Goal: Communication & Community: Answer question/provide support

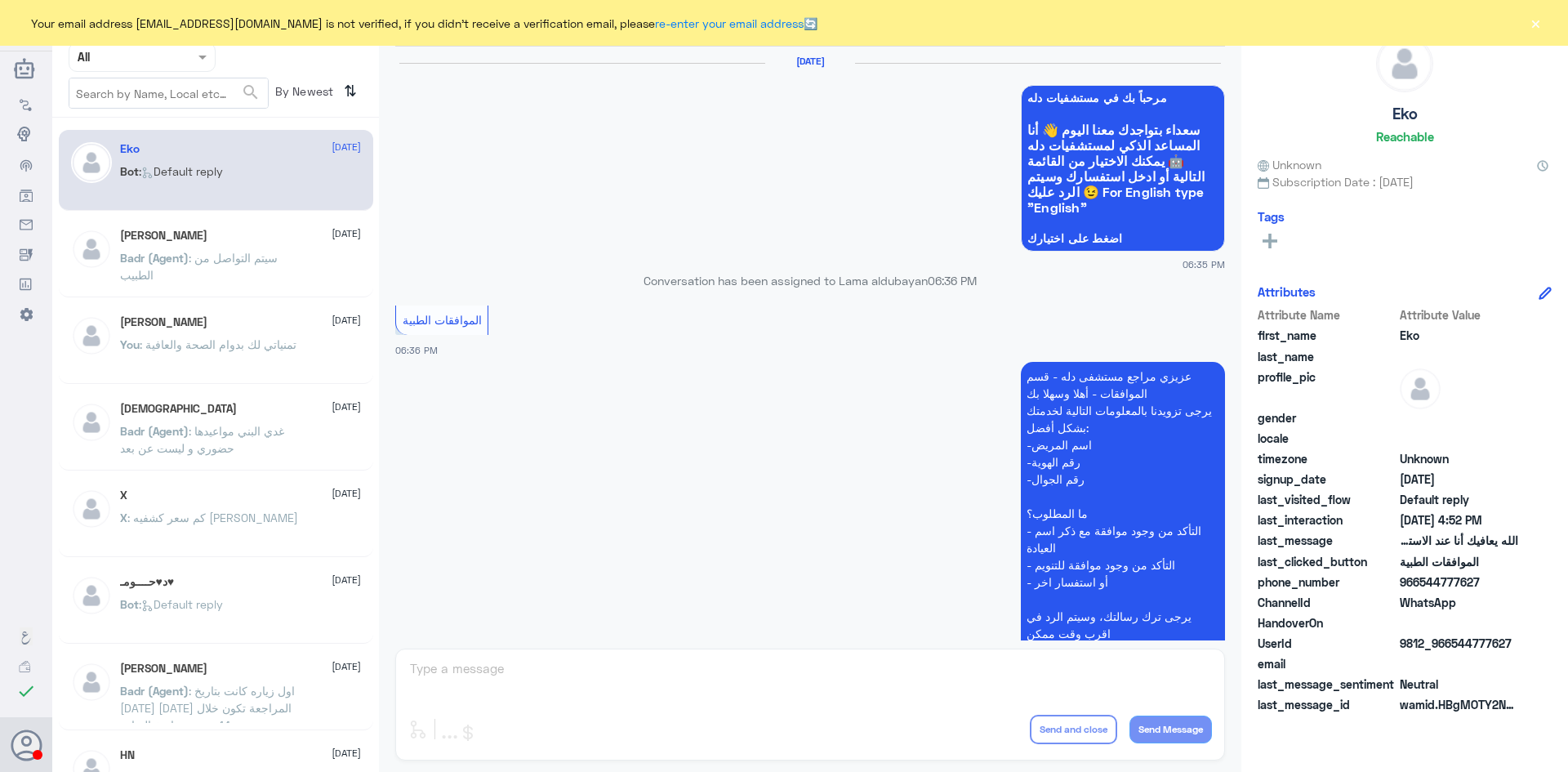
scroll to position [1560, 0]
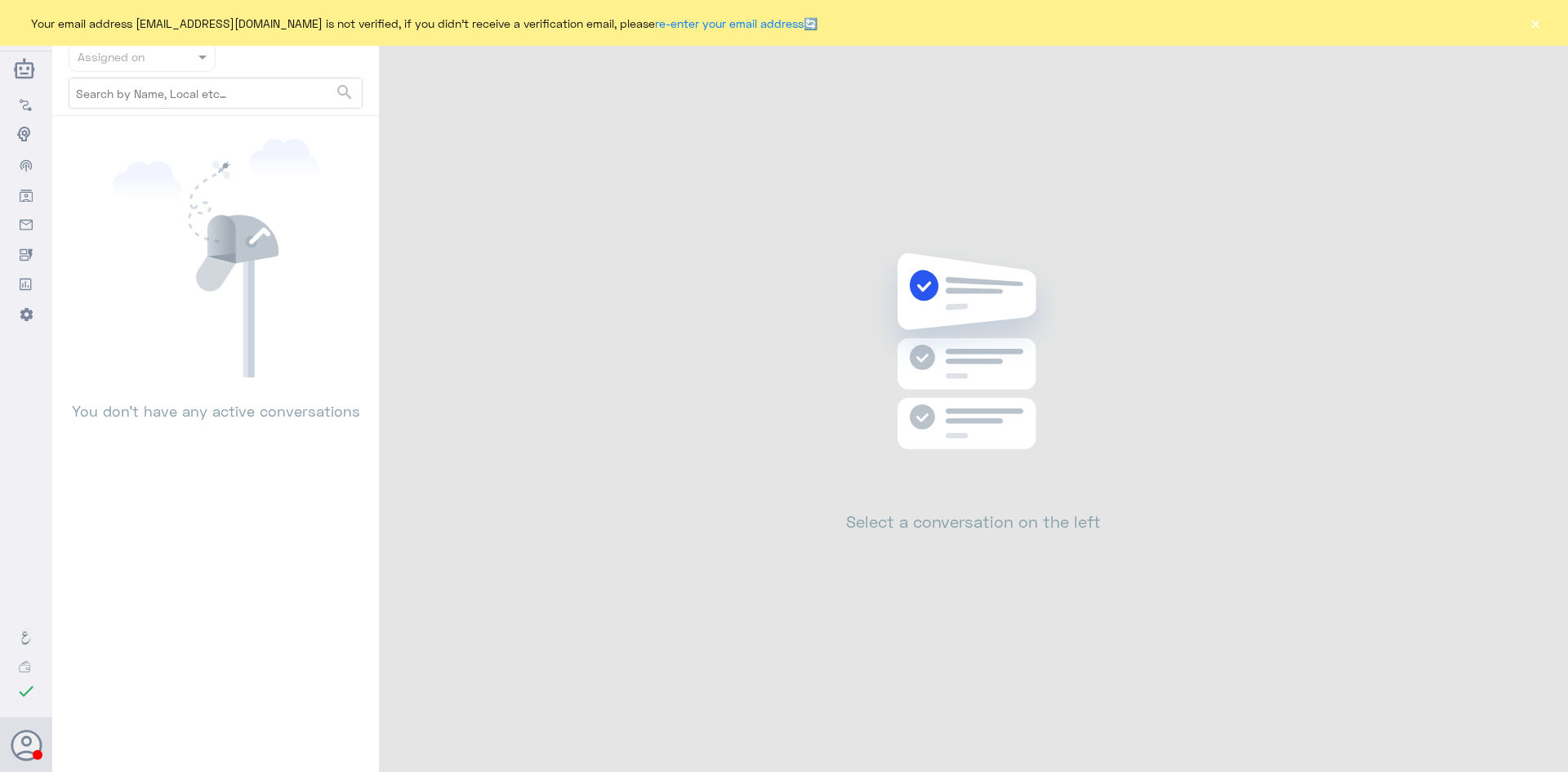
click at [1540, 23] on button "×" at bounding box center [1535, 23] width 16 height 16
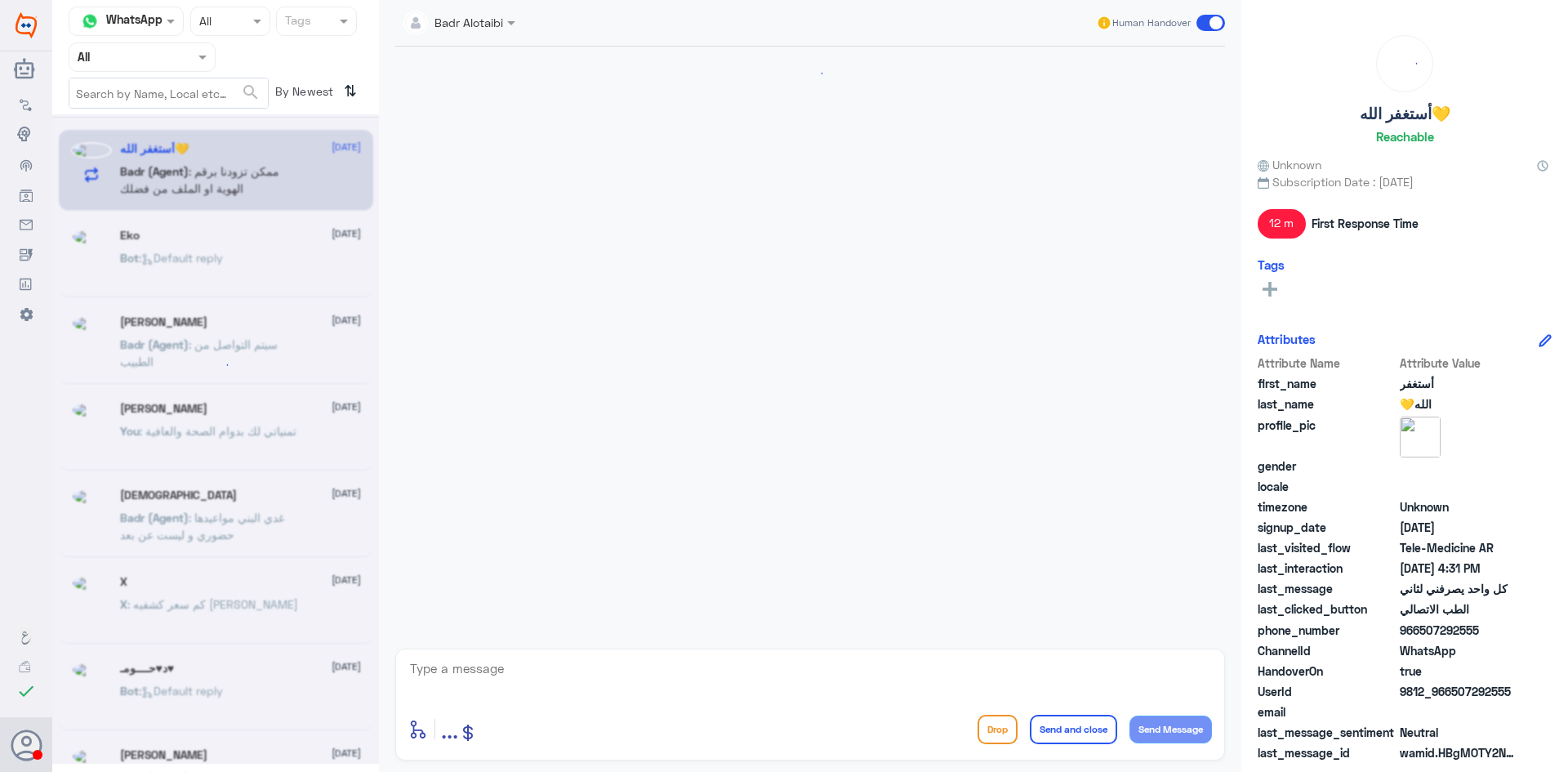
scroll to position [925, 0]
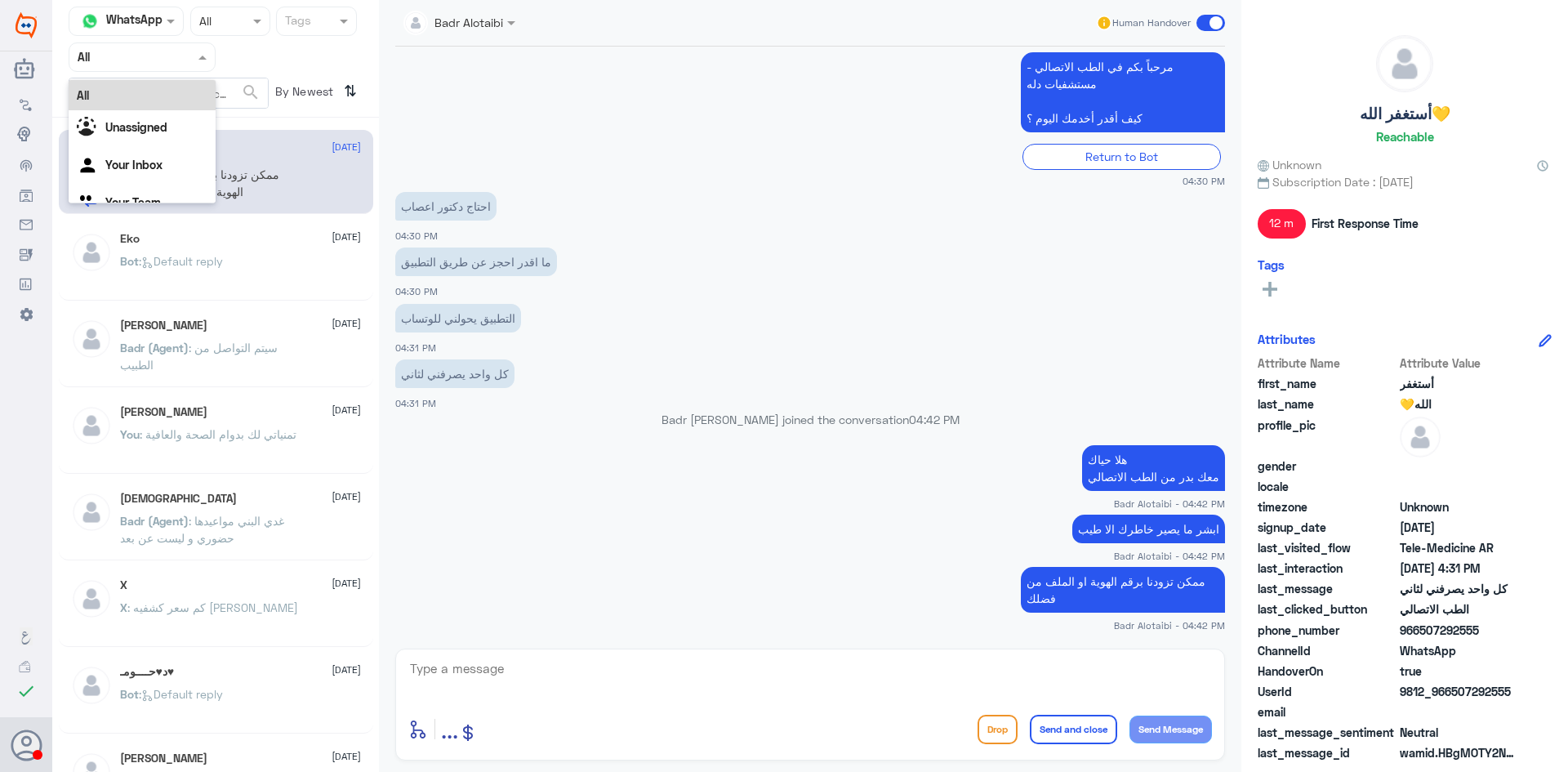
click at [198, 51] on span at bounding box center [205, 57] width 21 height 17
click at [170, 133] on div "Unassigned" at bounding box center [142, 129] width 147 height 38
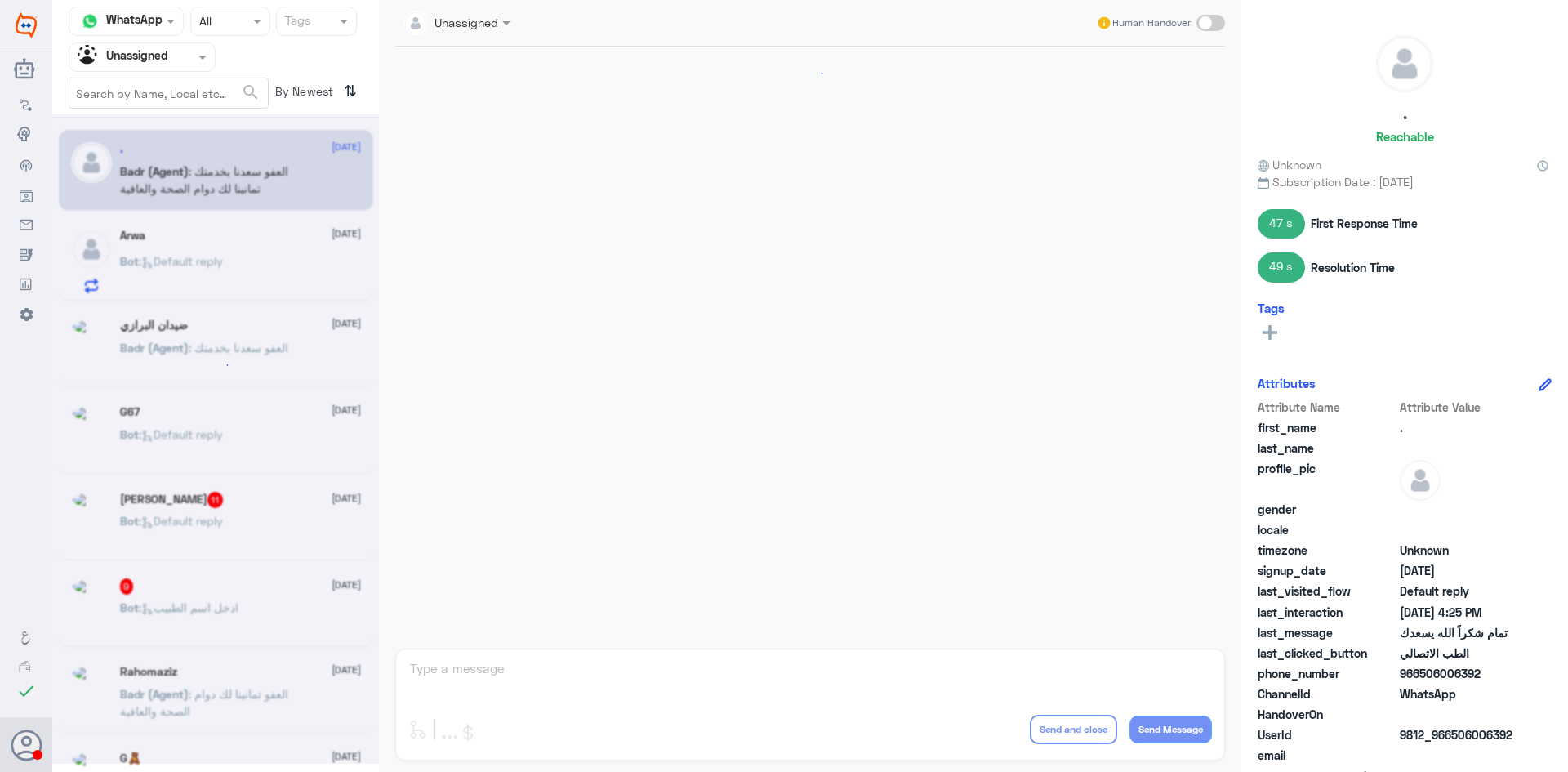
scroll to position [782, 0]
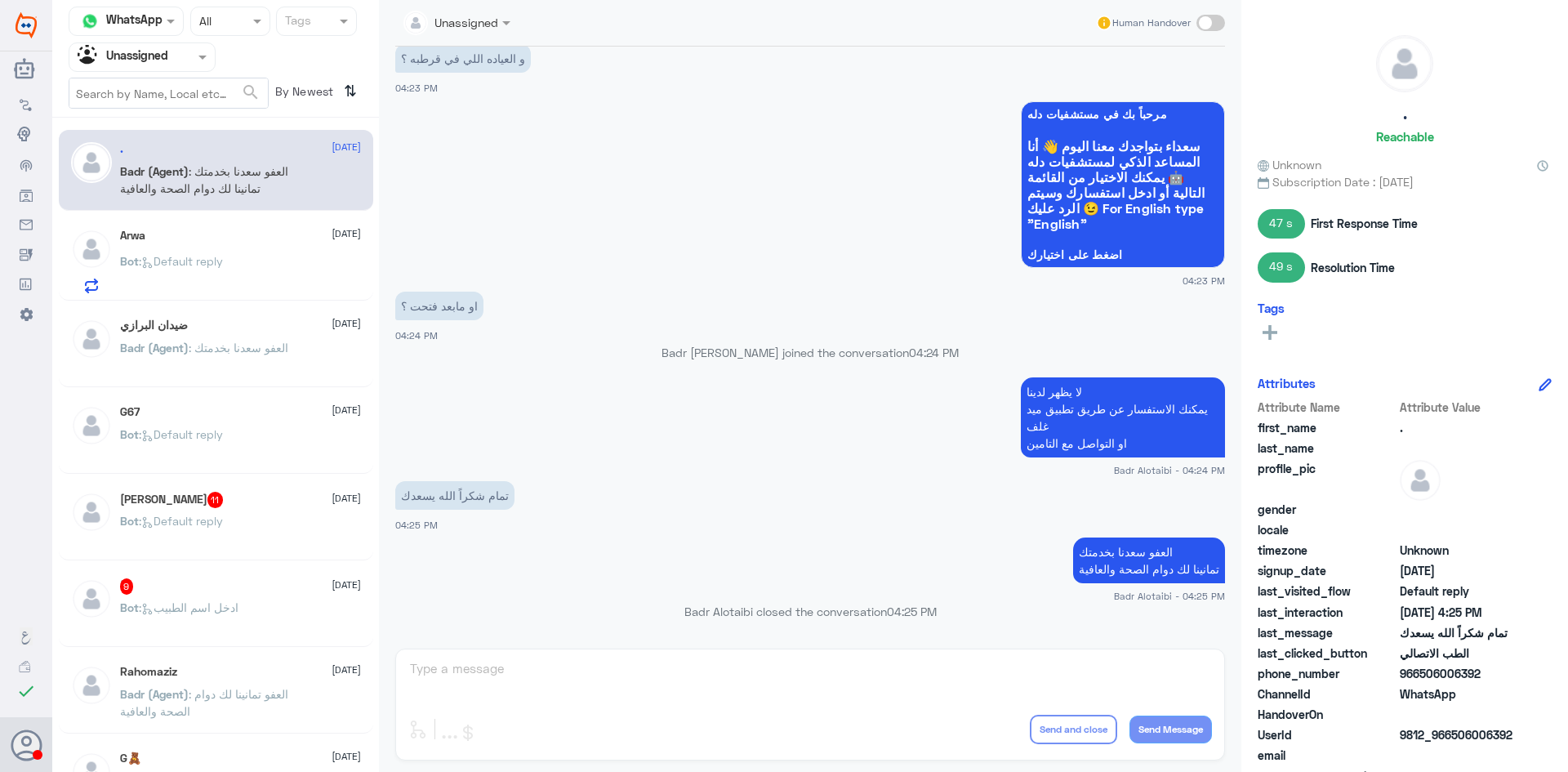
click at [248, 502] on div "Sharique Hassan 11 12 August" at bounding box center [240, 499] width 241 height 16
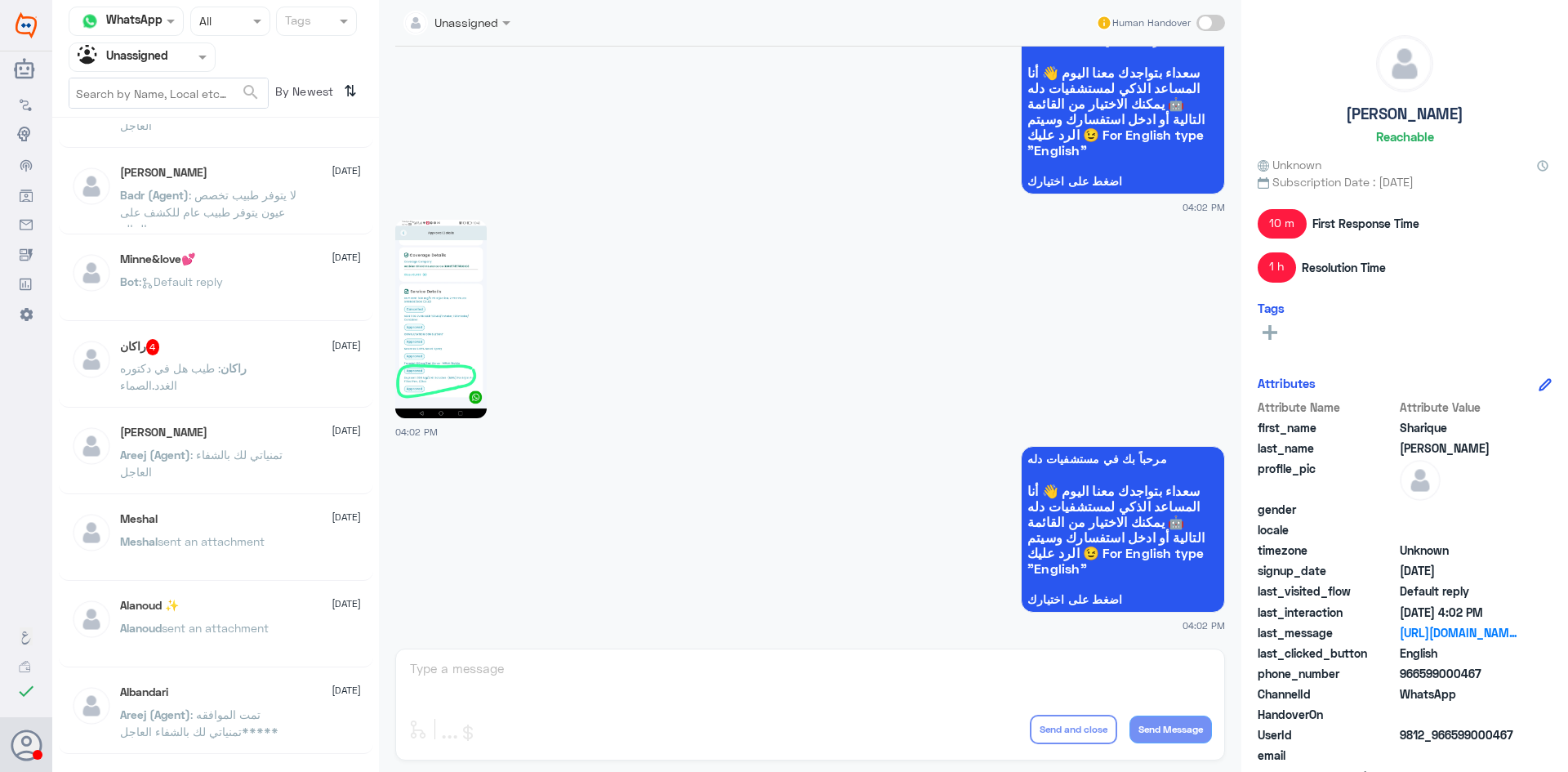
scroll to position [210, 0]
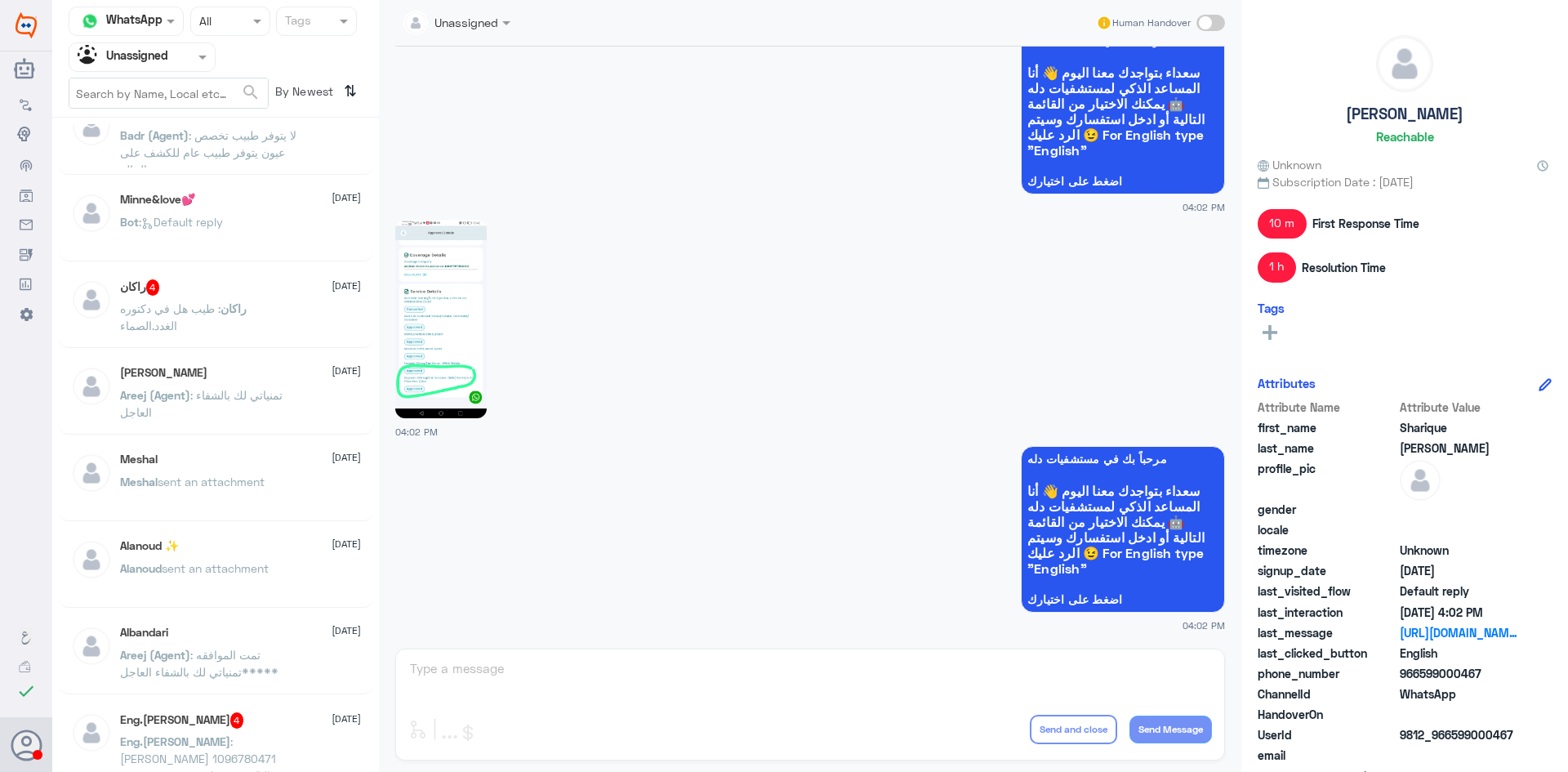
click at [216, 307] on span ": طيب هل في دكتوره الغدد.الصماء" at bounding box center [170, 316] width 100 height 31
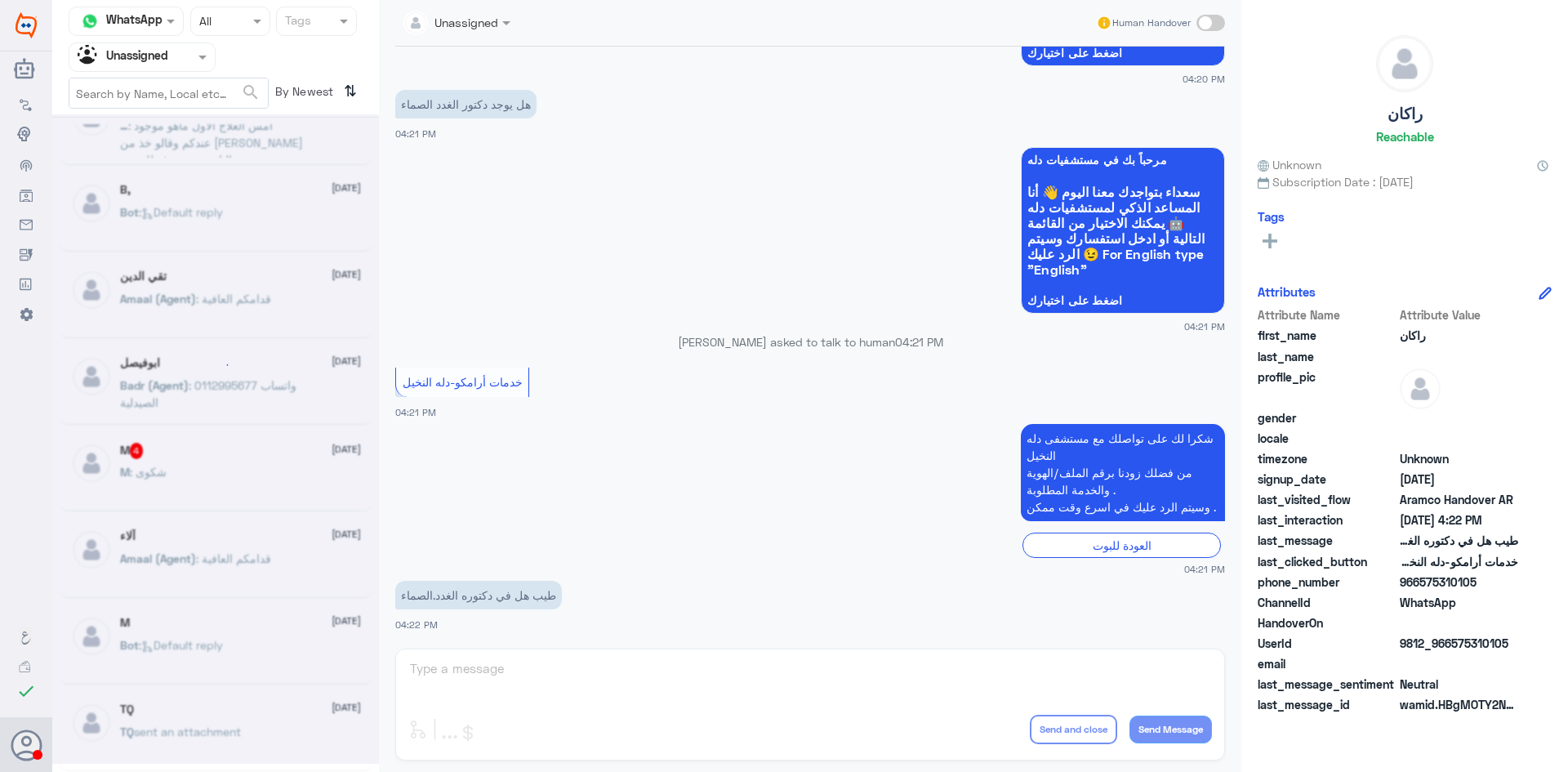
scroll to position [8, 0]
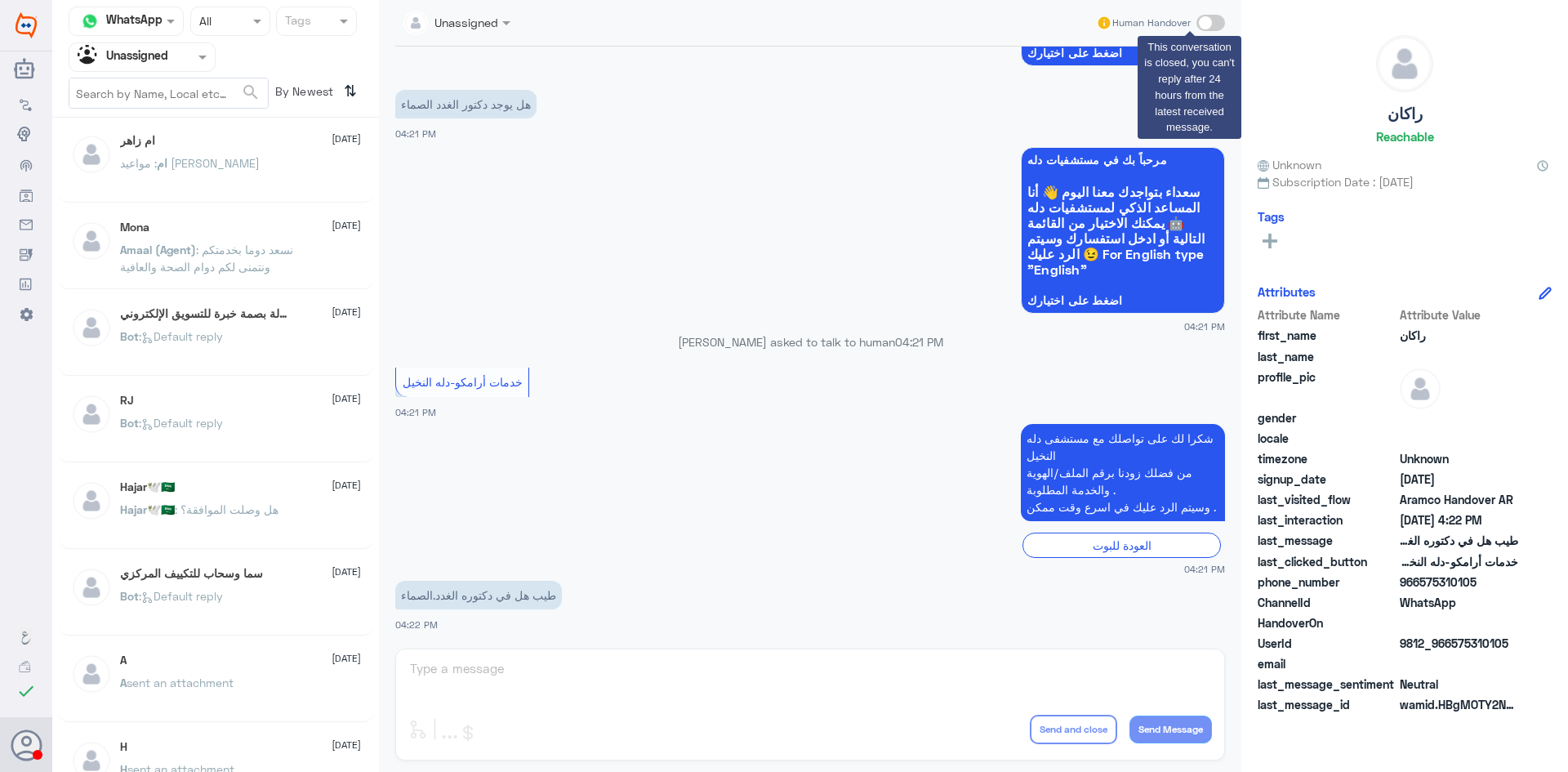
click at [1209, 22] on span at bounding box center [1210, 23] width 28 height 16
click at [1203, 12] on div "Human Handover" at bounding box center [1161, 23] width 130 height 29
click at [1204, 20] on span at bounding box center [1210, 23] width 28 height 16
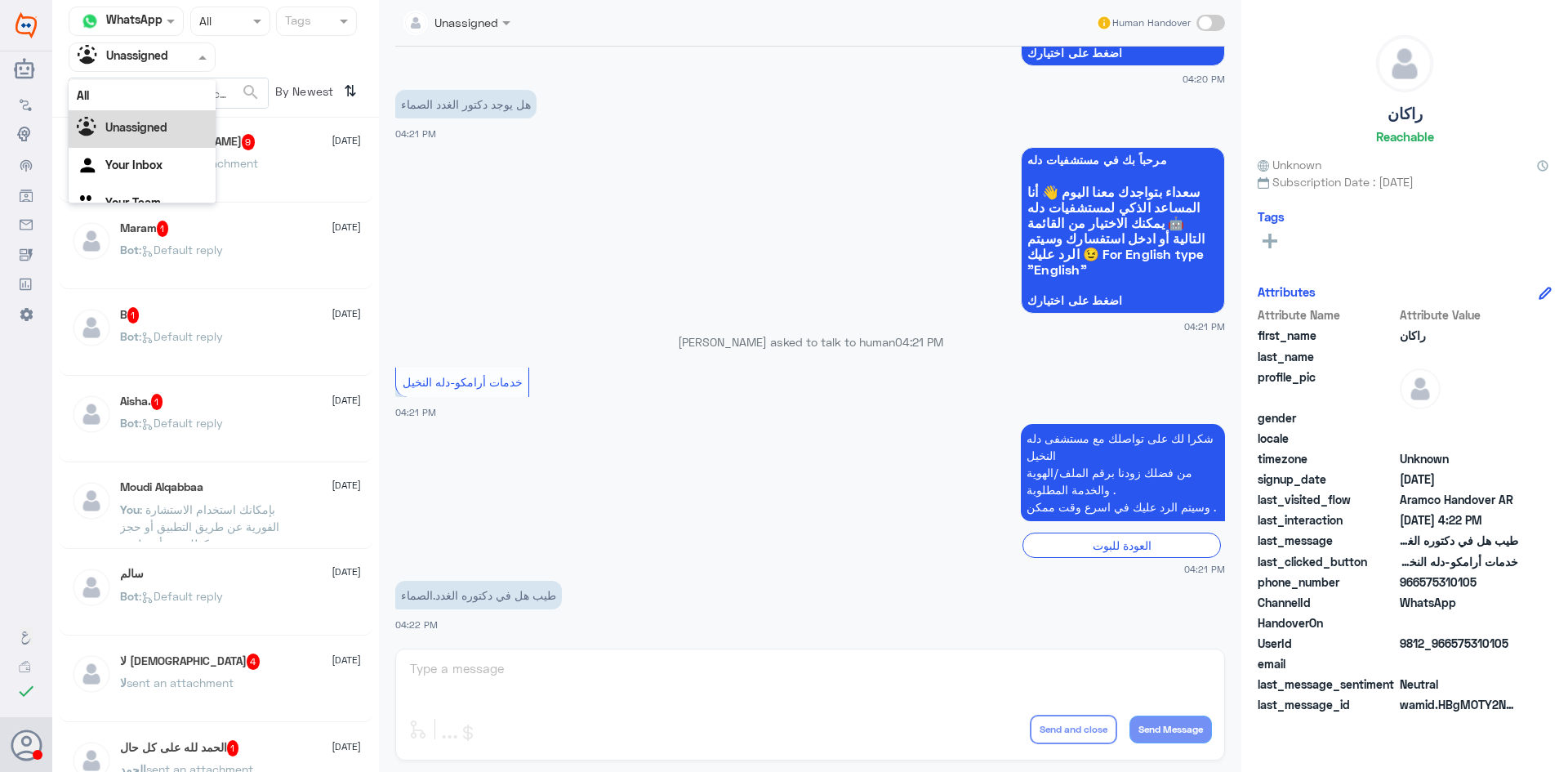
click at [167, 53] on input "text" at bounding box center [122, 57] width 90 height 19
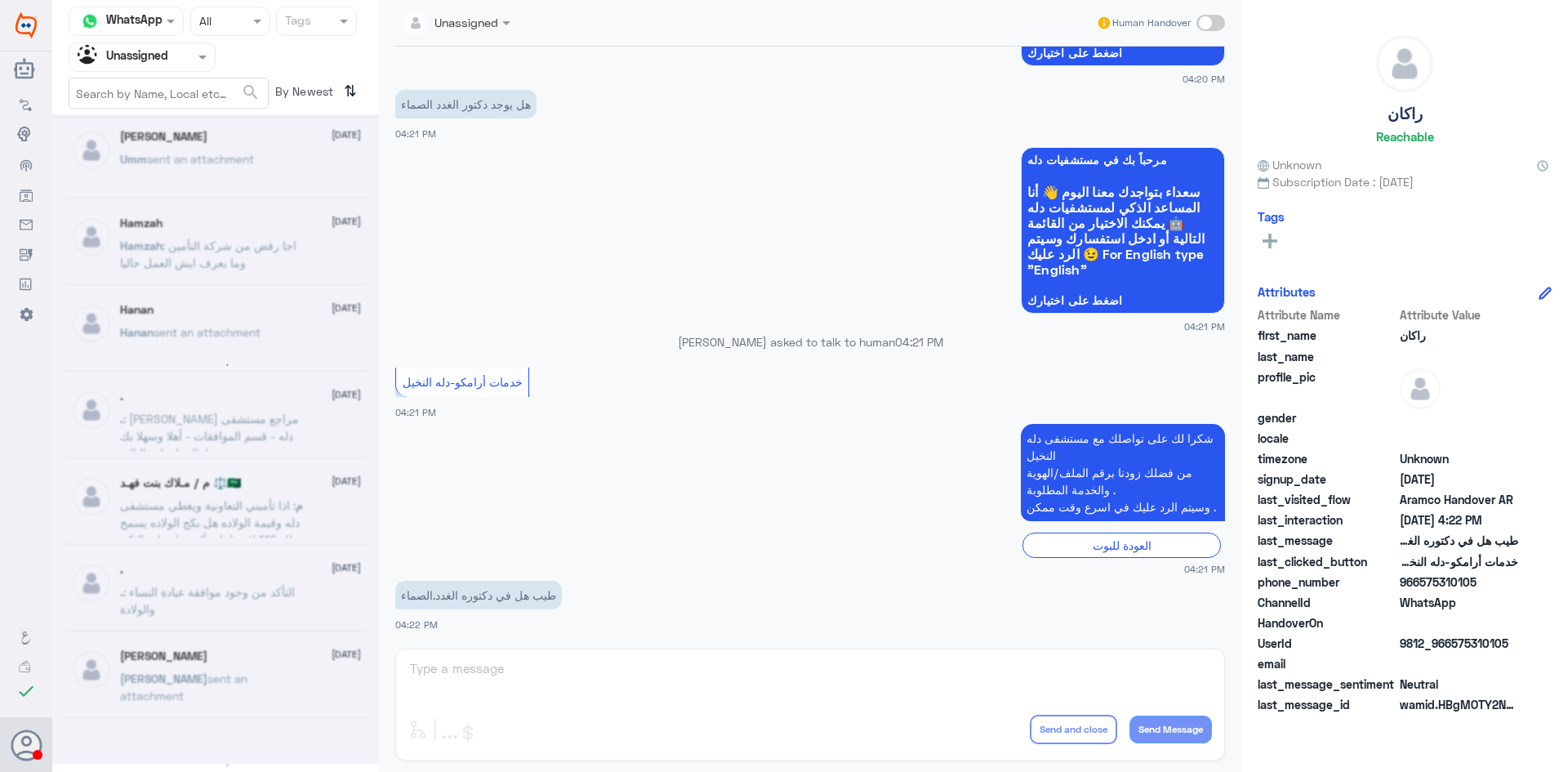
scroll to position [1166, 0]
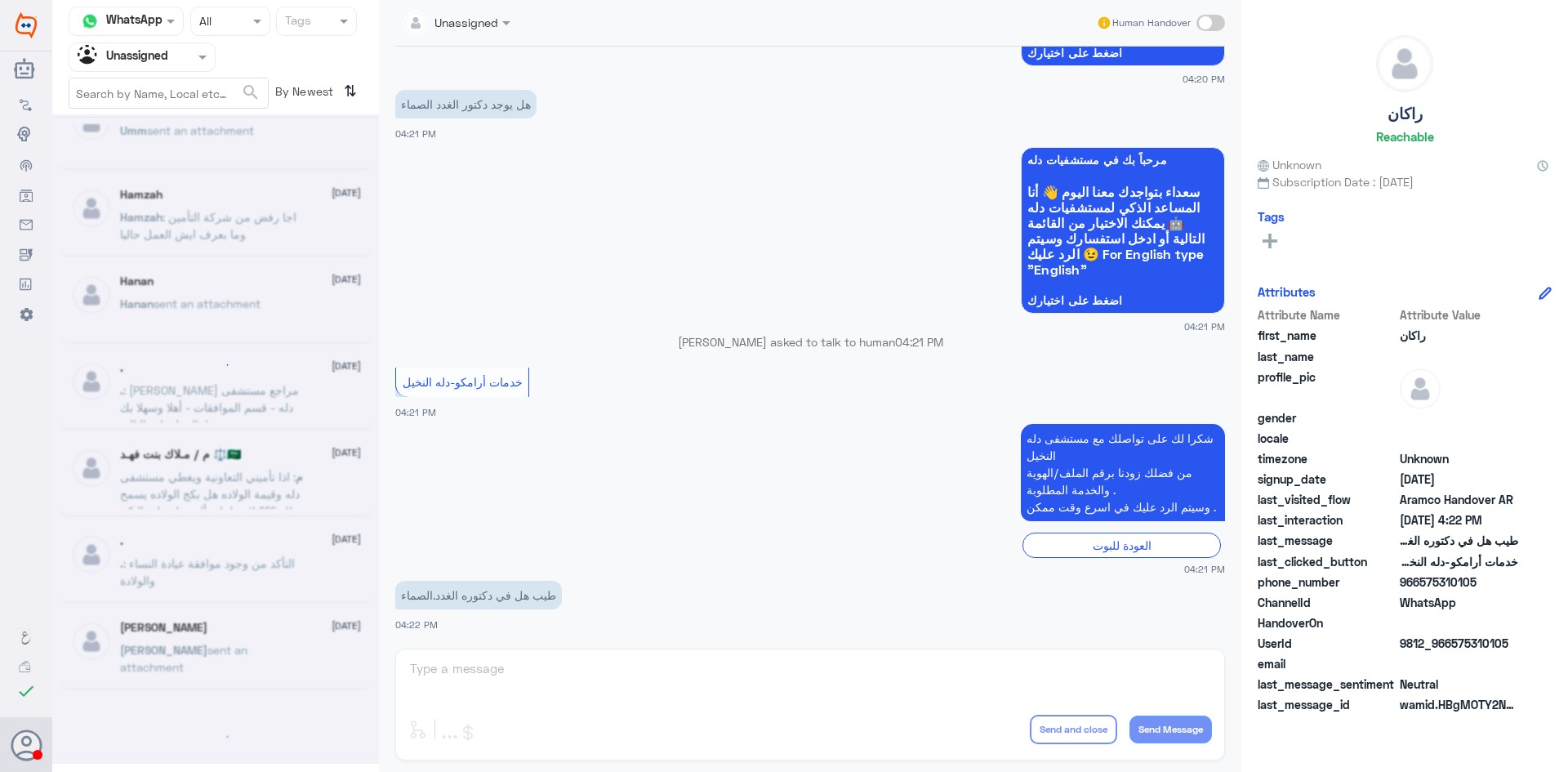
drag, startPoint x: 302, startPoint y: 660, endPoint x: 224, endPoint y: 804, distance: 163.8
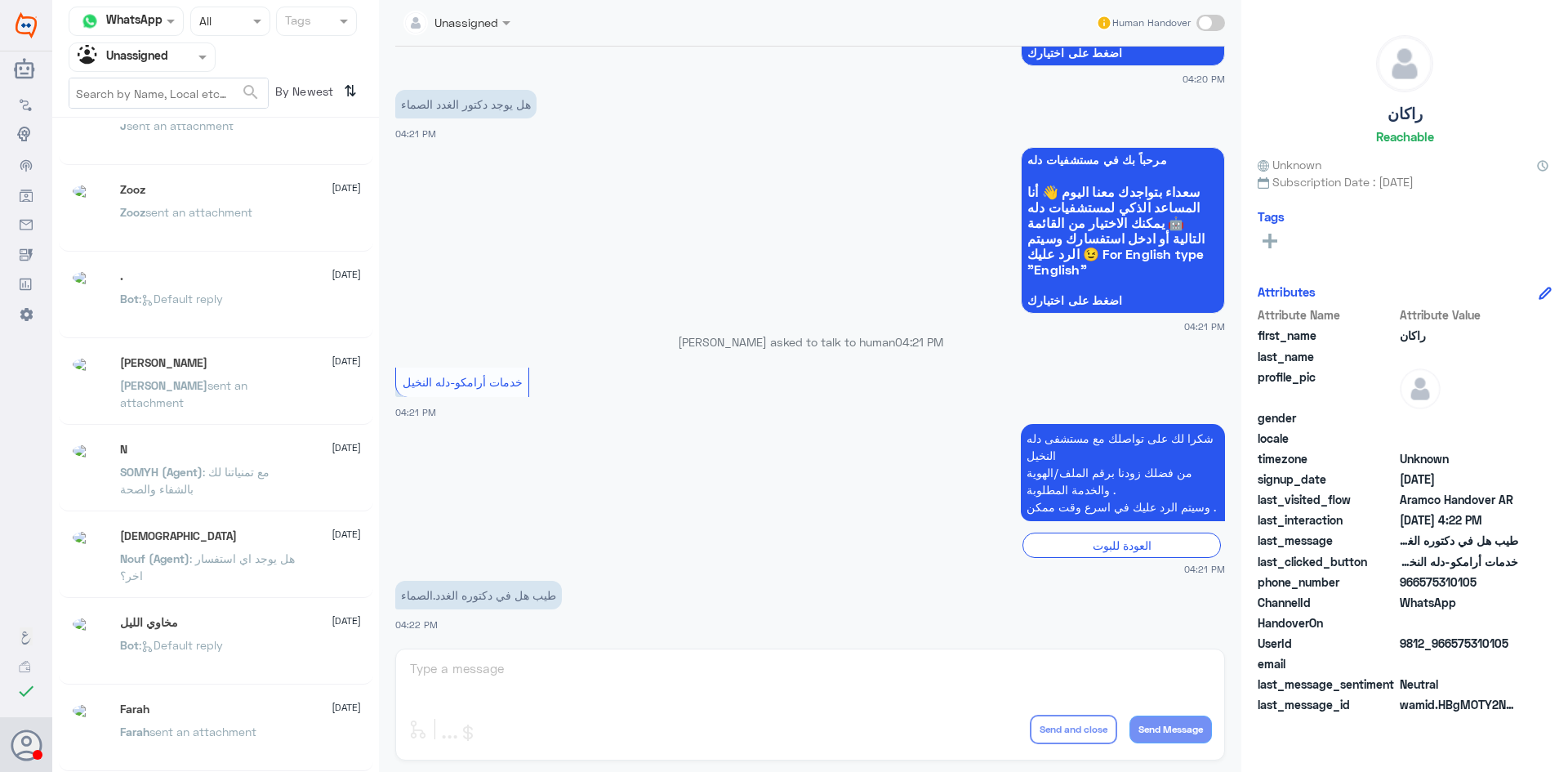
scroll to position [8, 0]
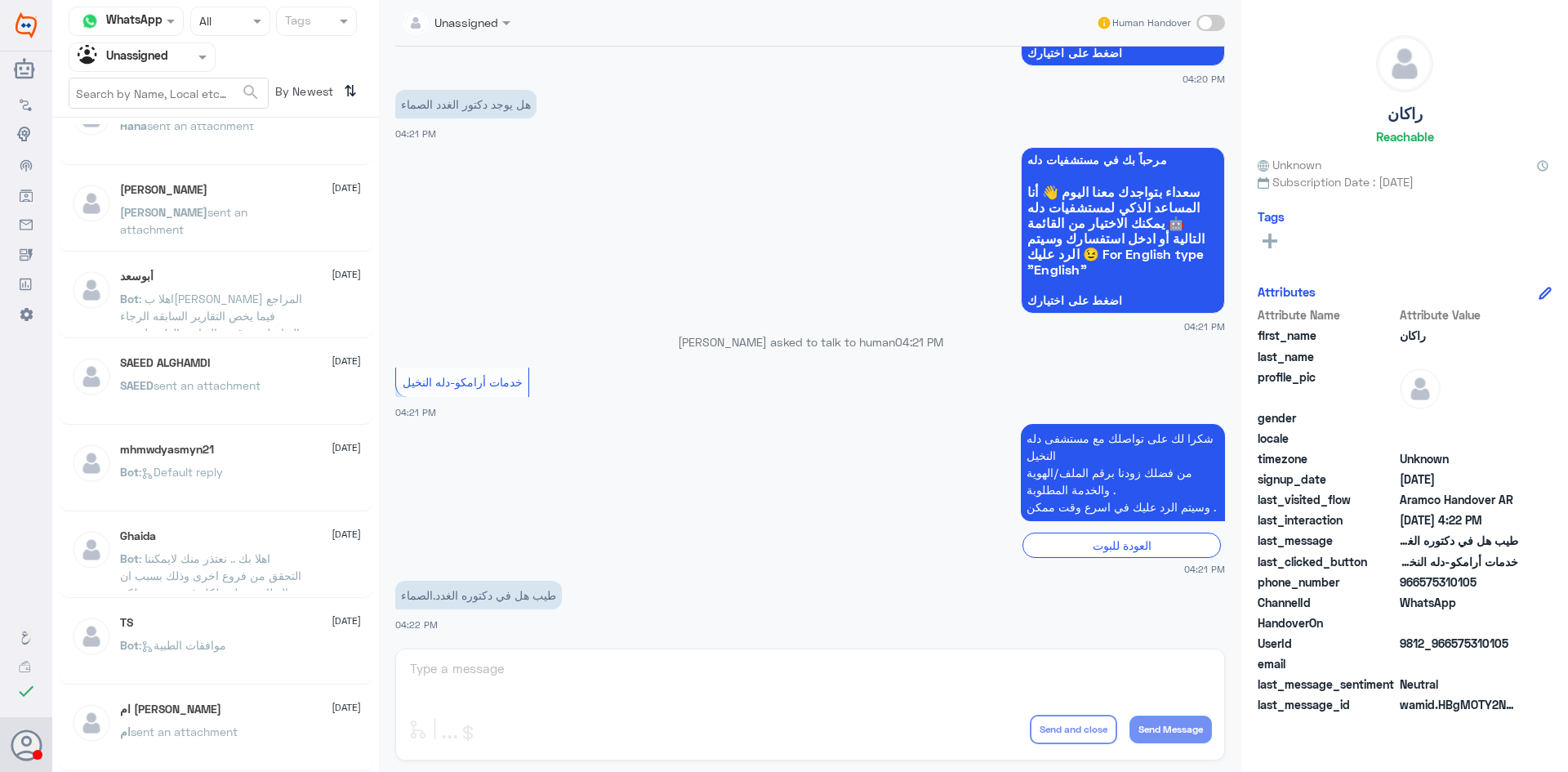
drag, startPoint x: 196, startPoint y: 689, endPoint x: 174, endPoint y: 796, distance: 109.2
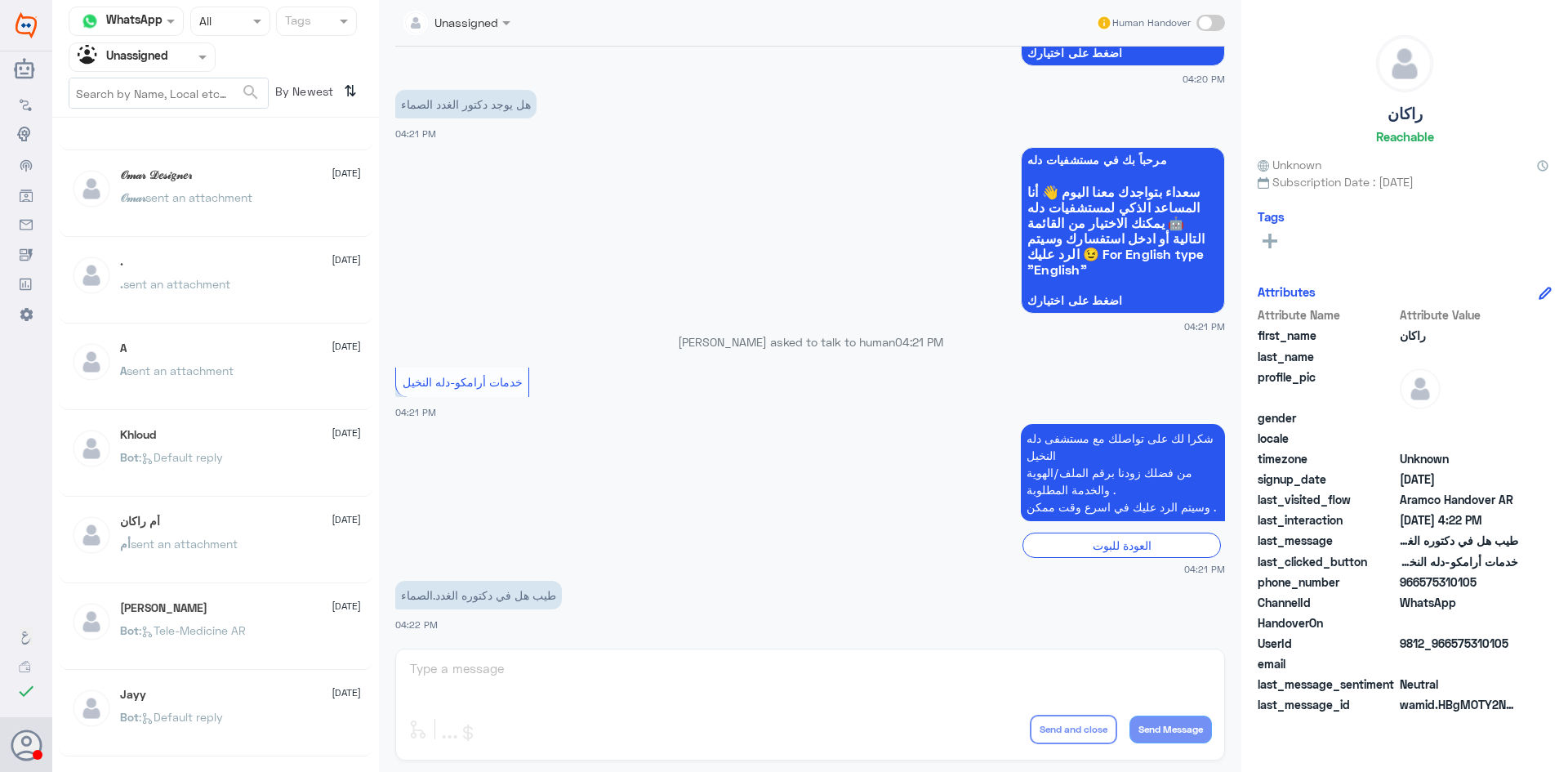
scroll to position [1070, 0]
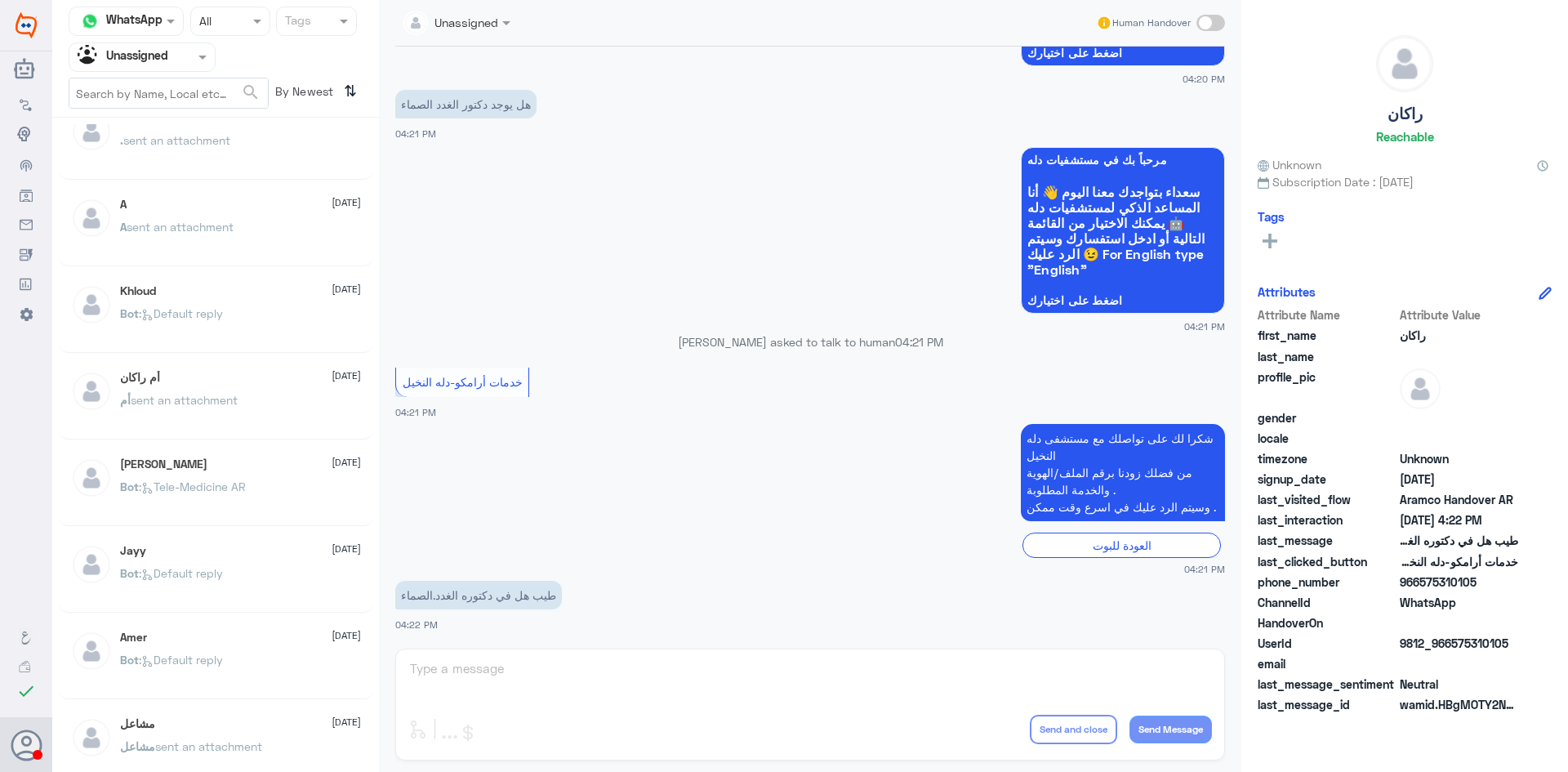
click at [294, 580] on div "Bot : Default reply" at bounding box center [240, 586] width 241 height 37
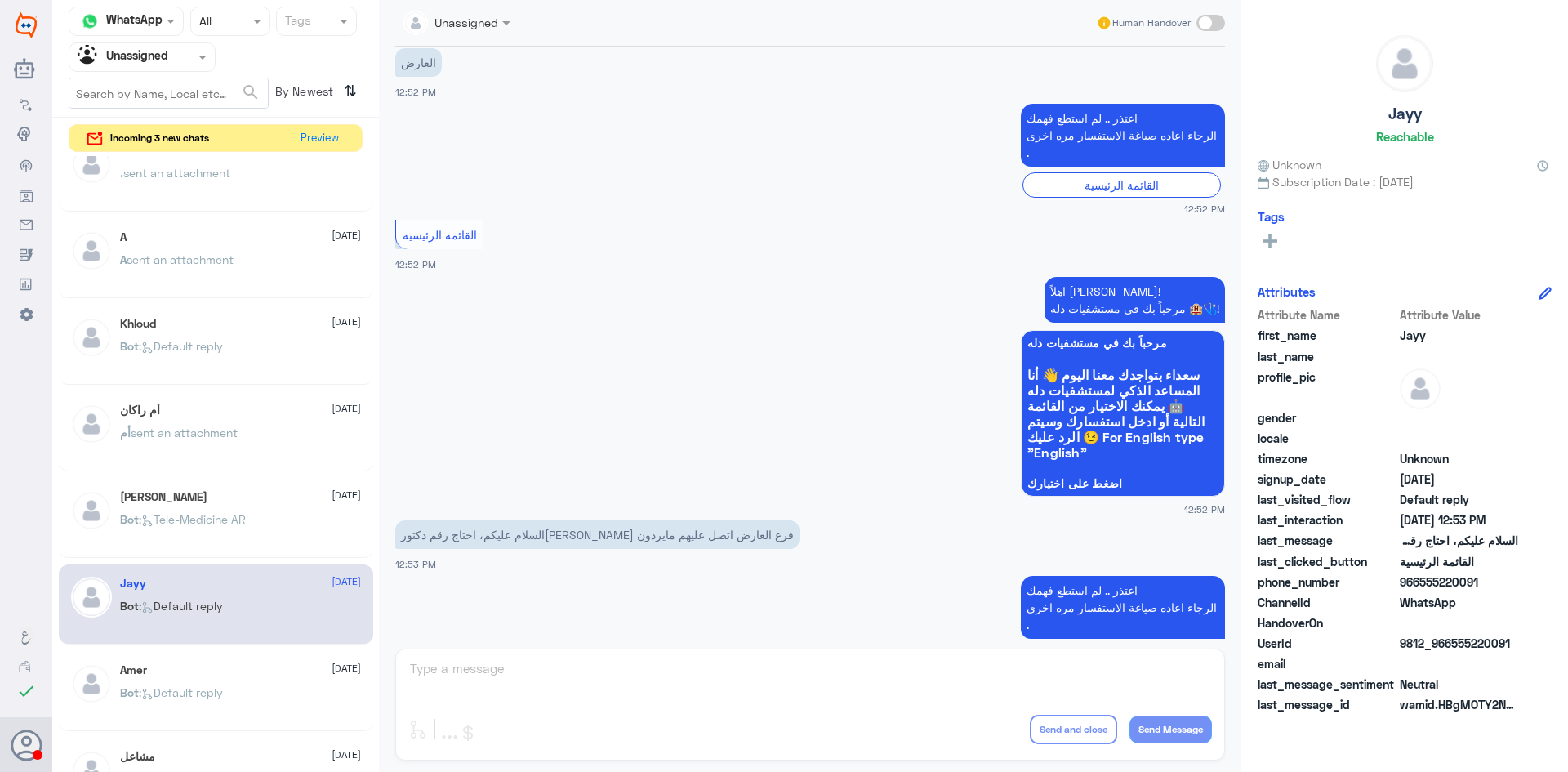
scroll to position [270, 0]
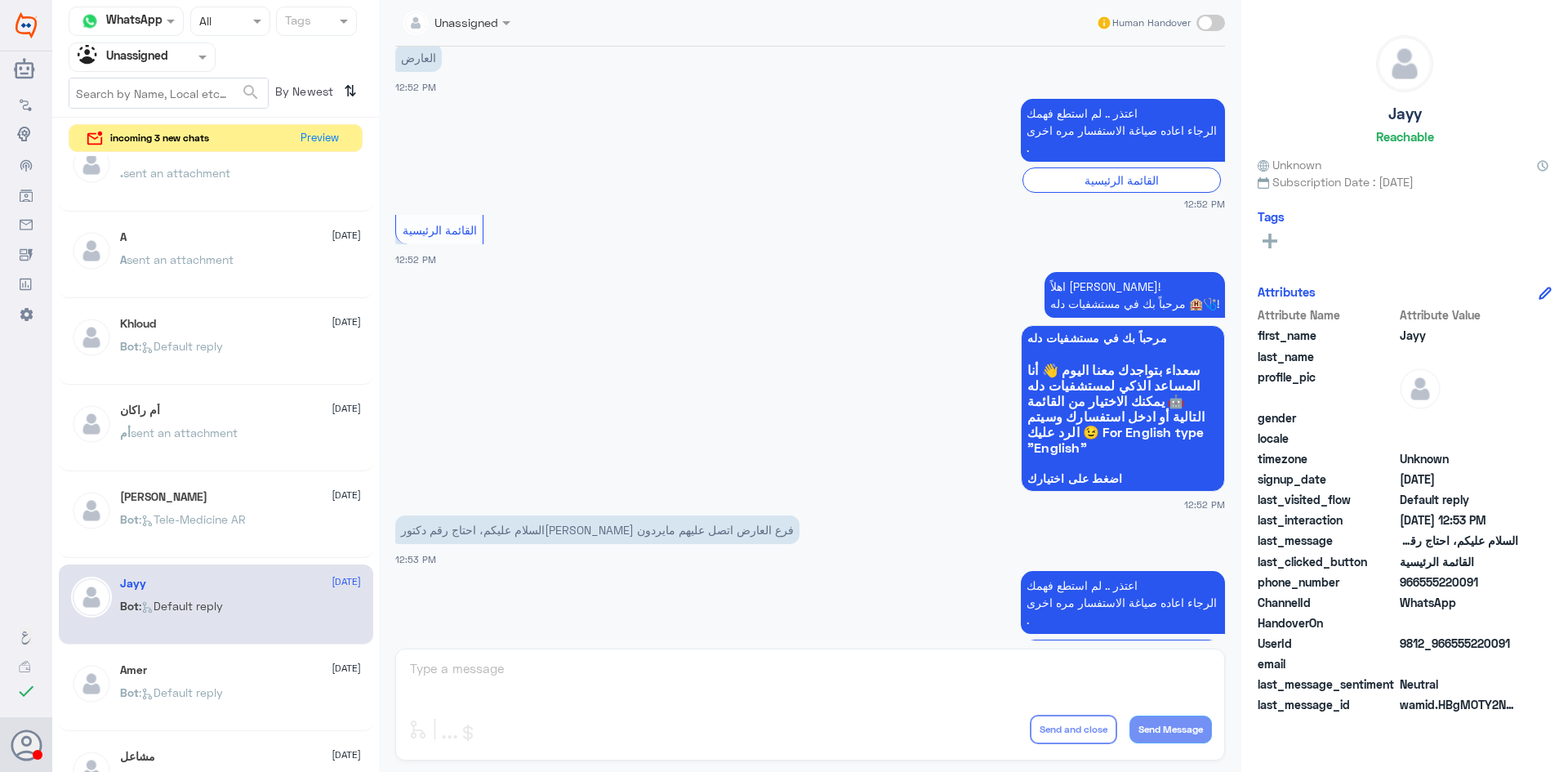
click at [263, 509] on div "Khalid Alotaibi 11 July Bot : Tele-Medicine AR" at bounding box center [240, 520] width 241 height 61
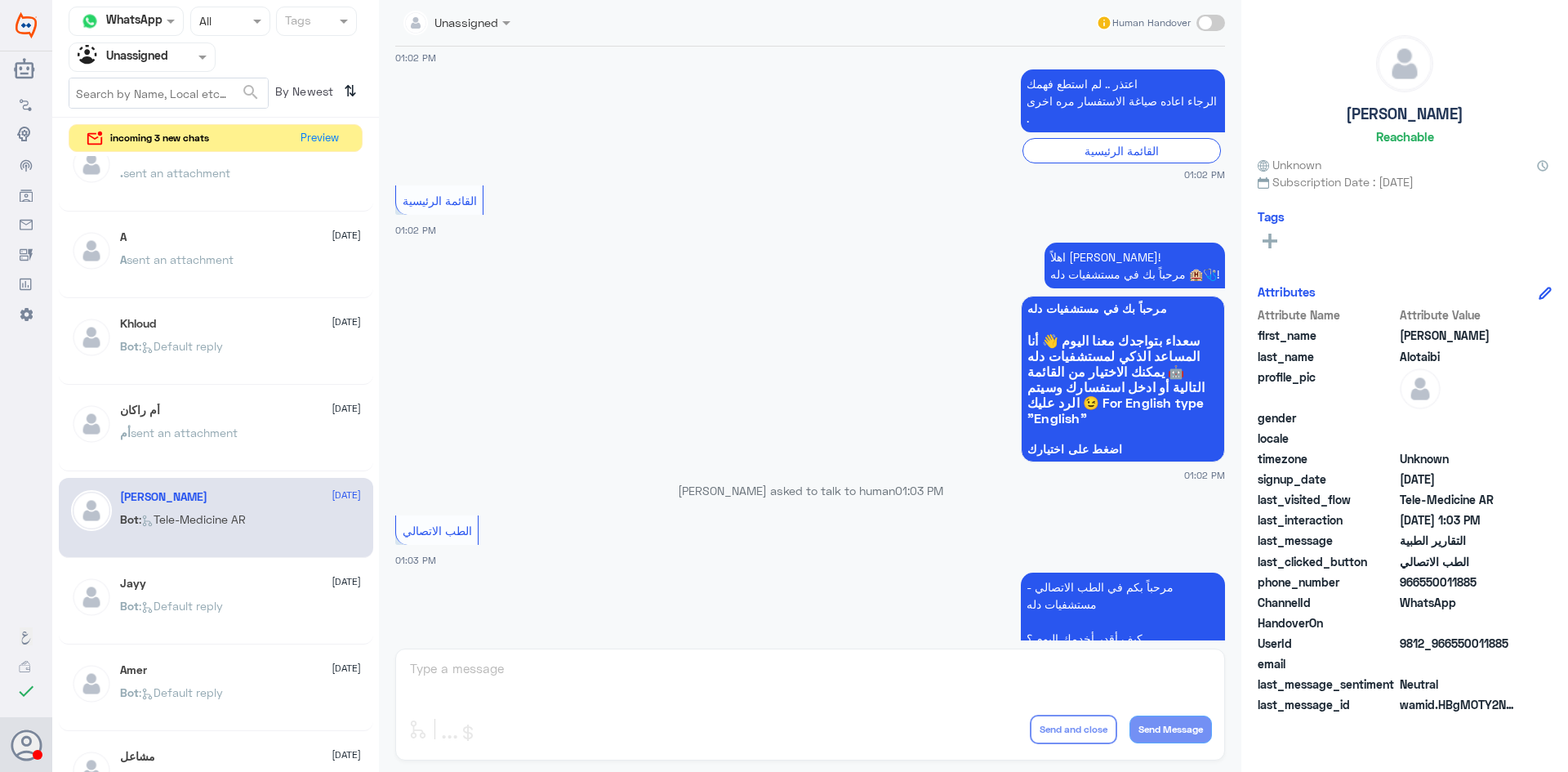
scroll to position [462, 0]
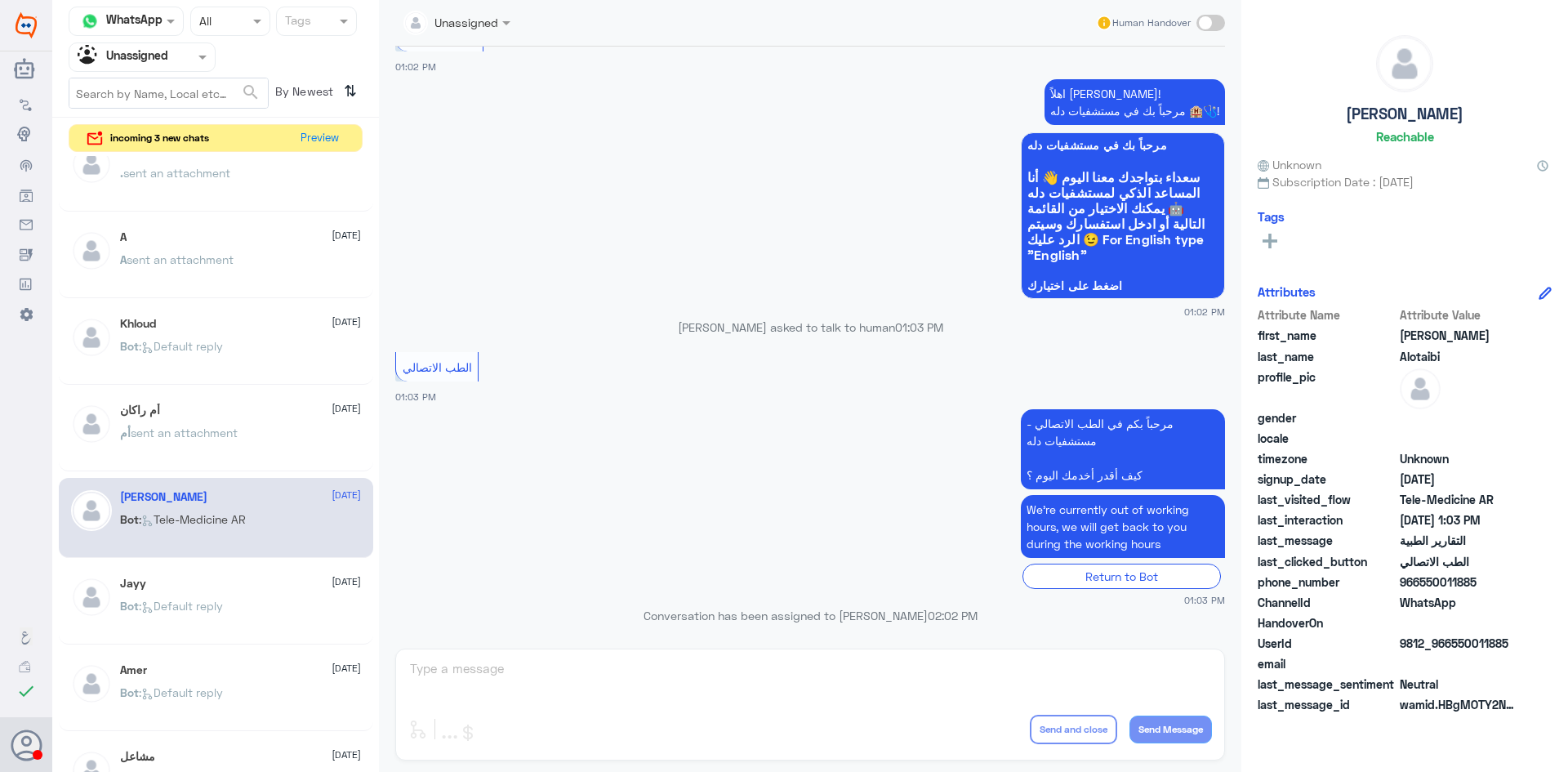
click at [249, 433] on div "أم sent an attachment" at bounding box center [240, 446] width 241 height 37
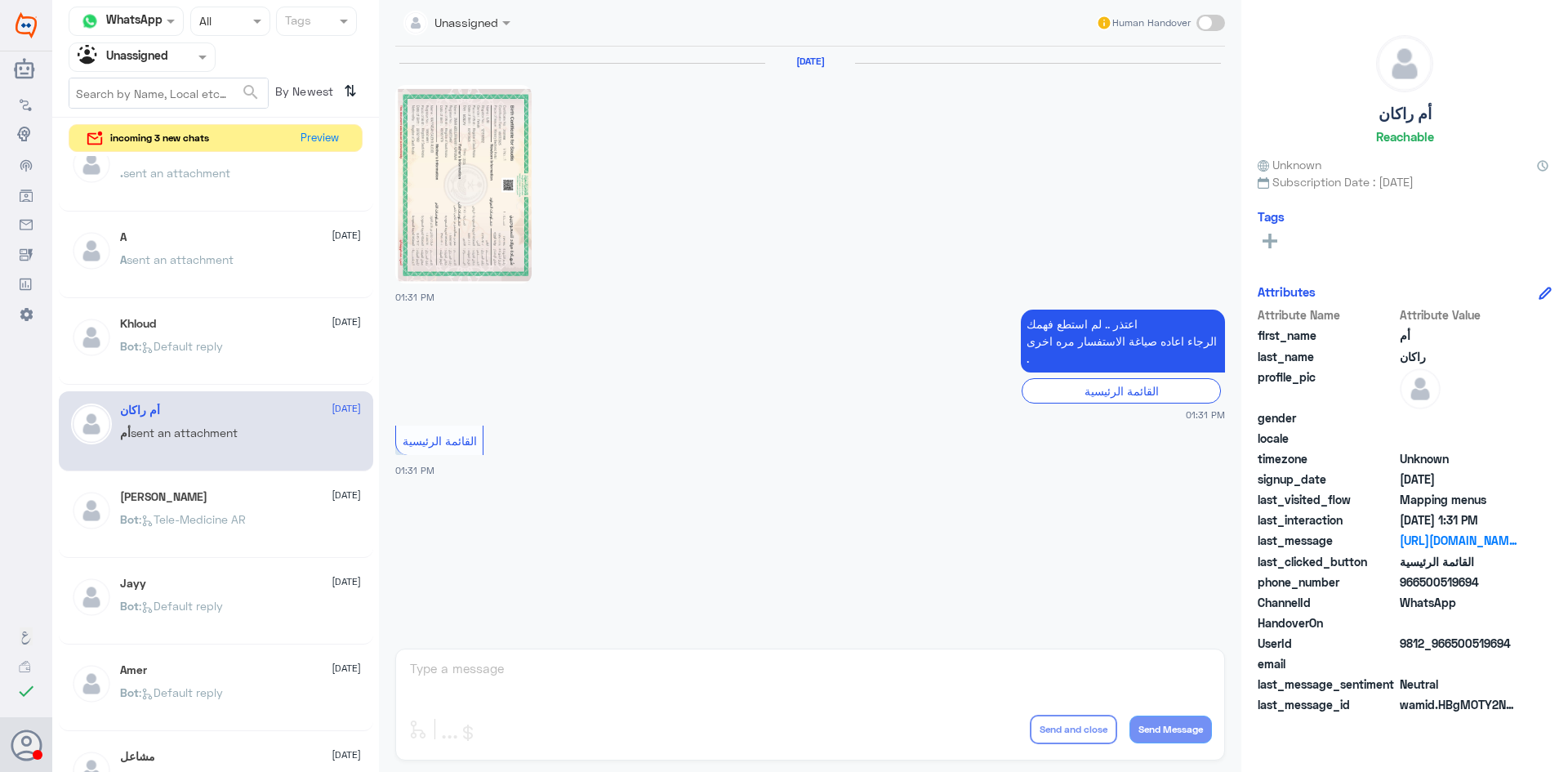
click at [273, 356] on div "Bot : Default reply" at bounding box center [240, 360] width 241 height 37
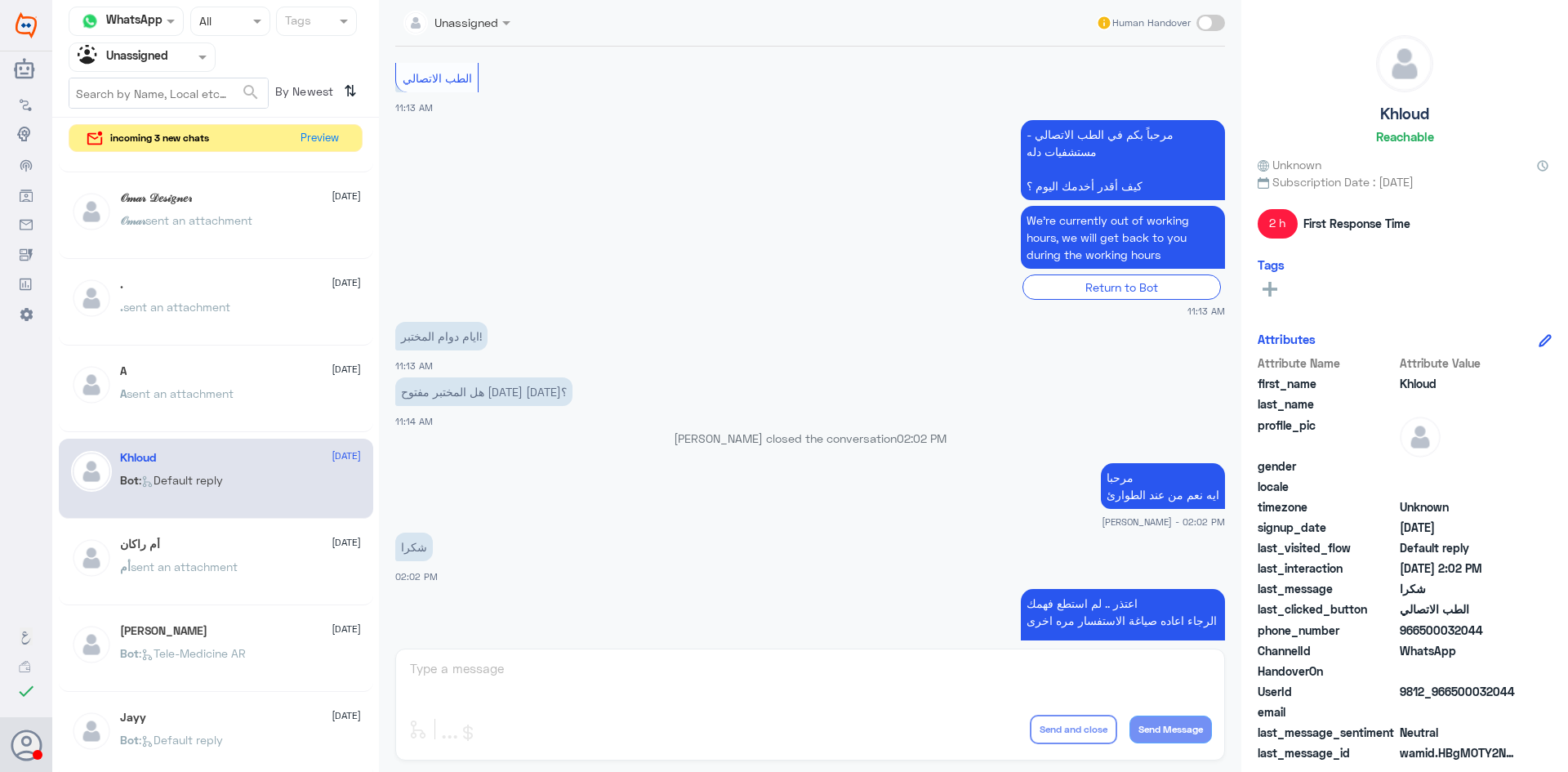
scroll to position [907, 0]
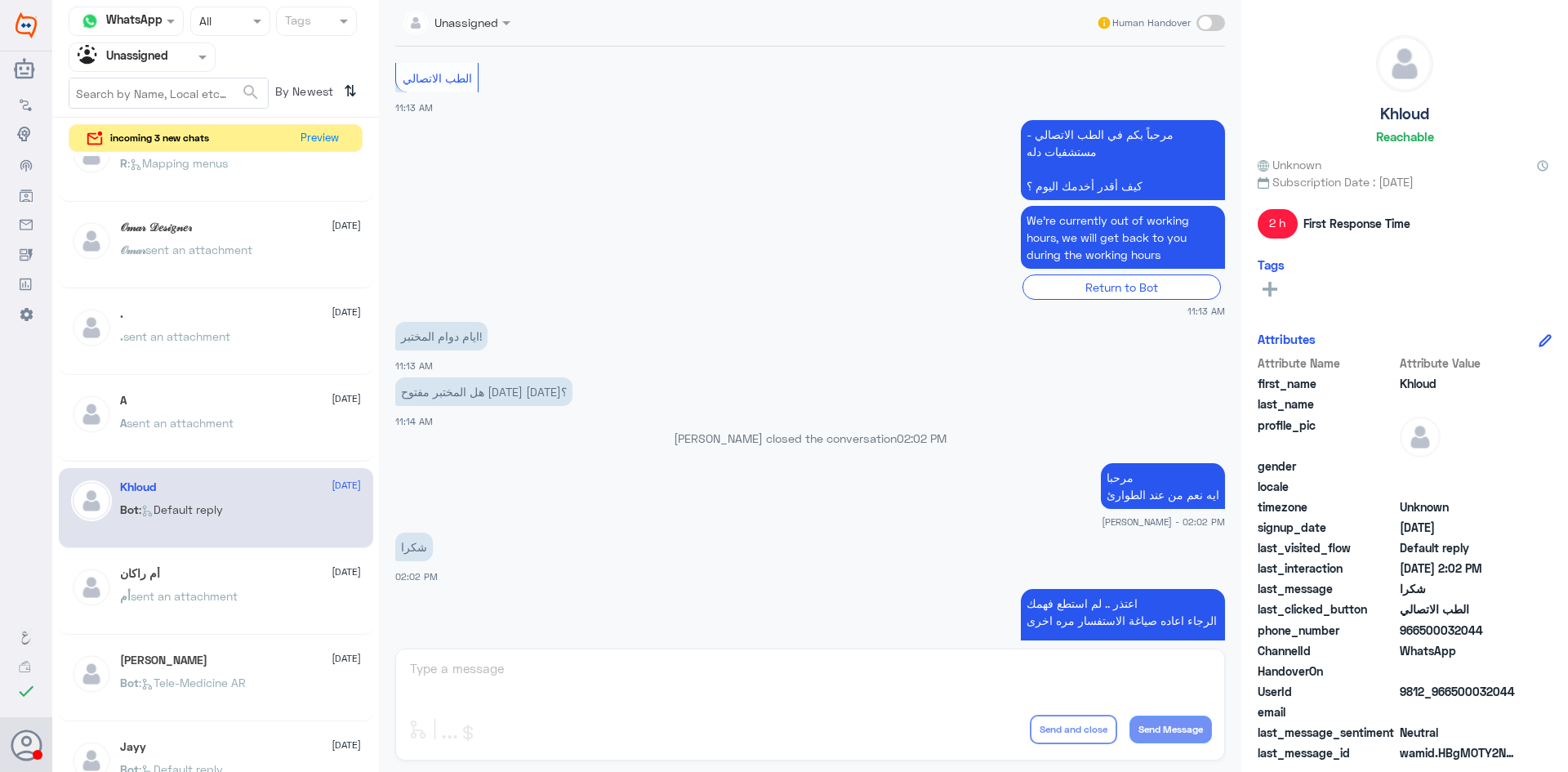
click at [199, 390] on div "A 11 July A sent an attachment" at bounding box center [215, 422] width 314 height 81
click at [248, 411] on div "A 11 July A sent an attachment" at bounding box center [240, 424] width 241 height 61
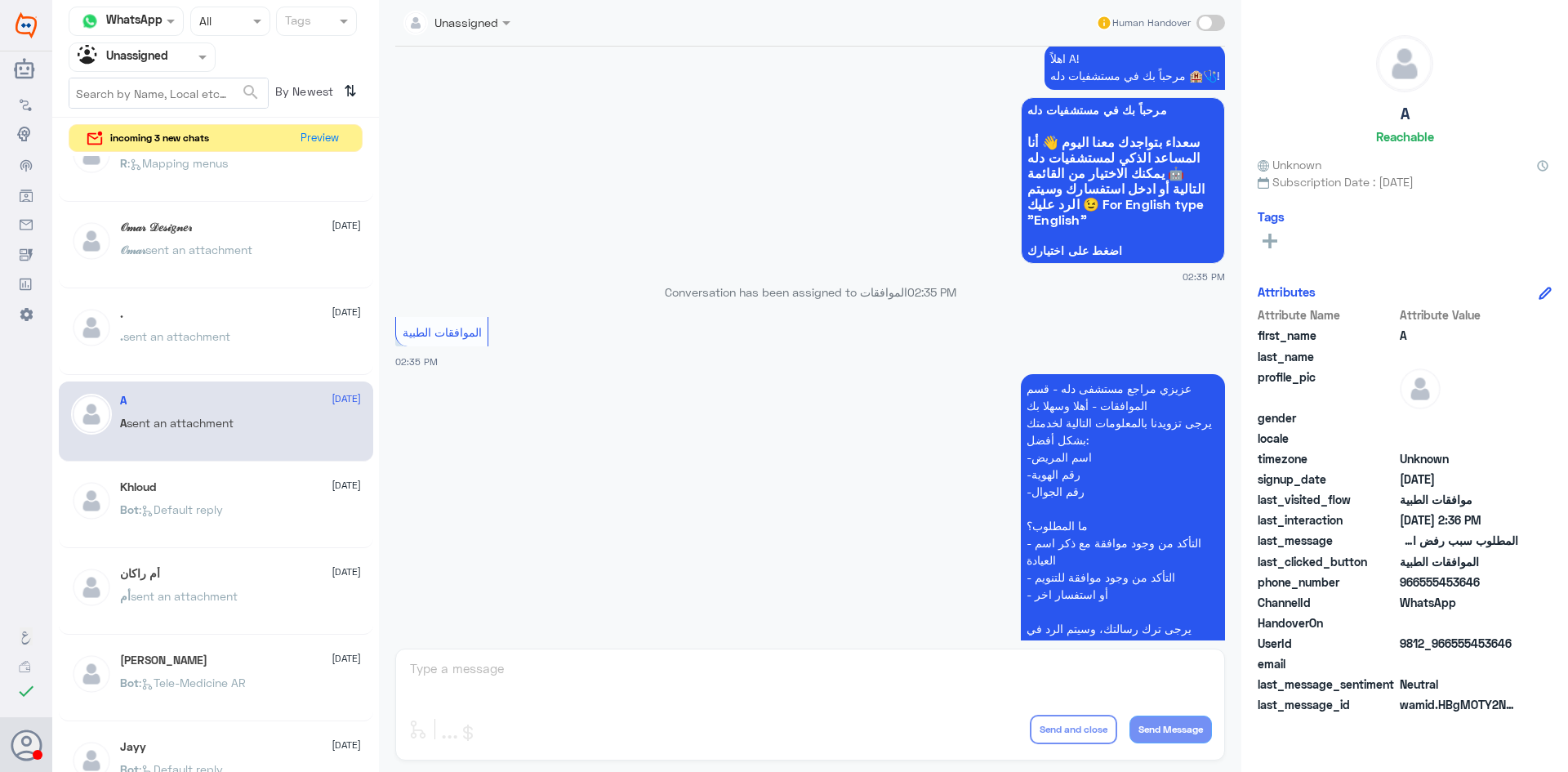
scroll to position [666, 0]
click at [262, 331] on div ". sent an attachment" at bounding box center [240, 349] width 241 height 37
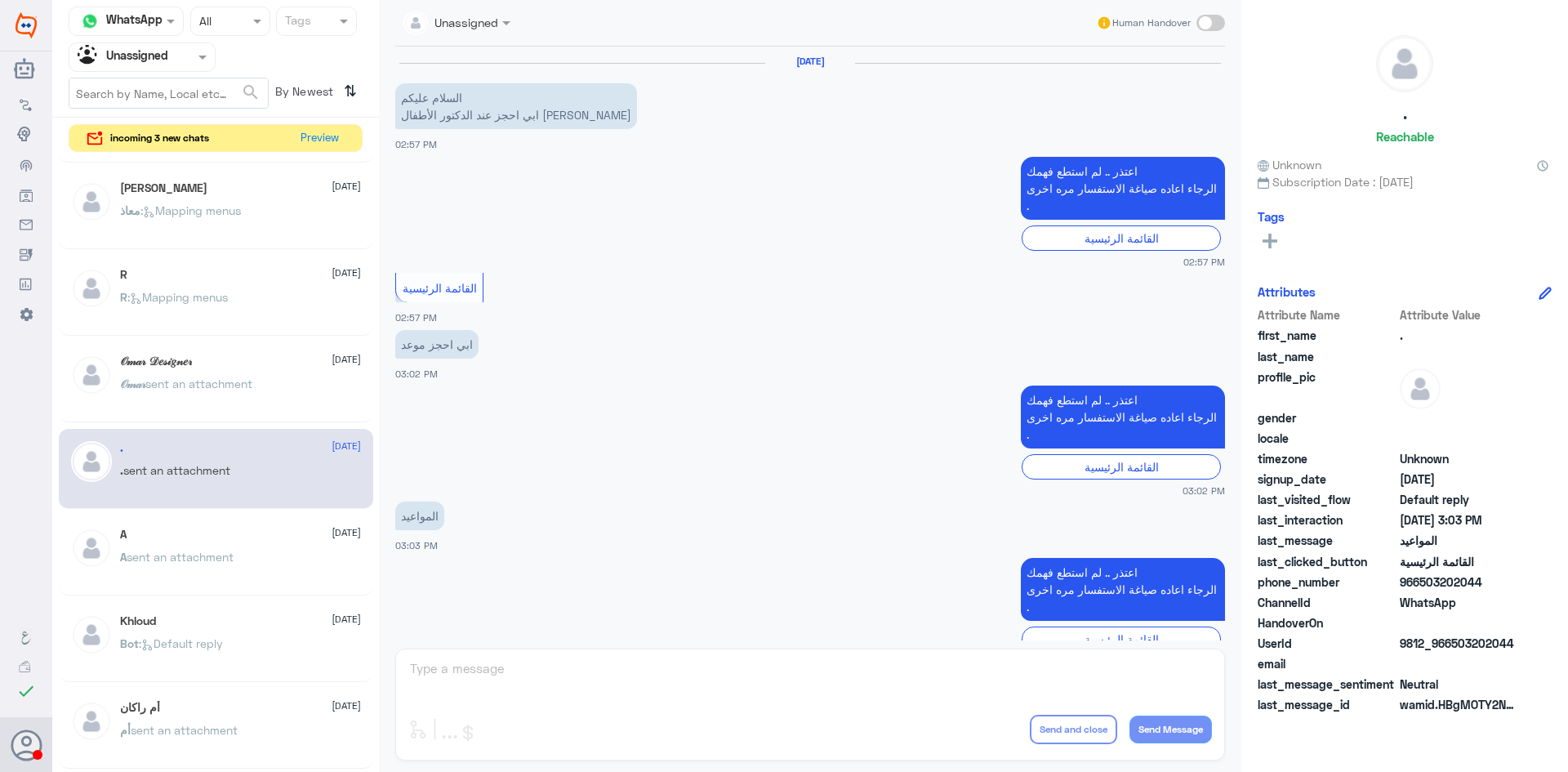
scroll to position [744, 0]
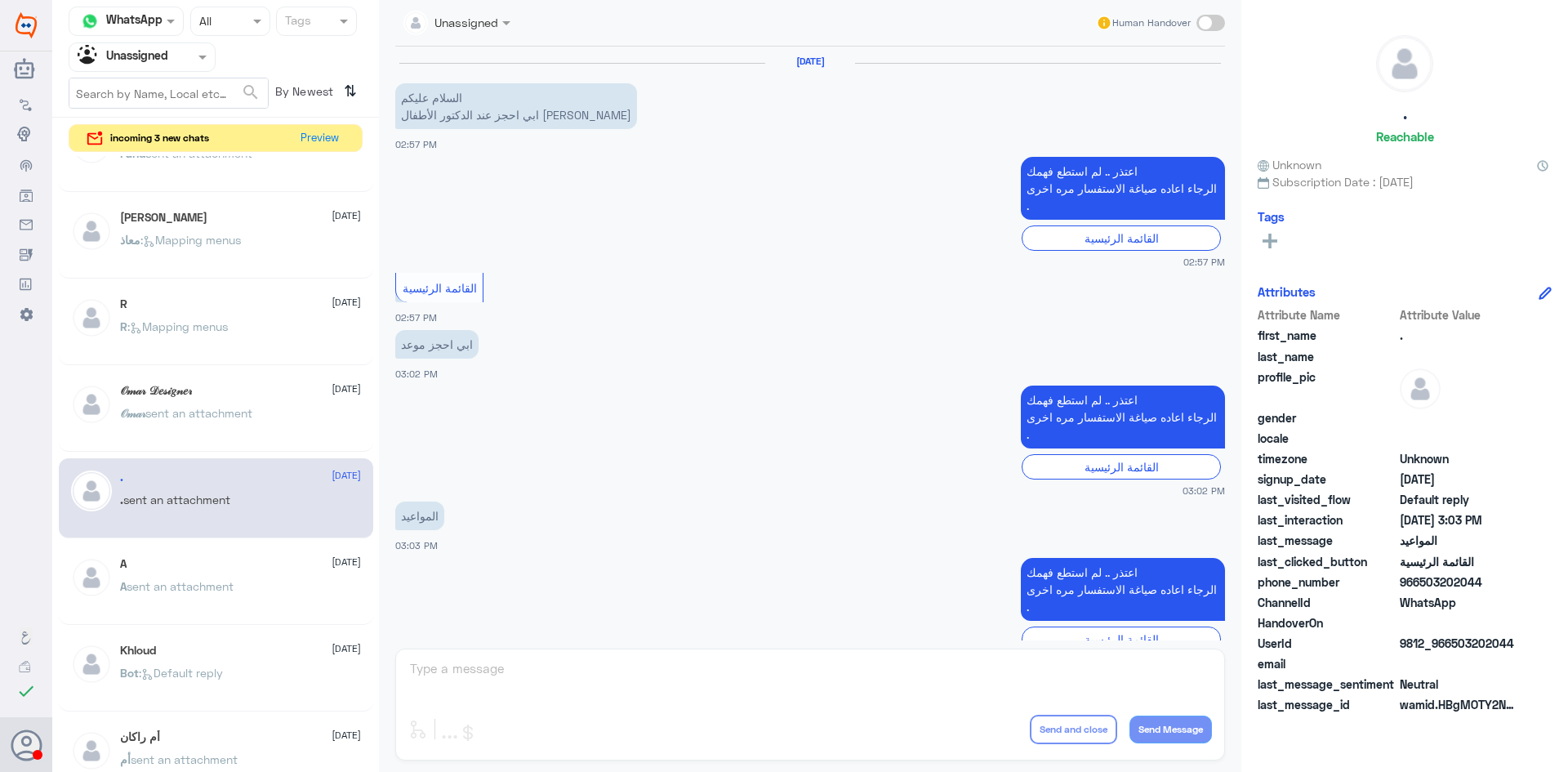
click at [249, 400] on div "𝒪𝓂𝒶𝓇 𝒟𝑒𝓈𝒾𝑔𝓃𝑒𝓇 11 July 𝒪𝓂𝒶𝓇 sent an attachment" at bounding box center [240, 414] width 241 height 61
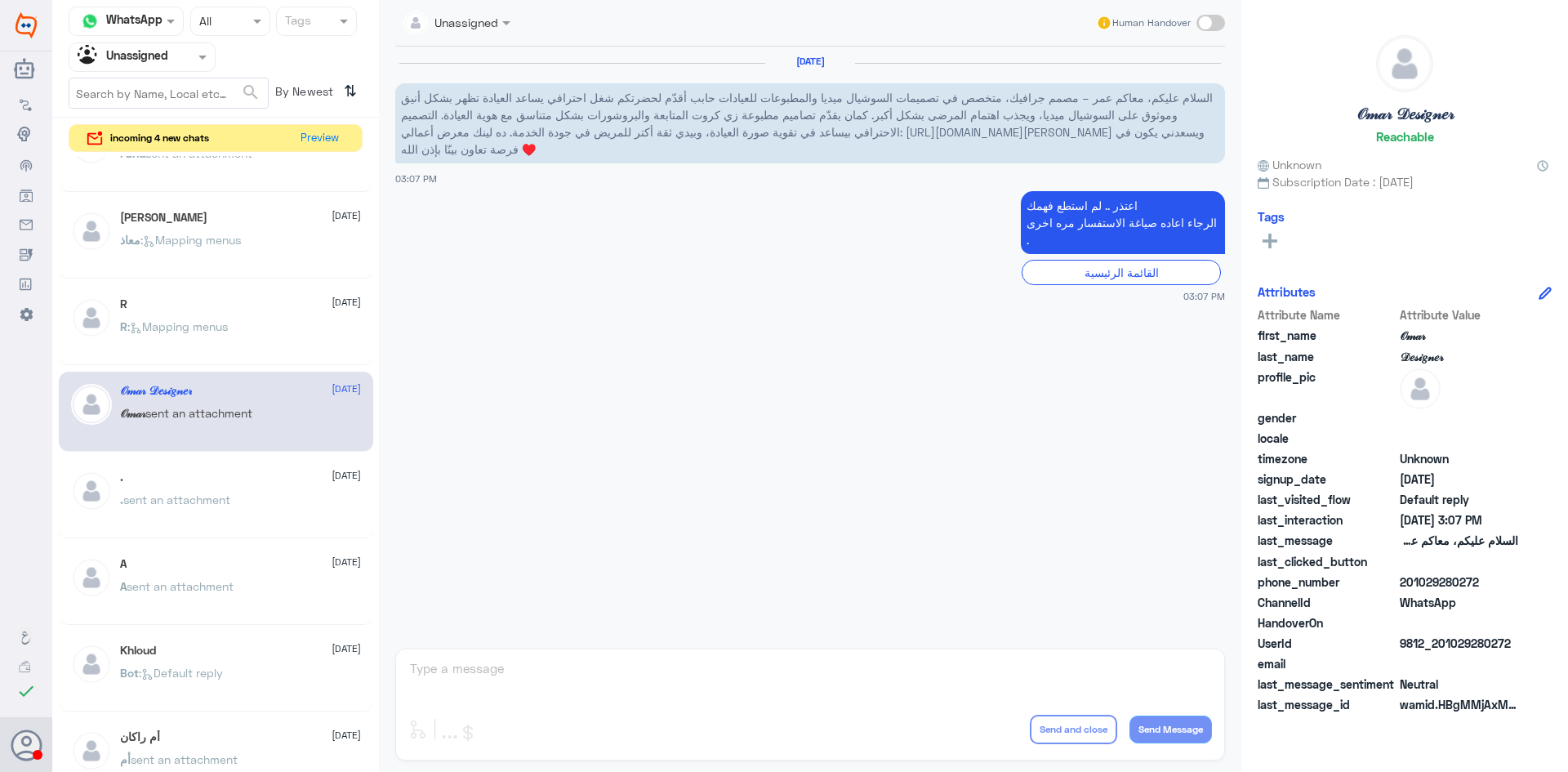
click at [270, 319] on div "R 11 July R : Mapping menus" at bounding box center [240, 327] width 241 height 61
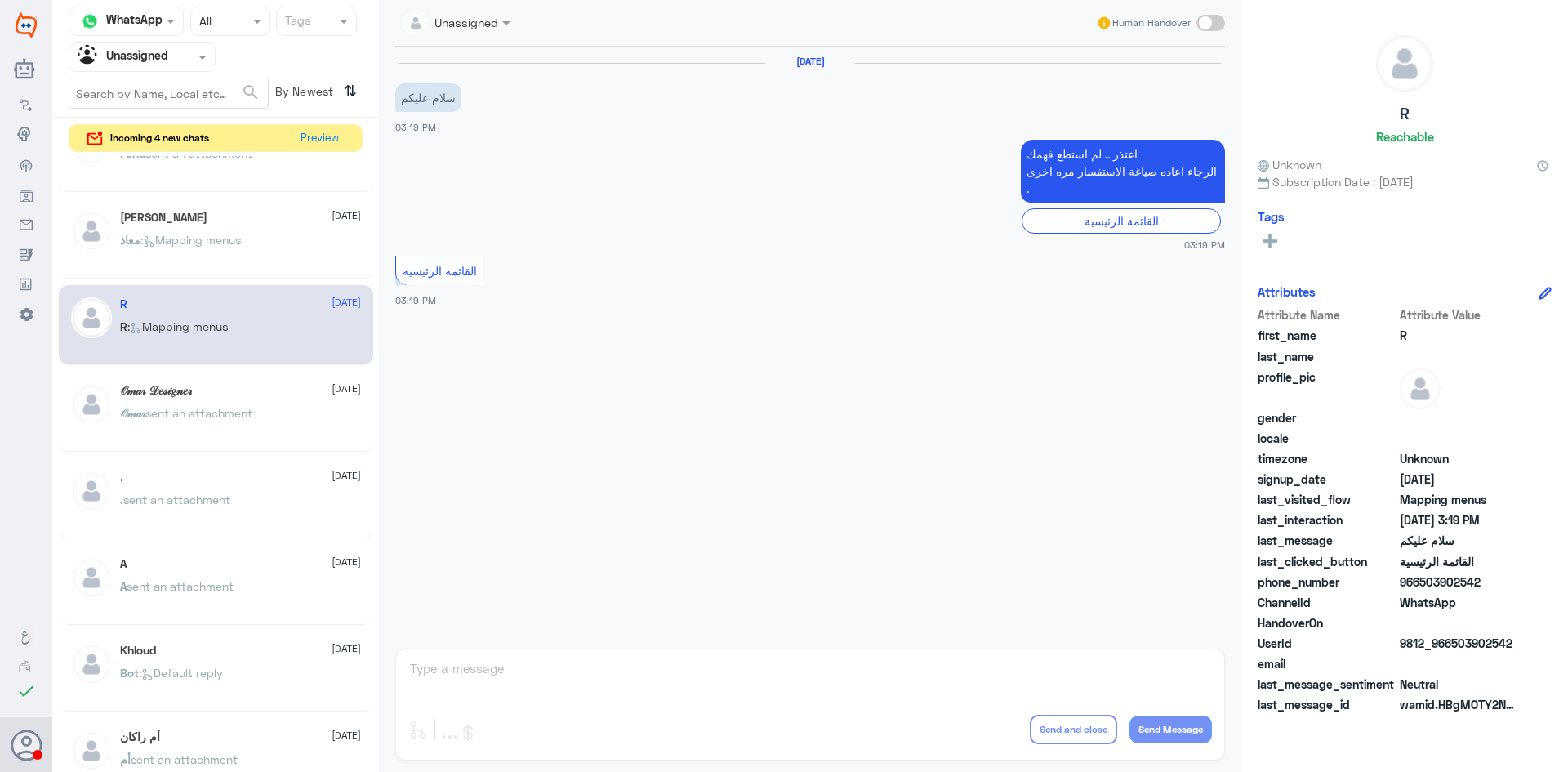
click at [275, 225] on div "معاذ بن تركي 11 July معاذ : Mapping menus" at bounding box center [240, 241] width 241 height 61
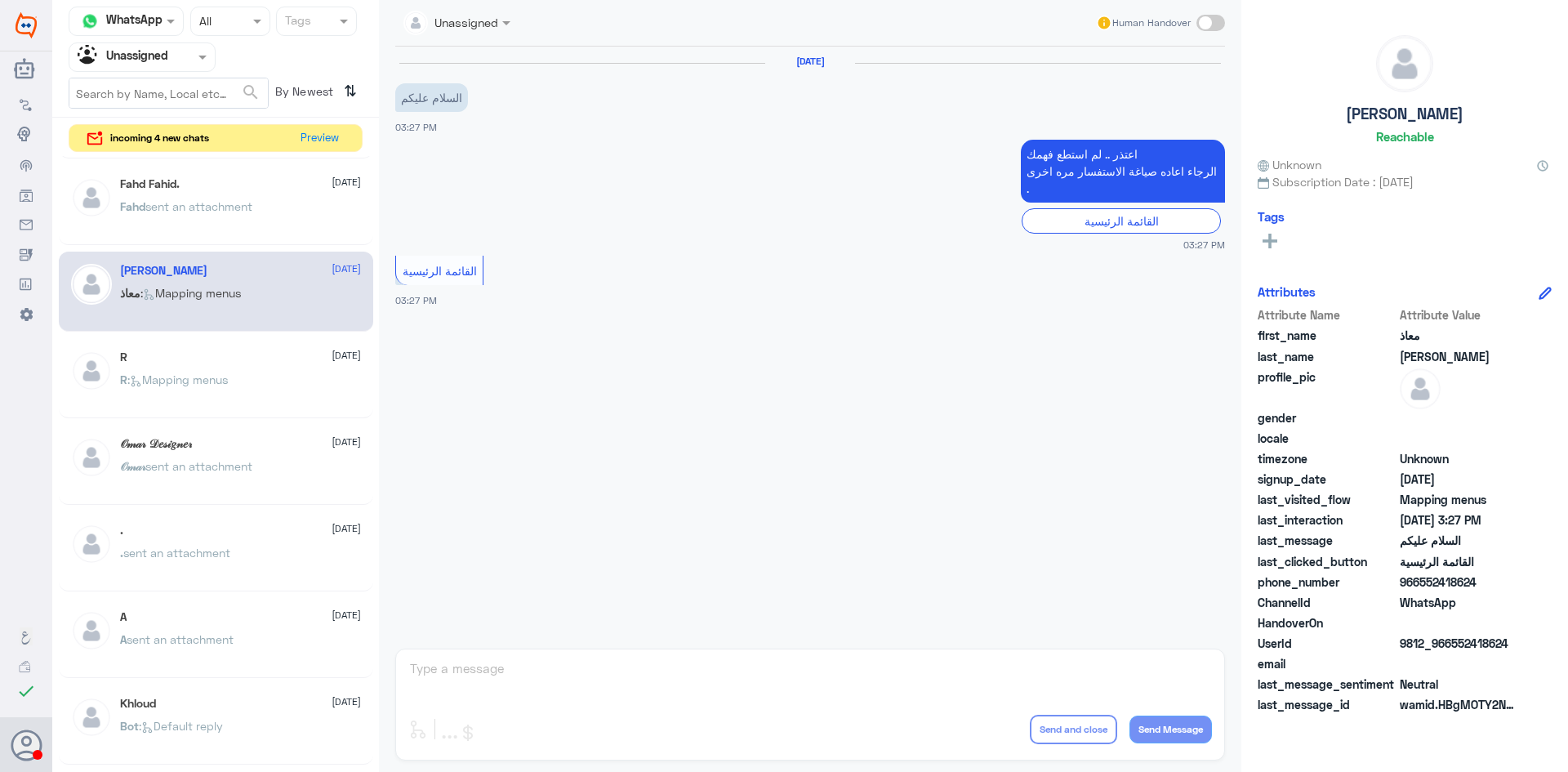
scroll to position [498, 0]
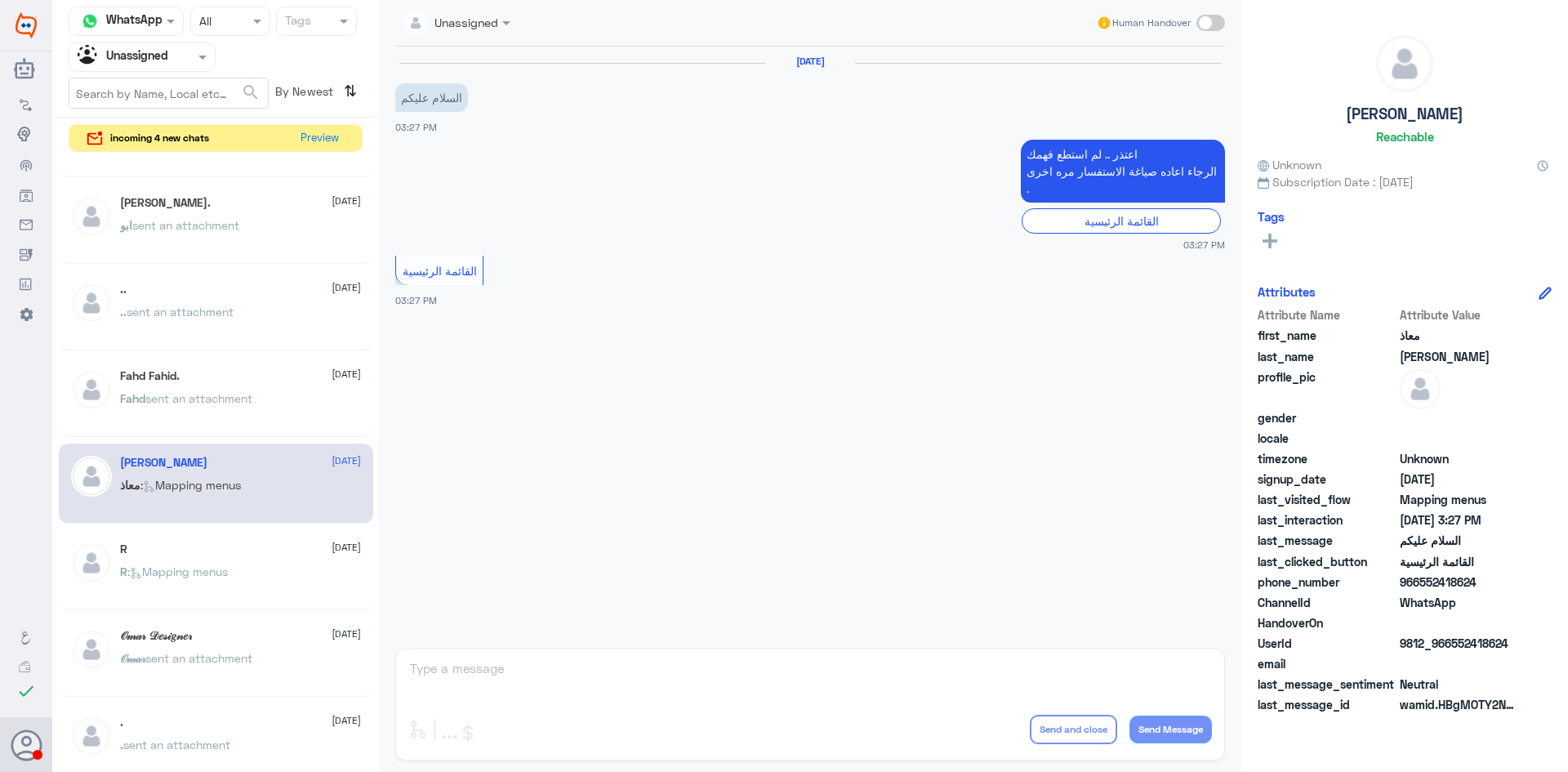
click at [240, 378] on div "Fahd Fahid. 11 July" at bounding box center [240, 376] width 241 height 14
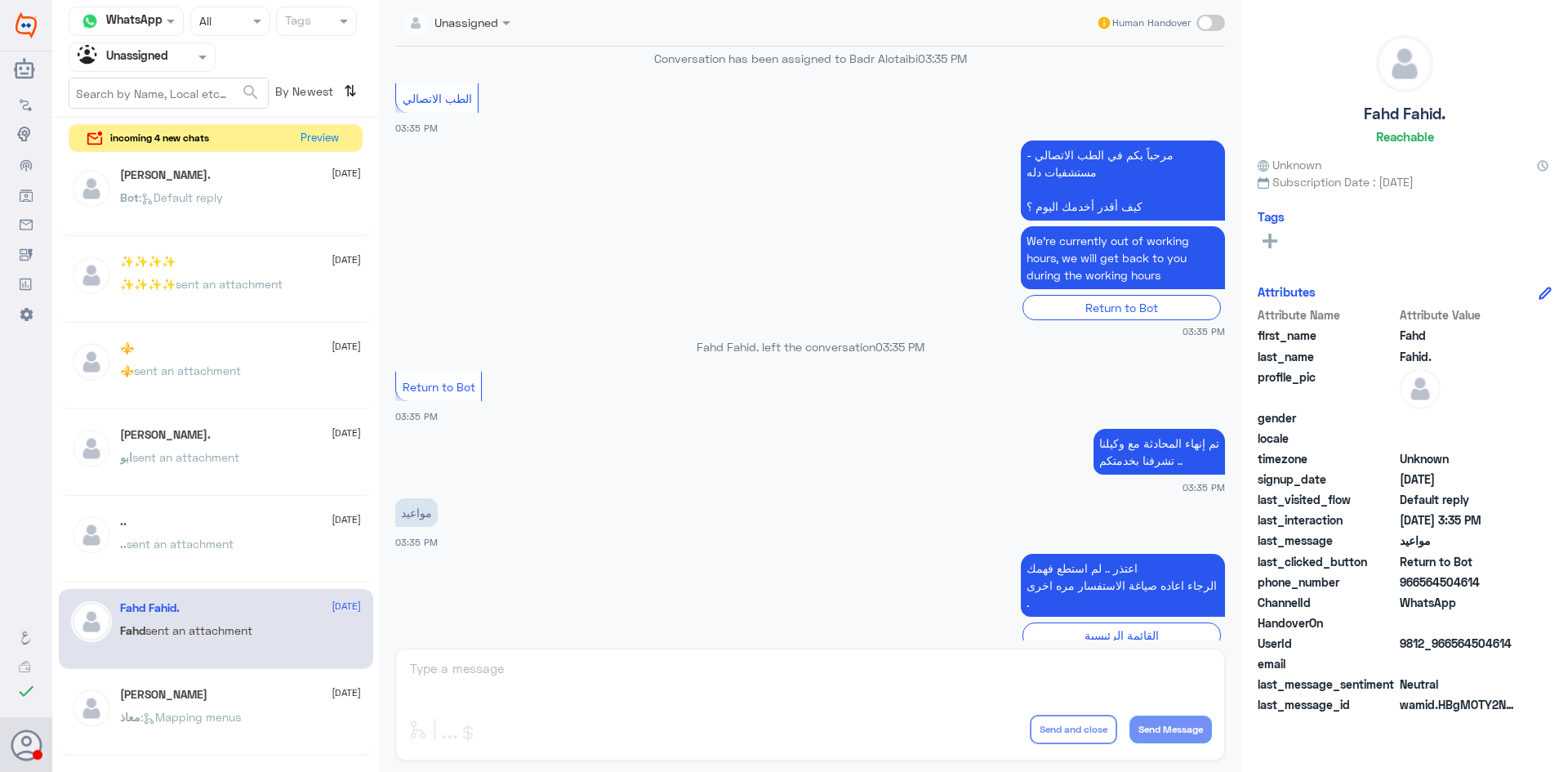
scroll to position [253, 0]
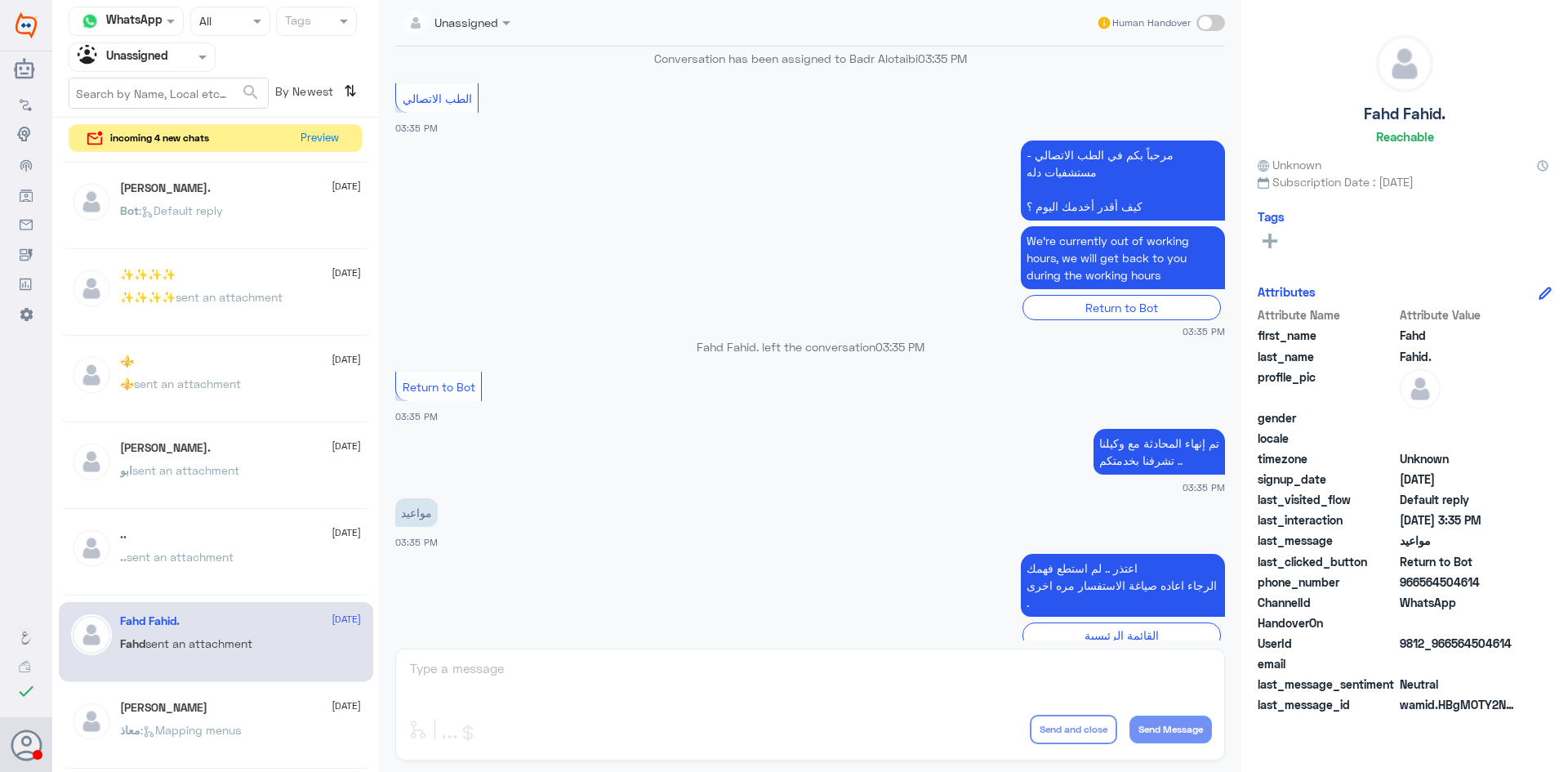
click at [271, 567] on div ".. sent an attachment" at bounding box center [240, 570] width 241 height 37
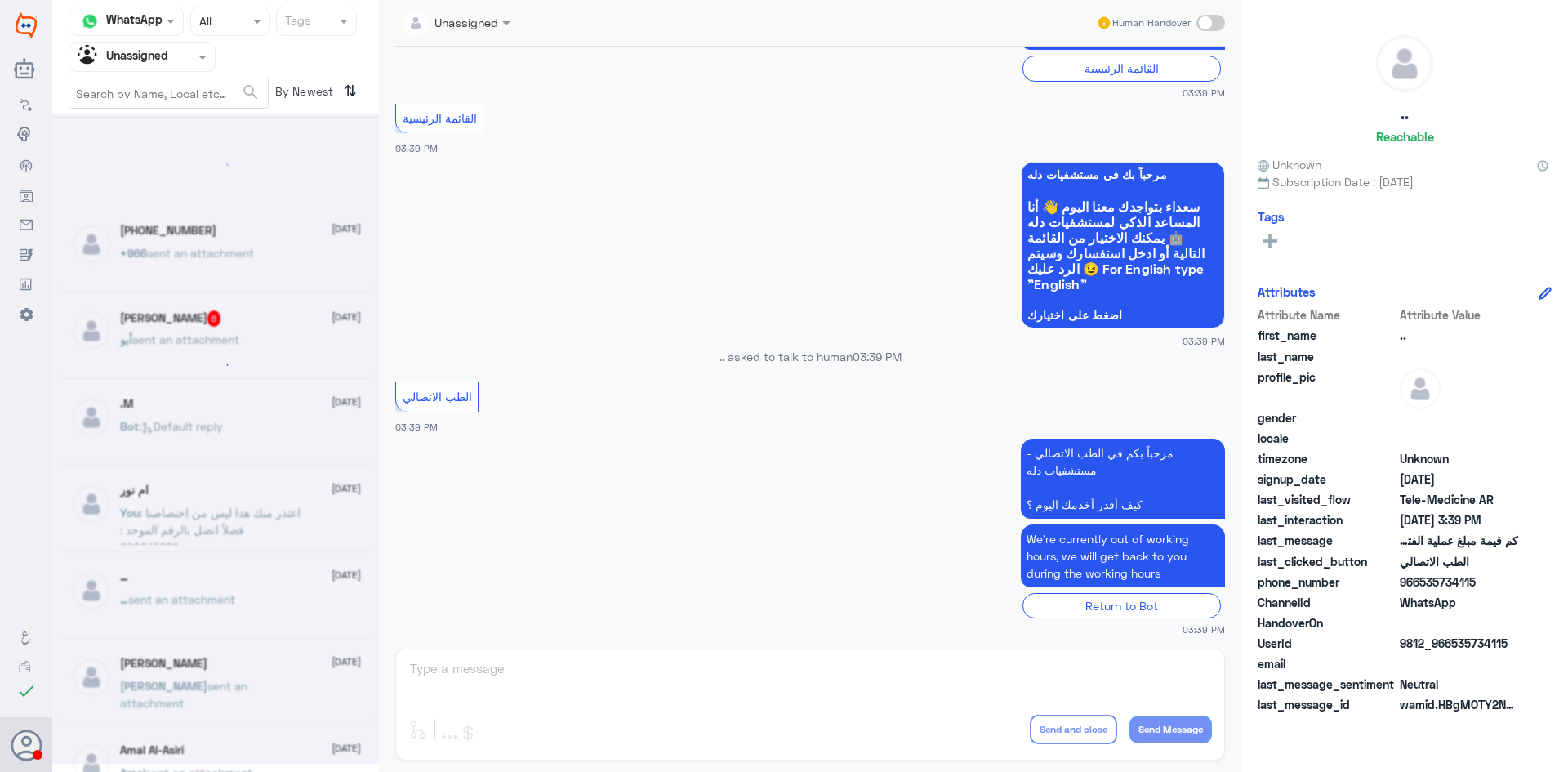
drag, startPoint x: 228, startPoint y: 433, endPoint x: 250, endPoint y: 15, distance: 418.6
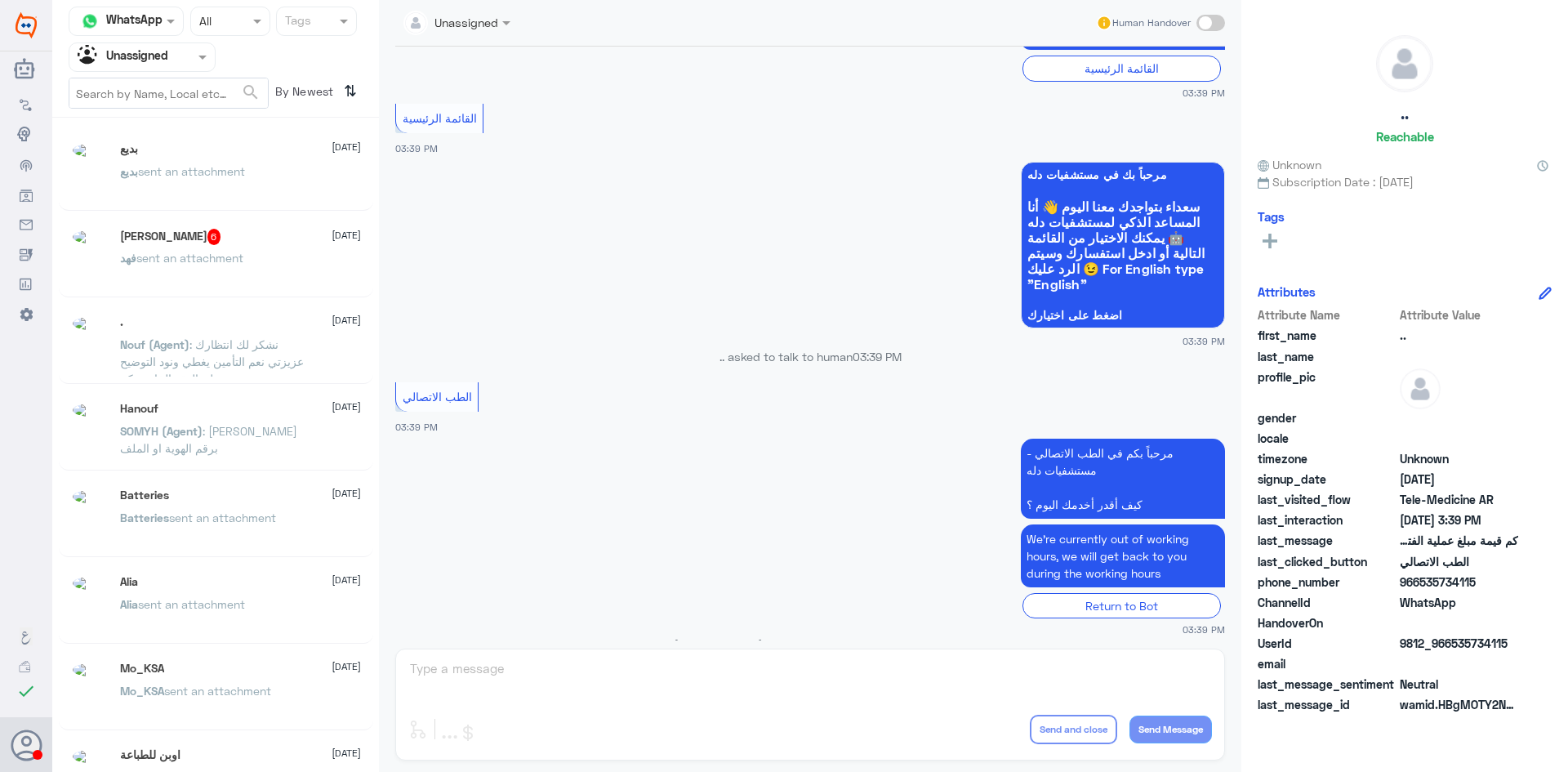
scroll to position [8, 0]
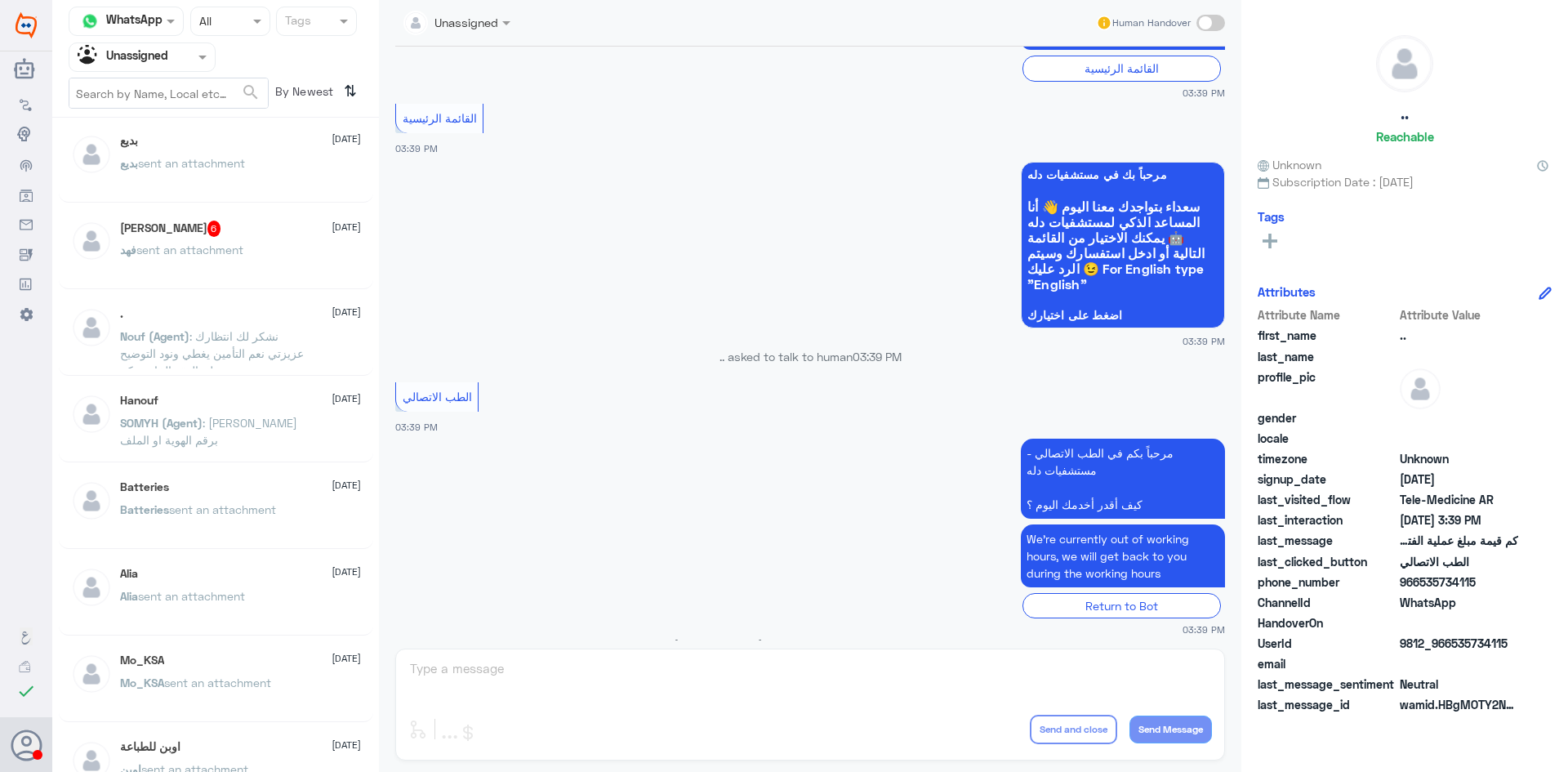
click at [242, 252] on span "sent an attachment" at bounding box center [190, 249] width 107 height 14
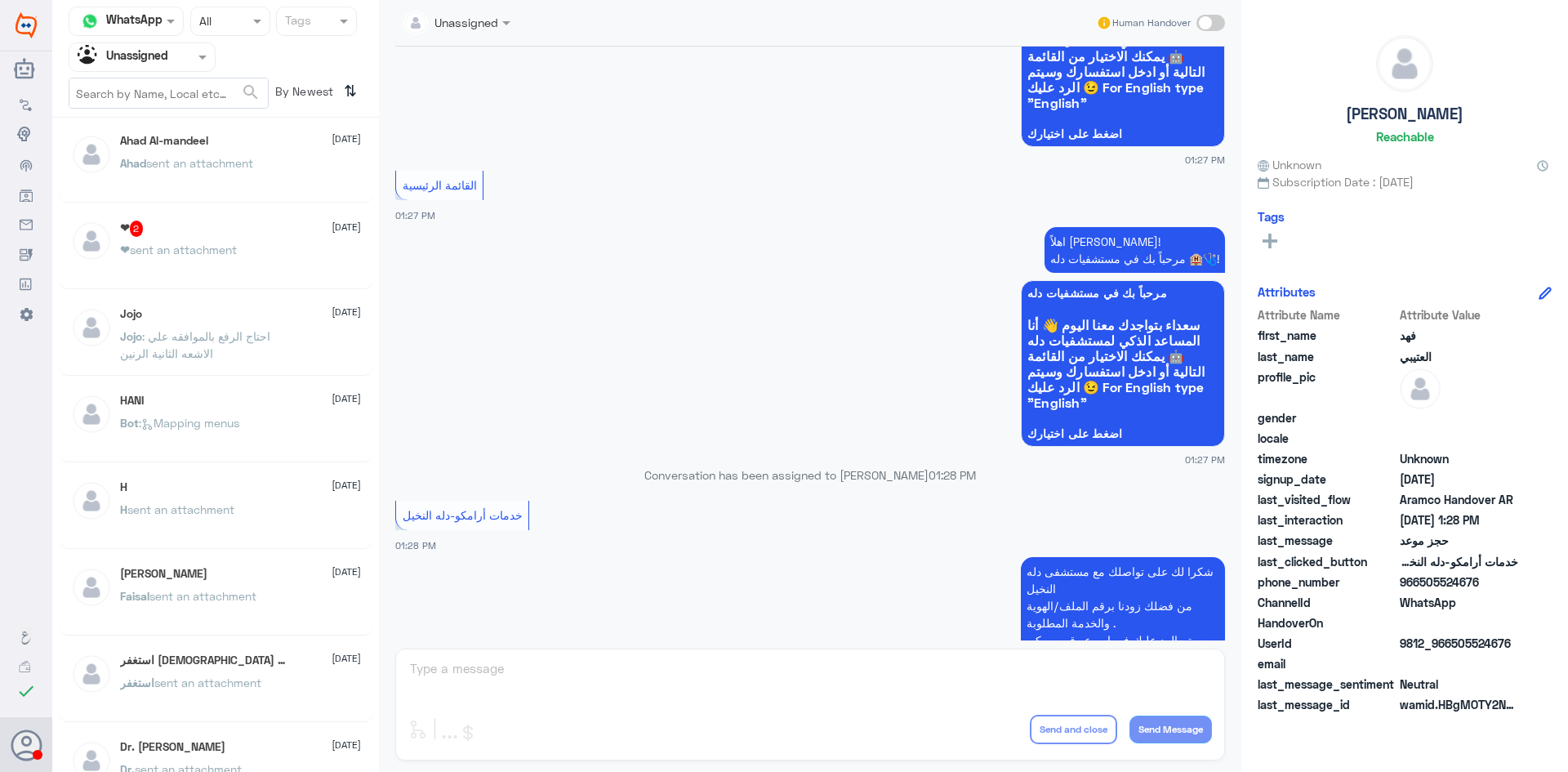
click at [226, 260] on p "❤ sent an attachment" at bounding box center [178, 260] width 117 height 41
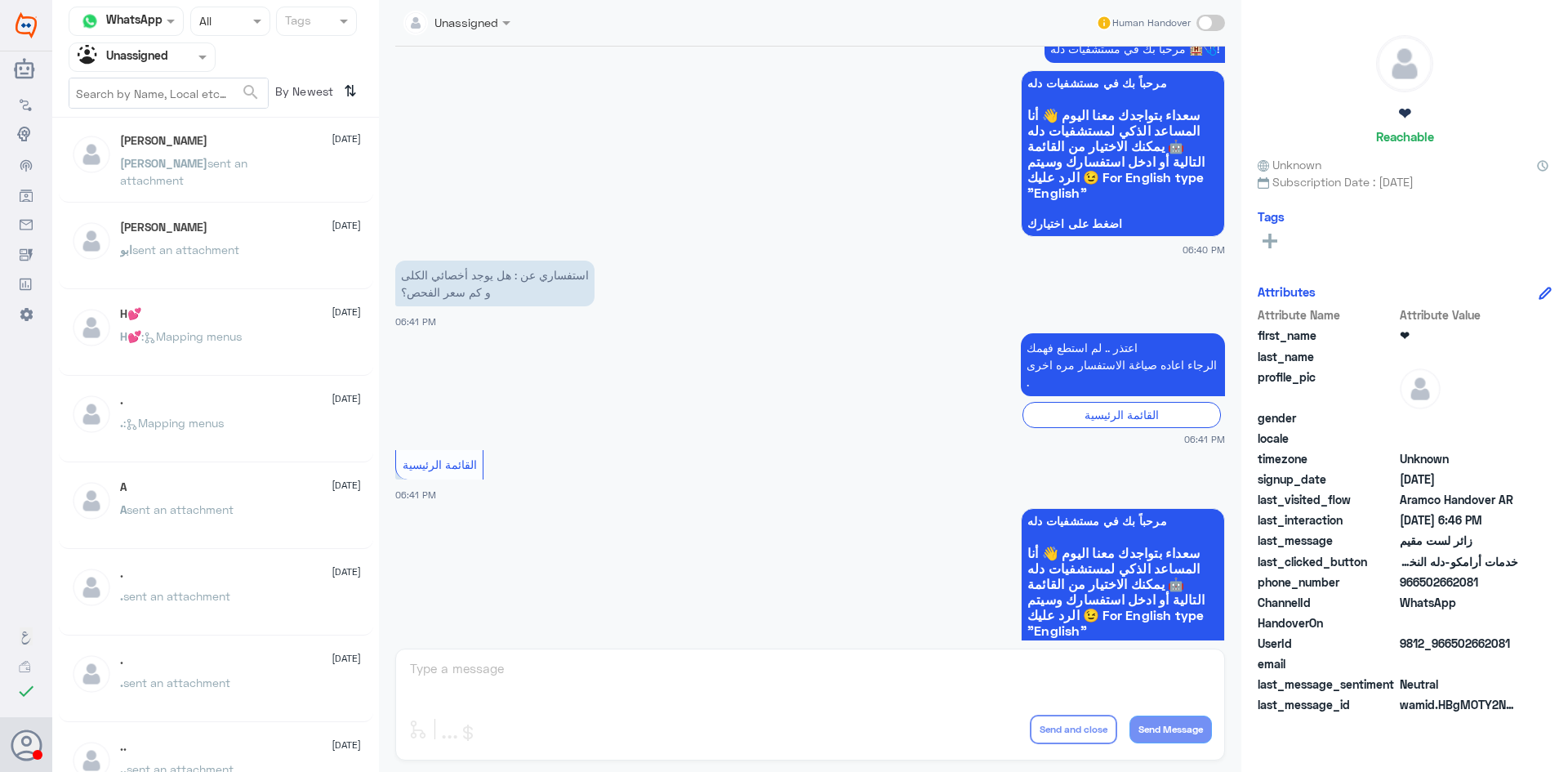
click at [198, 328] on p "H💕 : Mapping menus" at bounding box center [180, 347] width 122 height 41
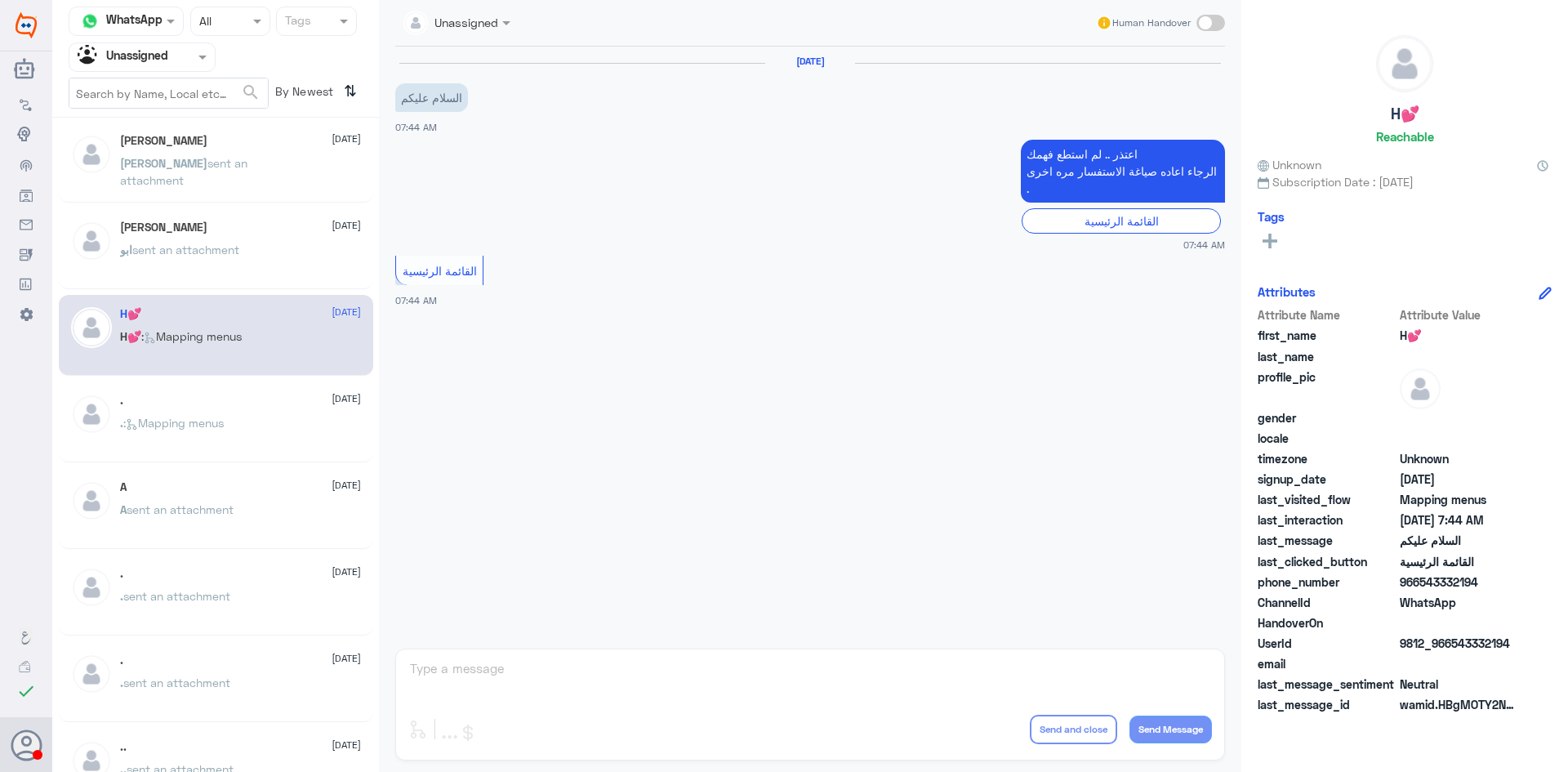
click at [242, 289] on div "ابو محمد 19 July ابو sent an attachment" at bounding box center [215, 249] width 314 height 81
click at [247, 269] on div "ابو sent an attachment" at bounding box center [240, 263] width 241 height 37
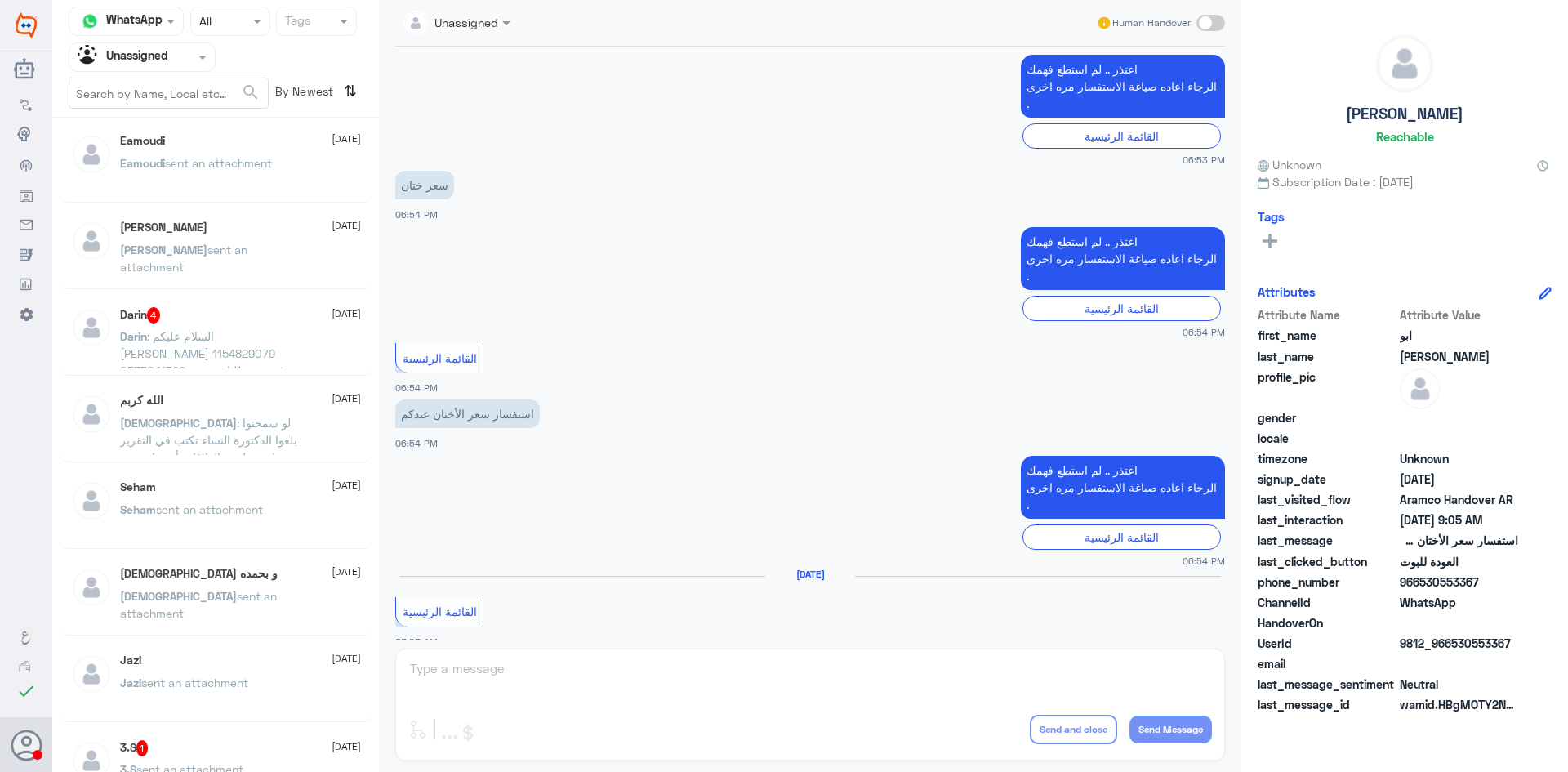
click at [243, 362] on p "Darin : السلام عليكم عبدالله تركي فاضل 1154829079 0553041720 رفع تقرير للتامين …" at bounding box center [211, 347] width 184 height 41
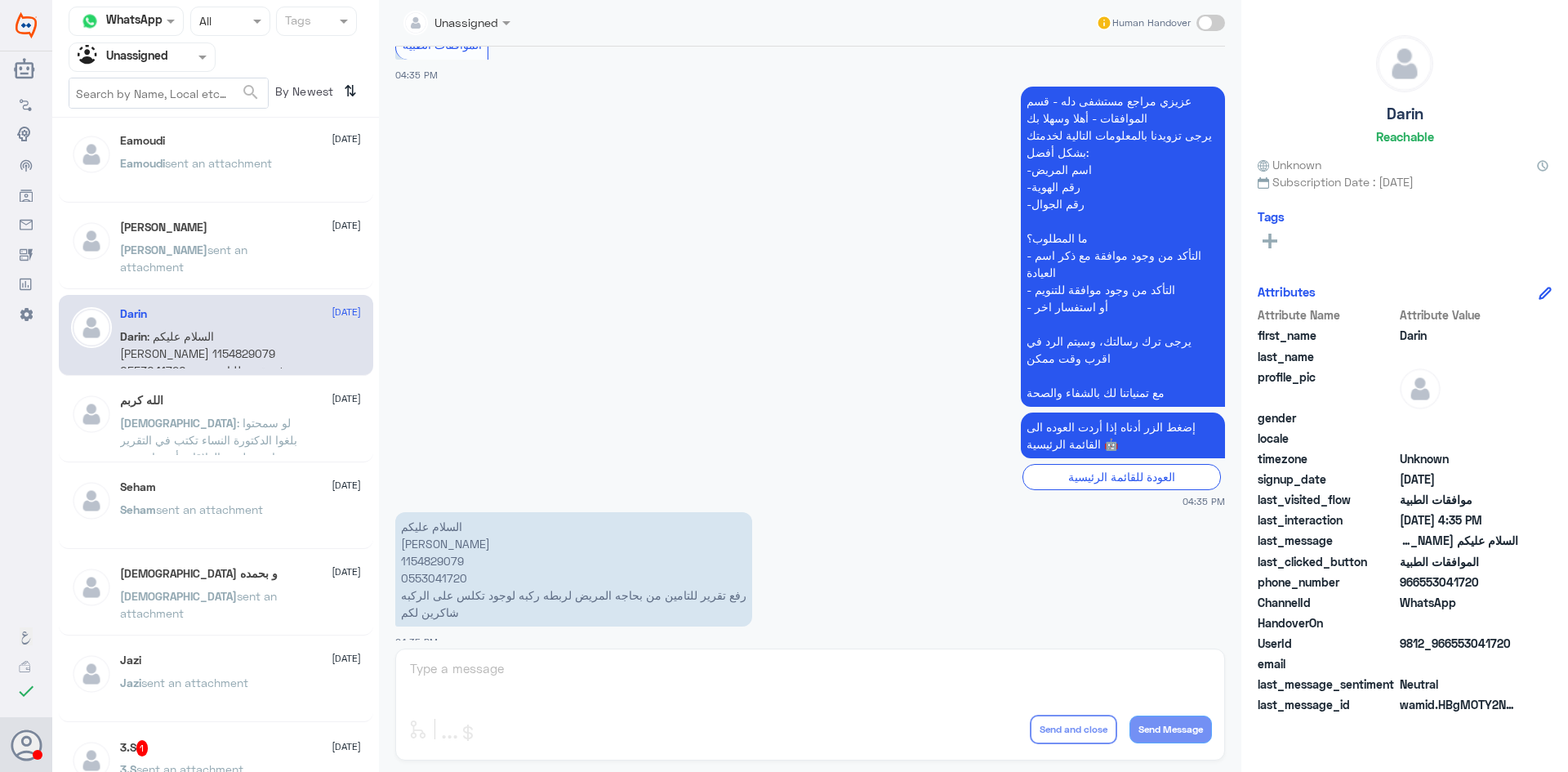
click at [212, 478] on div "Seham 19 July Seham sent an attachment" at bounding box center [215, 509] width 314 height 81
click at [212, 487] on div "Seham 19 July" at bounding box center [240, 487] width 241 height 14
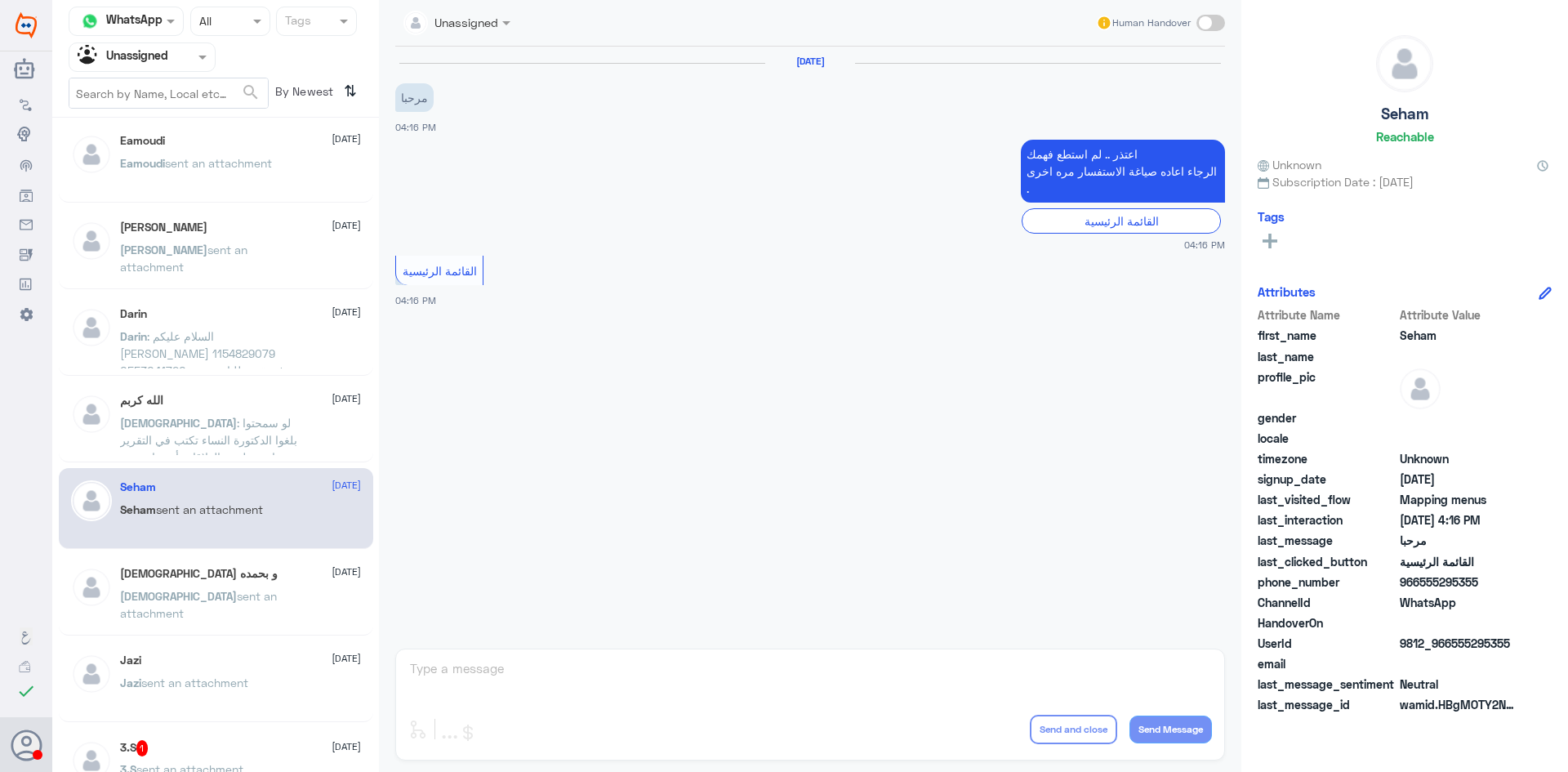
click at [244, 450] on span ": ‏لو سمحتوا بلغوا الدكتورة النساء تكتب في التقرير عشان يعطوني العلاقات أن يعان…" at bounding box center [210, 466] width 182 height 100
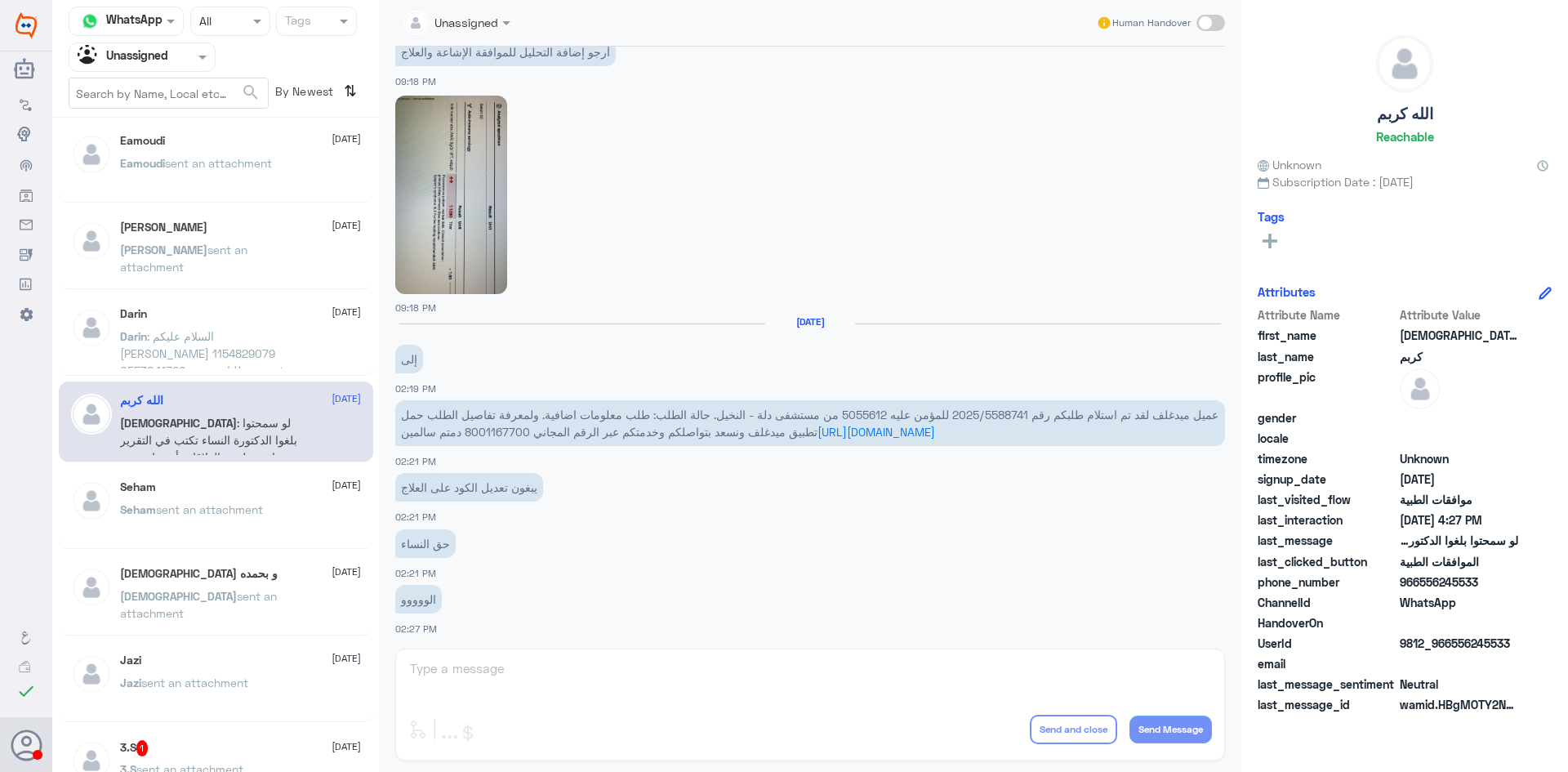
click at [200, 326] on div "Darin 19 July Darin : السلام عليكم عبدالله تركي فاضل 1154829079 0553041720 رفع …" at bounding box center [240, 337] width 241 height 61
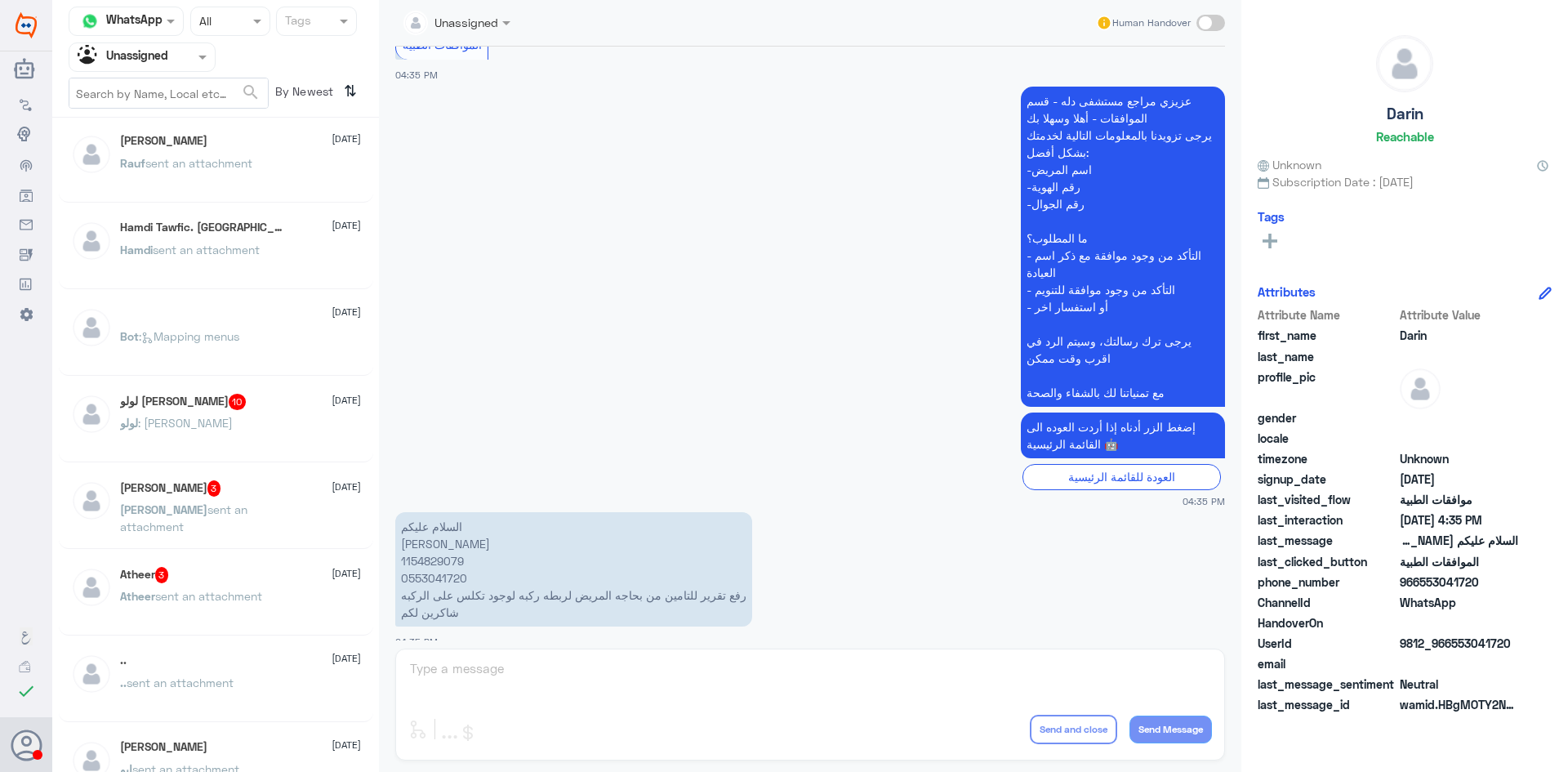
click at [228, 154] on div "Rauf Hafiz 19 July Rauf sent an attachment" at bounding box center [240, 164] width 241 height 61
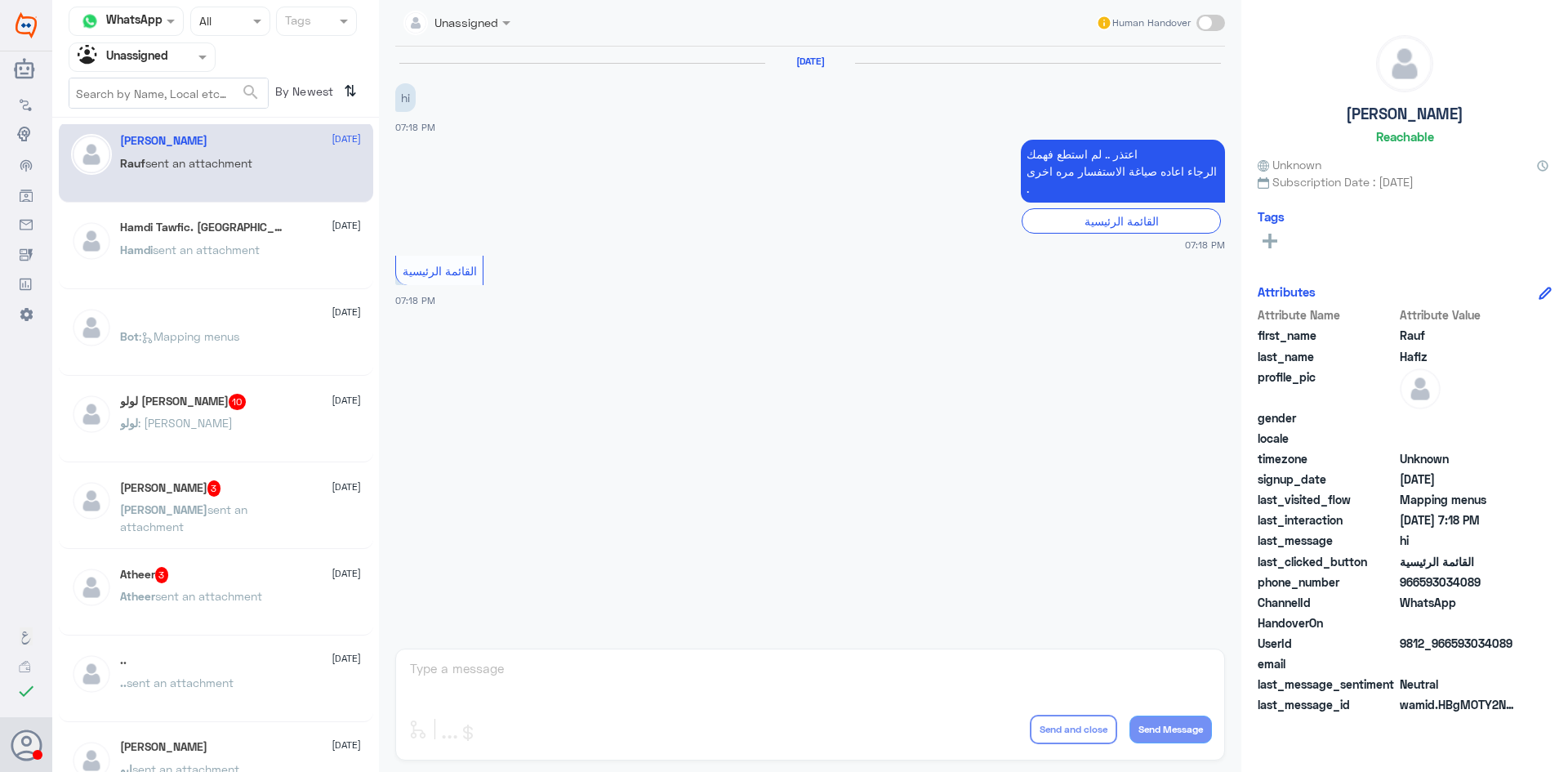
click at [223, 344] on p "Bot : Mapping menus" at bounding box center [179, 347] width 119 height 41
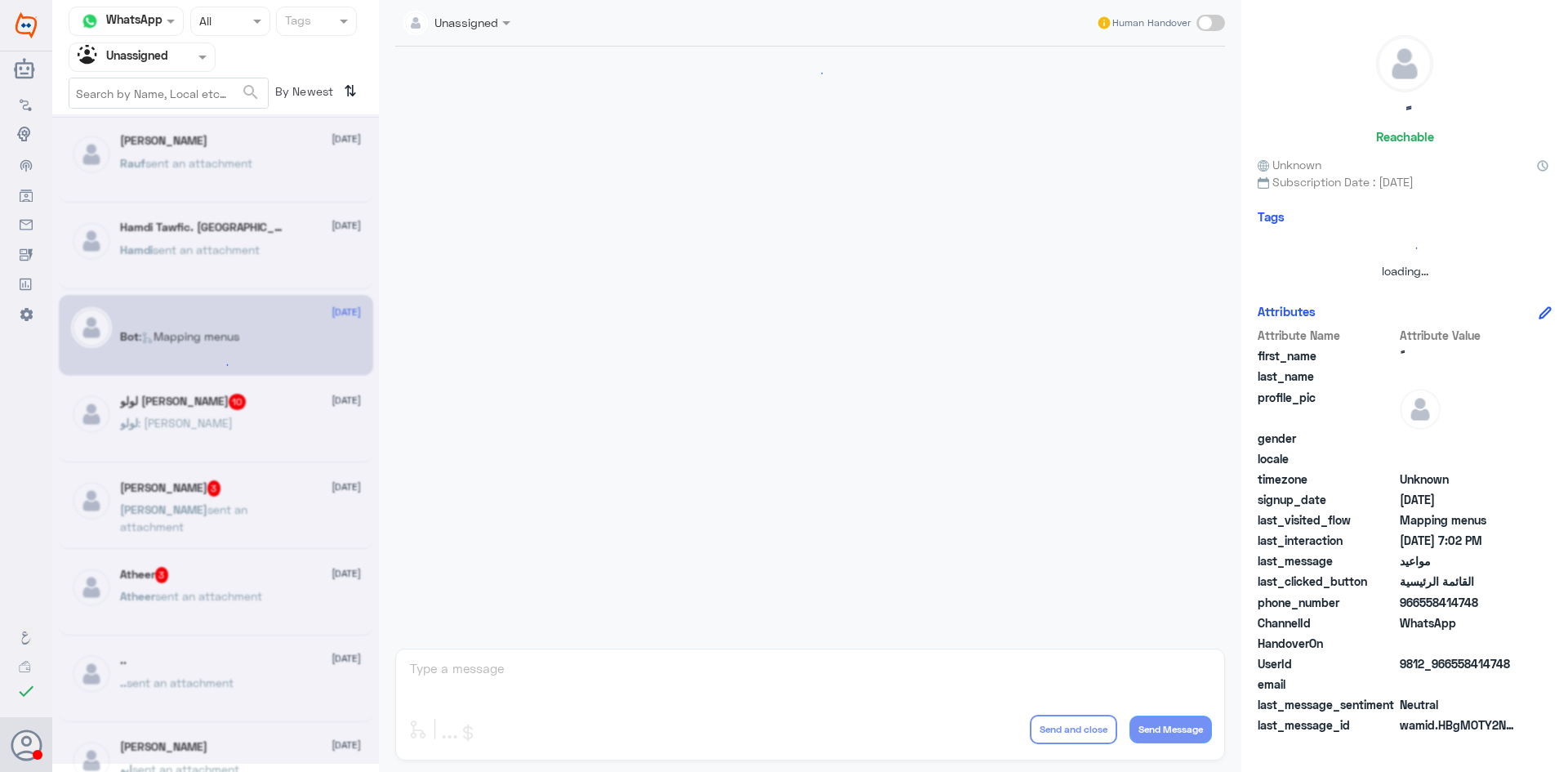
click at [228, 407] on div at bounding box center [215, 439] width 326 height 649
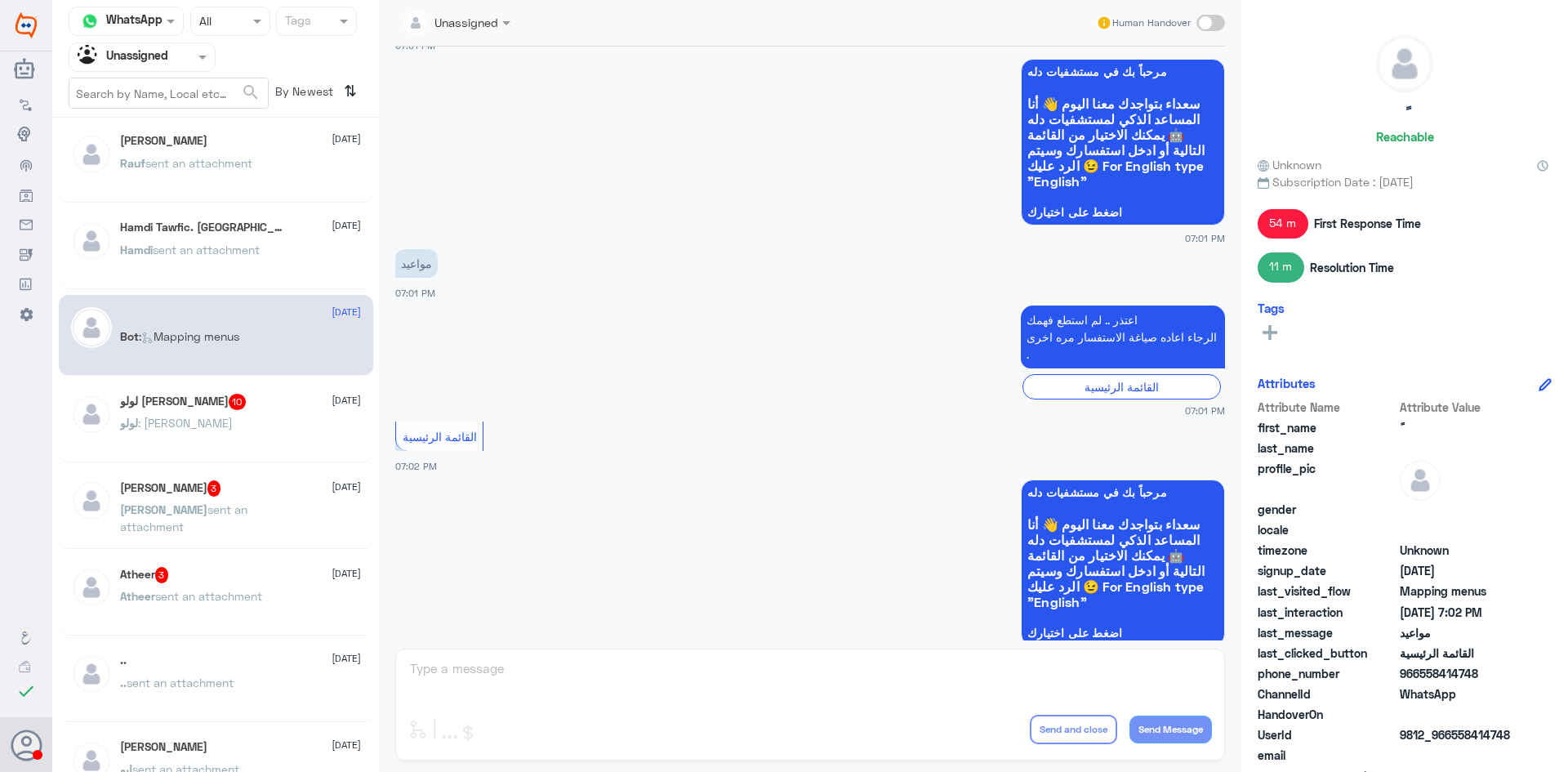
click at [228, 407] on div "لولو الصياحي 10 19 July" at bounding box center [240, 401] width 241 height 16
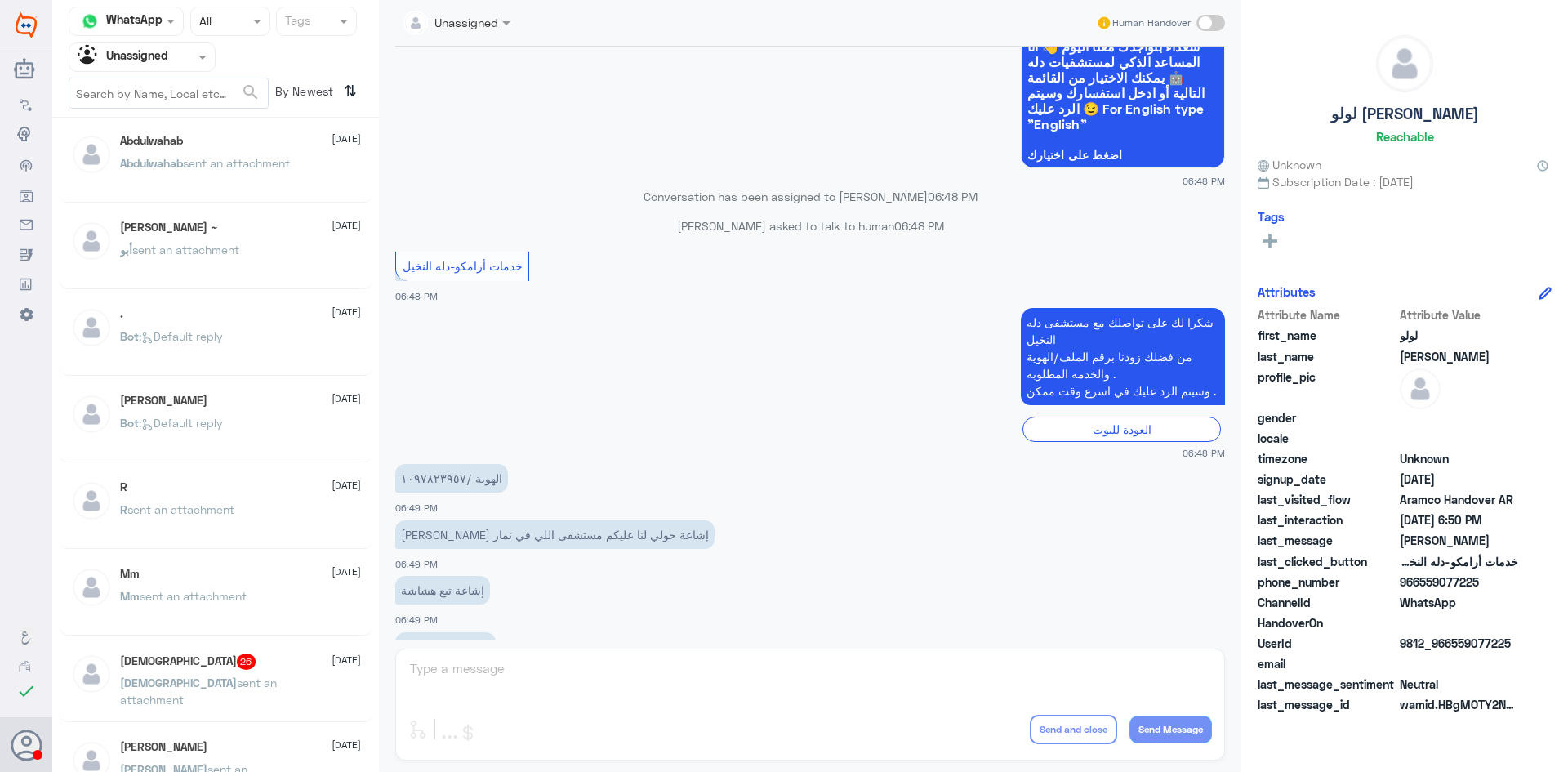
click at [237, 247] on span "sent an attachment" at bounding box center [185, 249] width 107 height 14
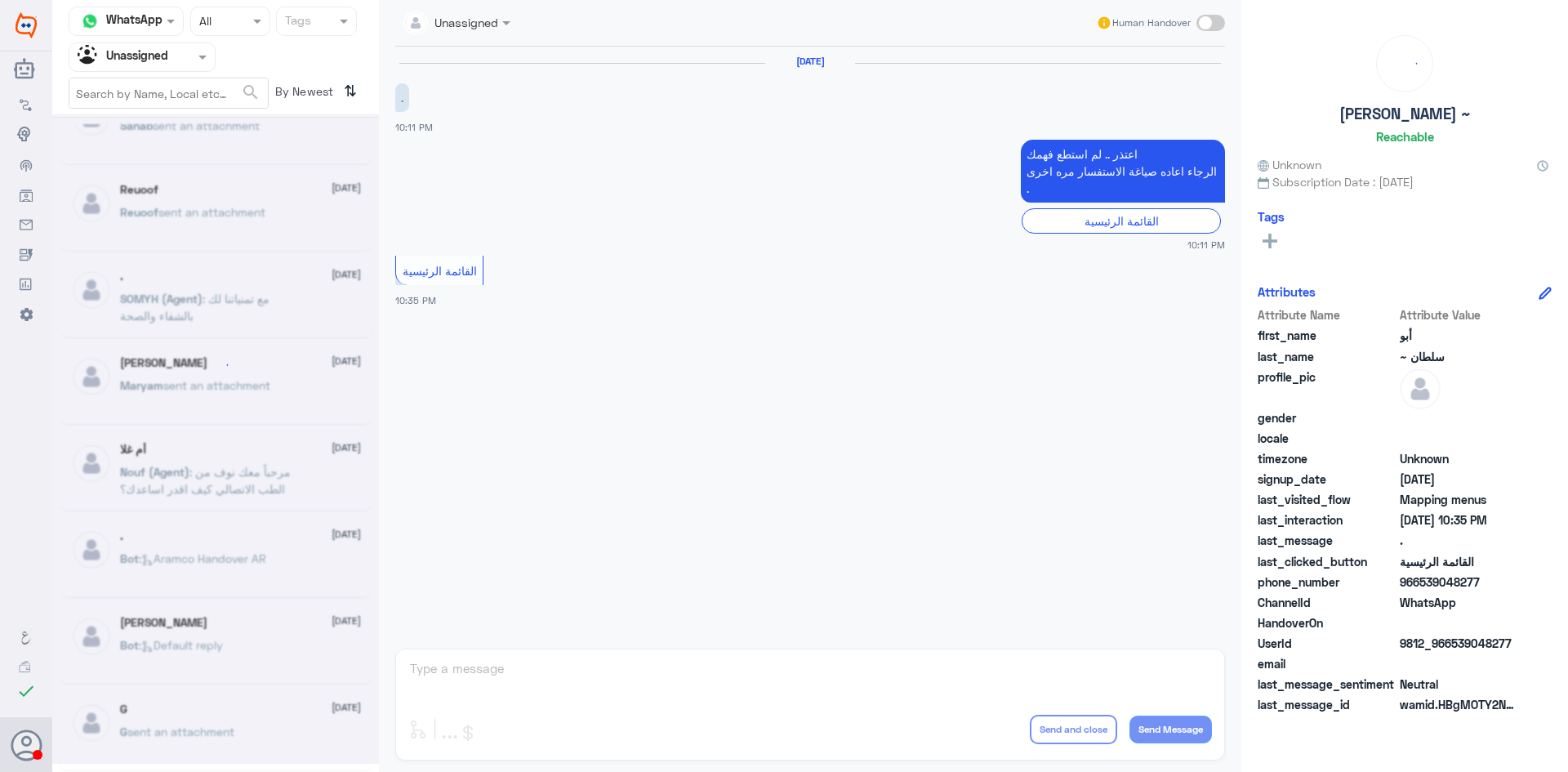
scroll to position [8, 0]
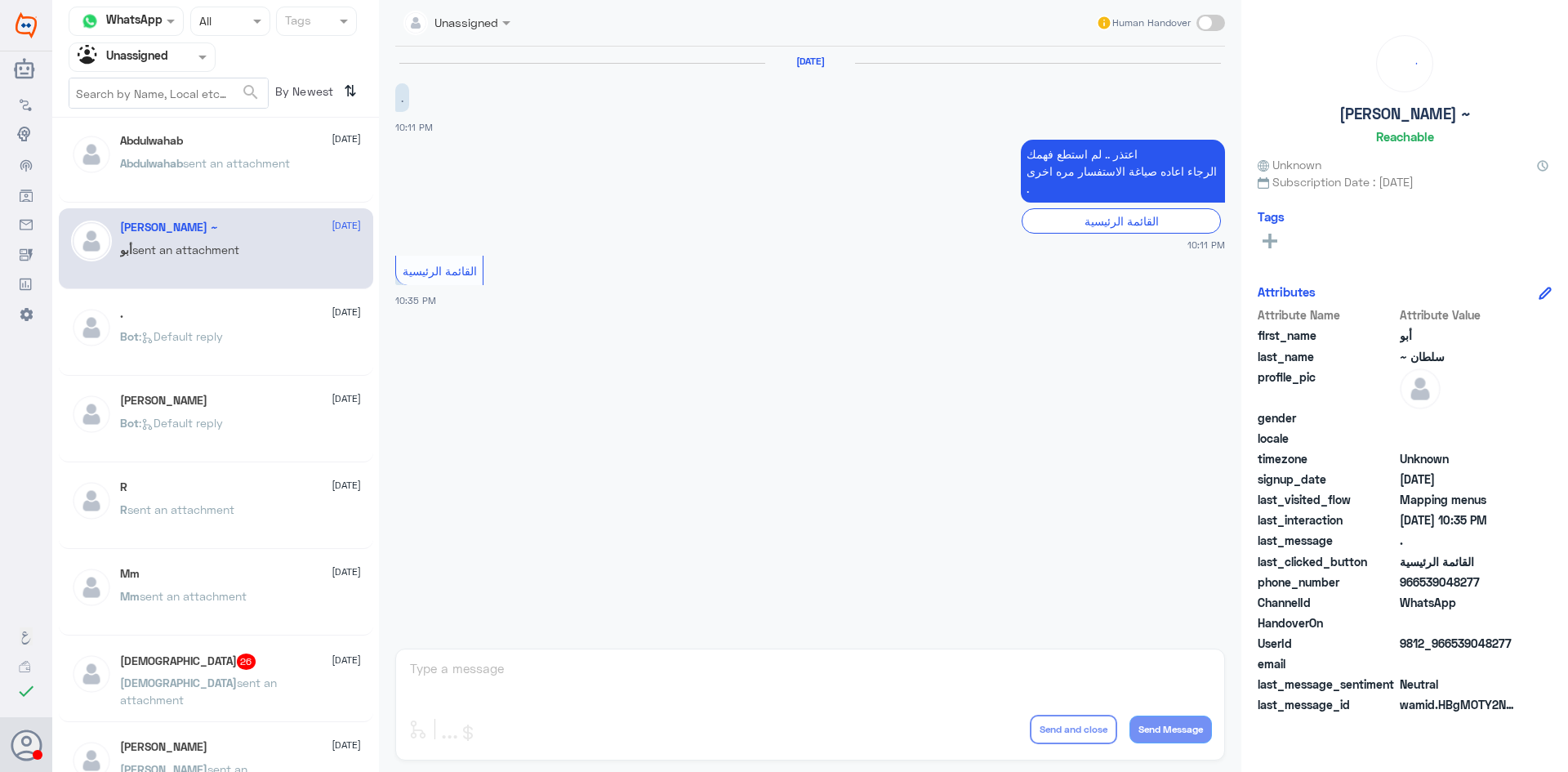
click at [228, 177] on p "Abdulwahab sent an attachment" at bounding box center [205, 175] width 170 height 41
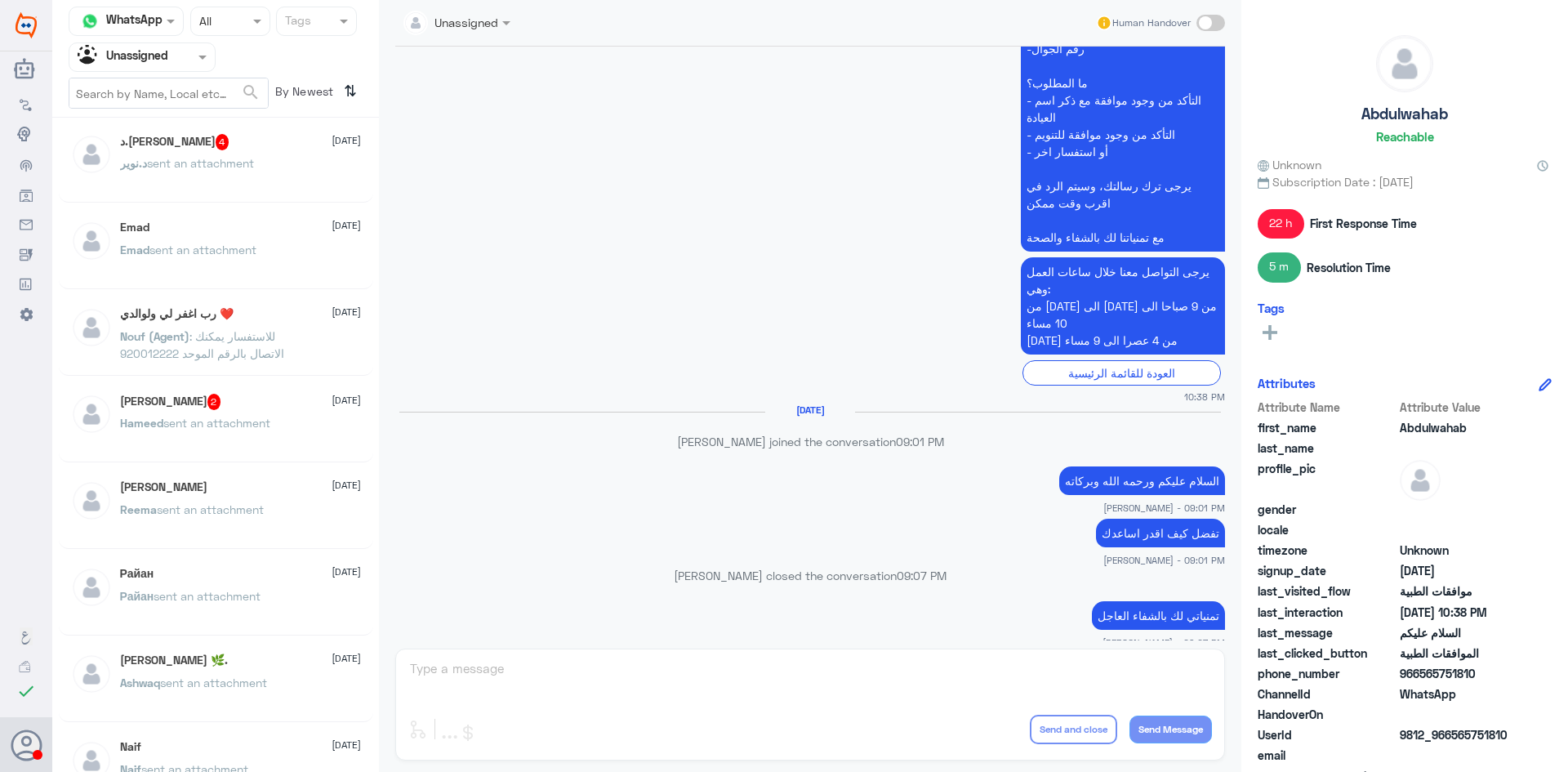
click at [259, 356] on span ": للاستفسار يمكنك الاتصال بالرقم الموحد 920012222" at bounding box center [202, 344] width 164 height 31
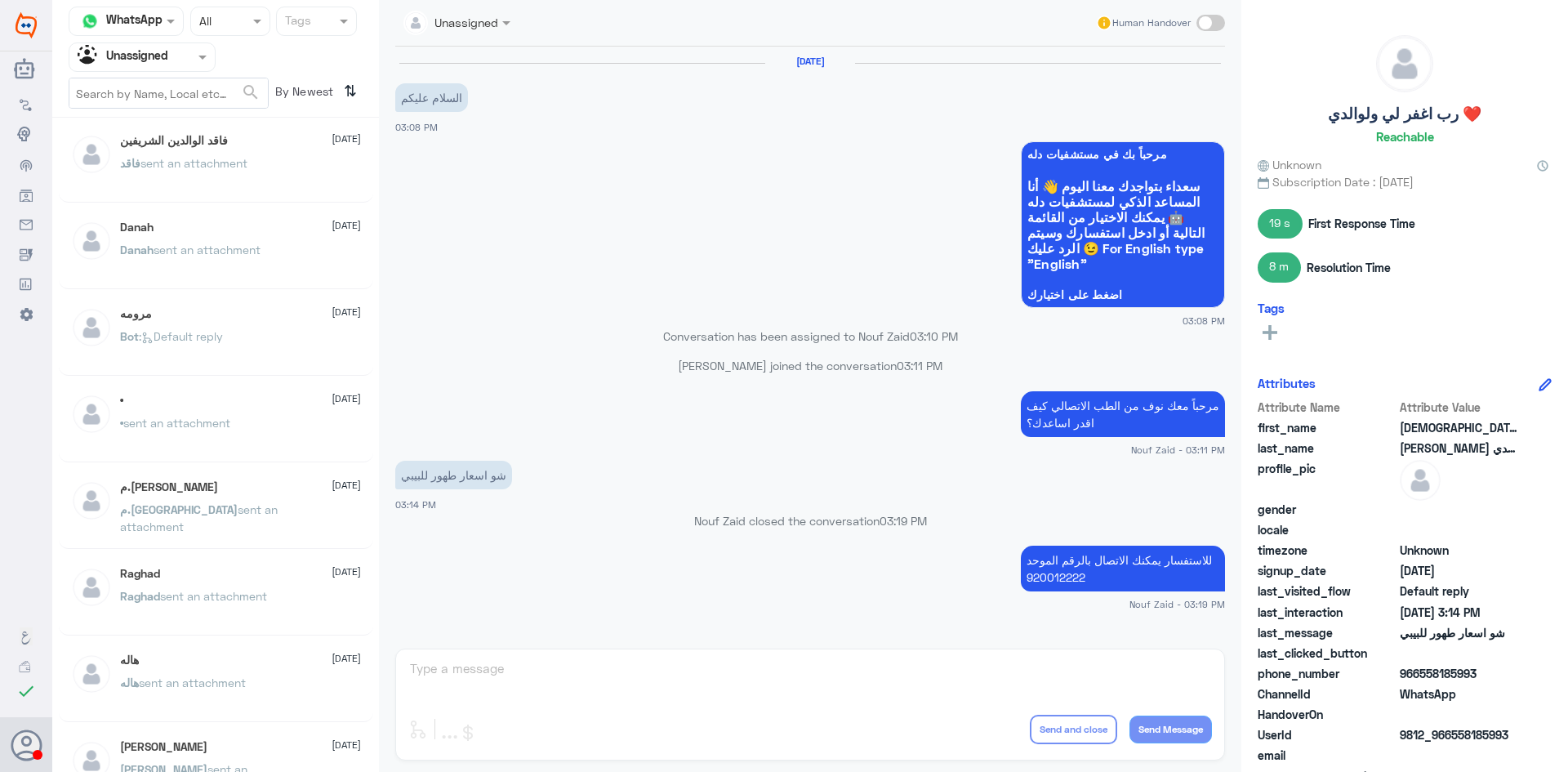
click at [233, 282] on div "Danah 22 July Danah sent an attachment" at bounding box center [215, 249] width 314 height 81
click at [238, 315] on div "مرومه 22 July" at bounding box center [240, 313] width 241 height 14
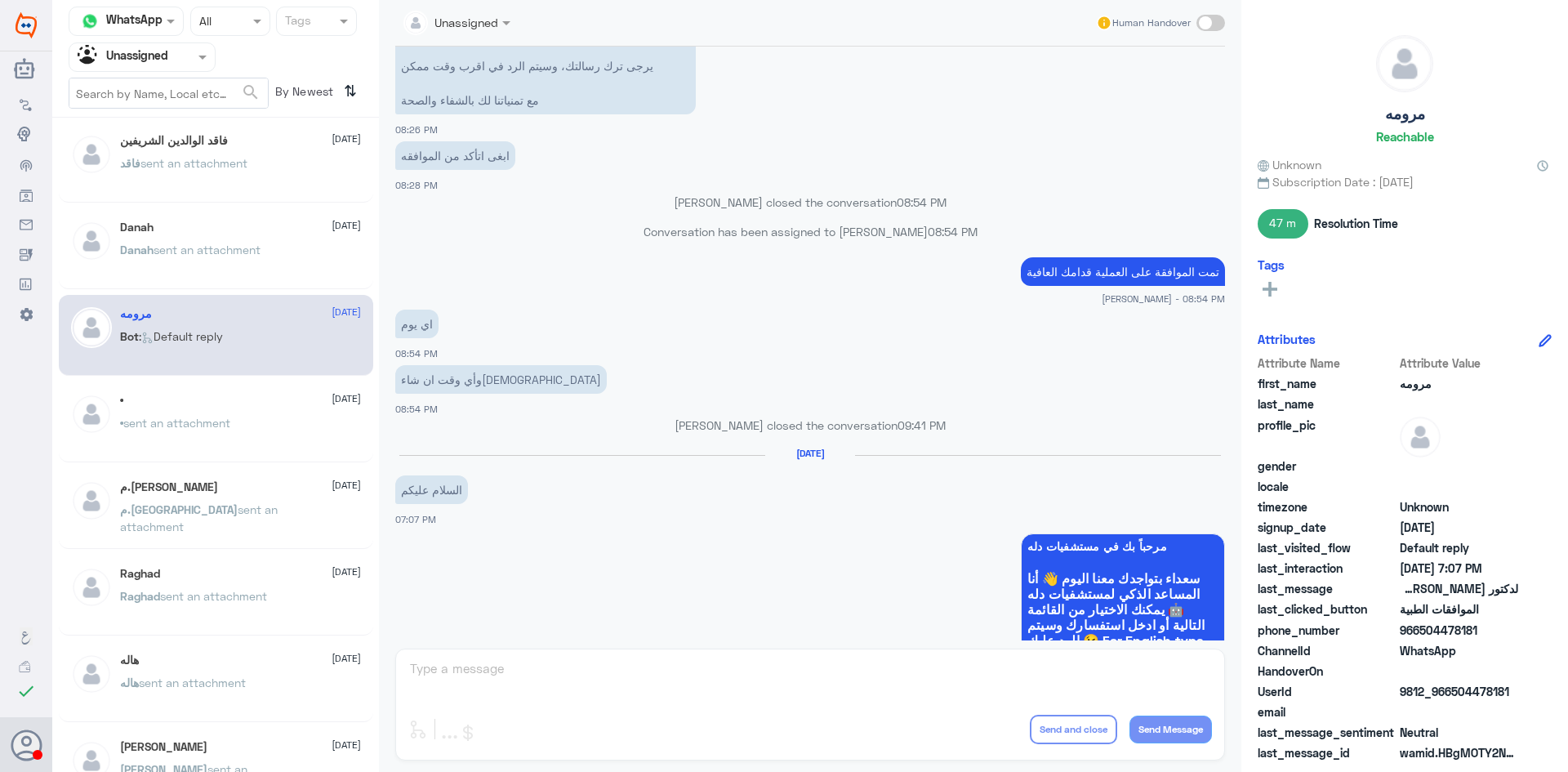
click at [238, 495] on div "م.نورا معلا 22 July م.نورا sent an attachment" at bounding box center [240, 511] width 241 height 61
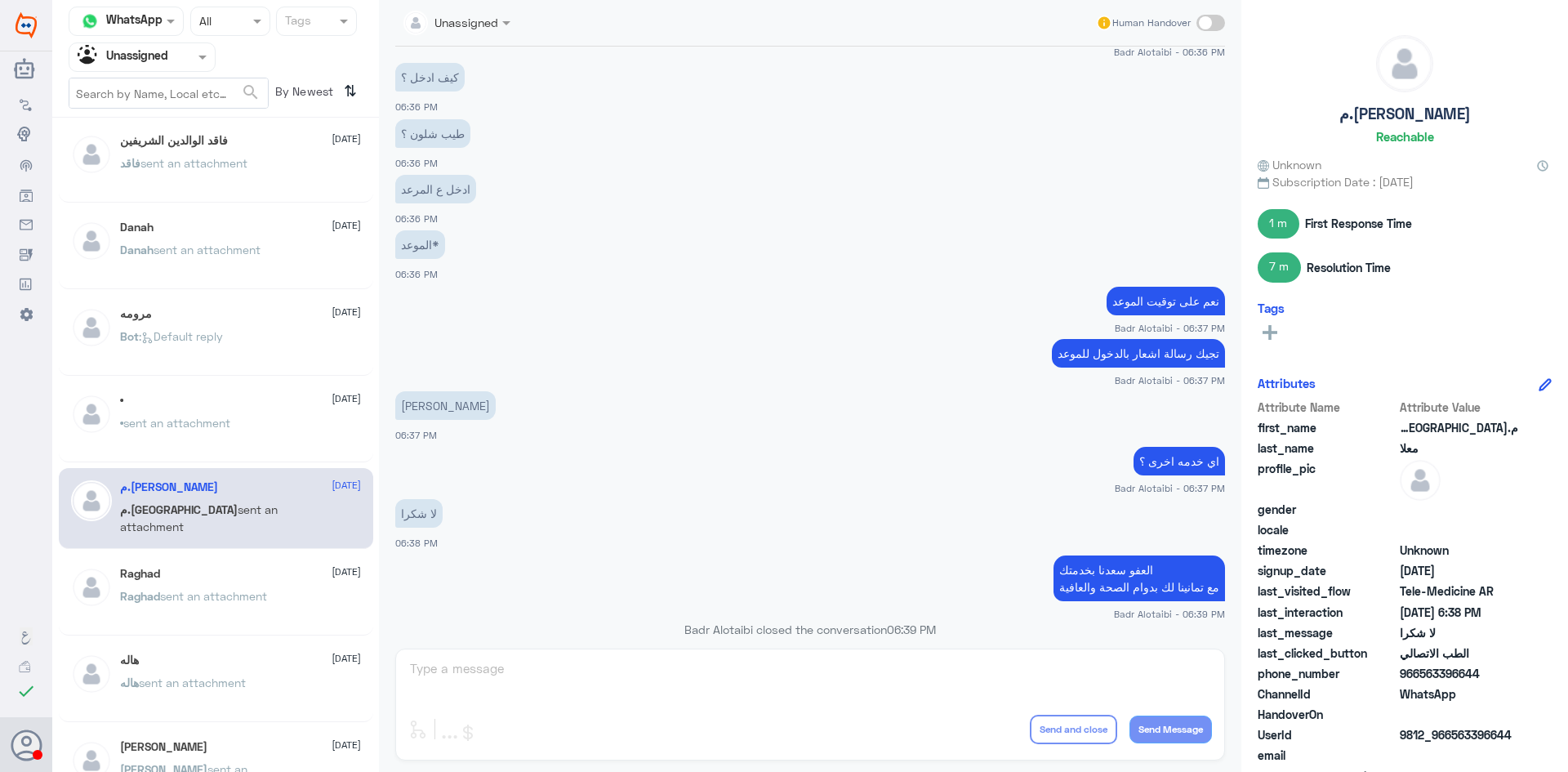
scroll to position [1802, 0]
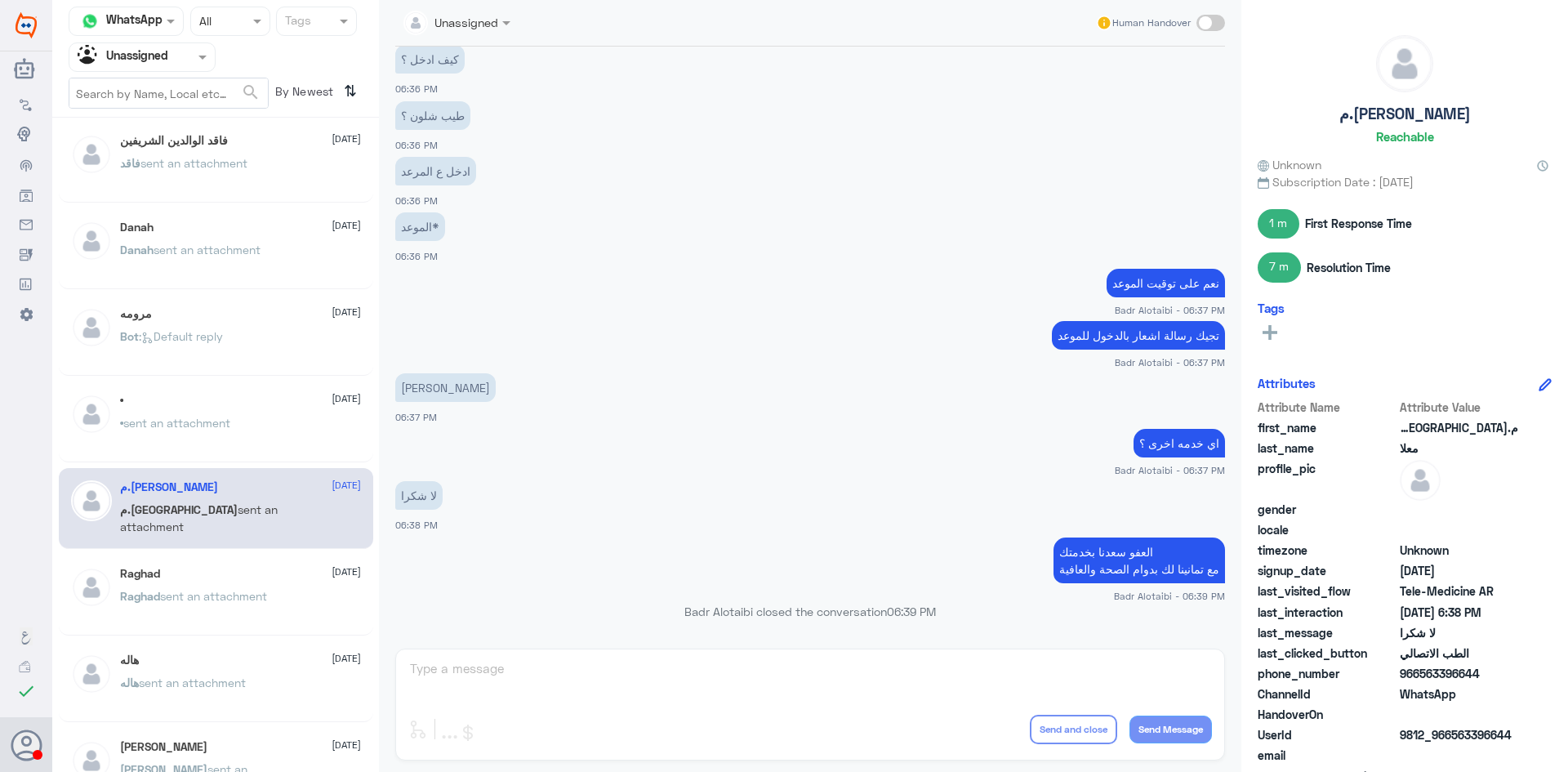
click at [208, 404] on div "• 22 July" at bounding box center [240, 400] width 241 height 14
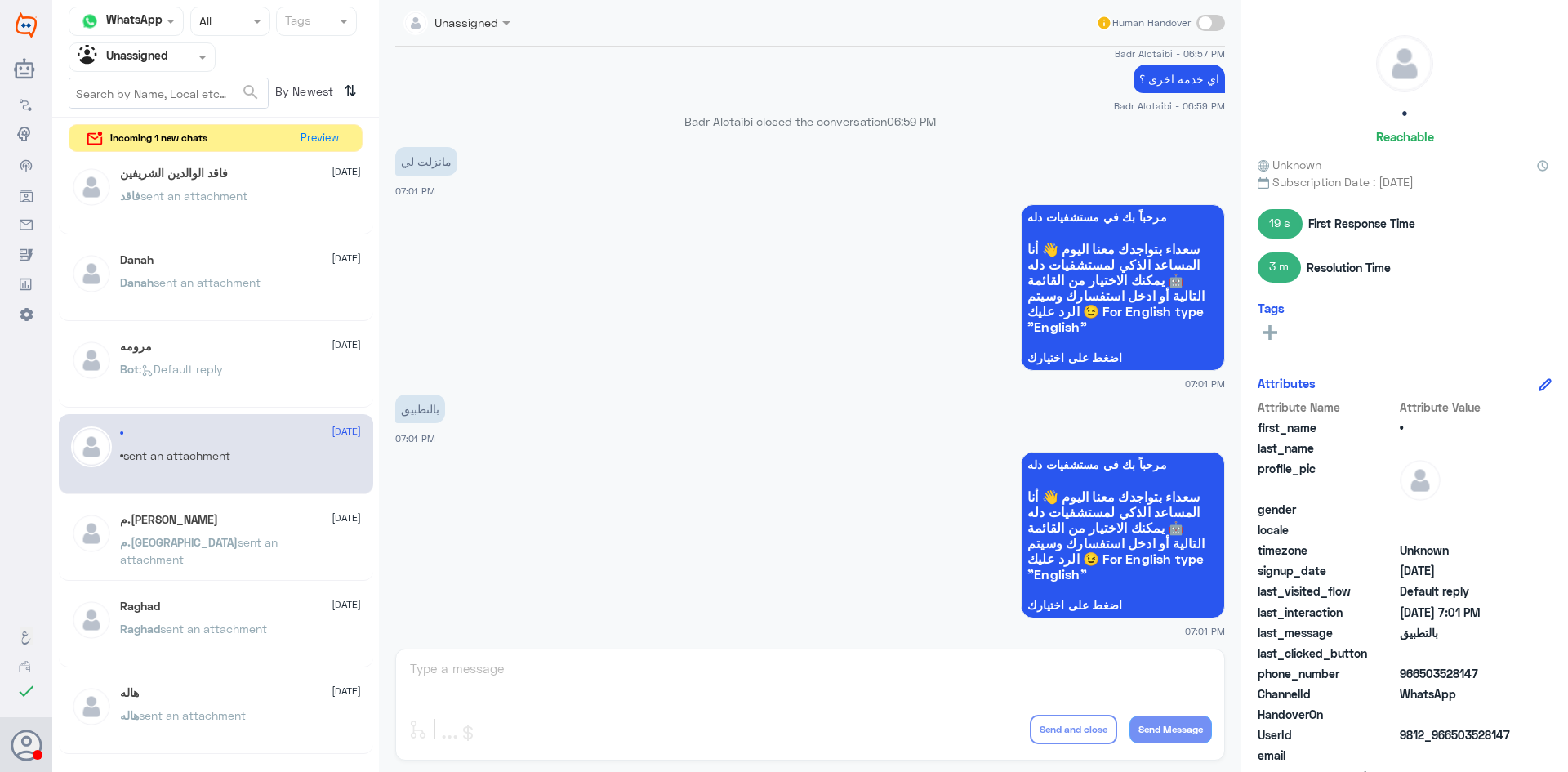
scroll to position [701, 0]
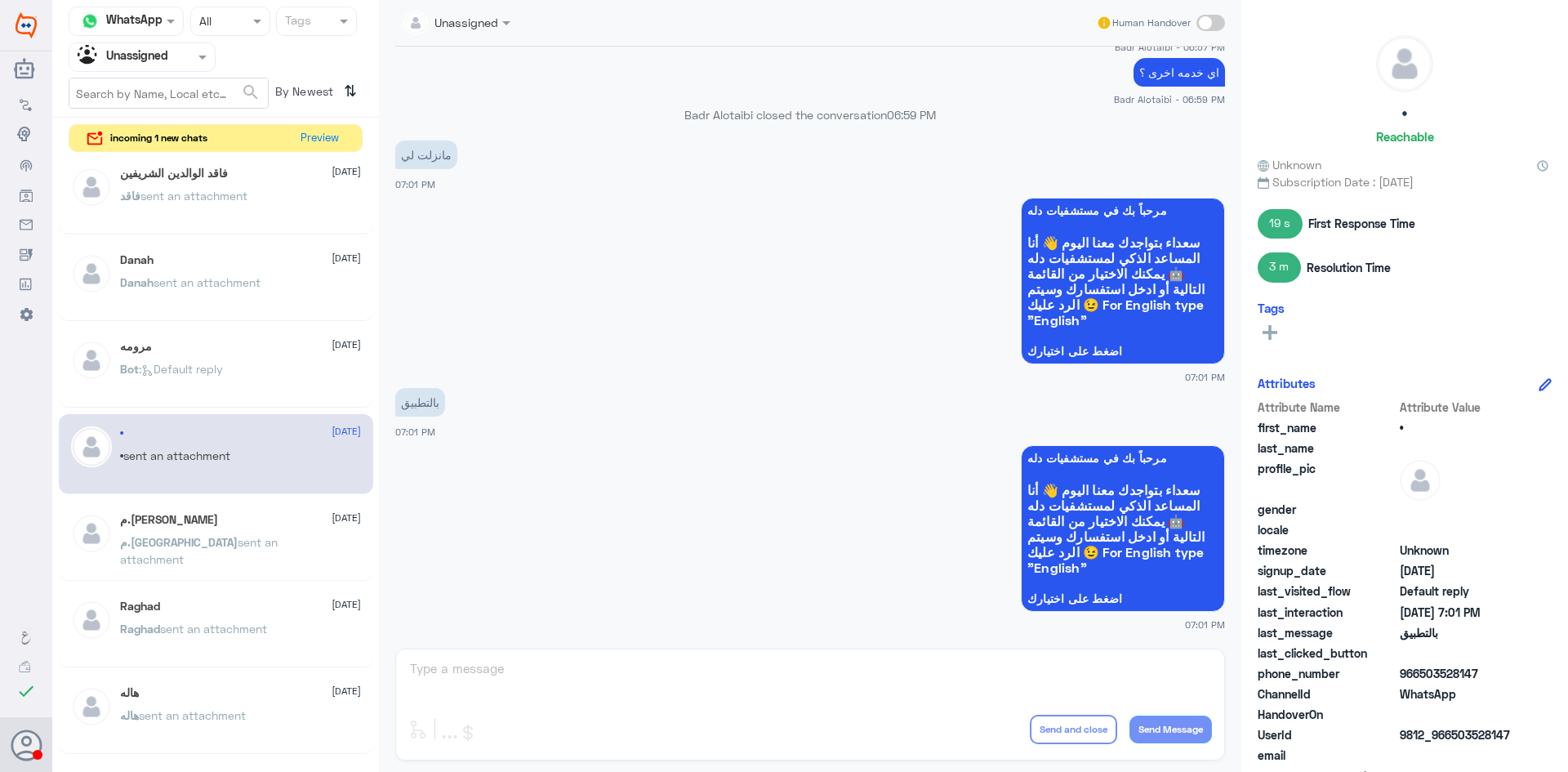
click at [222, 352] on div "مرومه 22 July" at bounding box center [240, 346] width 241 height 14
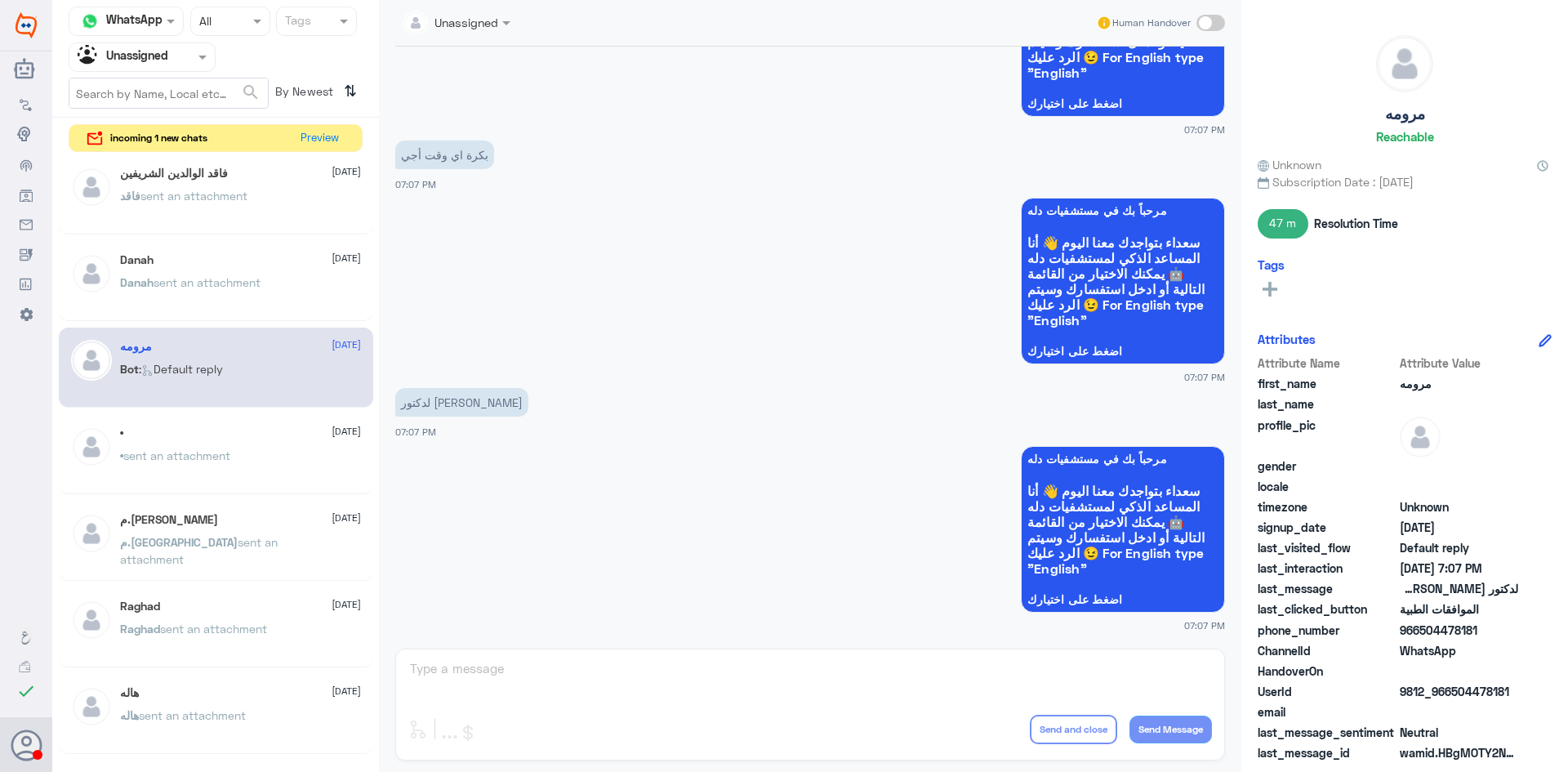
scroll to position [1581, 0]
click at [265, 292] on div "Danah sent an attachment" at bounding box center [240, 295] width 241 height 37
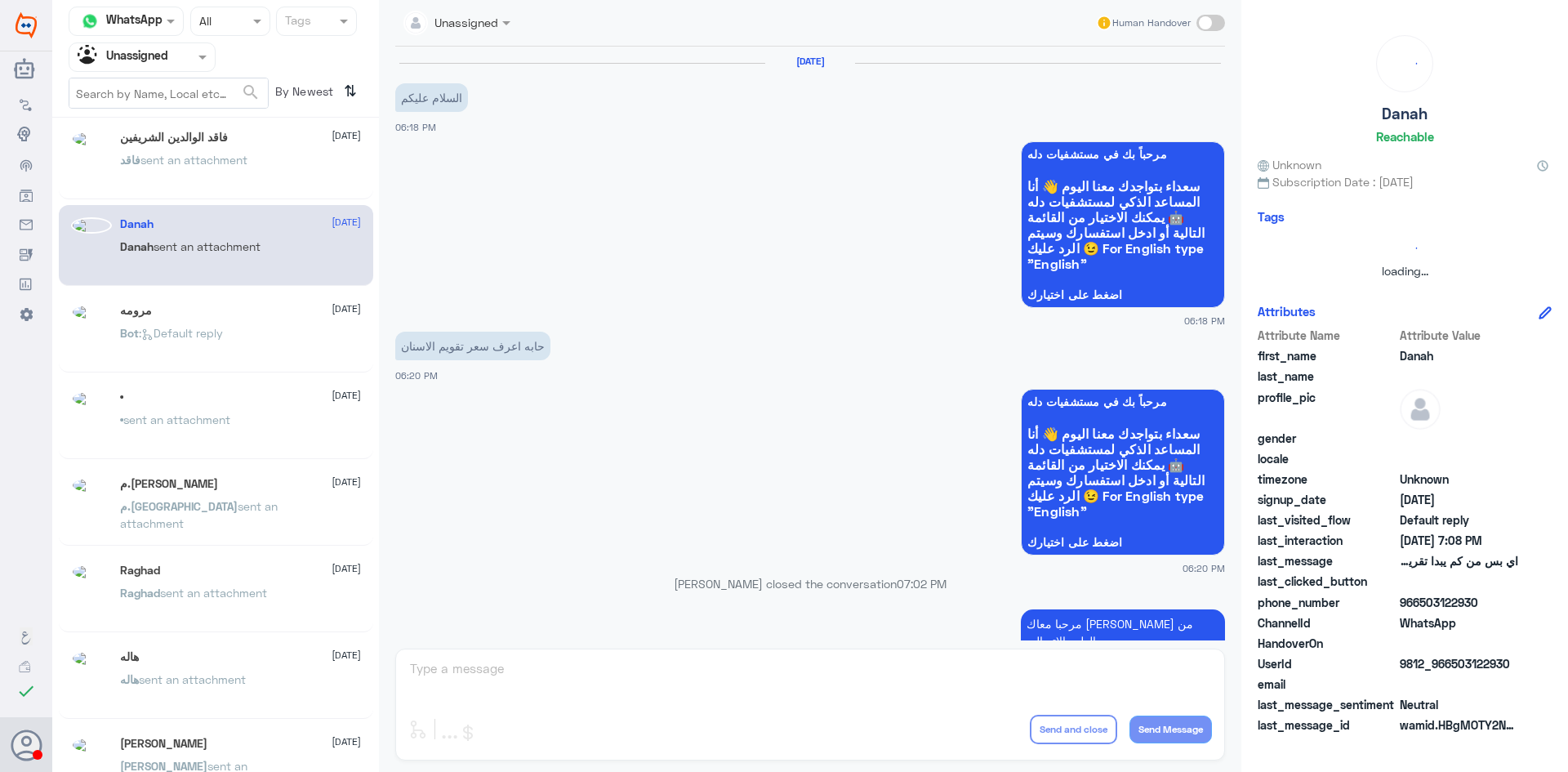
scroll to position [8, 0]
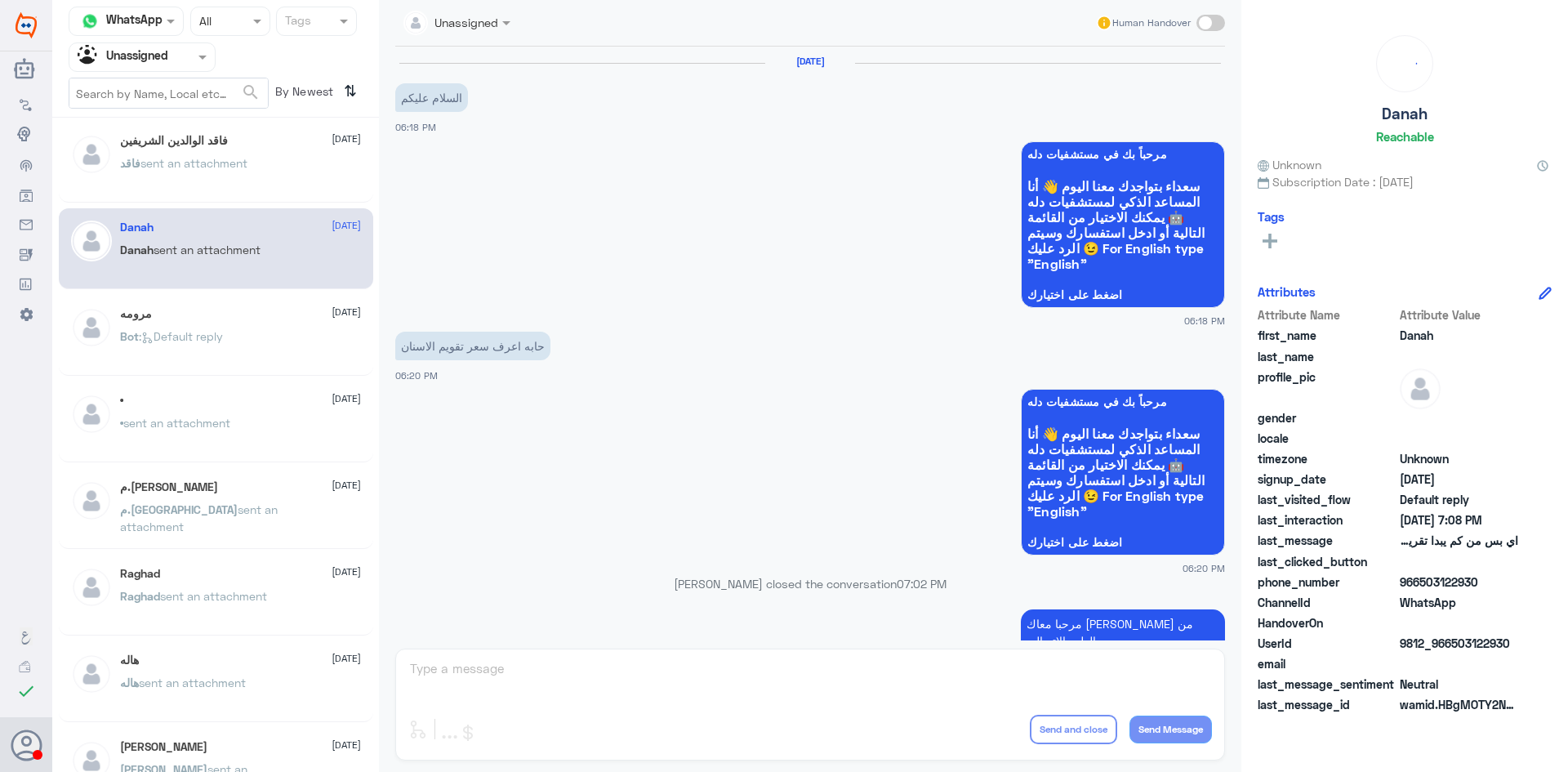
click at [213, 157] on span "sent an attachment" at bounding box center [193, 162] width 107 height 14
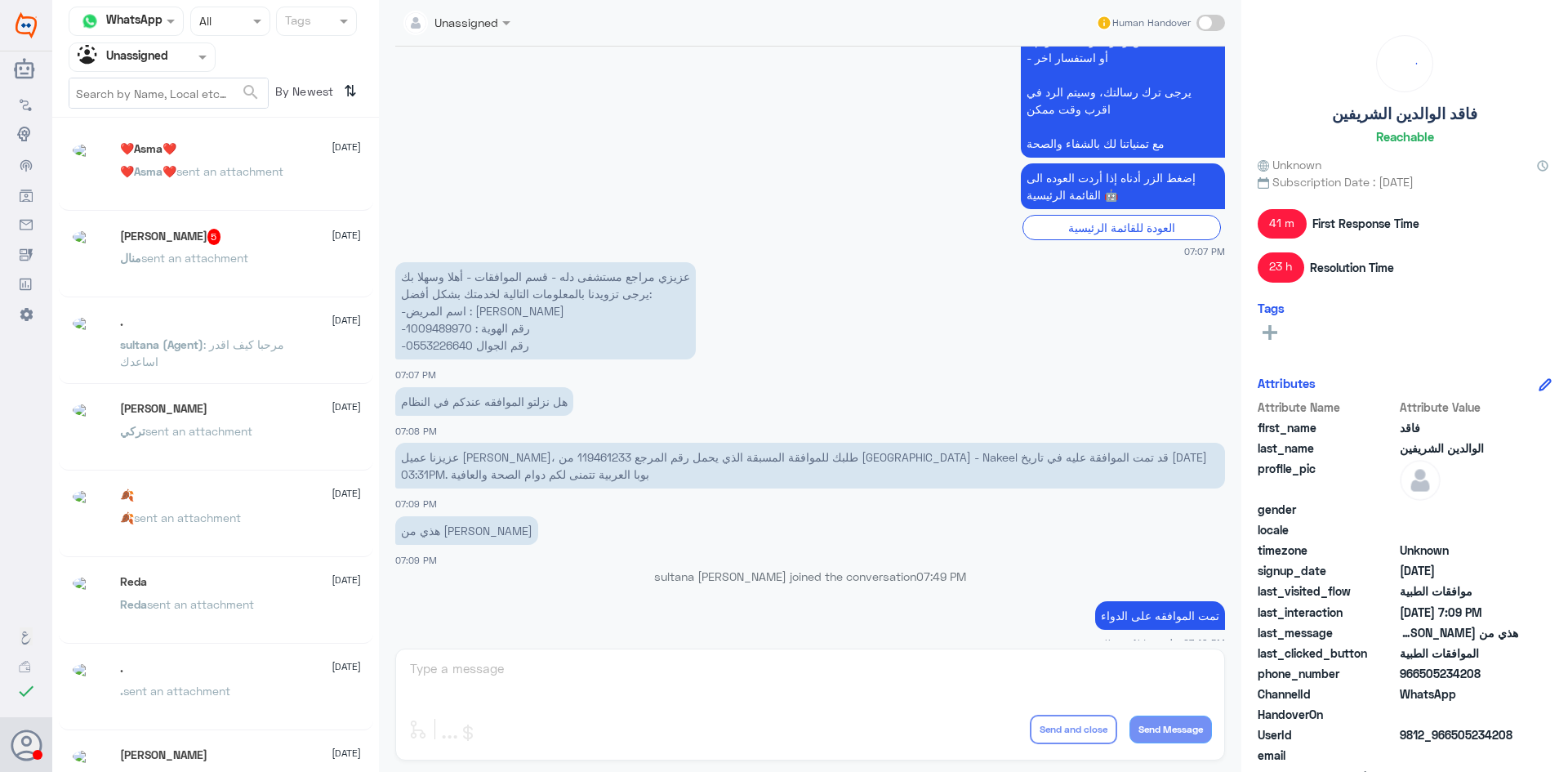
scroll to position [8, 0]
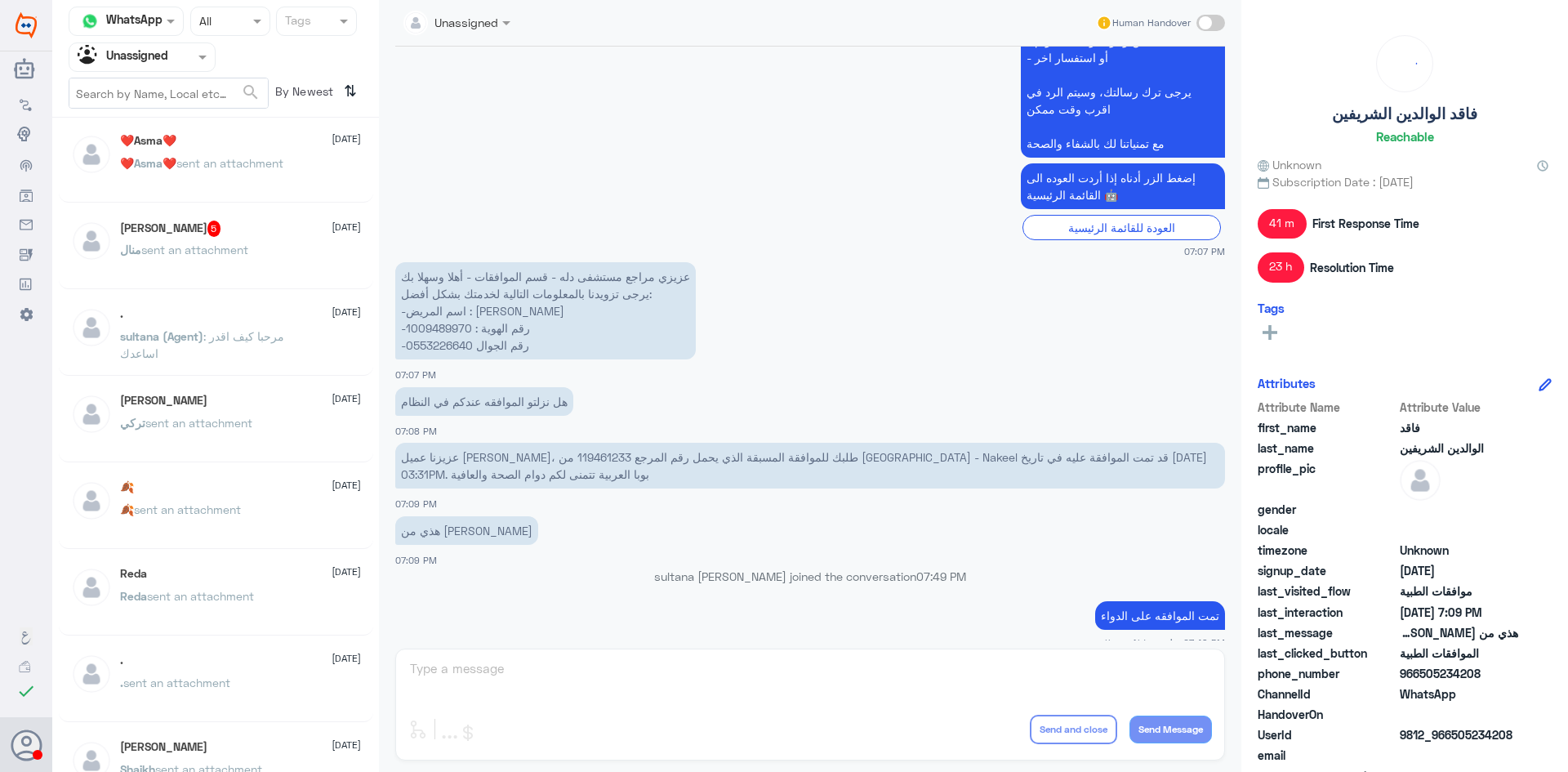
click at [253, 761] on p "Shaikh sent an attachment" at bounding box center [191, 780] width 142 height 41
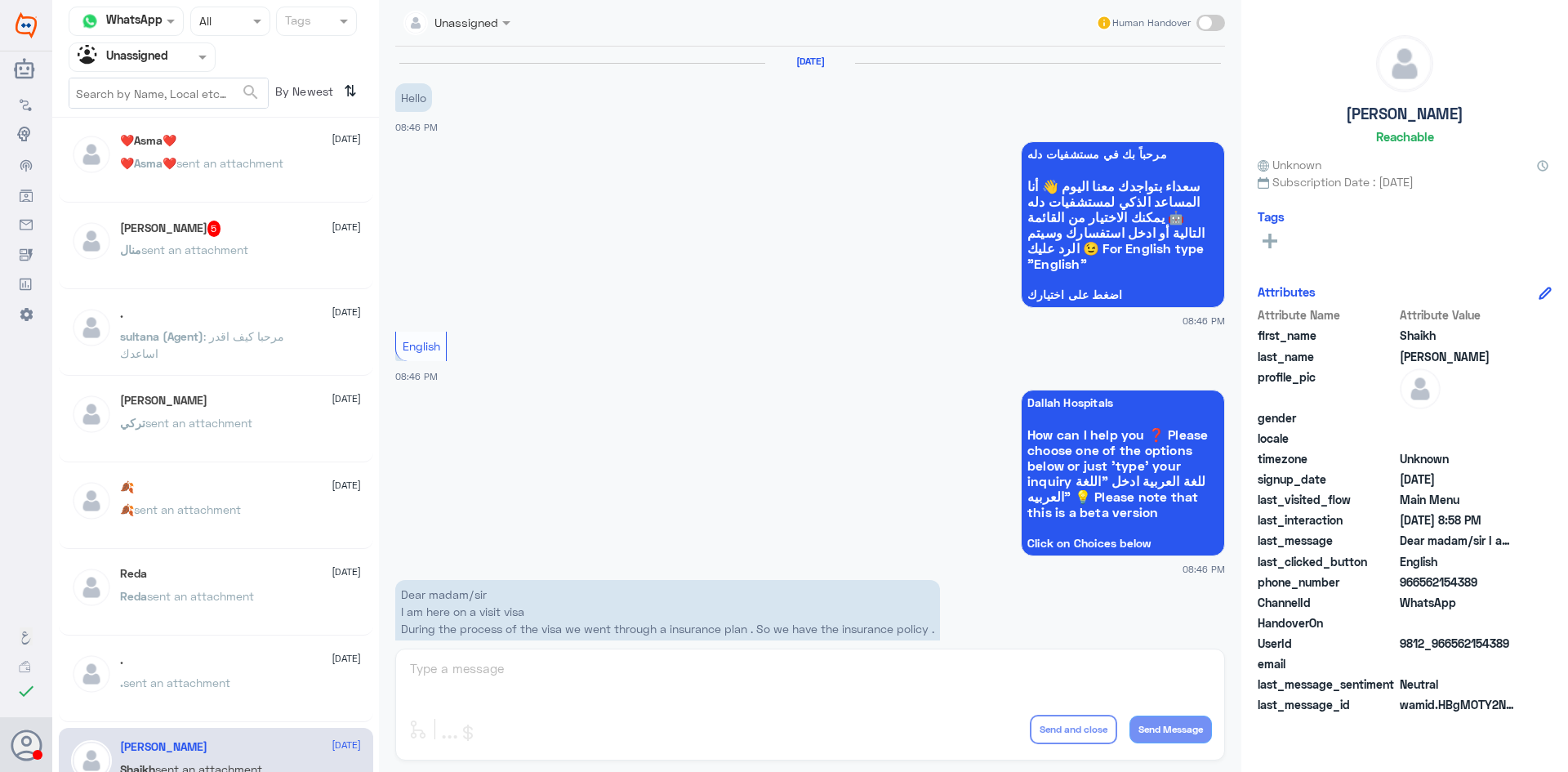
scroll to position [492, 0]
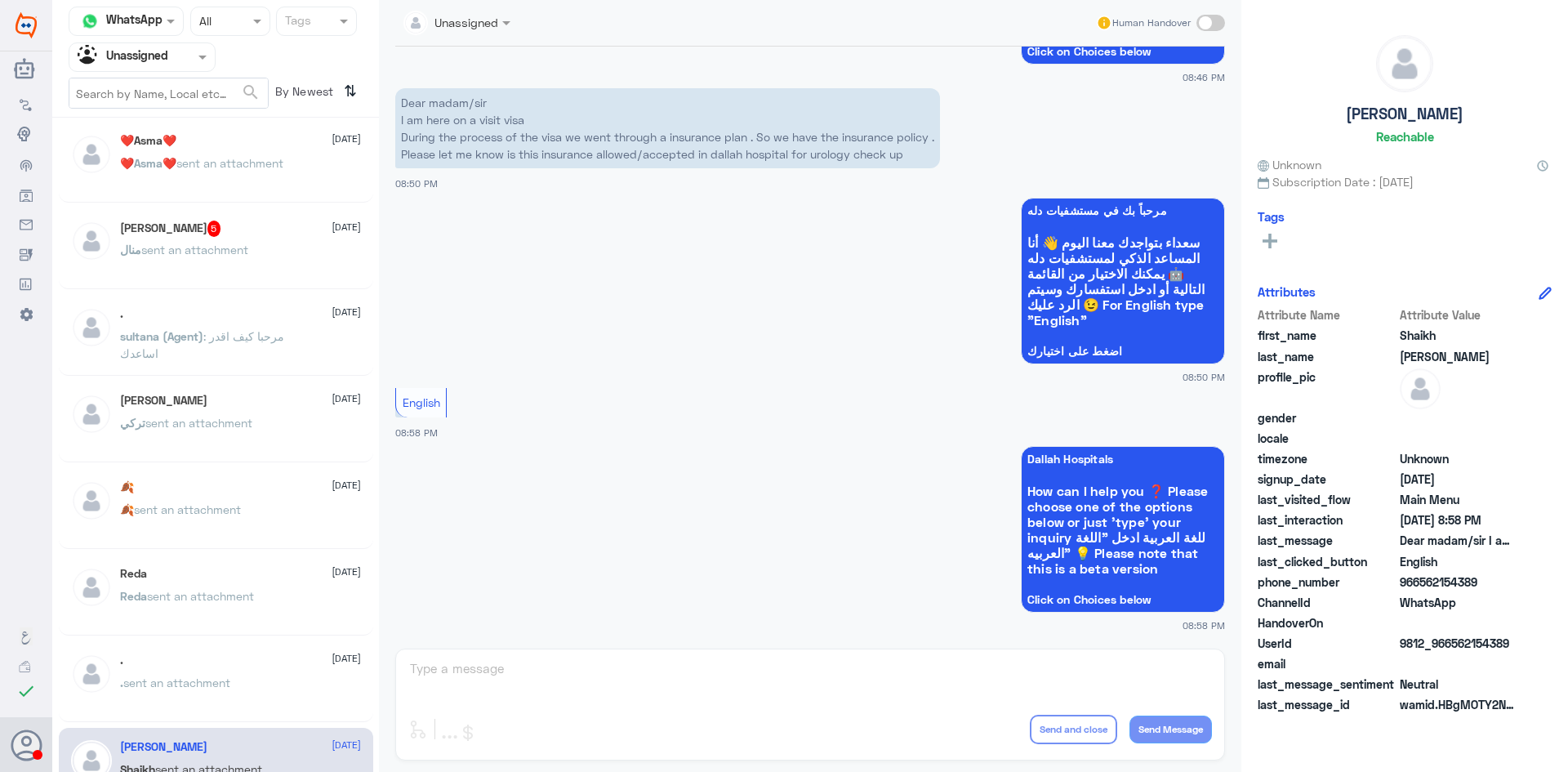
click at [235, 678] on div ". sent an attachment" at bounding box center [240, 696] width 241 height 37
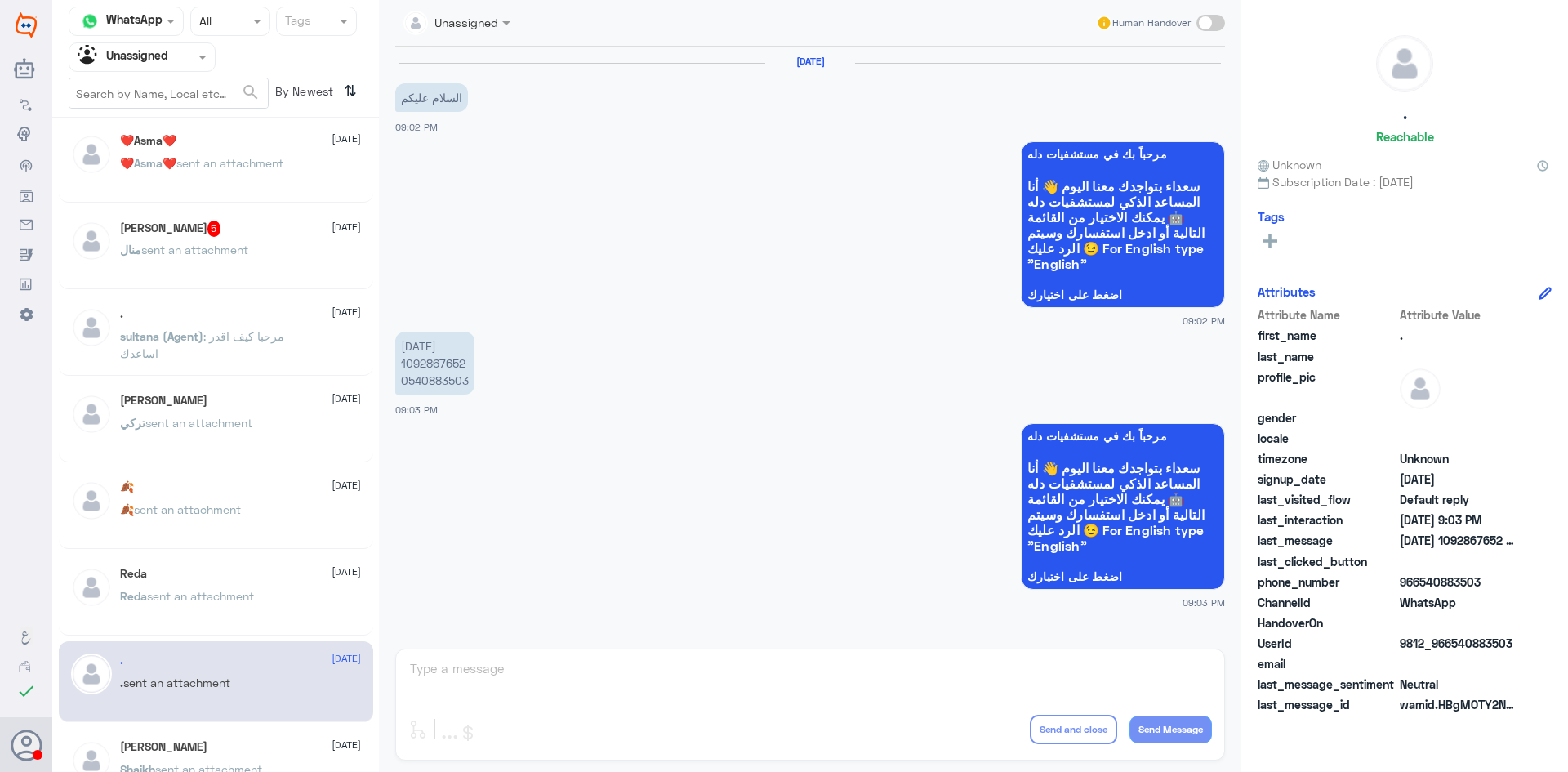
click at [147, 595] on span "sent an attachment" at bounding box center [200, 596] width 107 height 14
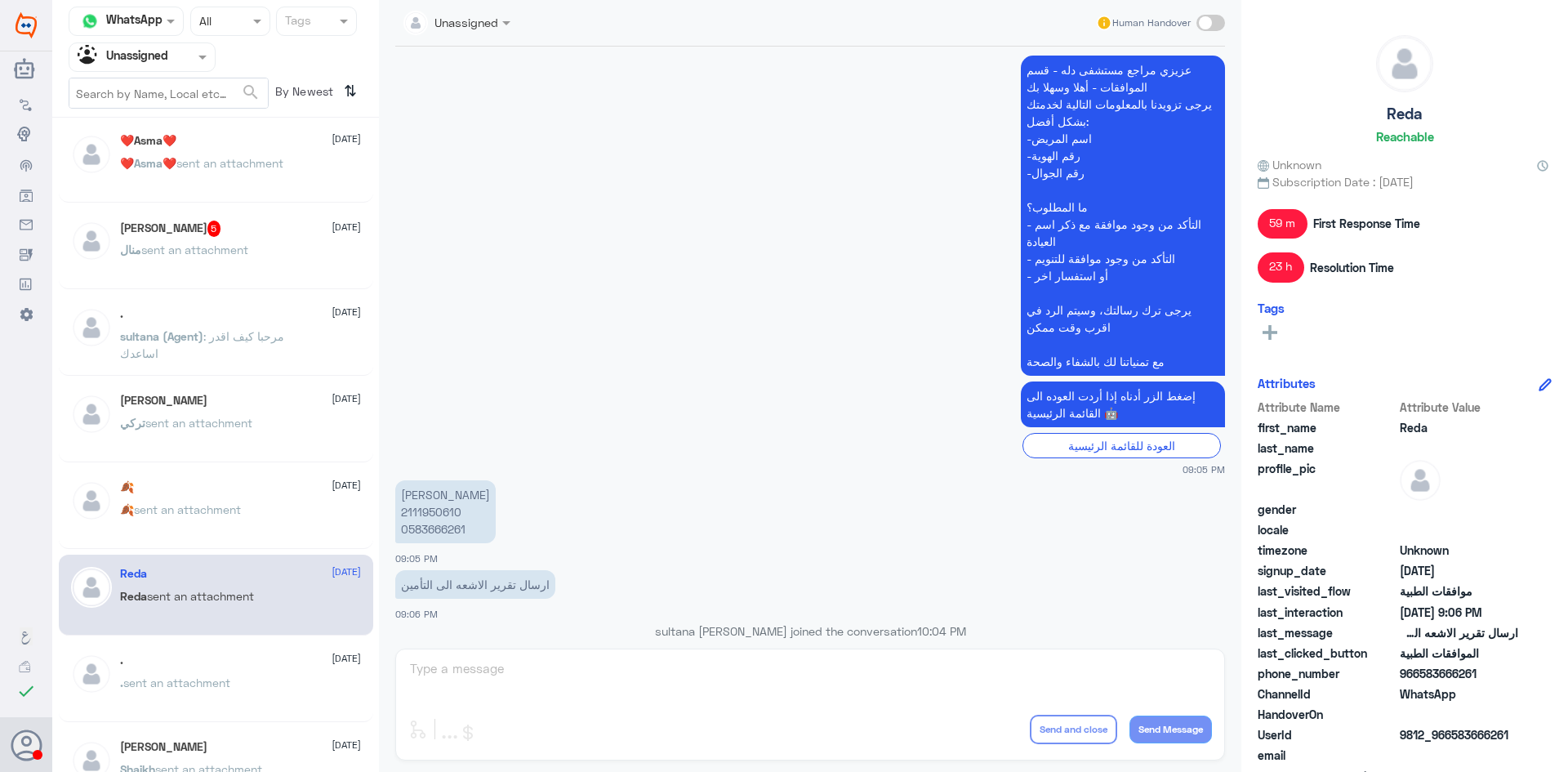
scroll to position [409, 0]
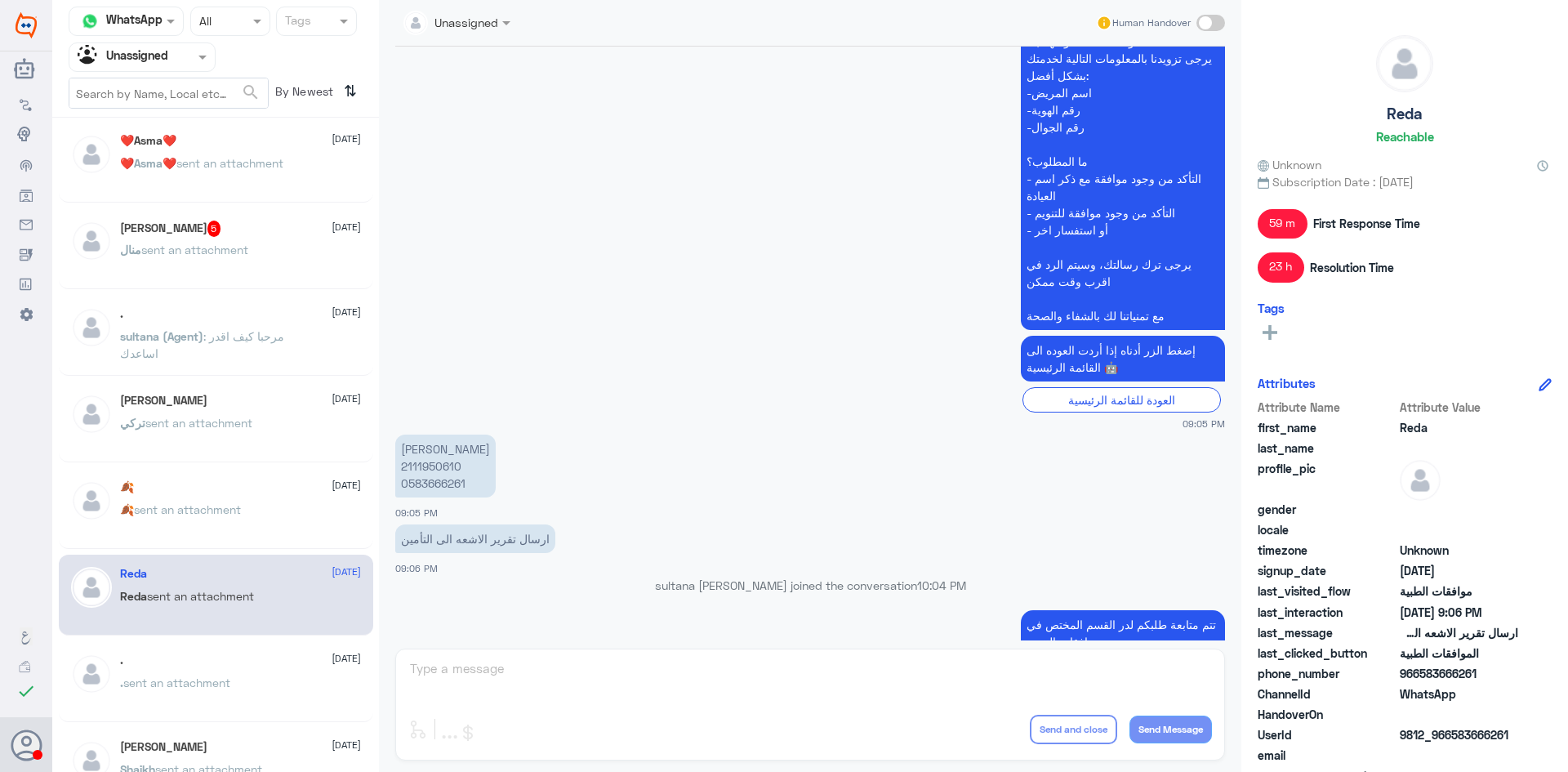
click at [274, 495] on div "🍂 22 July 🍂 sent an attachment" at bounding box center [240, 511] width 241 height 61
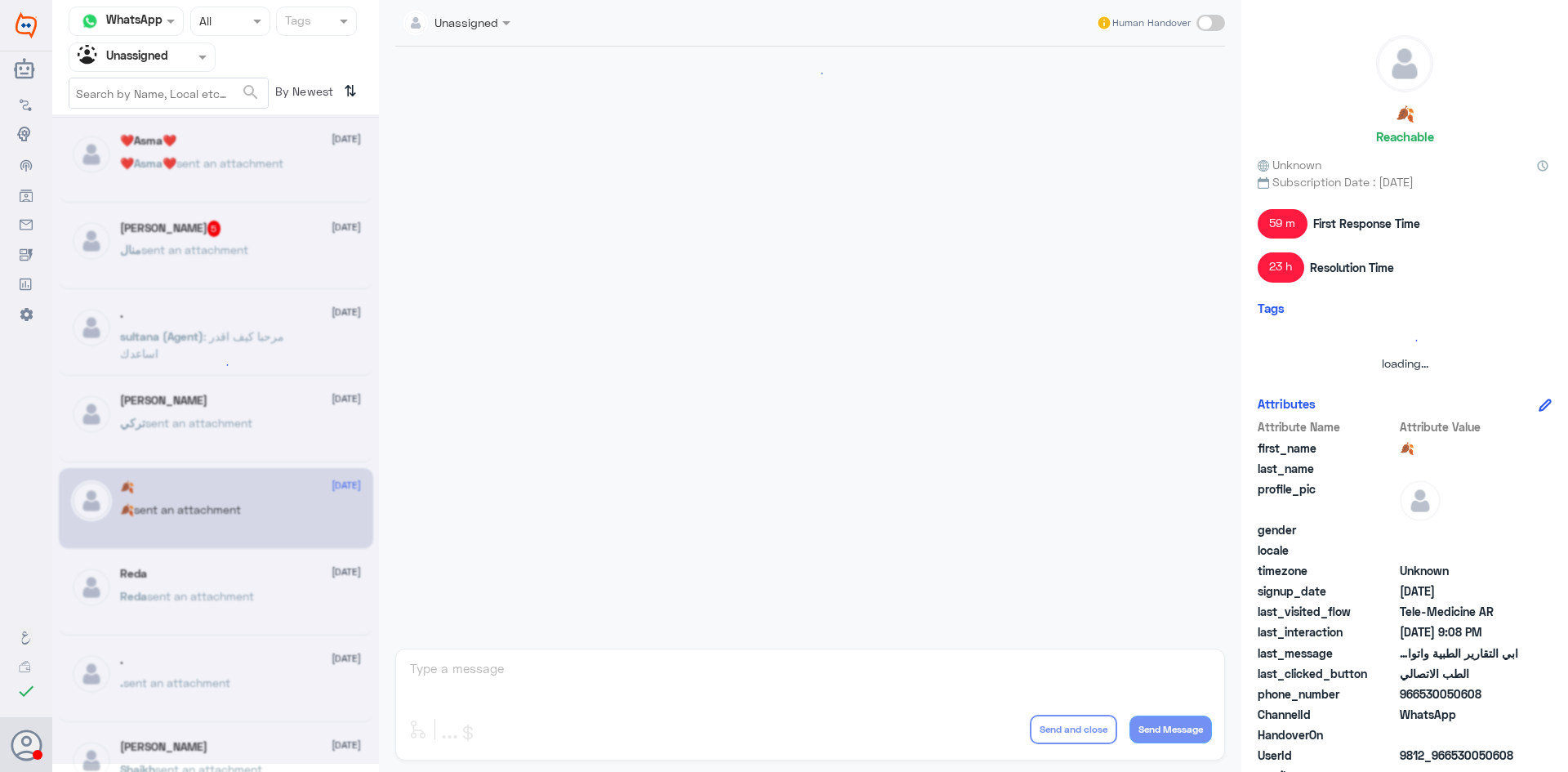
scroll to position [140, 0]
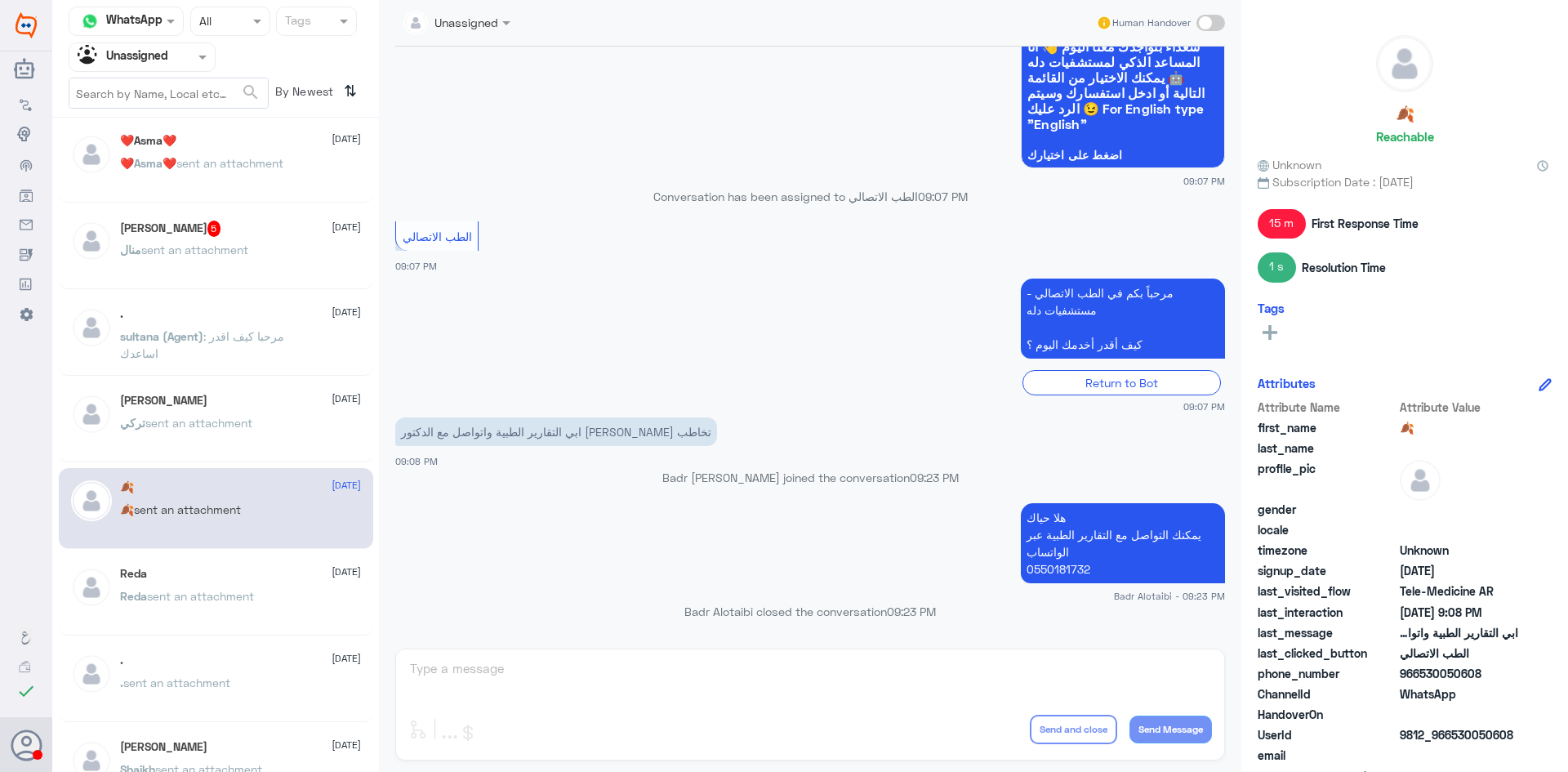
click at [209, 404] on div "تركي المطيري 22 July" at bounding box center [240, 400] width 241 height 14
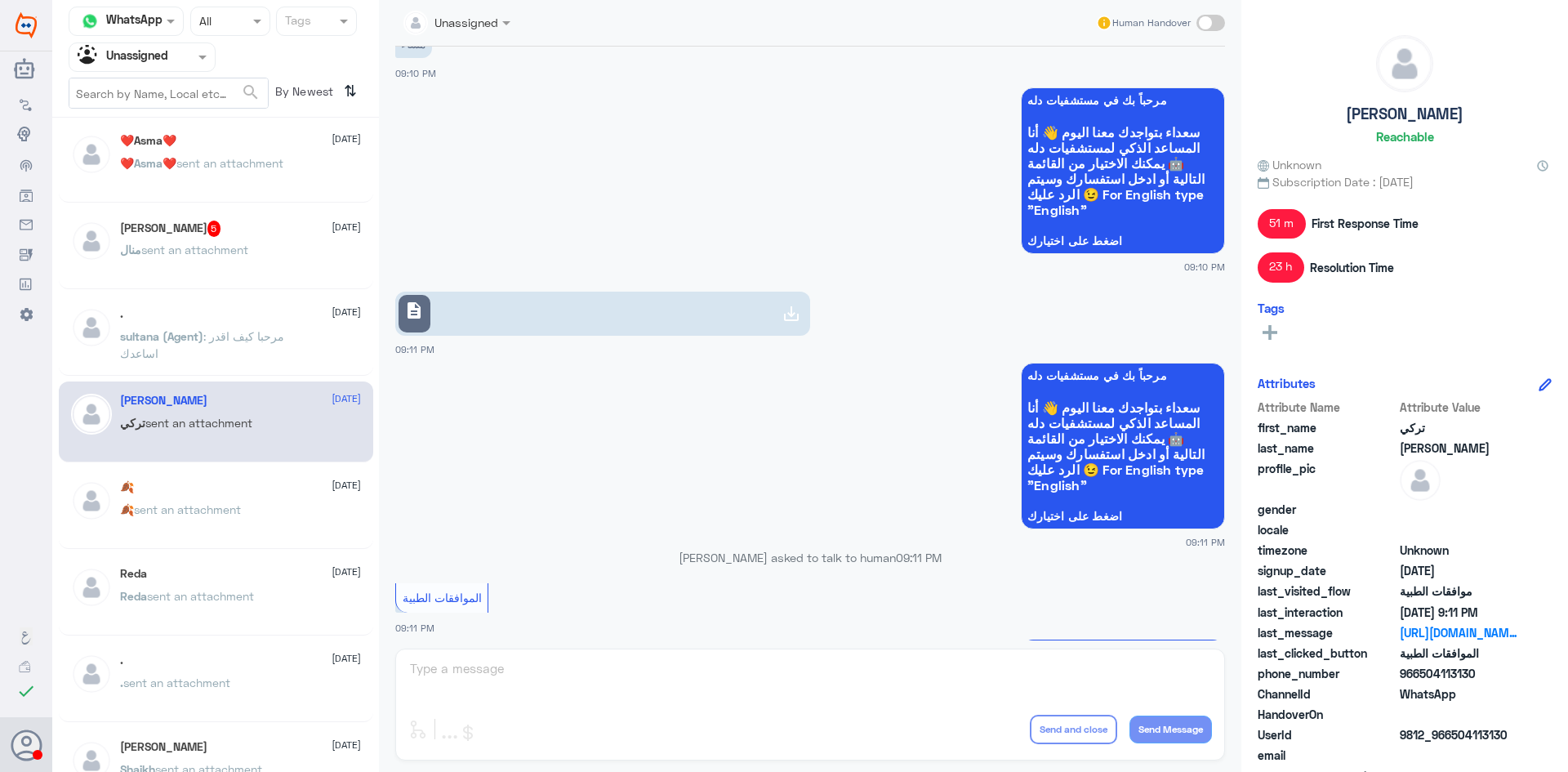
scroll to position [780, 0]
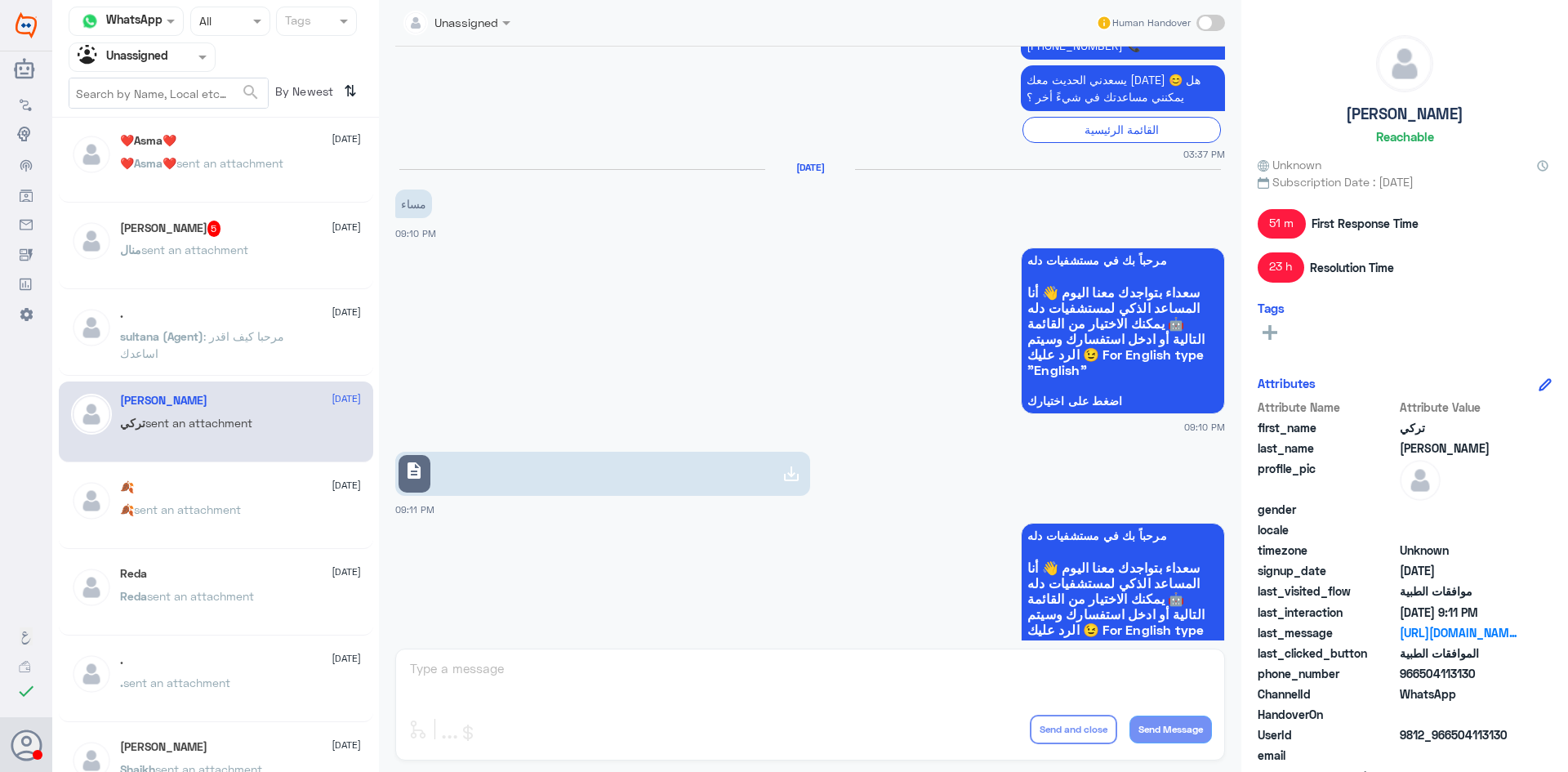
click at [279, 327] on div ". 22 July sultana (Agent) : مرحبا كيف اقدر اساعدك" at bounding box center [240, 337] width 241 height 61
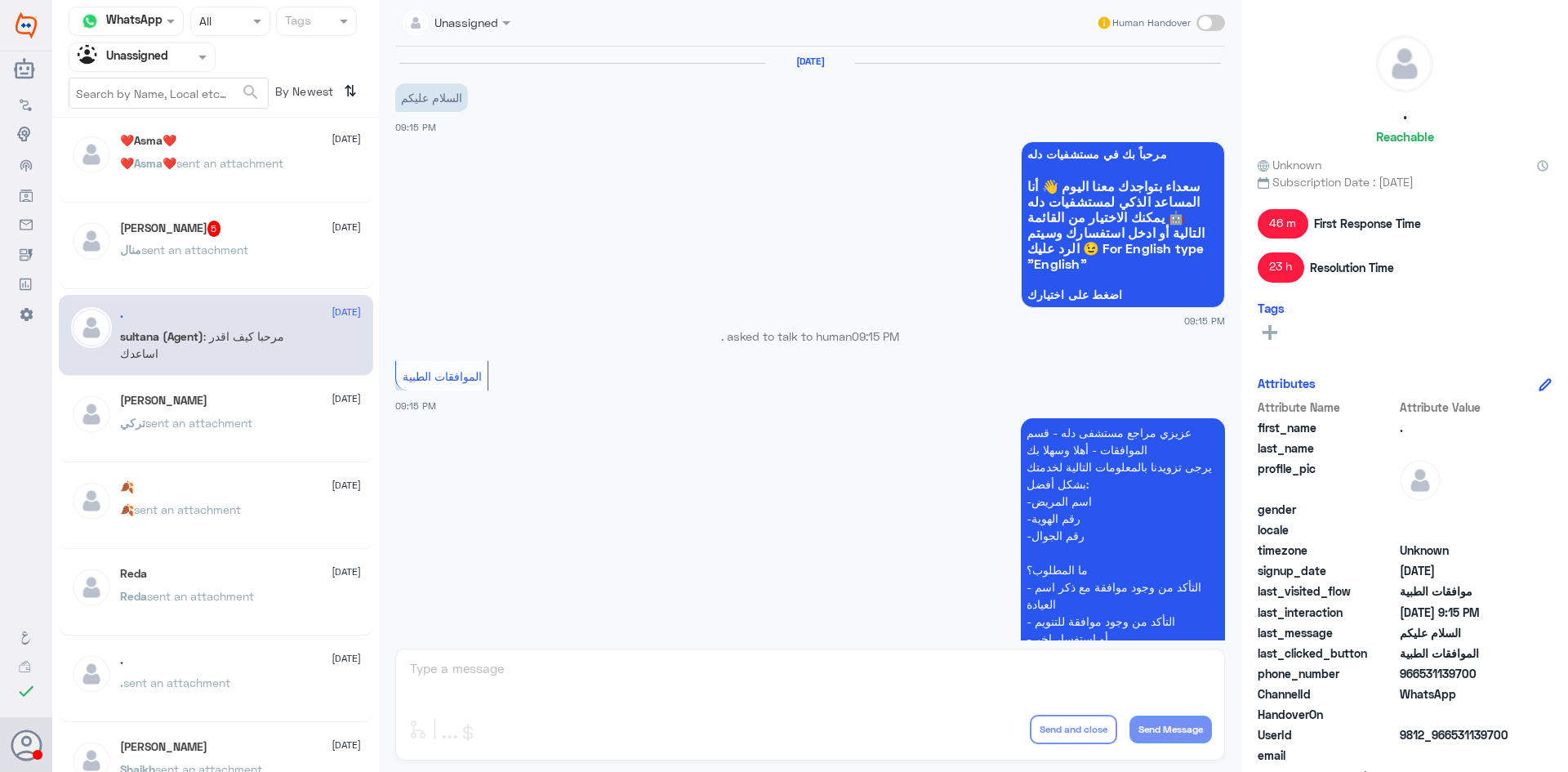
scroll to position [289, 0]
click at [214, 259] on p "منال sent an attachment" at bounding box center [184, 260] width 128 height 41
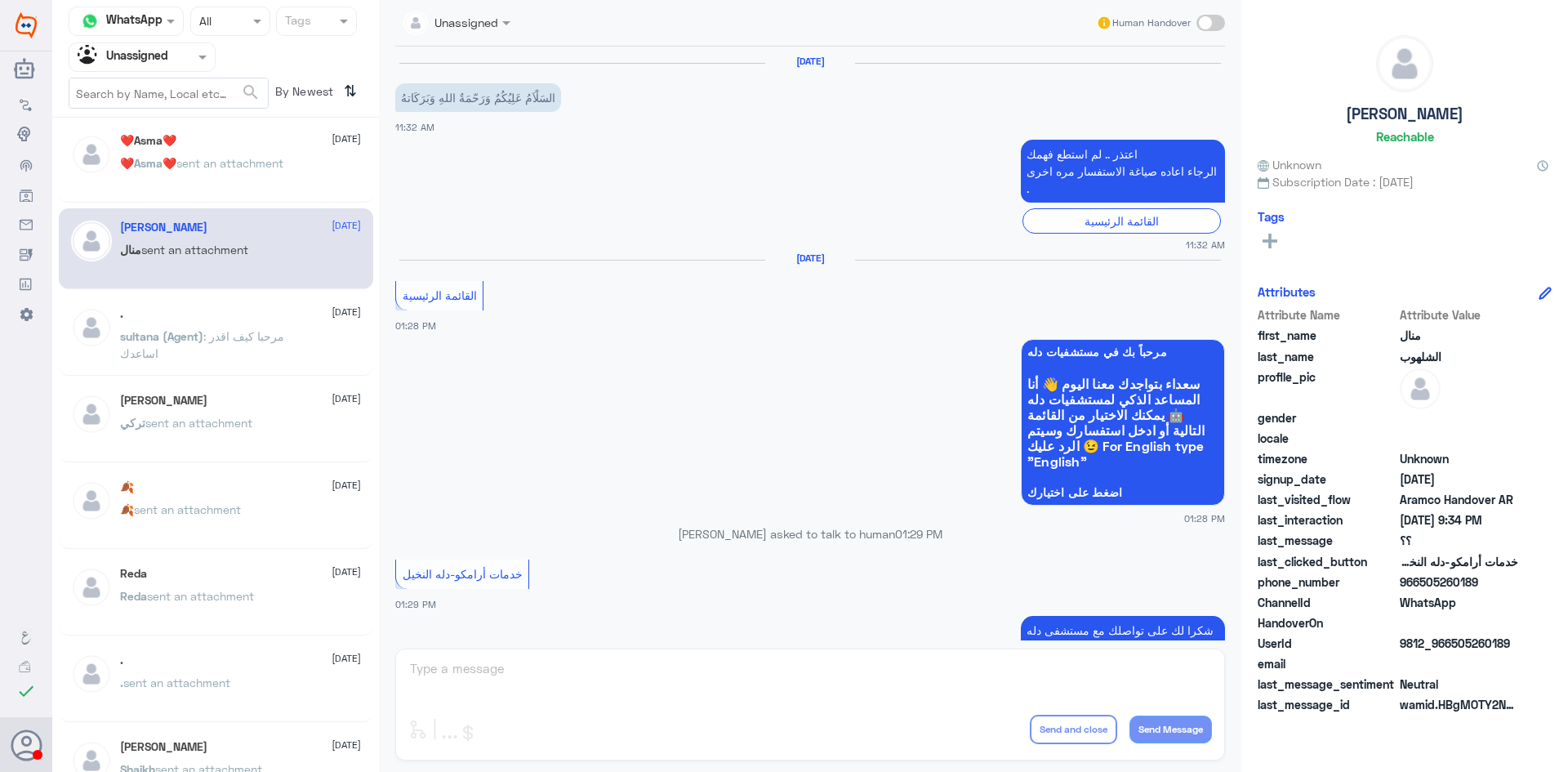
scroll to position [982, 0]
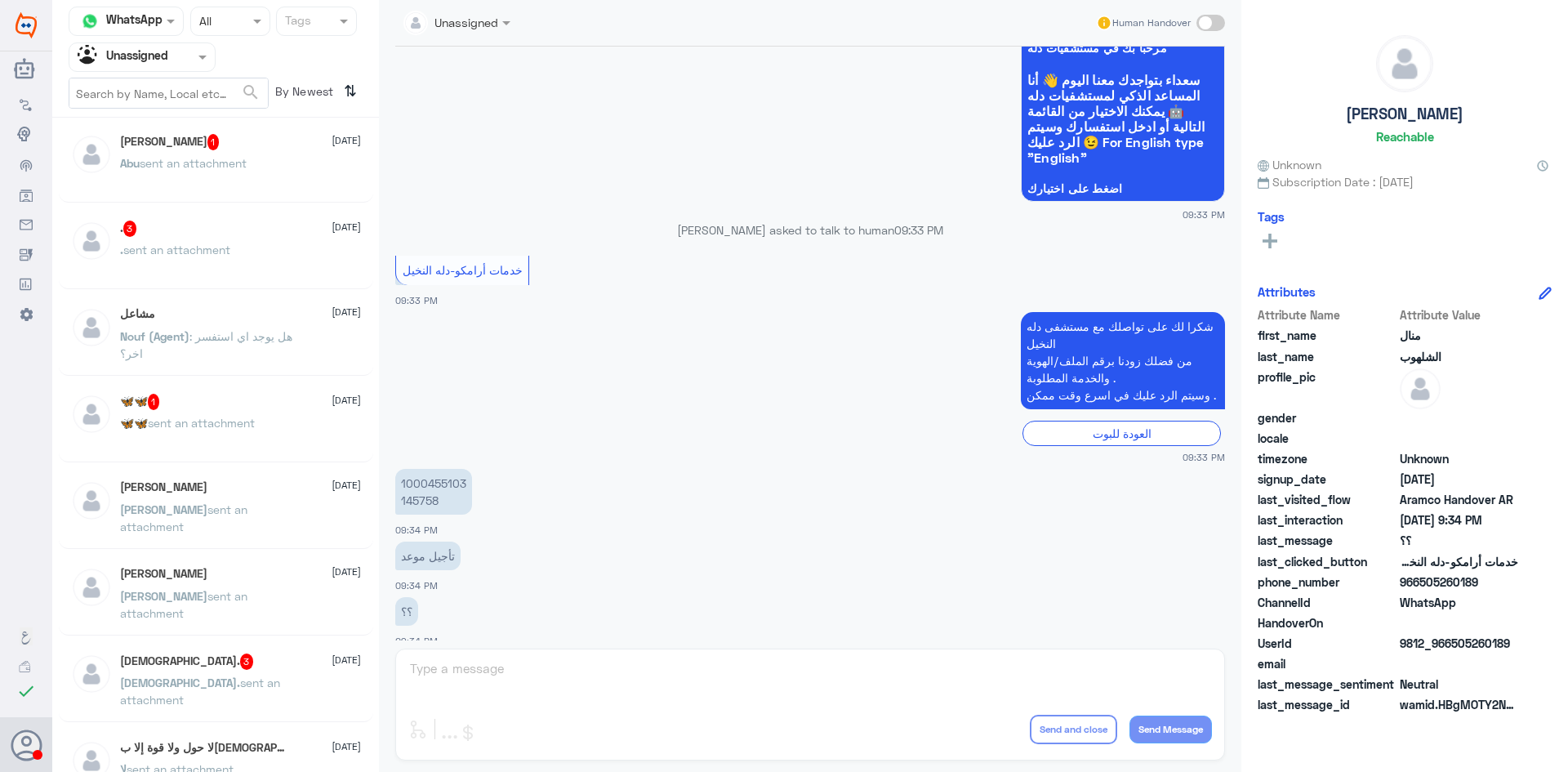
click at [209, 314] on div "مشاعل 23 July" at bounding box center [240, 313] width 241 height 14
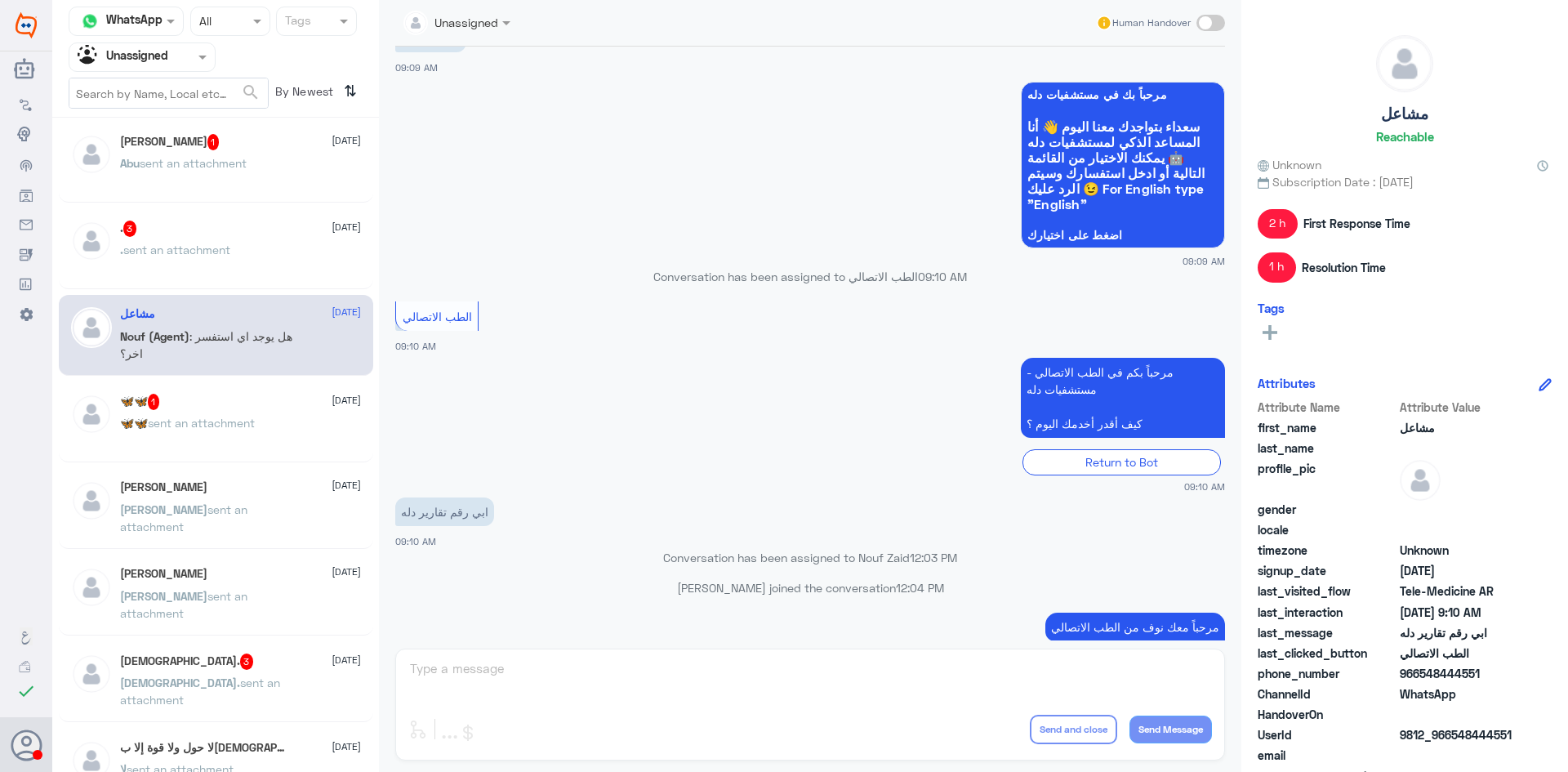
click at [291, 411] on div "🦋🦋 1 23 July 🦋🦋 sent an attachment" at bounding box center [240, 424] width 241 height 61
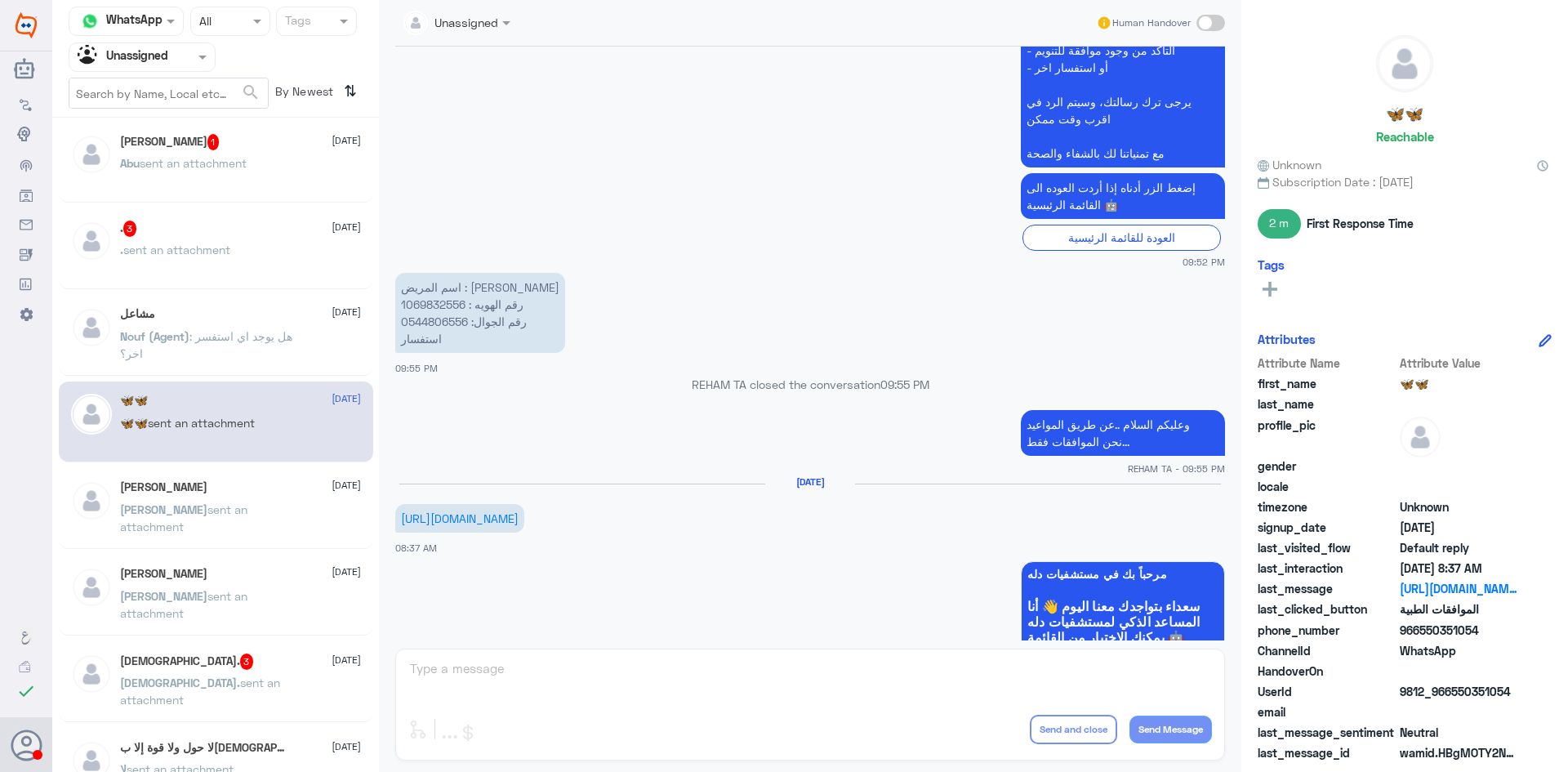
click at [309, 520] on div "Lina sent an attachment" at bounding box center [240, 523] width 241 height 37
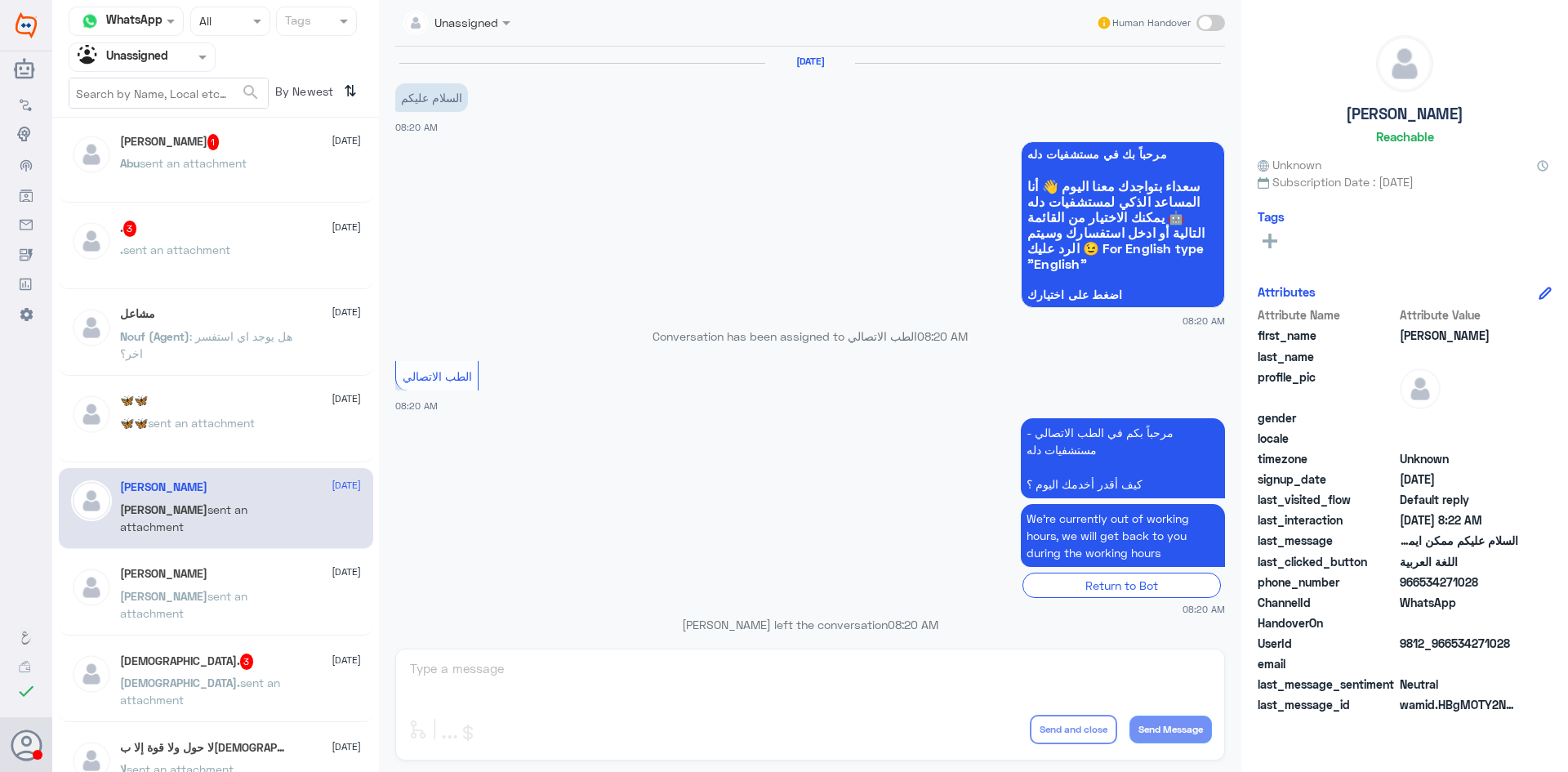
click at [246, 614] on p "Mahmoud sent an attachment" at bounding box center [211, 607] width 184 height 41
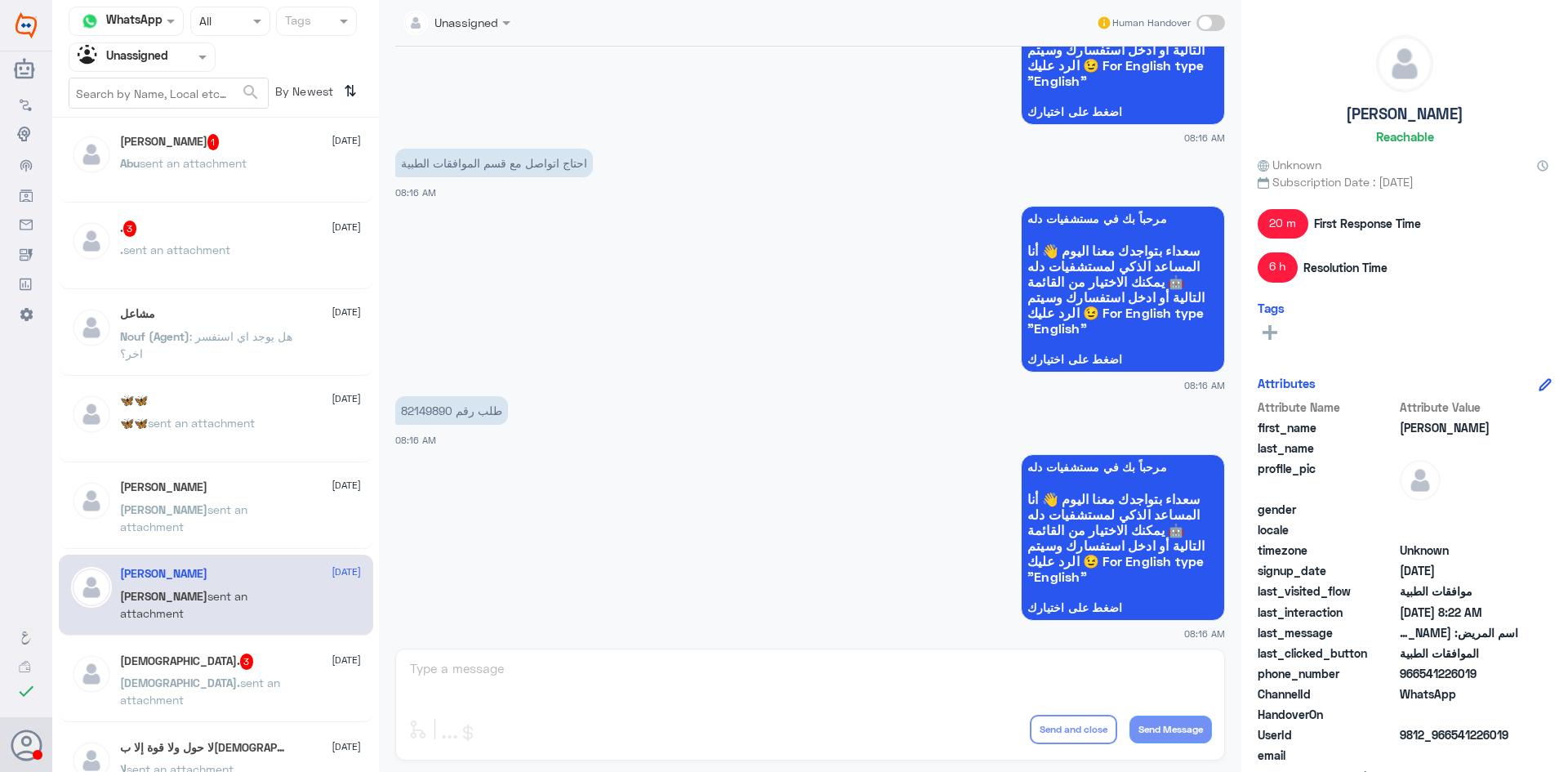
click at [222, 678] on span "sent an attachment" at bounding box center [200, 691] width 160 height 31
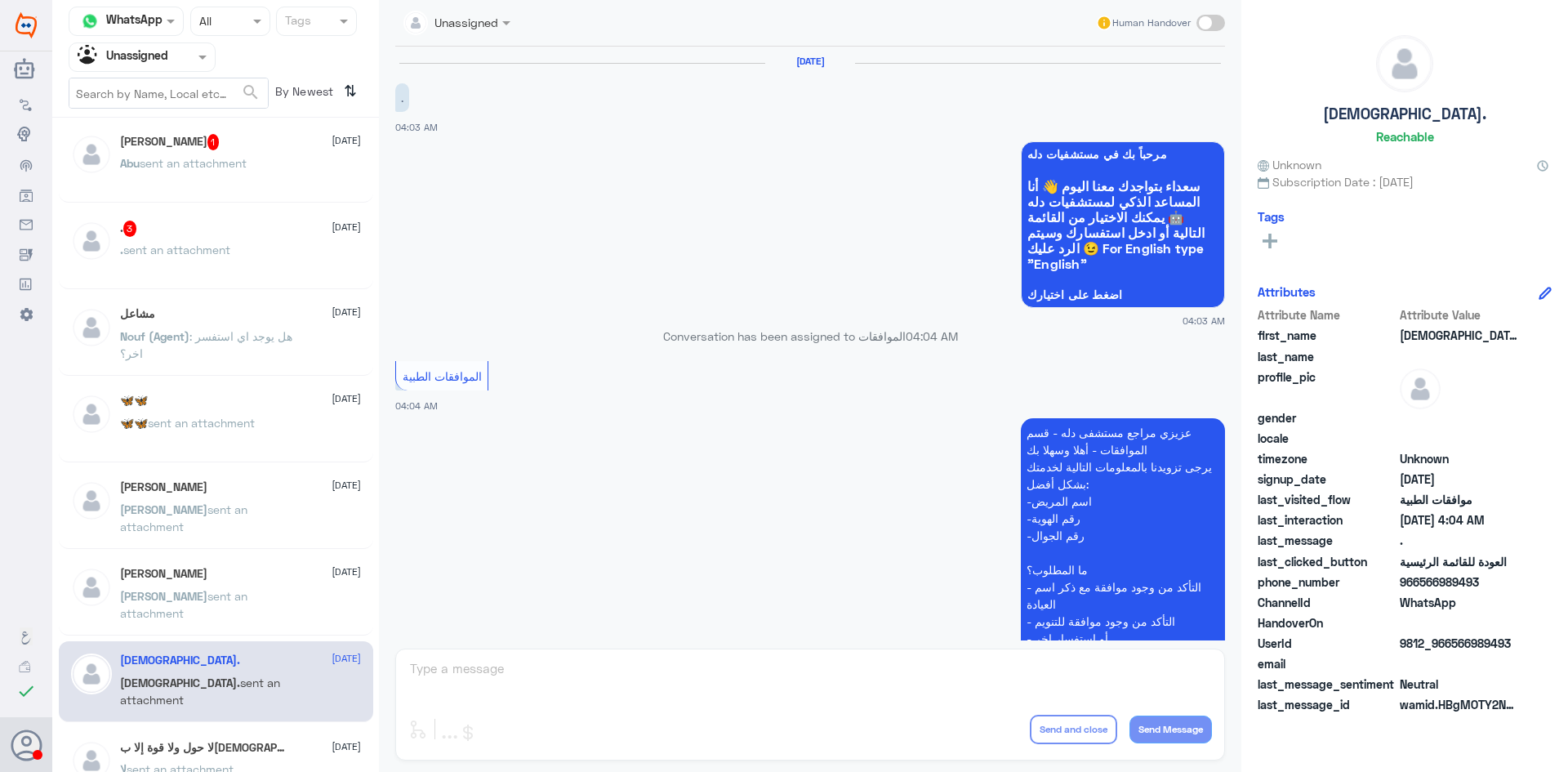
click at [240, 150] on div "Abu Jaber 1 23 July Abu sent an attachment" at bounding box center [240, 164] width 241 height 61
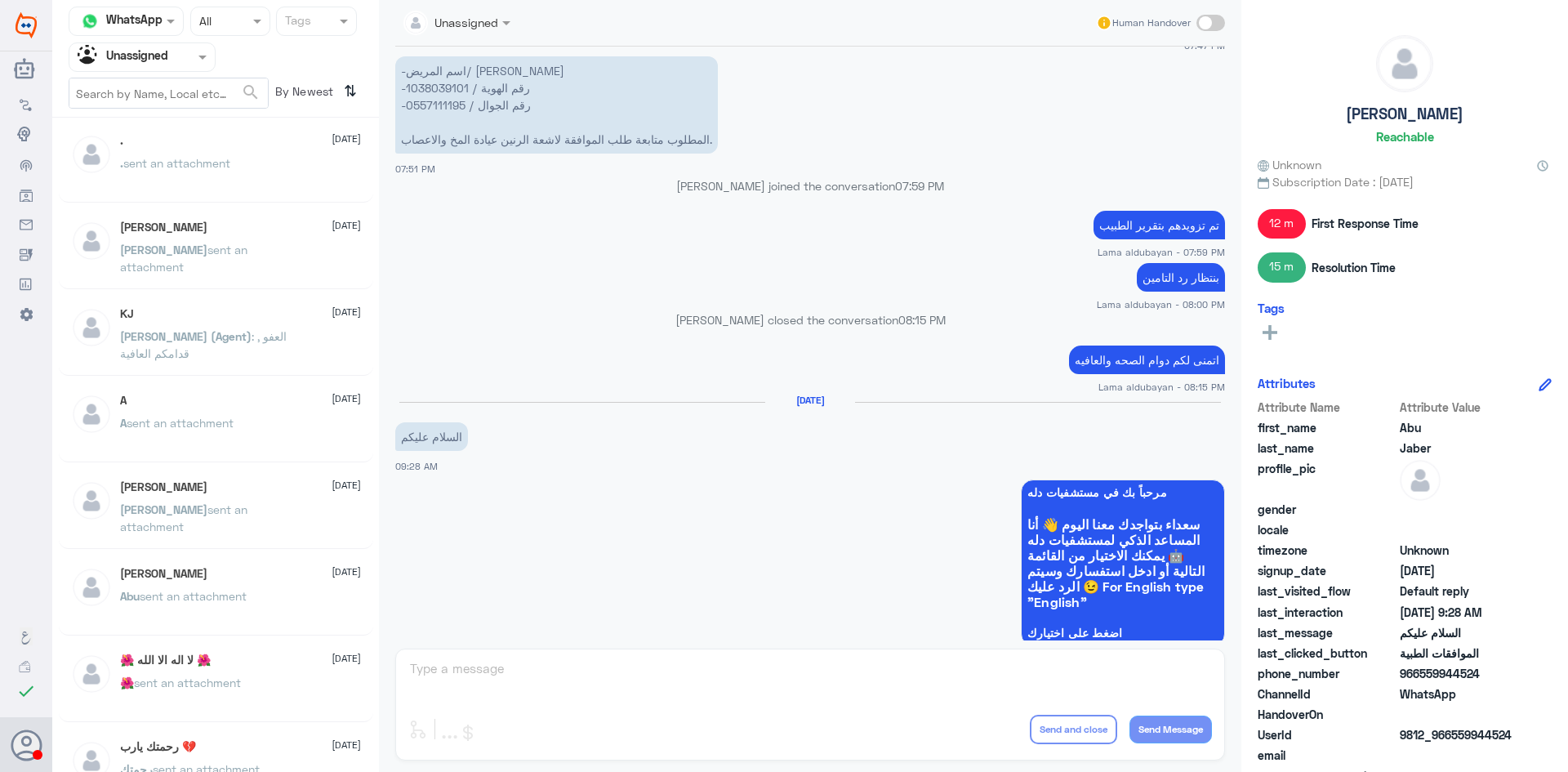
click at [209, 732] on div "رحمتك يارب 💔 23 July رحمتك sent an attachment" at bounding box center [215, 768] width 314 height 81
click at [188, 748] on h5 "رحمتك يارب 💔" at bounding box center [158, 747] width 76 height 14
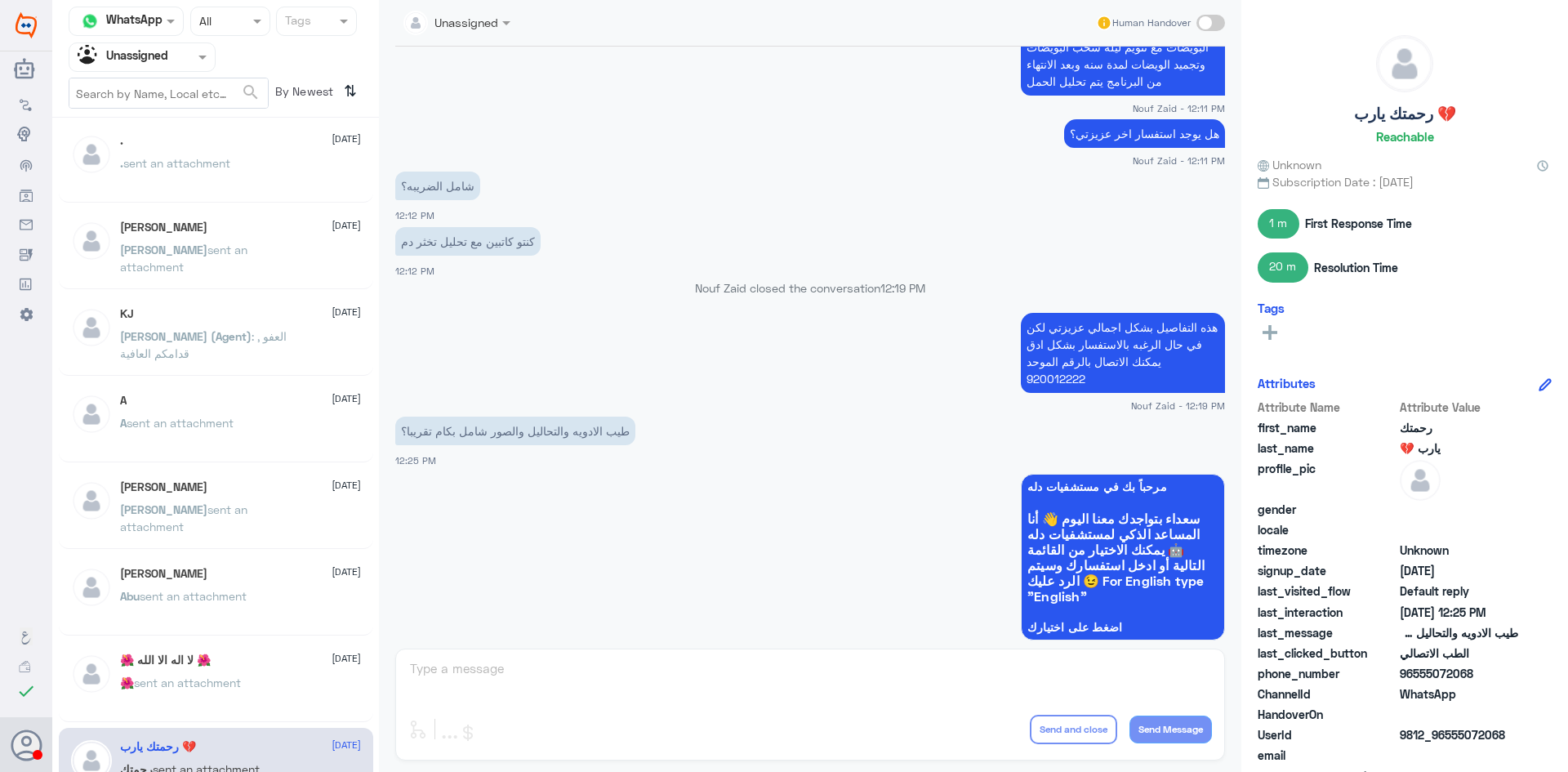
scroll to position [1395, 0]
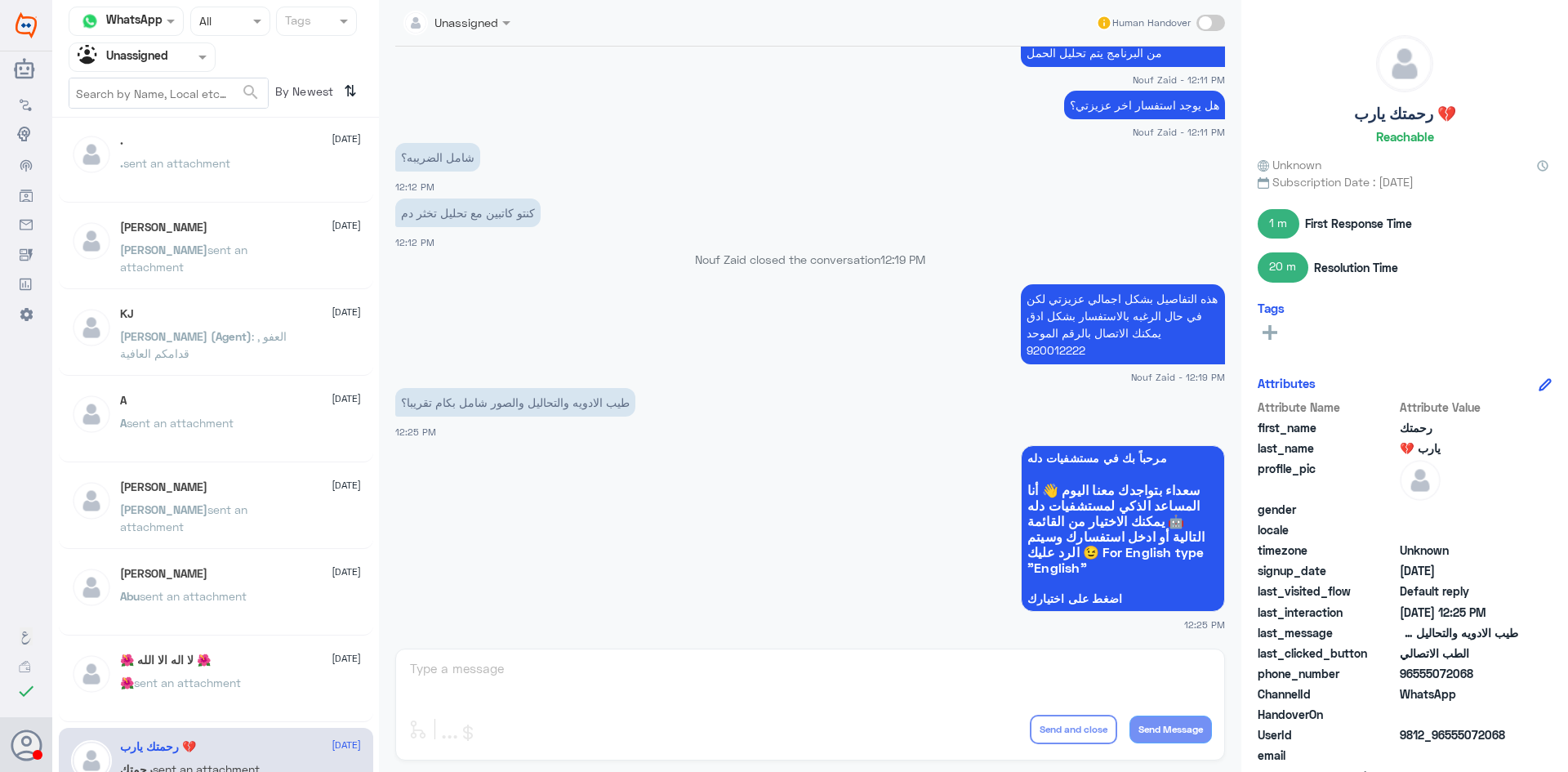
click at [249, 684] on div "🌺 sent an attachment" at bounding box center [240, 696] width 241 height 37
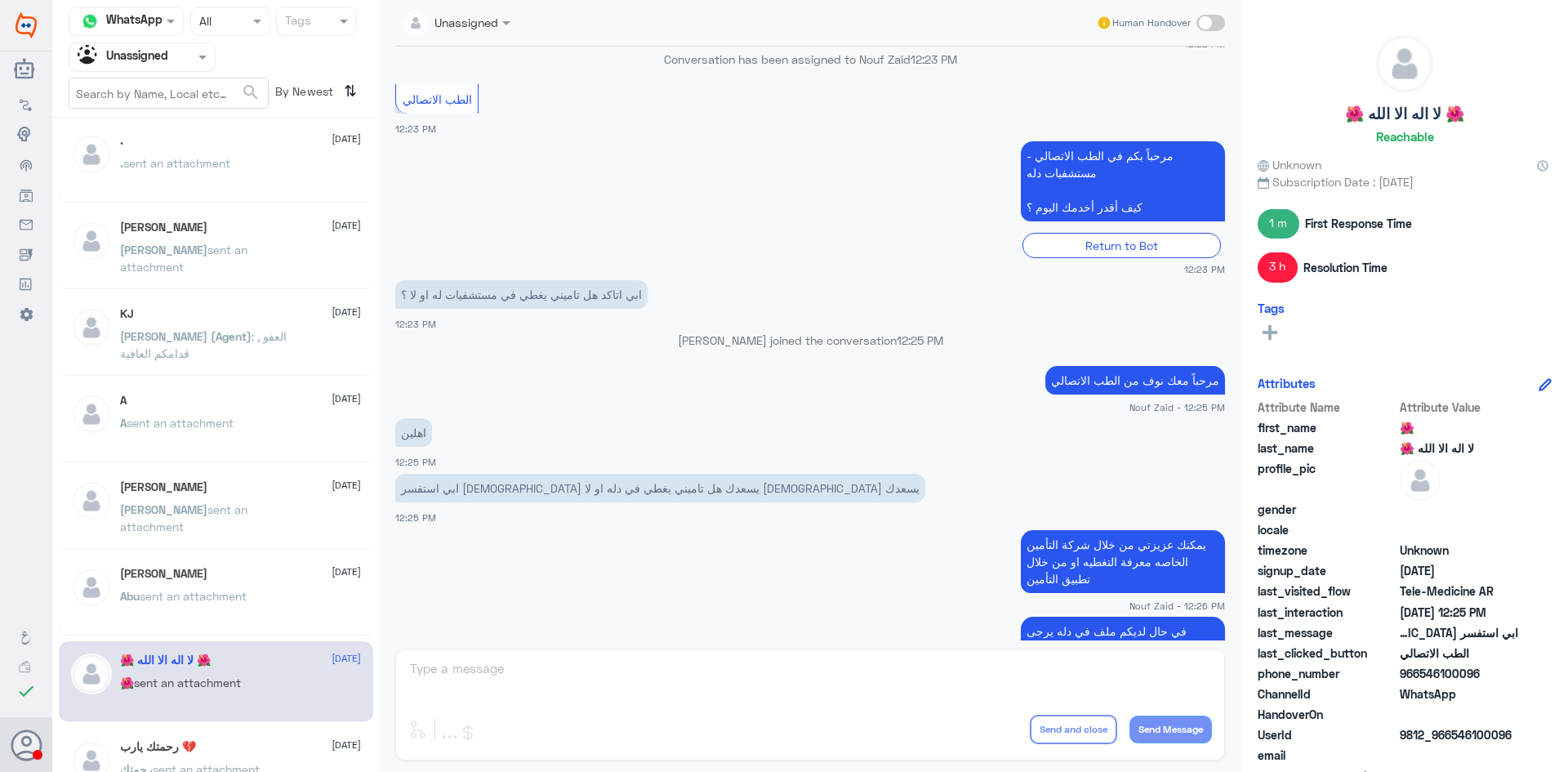
scroll to position [882, 0]
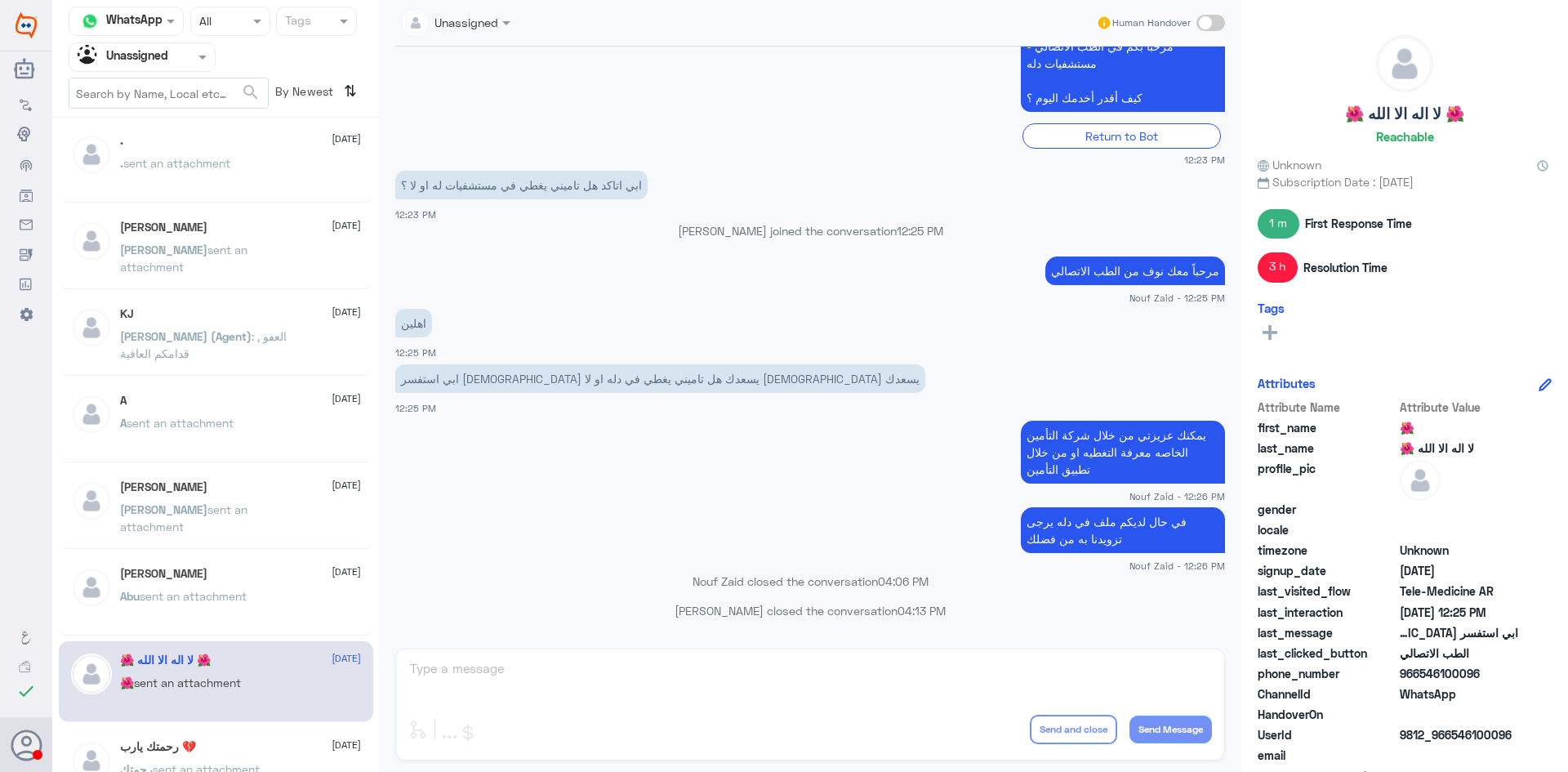
click at [282, 558] on div "Abu Mishaal 23 July Abu sent an attachment" at bounding box center [215, 596] width 314 height 81
click at [204, 578] on div "Abu Mishaal 23 July" at bounding box center [240, 574] width 241 height 14
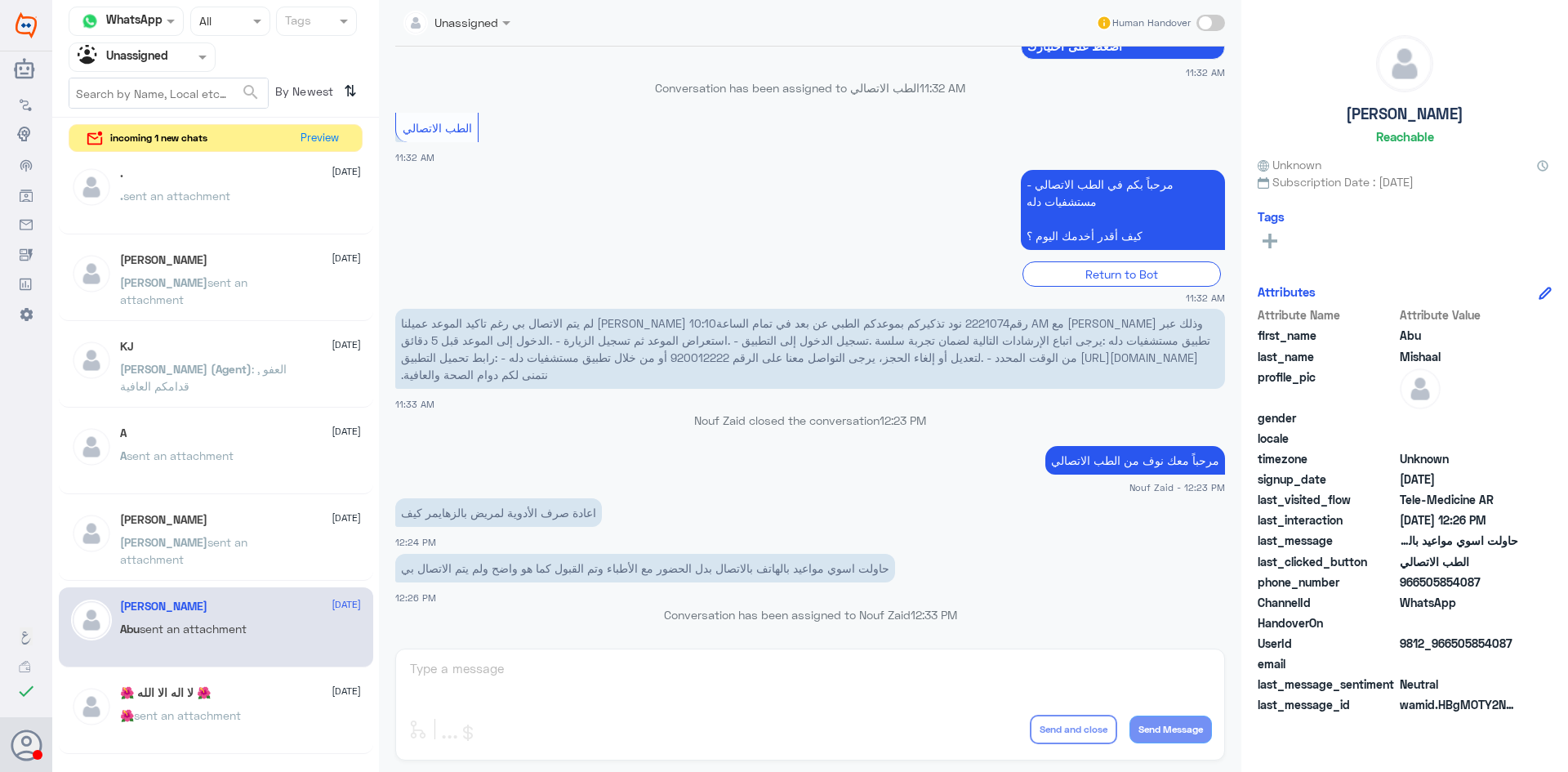
scroll to position [384, 0]
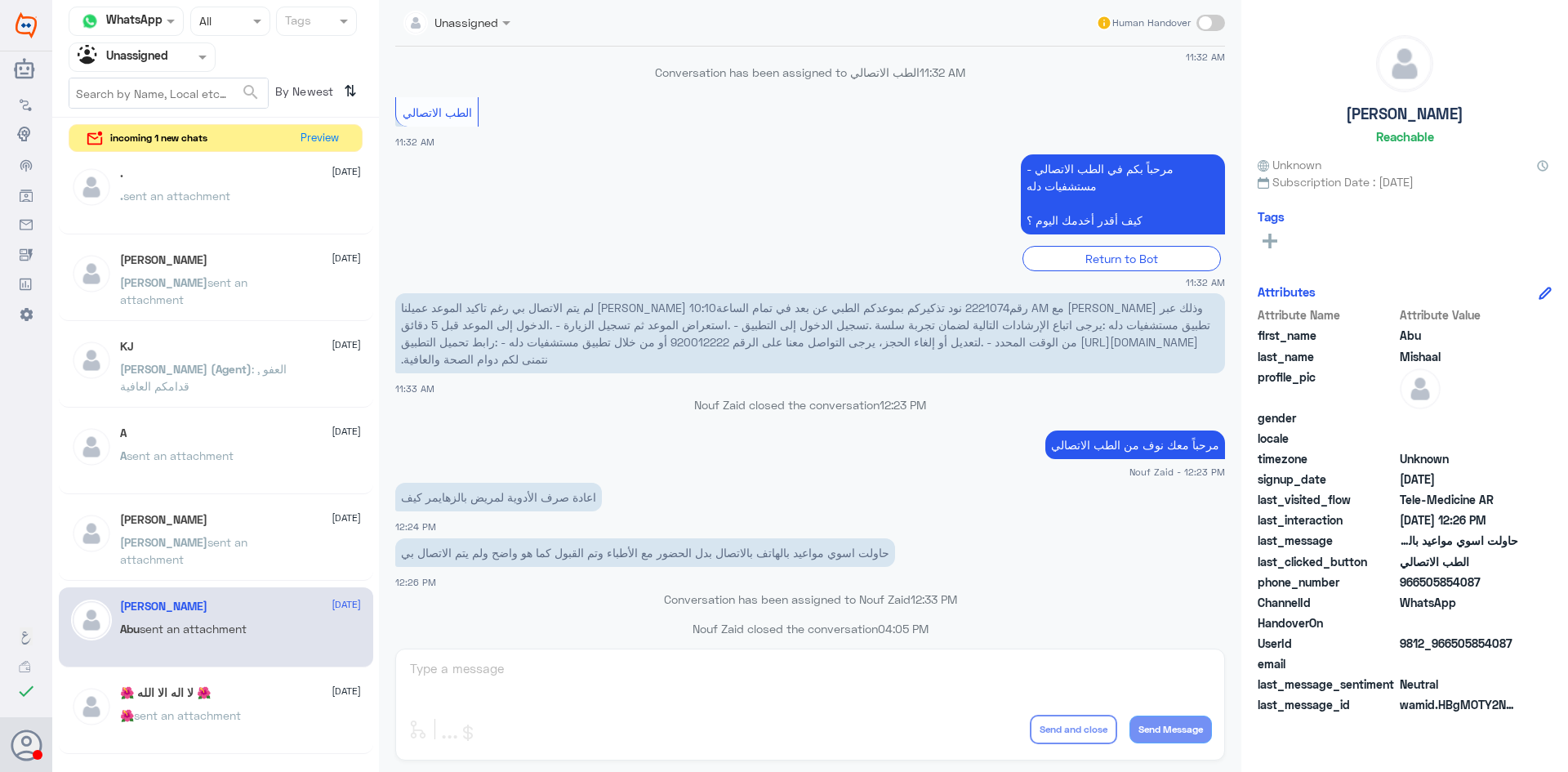
click at [289, 512] on div "Abdulrhman Saad 23 July Abdulrhman sent an attachment" at bounding box center [215, 542] width 314 height 81
click at [192, 510] on div "Abdulrhman Saad 23 July Abdulrhman sent an attachment" at bounding box center [215, 542] width 314 height 81
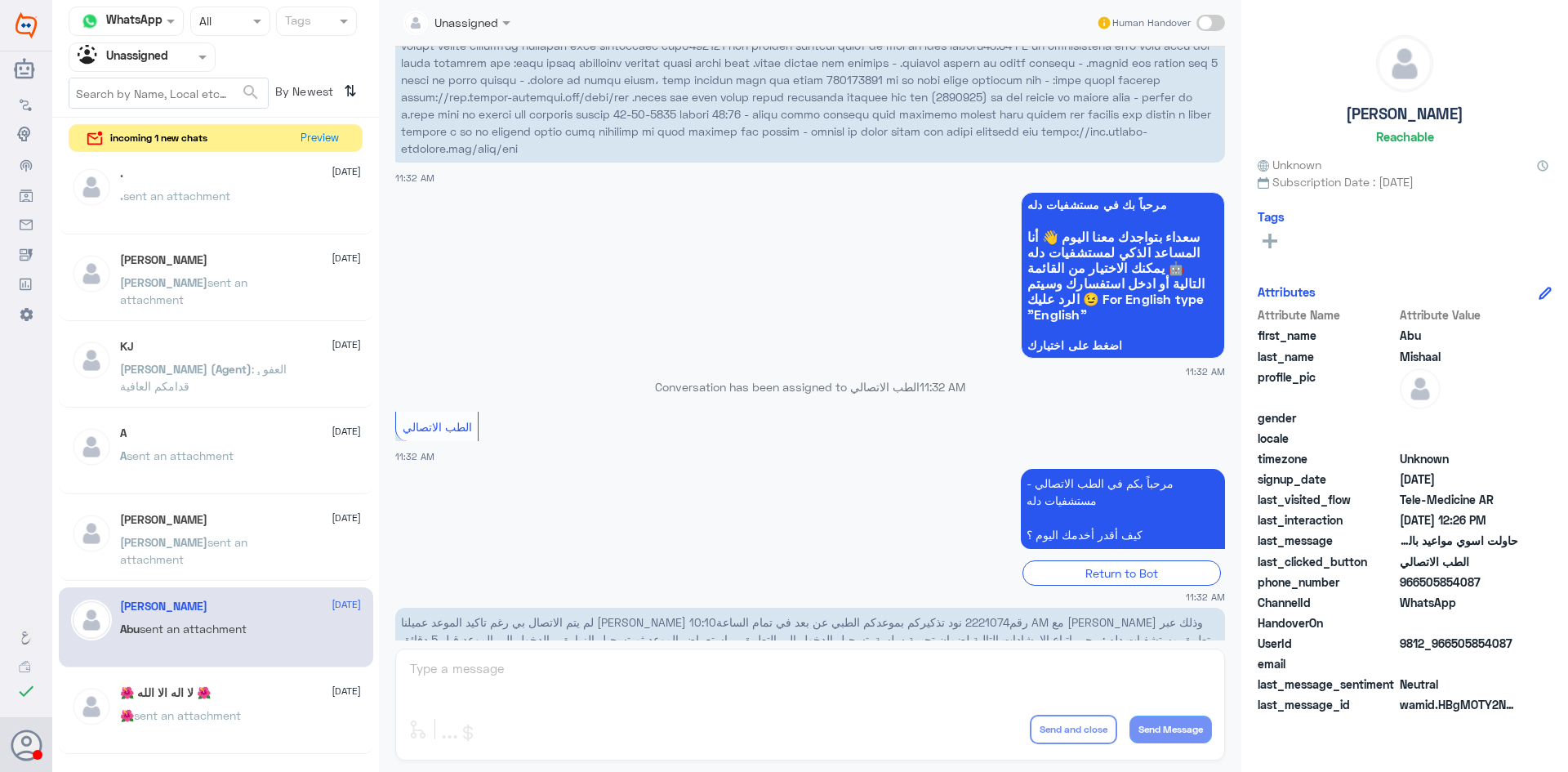
scroll to position [58, 0]
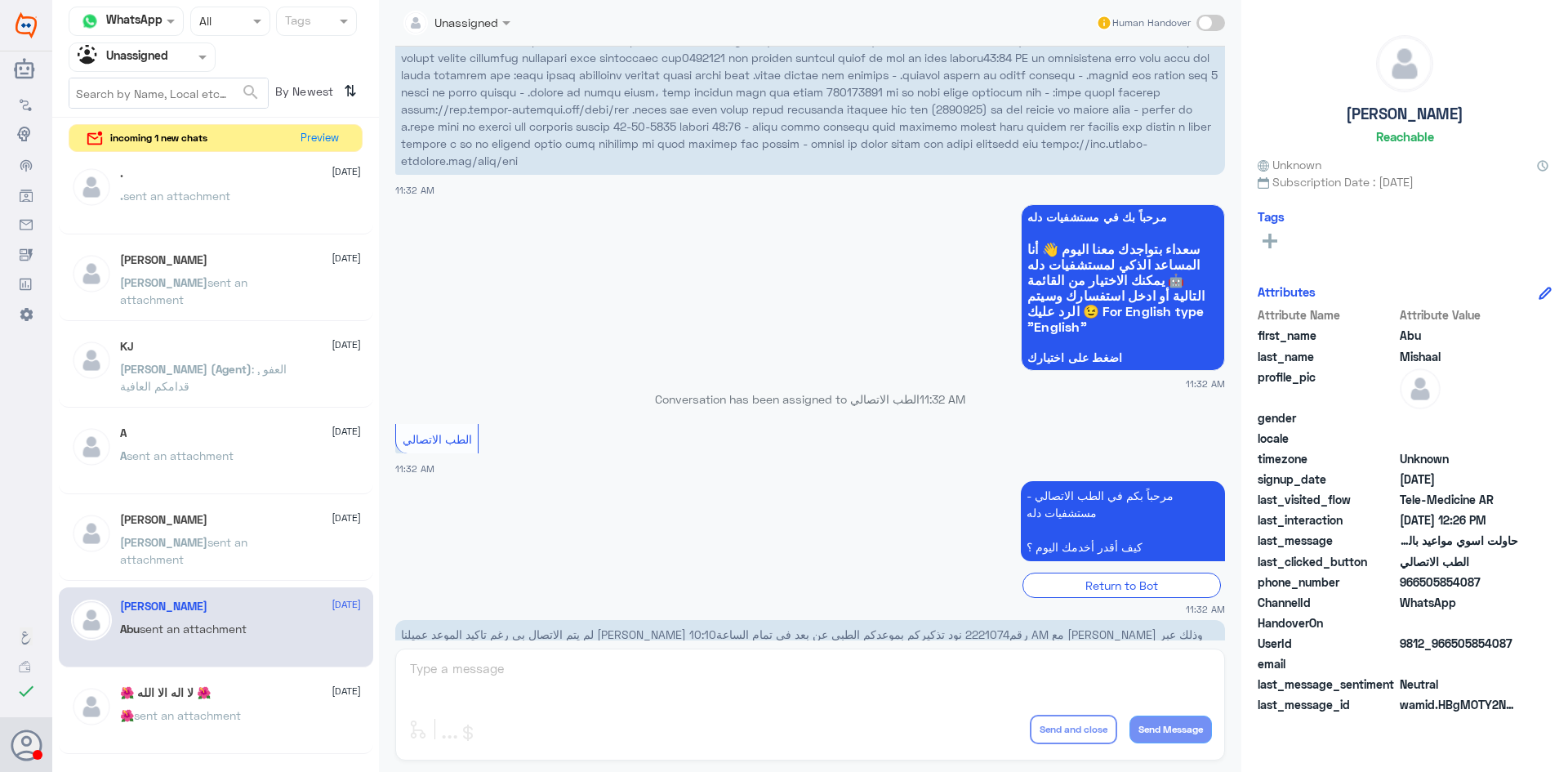
click at [190, 528] on div "Abdulrhman Saad 23 July Abdulrhman sent an attachment" at bounding box center [240, 544] width 241 height 61
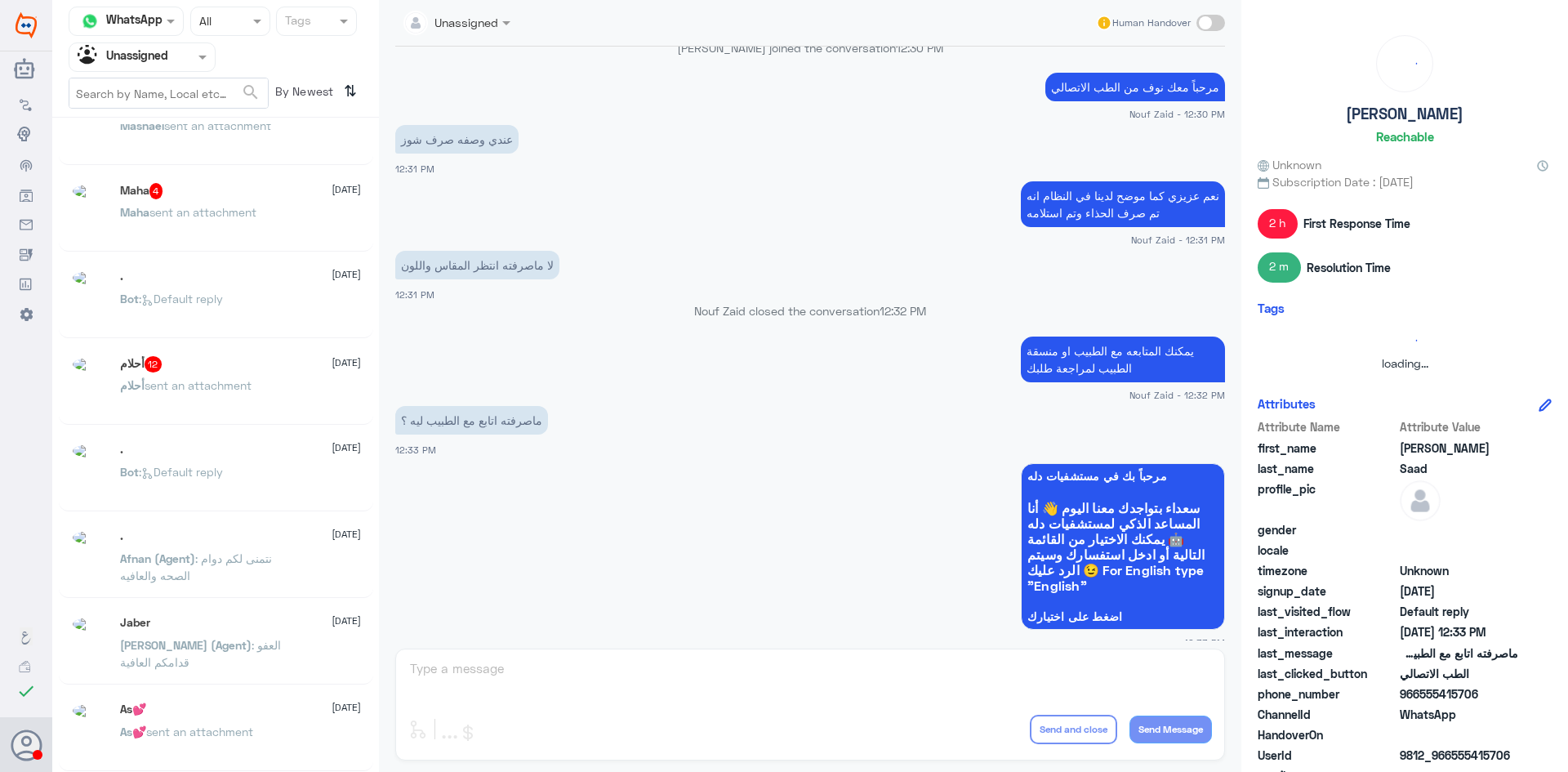
scroll to position [8, 0]
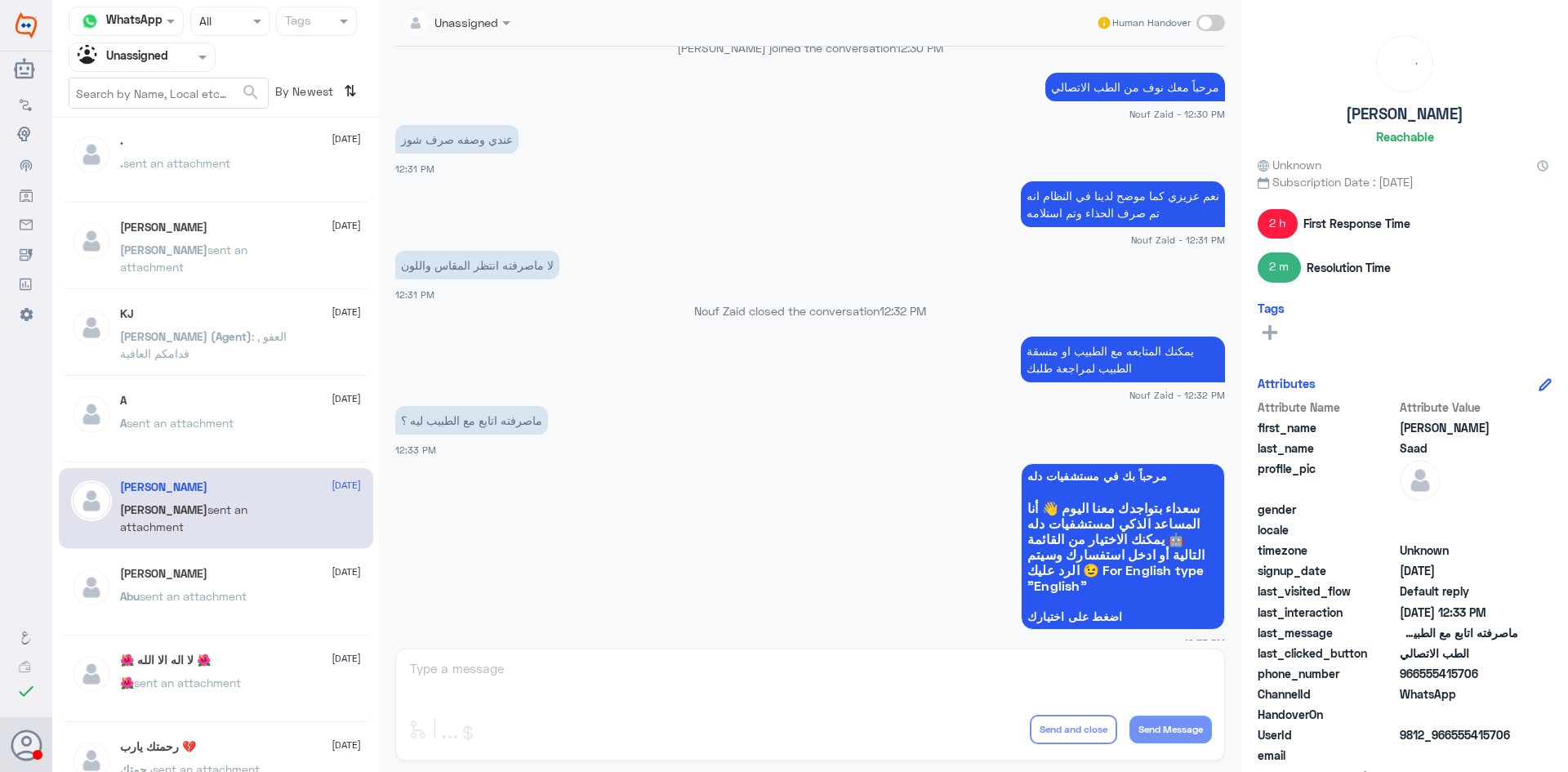
click at [291, 409] on div "A 23 July A sent an attachment" at bounding box center [240, 424] width 241 height 61
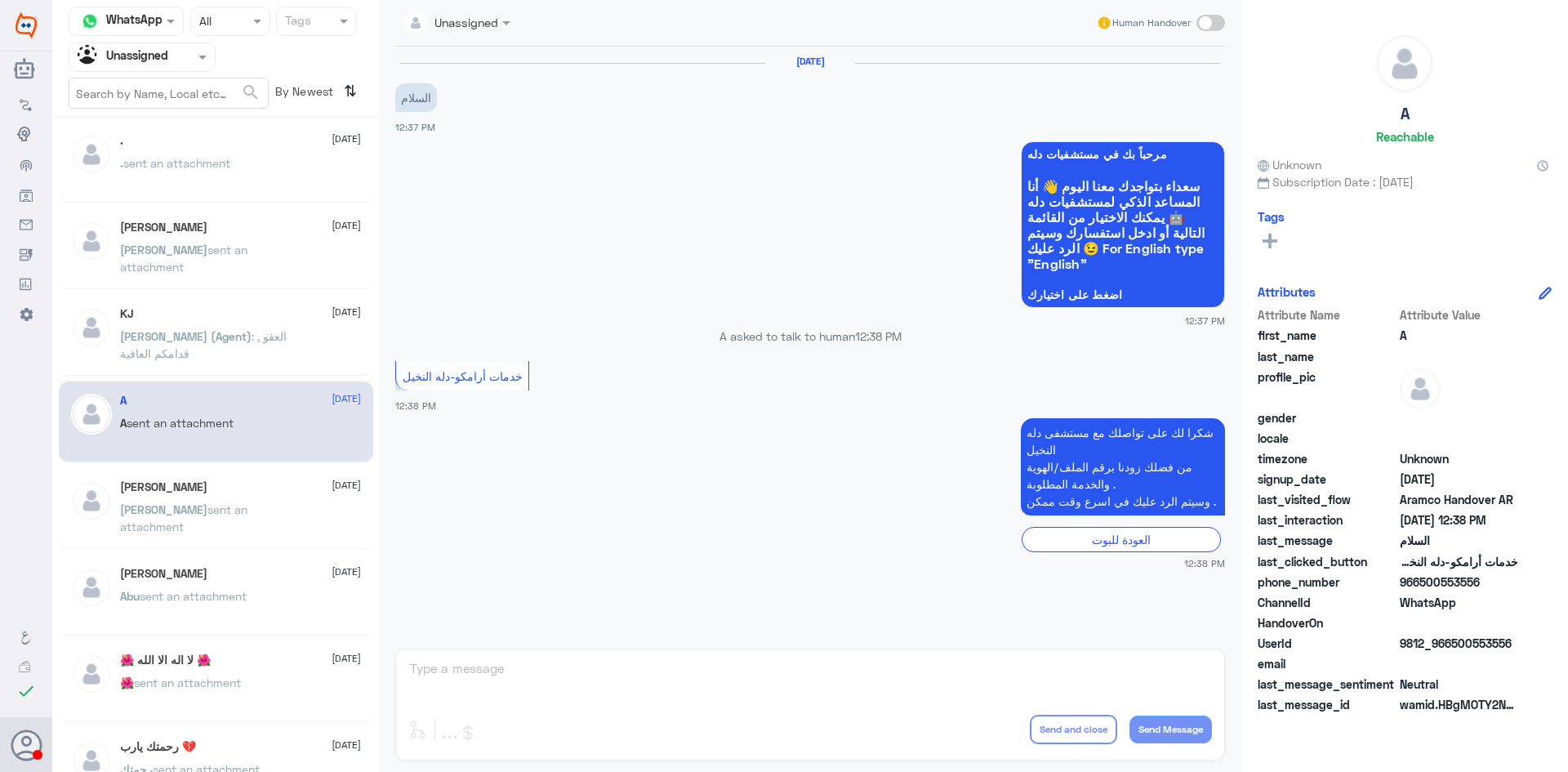
click at [174, 332] on span "[PERSON_NAME] (Agent)" at bounding box center [185, 336] width 131 height 14
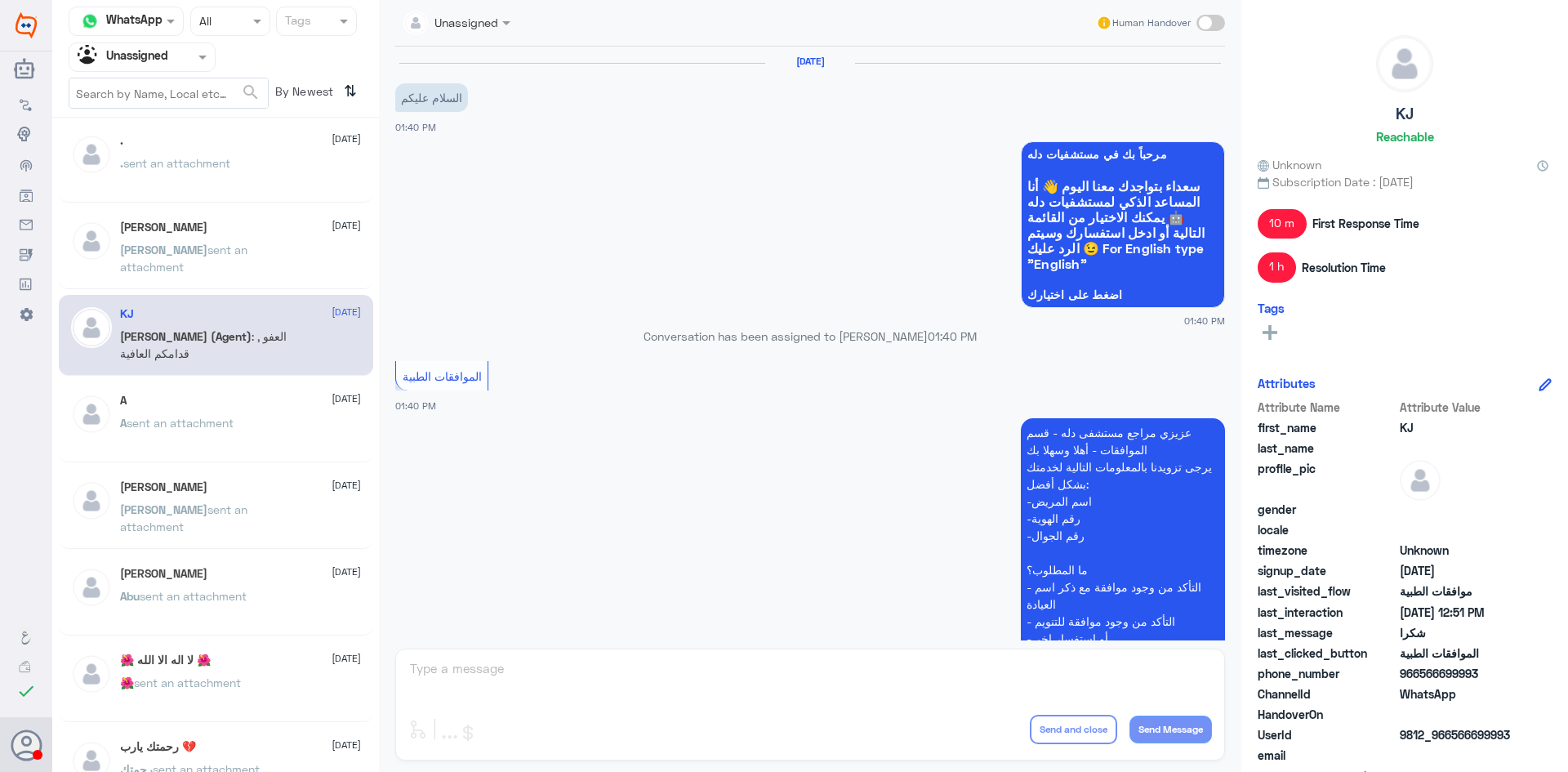
click at [152, 258] on p "Abdullah sent an attachment" at bounding box center [211, 260] width 184 height 41
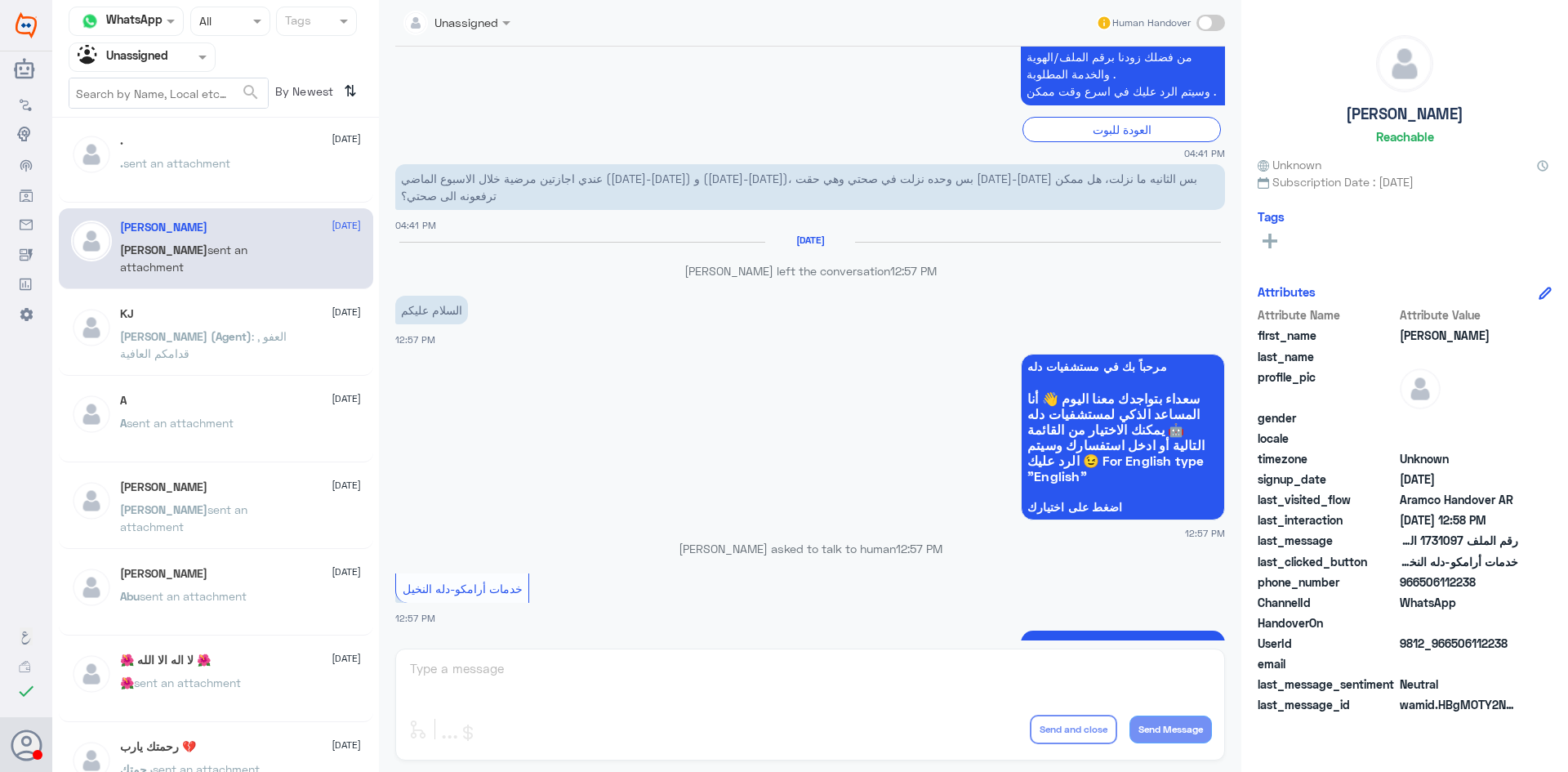
scroll to position [1103, 0]
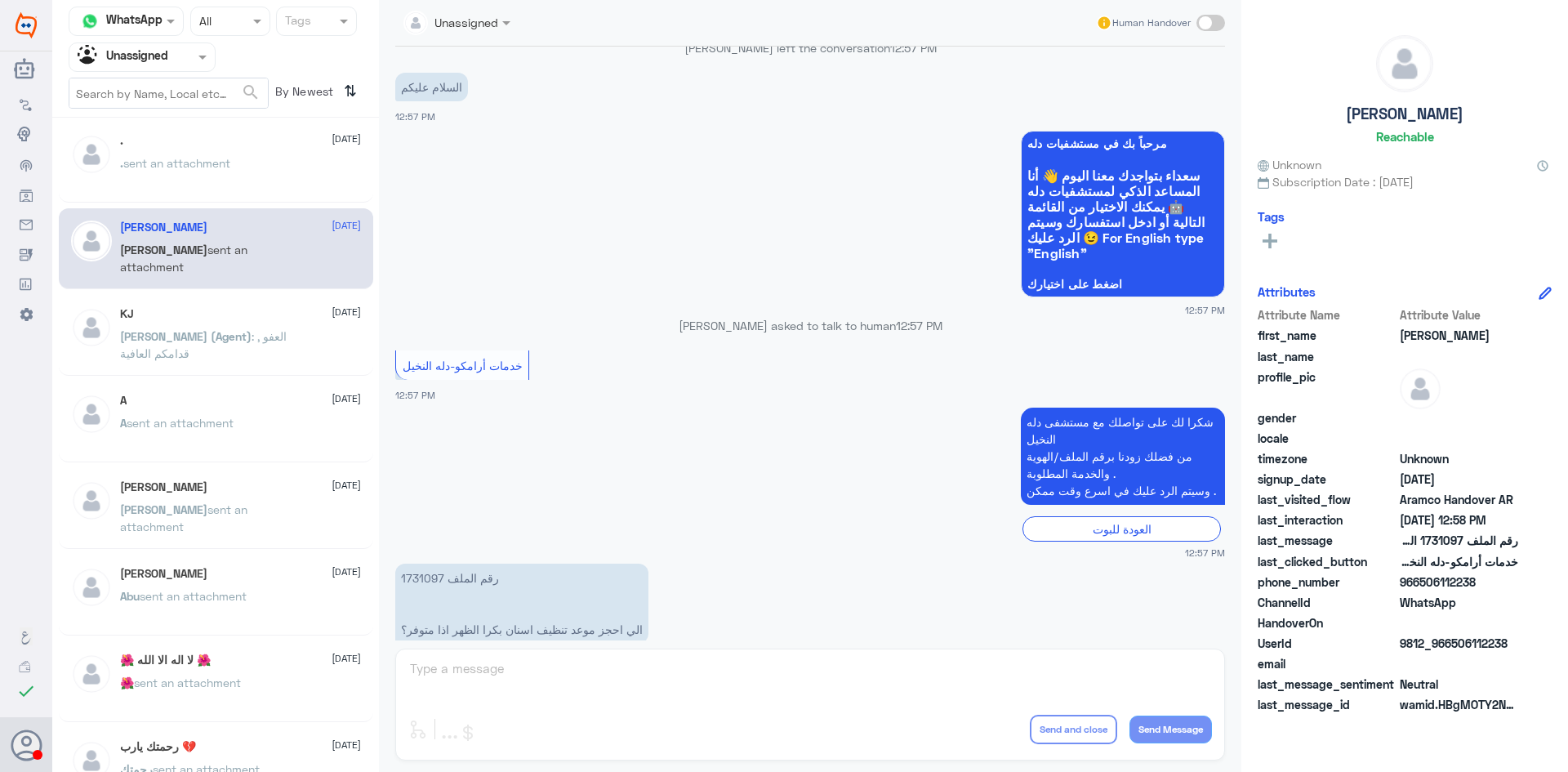
click at [268, 187] on div ". 23 July . sent an attachment" at bounding box center [240, 164] width 241 height 61
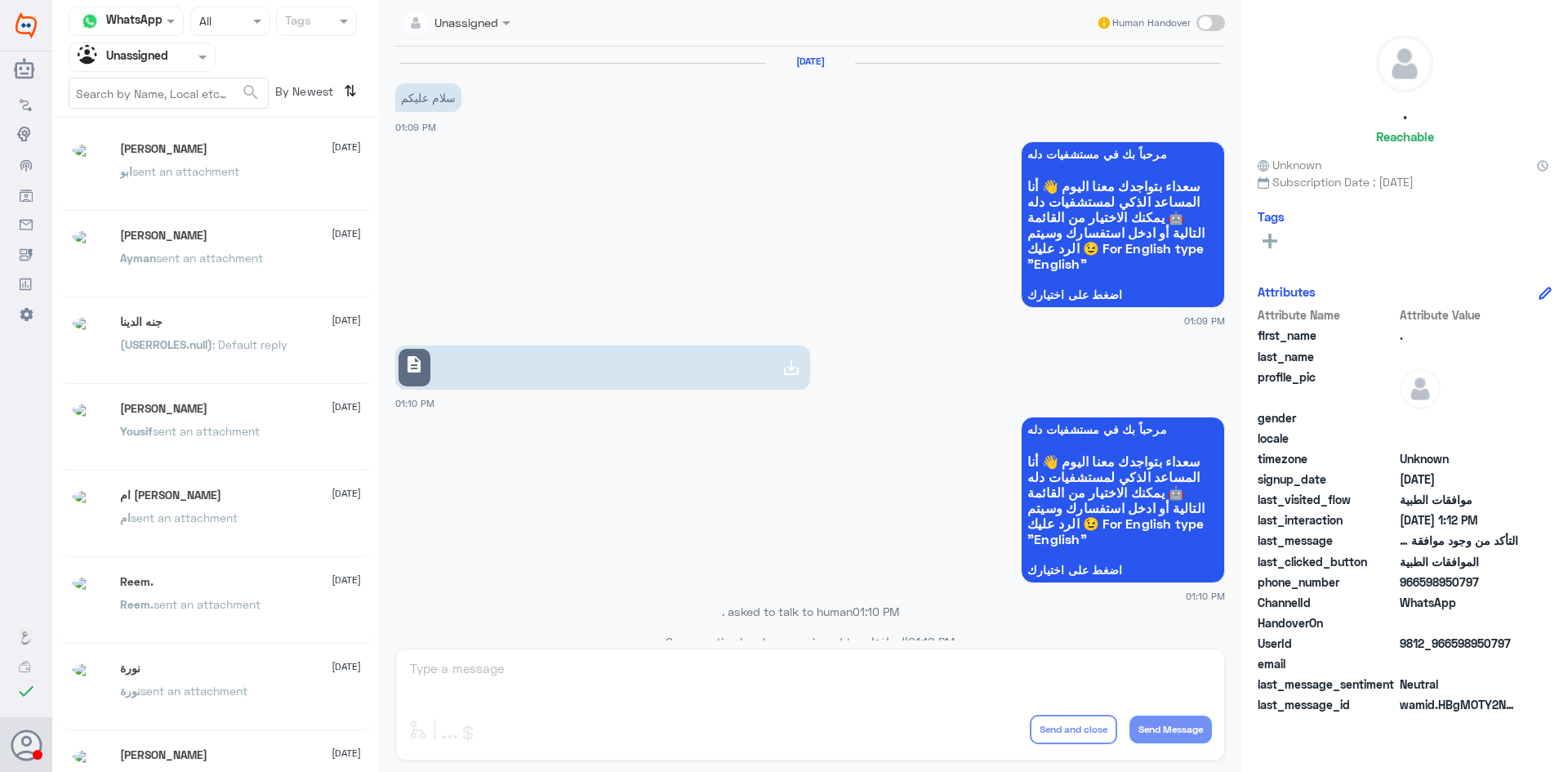
scroll to position [8, 0]
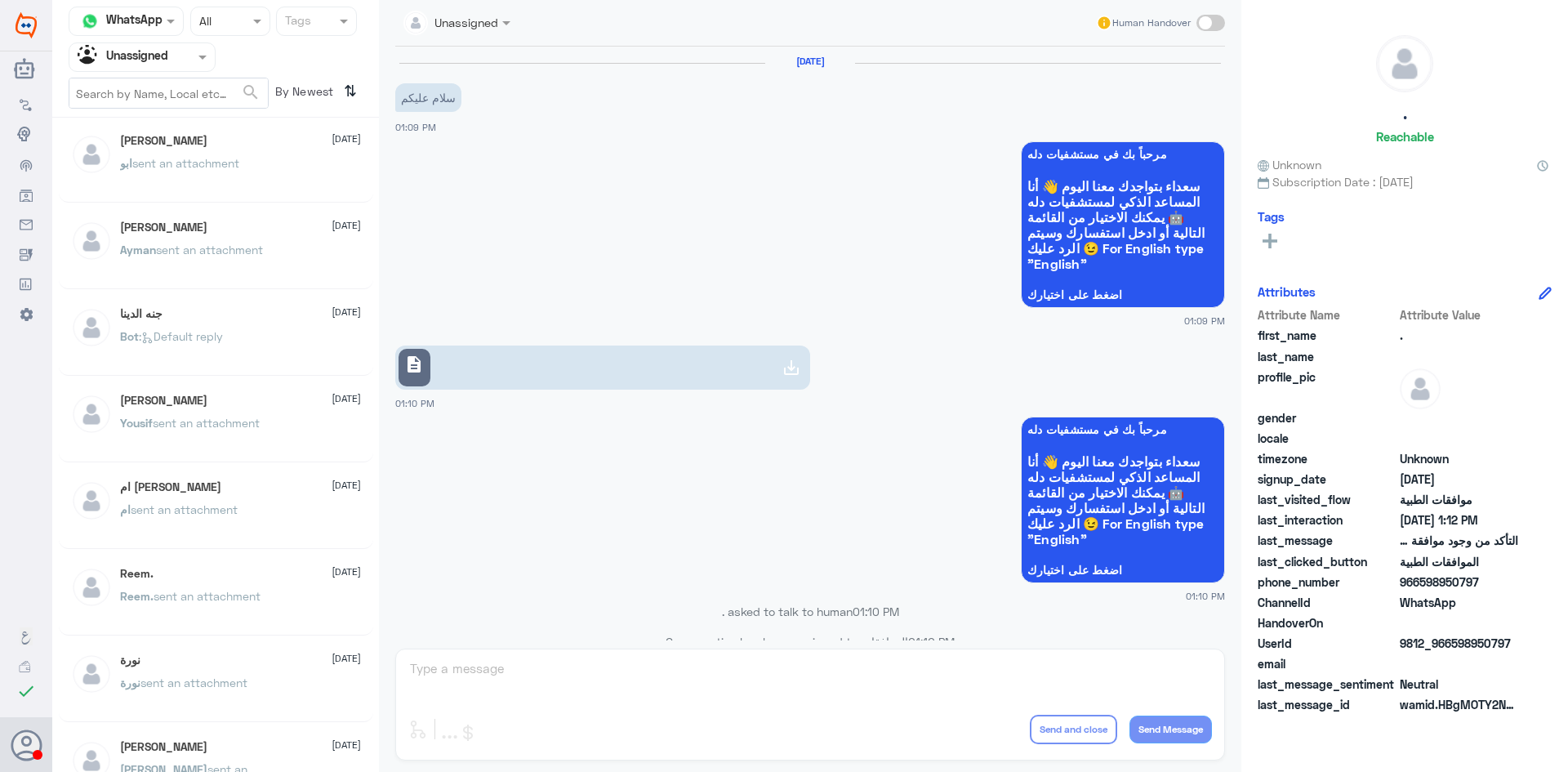
click at [194, 742] on div "Khalid 23 July" at bounding box center [240, 747] width 241 height 14
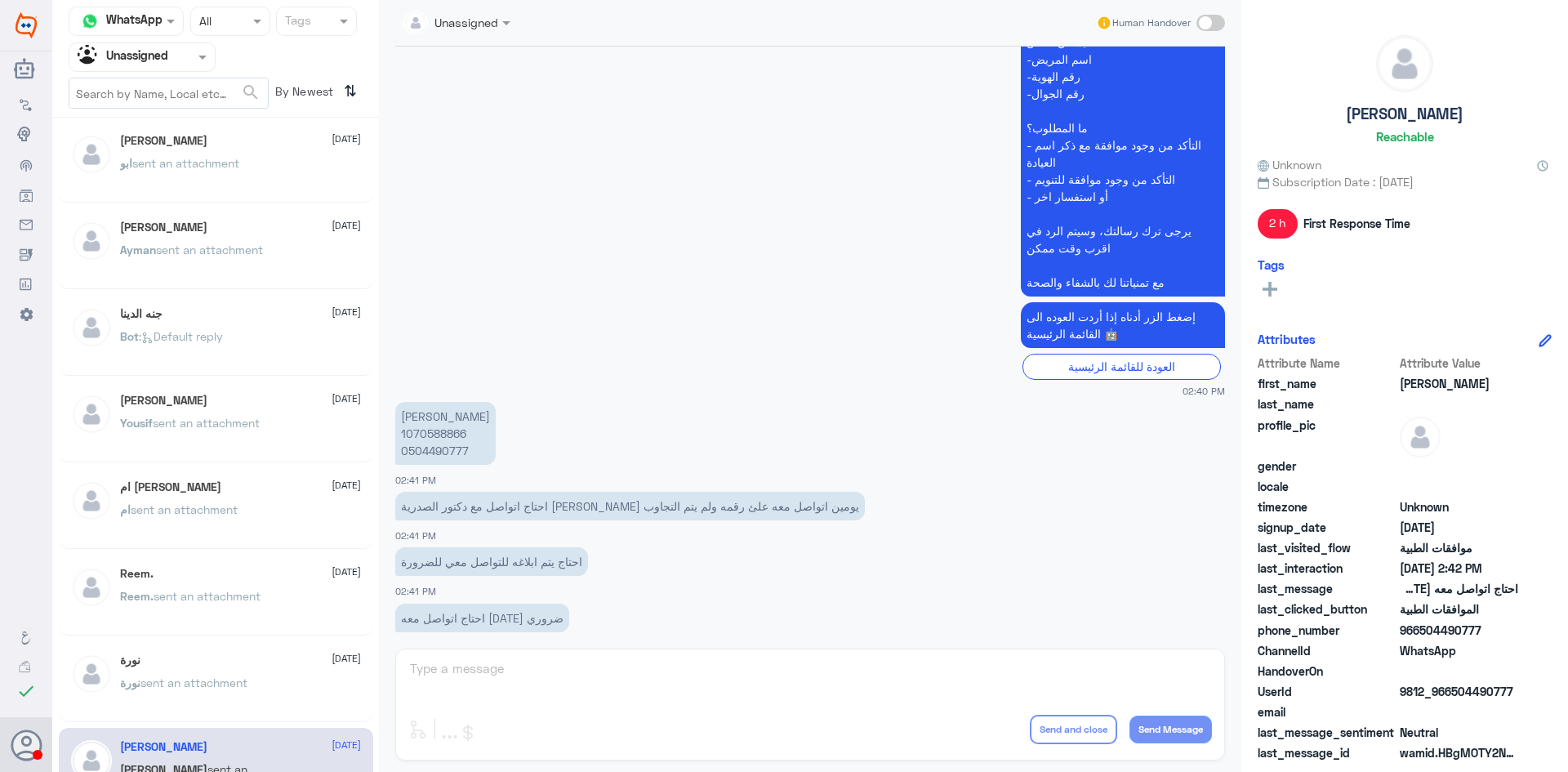
scroll to position [1418, 0]
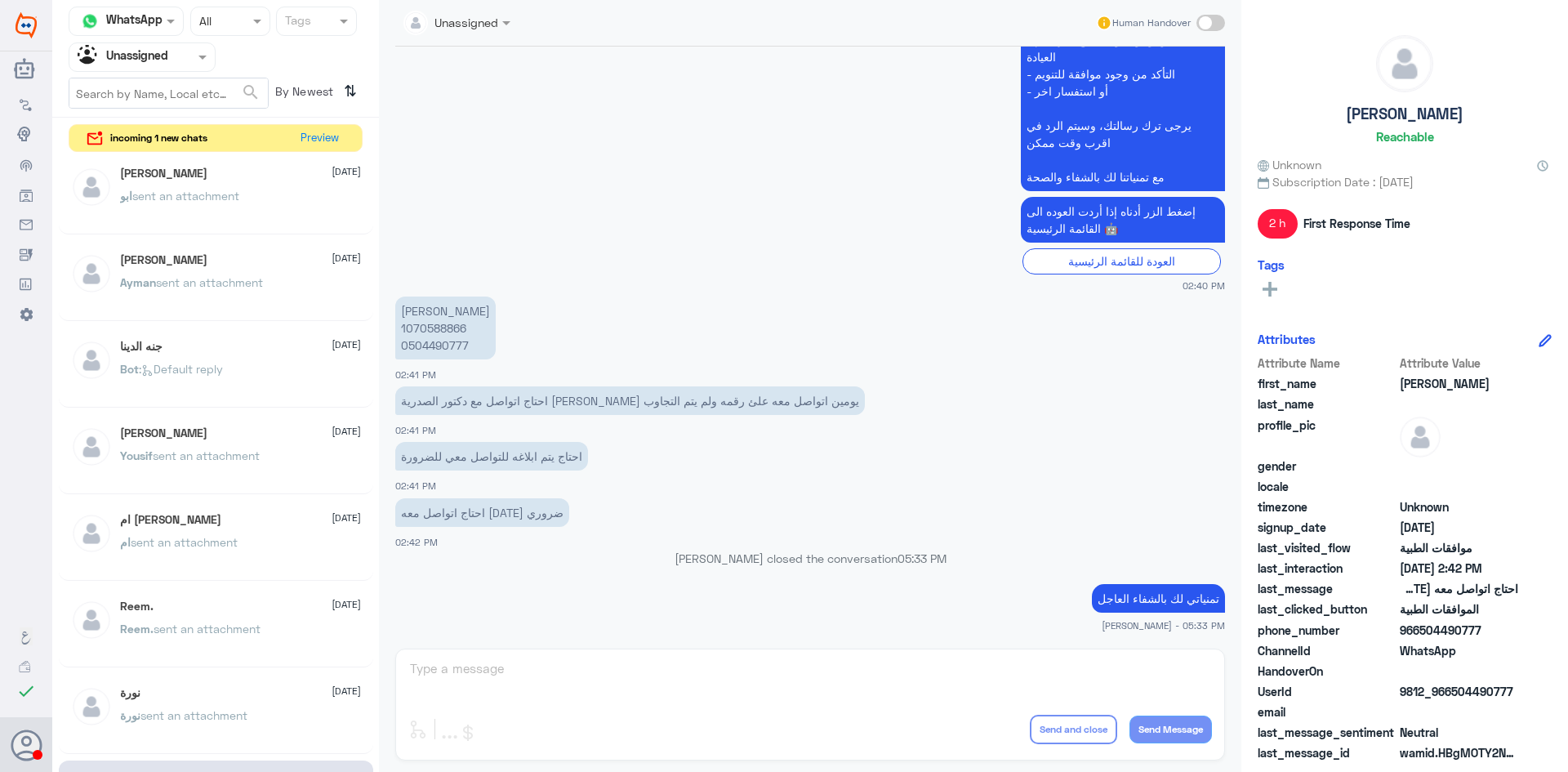
click at [282, 696] on div "نورة 23 July" at bounding box center [240, 693] width 241 height 14
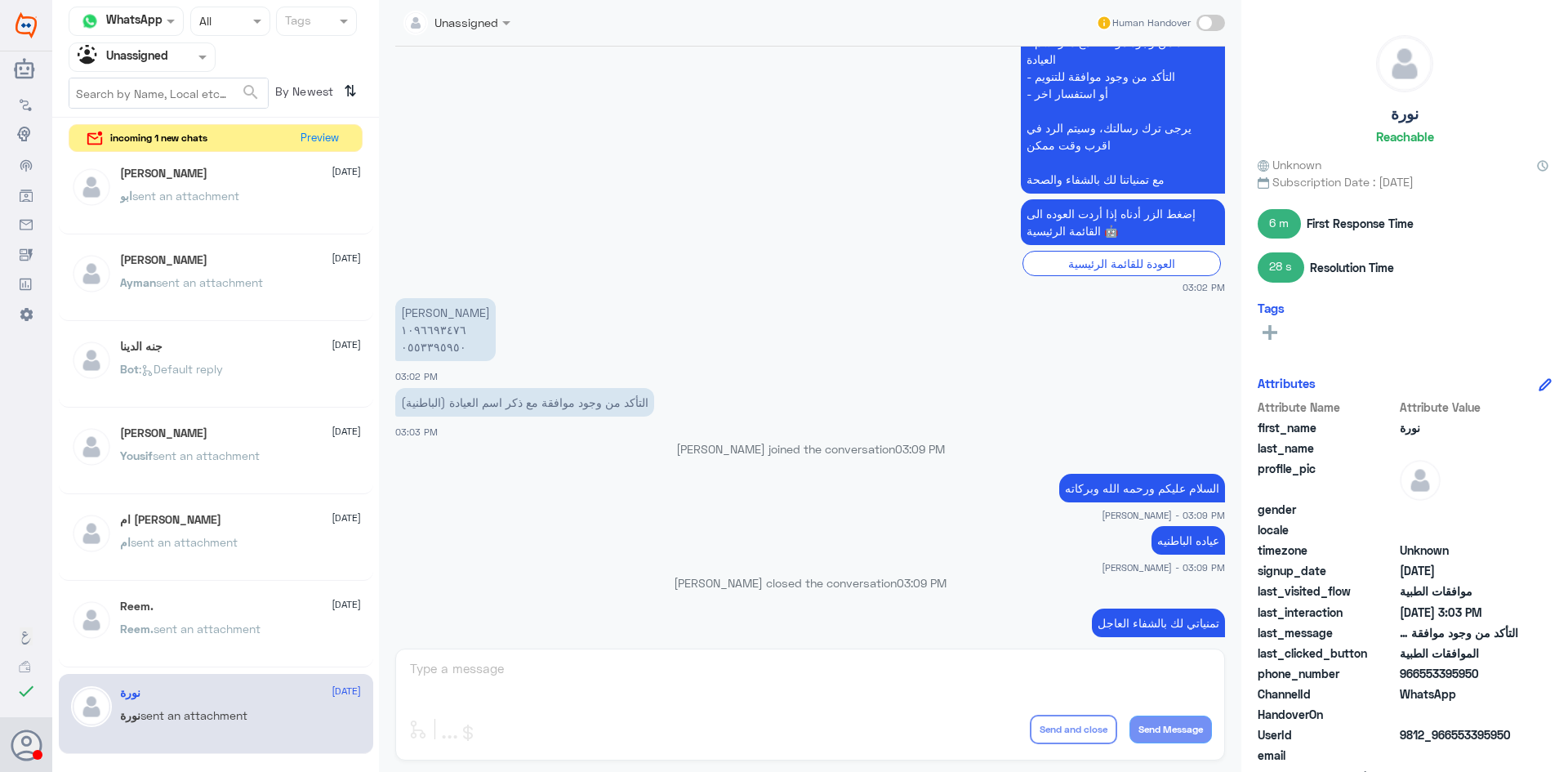
scroll to position [569, 0]
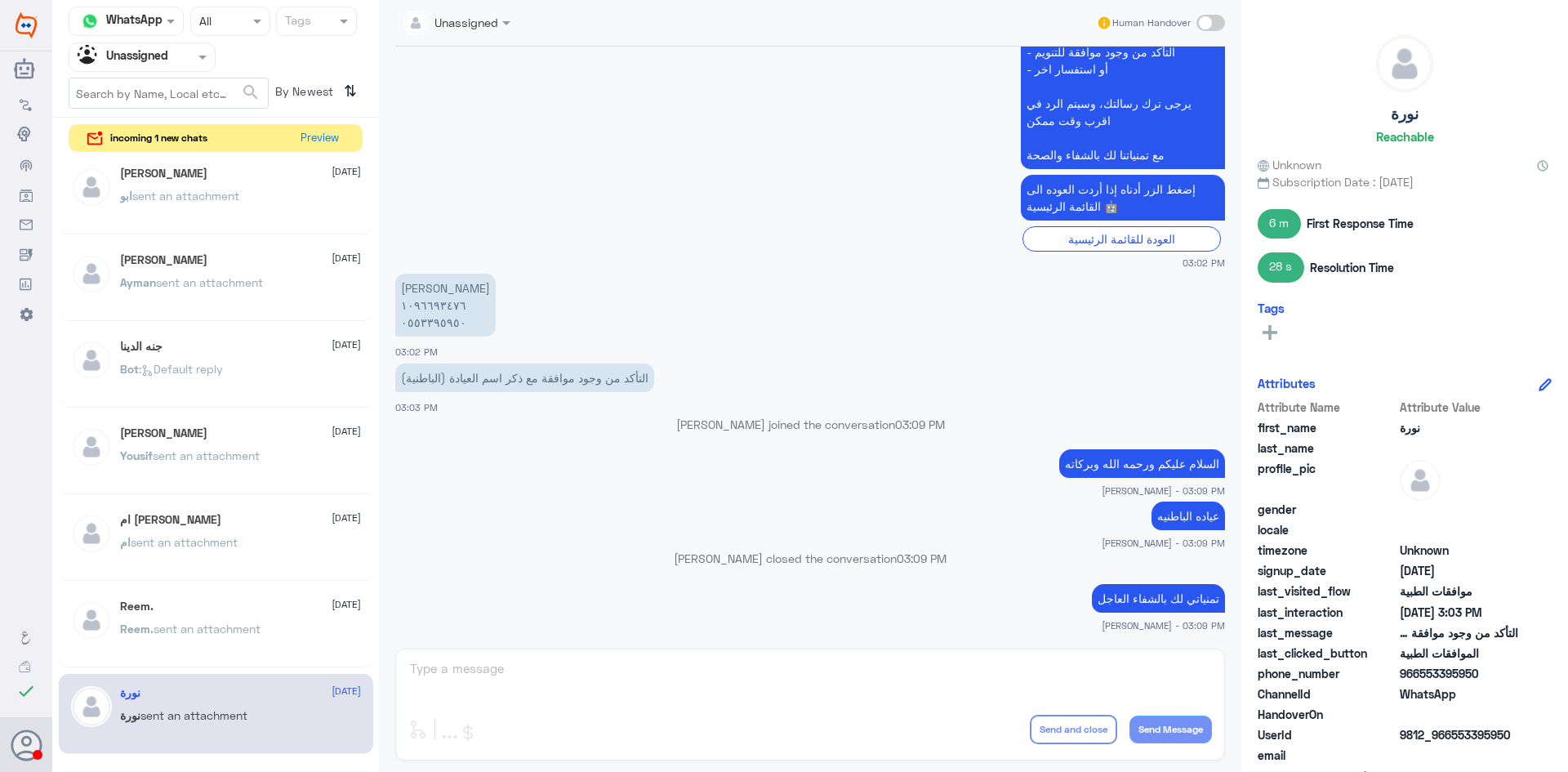
click at [188, 615] on div "Reem. 23 July Reem. sent an attachment" at bounding box center [240, 629] width 241 height 61
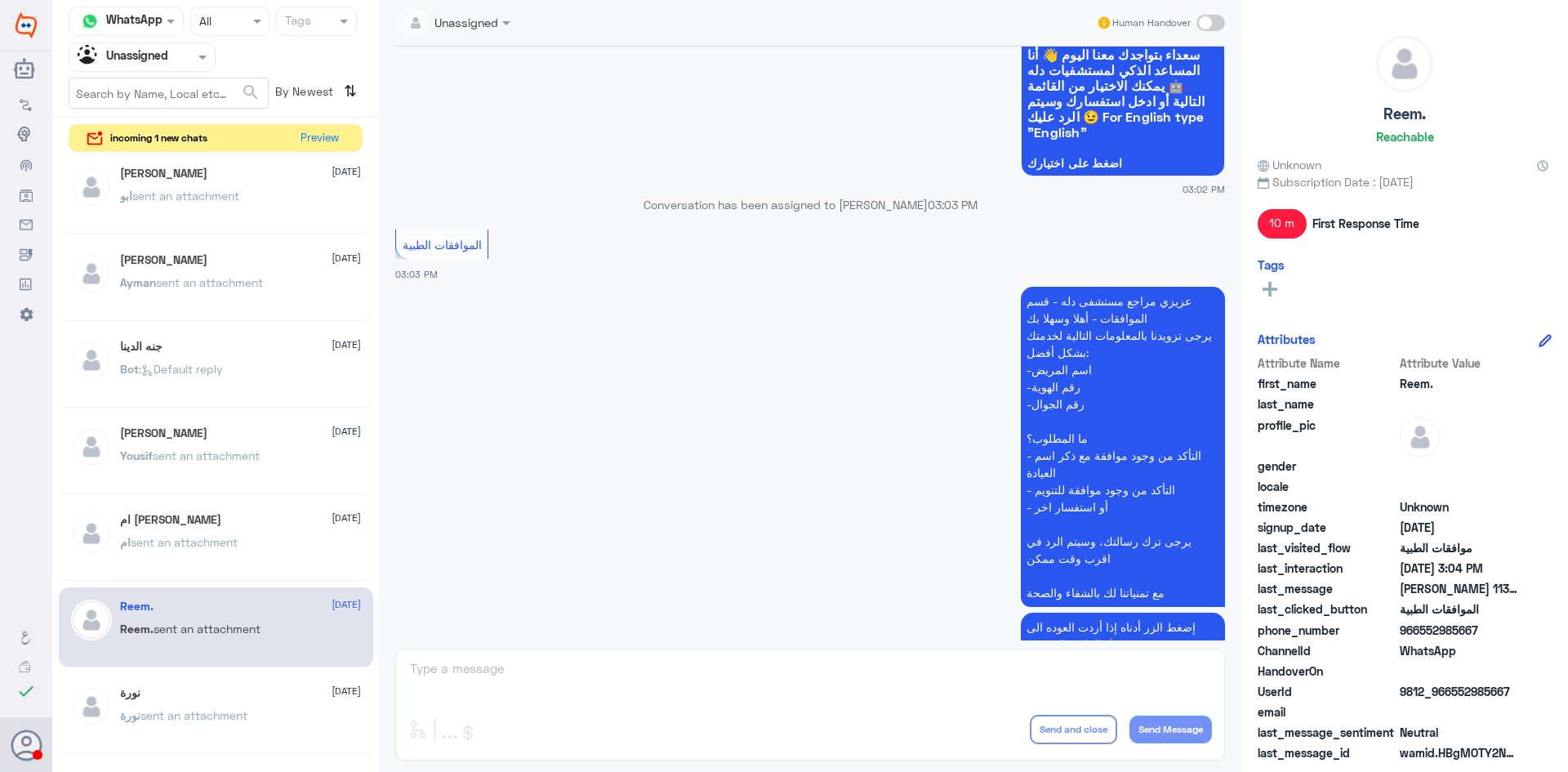
scroll to position [1061, 0]
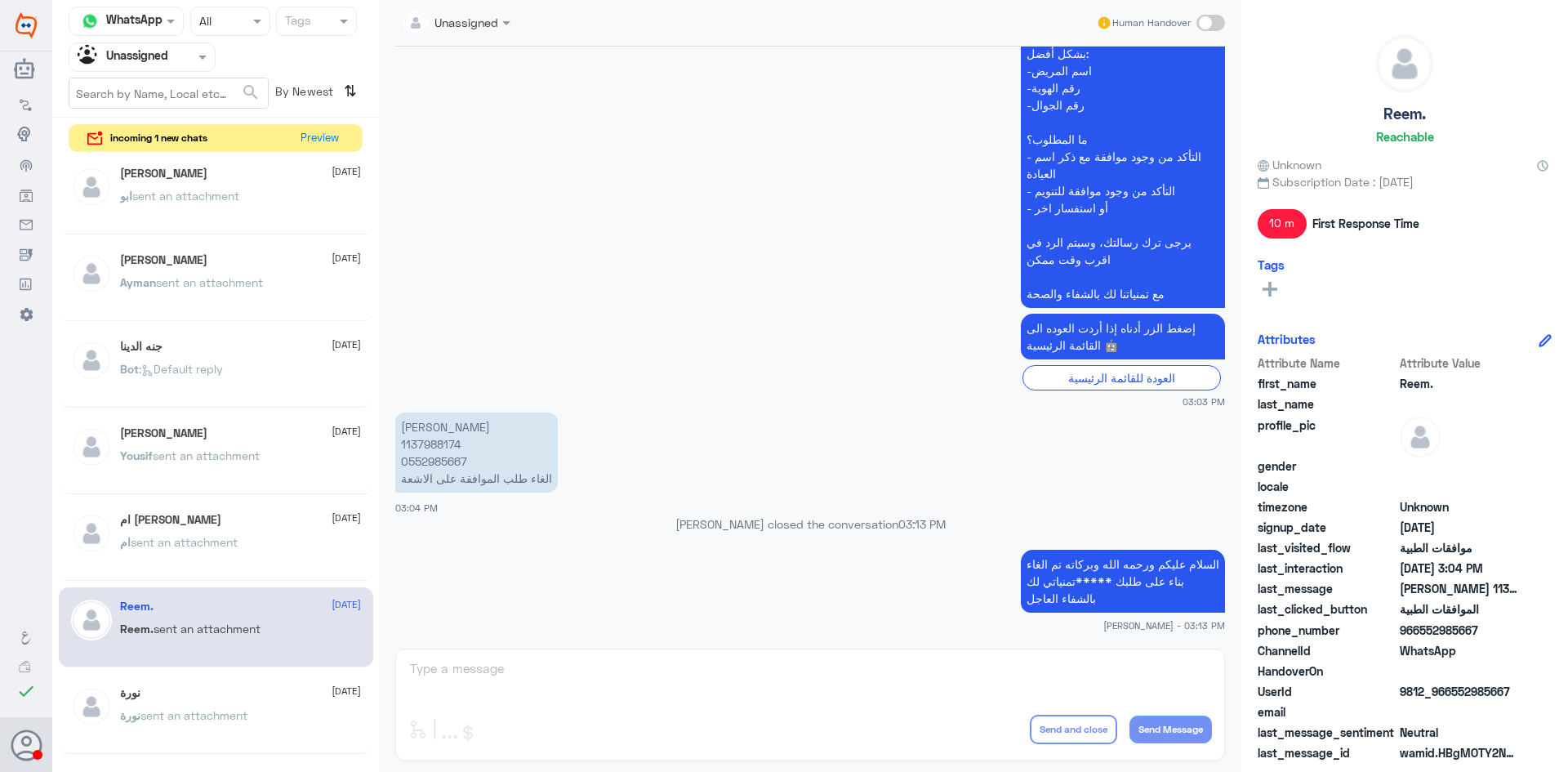
click at [307, 524] on div "ام عمر 23 July" at bounding box center [240, 520] width 241 height 14
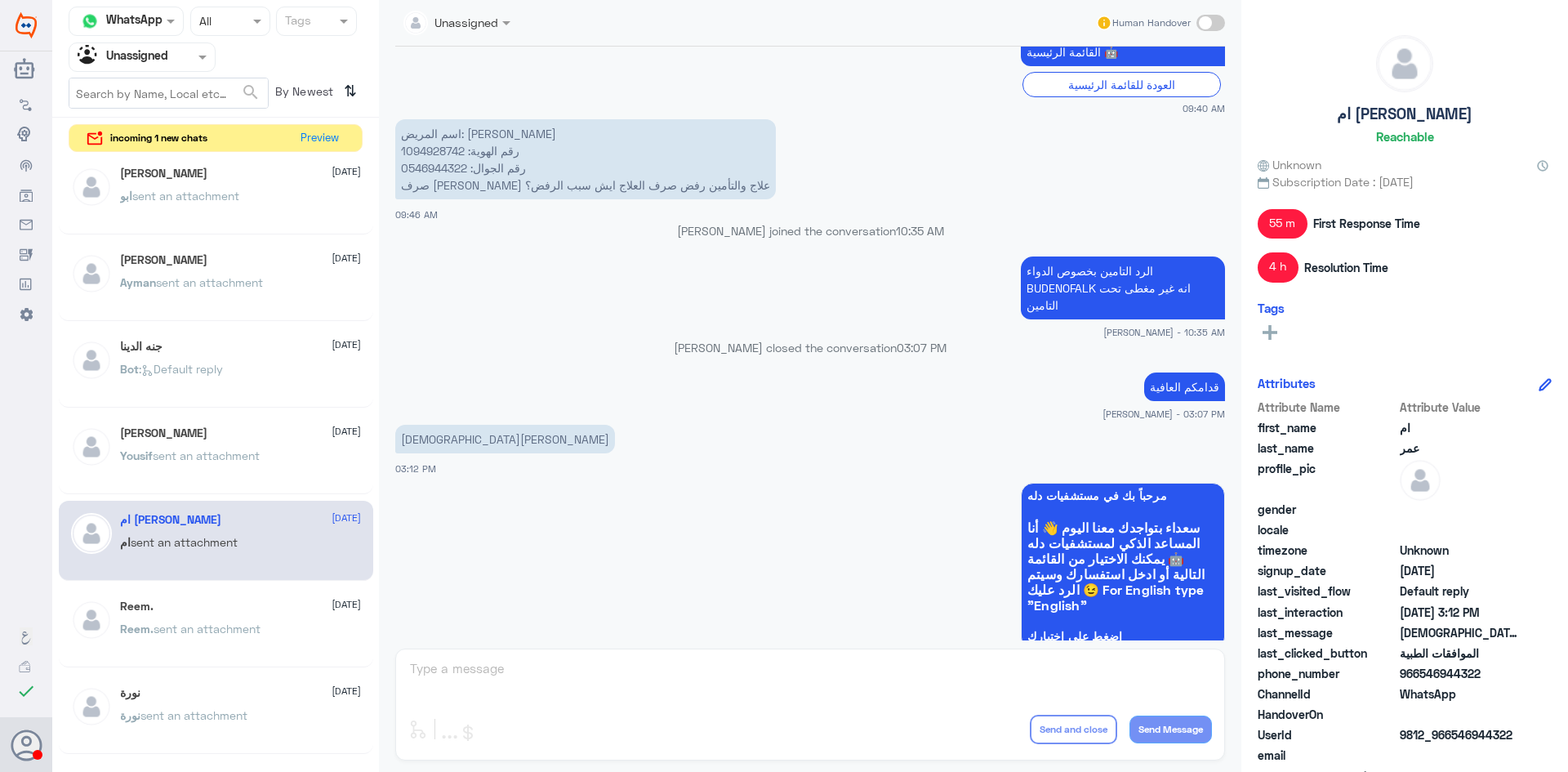
scroll to position [761, 0]
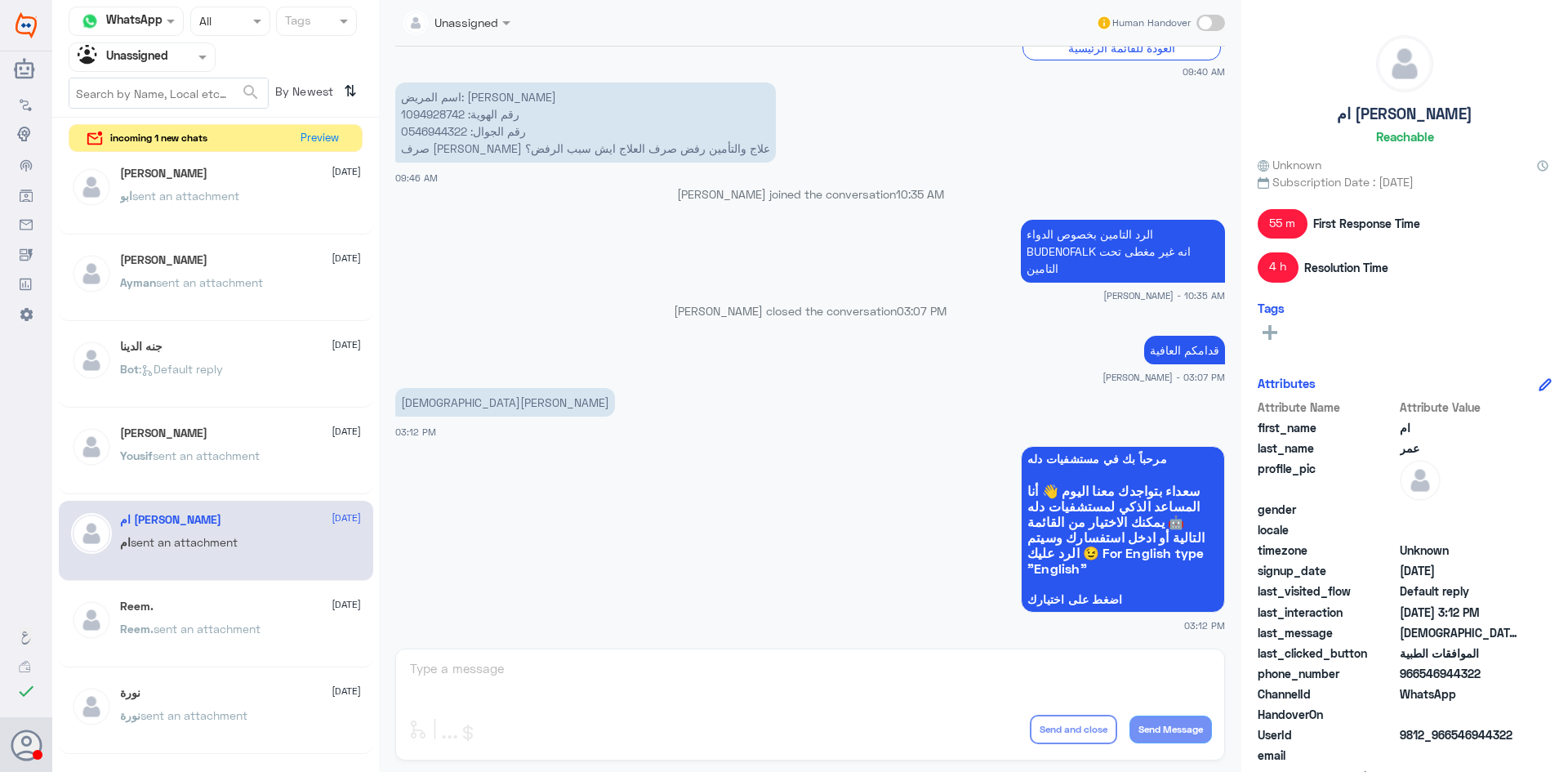
click at [175, 462] on p "Yousif sent an attachment" at bounding box center [190, 466] width 140 height 41
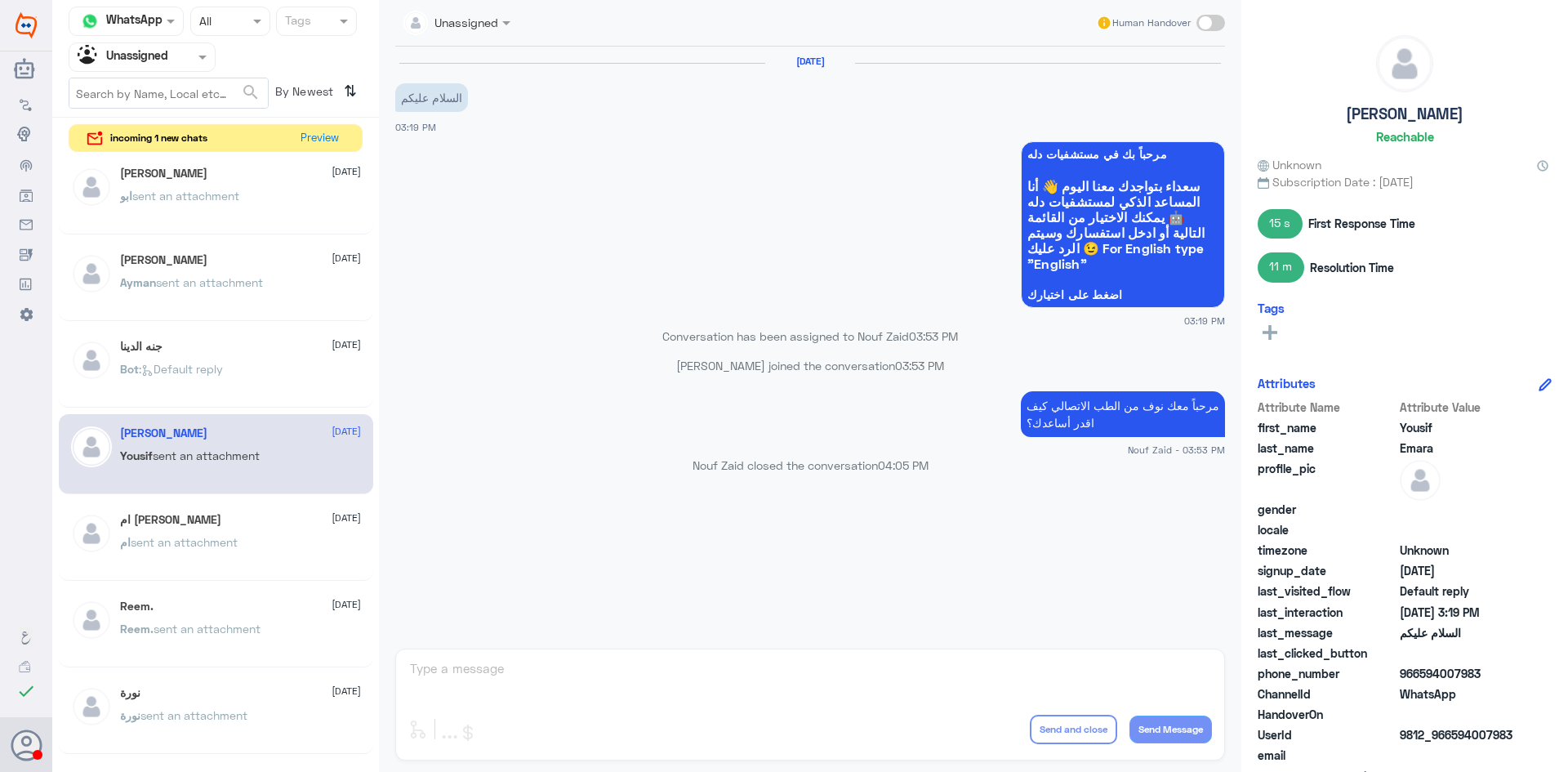
click at [183, 373] on span ": Default reply" at bounding box center [180, 368] width 84 height 14
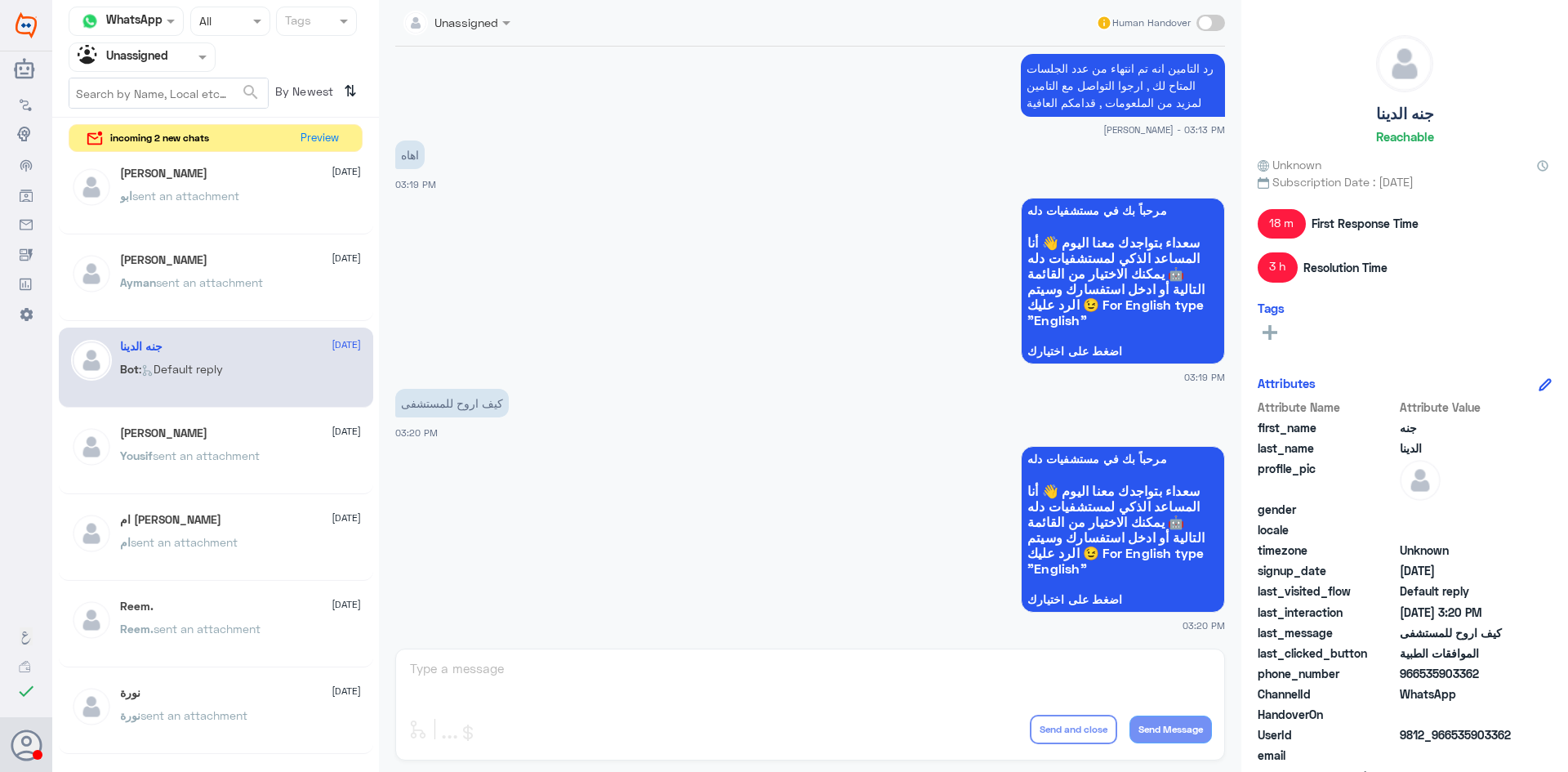
click at [222, 276] on span "sent an attachment" at bounding box center [209, 282] width 107 height 14
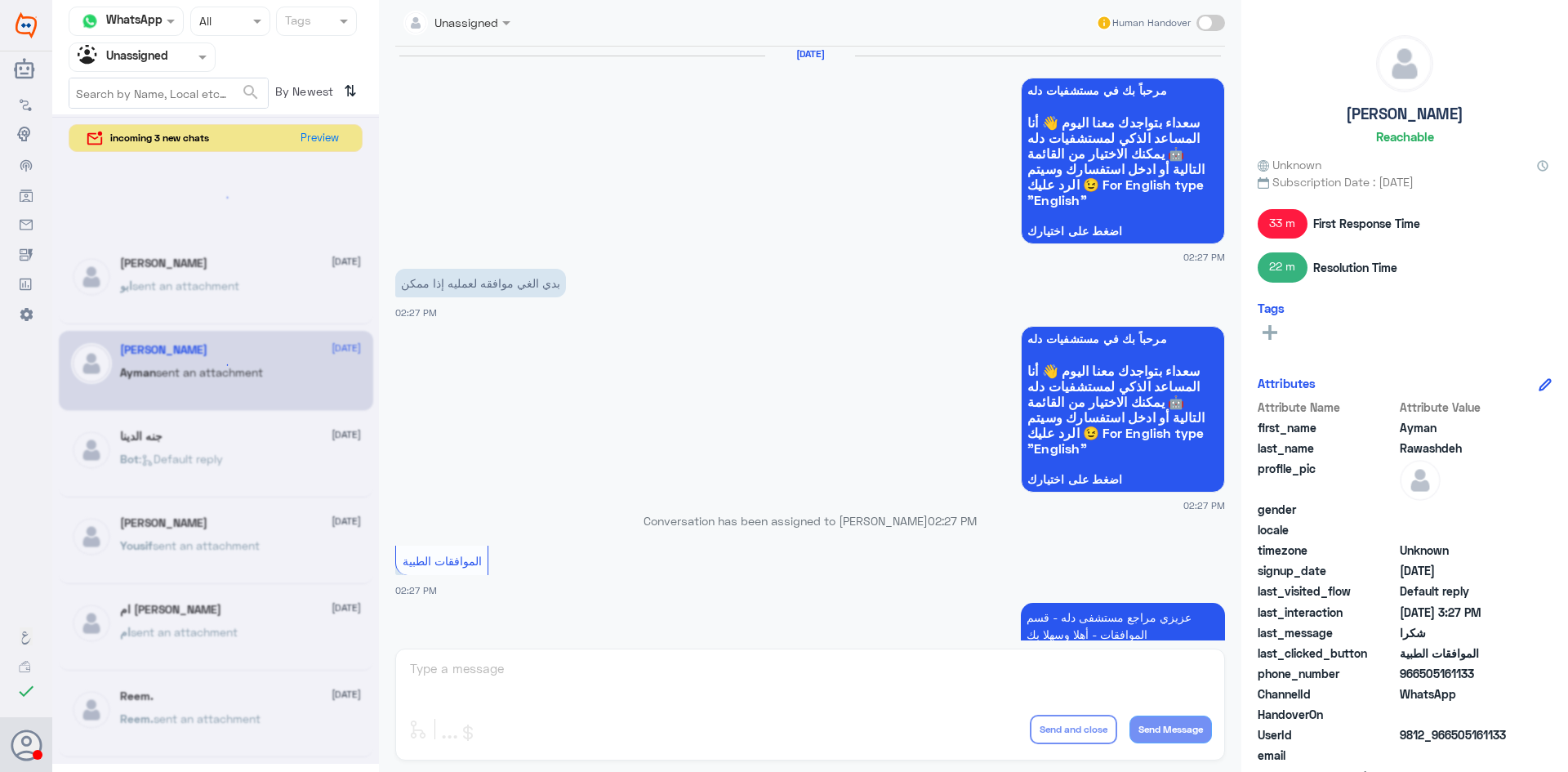
scroll to position [8, 0]
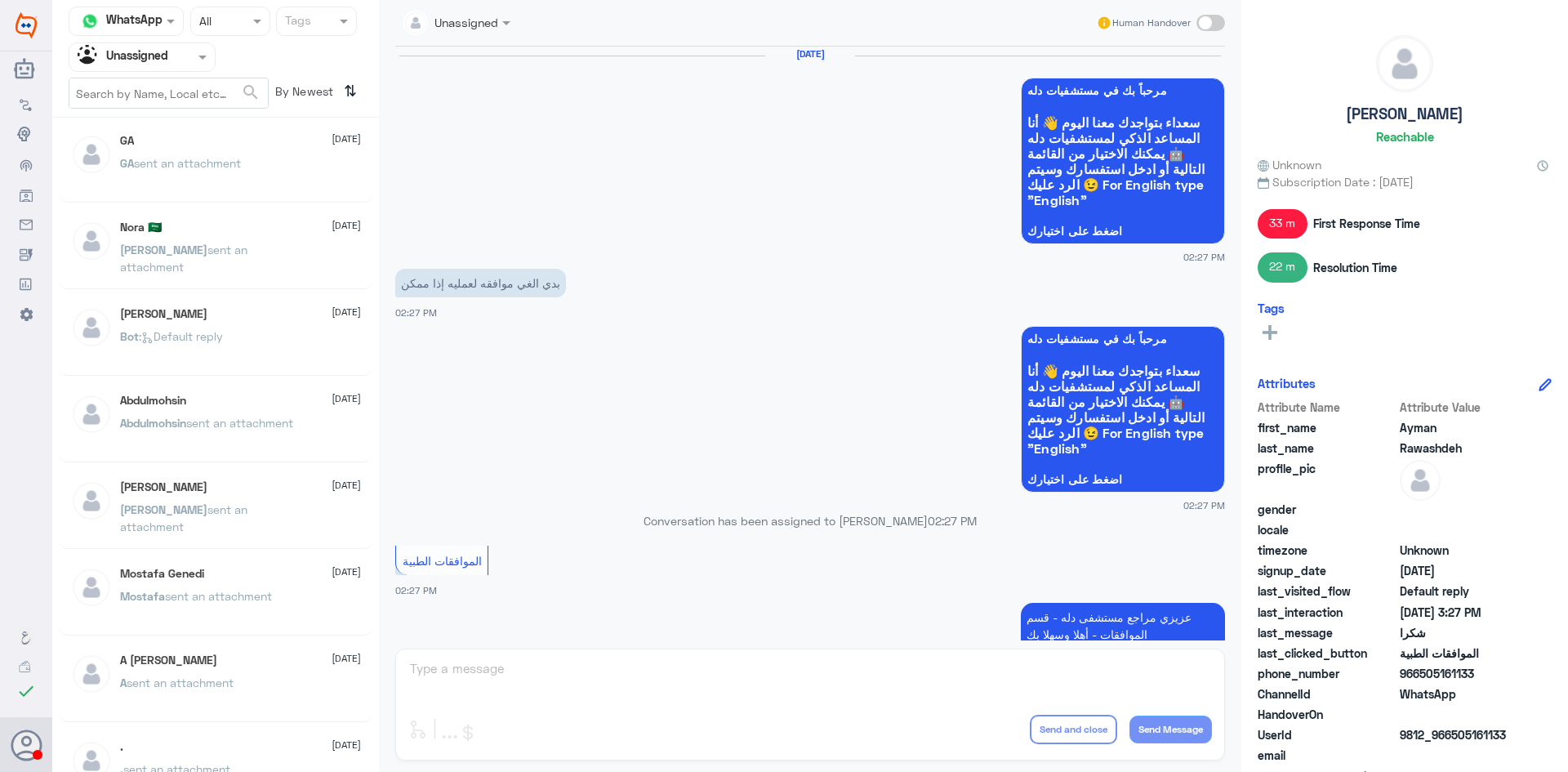
click at [145, 663] on h5 "A بن سلمان" at bounding box center [168, 660] width 97 height 14
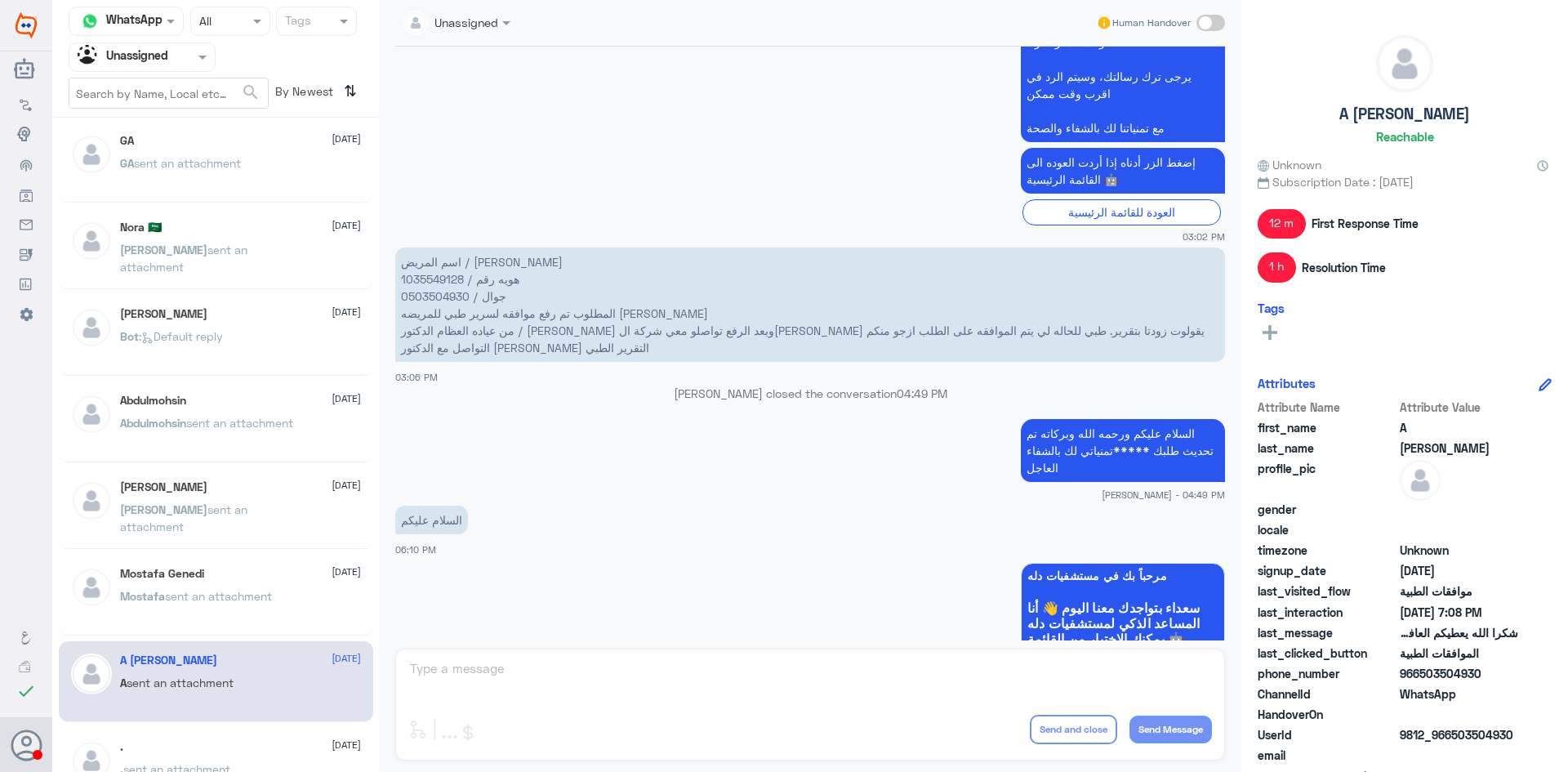
scroll to position [4411, 0]
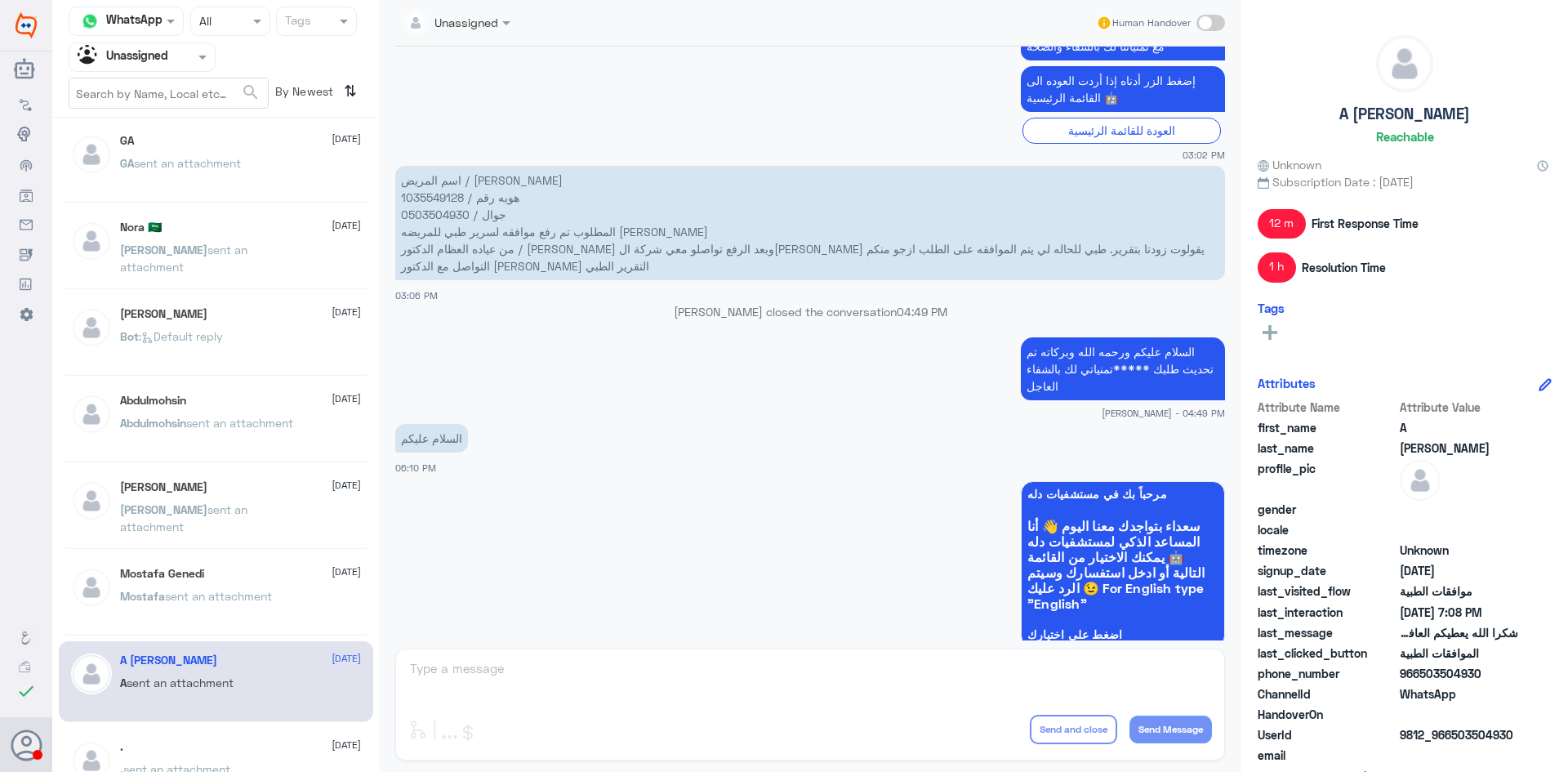
click at [197, 583] on div "Mostafa Genedi 23 July Mostafa sent an attachment" at bounding box center [240, 597] width 241 height 61
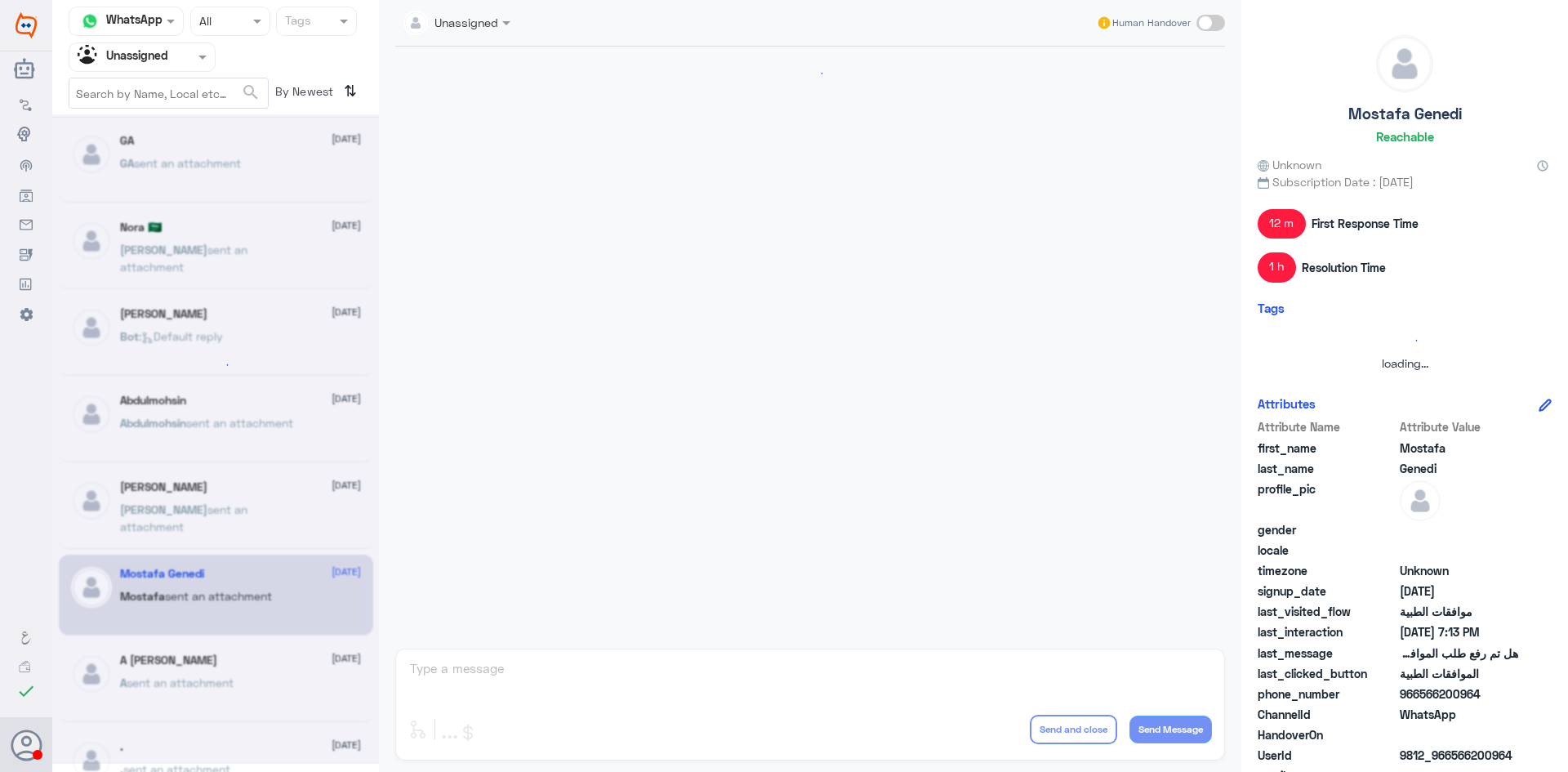
scroll to position [1496, 0]
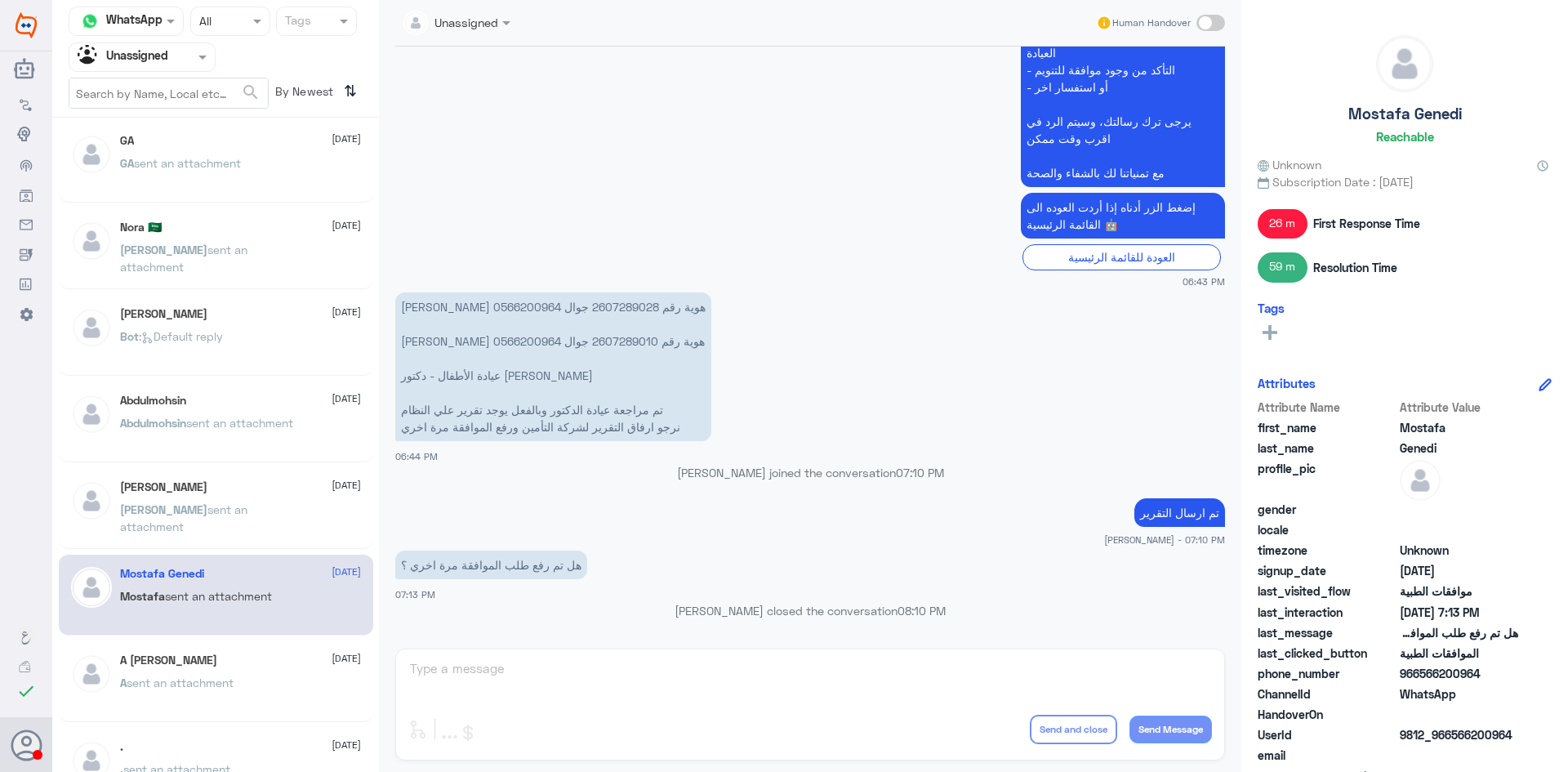
click at [253, 529] on p "محمود sent an attachment" at bounding box center [211, 521] width 184 height 41
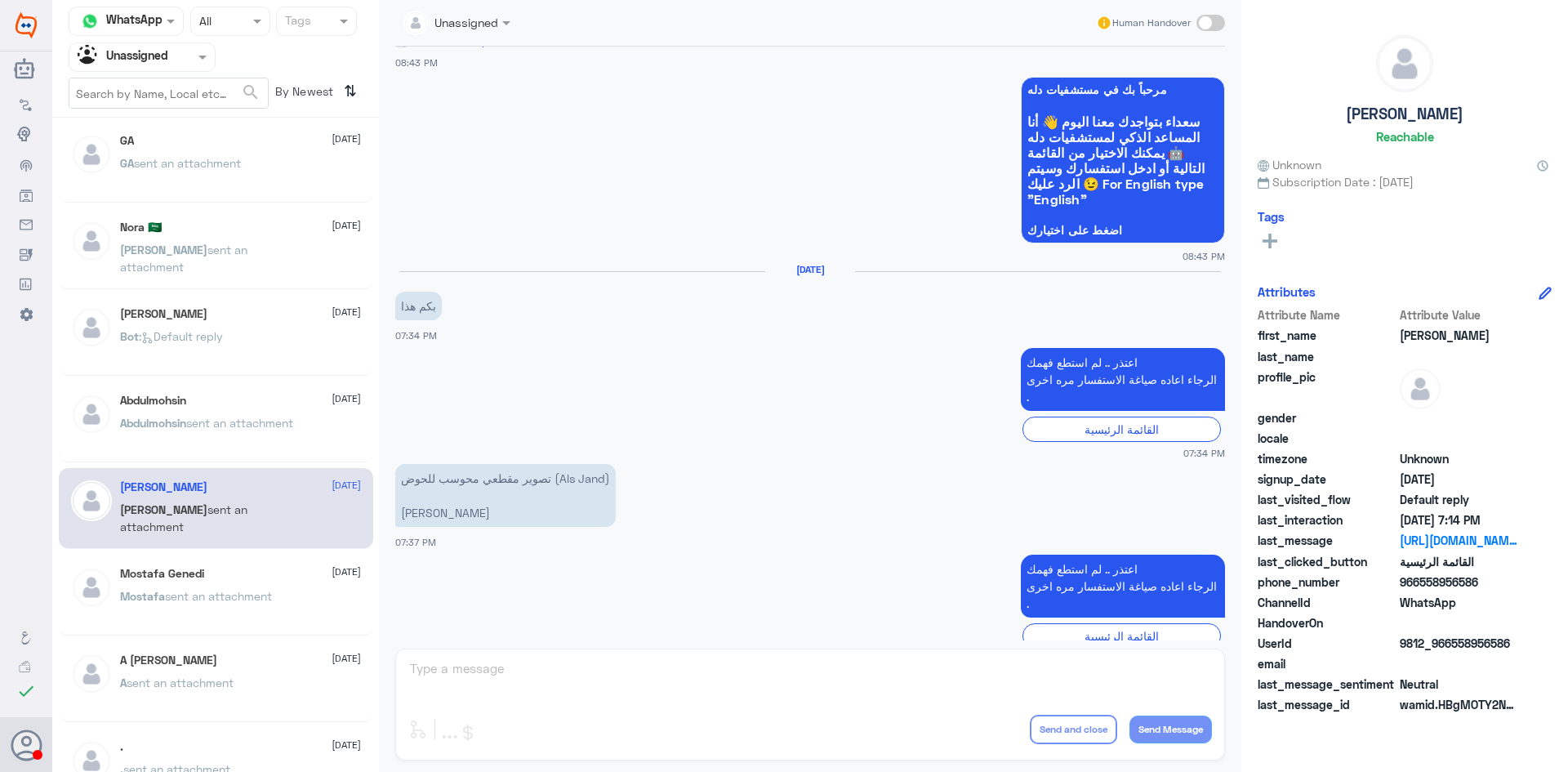
scroll to position [2451, 0]
click at [176, 400] on h5 "Abdulmohsin" at bounding box center [153, 400] width 66 height 14
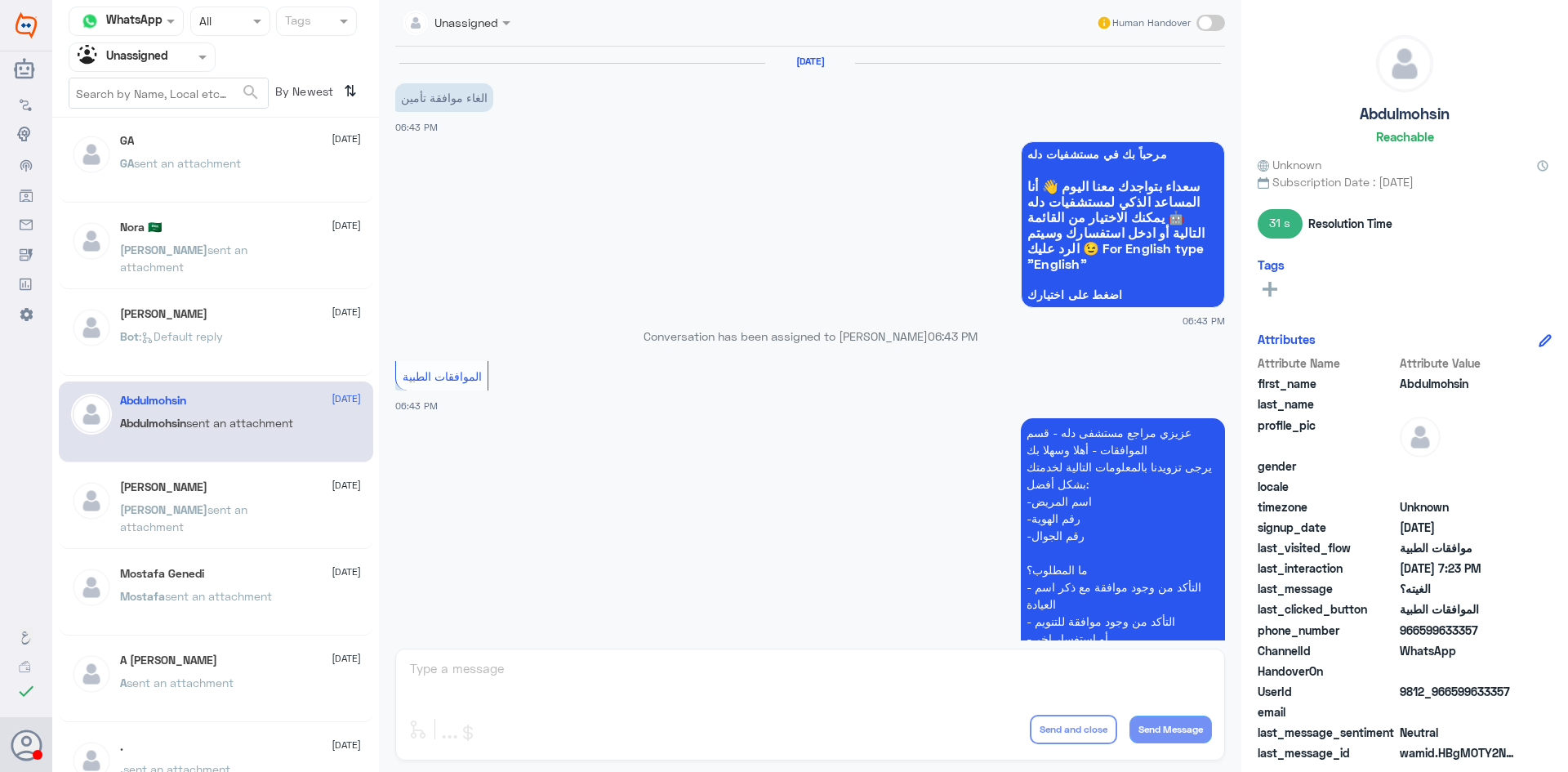
click at [244, 348] on div "Bot : Default reply" at bounding box center [240, 349] width 241 height 37
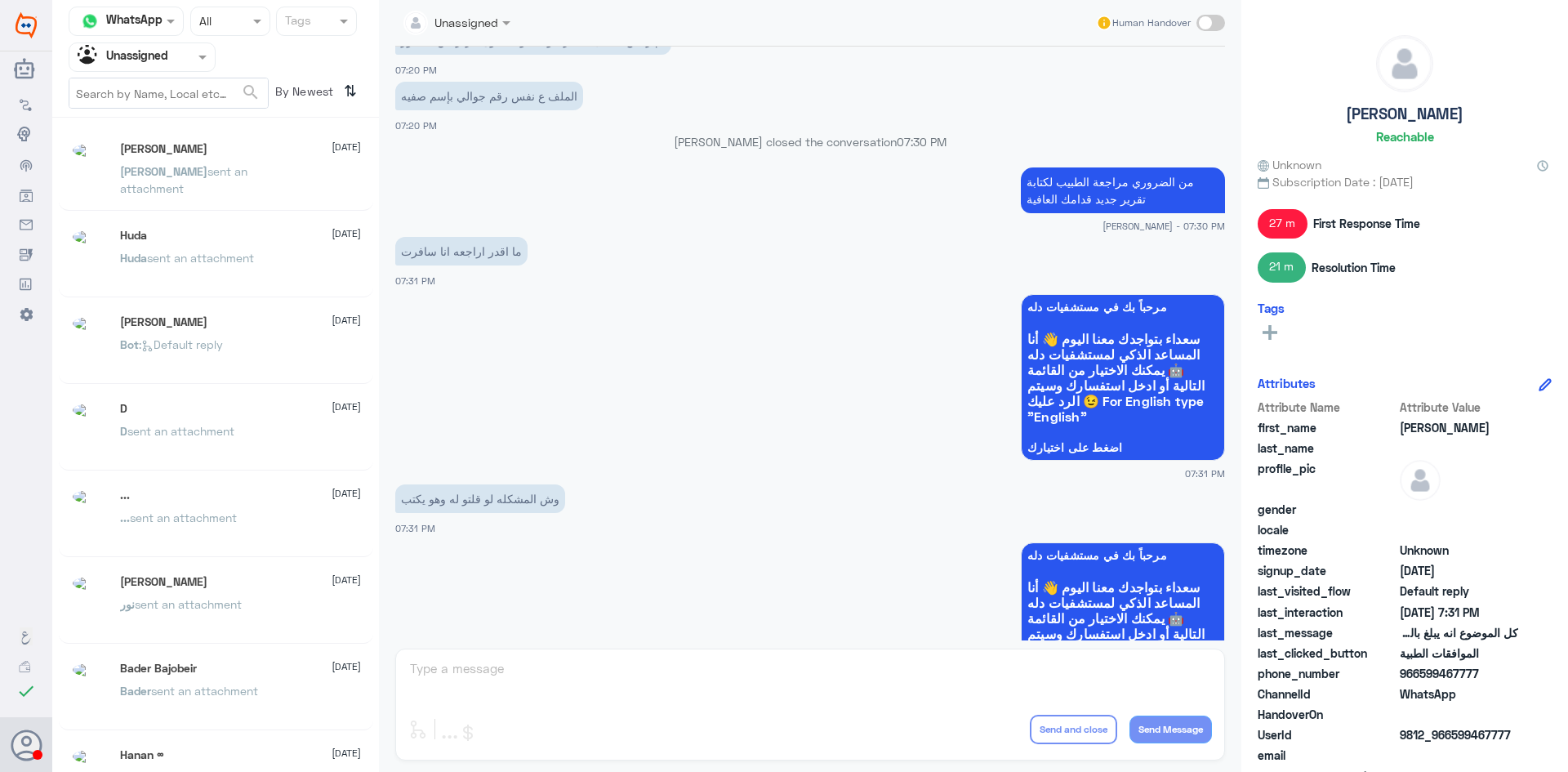
scroll to position [8, 0]
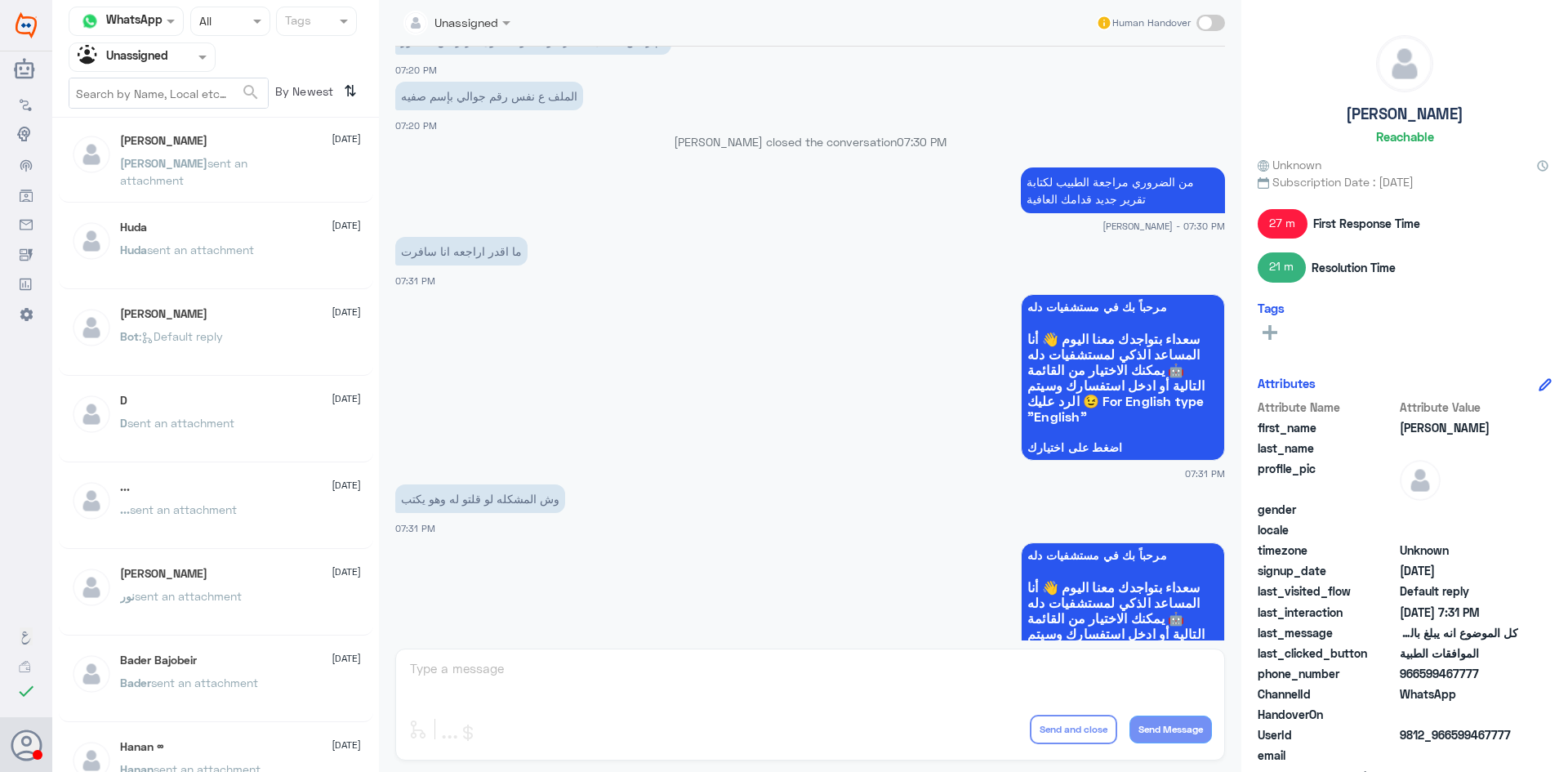
click at [239, 663] on div "Bader Bajobeir 23 July" at bounding box center [240, 660] width 241 height 14
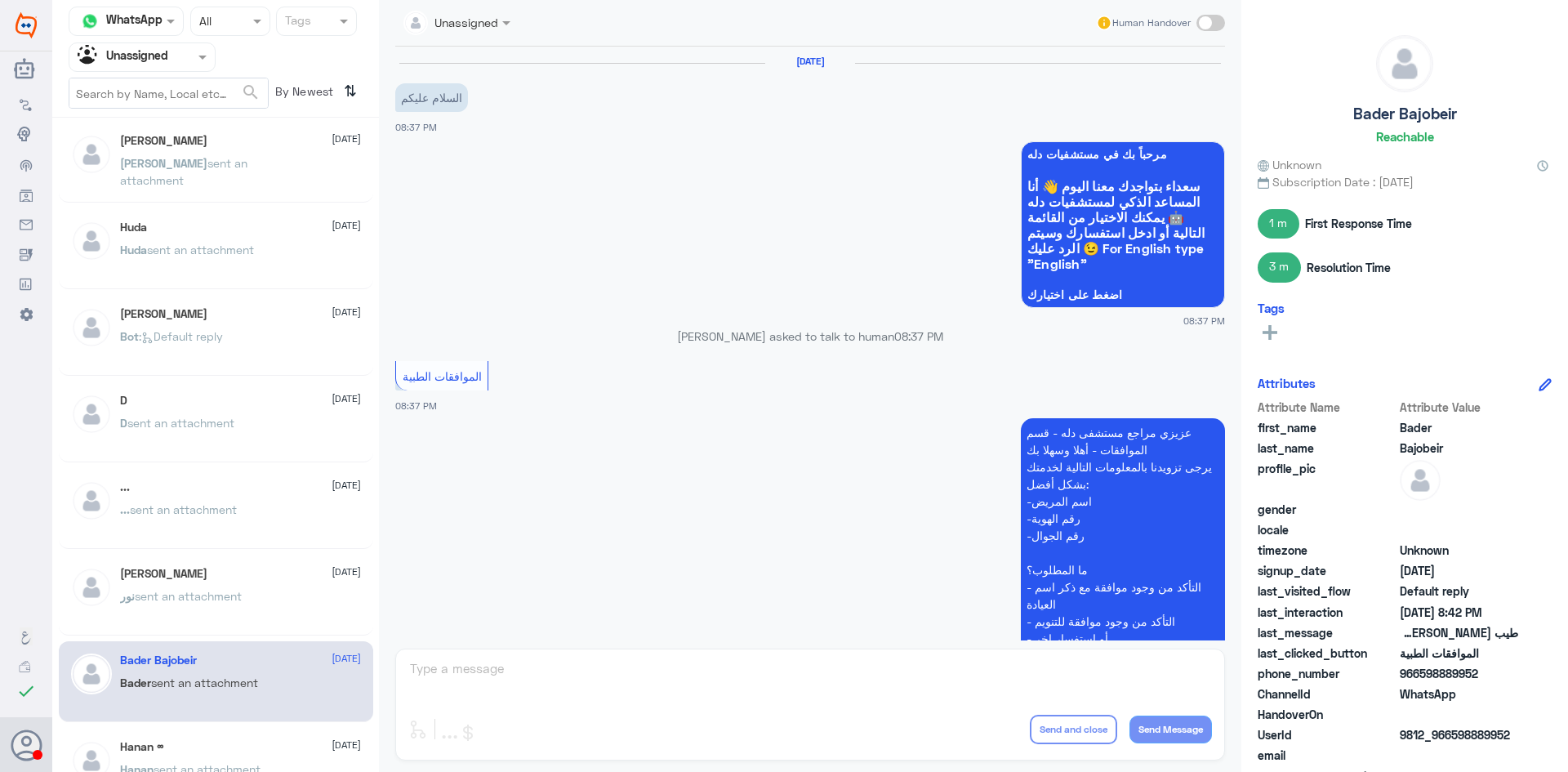
scroll to position [1130, 0]
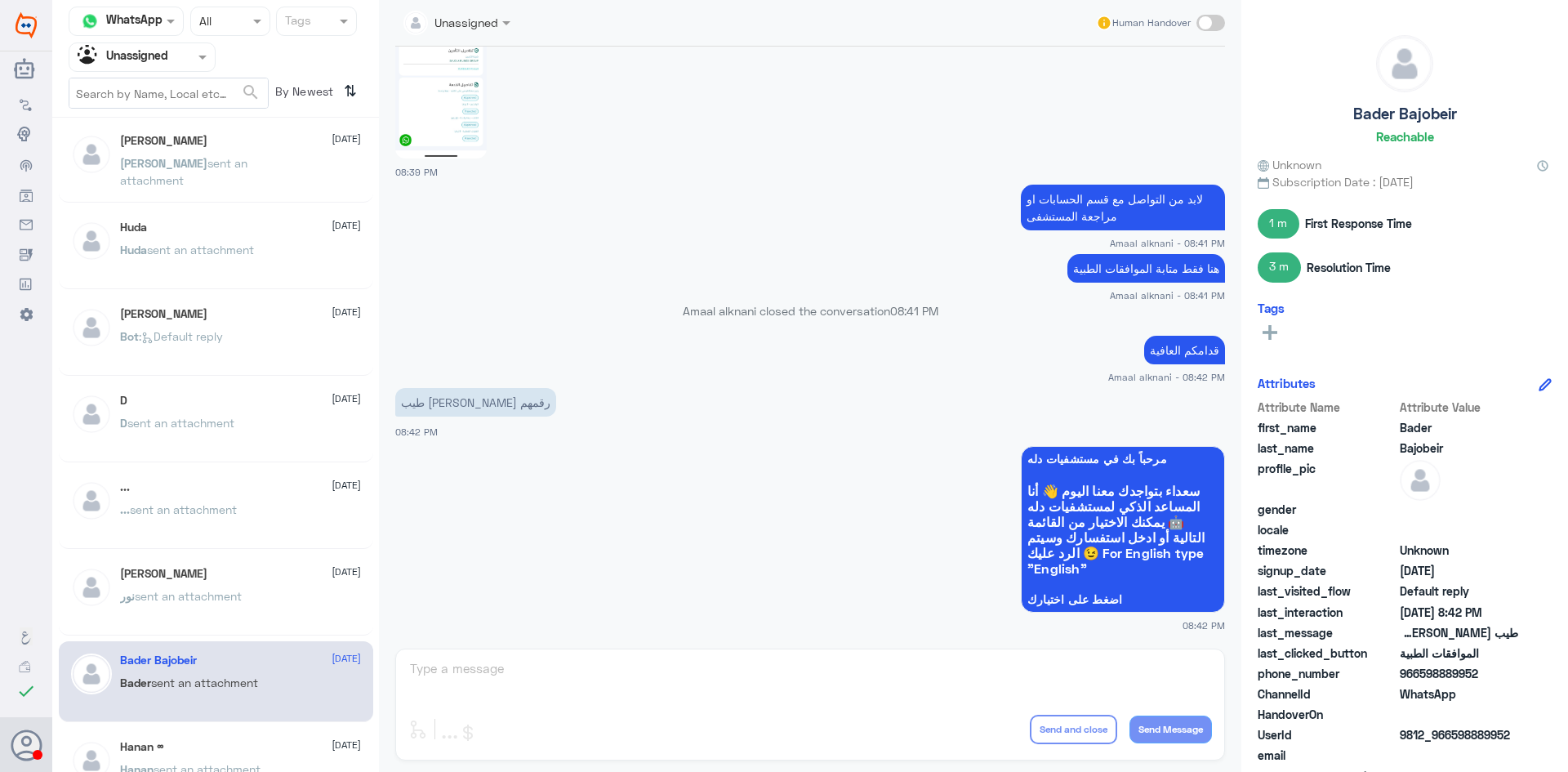
click at [265, 577] on div "نور العيون 23 July" at bounding box center [240, 574] width 241 height 14
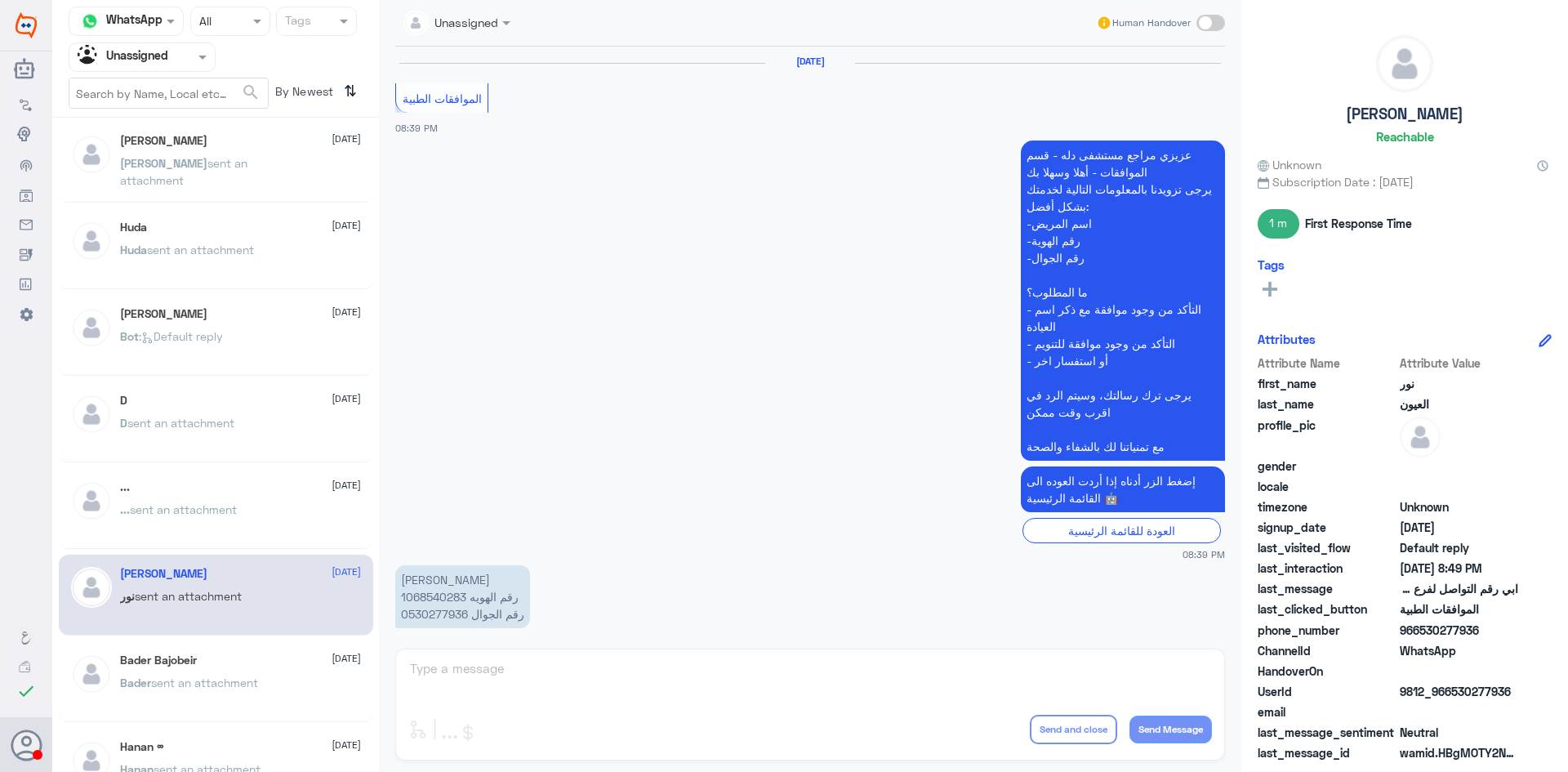
scroll to position [988, 0]
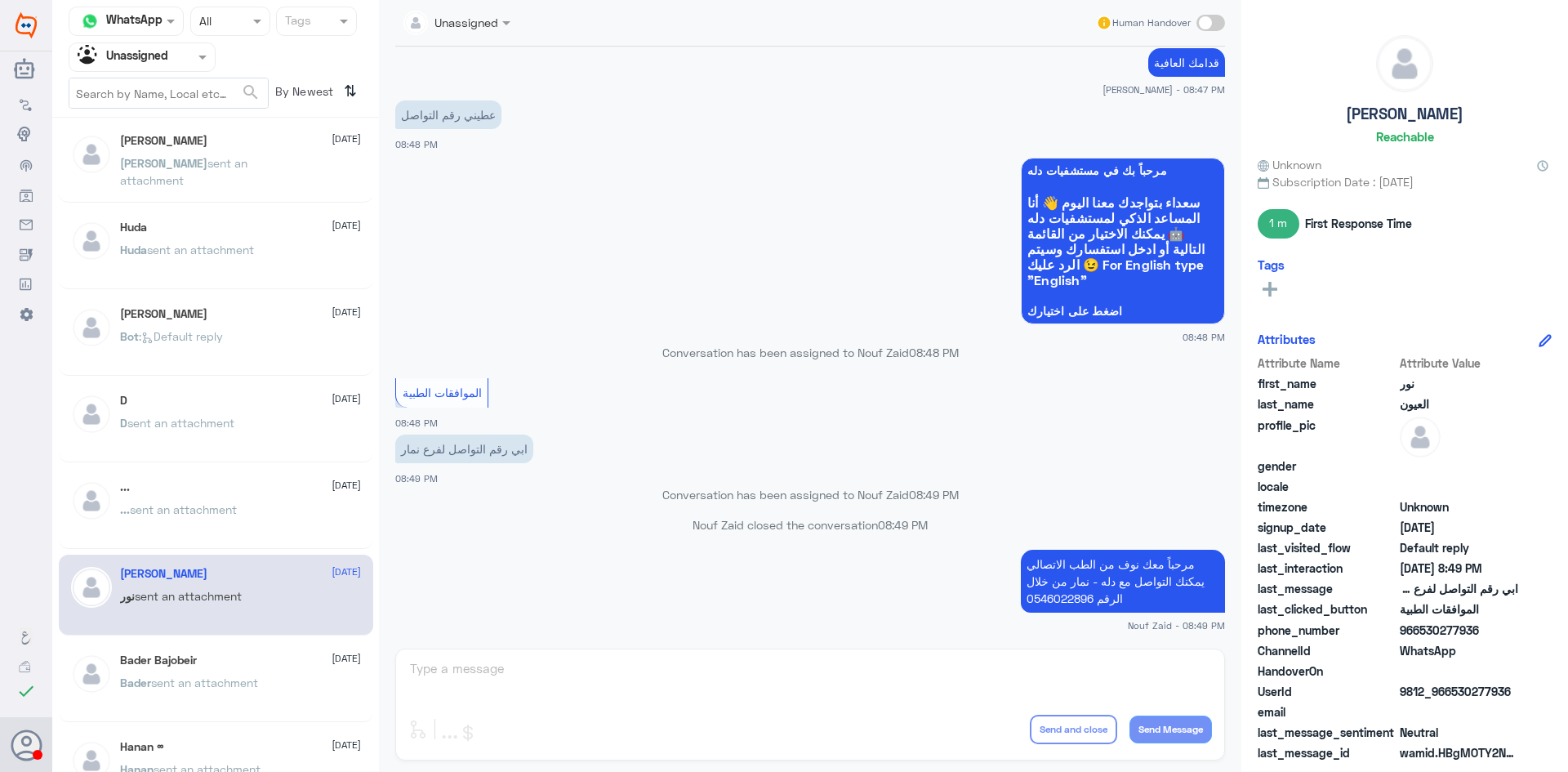
click at [211, 498] on div "... 23 July ... sent an attachment" at bounding box center [240, 511] width 241 height 61
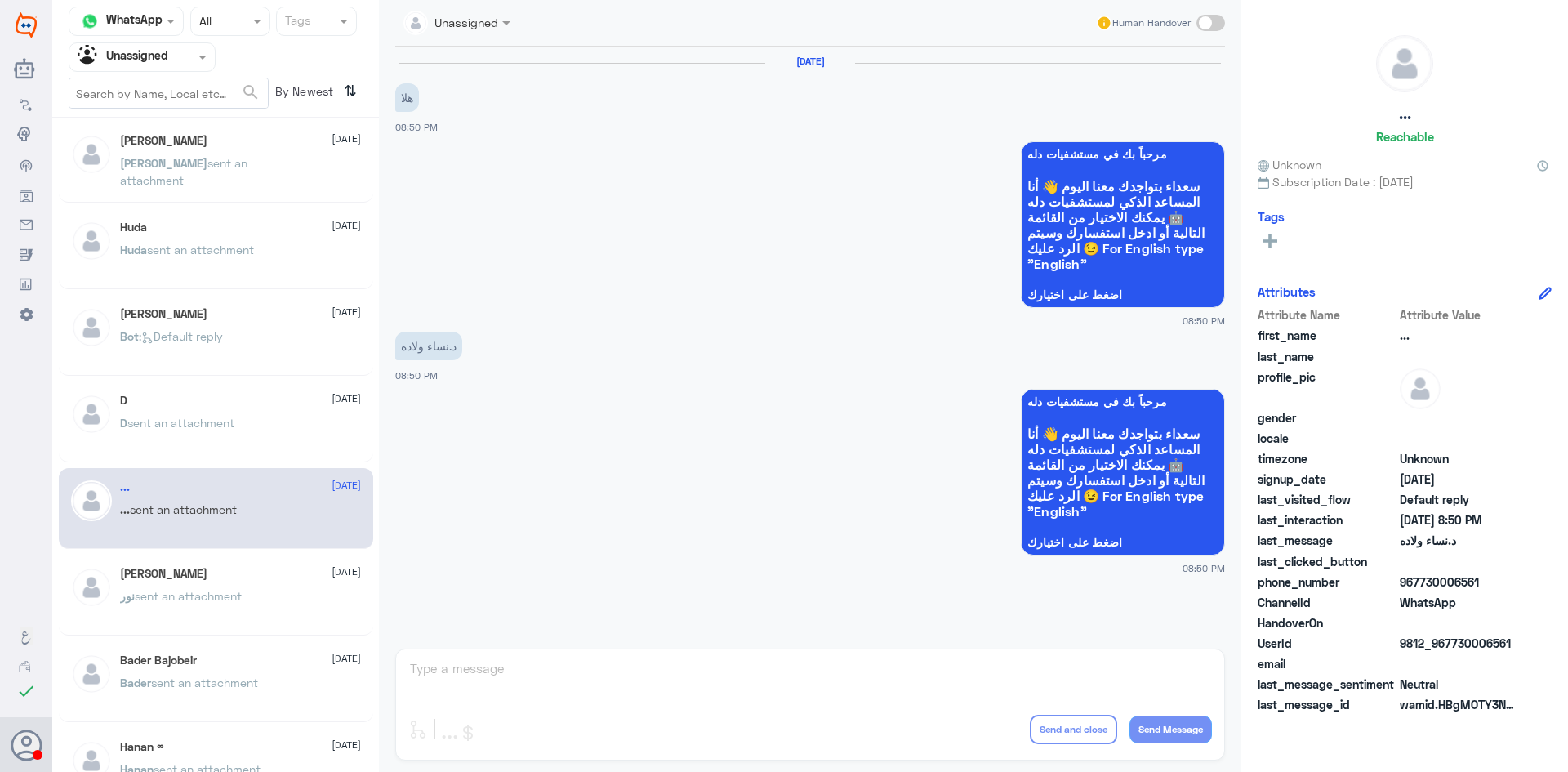
click at [246, 441] on div "D sent an attachment" at bounding box center [240, 436] width 241 height 37
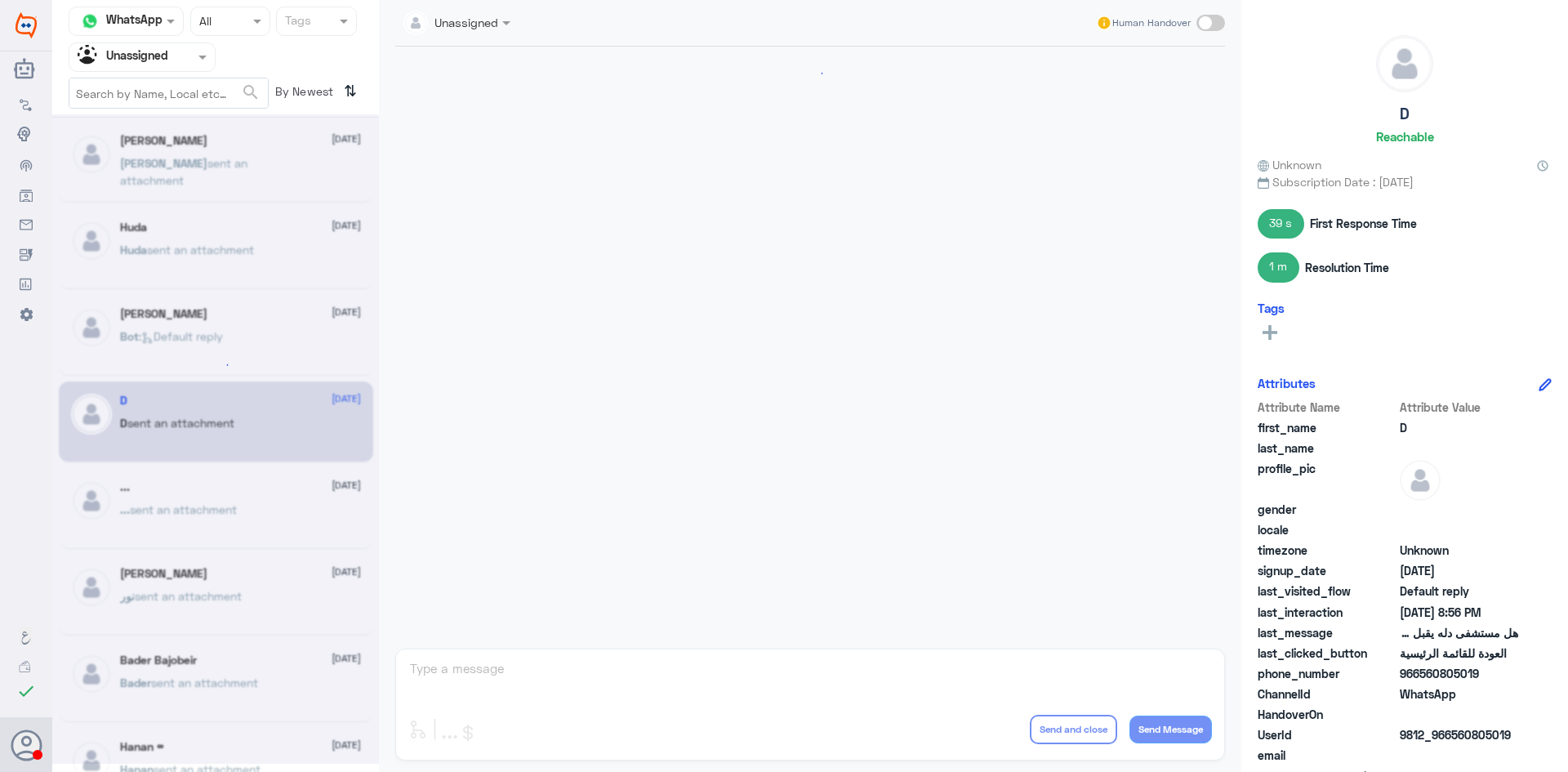
scroll to position [1322, 0]
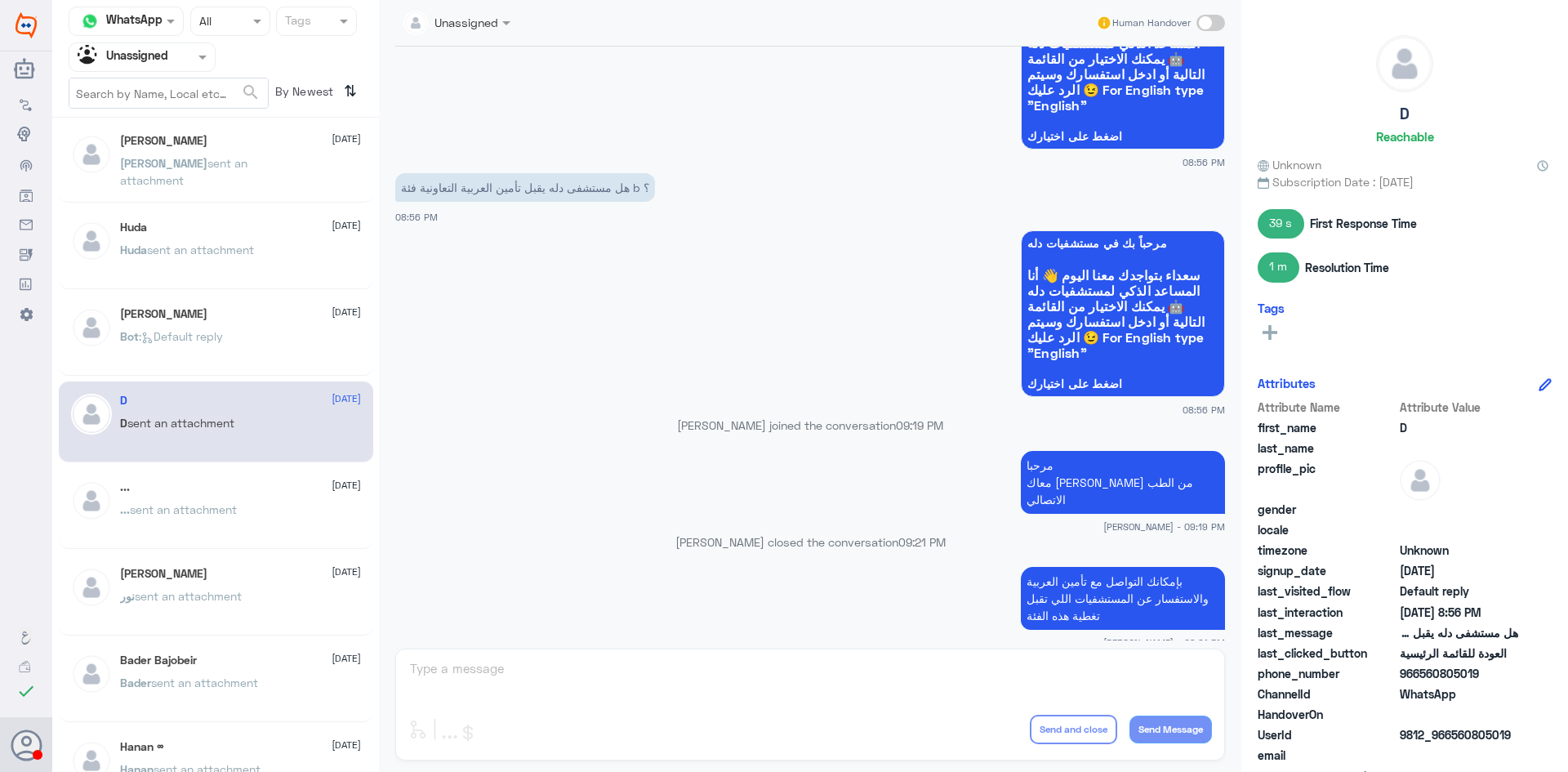
click at [181, 249] on span "sent an attachment" at bounding box center [200, 249] width 107 height 14
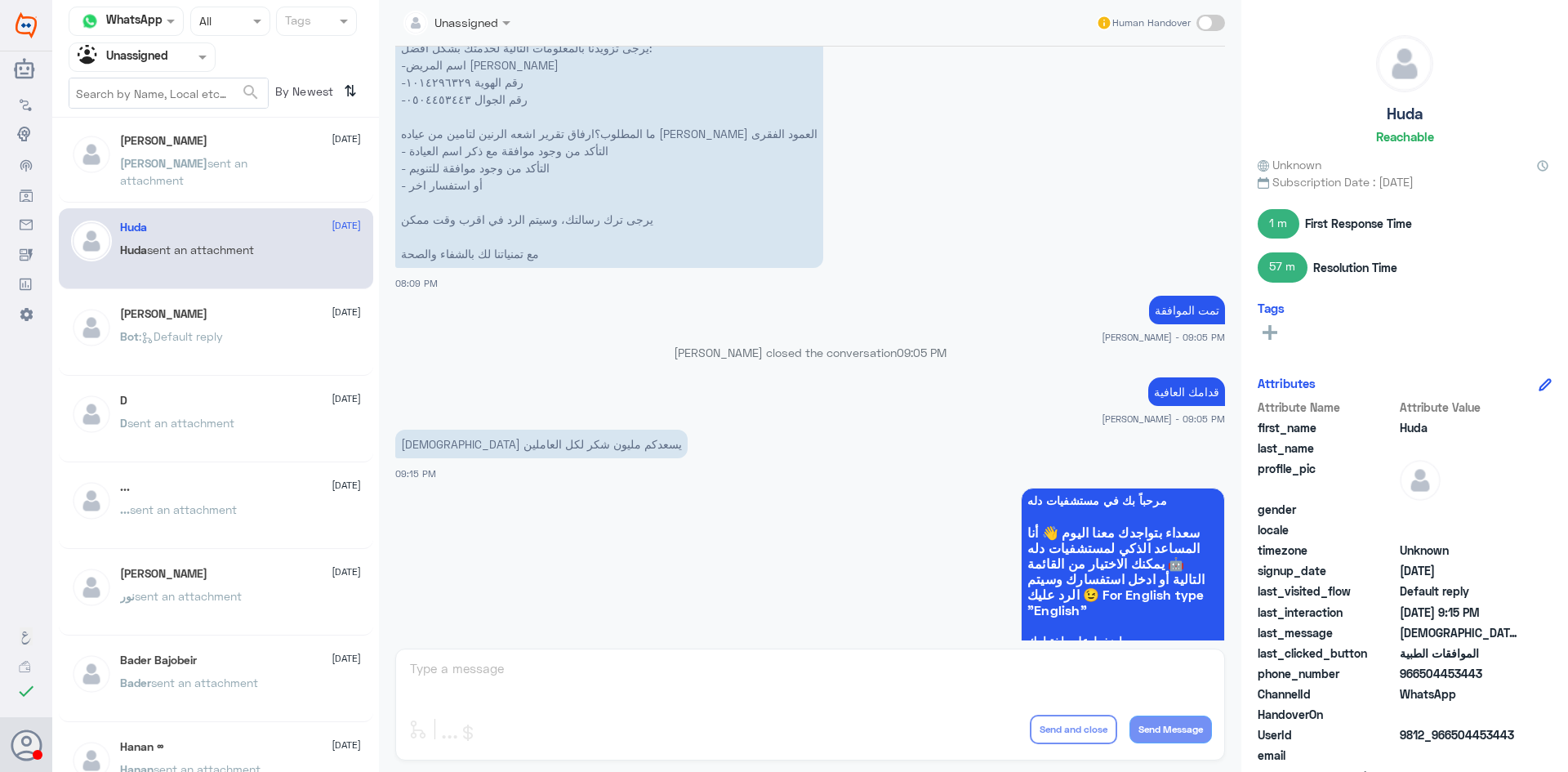
scroll to position [1267, 0]
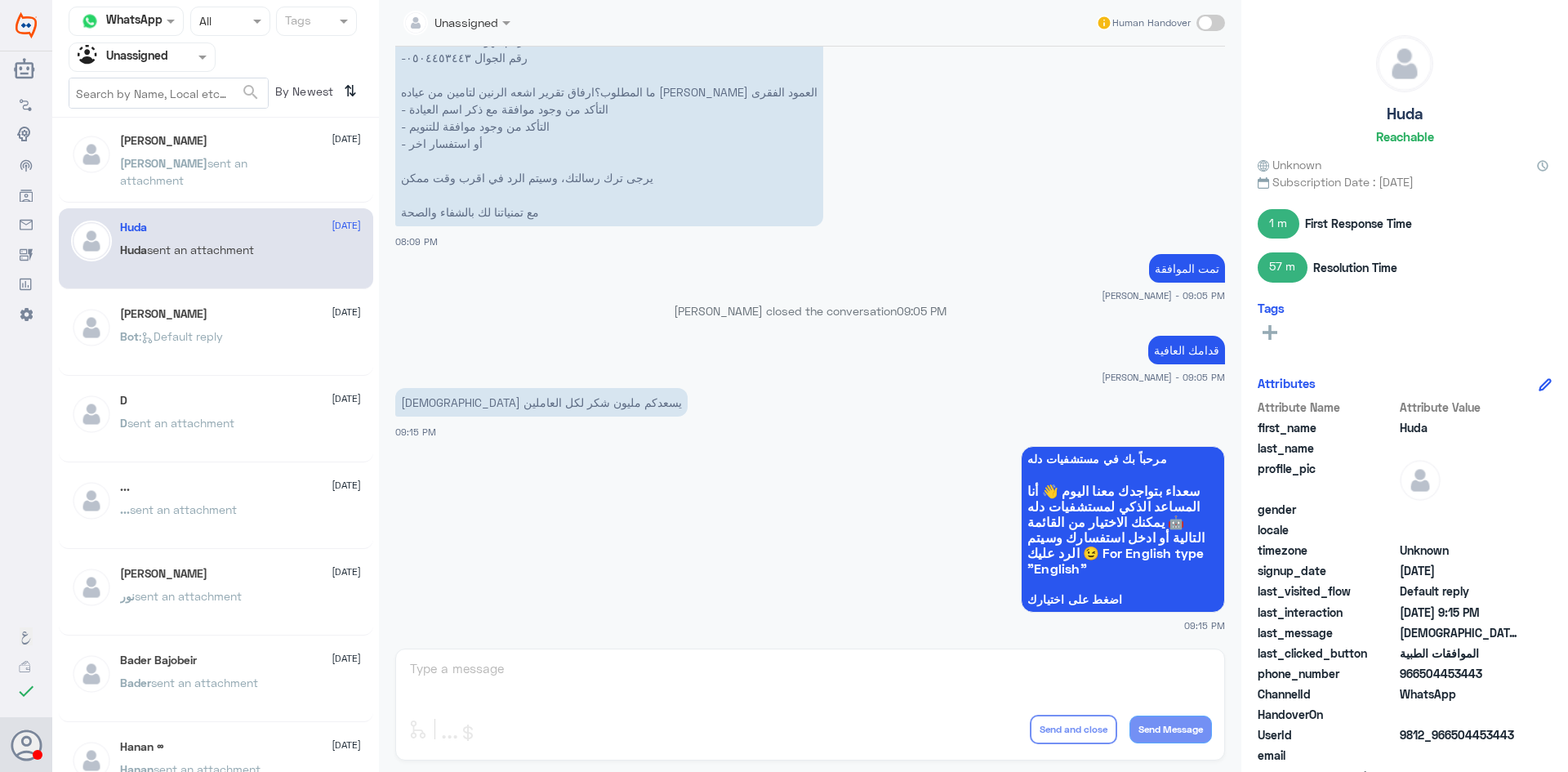
click at [271, 171] on div "Ahmed sent an attachment" at bounding box center [240, 176] width 241 height 37
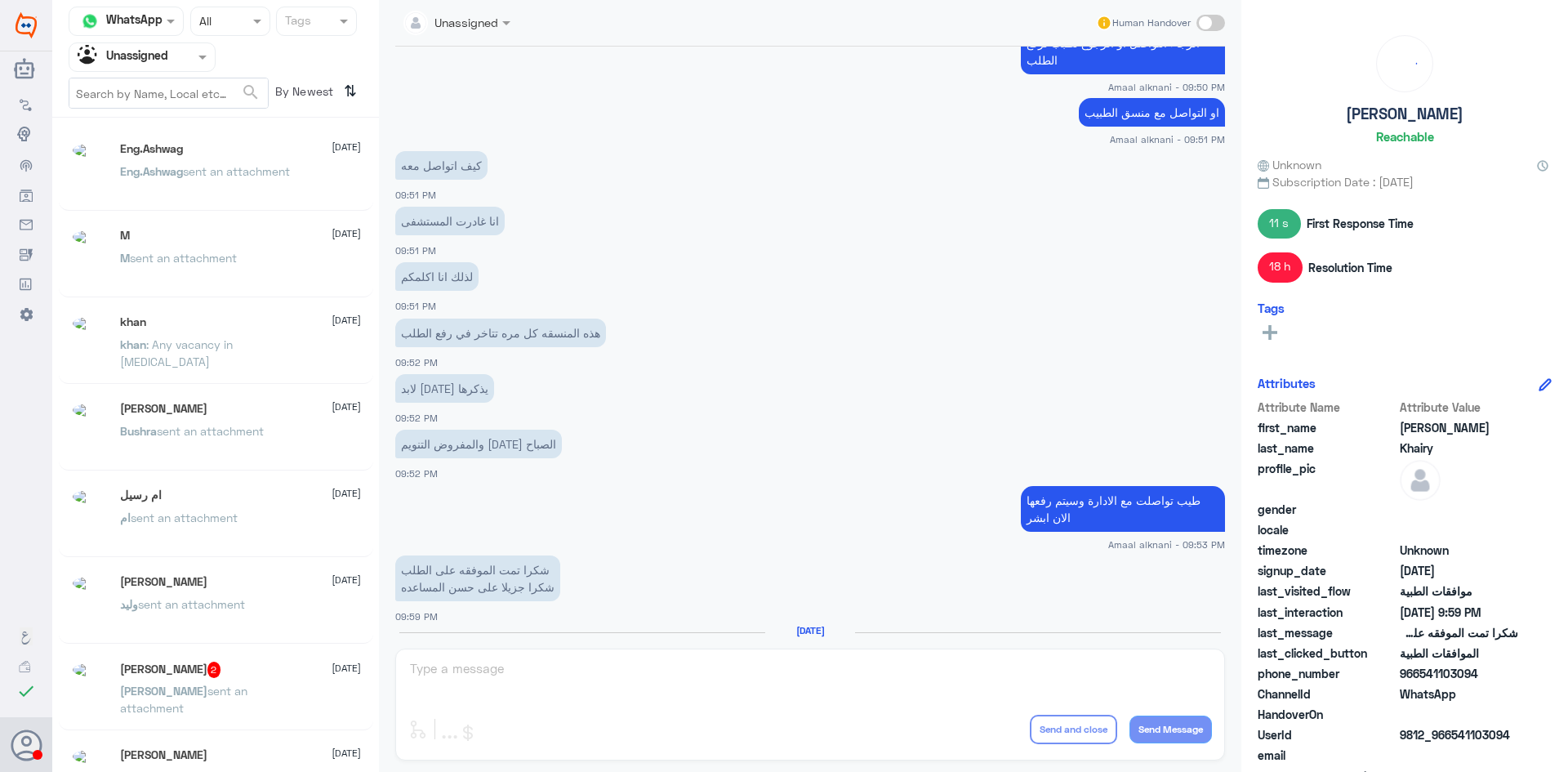
scroll to position [8, 0]
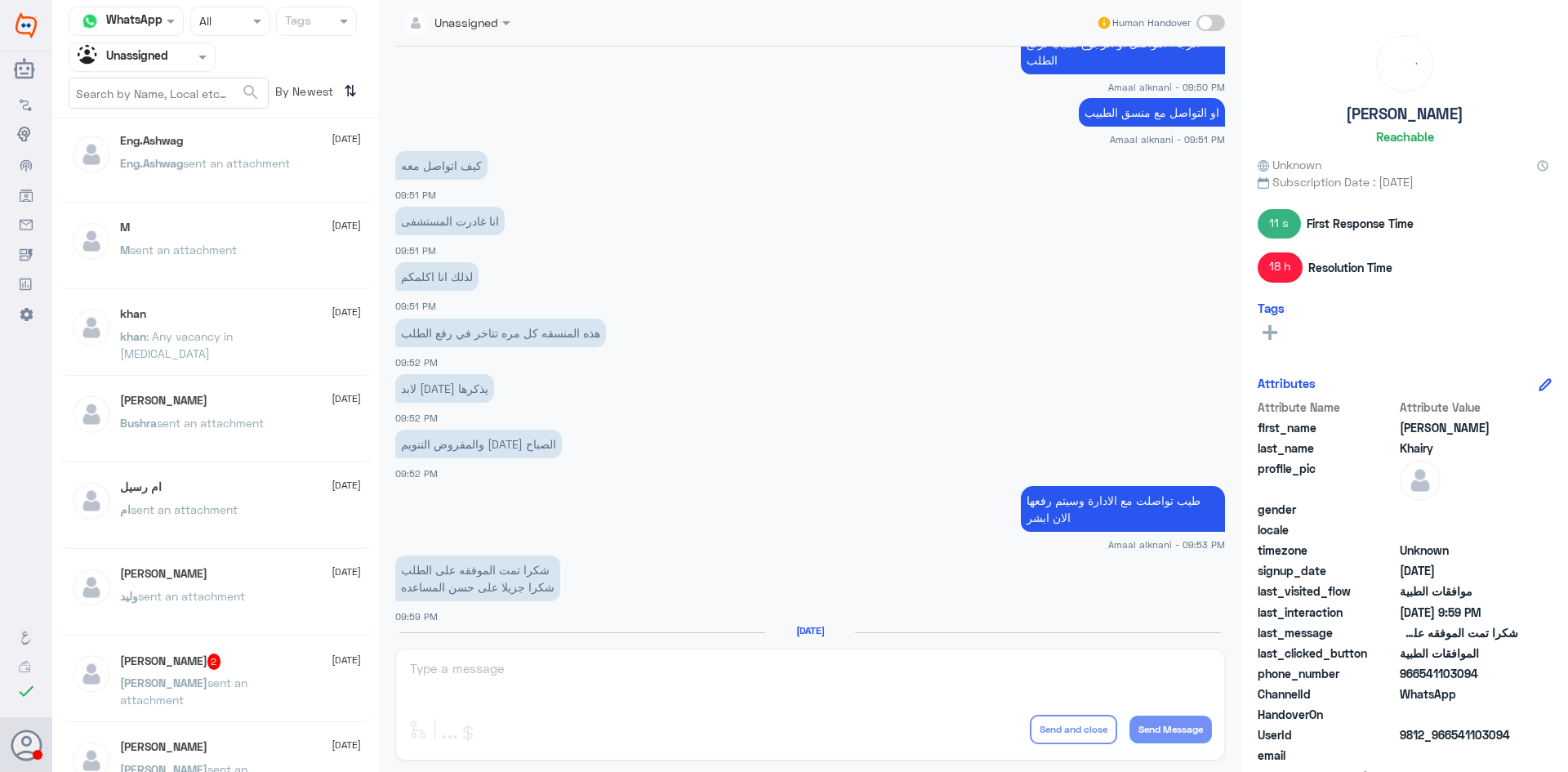
click at [253, 665] on div "Abdullah 2 24 July" at bounding box center [240, 661] width 241 height 16
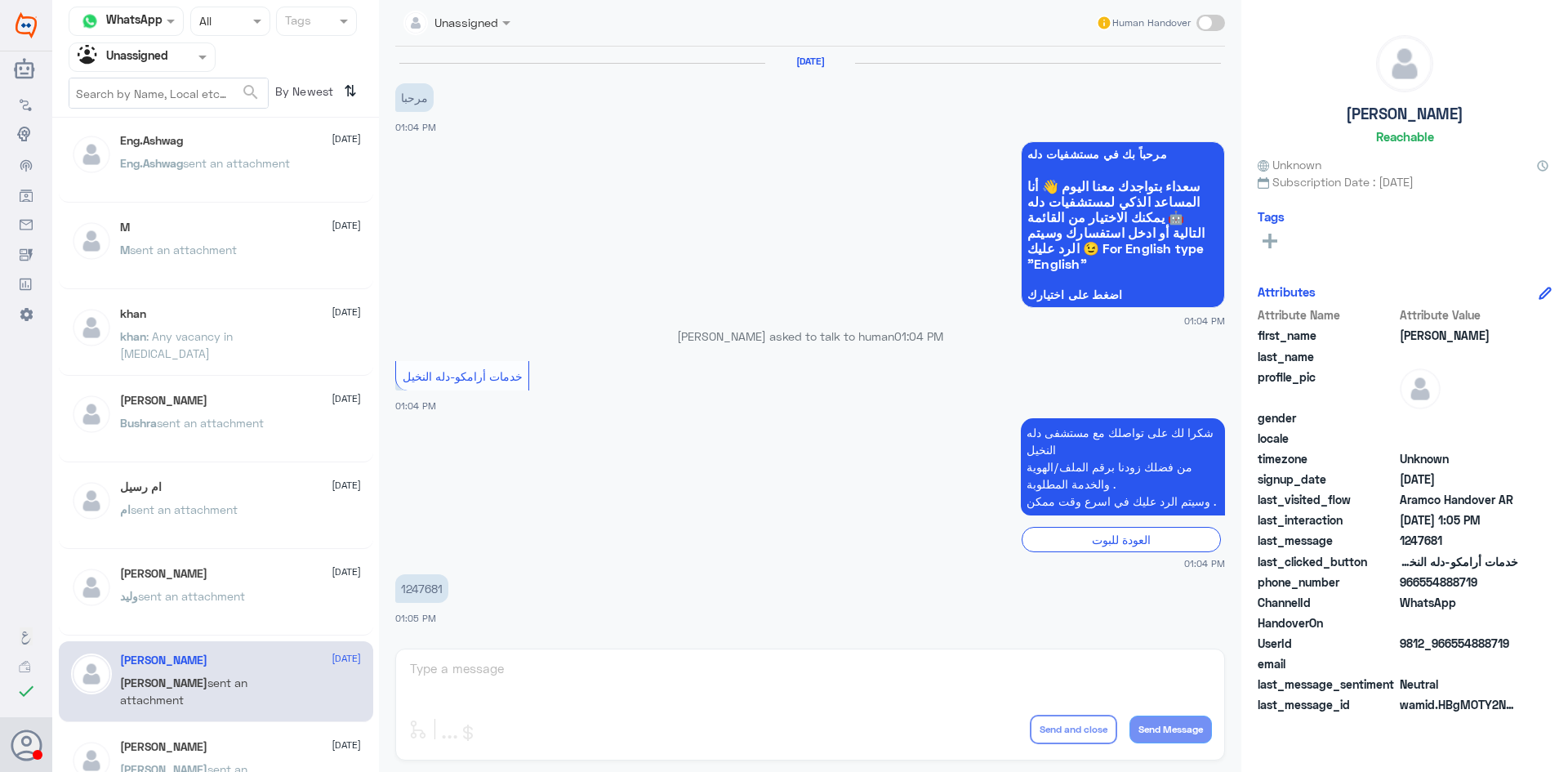
click at [210, 586] on div "وليد بن سعيد 24 July وليد sent an attachment" at bounding box center [240, 597] width 241 height 61
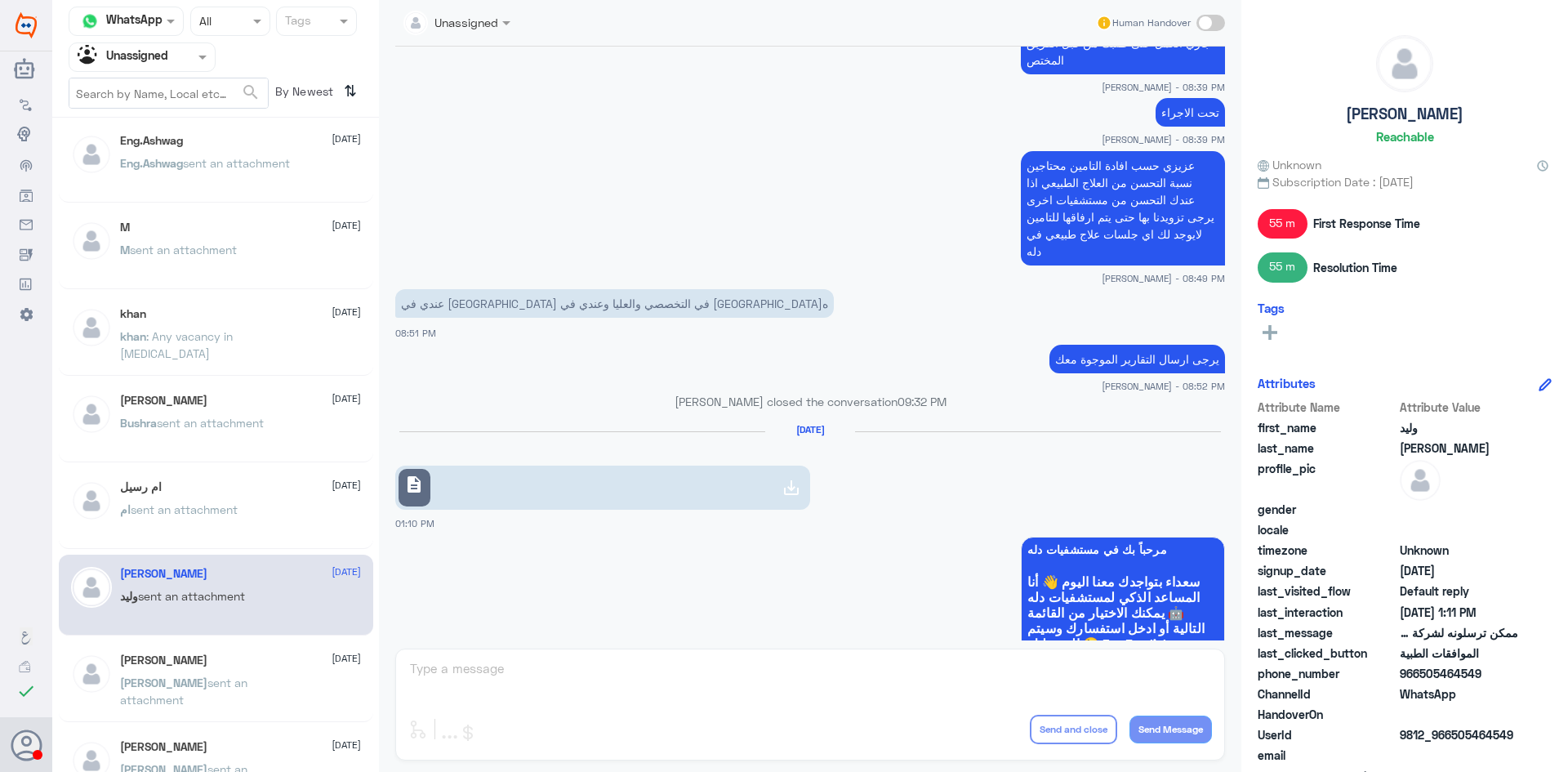
scroll to position [1037, 0]
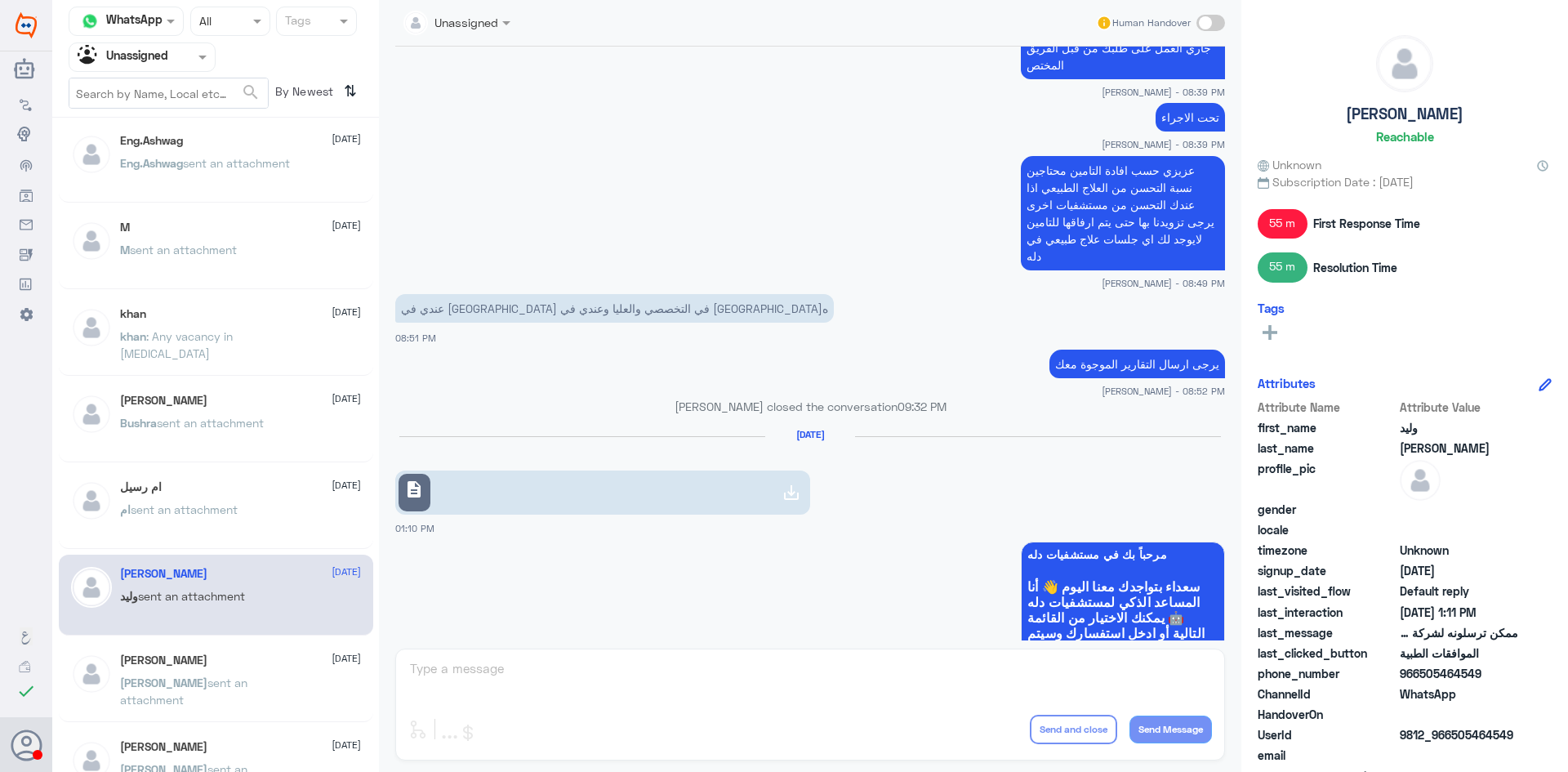
click at [177, 494] on div "ام رسيل 24 July" at bounding box center [240, 487] width 241 height 14
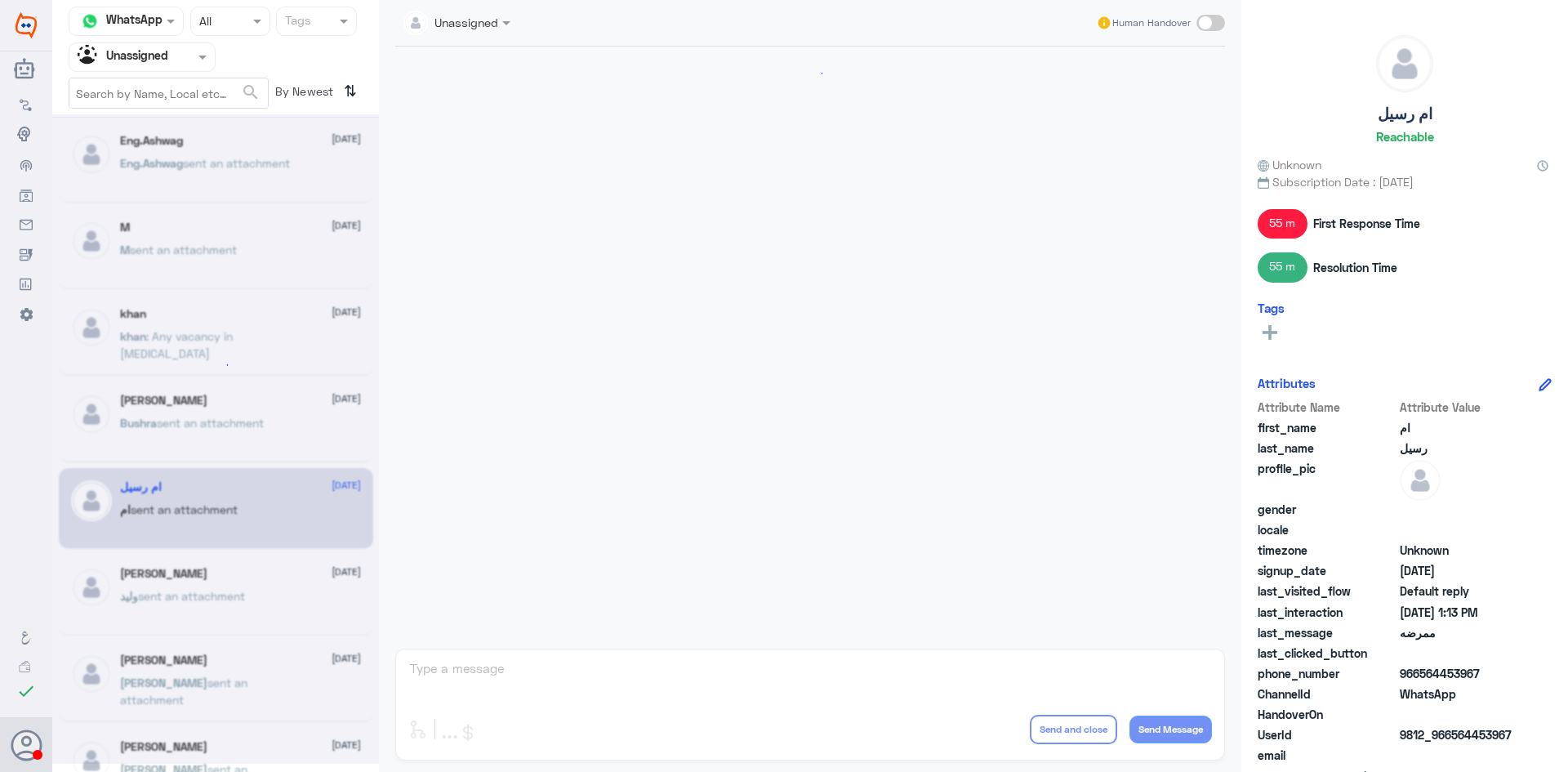
scroll to position [70, 0]
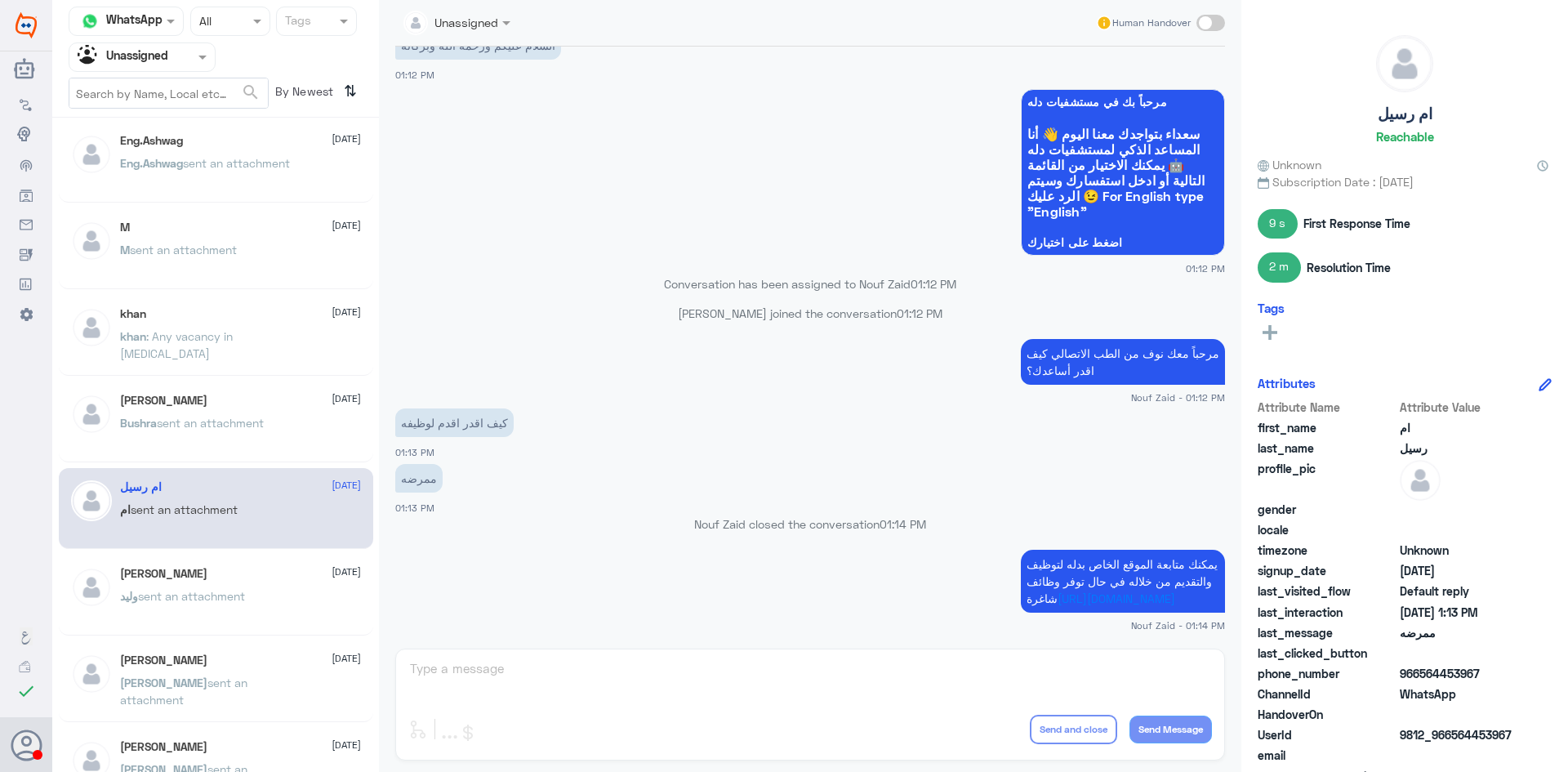
click at [293, 422] on div "Bushra sent an attachment" at bounding box center [240, 436] width 241 height 37
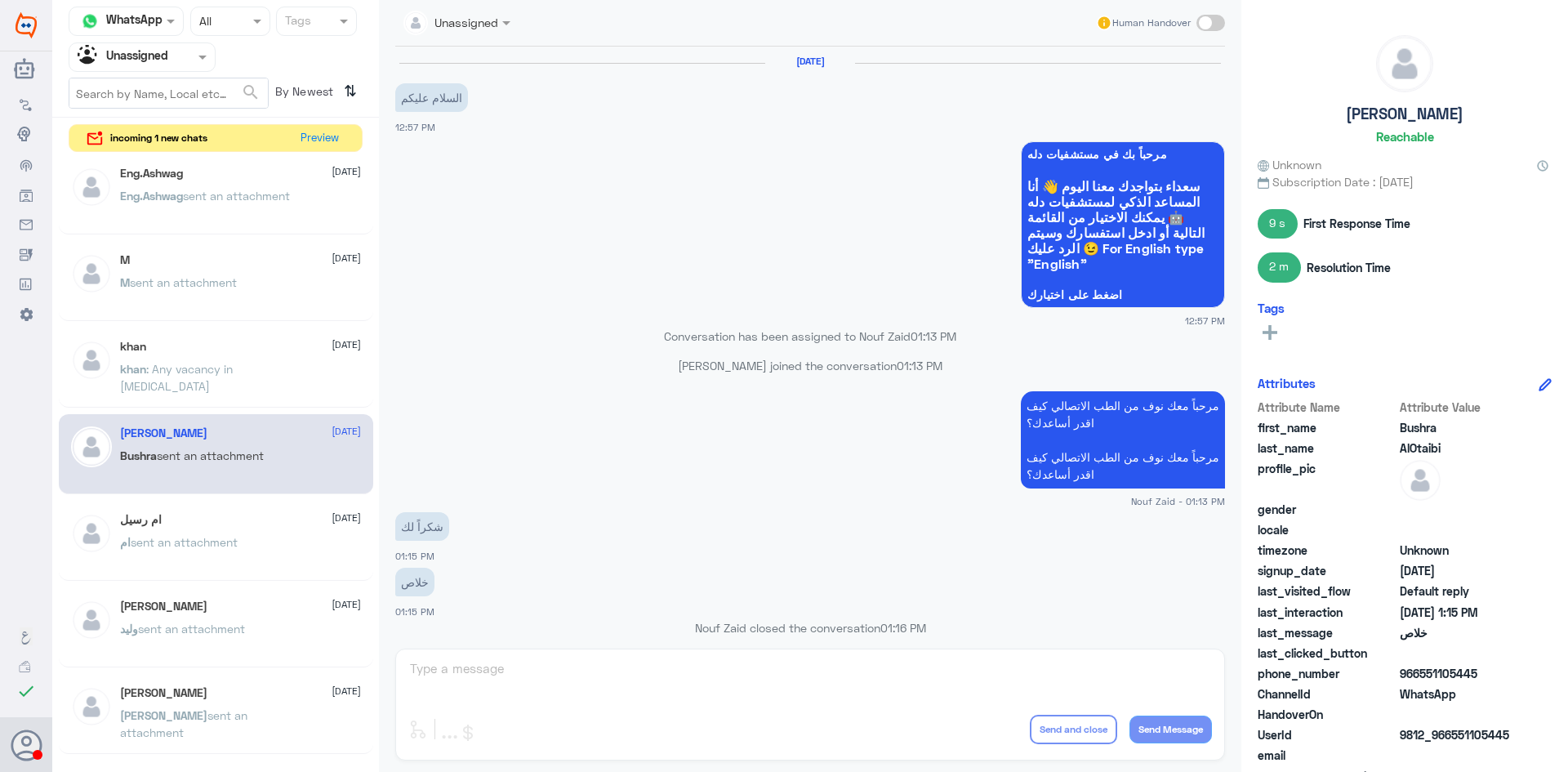
click at [200, 369] on span ": Any vacancy in phlebotomist" at bounding box center [175, 377] width 112 height 31
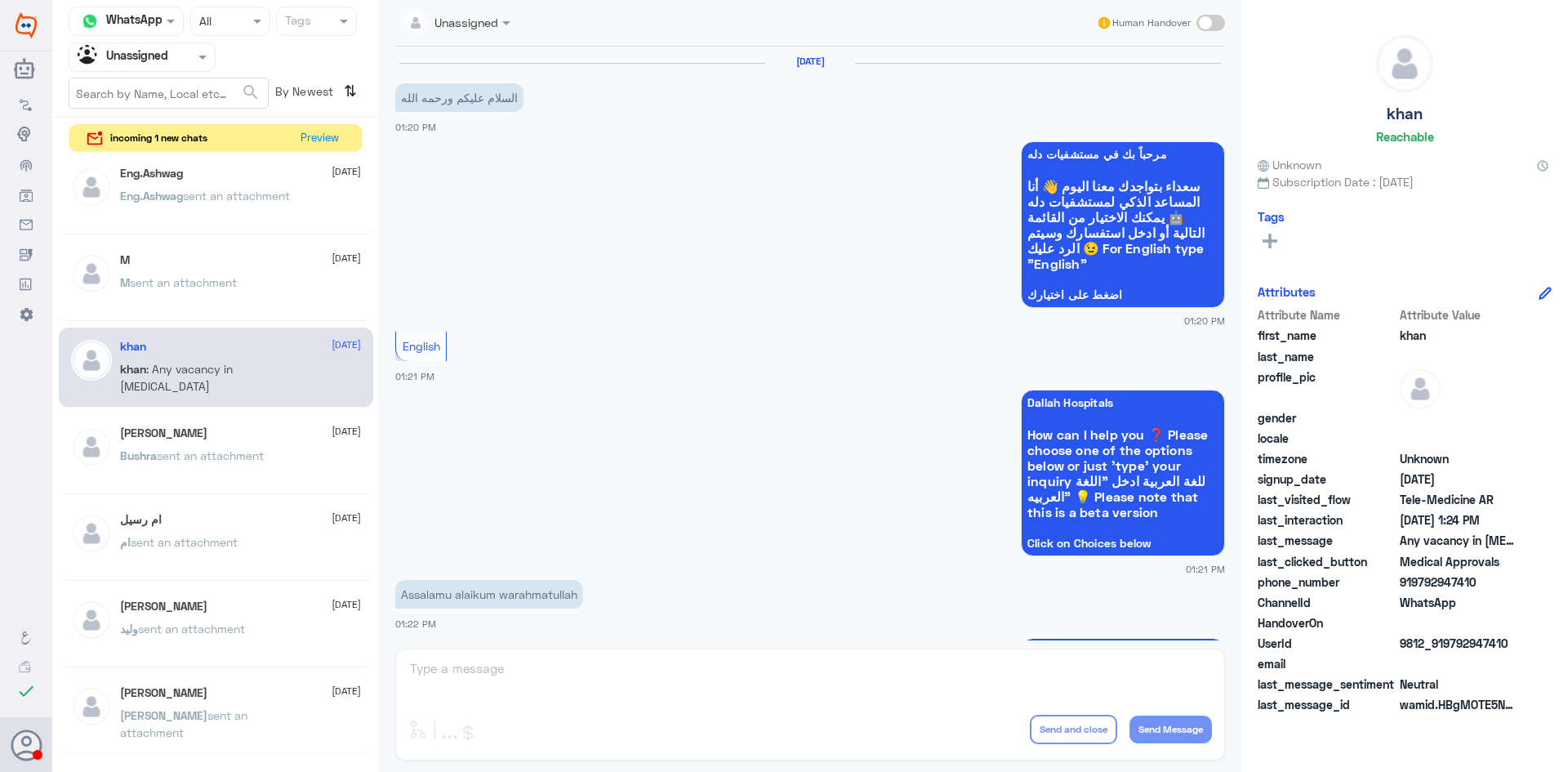
scroll to position [831, 0]
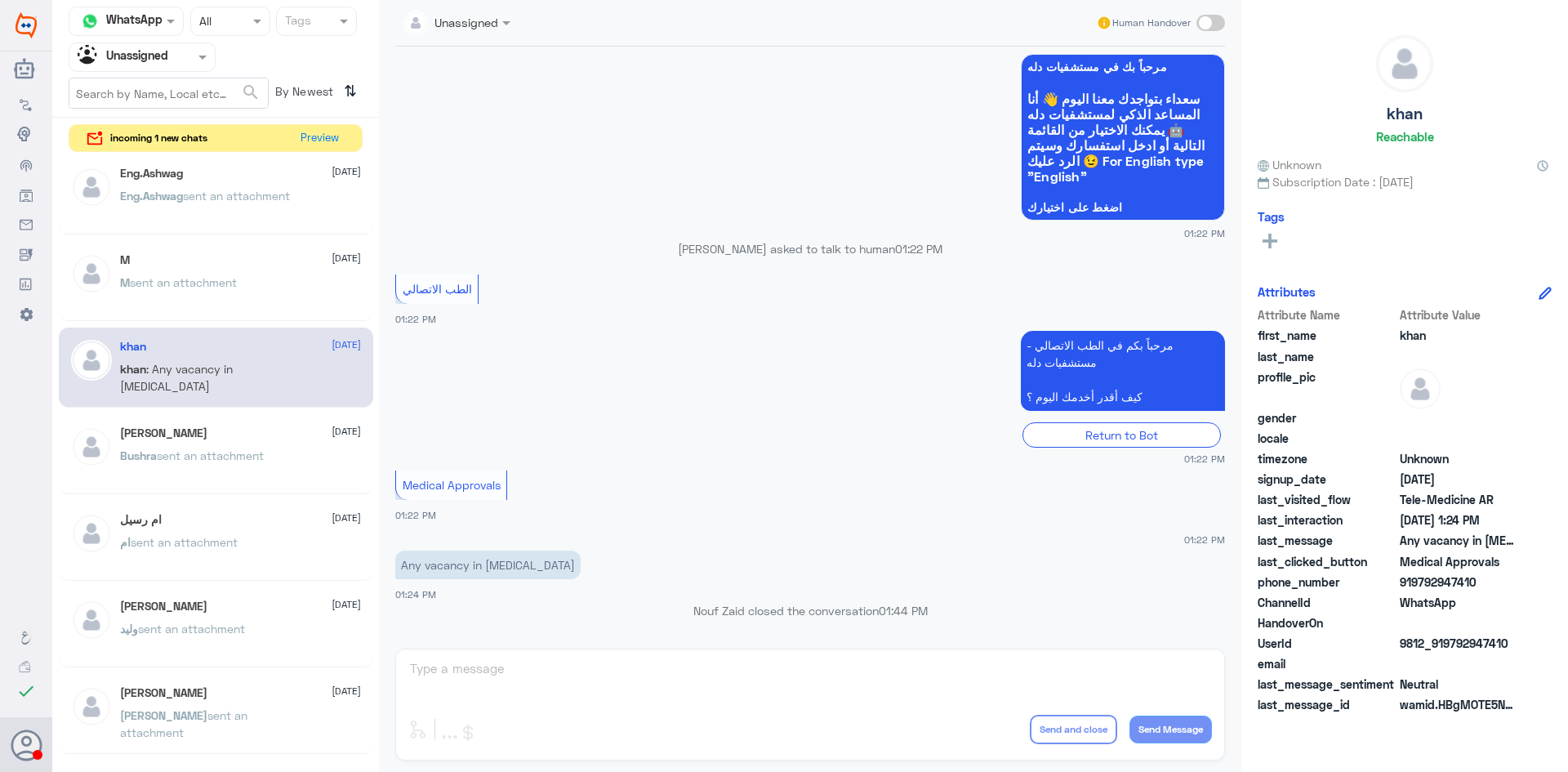
click at [192, 299] on p "M sent an attachment" at bounding box center [178, 294] width 117 height 41
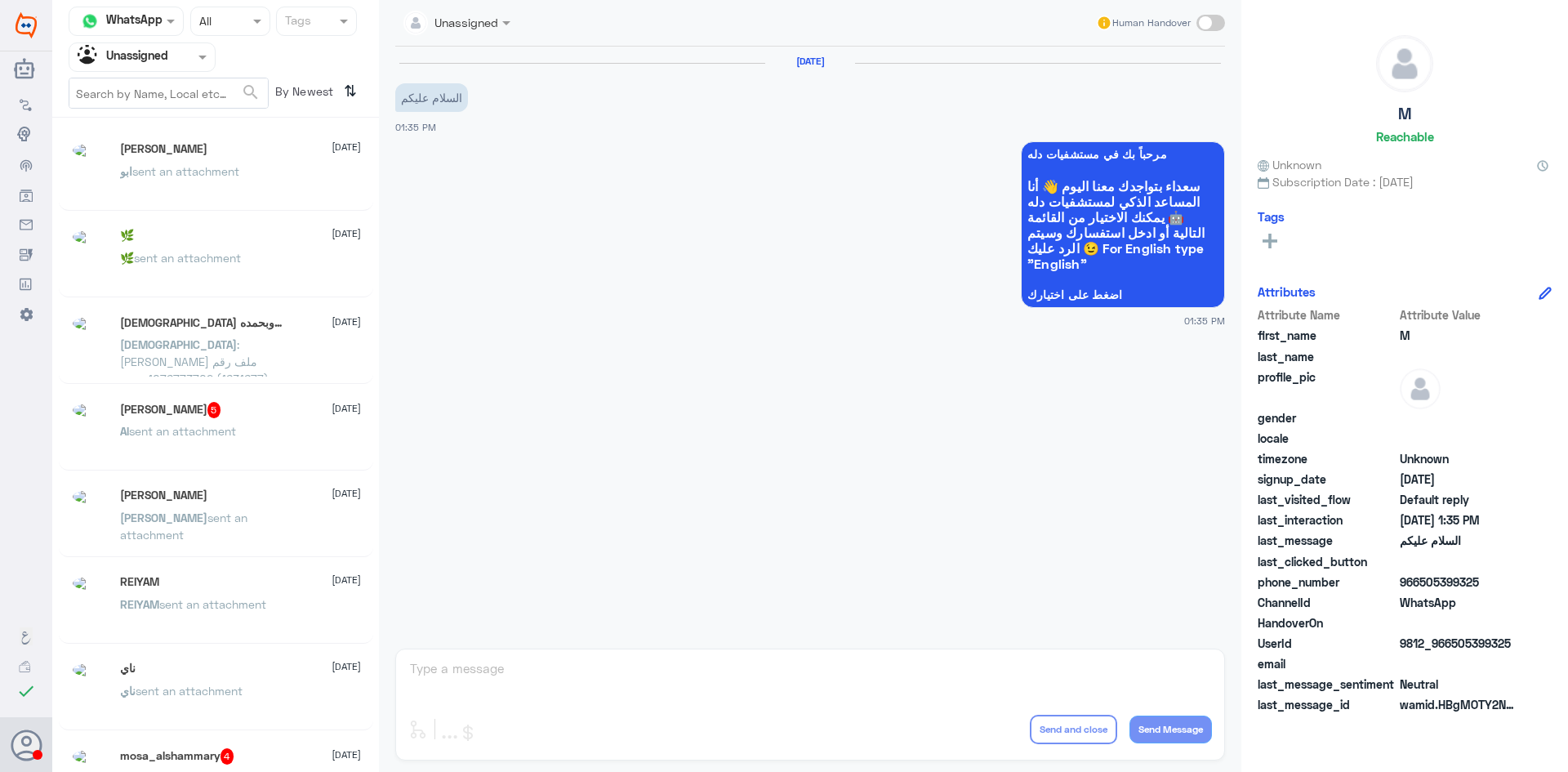
scroll to position [8, 0]
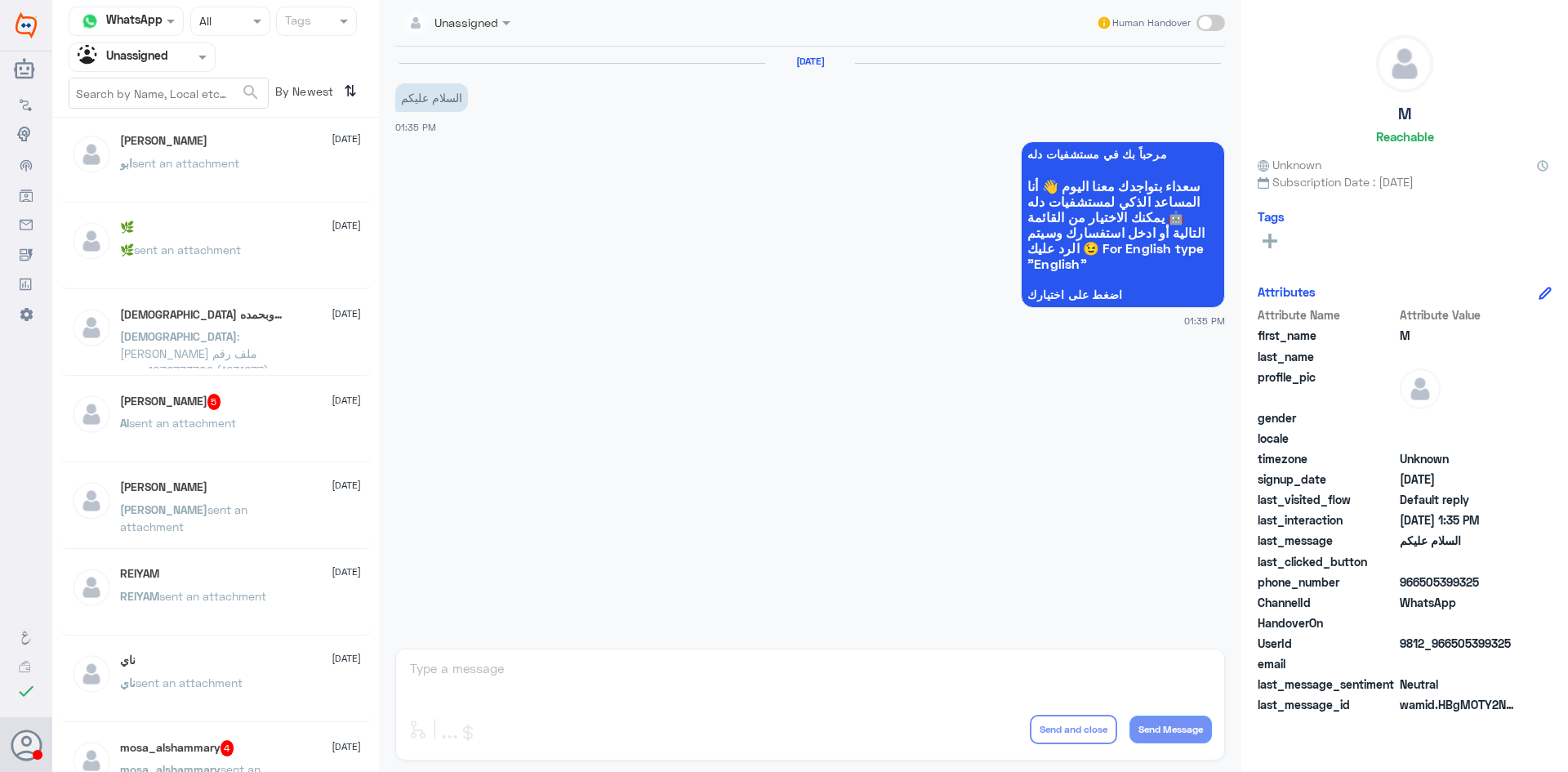
click at [189, 733] on div "mosa_alshammary 4 24 July mosa_alshammary sent an attachment" at bounding box center [215, 768] width 314 height 81
click at [189, 744] on h5 "mosa_alshammary 4" at bounding box center [176, 747] width 114 height 16
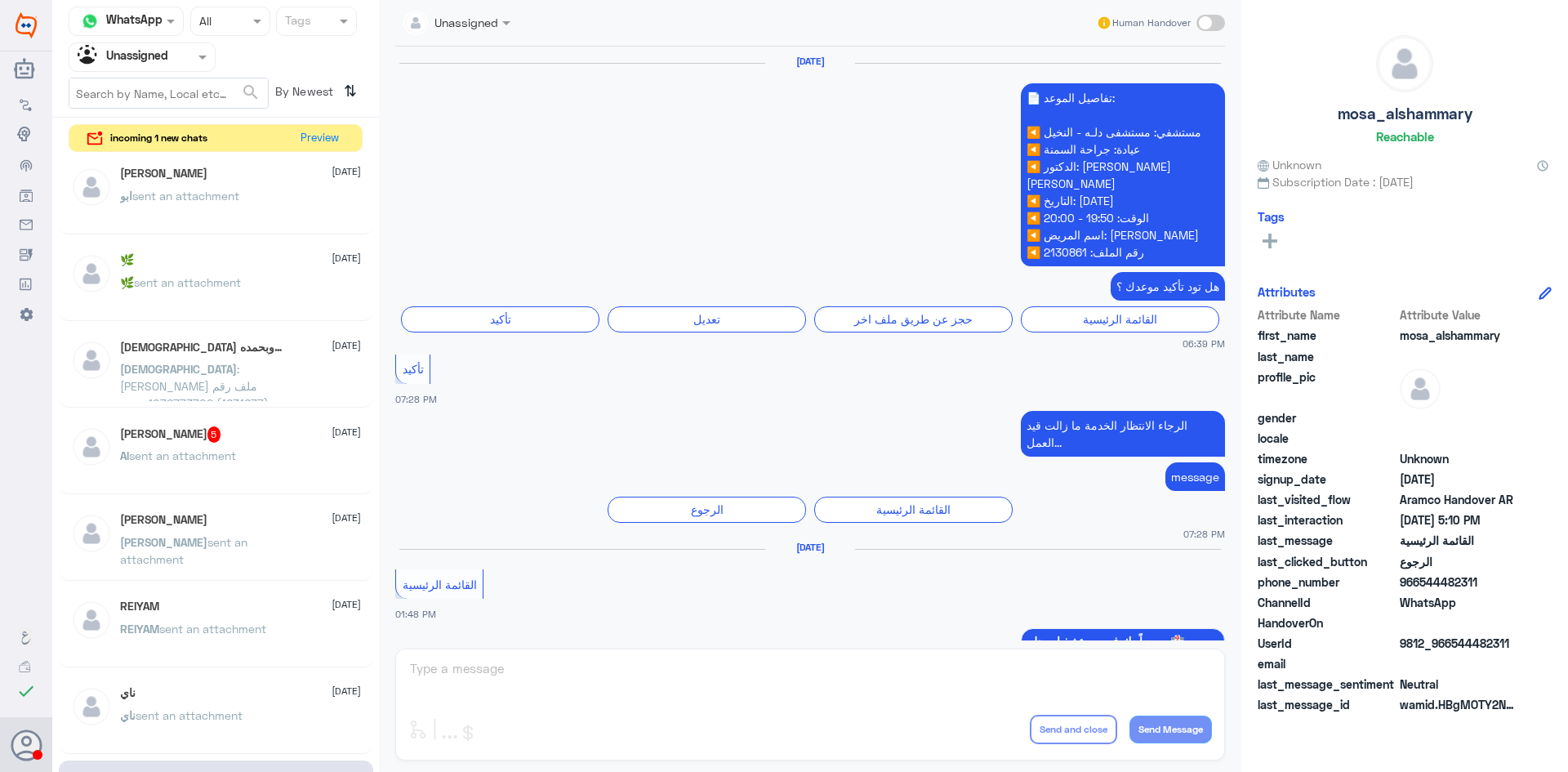
scroll to position [2312, 0]
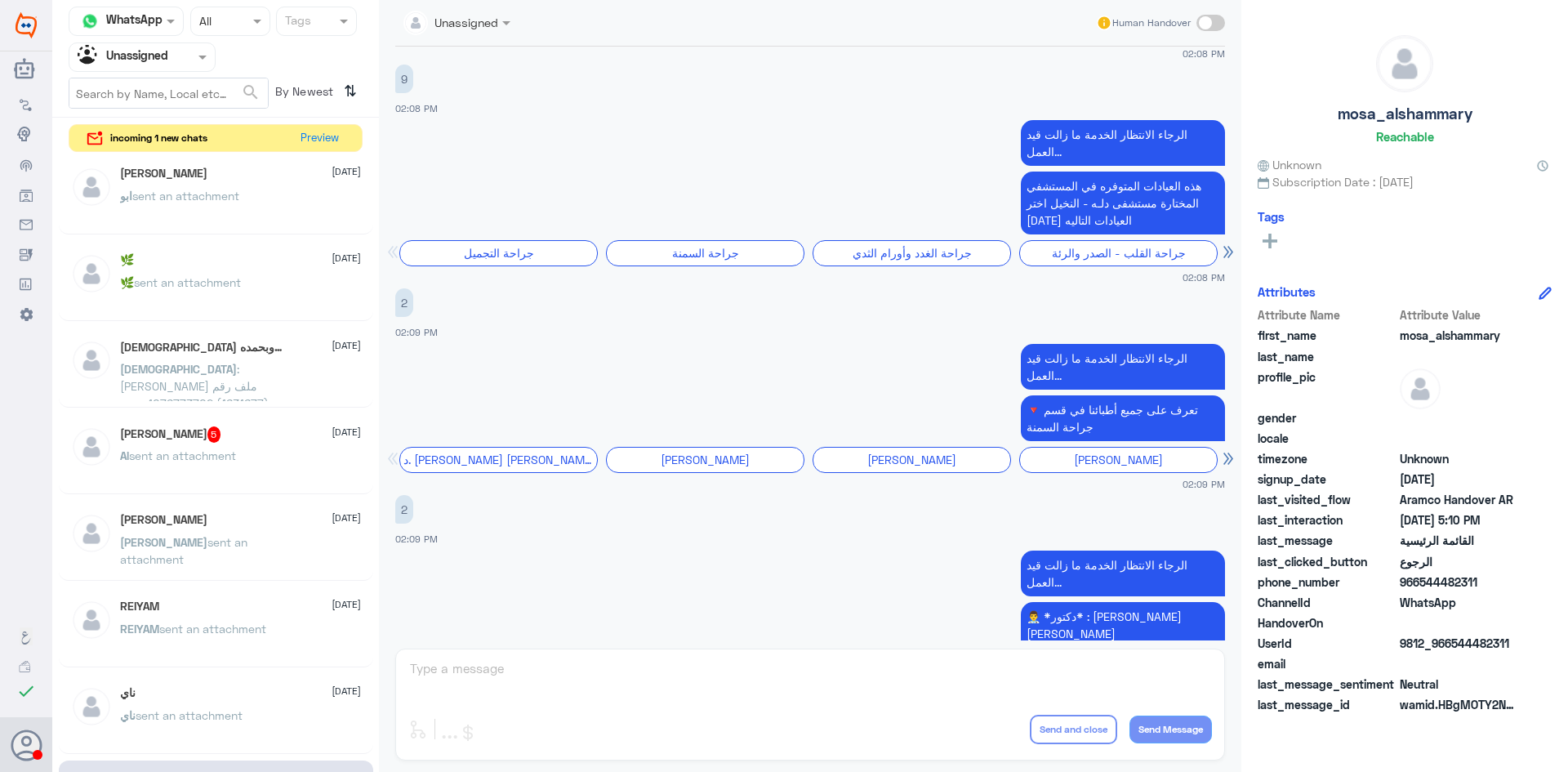
click at [199, 690] on div "ناي 24 July" at bounding box center [240, 693] width 241 height 14
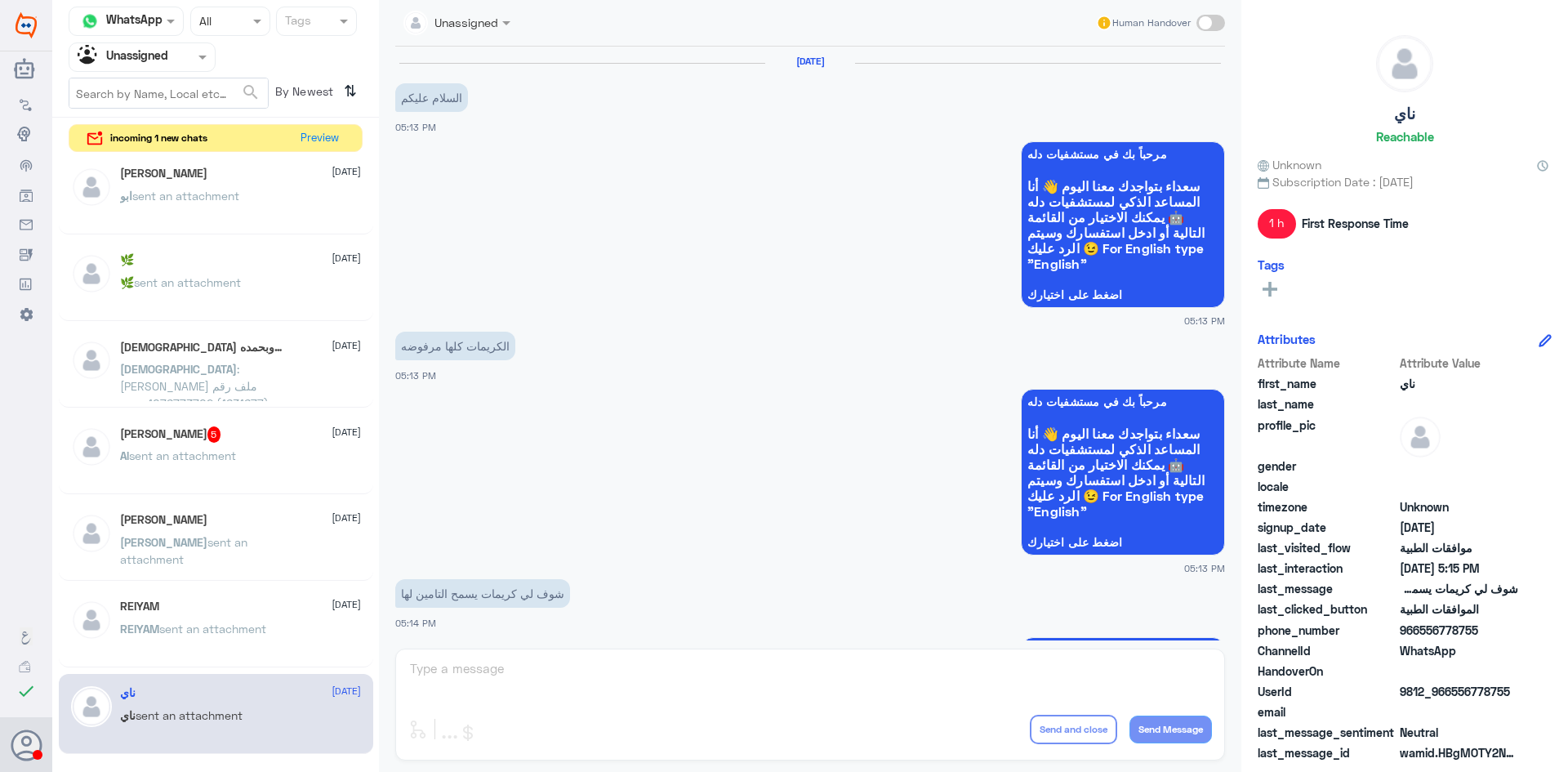
scroll to position [785, 0]
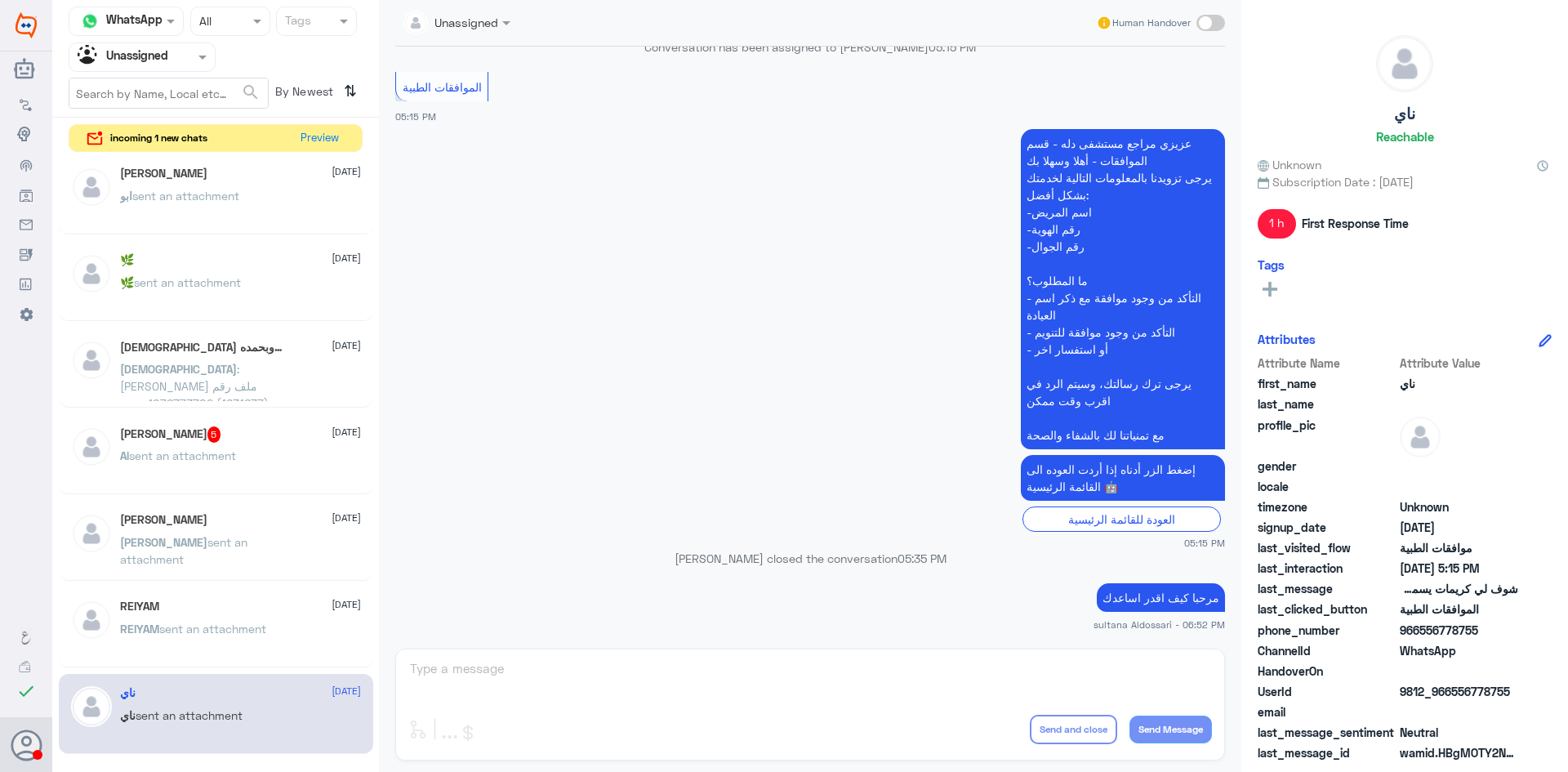
click at [201, 641] on p "REIYAM sent an attachment" at bounding box center [192, 640] width 146 height 41
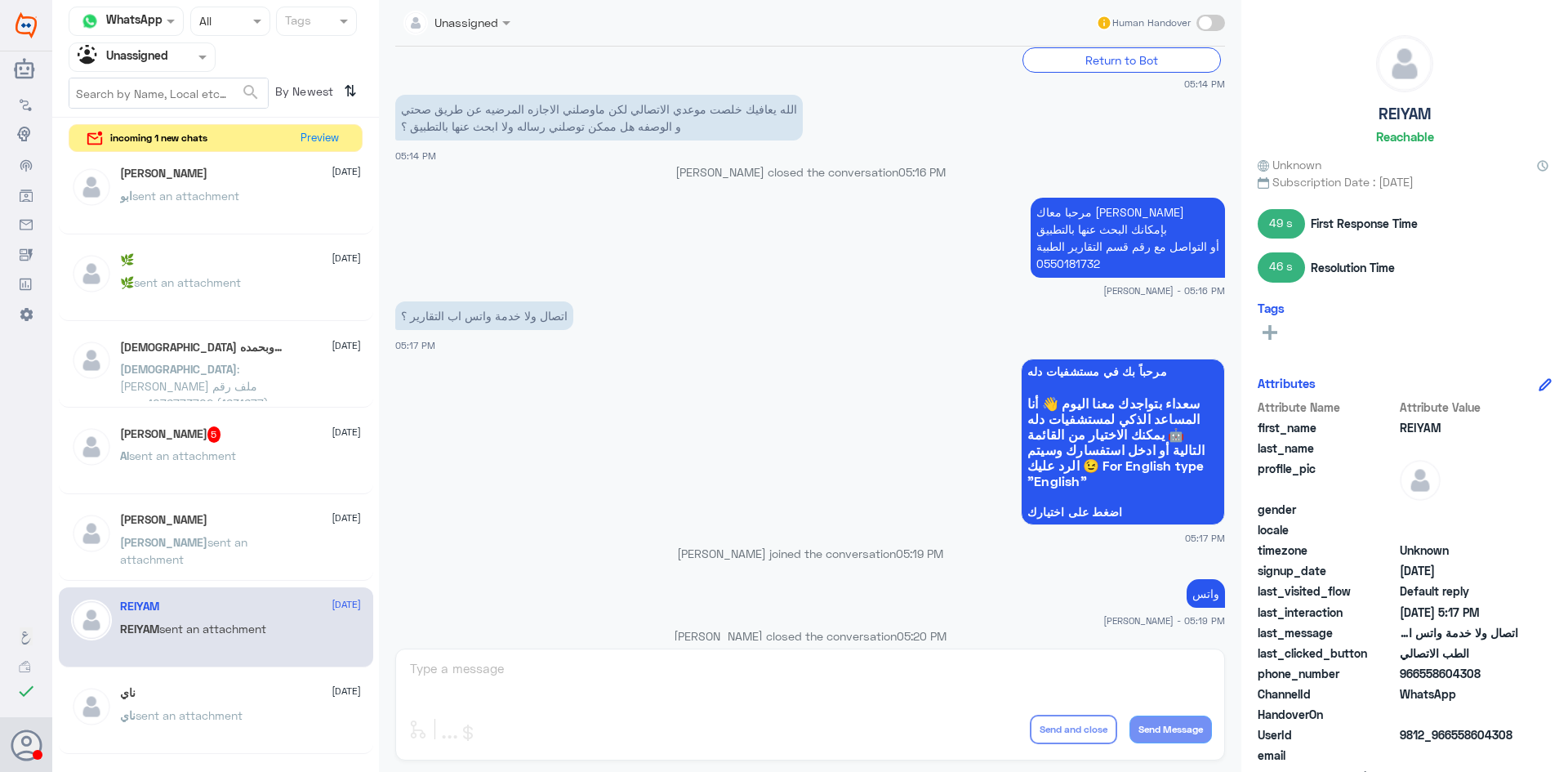
scroll to position [539, 0]
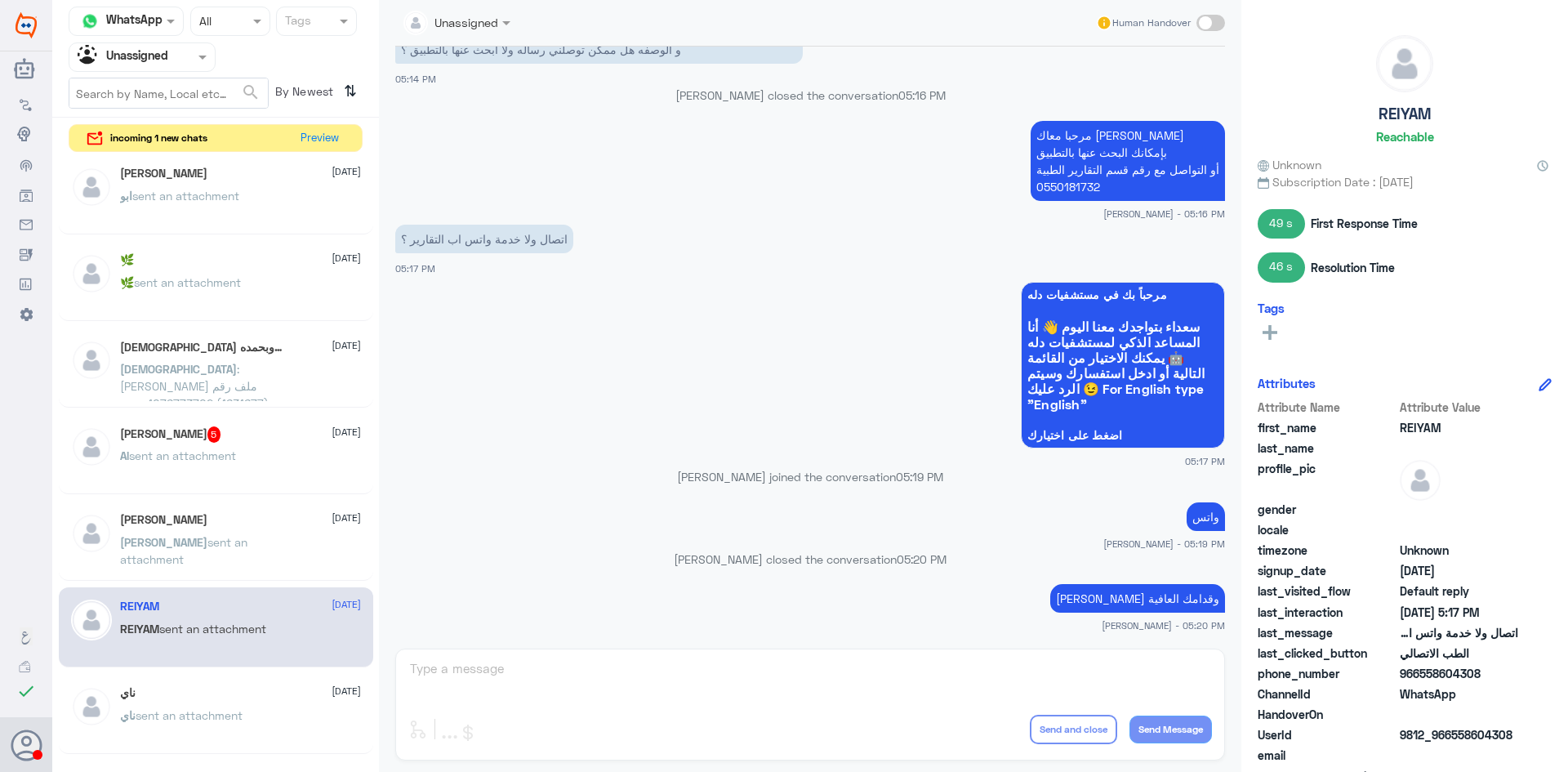
click at [235, 501] on div "Abdullah Alghailan 24 July Abdullah sent an attachment" at bounding box center [215, 542] width 314 height 81
click at [247, 537] on span "sent an attachment" at bounding box center [183, 550] width 127 height 31
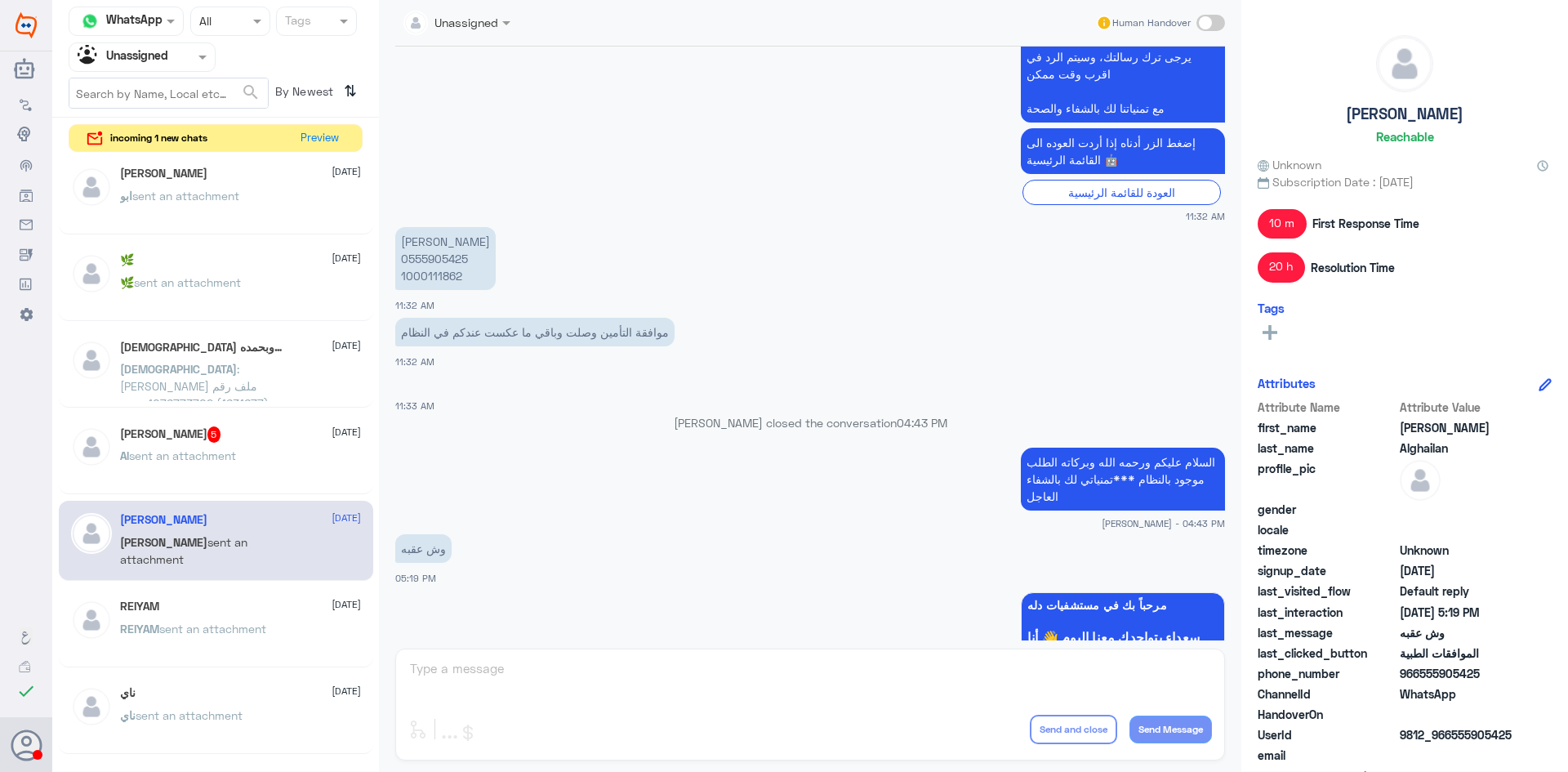
scroll to position [999, 0]
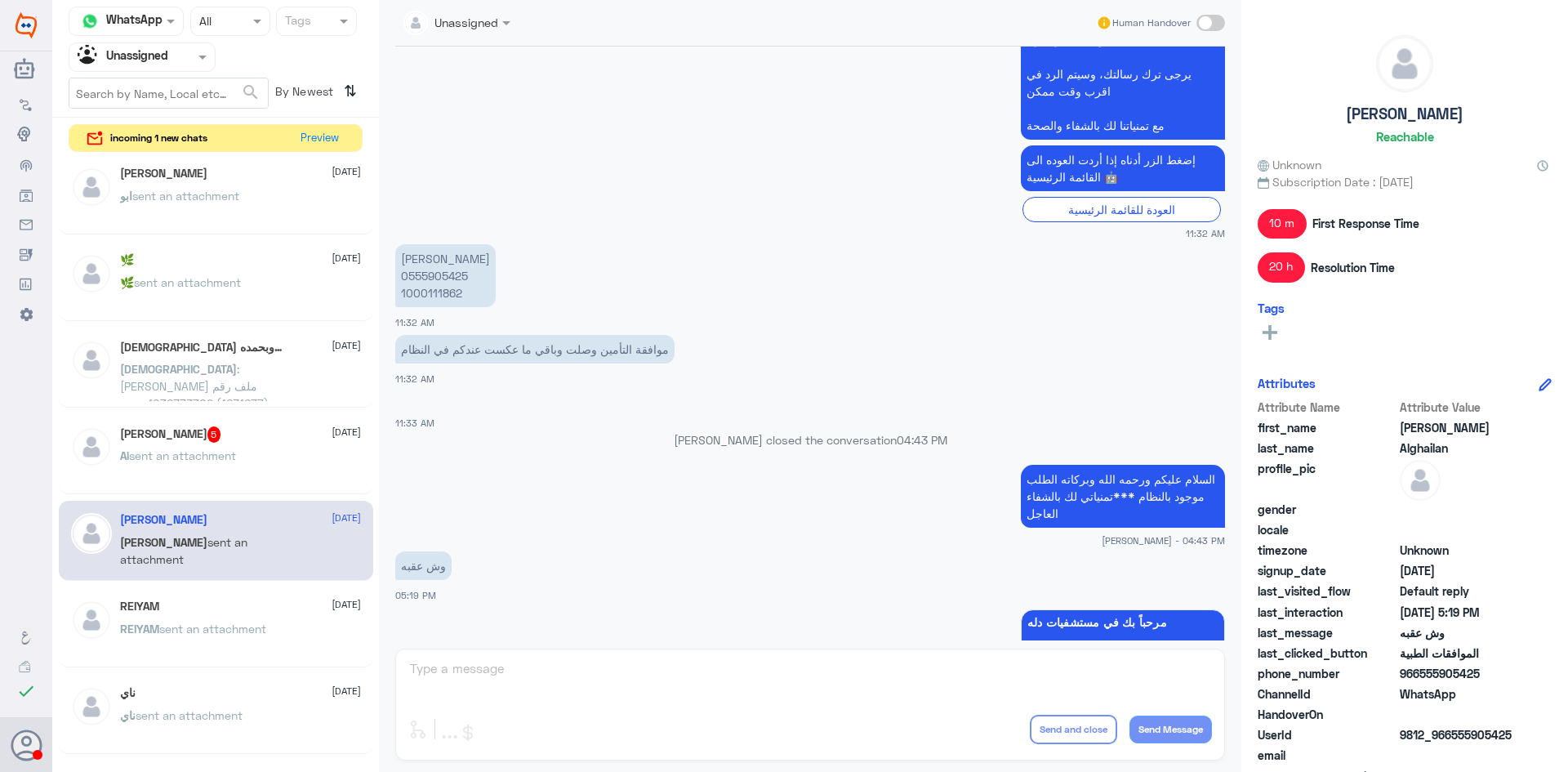
click at [233, 468] on p "Al sent an attachment" at bounding box center [177, 466] width 116 height 41
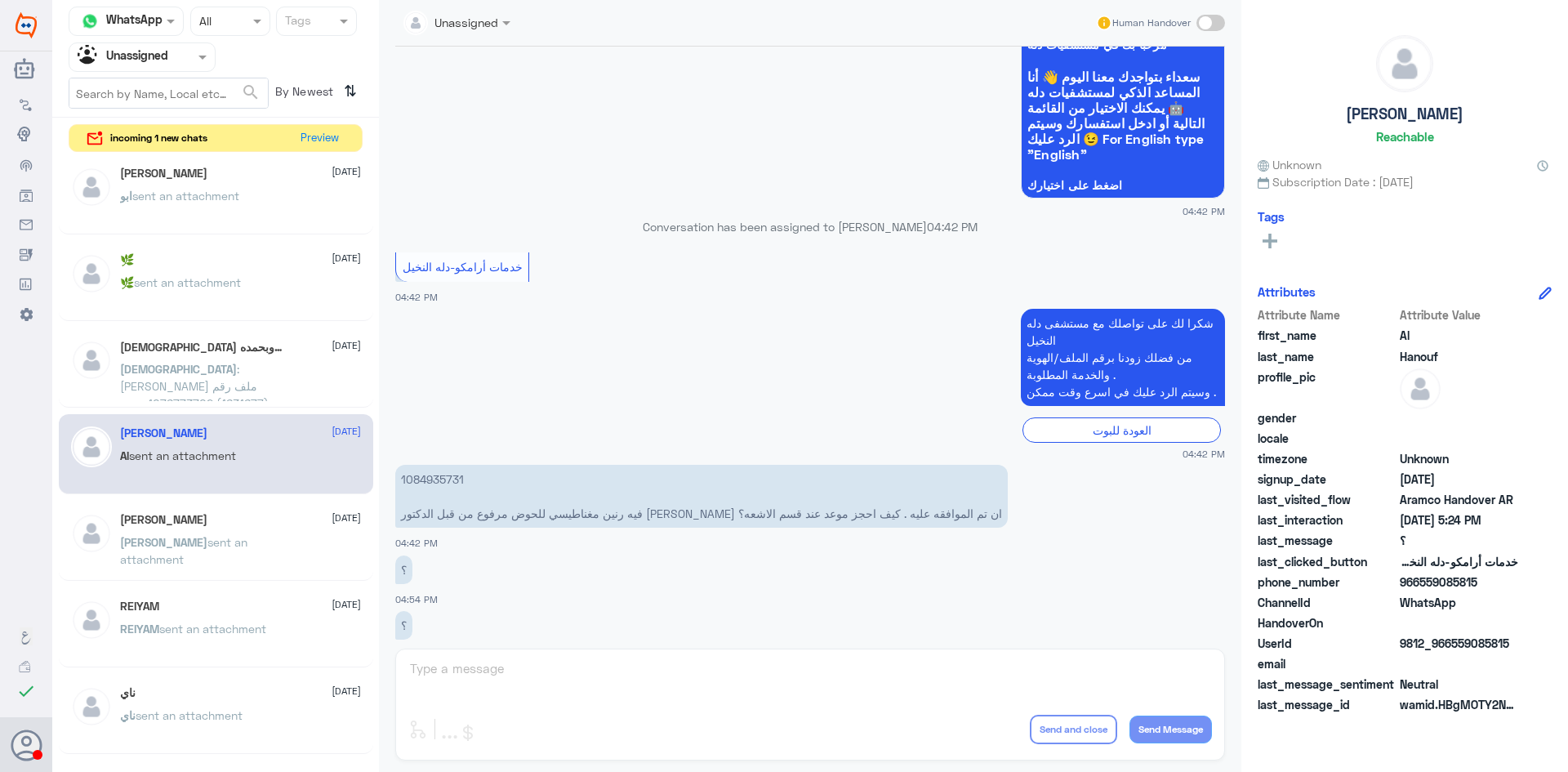
scroll to position [2189, 0]
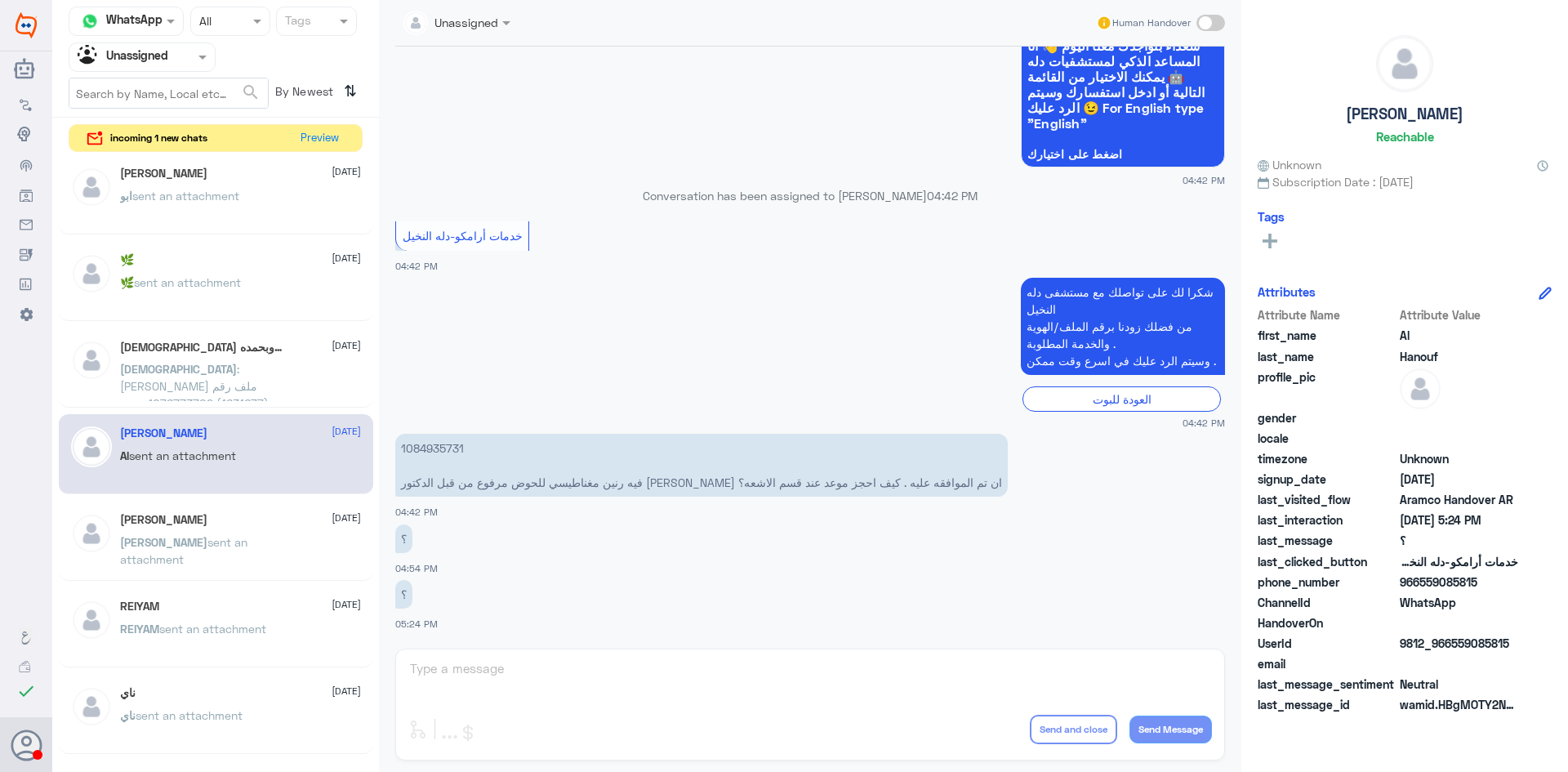
click at [256, 396] on span ": محمد الدوسري ملف رقم (1631677) 1076773702 عندي استفسار بخصوص السن متأكل وغير …" at bounding box center [205, 411] width 171 height 100
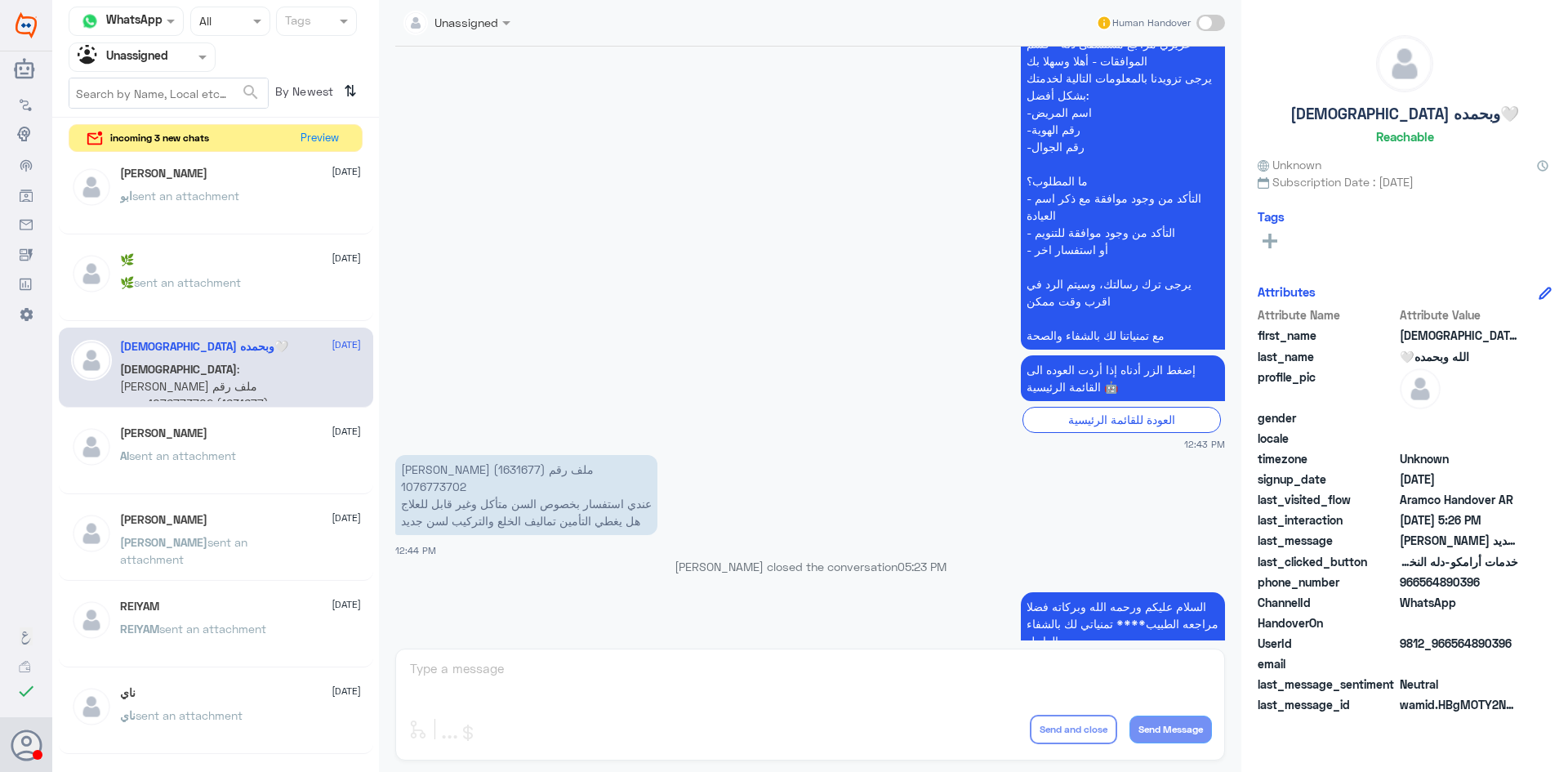
scroll to position [1389, 0]
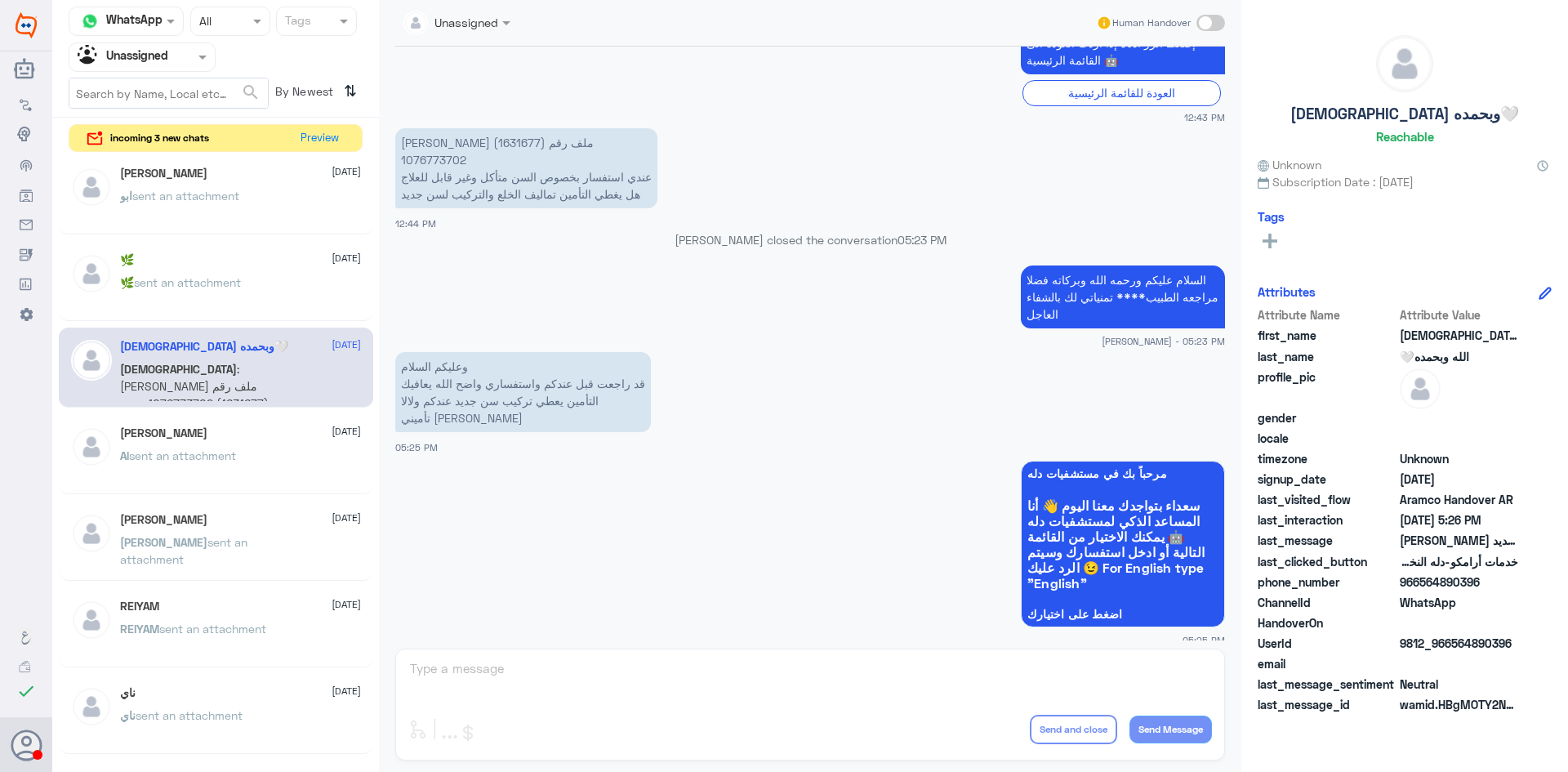
click at [231, 270] on div "🌿 24 July 🌿 sent an attachment" at bounding box center [240, 283] width 241 height 61
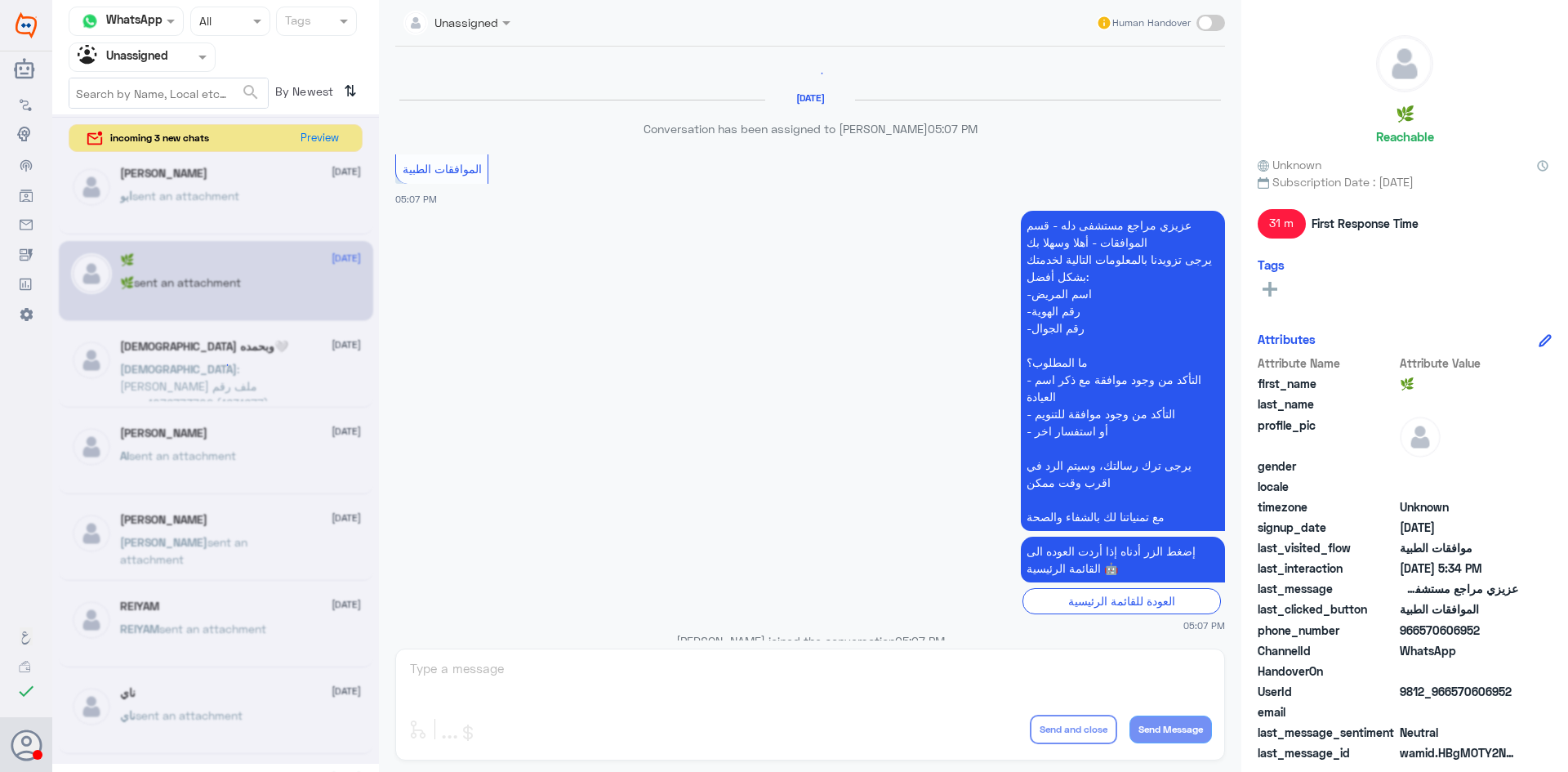
scroll to position [455, 0]
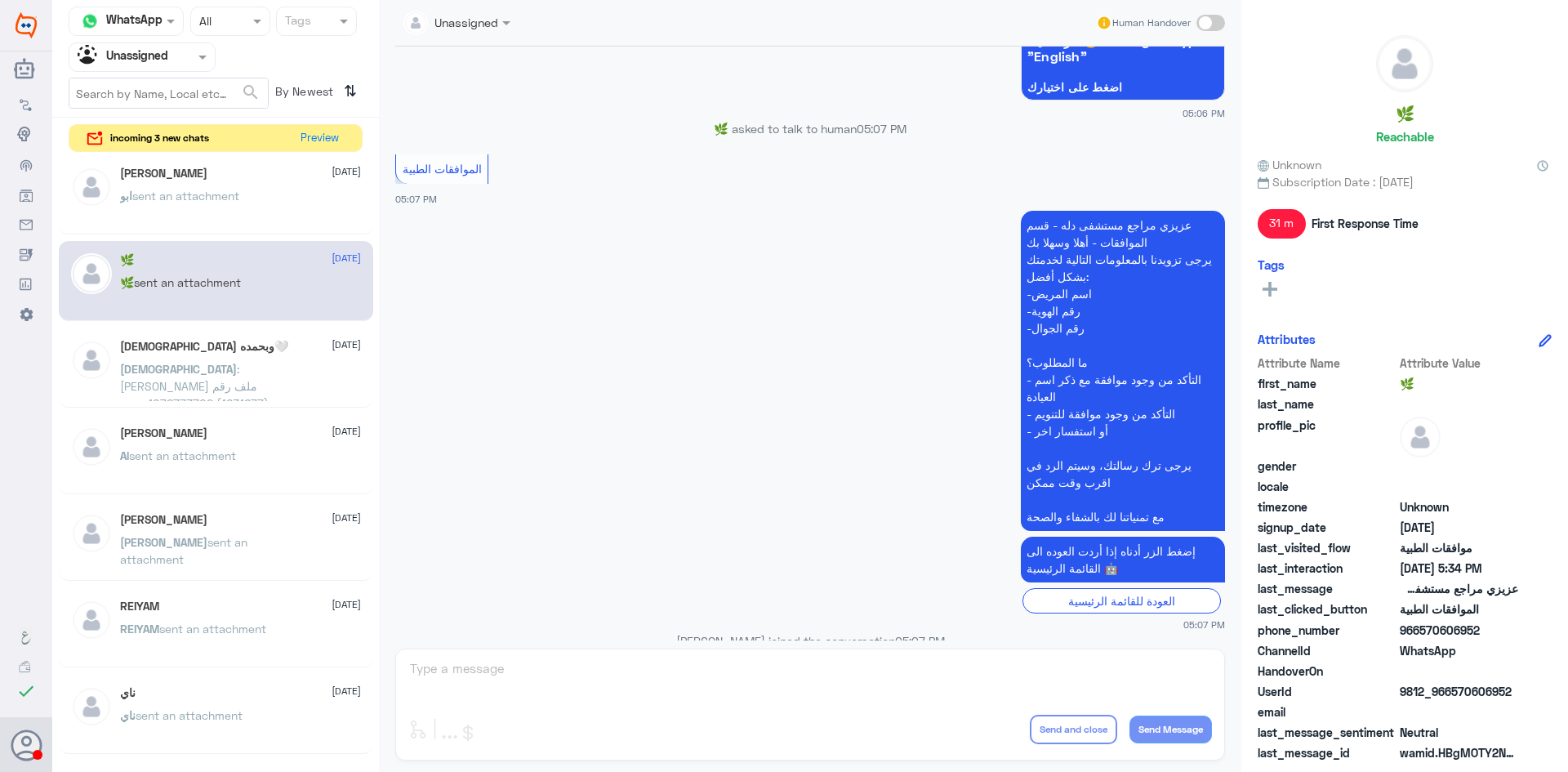
click at [228, 187] on p "ابو sent an attachment" at bounding box center [179, 207] width 119 height 41
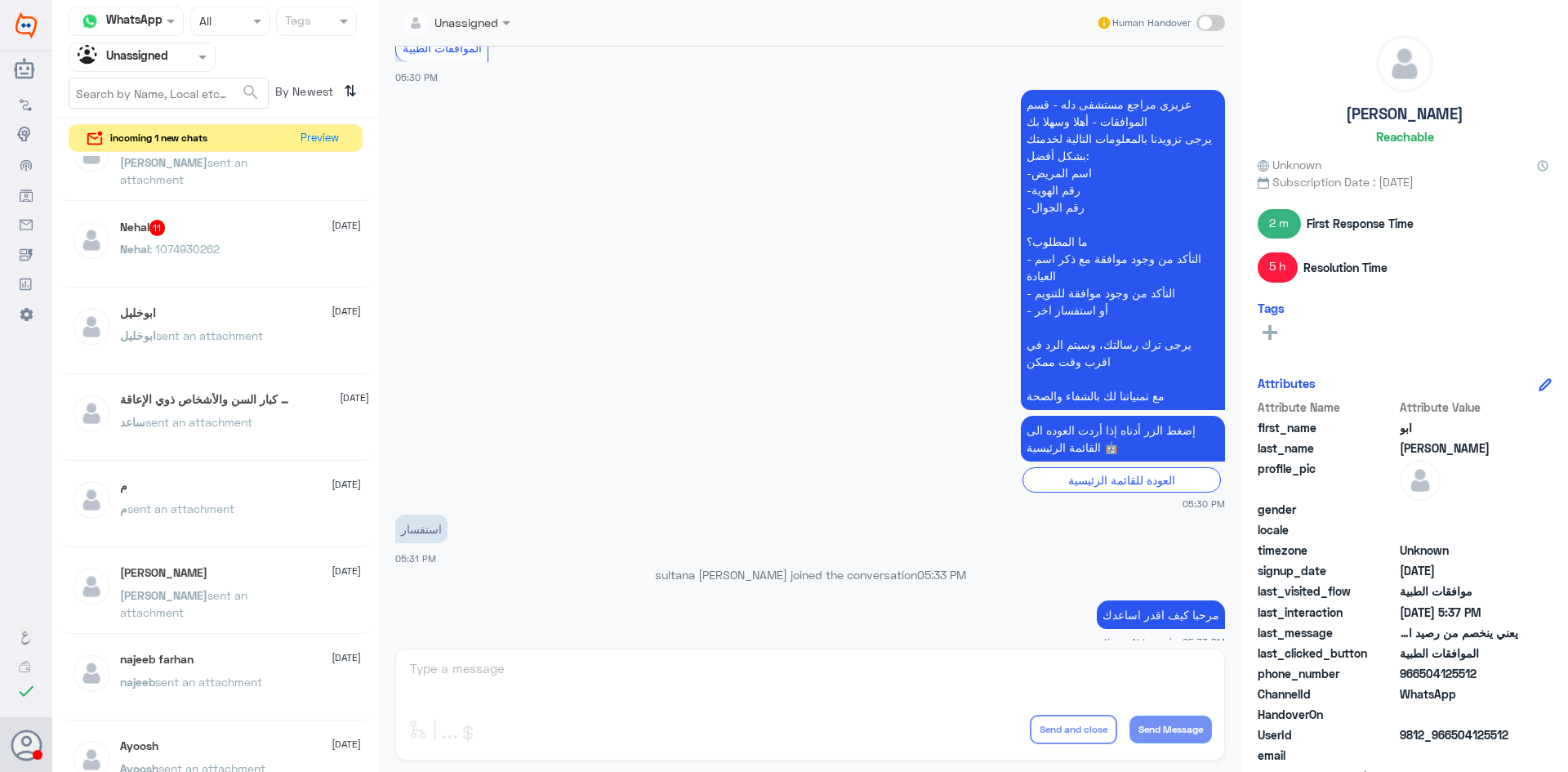
scroll to position [90, 0]
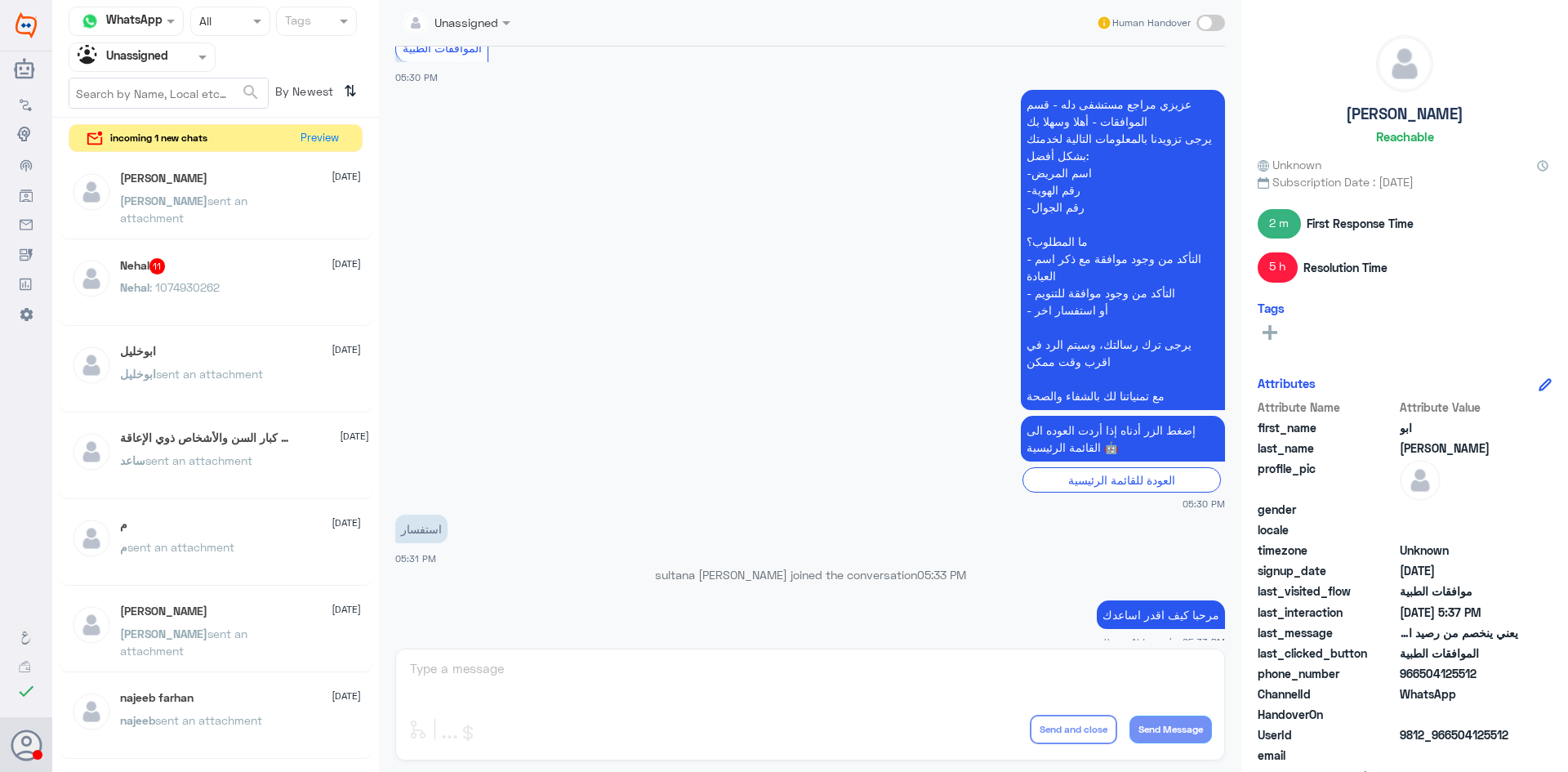
click at [242, 562] on div "م sent an attachment" at bounding box center [240, 561] width 241 height 37
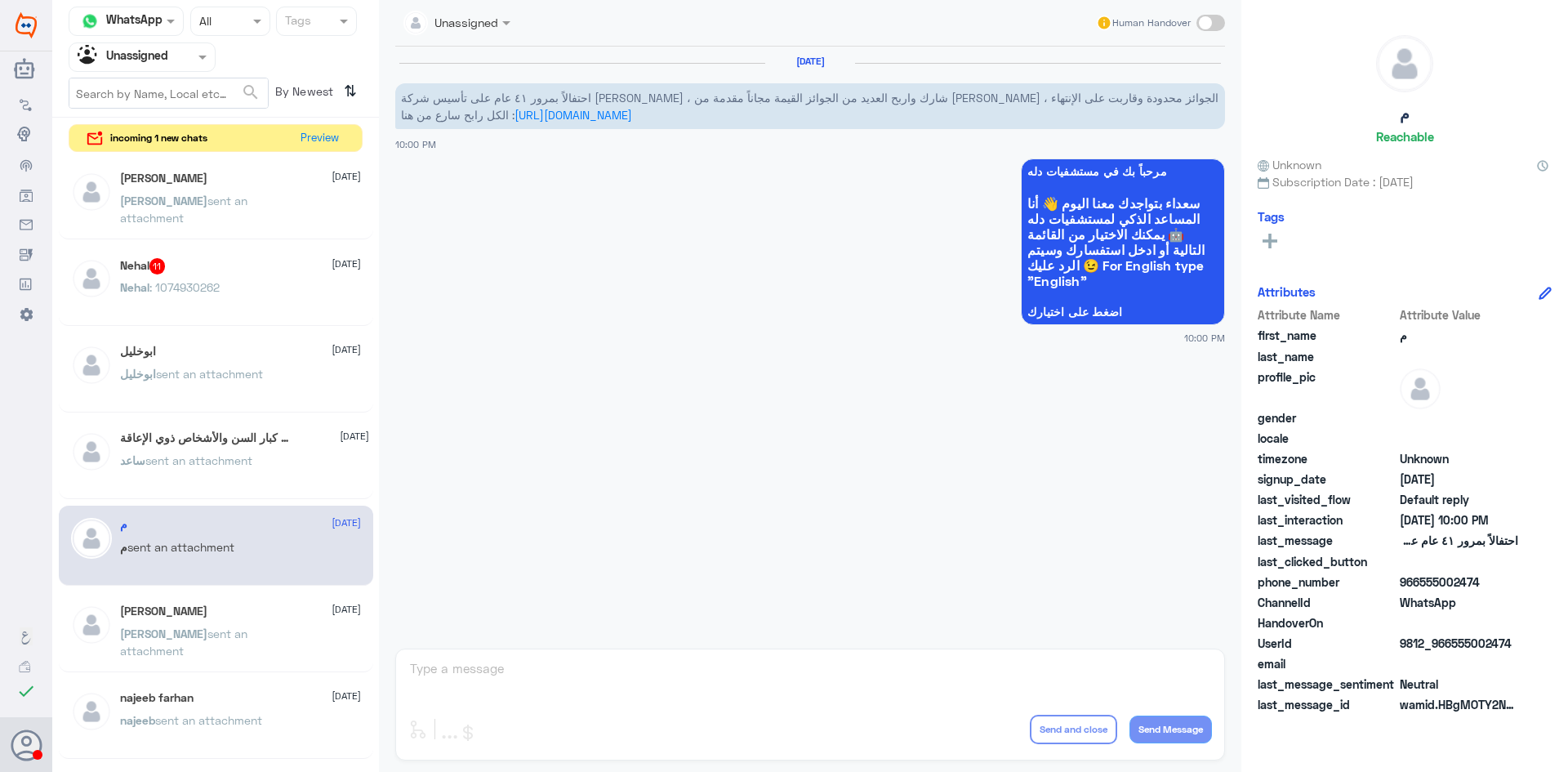
click at [215, 467] on p "ساعد sent an attachment" at bounding box center [186, 472] width 132 height 41
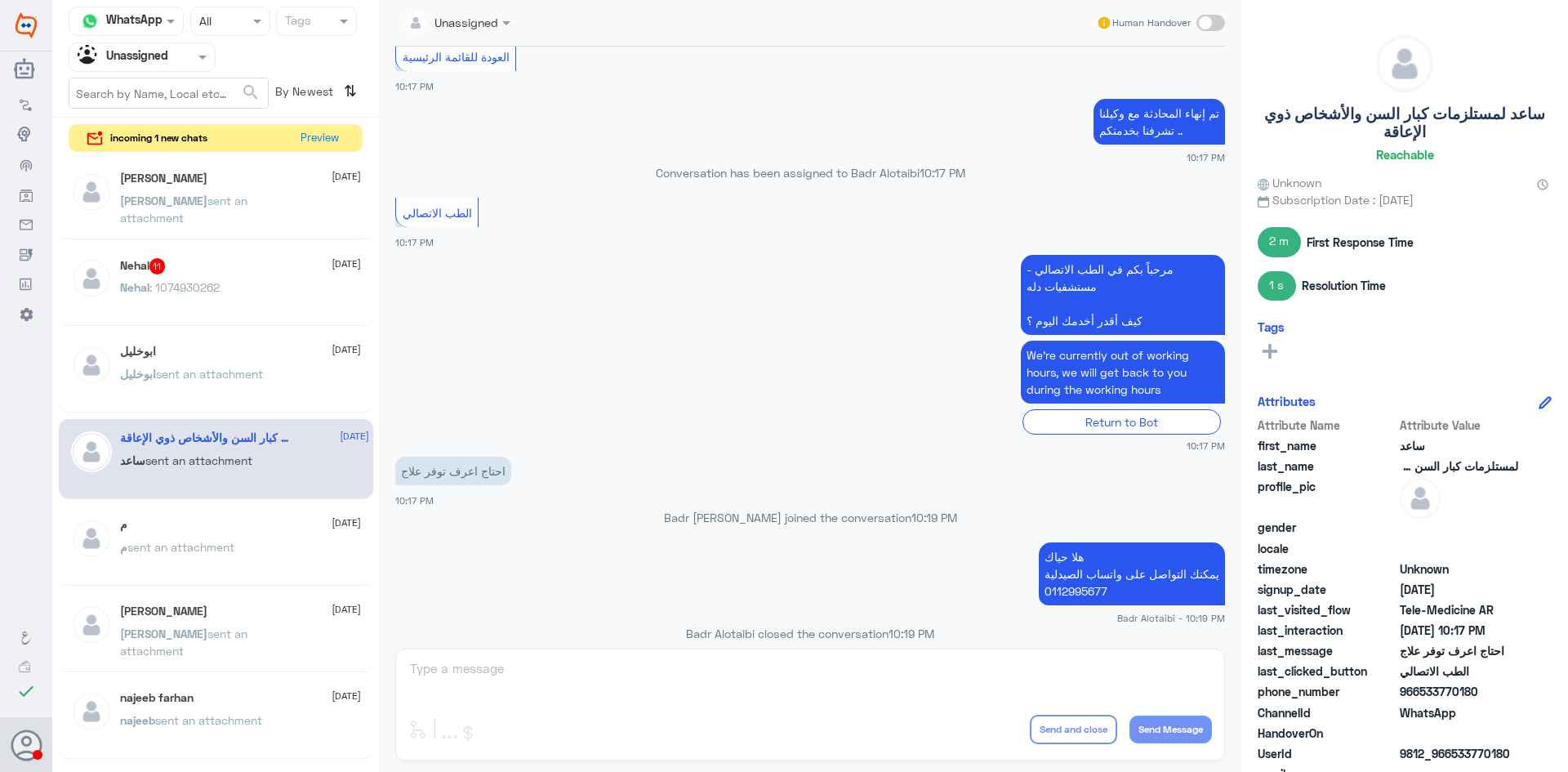
scroll to position [904, 0]
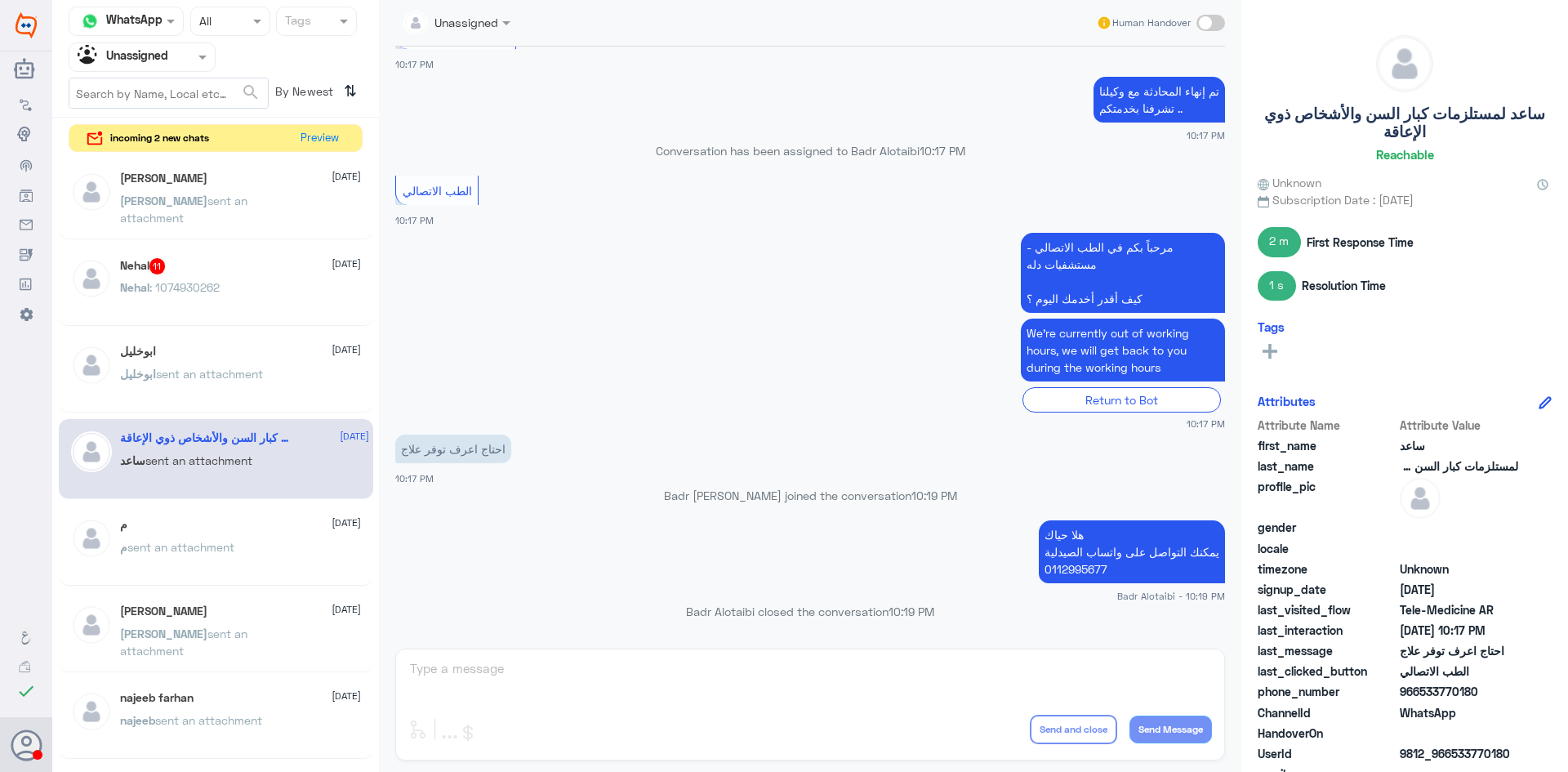
click at [216, 365] on p "ابوخليل sent an attachment" at bounding box center [191, 385] width 142 height 41
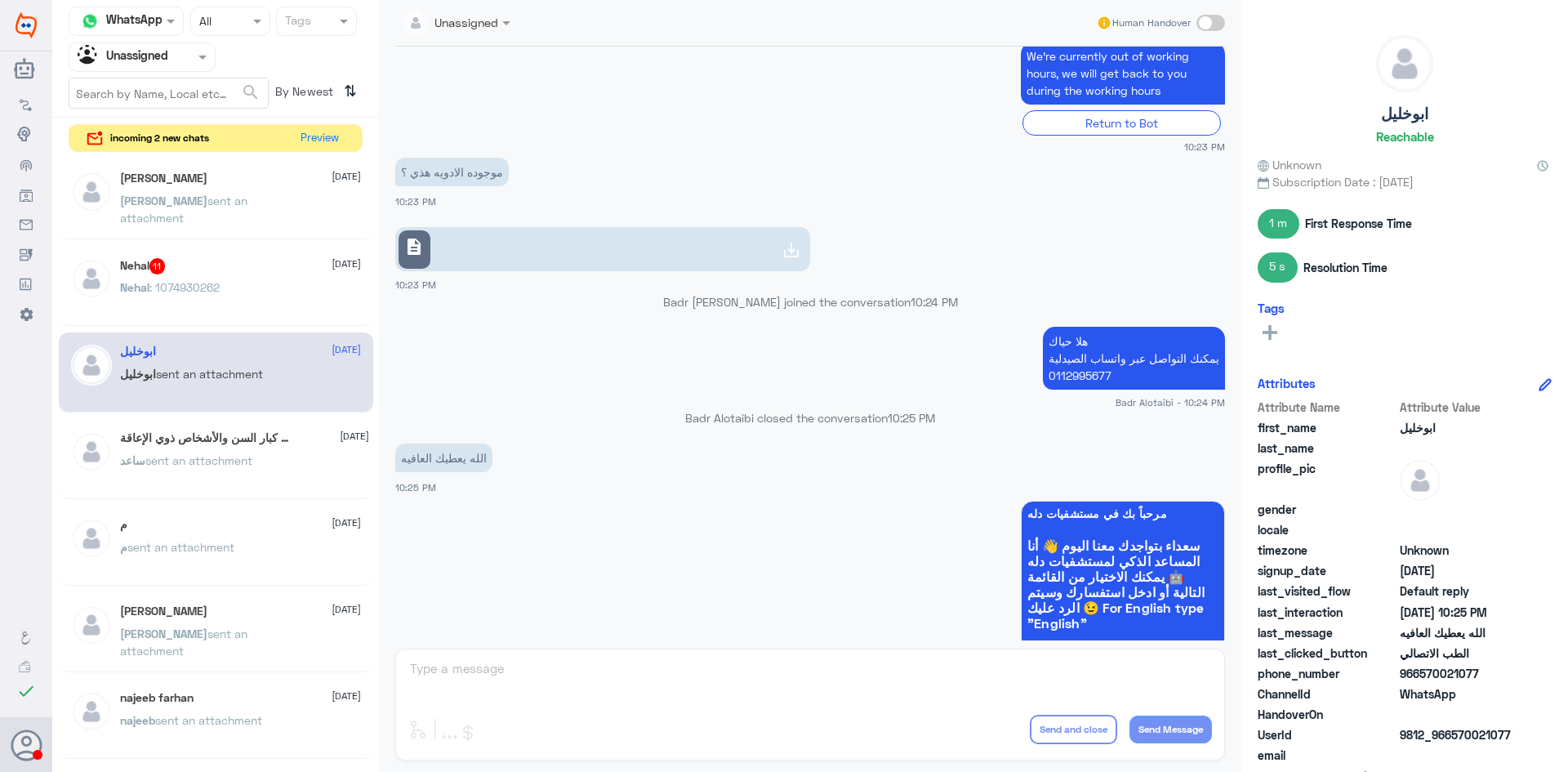
scroll to position [490, 0]
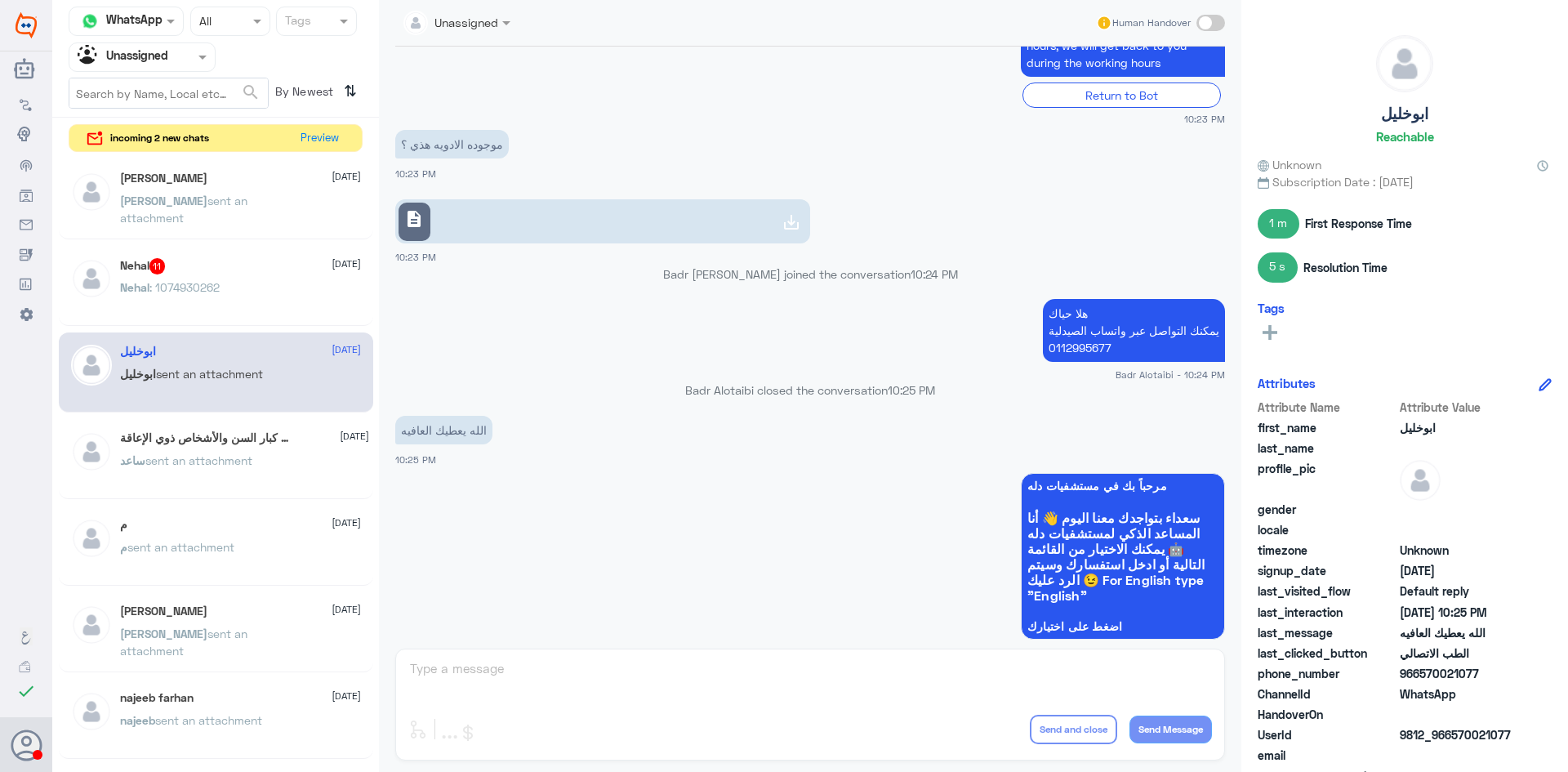
click at [257, 324] on div "Nehal 11 24 July Nehal : 1074930262" at bounding box center [215, 287] width 314 height 81
click at [240, 301] on div "Nehal : 1074930262" at bounding box center [240, 300] width 241 height 37
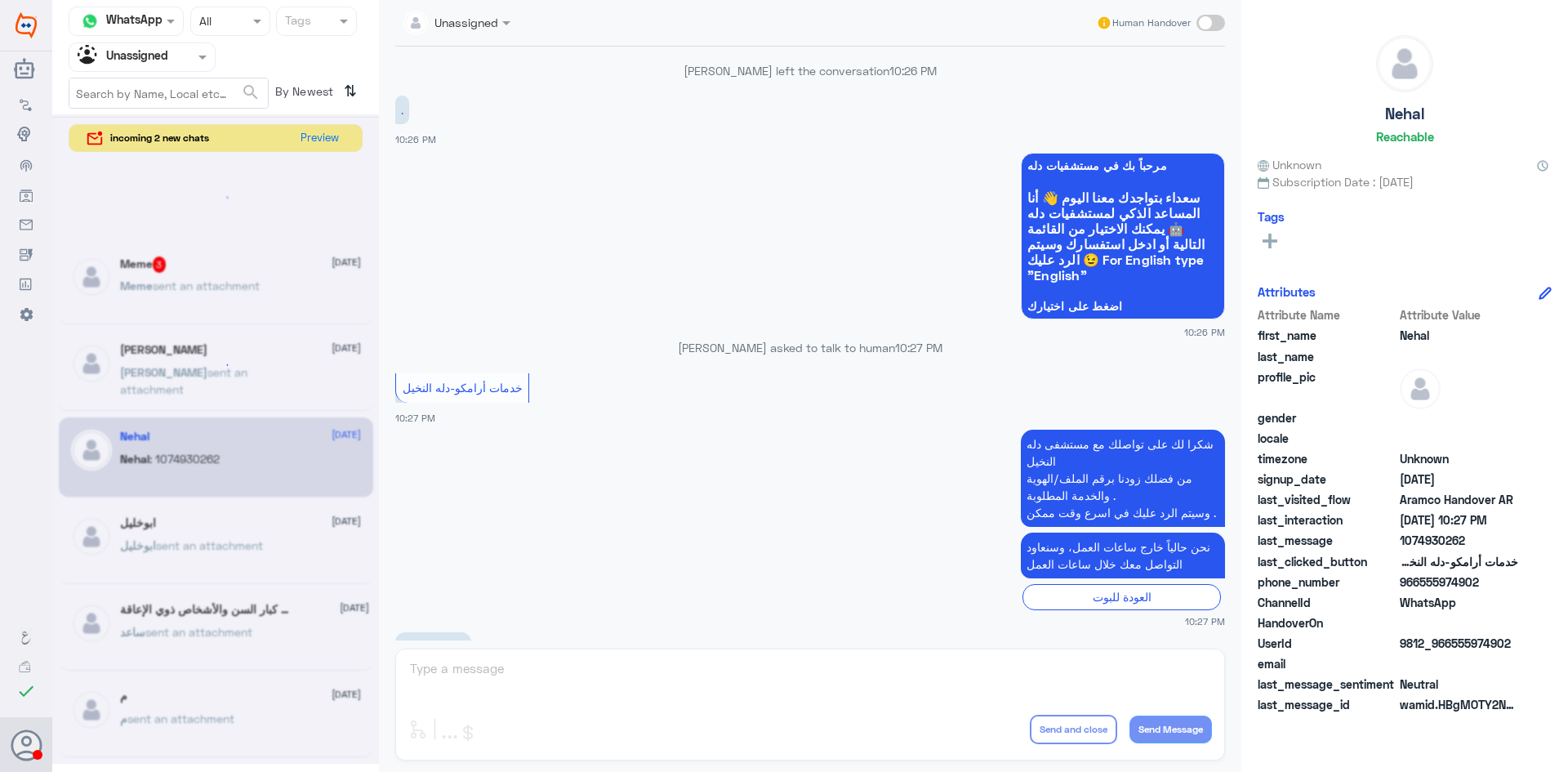
scroll to position [8, 0]
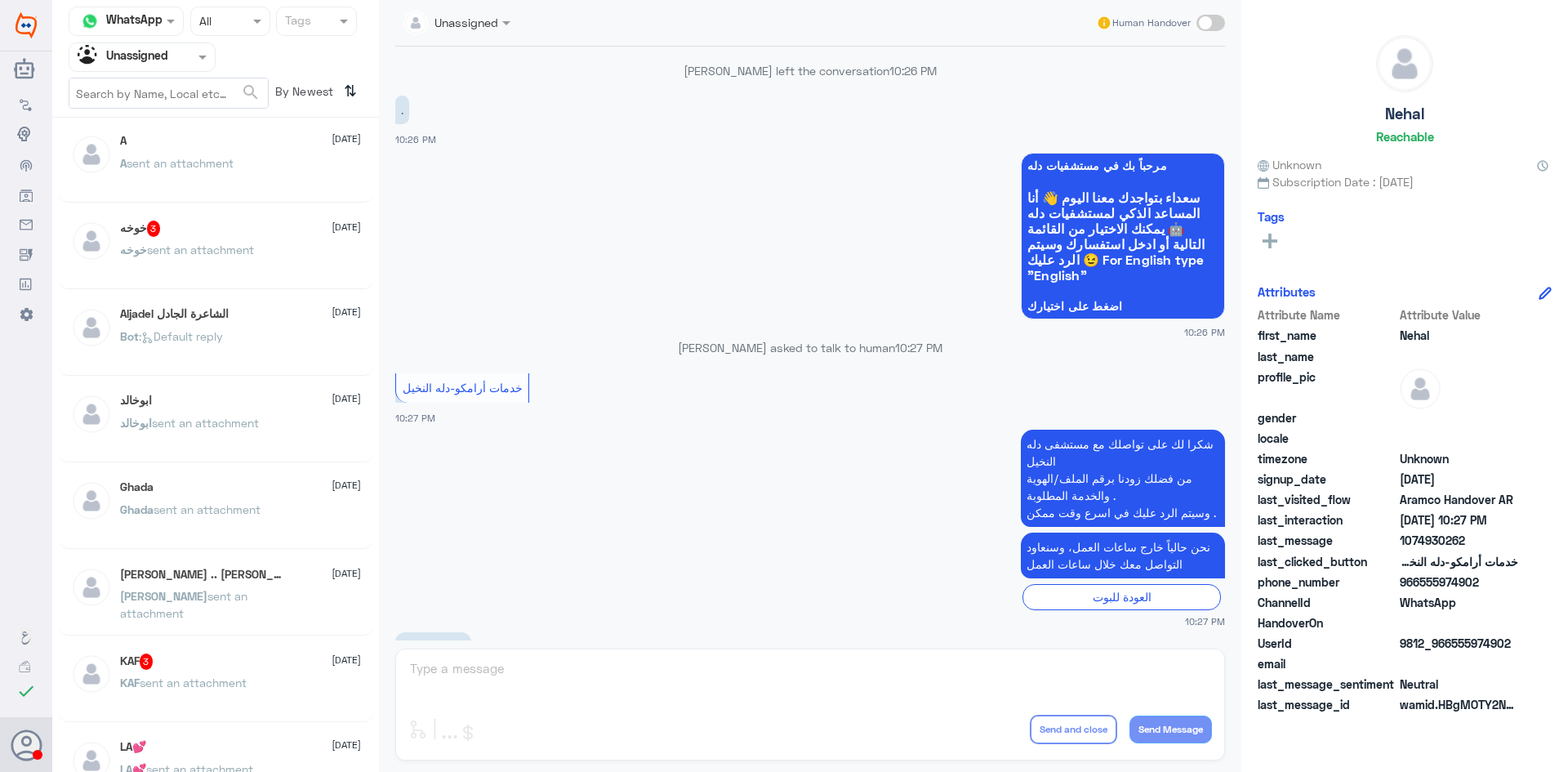
click at [196, 674] on p "KAF sent an attachment" at bounding box center [183, 694] width 126 height 41
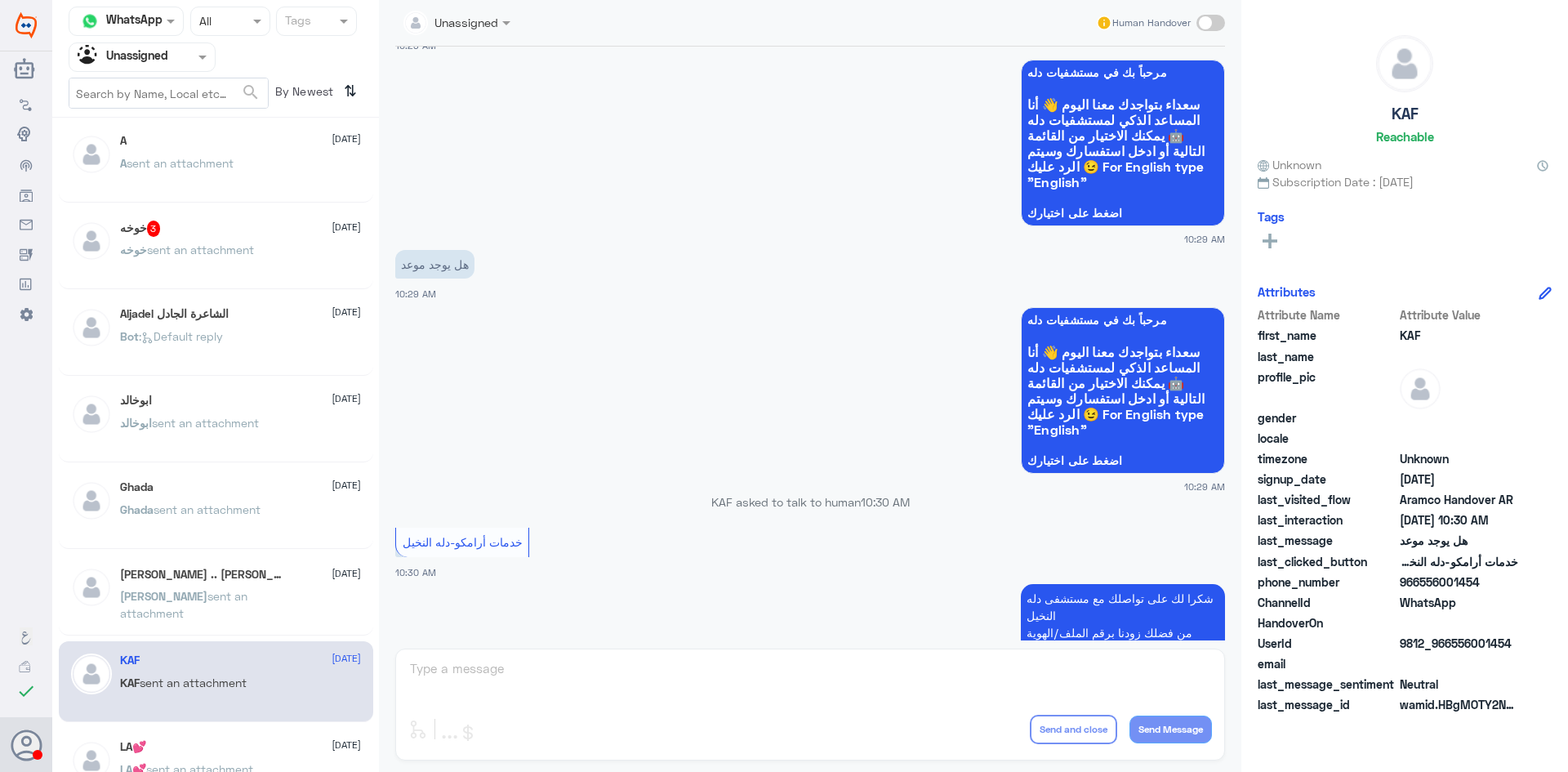
scroll to position [232, 0]
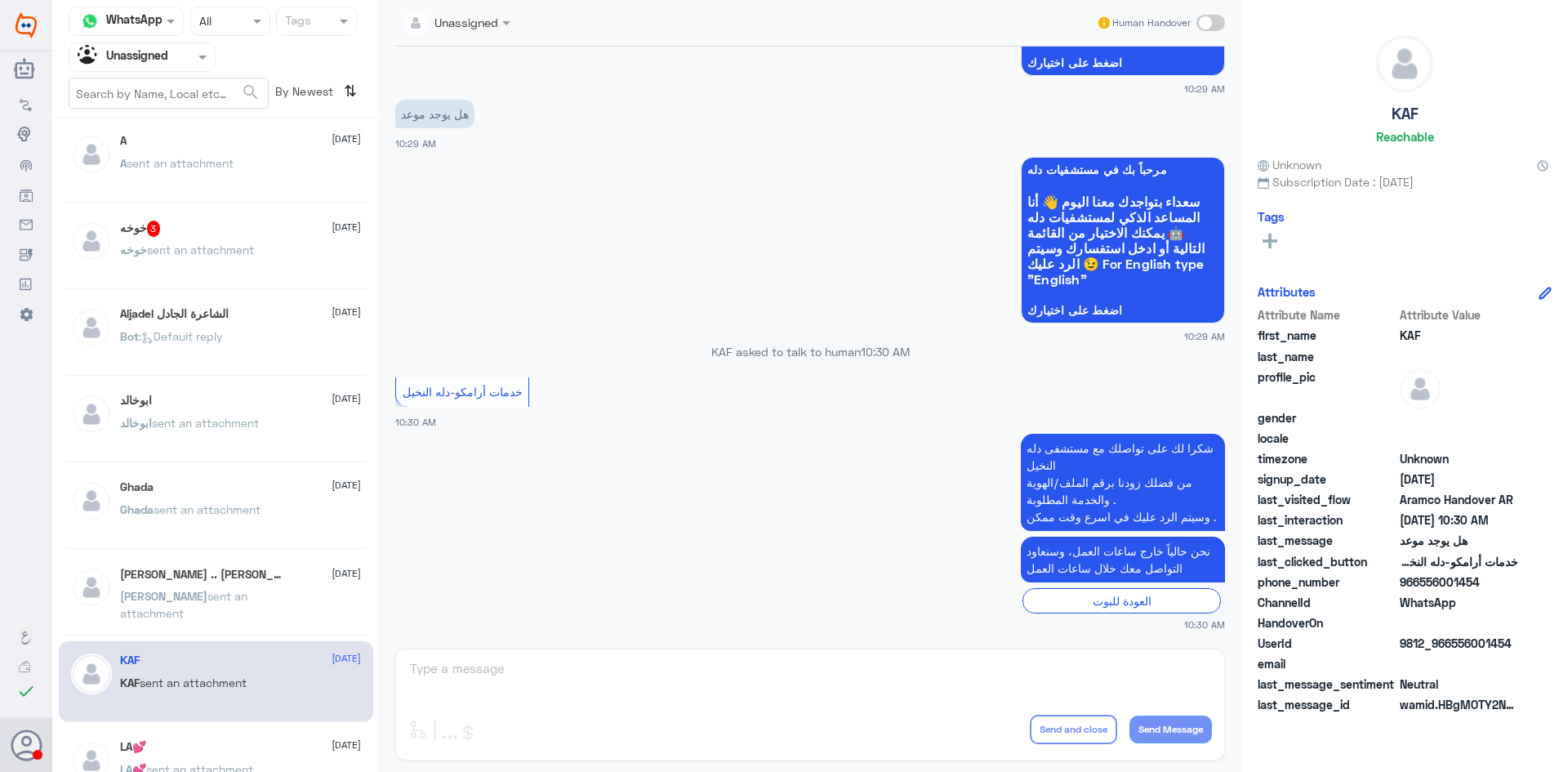
click at [206, 580] on h5 "محمد .. ابوعبدالله .. 4" at bounding box center [204, 575] width 169 height 16
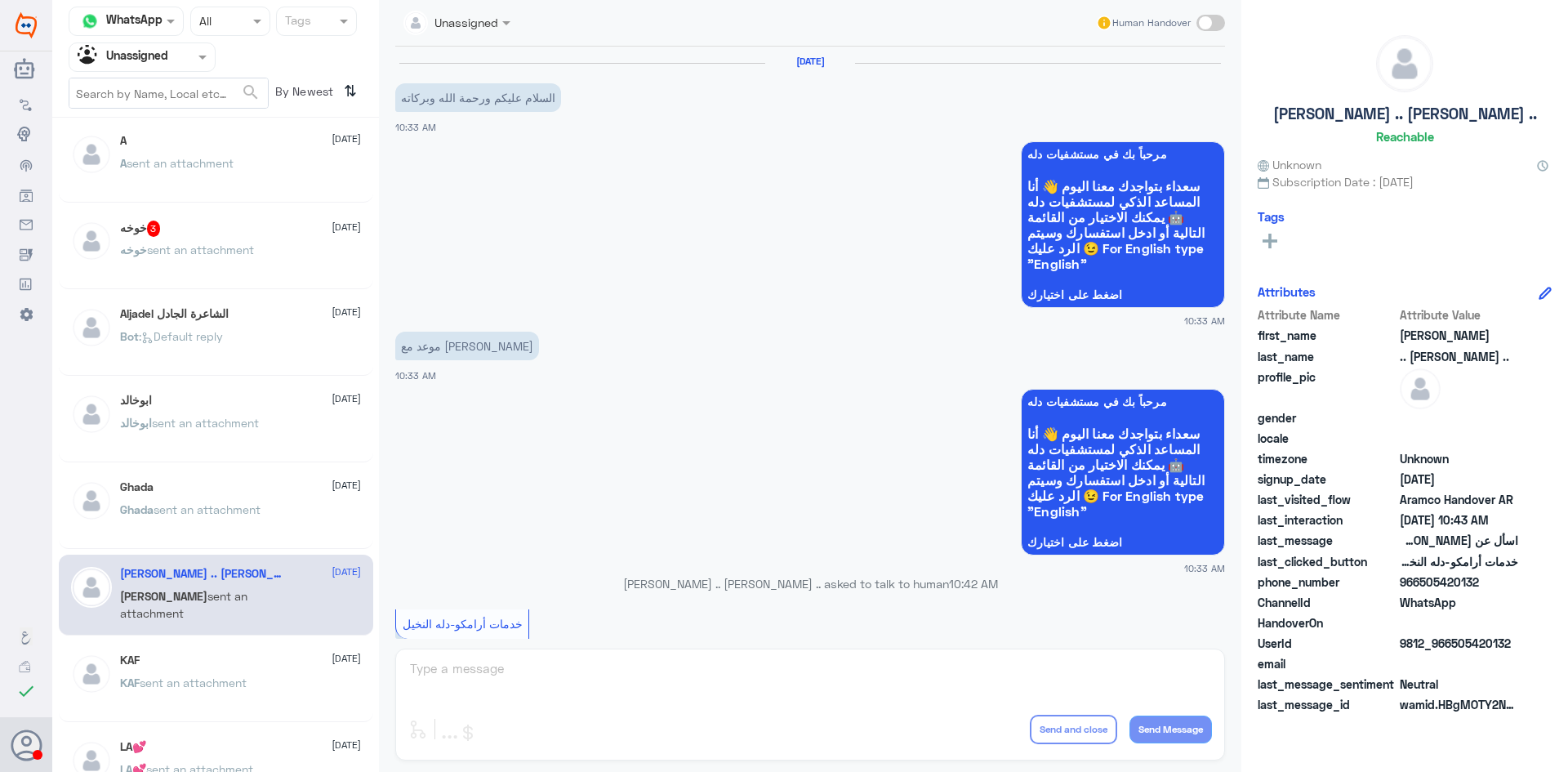
click at [183, 500] on div "Ghada 25 July Ghada sent an attachment" at bounding box center [240, 511] width 241 height 61
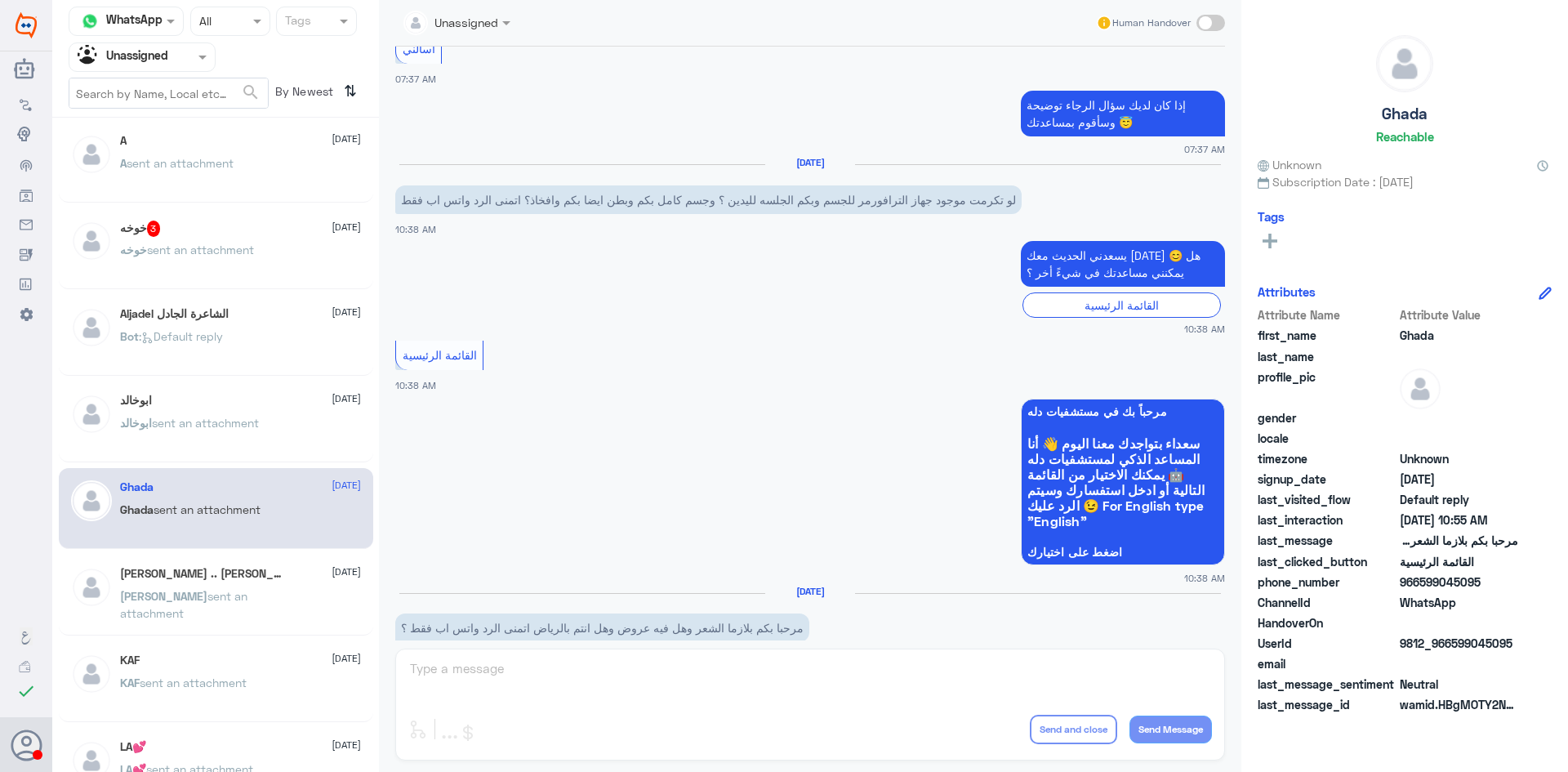
scroll to position [1322, 0]
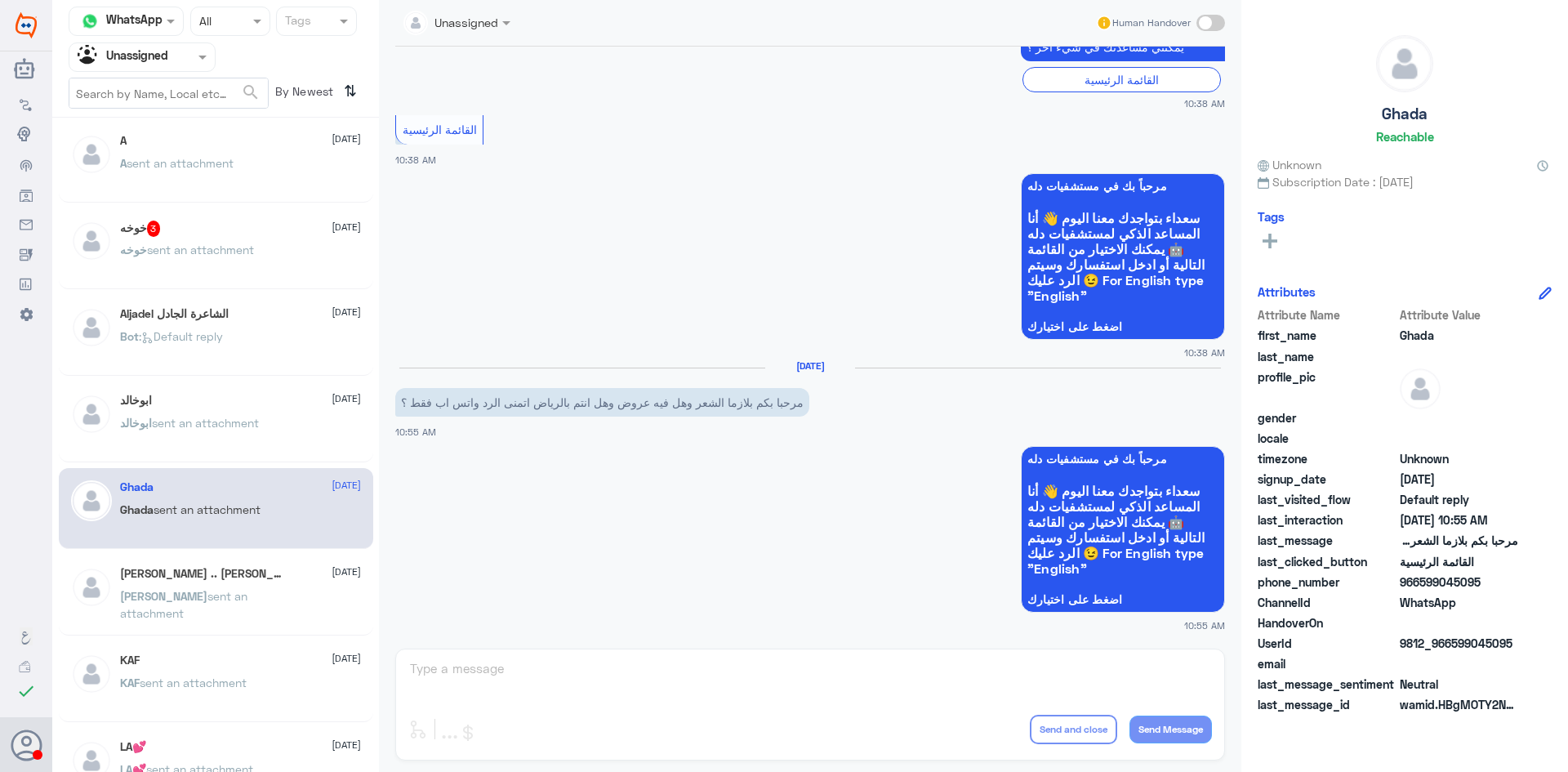
click at [265, 407] on div "ابوخالد 25 July" at bounding box center [240, 400] width 241 height 14
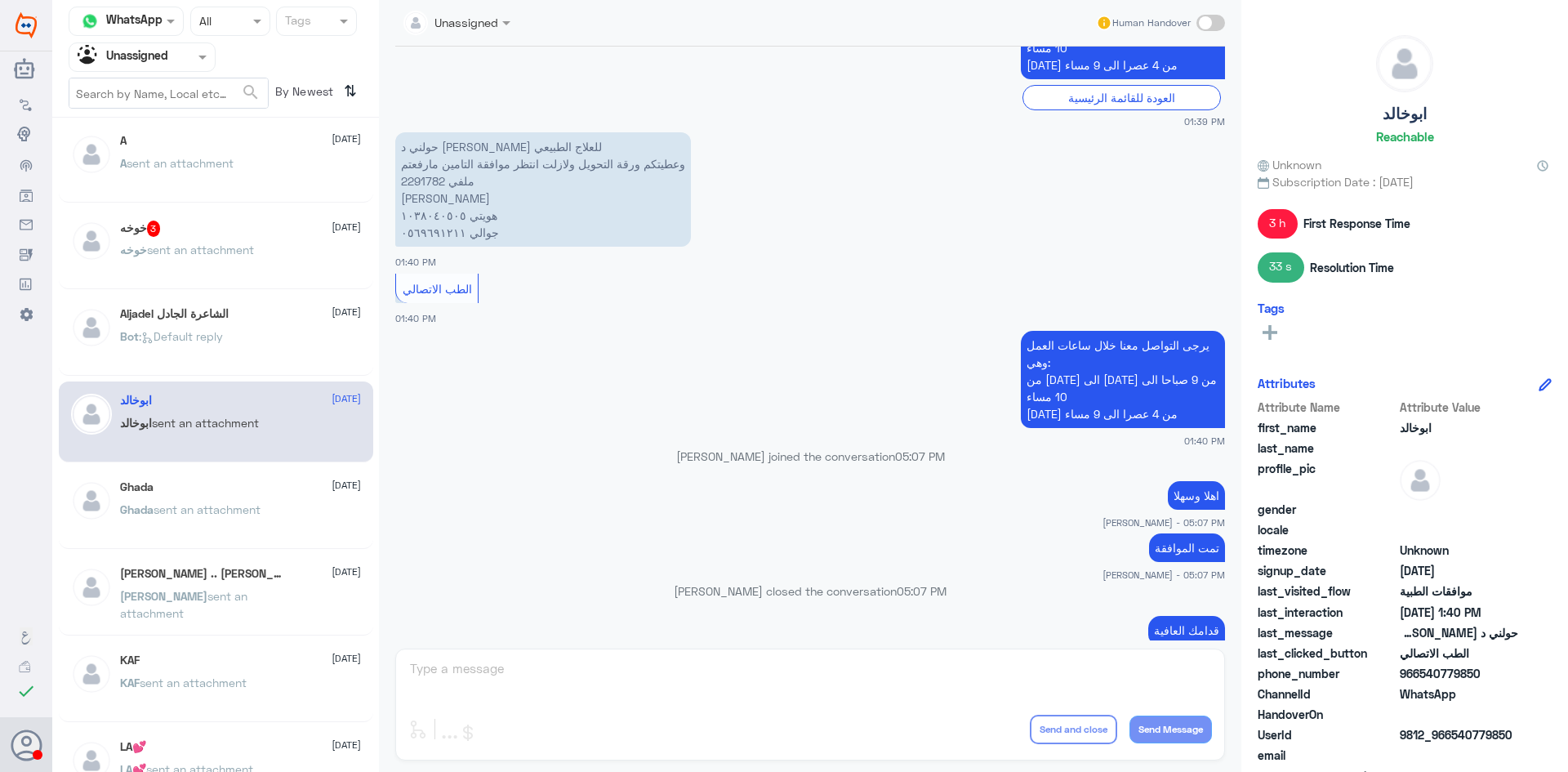
scroll to position [846, 0]
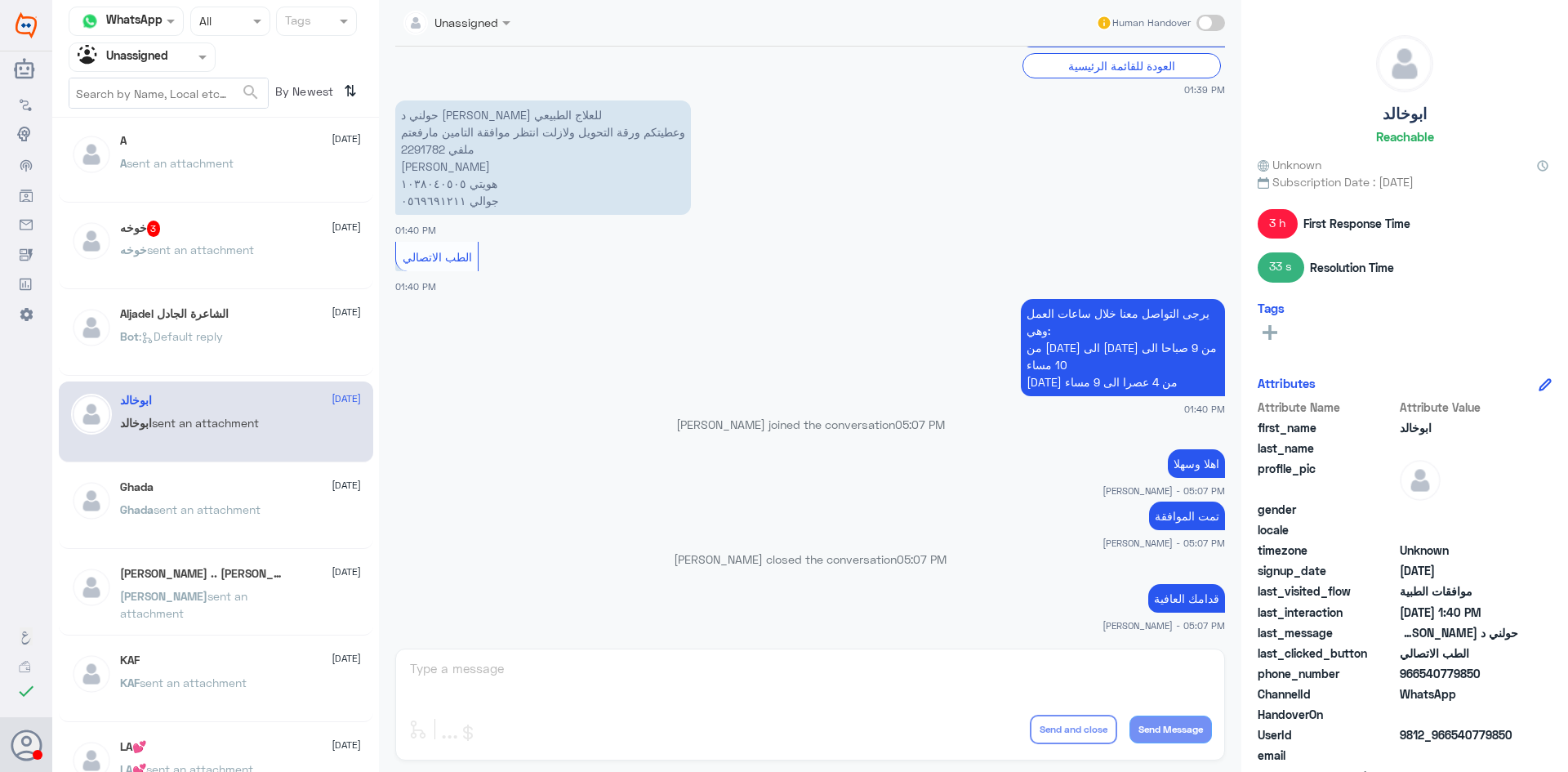
click at [222, 328] on p "Bot : Default reply" at bounding box center [171, 347] width 103 height 41
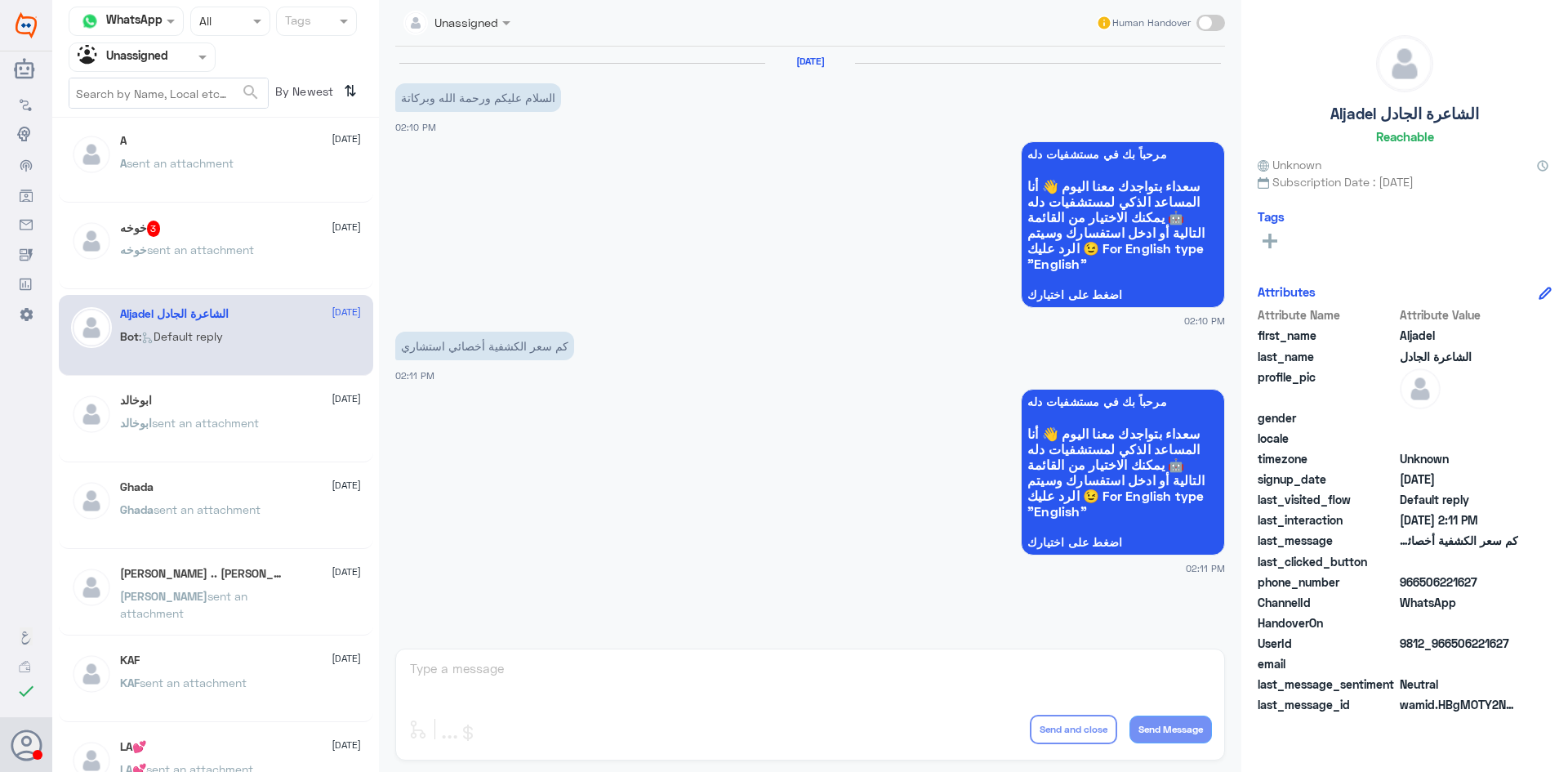
click at [270, 260] on div "خوخه sent an attachment" at bounding box center [240, 263] width 241 height 37
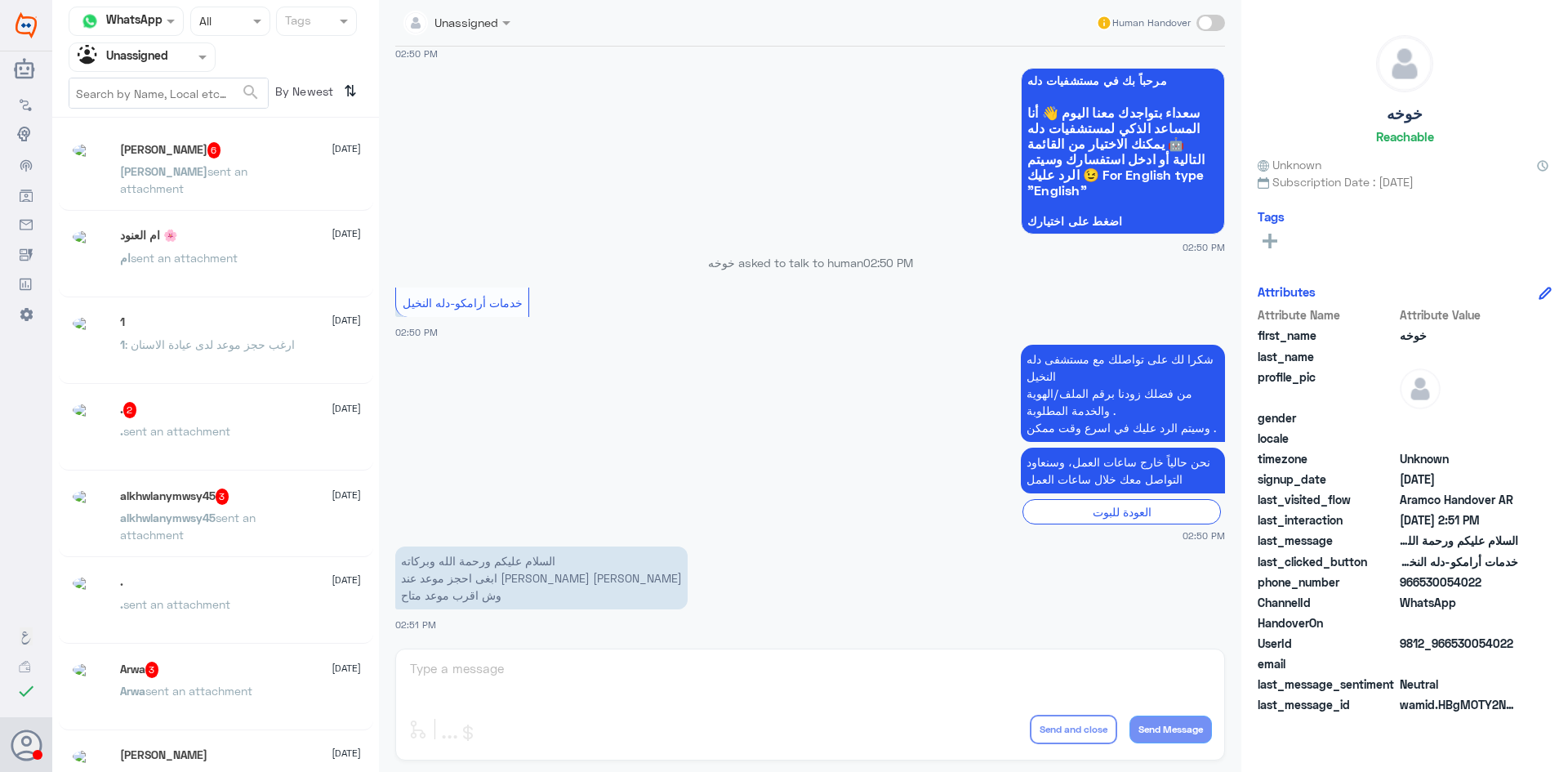
scroll to position [8, 0]
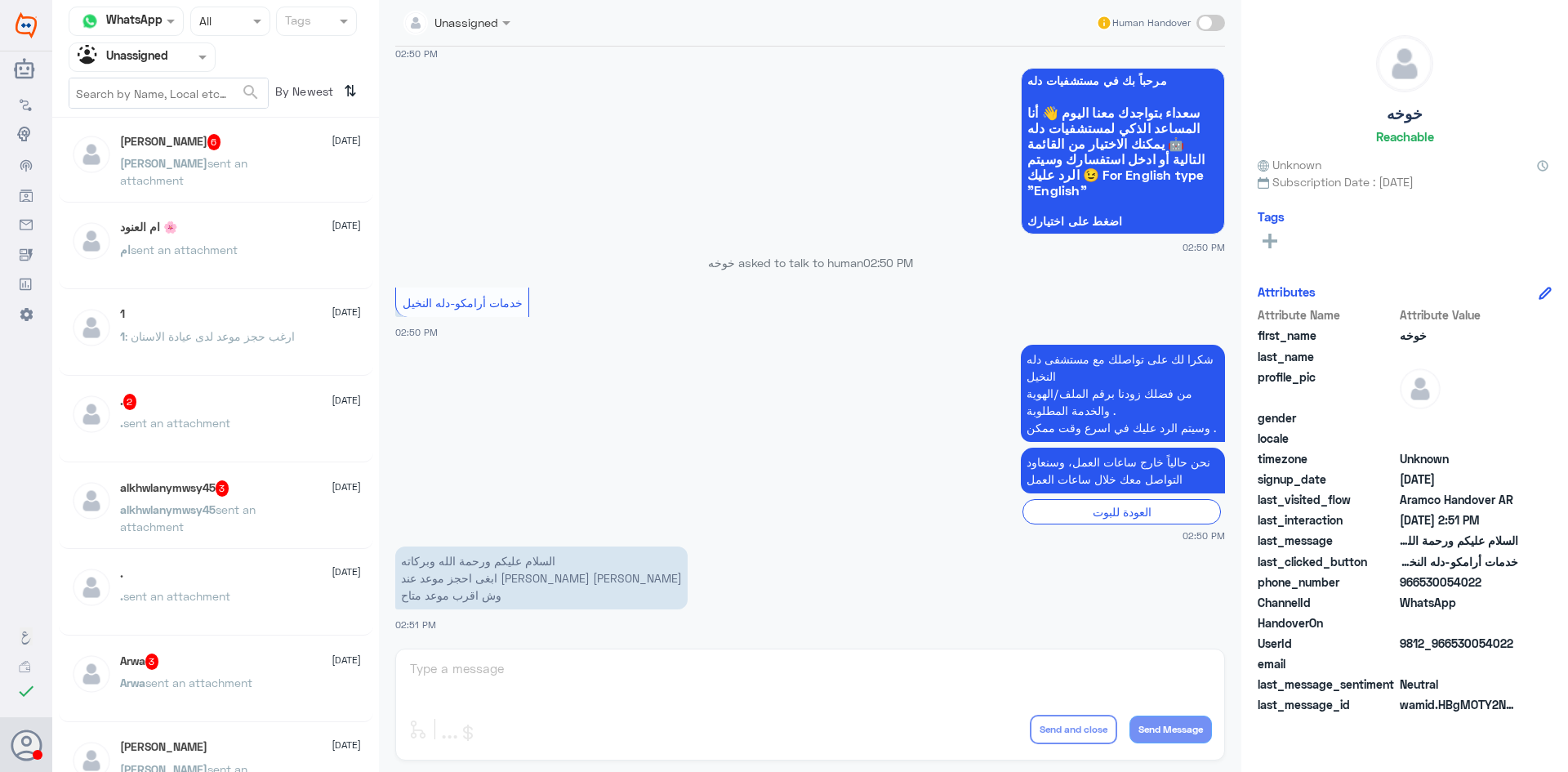
click at [202, 678] on span "sent an attachment" at bounding box center [198, 682] width 107 height 14
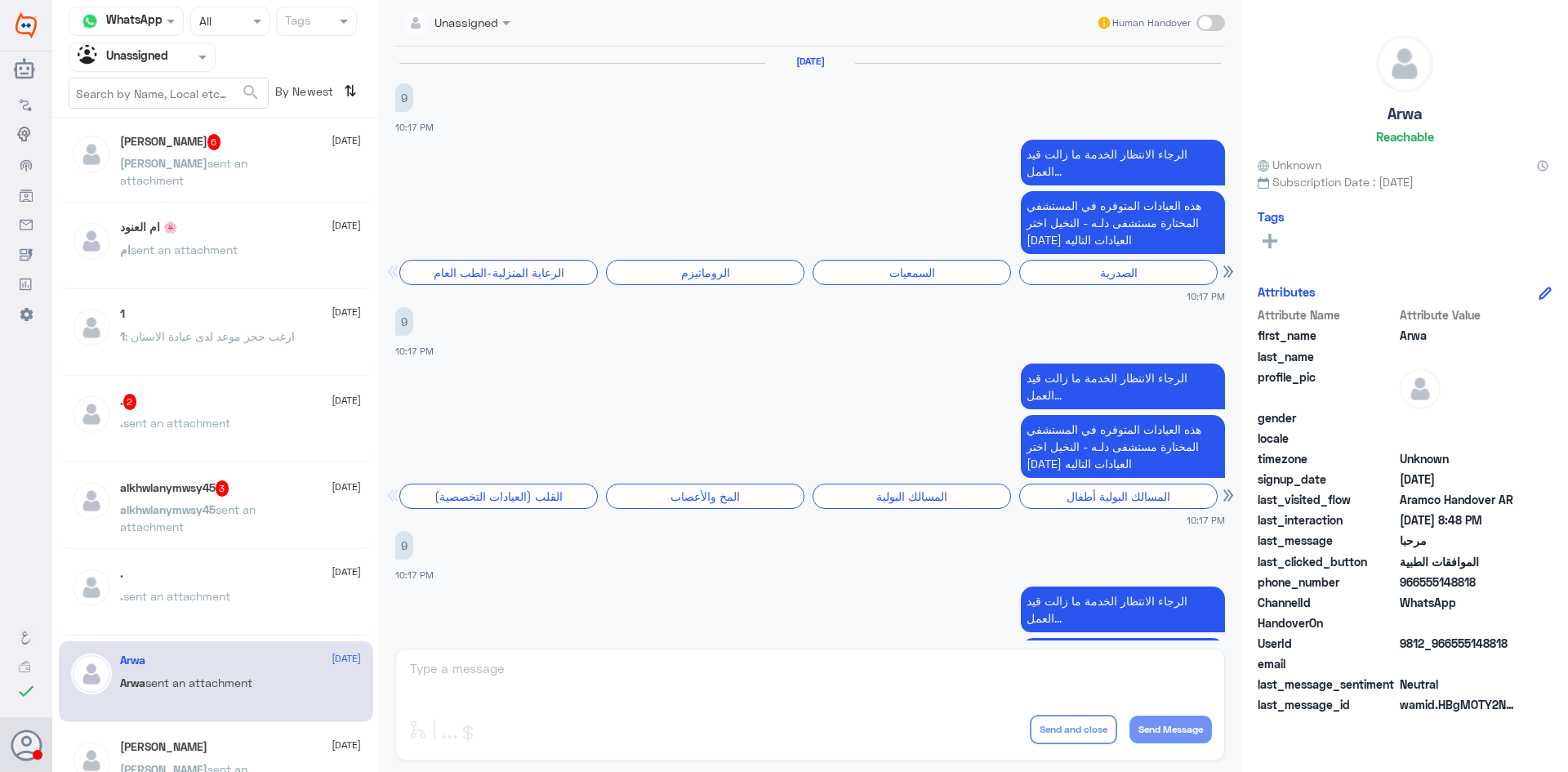
scroll to position [2262, 0]
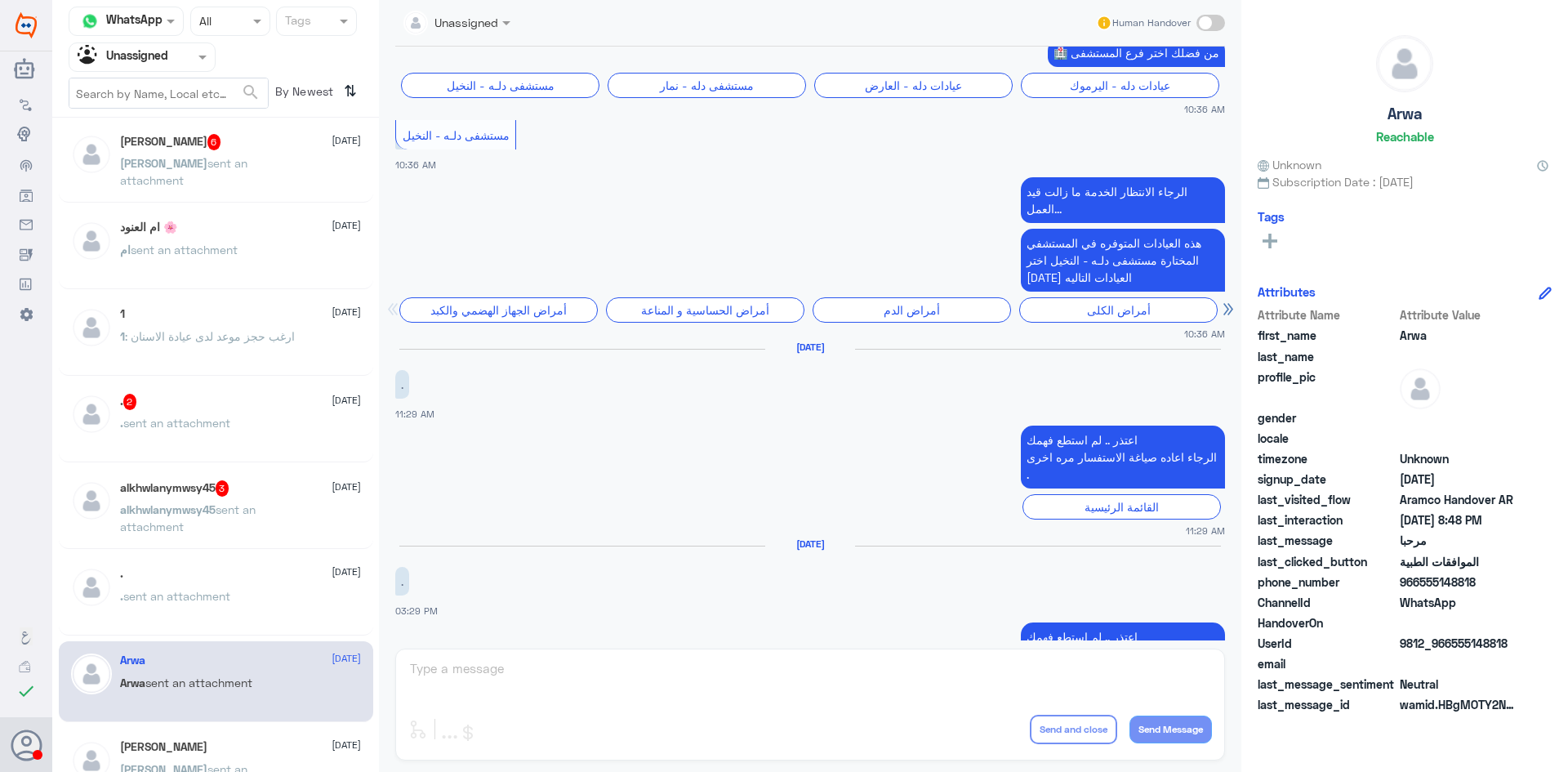
click at [160, 556] on div ". 25 July . sent an attachment" at bounding box center [215, 596] width 314 height 81
click at [167, 579] on div ". 25 July" at bounding box center [240, 574] width 241 height 14
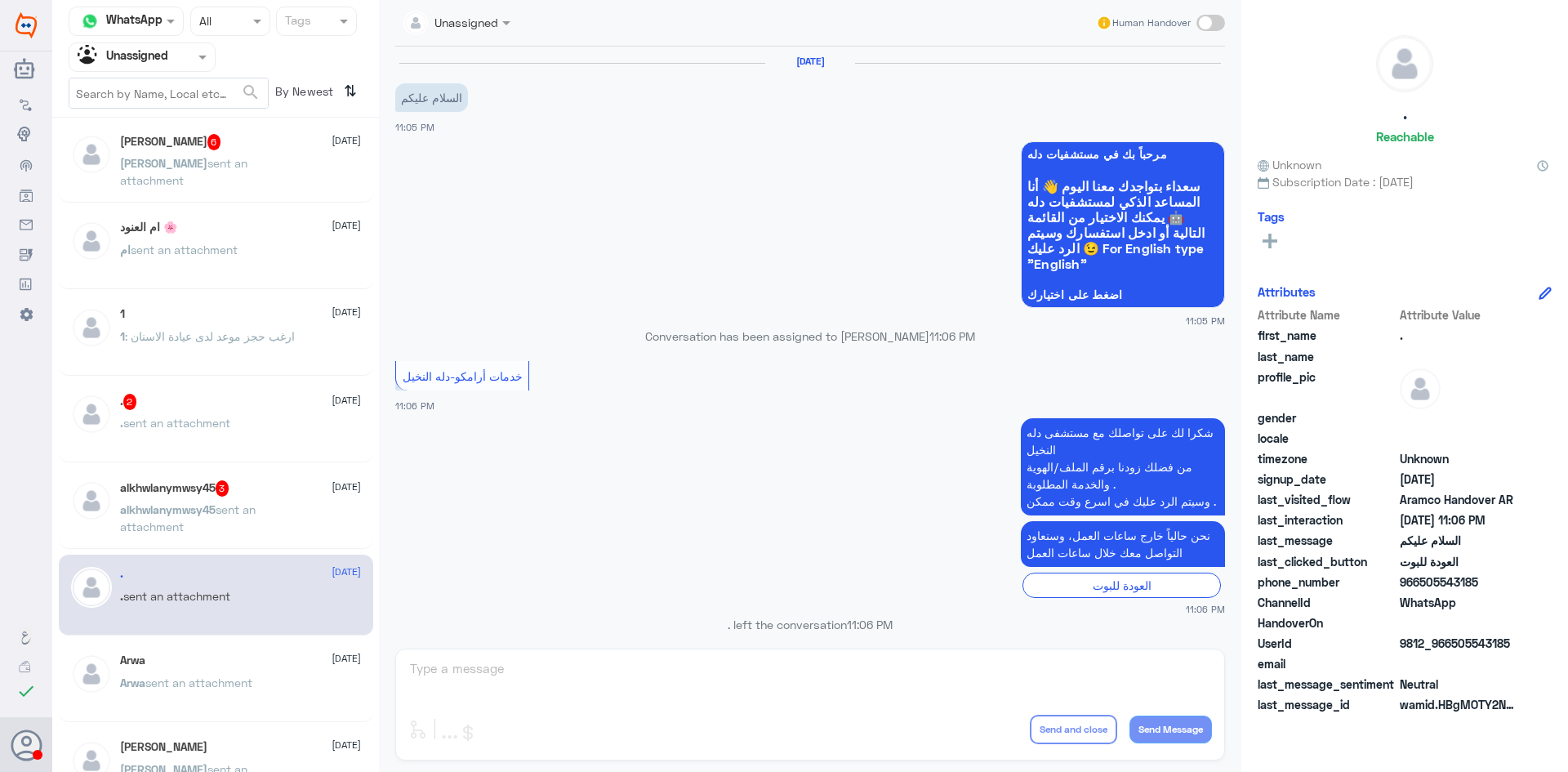
click at [165, 522] on span "sent an attachment" at bounding box center [188, 517] width 136 height 31
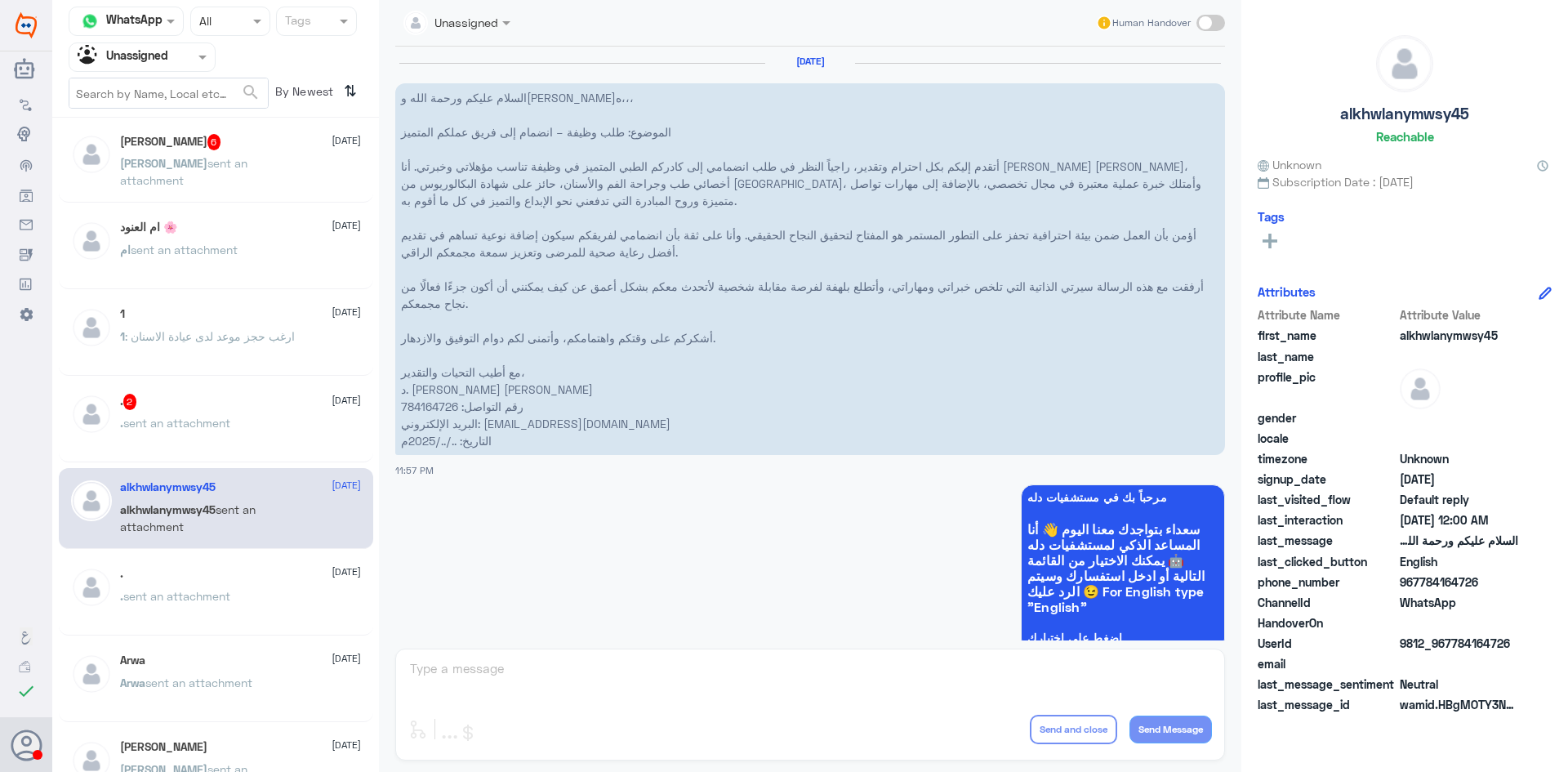
click at [209, 415] on p ". sent an attachment" at bounding box center [175, 434] width 110 height 41
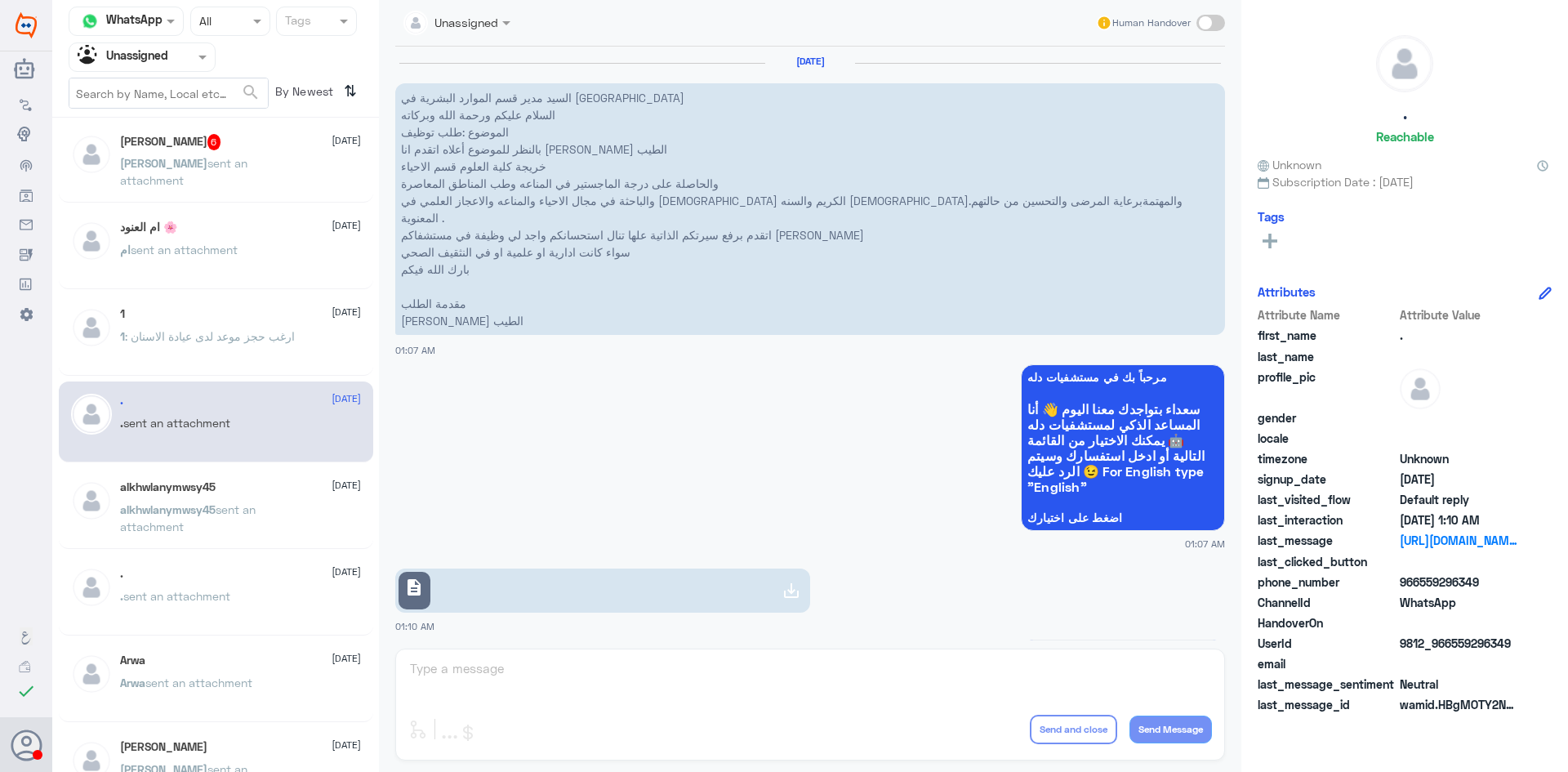
click at [243, 316] on div "1 26 July" at bounding box center [240, 313] width 241 height 14
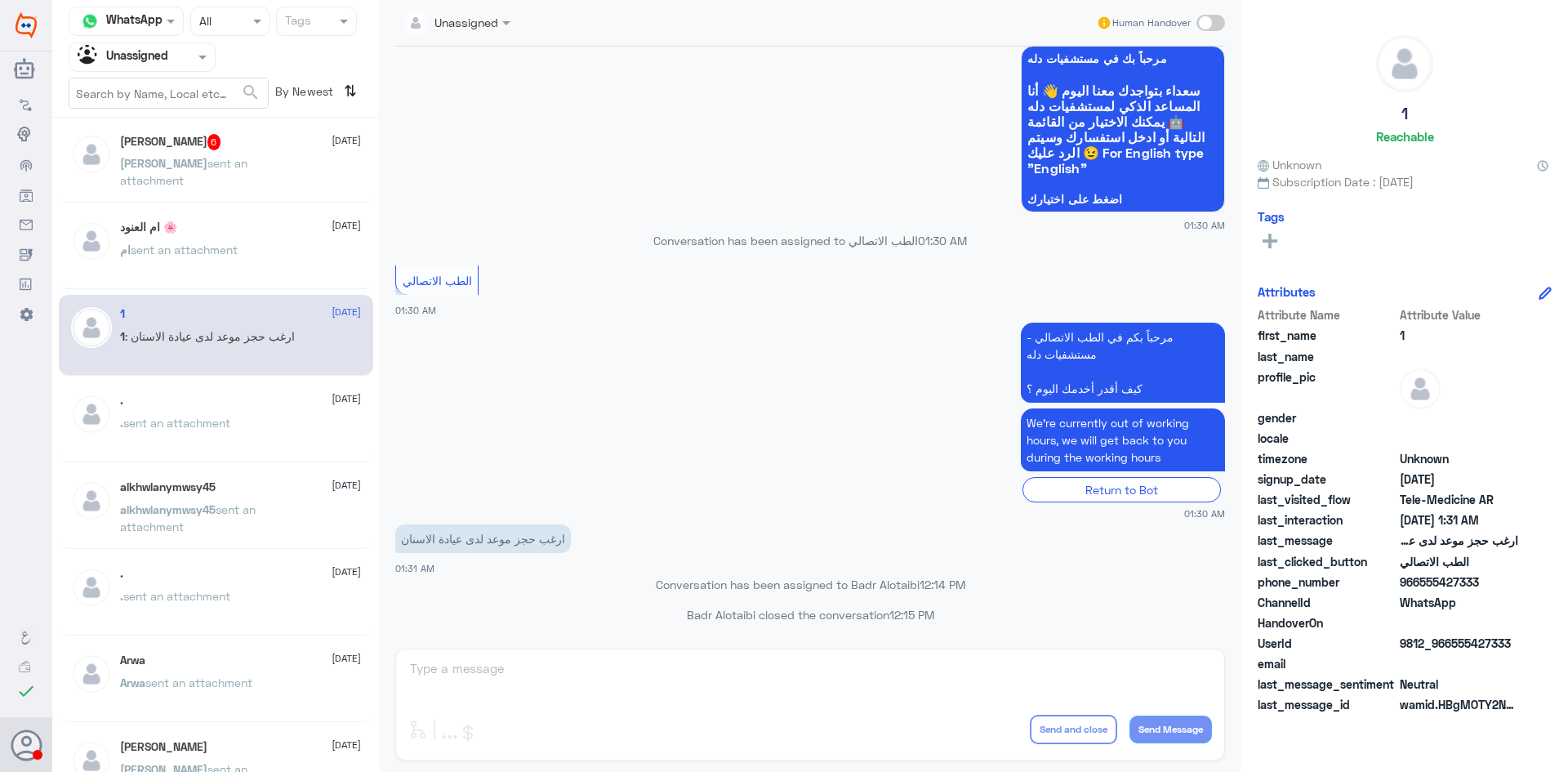
scroll to position [99, 0]
click at [204, 249] on span "sent an attachment" at bounding box center [183, 249] width 107 height 14
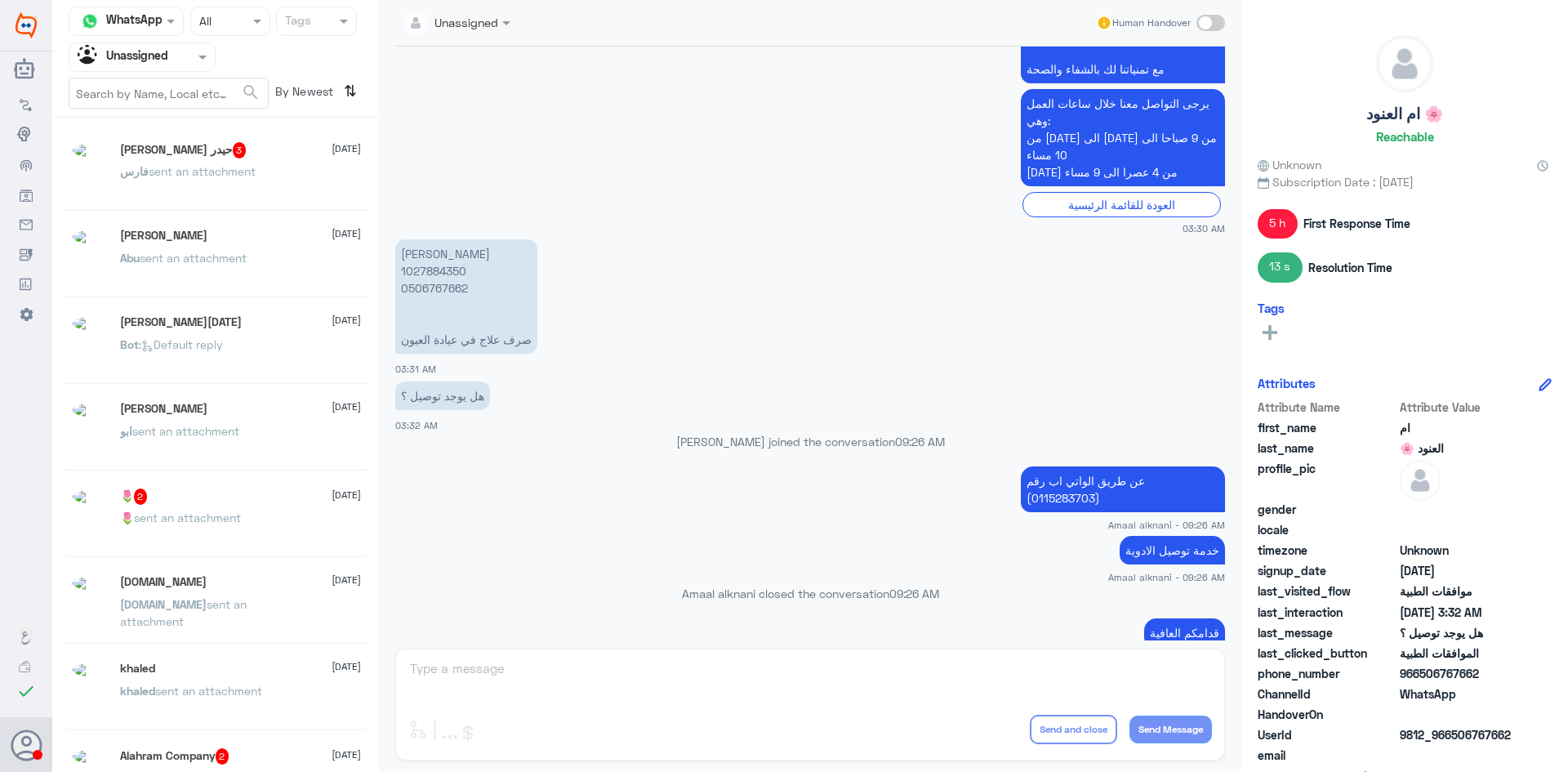
scroll to position [8, 0]
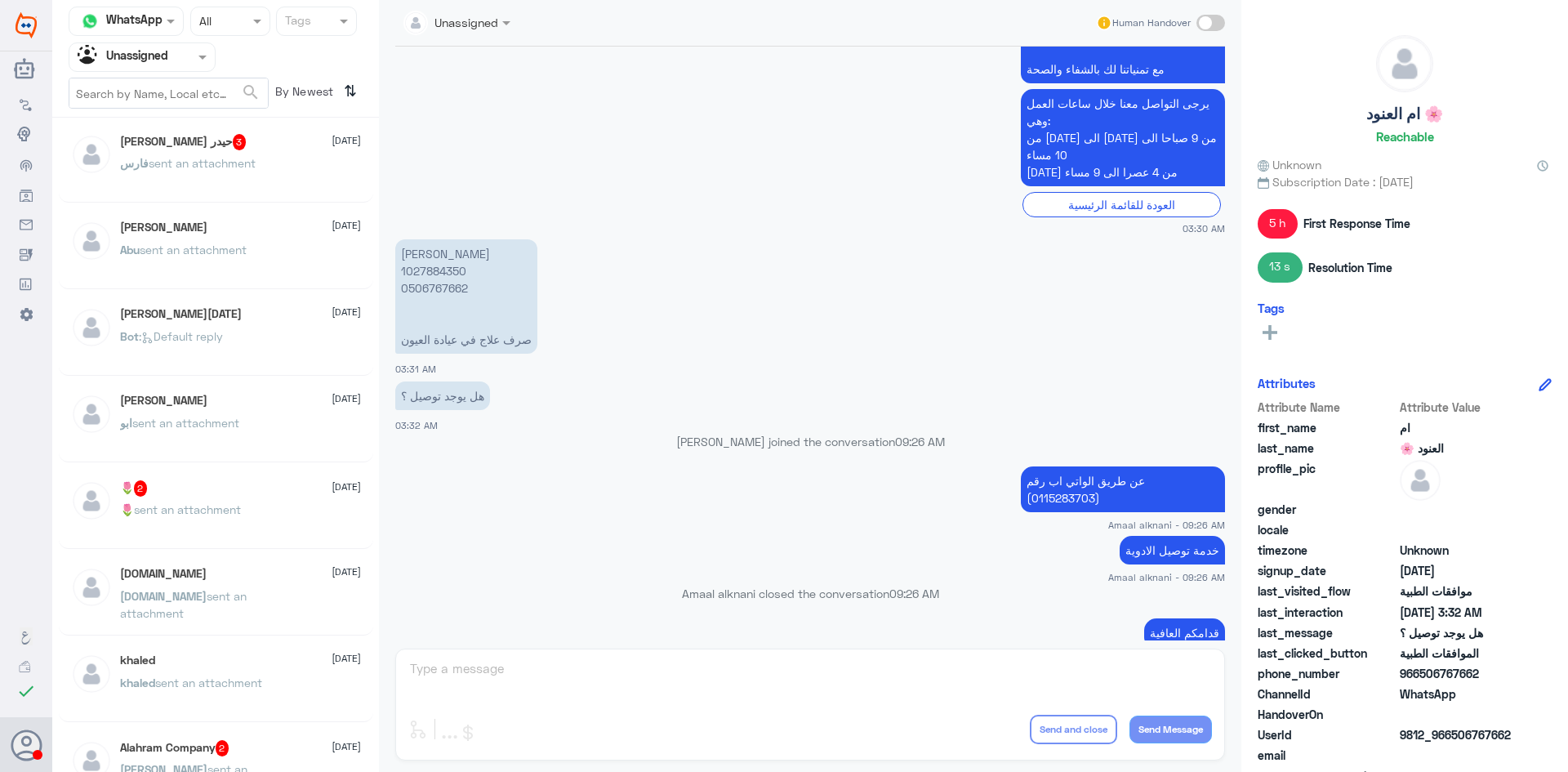
click at [250, 745] on div "Alahram Company 2 26 July" at bounding box center [240, 747] width 241 height 16
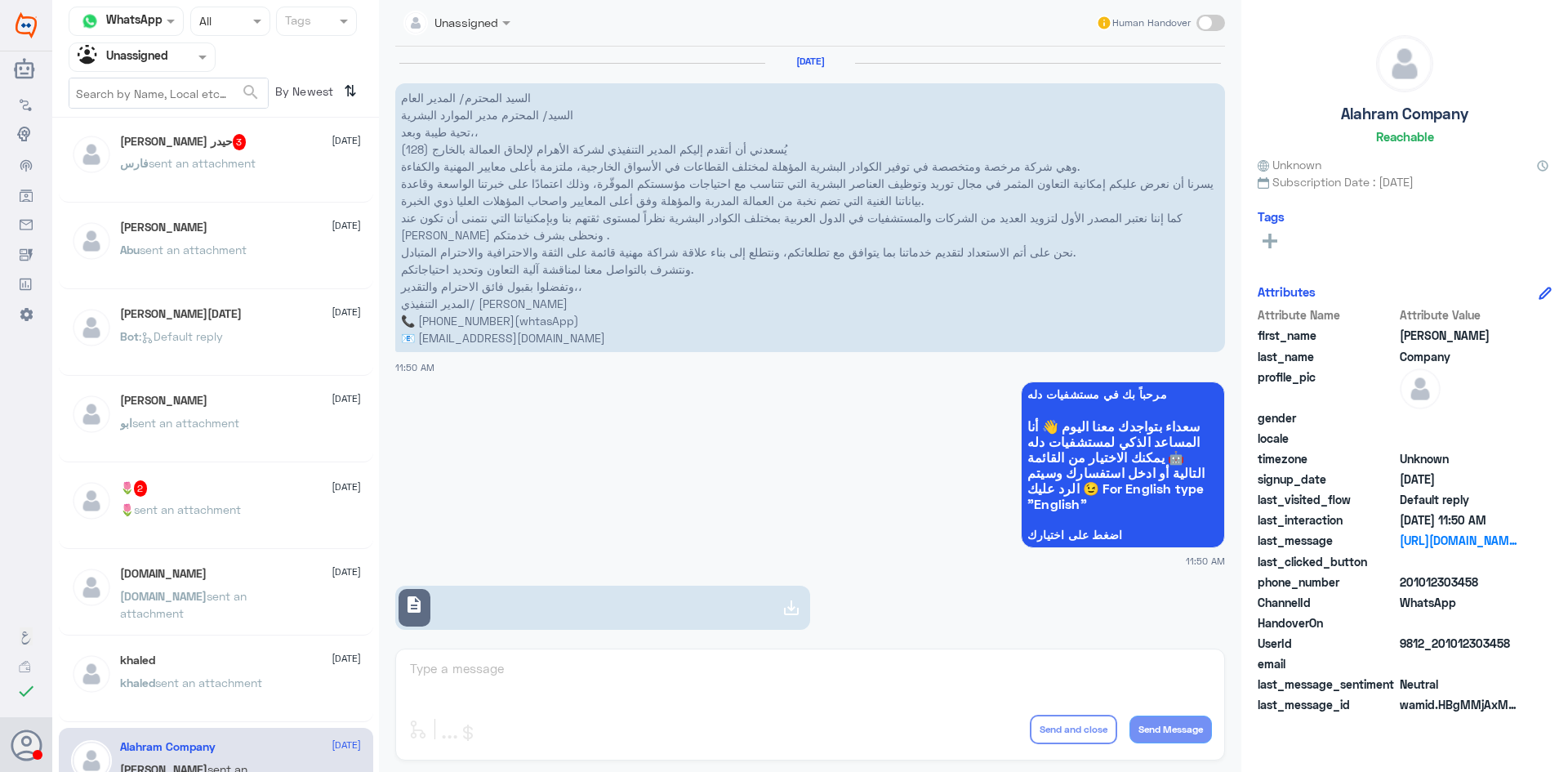
click at [214, 631] on div "mdbakib24gmail.com 26 July mdbakib24gmail.com sent an attachment" at bounding box center [215, 596] width 314 height 81
click at [223, 646] on div "khaled 26 July khaled sent an attachment" at bounding box center [215, 681] width 314 height 81
click at [233, 682] on span "sent an attachment" at bounding box center [208, 682] width 107 height 14
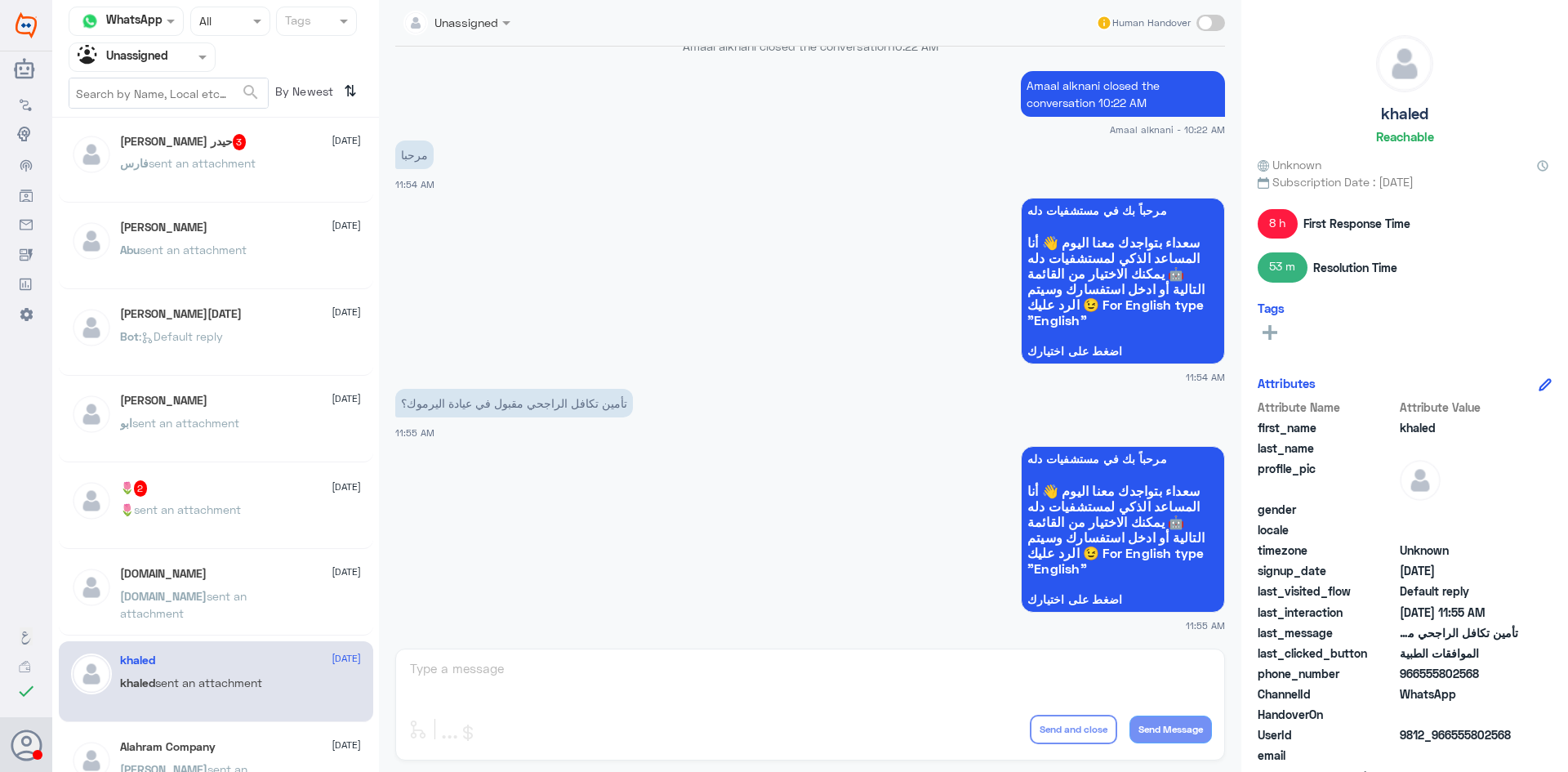
click at [252, 578] on div "mdbakib24gmail.com 26 July" at bounding box center [240, 574] width 241 height 14
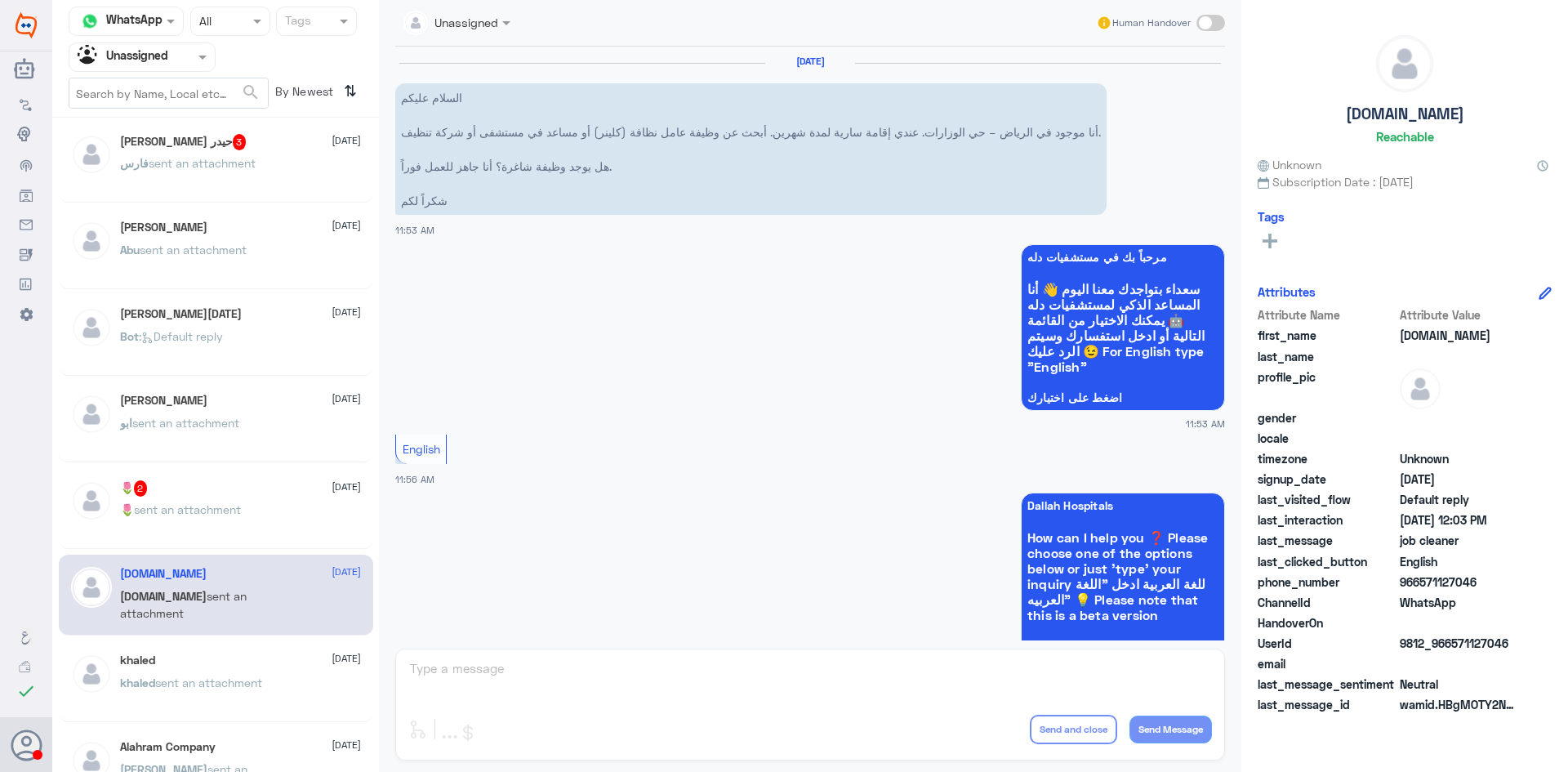
click at [231, 522] on p "🌷 sent an attachment" at bounding box center [180, 521] width 121 height 41
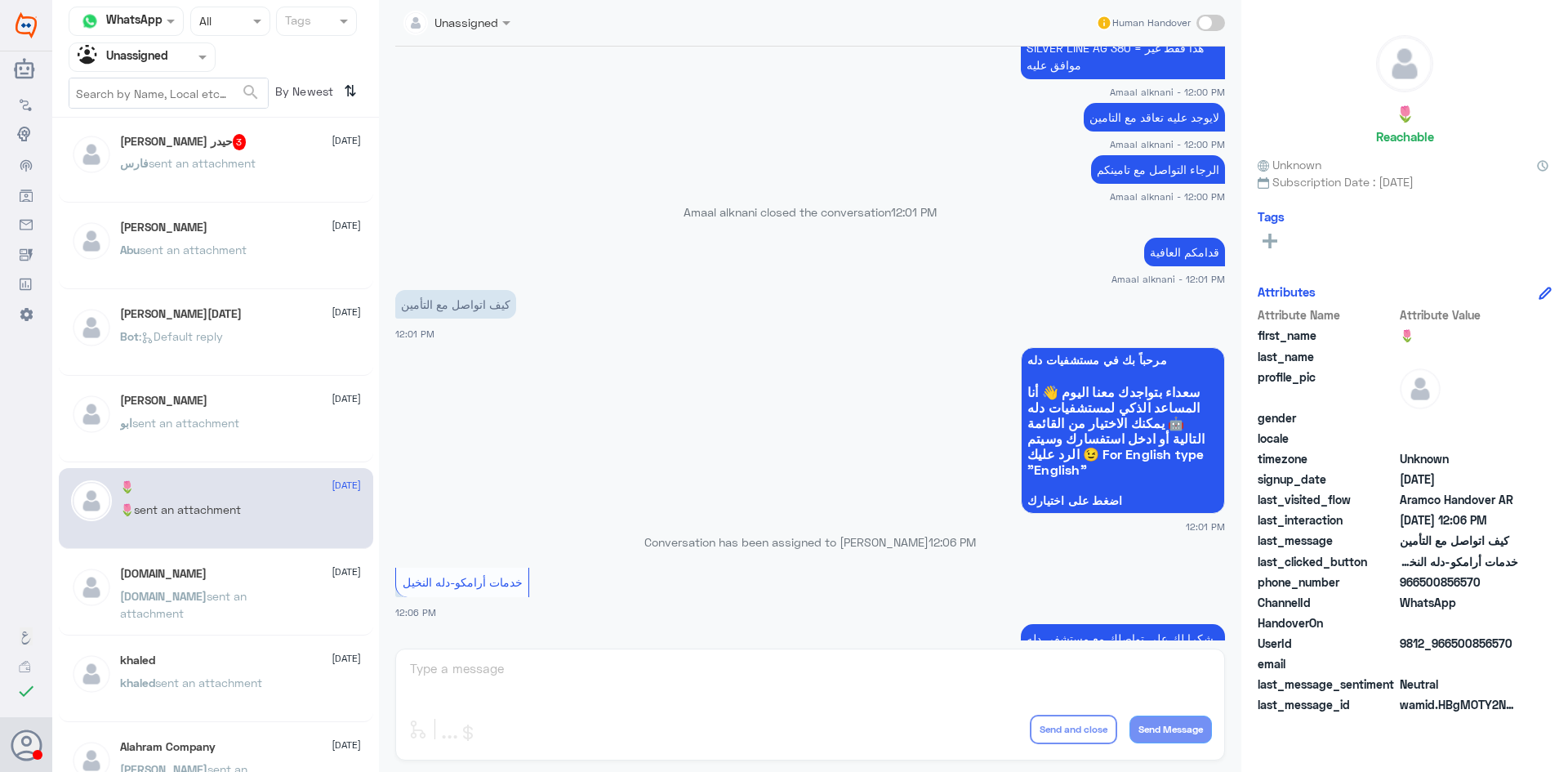
scroll to position [1311, 0]
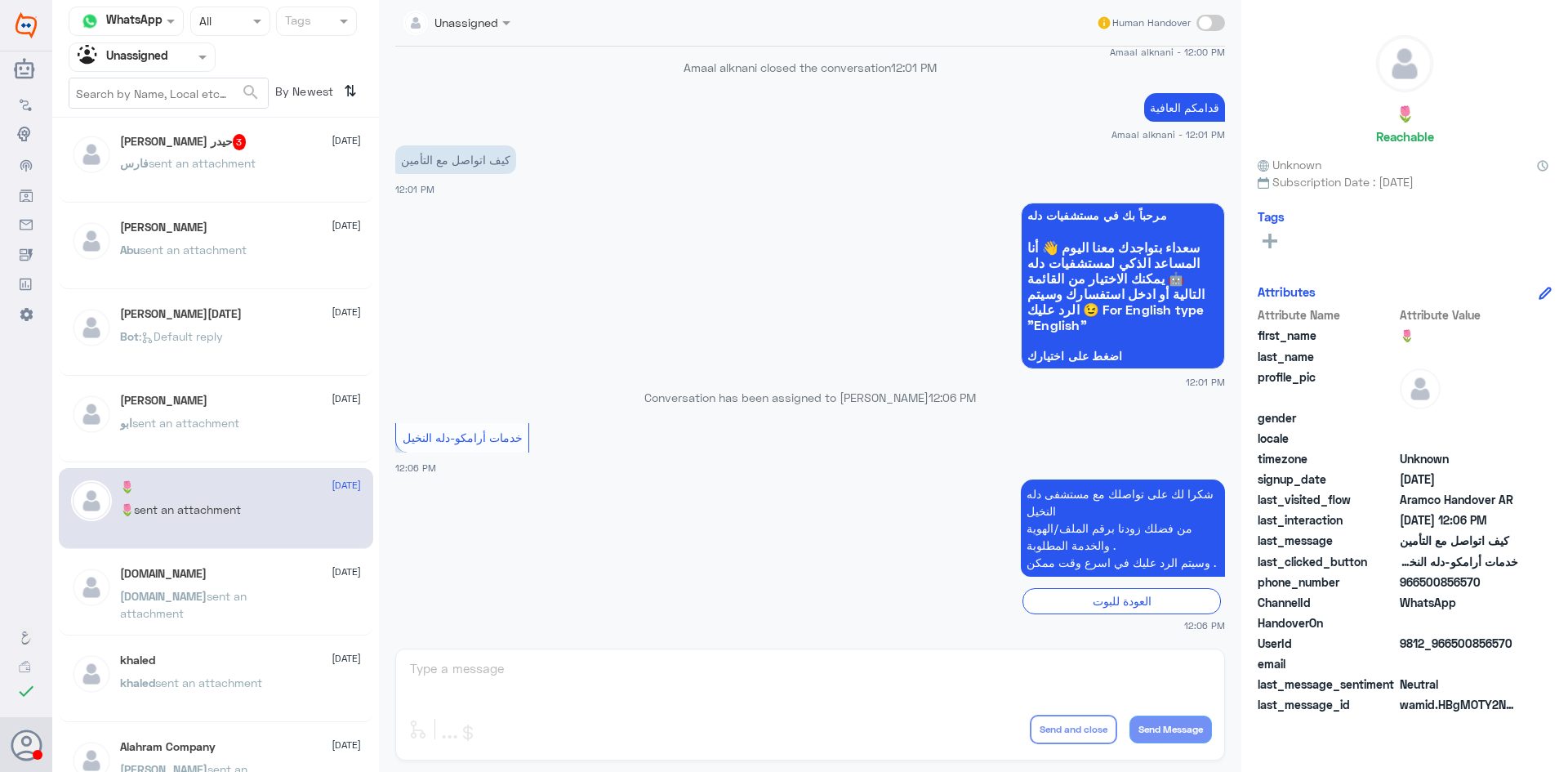
click at [259, 428] on div "ابو sent an attachment" at bounding box center [240, 436] width 241 height 37
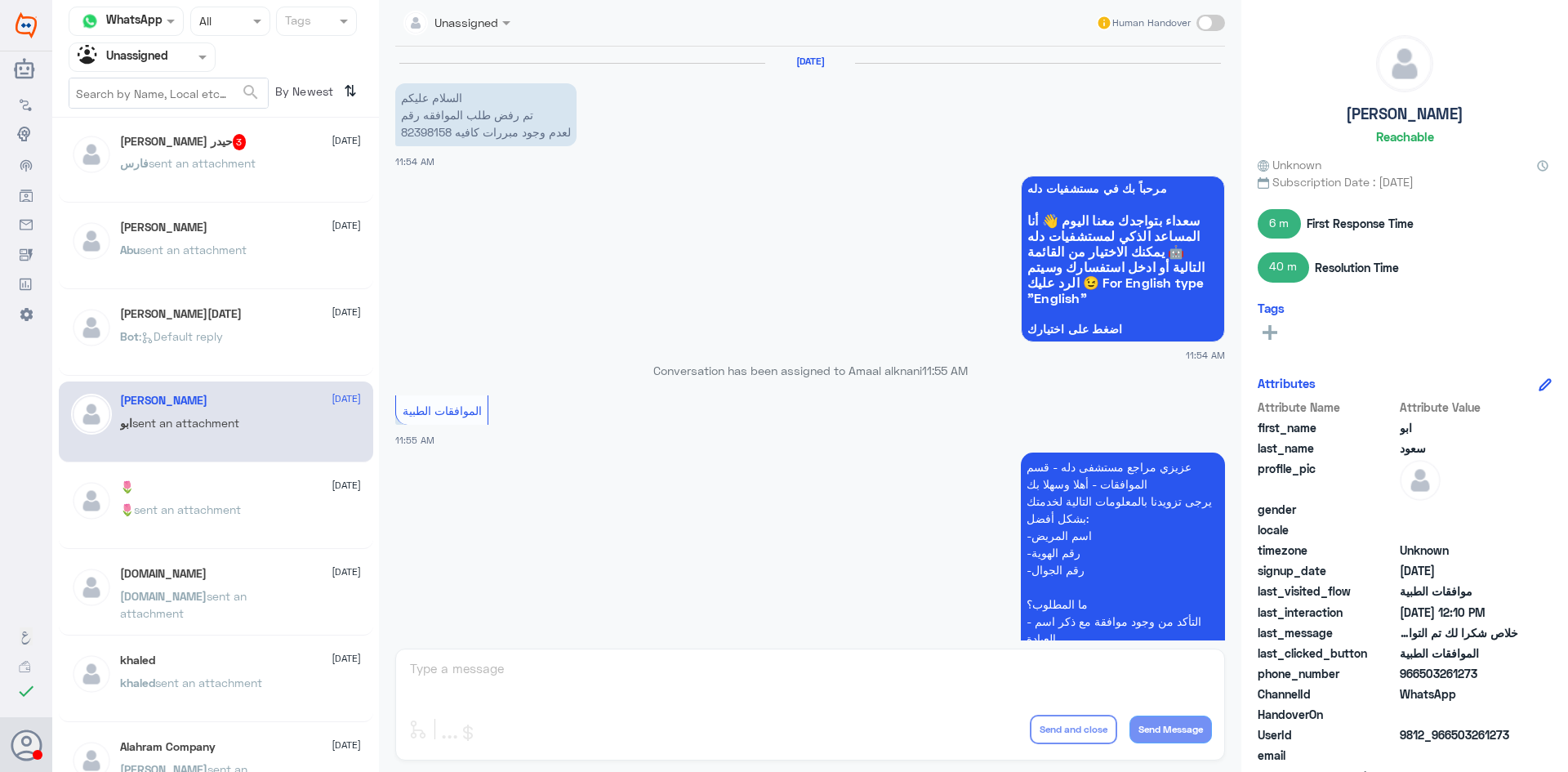
click at [119, 314] on div "Mohamad Ramadan 26 July Bot : Default reply" at bounding box center [215, 337] width 290 height 61
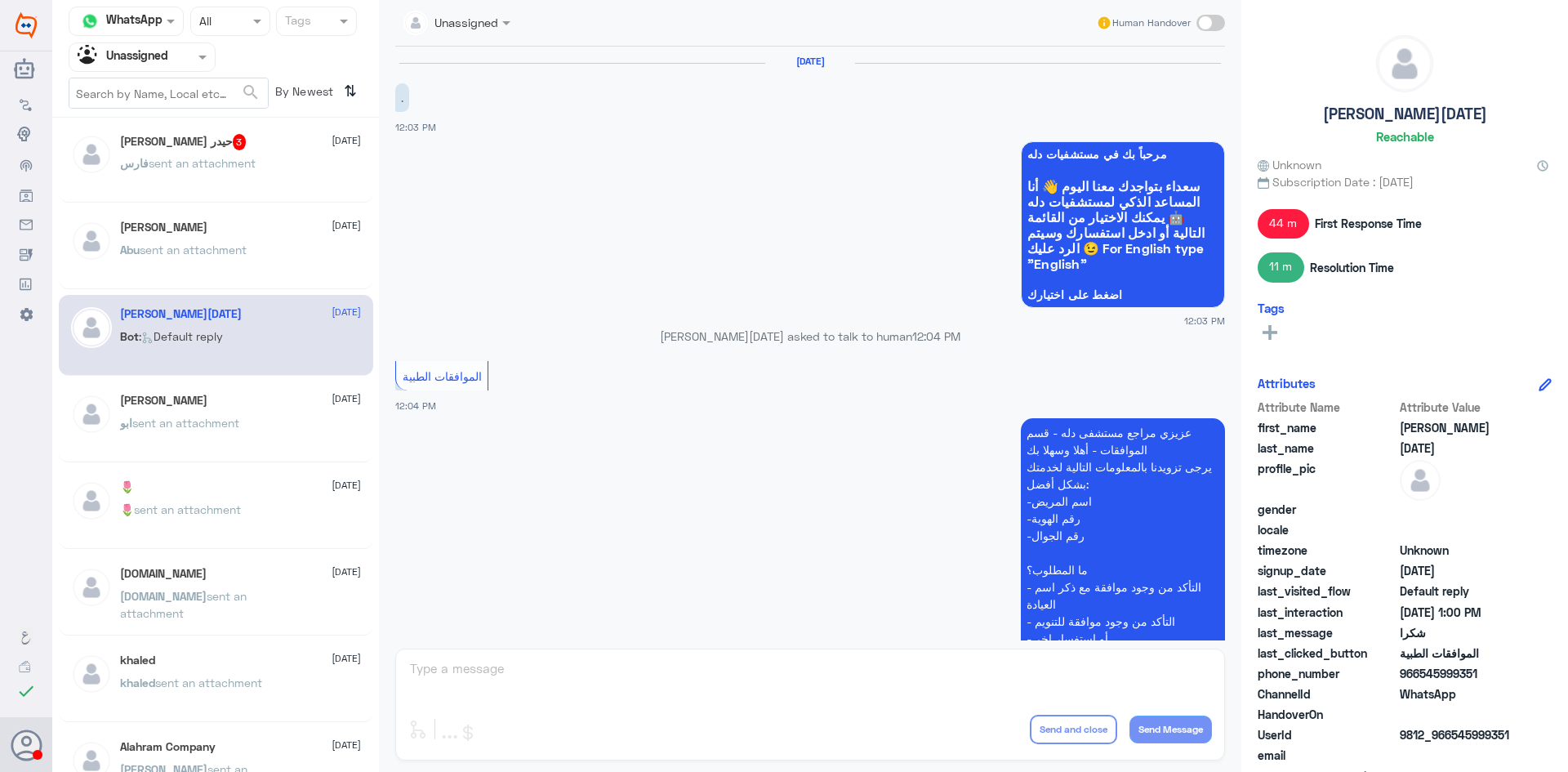
click at [292, 262] on div "Abu sent an attachment" at bounding box center [240, 263] width 241 height 37
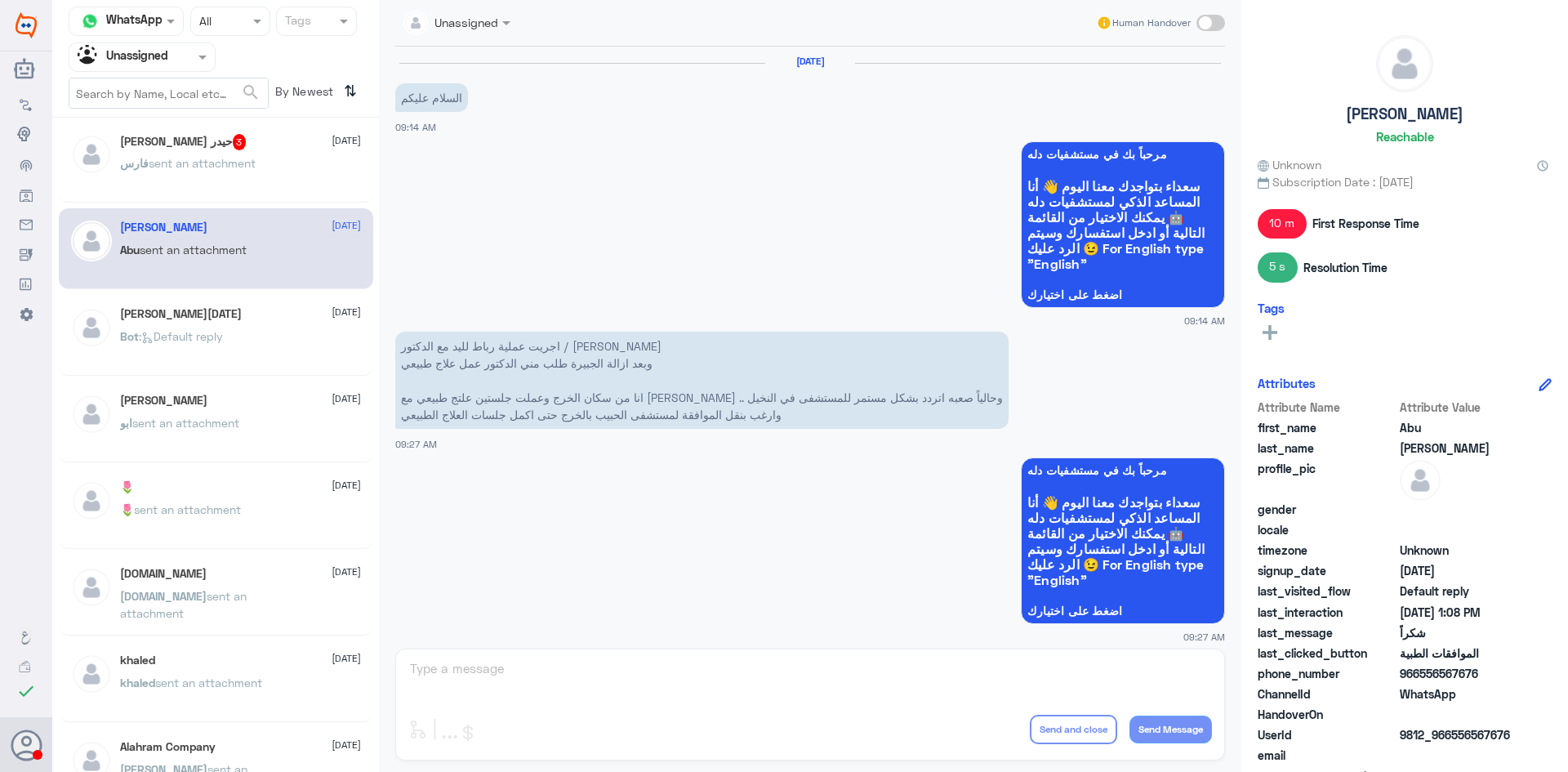
click at [247, 177] on p "فارس sent an attachment" at bounding box center [188, 175] width 136 height 41
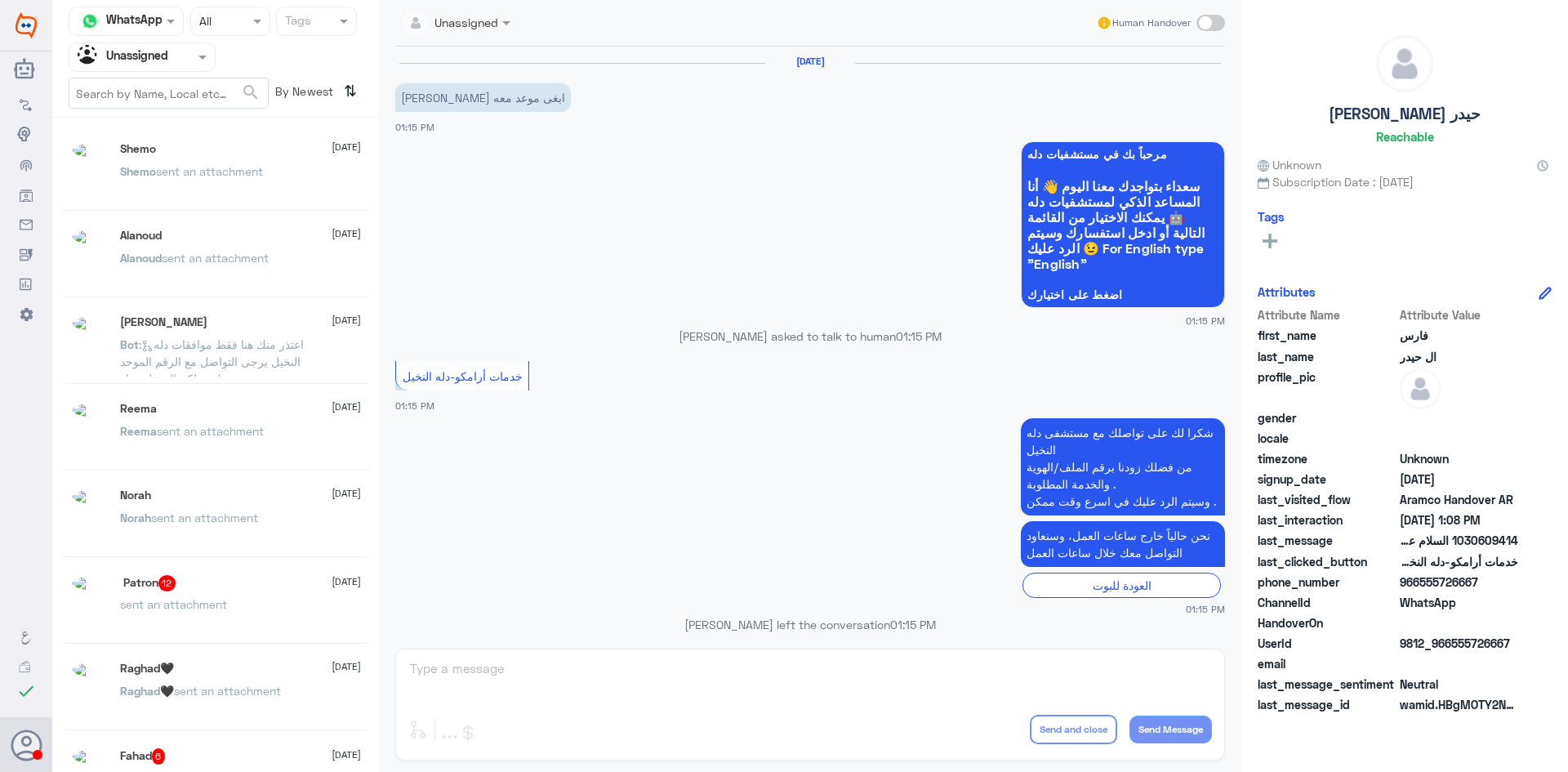
scroll to position [8, 0]
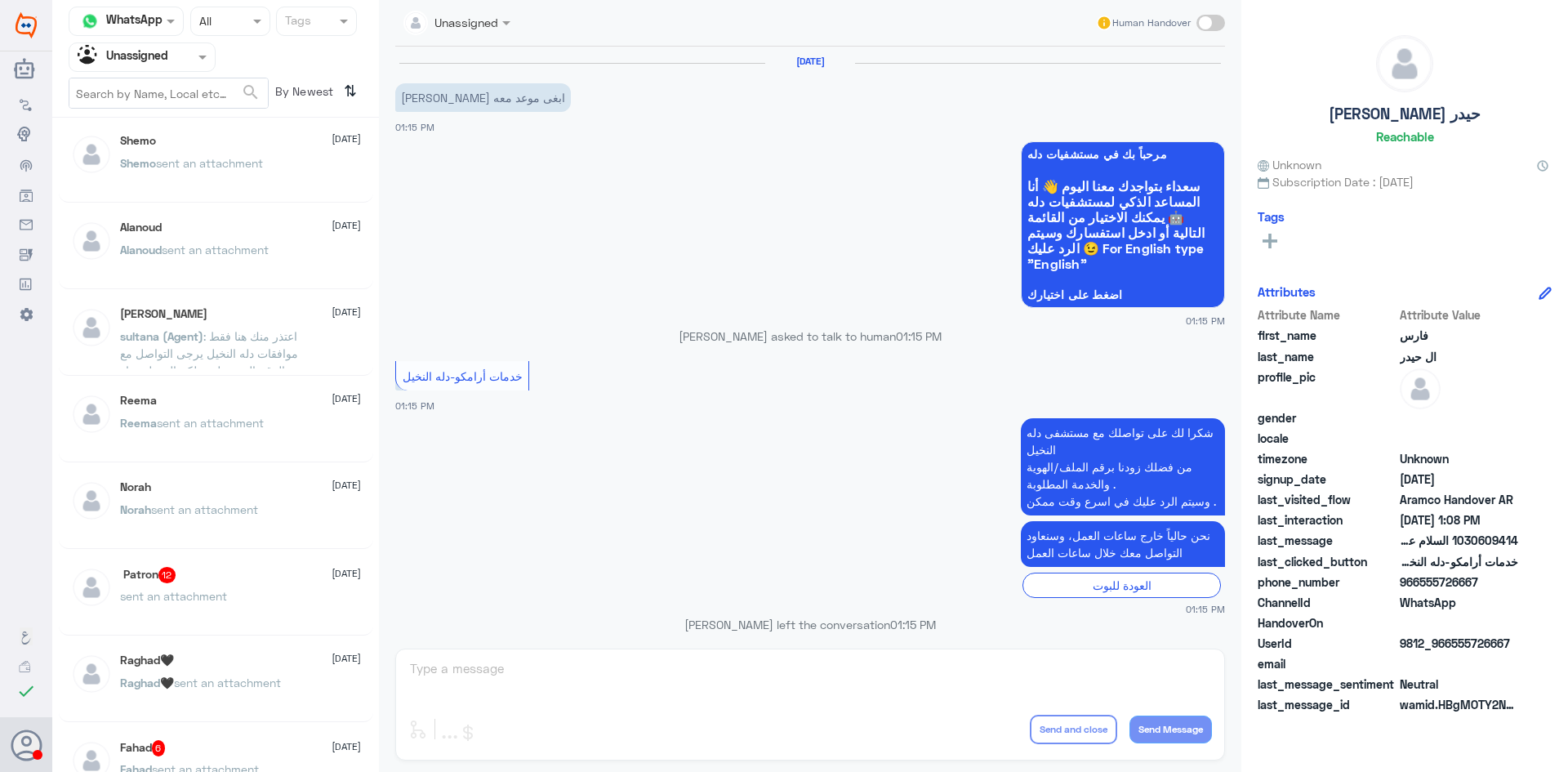
click at [229, 743] on div "Fahad 6 26 July" at bounding box center [240, 747] width 241 height 16
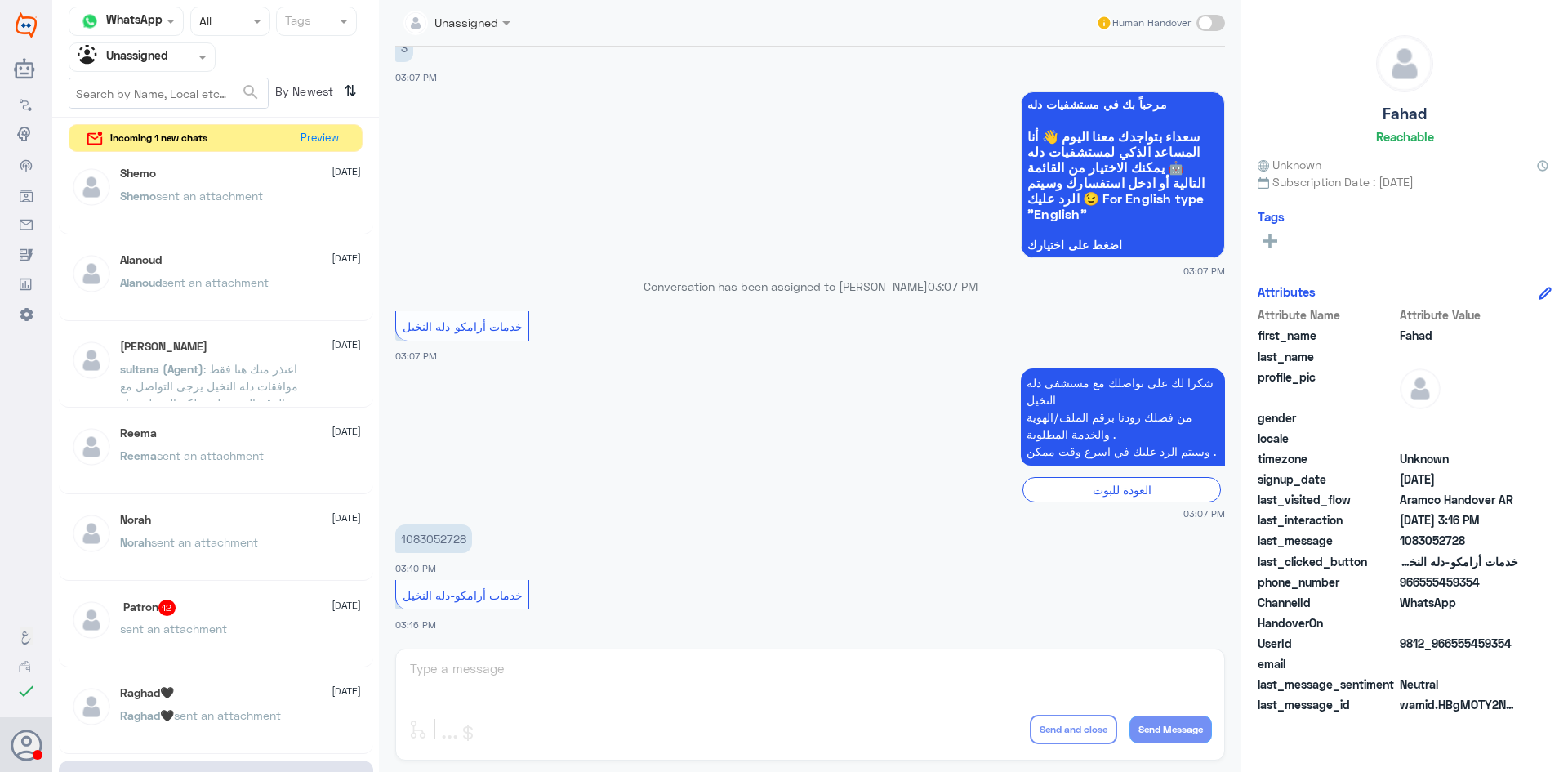
scroll to position [570, 0]
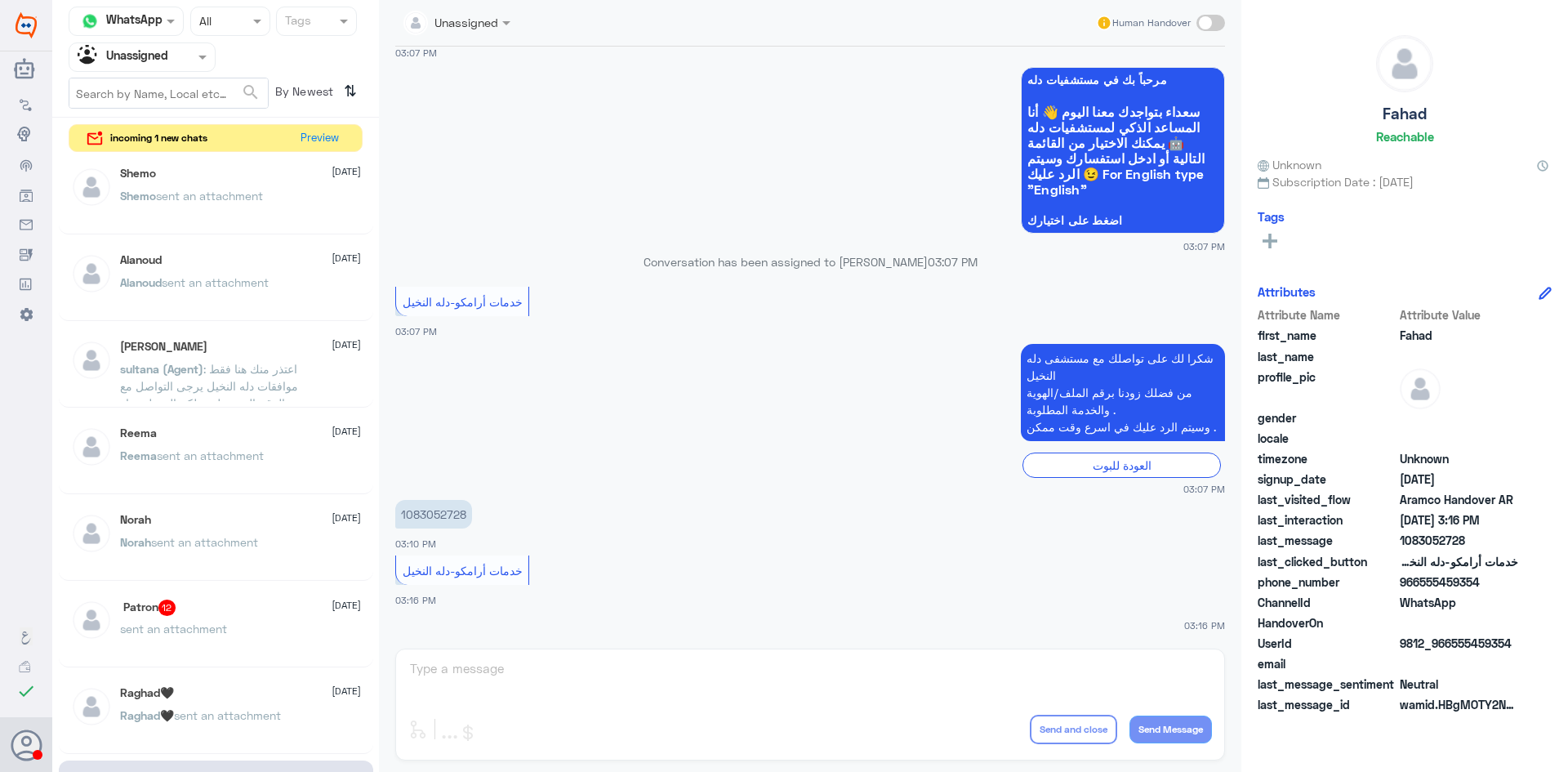
click at [216, 630] on span "sent an attachment" at bounding box center [173, 629] width 107 height 14
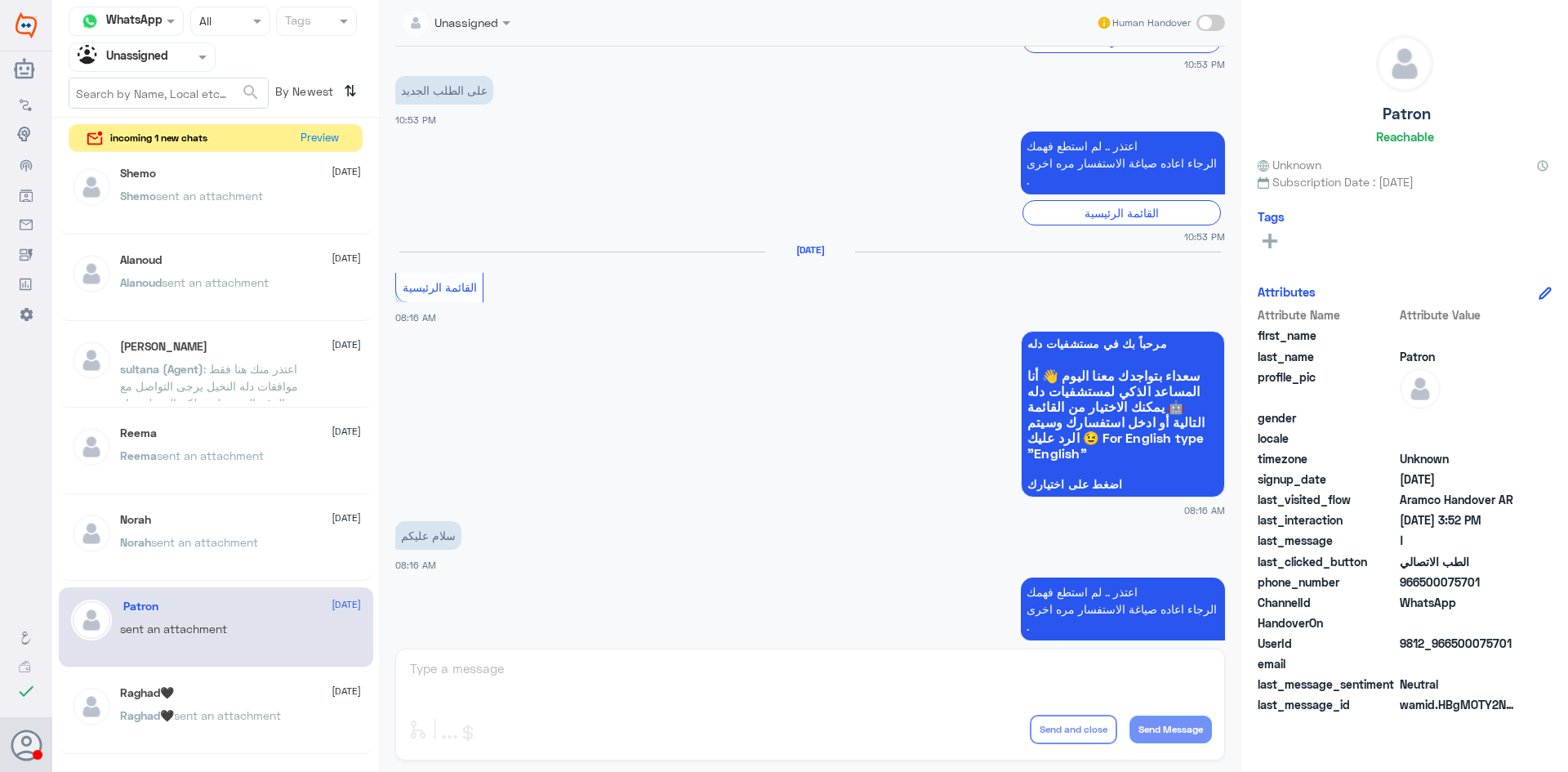
scroll to position [1358, 0]
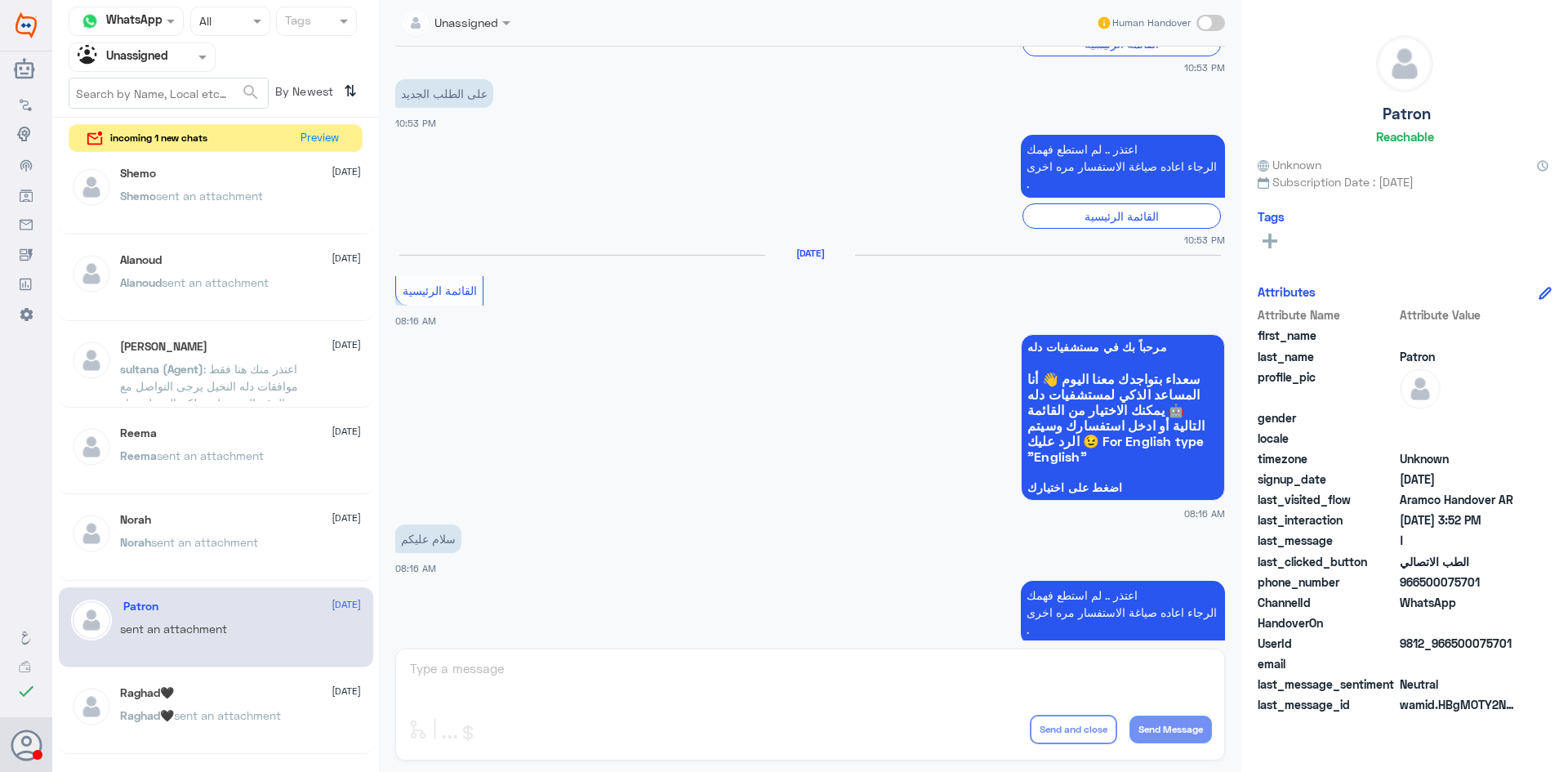
click at [185, 544] on span "sent an attachment" at bounding box center [204, 542] width 107 height 14
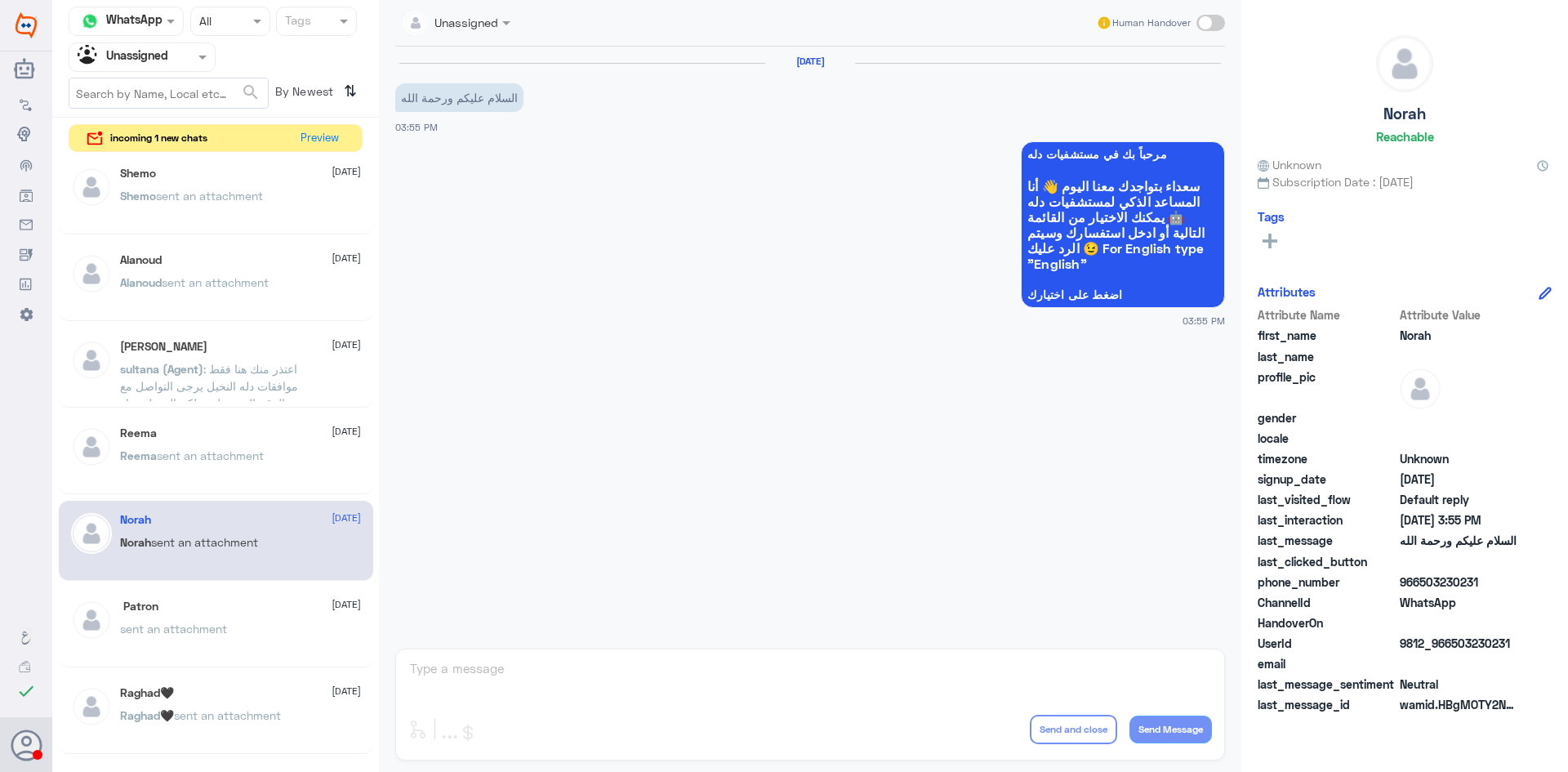
click at [238, 453] on span "sent an attachment" at bounding box center [209, 455] width 107 height 14
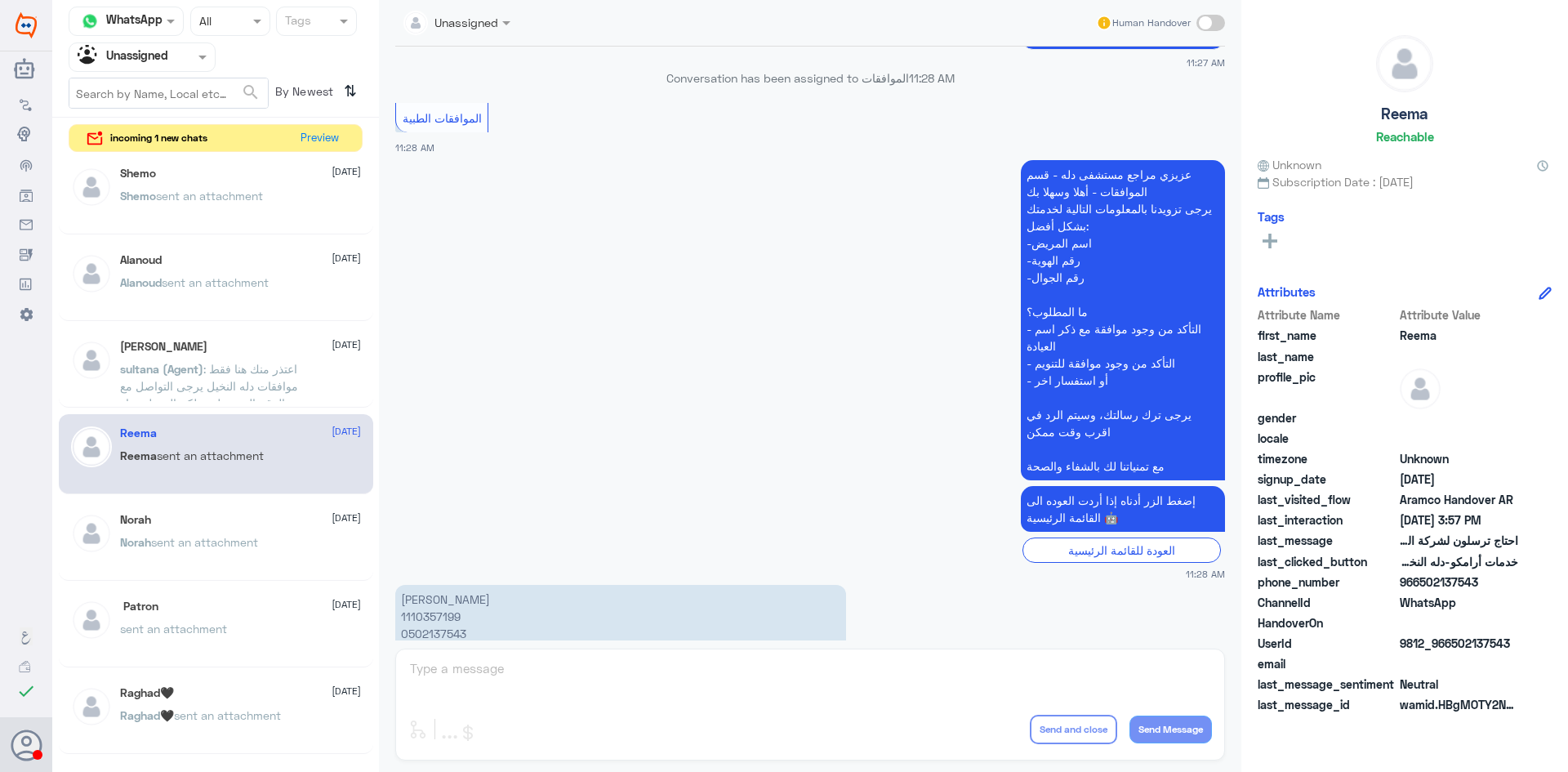
scroll to position [653, 0]
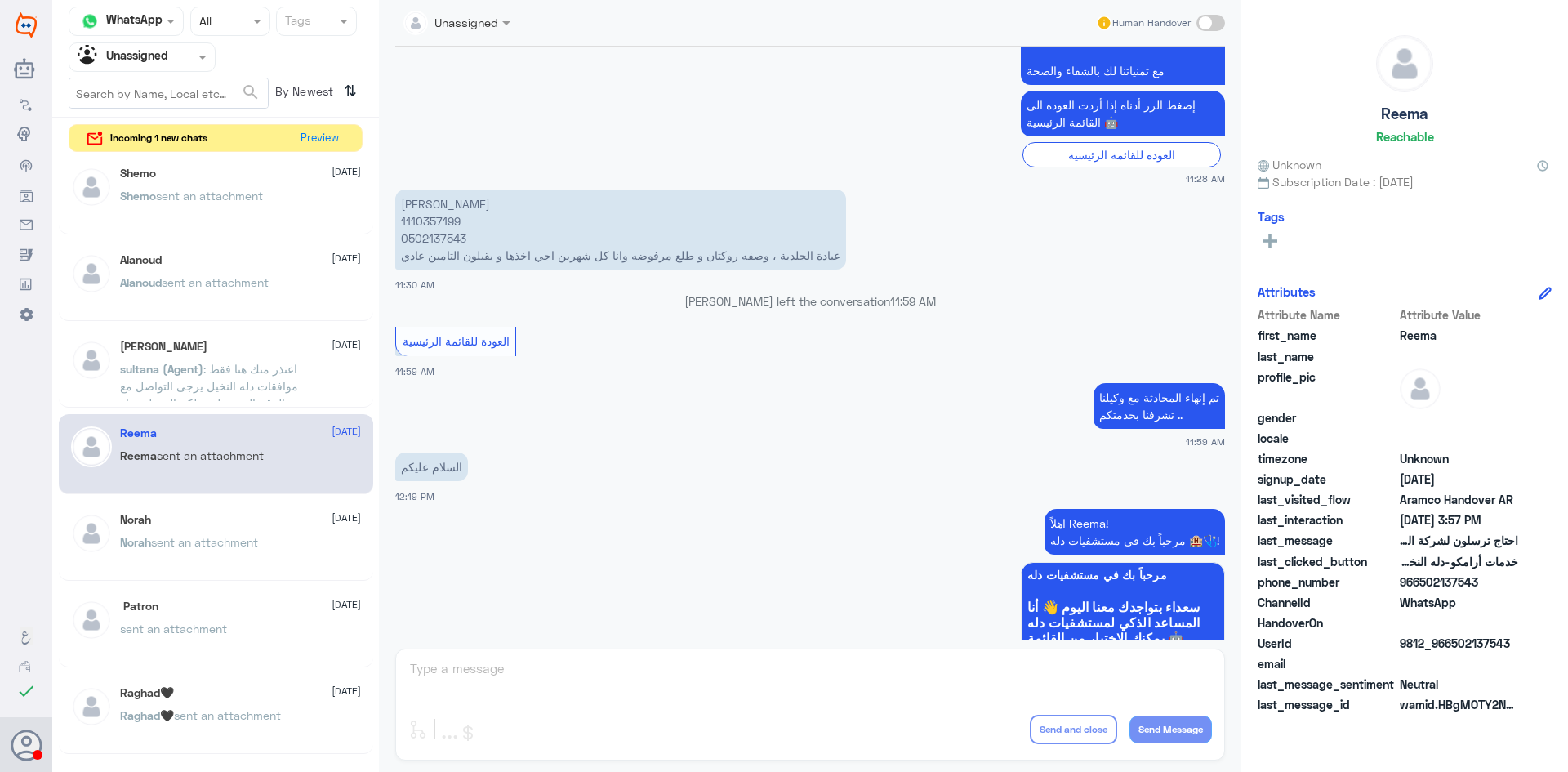
drag, startPoint x: 209, startPoint y: 351, endPoint x: 230, endPoint y: 350, distance: 21.0
click at [230, 350] on div "Ahmed Omran 26 July" at bounding box center [240, 346] width 241 height 14
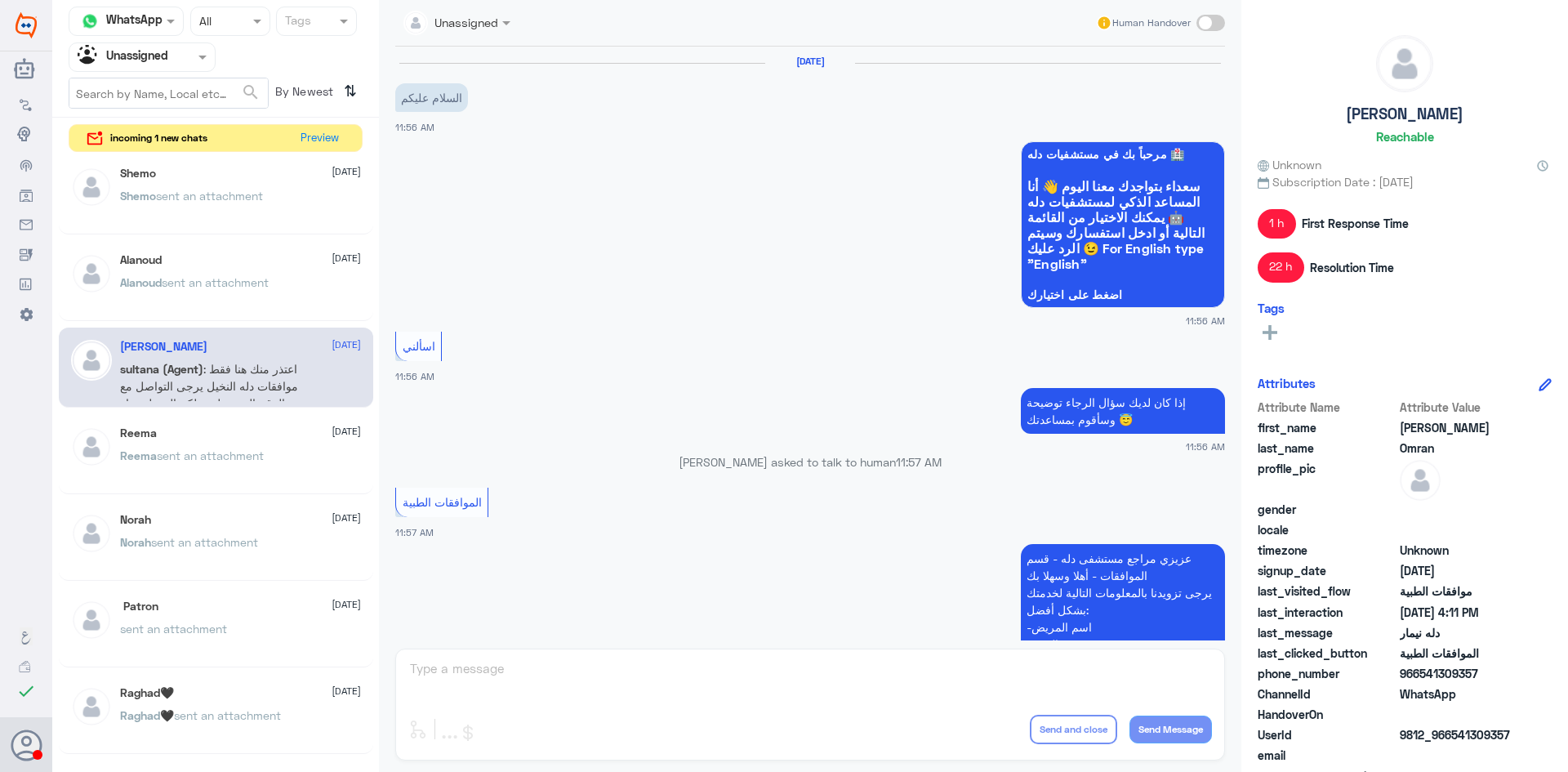
click at [209, 271] on div "Alanoud 26 July Alanoud sent an attachment" at bounding box center [240, 283] width 241 height 61
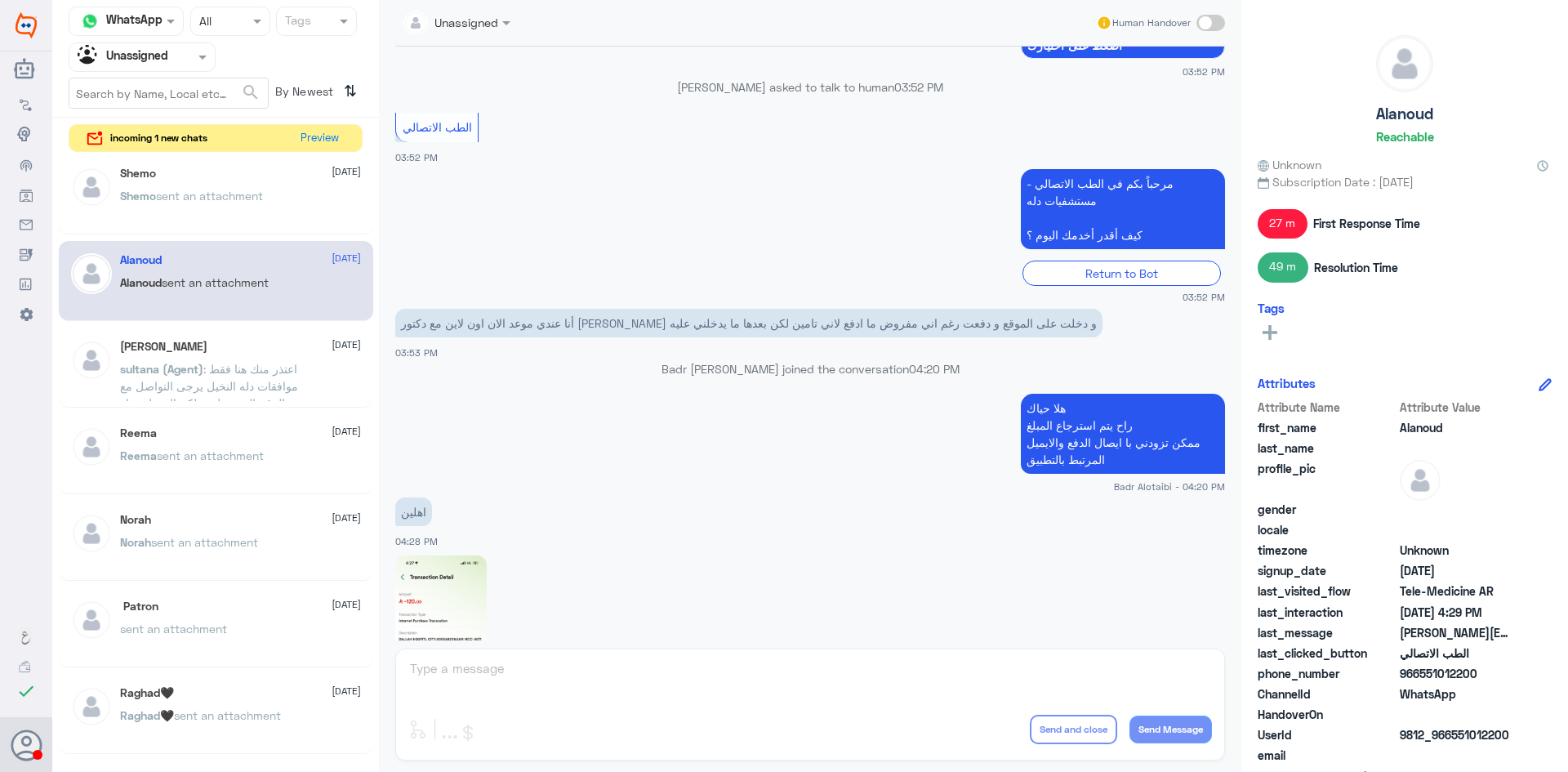
scroll to position [726, 0]
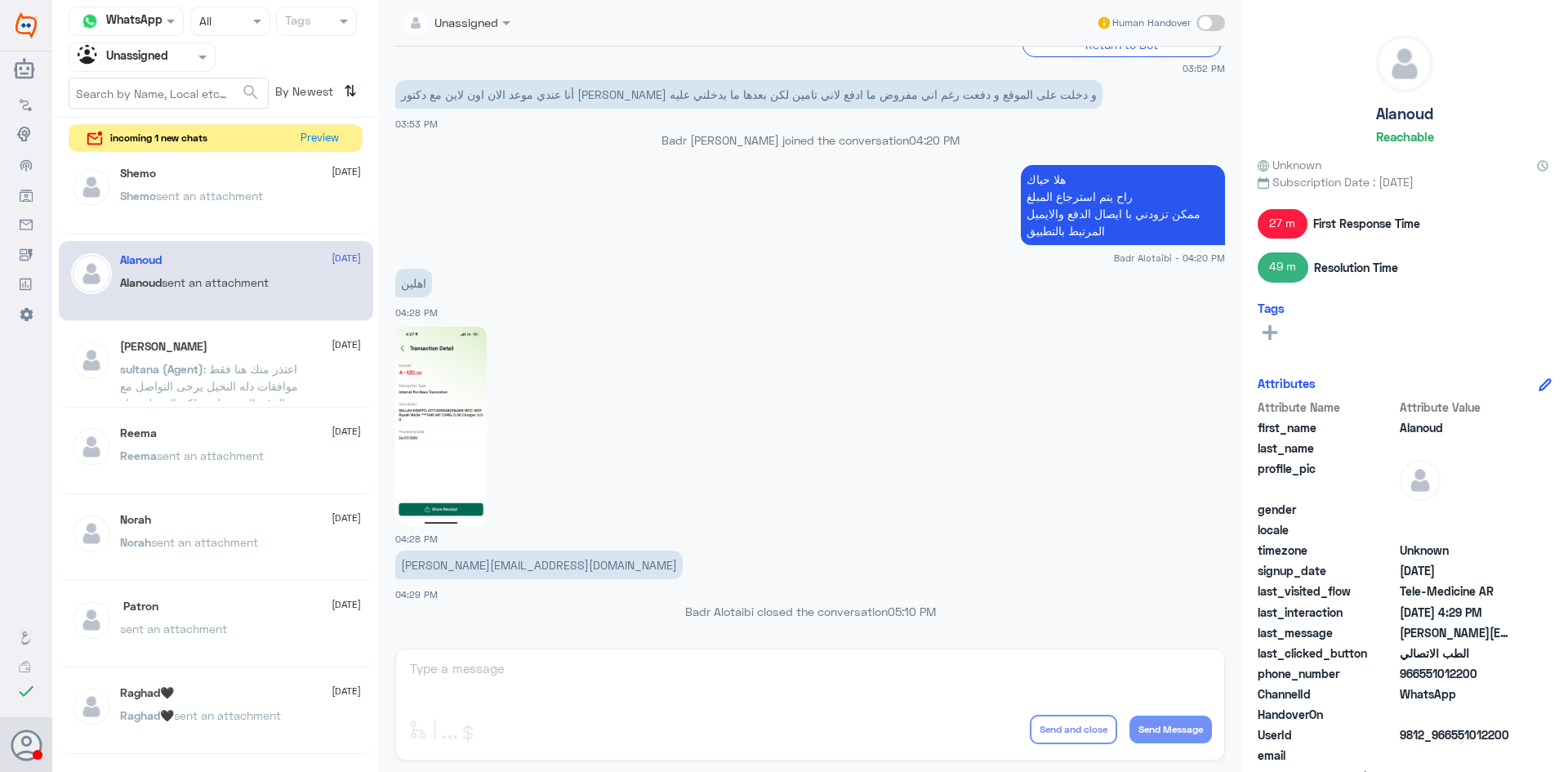
click at [441, 401] on img at bounding box center [441, 426] width 92 height 198
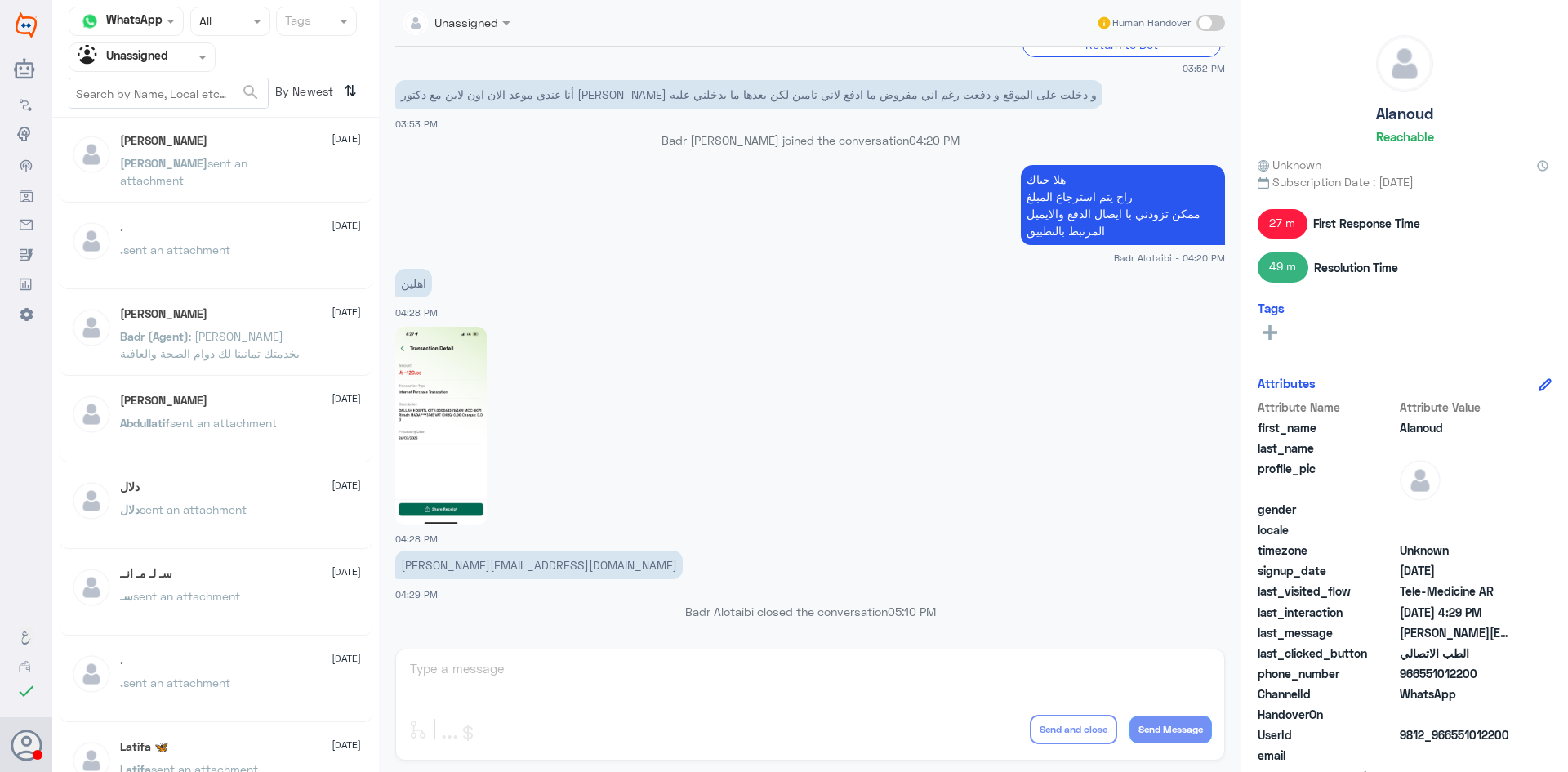
click at [178, 739] on div "Latifa 🦋 26 July Latifa sent an attachment" at bounding box center [215, 768] width 314 height 81
click at [269, 745] on div "Latifa 🦋 26 July" at bounding box center [240, 747] width 241 height 14
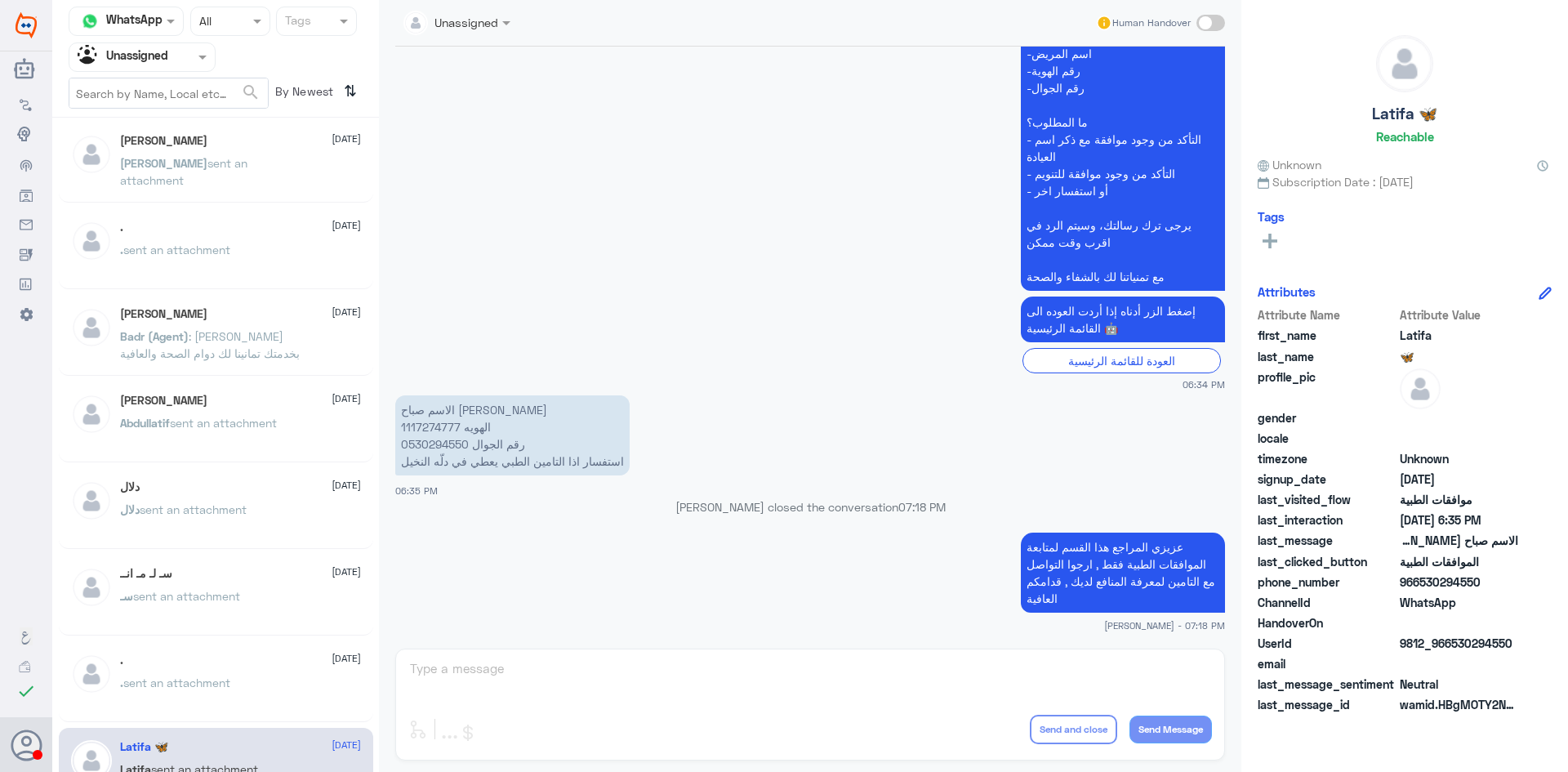
click at [184, 605] on p "سـ sent an attachment" at bounding box center [179, 607] width 120 height 41
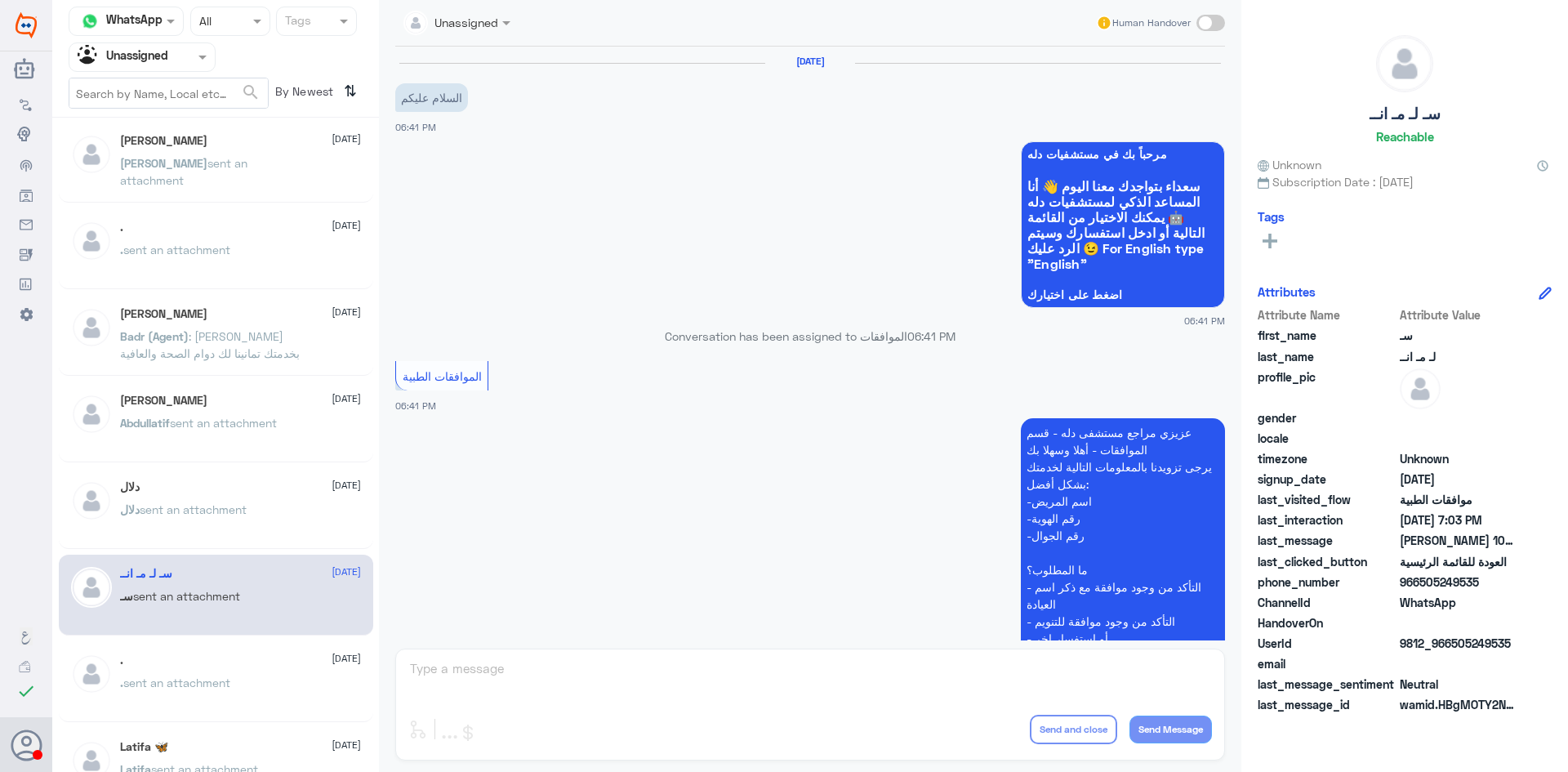
click at [170, 538] on p "دلال sent an attachment" at bounding box center [183, 521] width 126 height 41
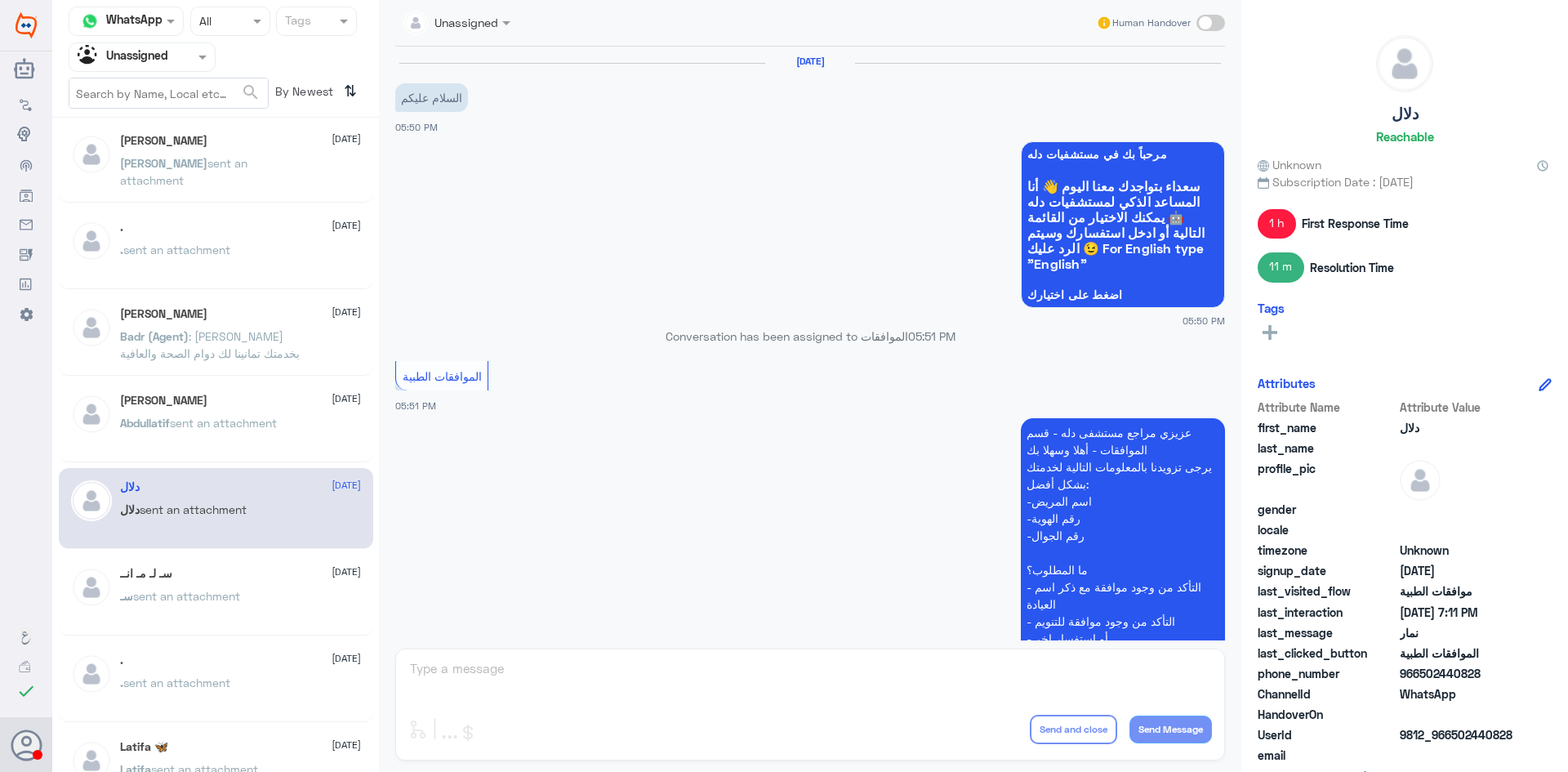
click at [271, 423] on span "sent an attachment" at bounding box center [223, 423] width 107 height 14
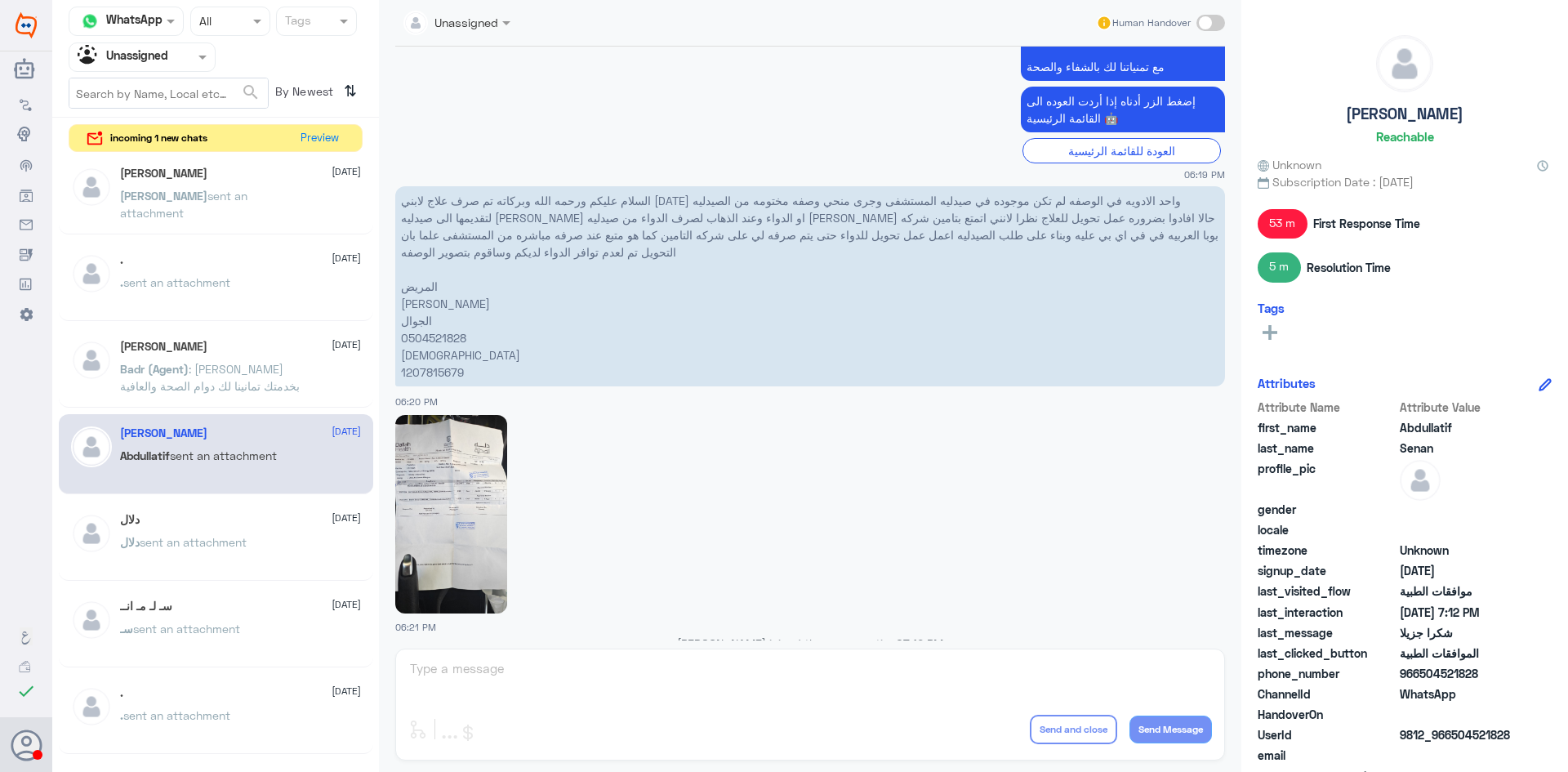
click at [172, 380] on span ": سعدنا بخدمتك تمانينا لك دوام الصحة والعافية" at bounding box center [209, 377] width 179 height 31
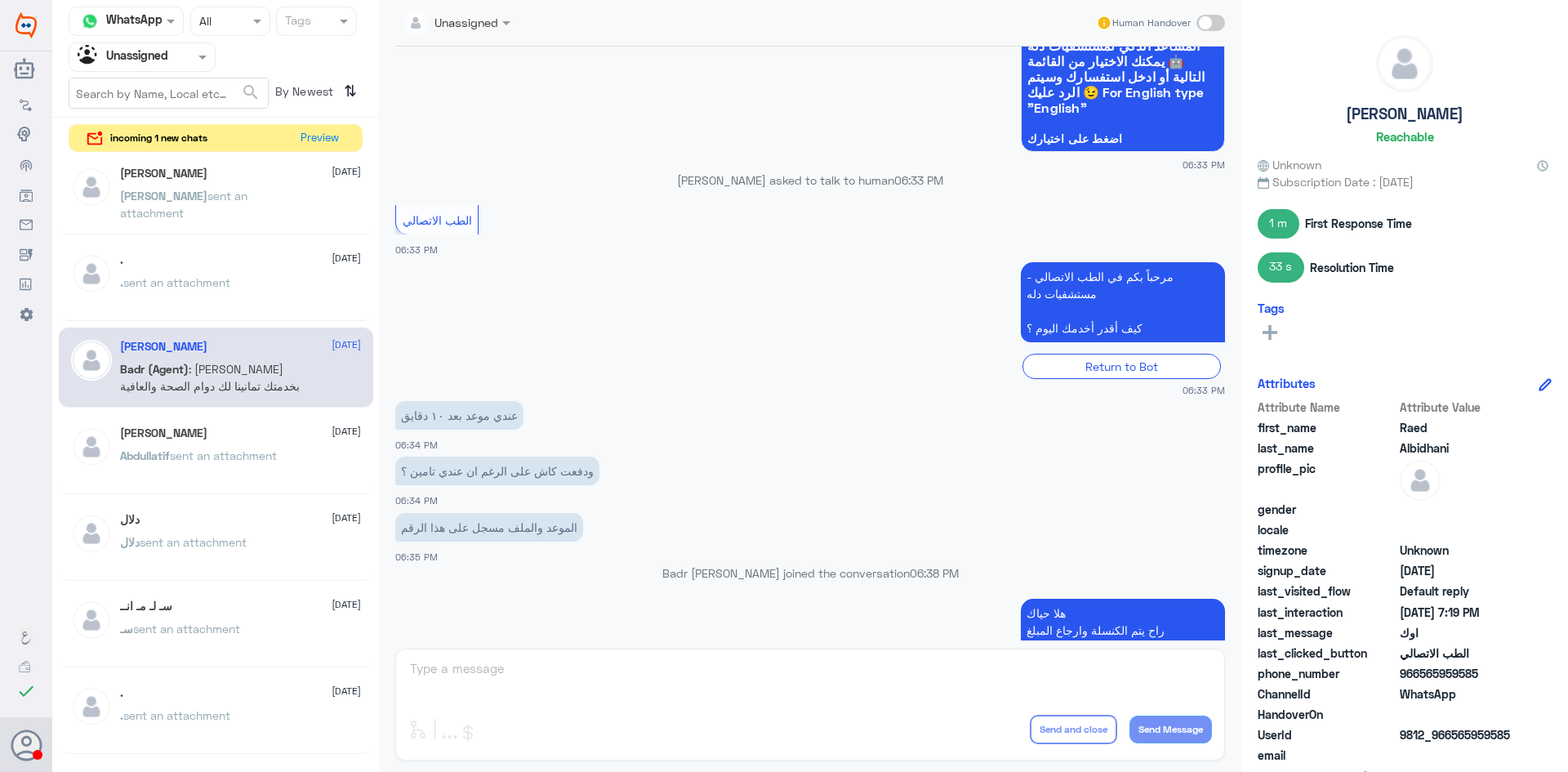
scroll to position [38, 0]
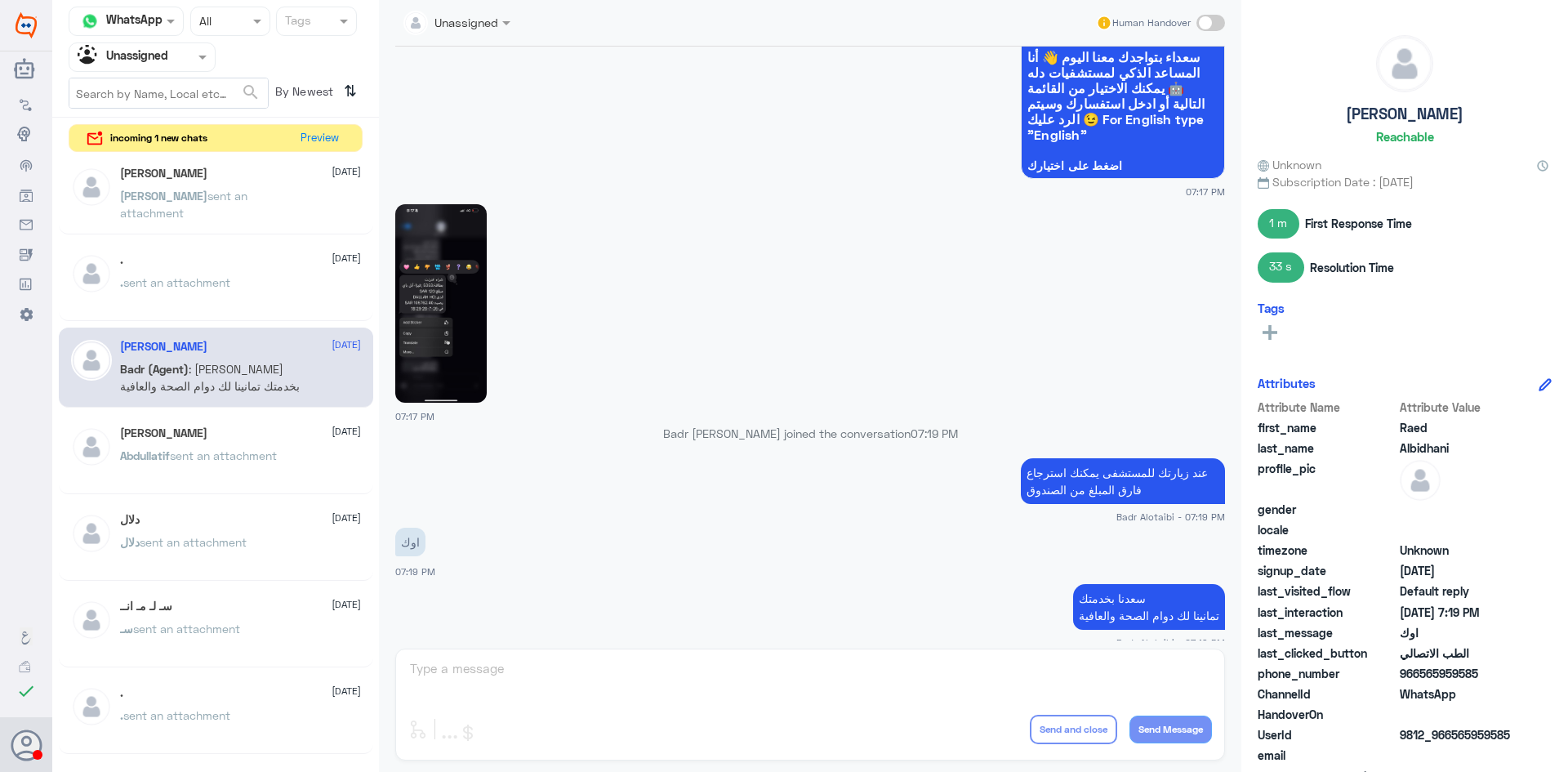
click at [209, 299] on p ". sent an attachment" at bounding box center [175, 294] width 110 height 41
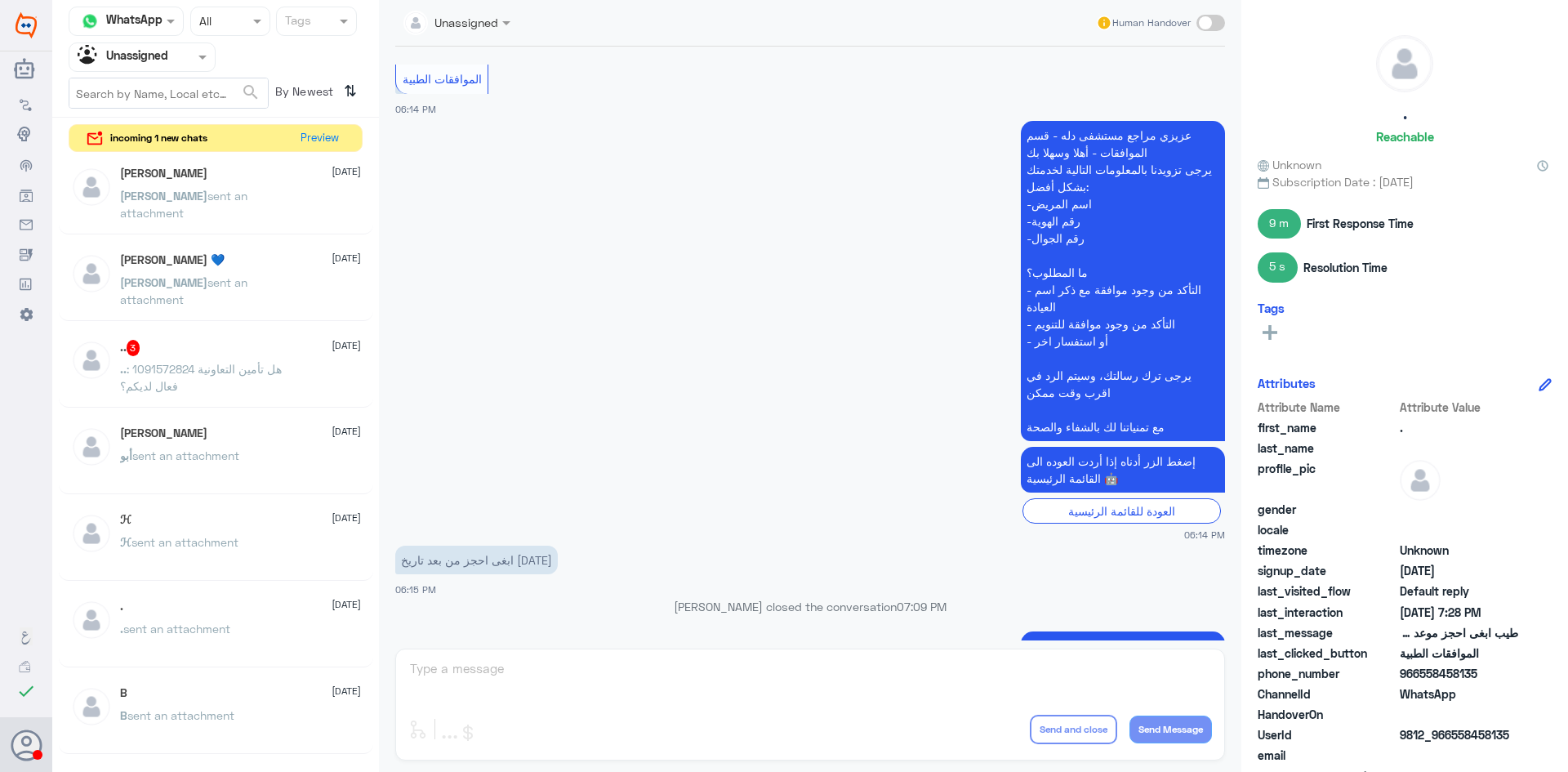
click at [195, 384] on p ".. : 1091572824 هل تأمين التعاونية فعال لديكم؟" at bounding box center [211, 380] width 184 height 41
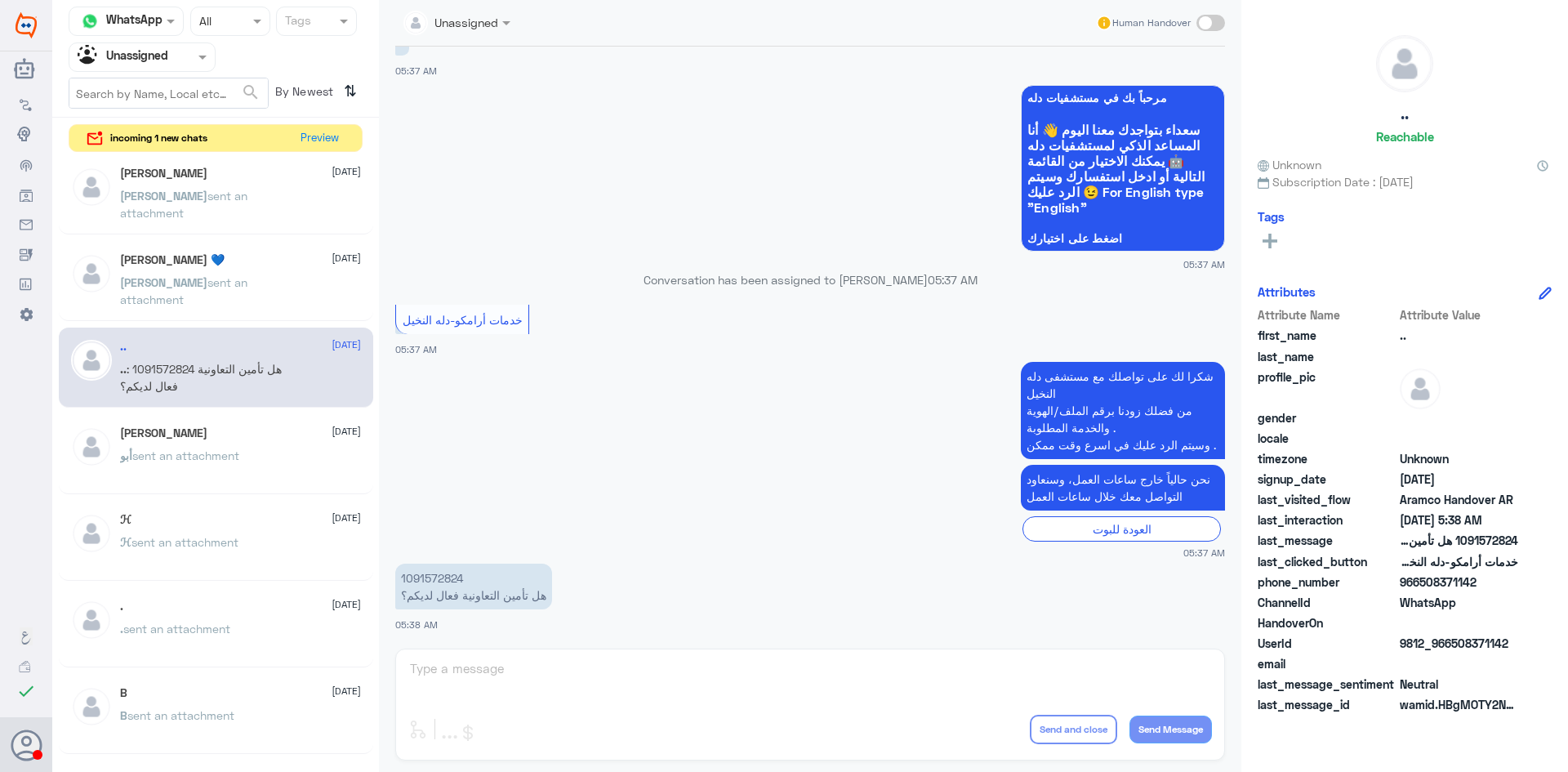
click at [215, 407] on div ".. 27 July .. : 1091572824 هل تأمين التعاونية فعال لديكم؟" at bounding box center [215, 368] width 314 height 81
click at [226, 446] on p "أبو sent an attachment" at bounding box center [179, 466] width 119 height 41
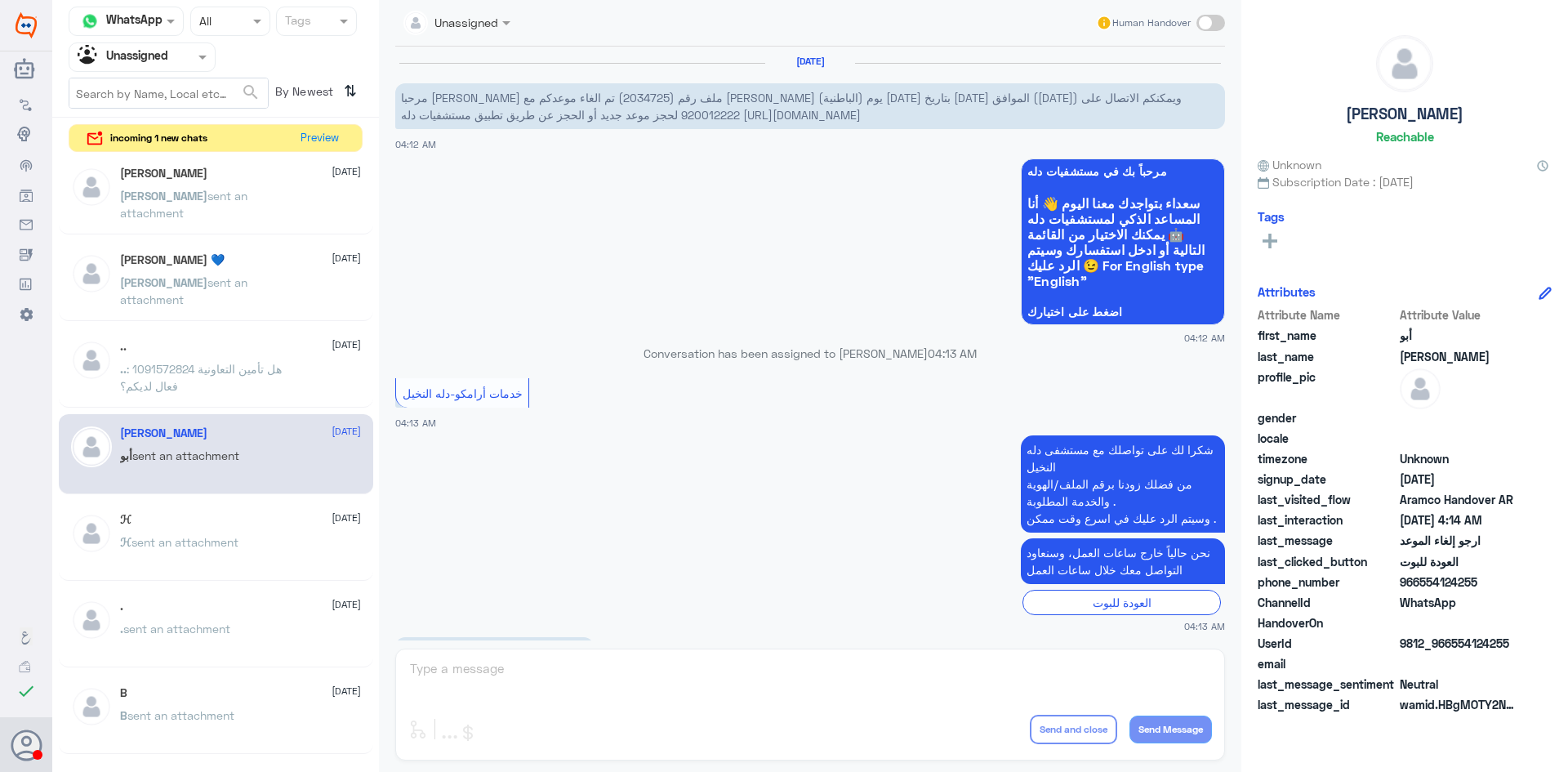
click at [225, 552] on p "ℋ sent an attachment" at bounding box center [179, 553] width 119 height 41
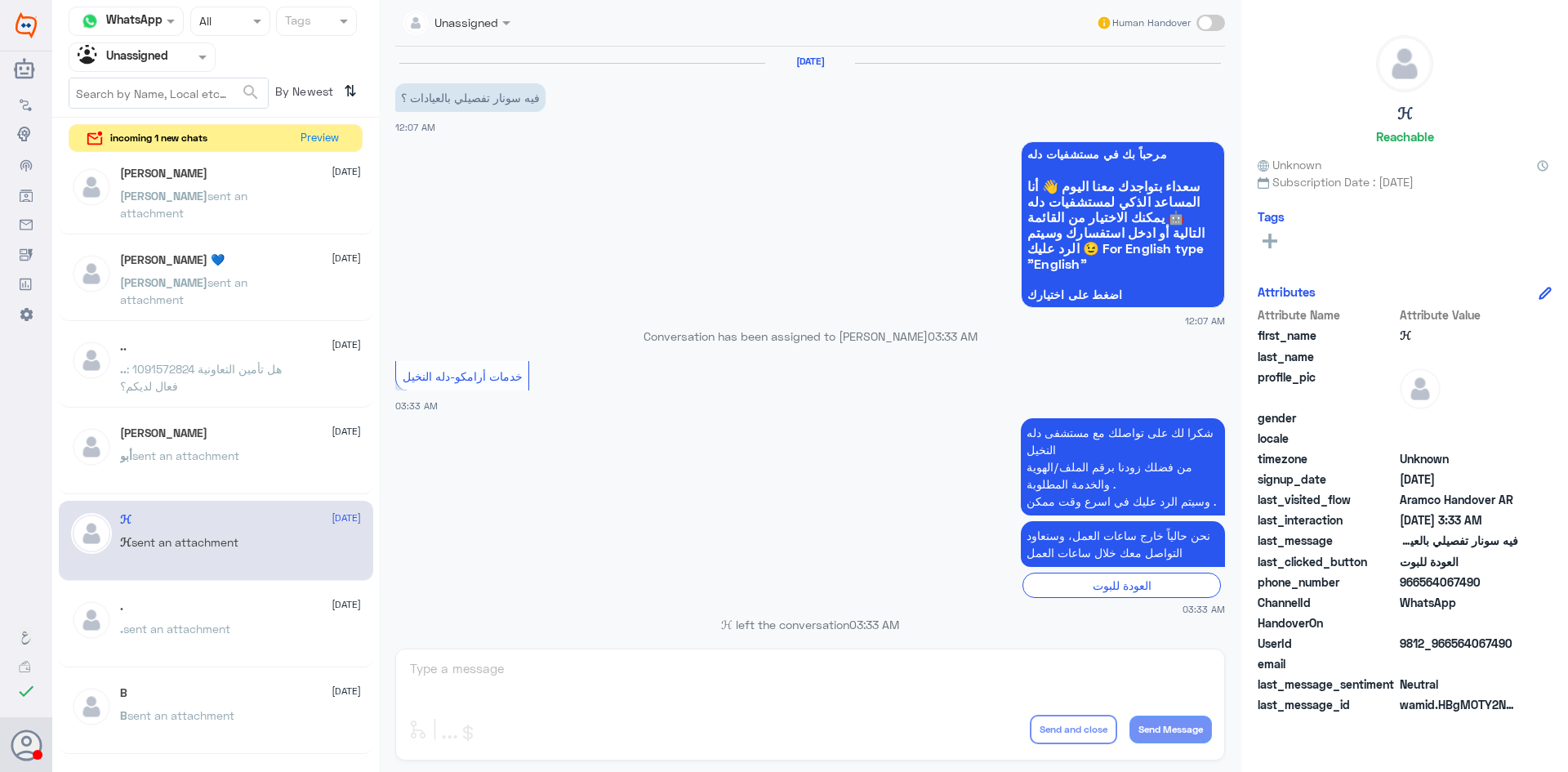
click at [276, 619] on div ". 27 July . sent an attachment" at bounding box center [240, 629] width 241 height 61
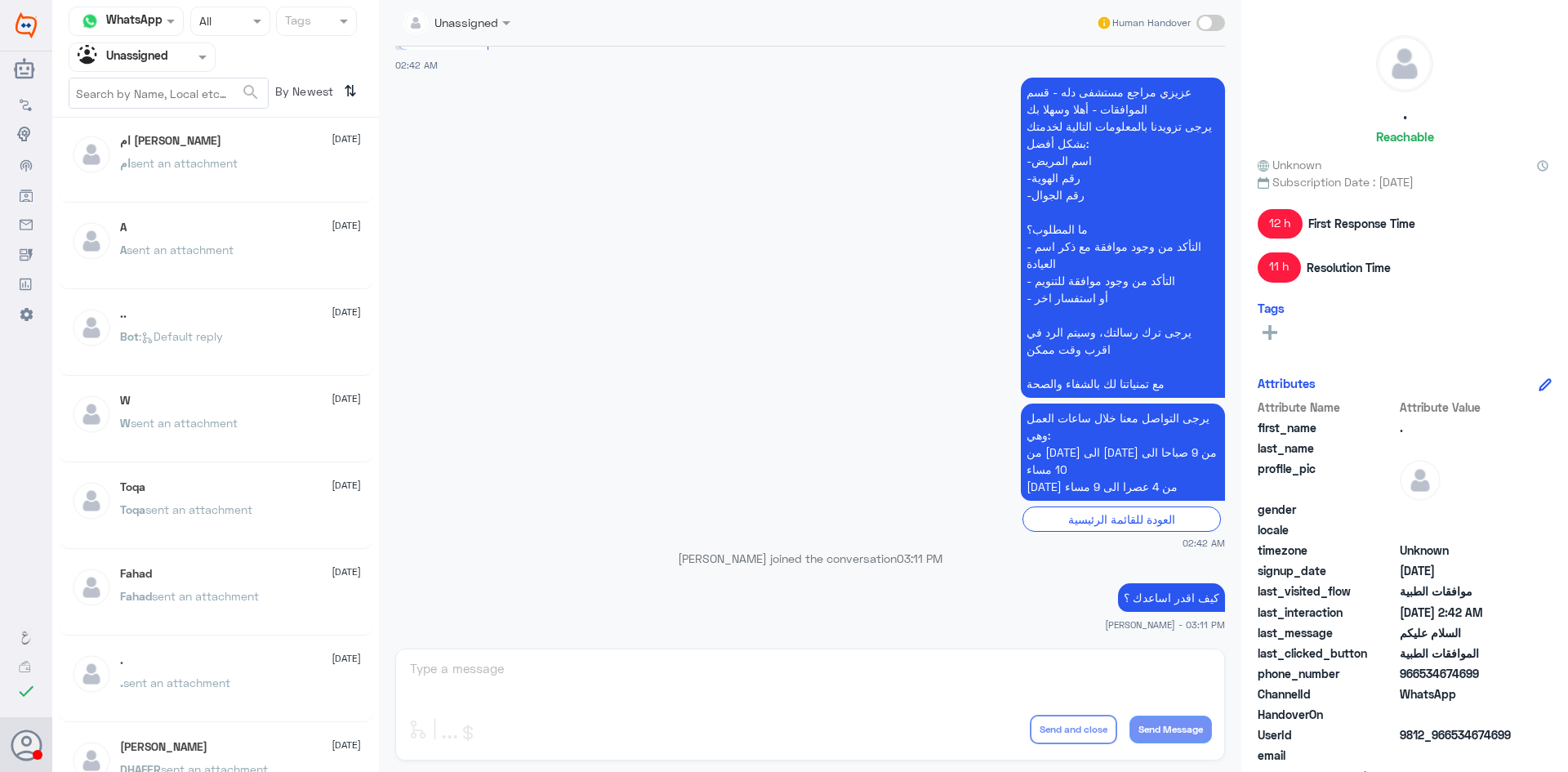
click at [225, 690] on p ". sent an attachment" at bounding box center [175, 694] width 110 height 41
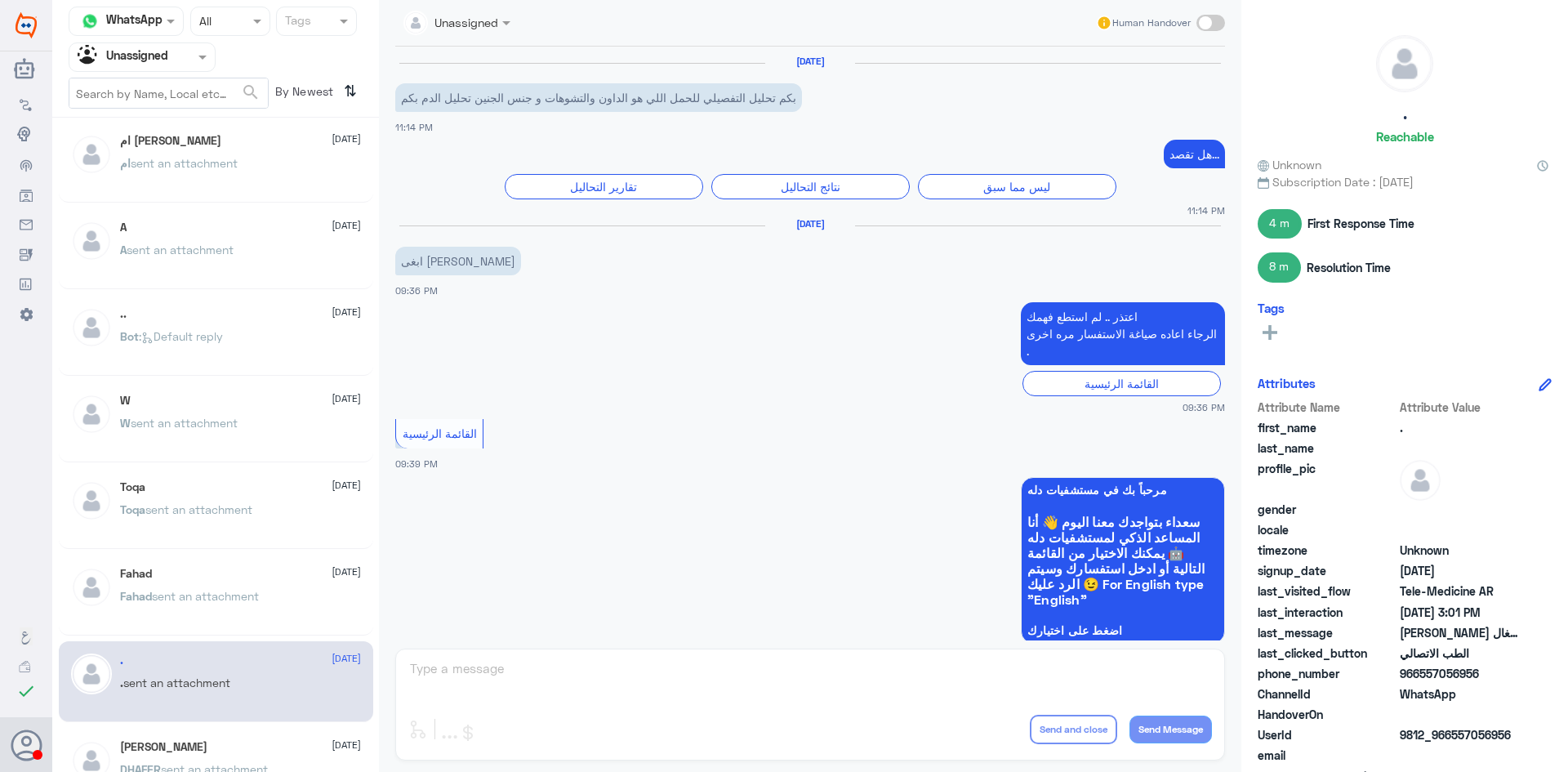
click at [217, 672] on div ". 27 July . sent an attachment" at bounding box center [240, 683] width 241 height 61
click at [235, 623] on p "Fahad sent an attachment" at bounding box center [189, 607] width 139 height 41
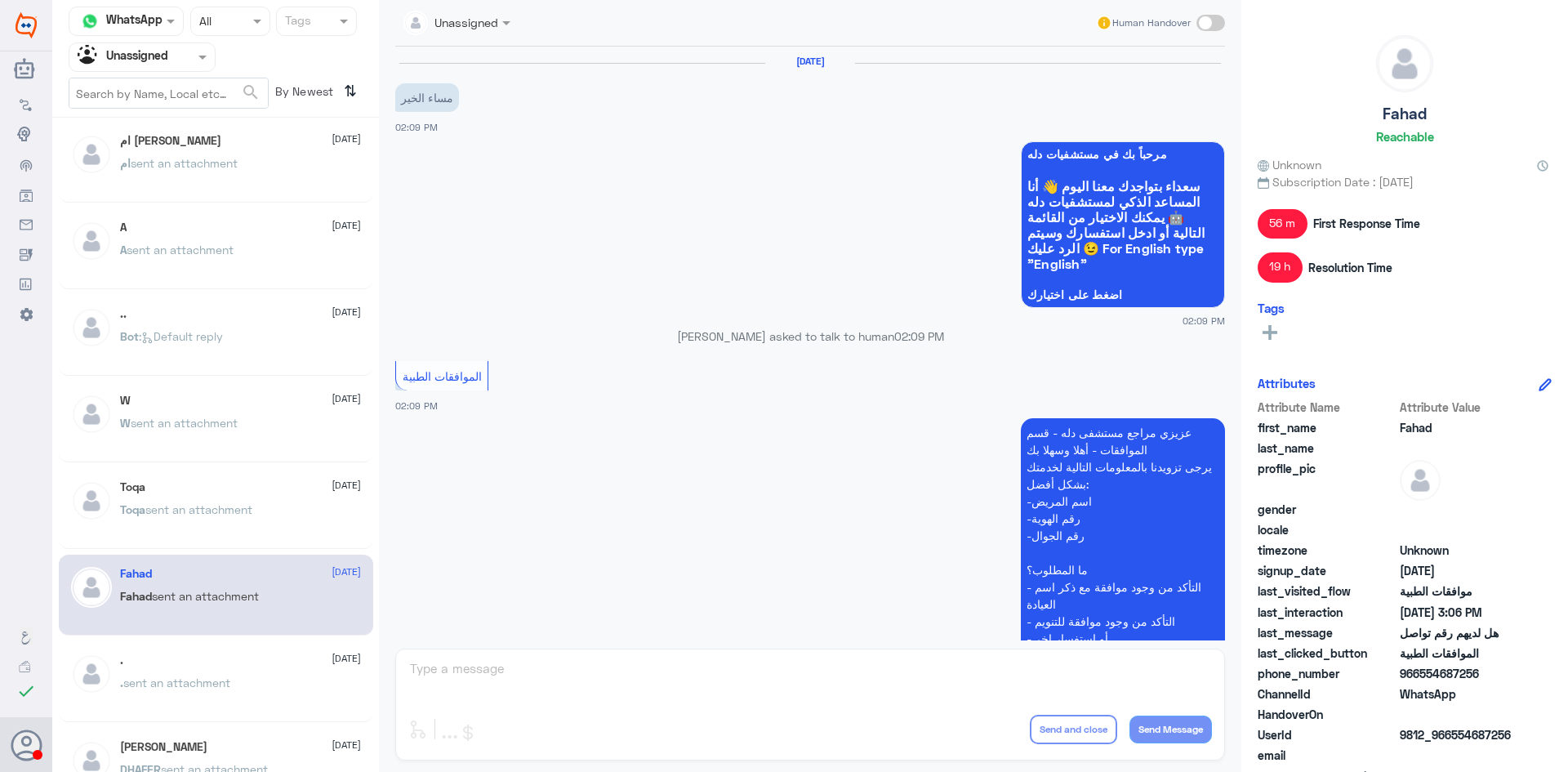
click at [241, 482] on div "Toqa 27 July" at bounding box center [240, 487] width 241 height 14
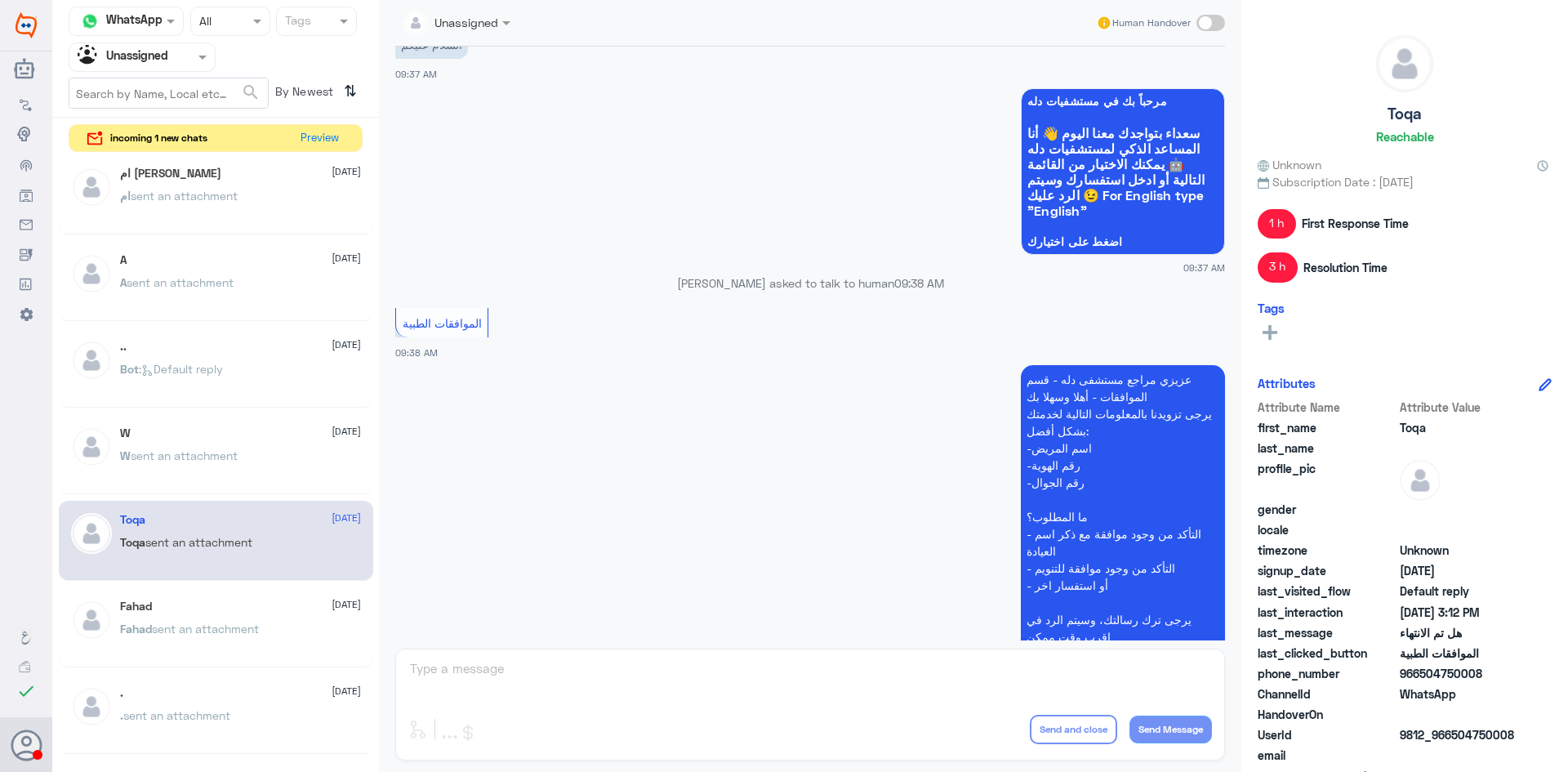
click at [180, 452] on span "sent an attachment" at bounding box center [183, 455] width 107 height 14
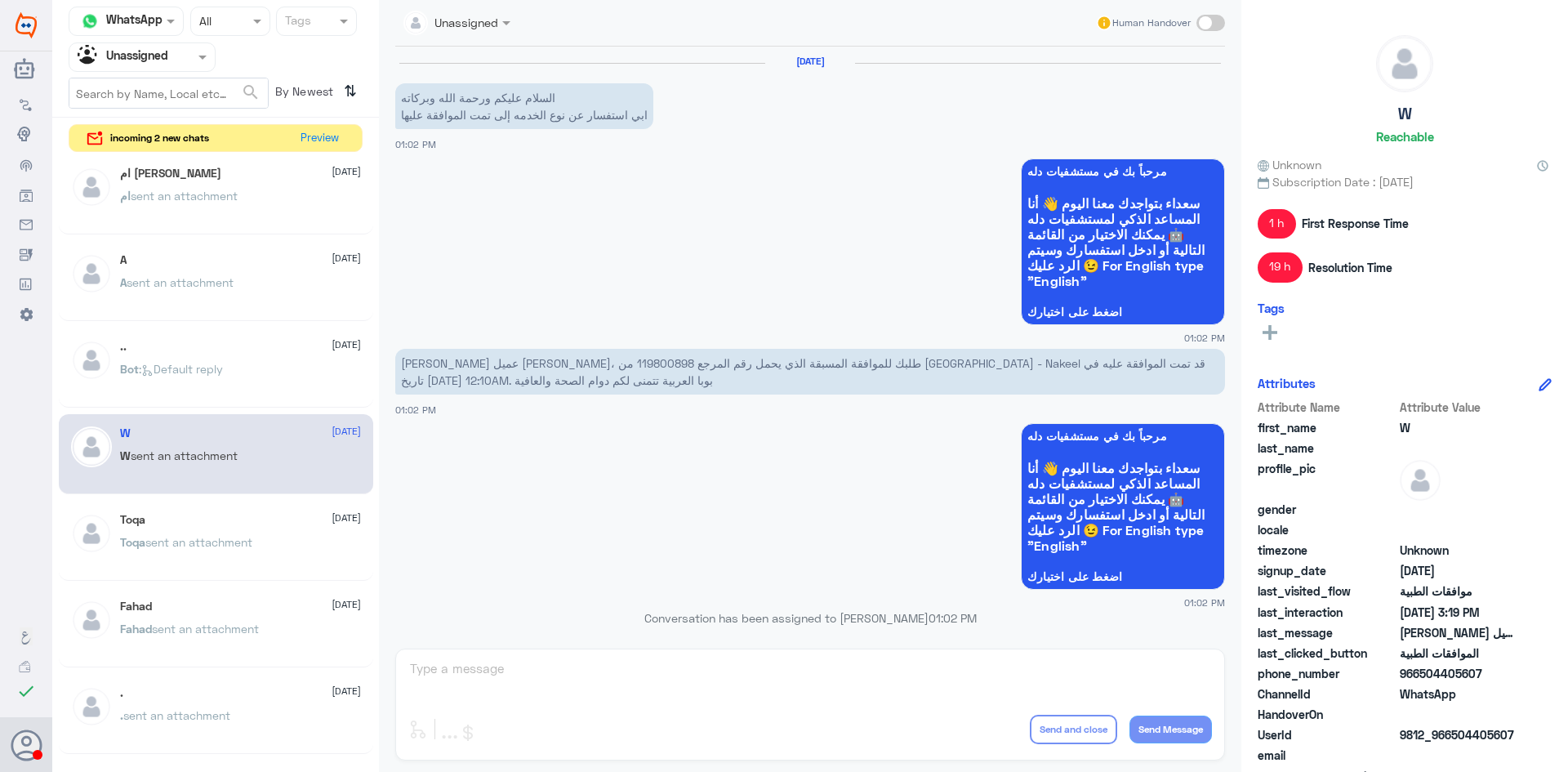
click at [209, 513] on div "Toqa 27 July" at bounding box center [240, 520] width 241 height 14
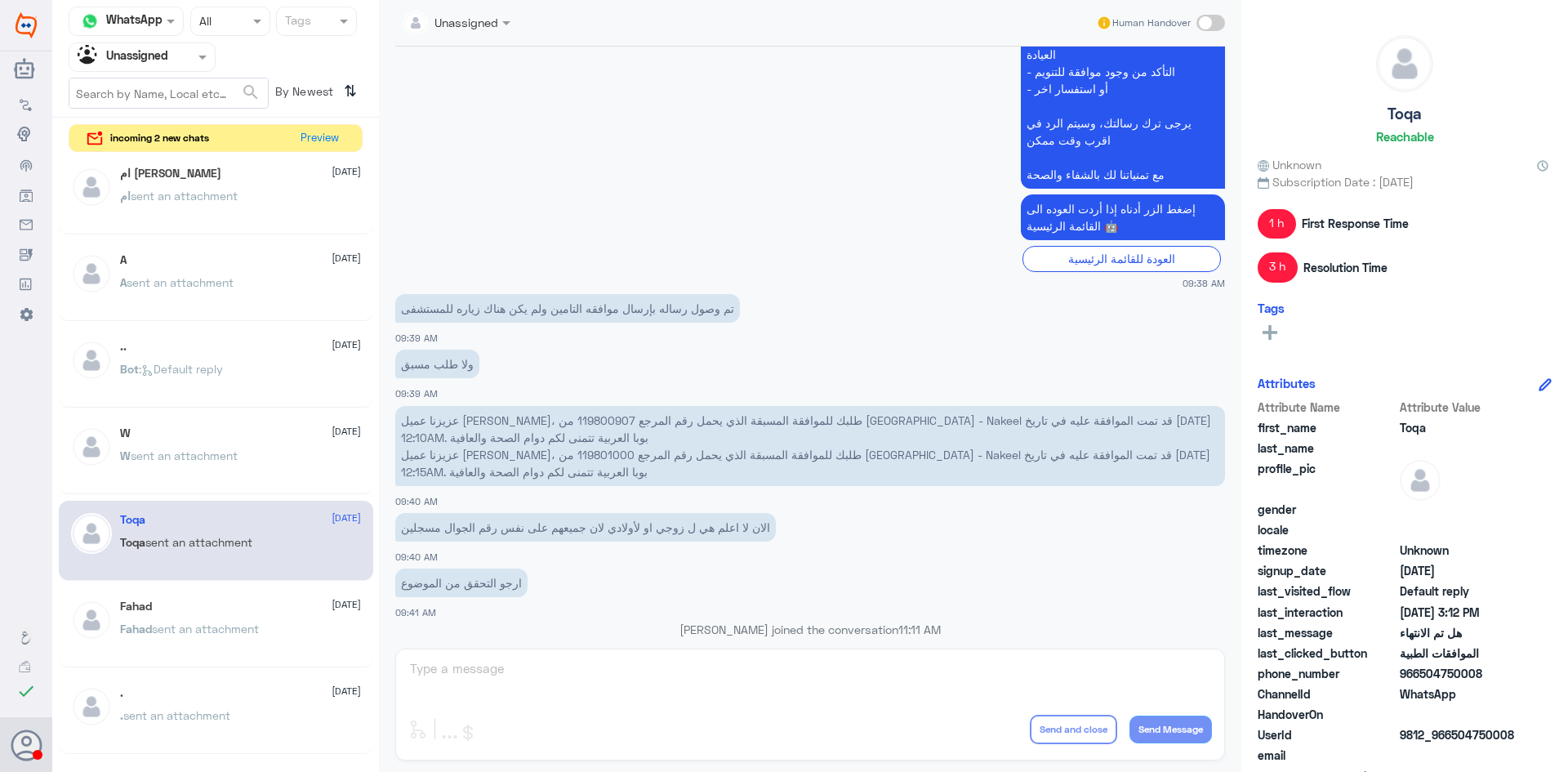
scroll to position [1025, 0]
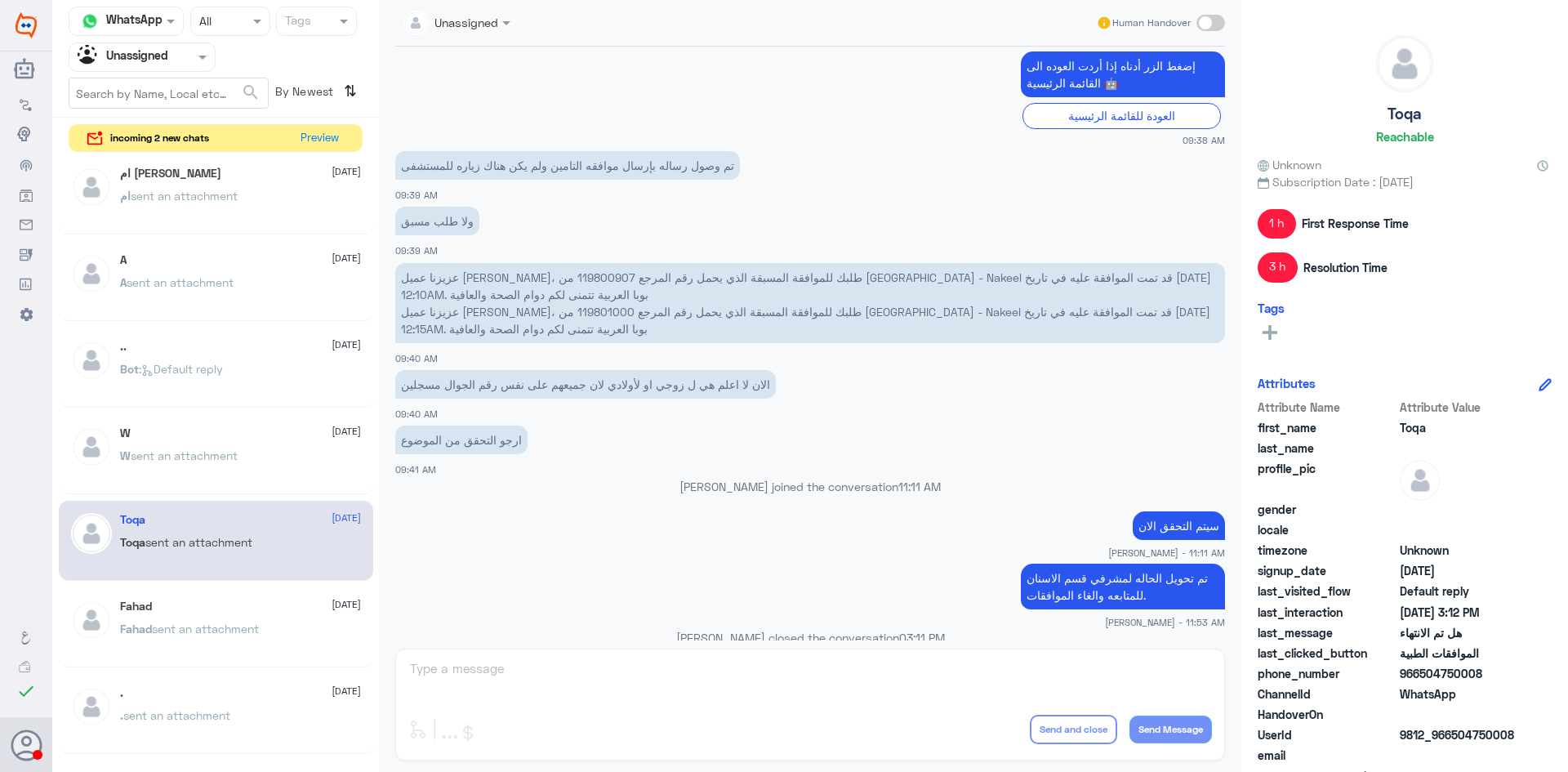
click at [179, 420] on div "W 27 July W sent an attachment" at bounding box center [215, 455] width 314 height 81
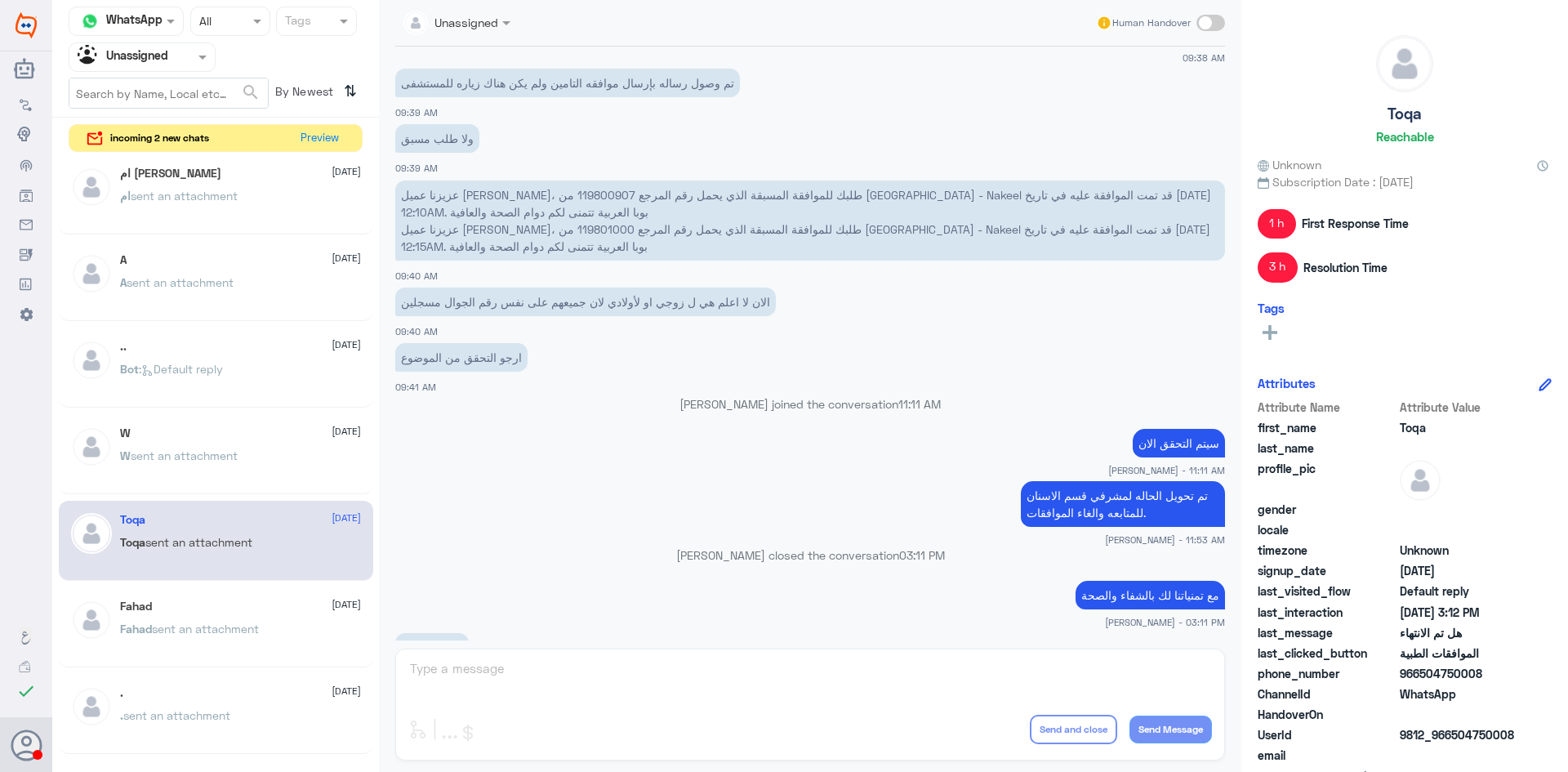
scroll to position [1270, 0]
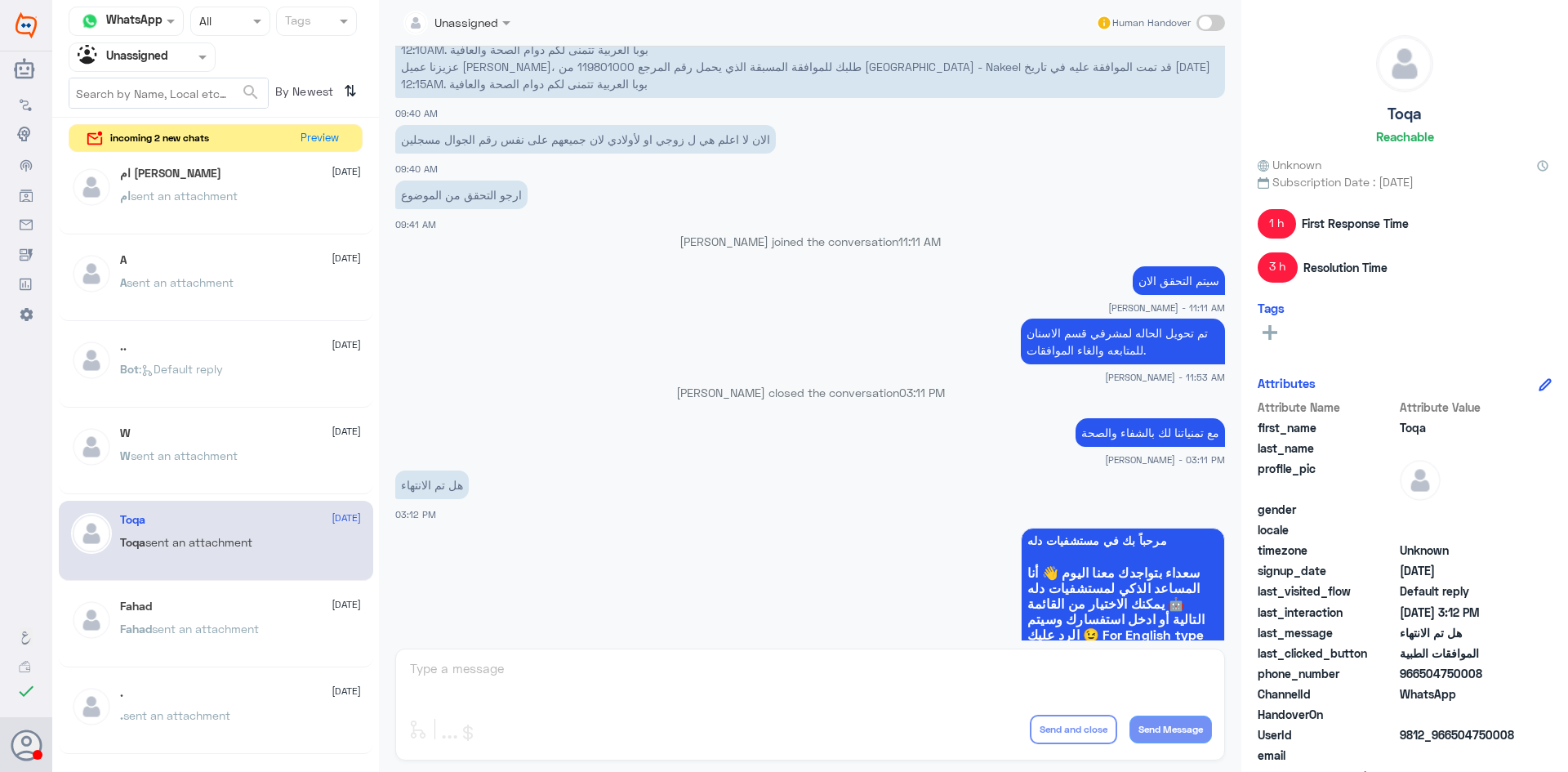
click at [170, 432] on div "W 27 July" at bounding box center [240, 433] width 241 height 14
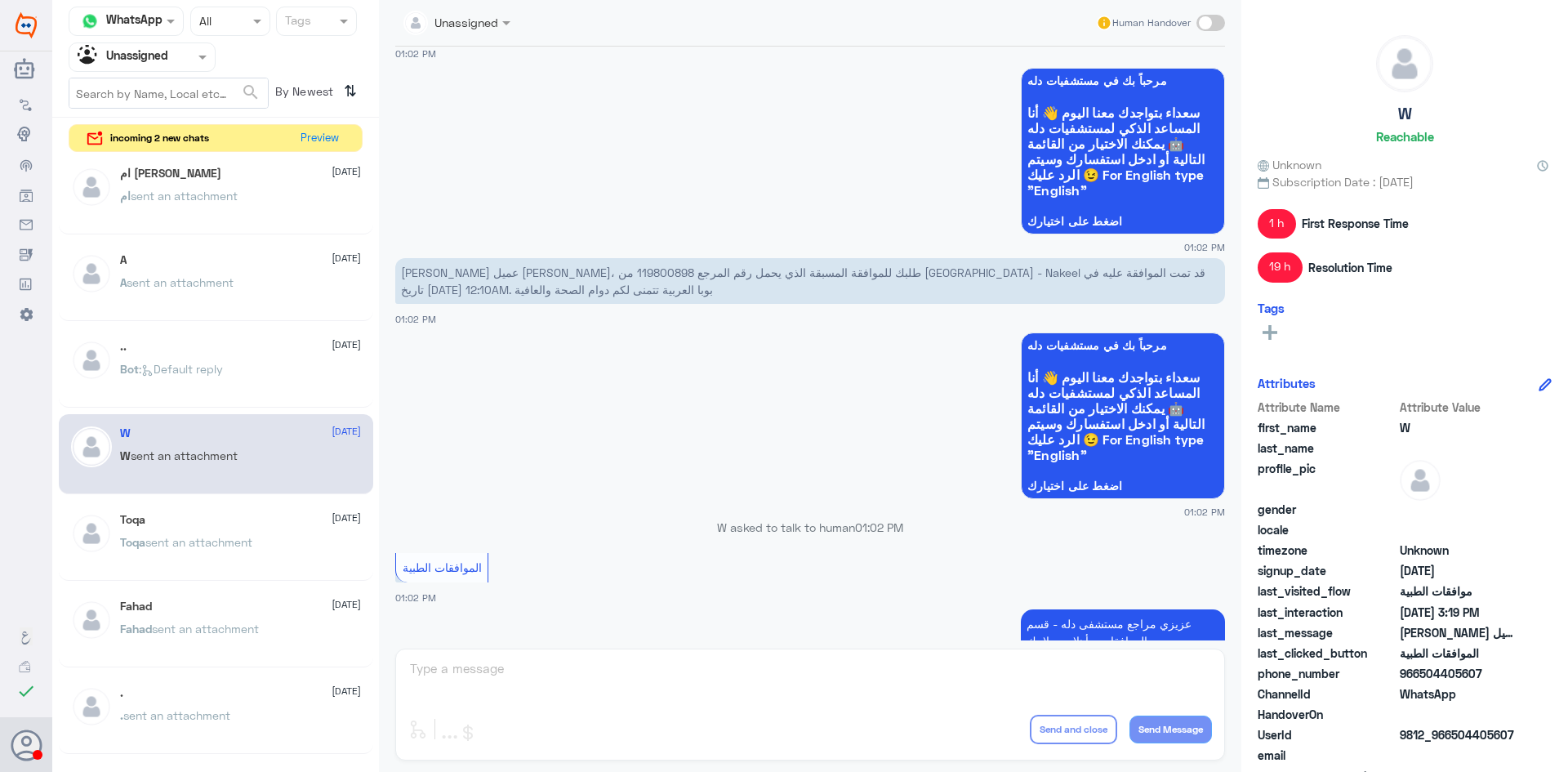
scroll to position [8, 0]
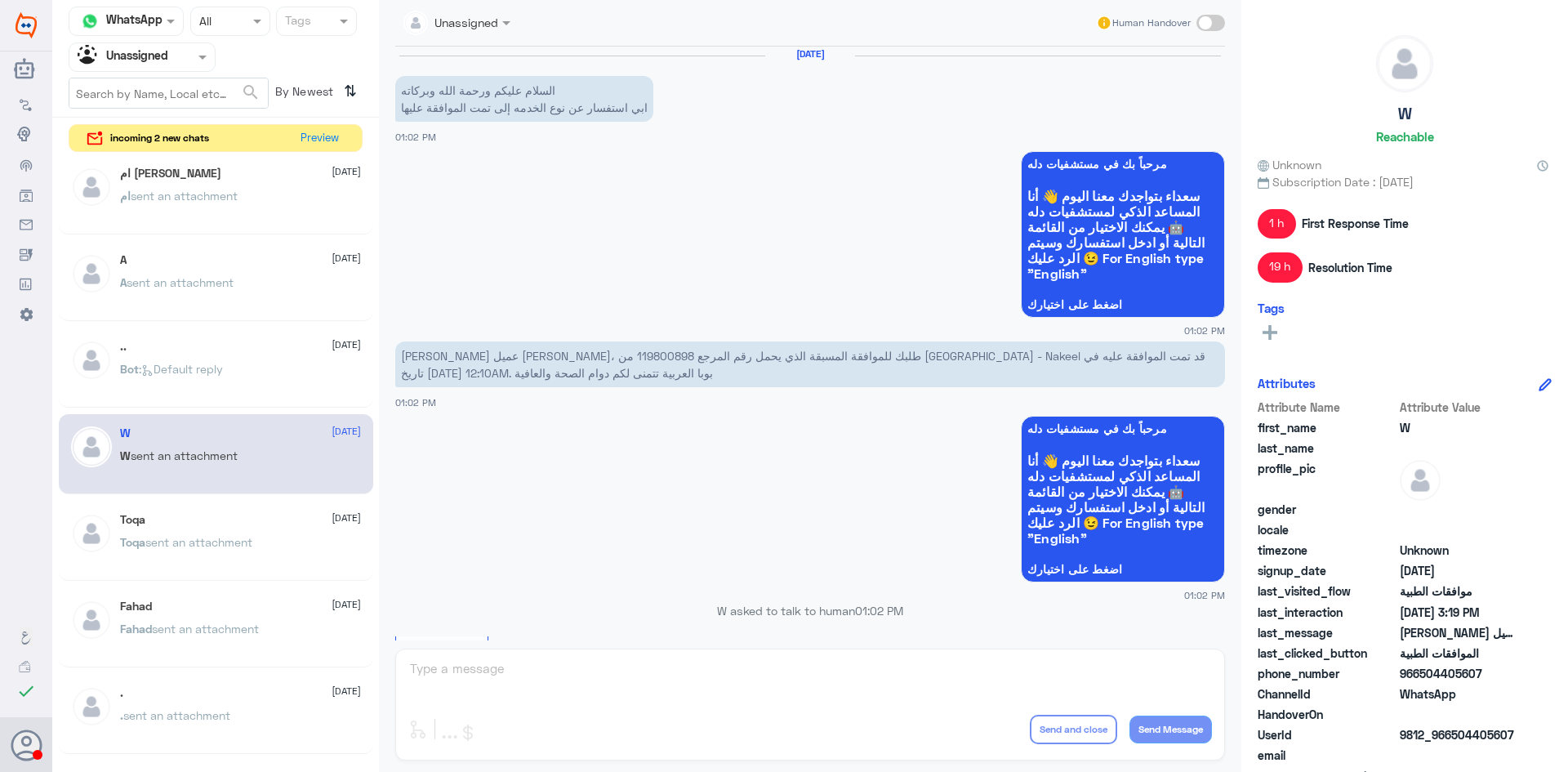
click at [198, 321] on div "A 27 July A sent an attachment" at bounding box center [215, 281] width 314 height 81
click at [204, 361] on p "Bot : Default reply" at bounding box center [171, 380] width 103 height 41
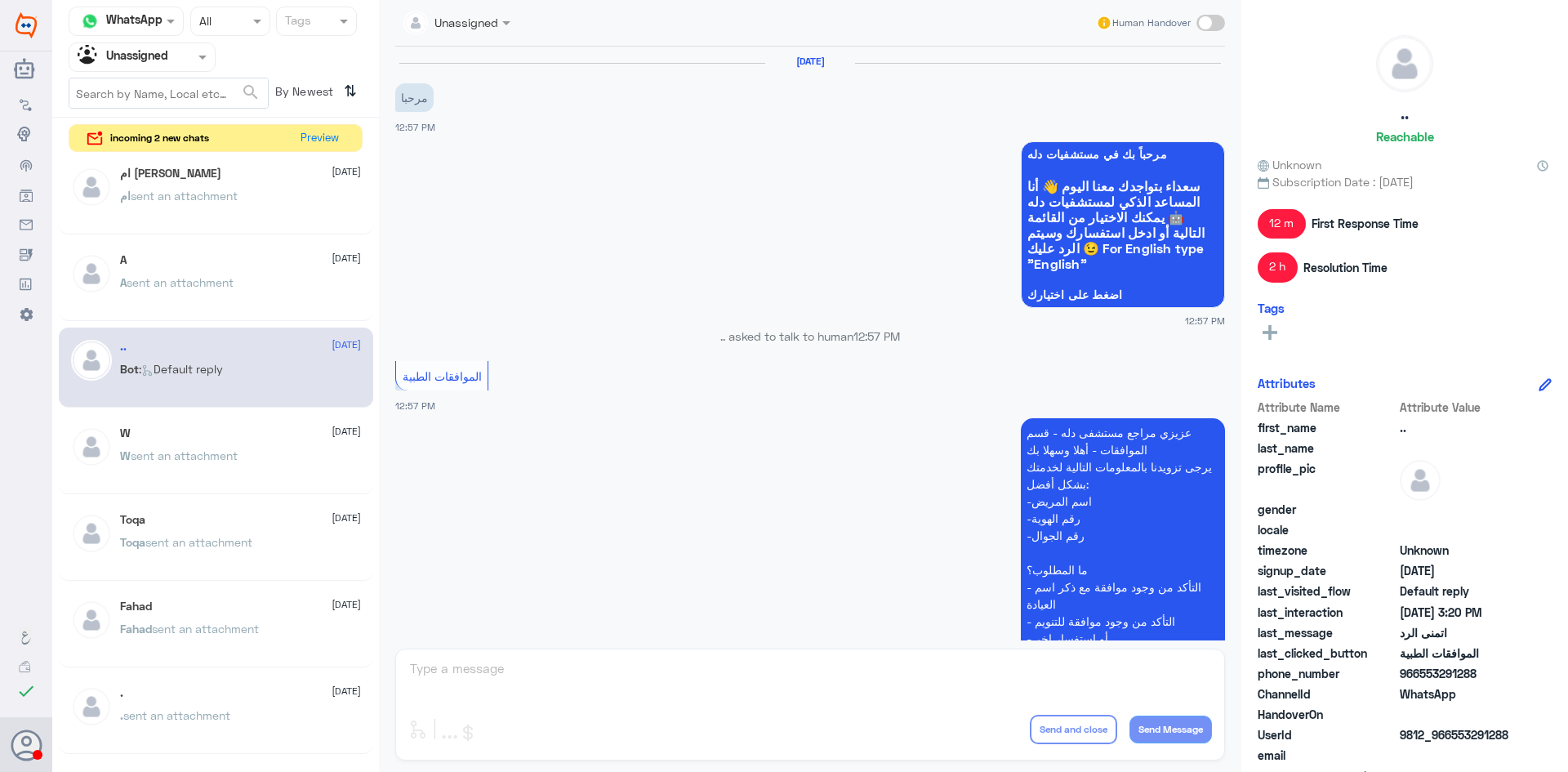
click at [287, 296] on div "A sent an attachment" at bounding box center [240, 295] width 241 height 37
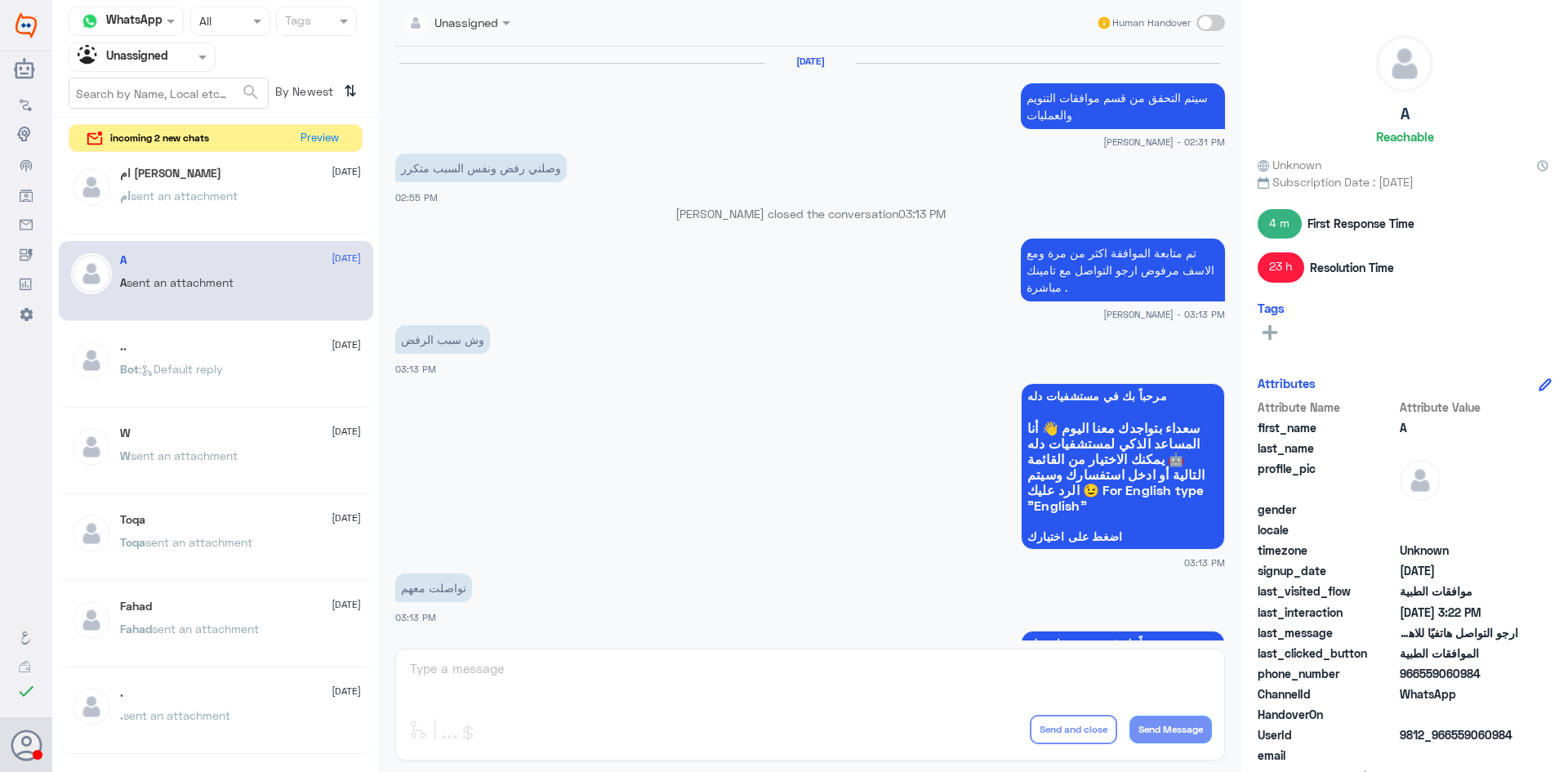
scroll to position [1217, 0]
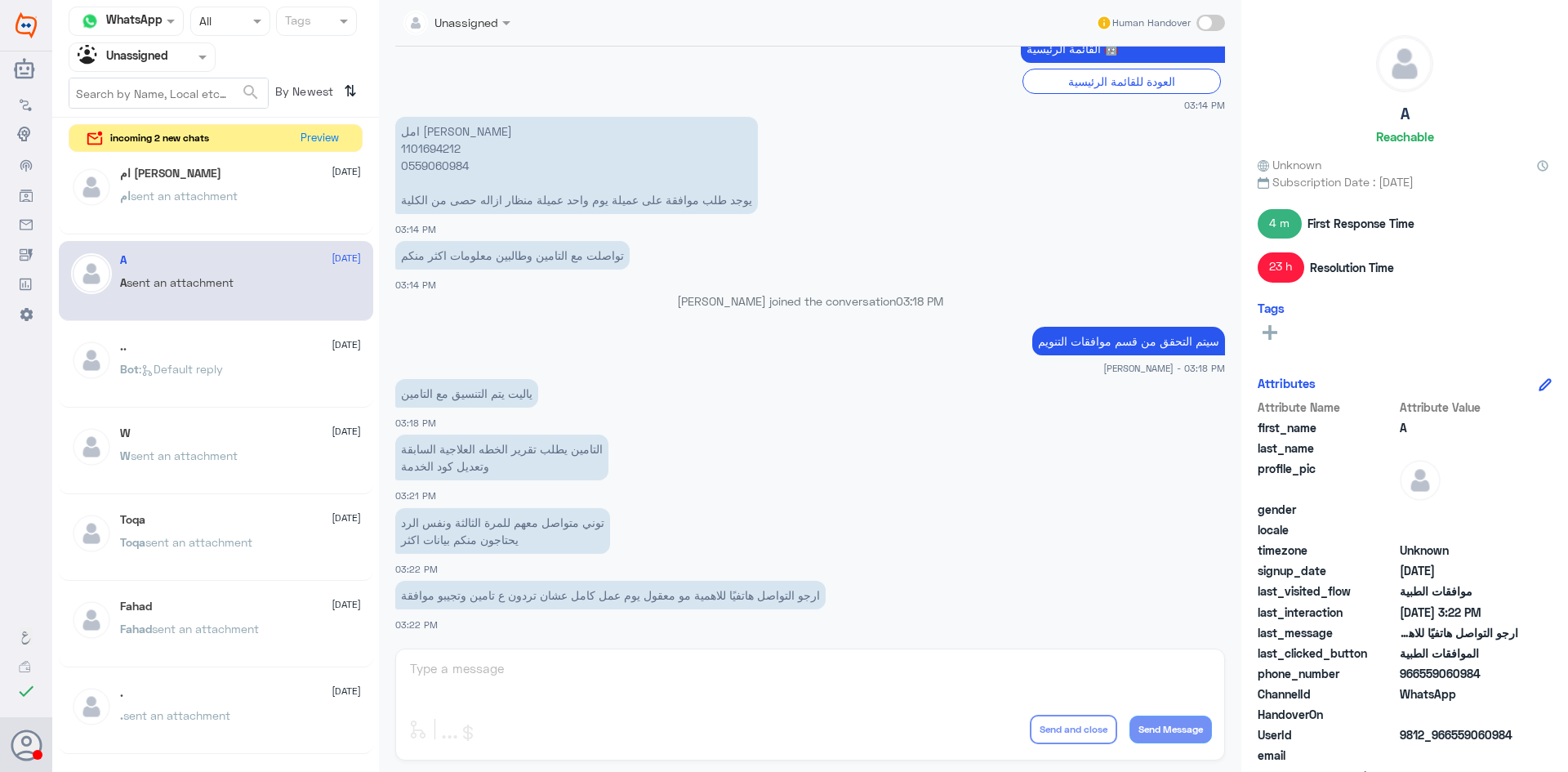
click at [189, 213] on p "ام sent an attachment" at bounding box center [178, 207] width 118 height 41
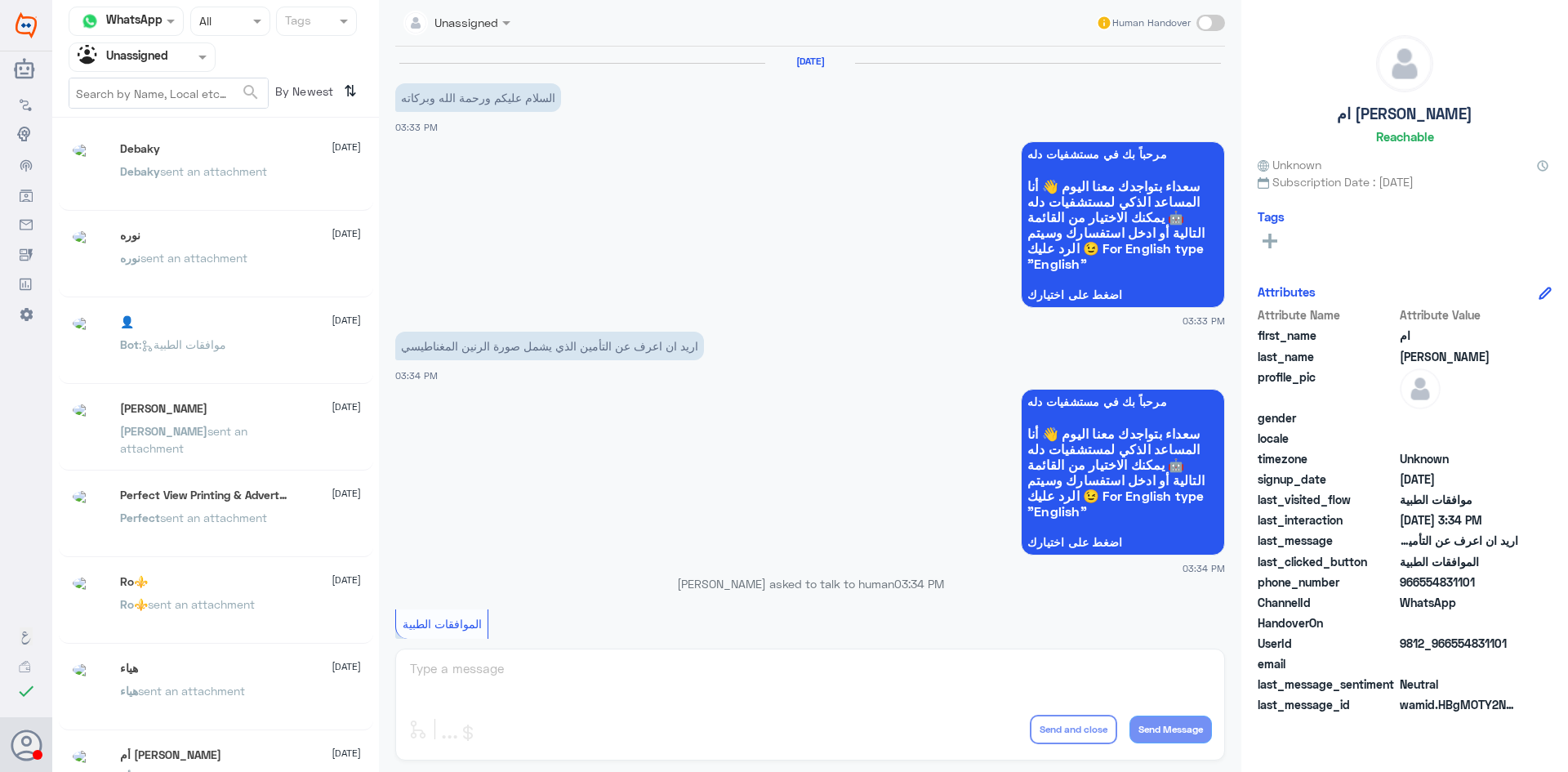
scroll to position [8, 0]
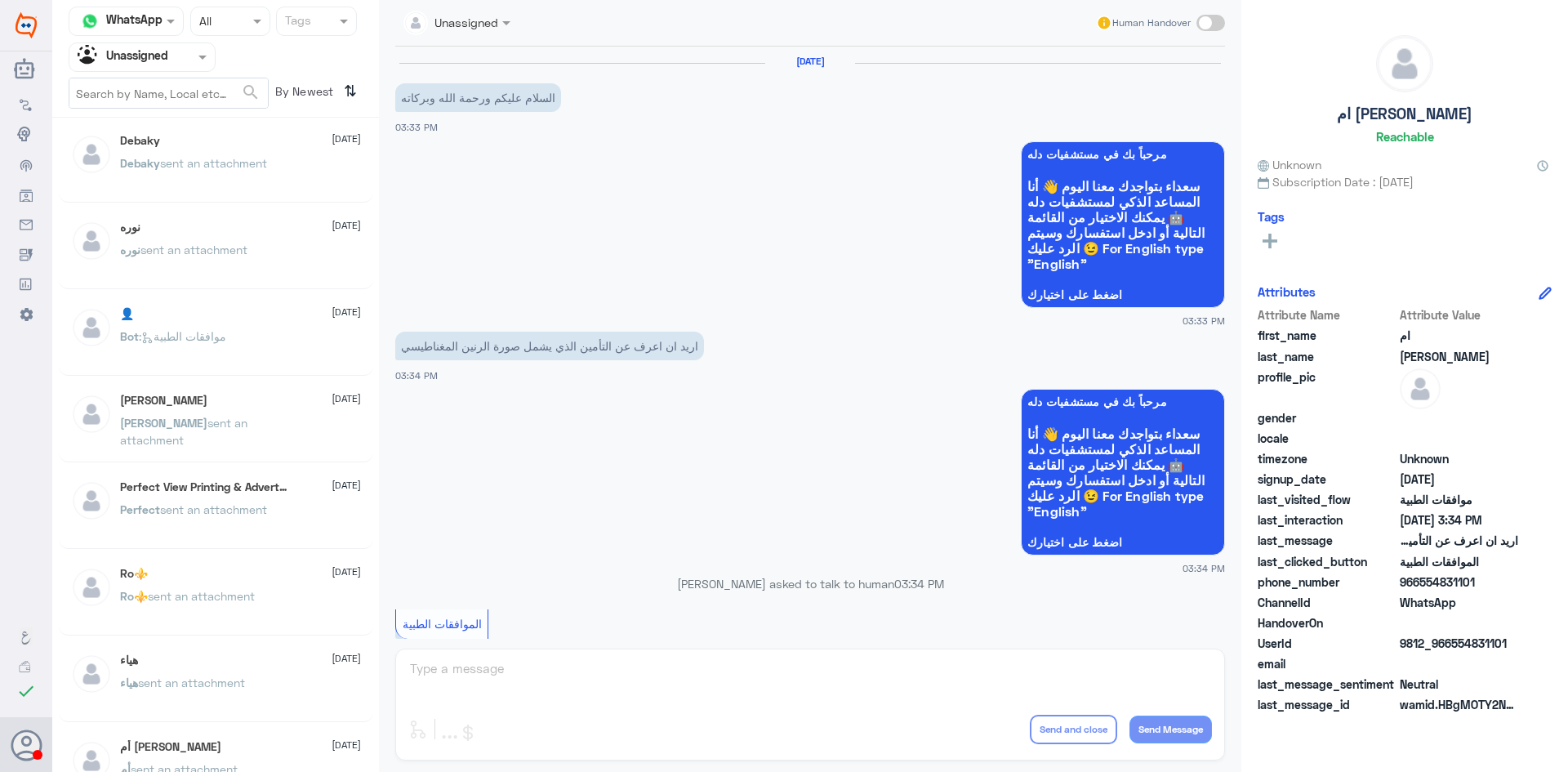
click at [209, 750] on div "أم عبدالعزيز 27 July" at bounding box center [240, 747] width 241 height 14
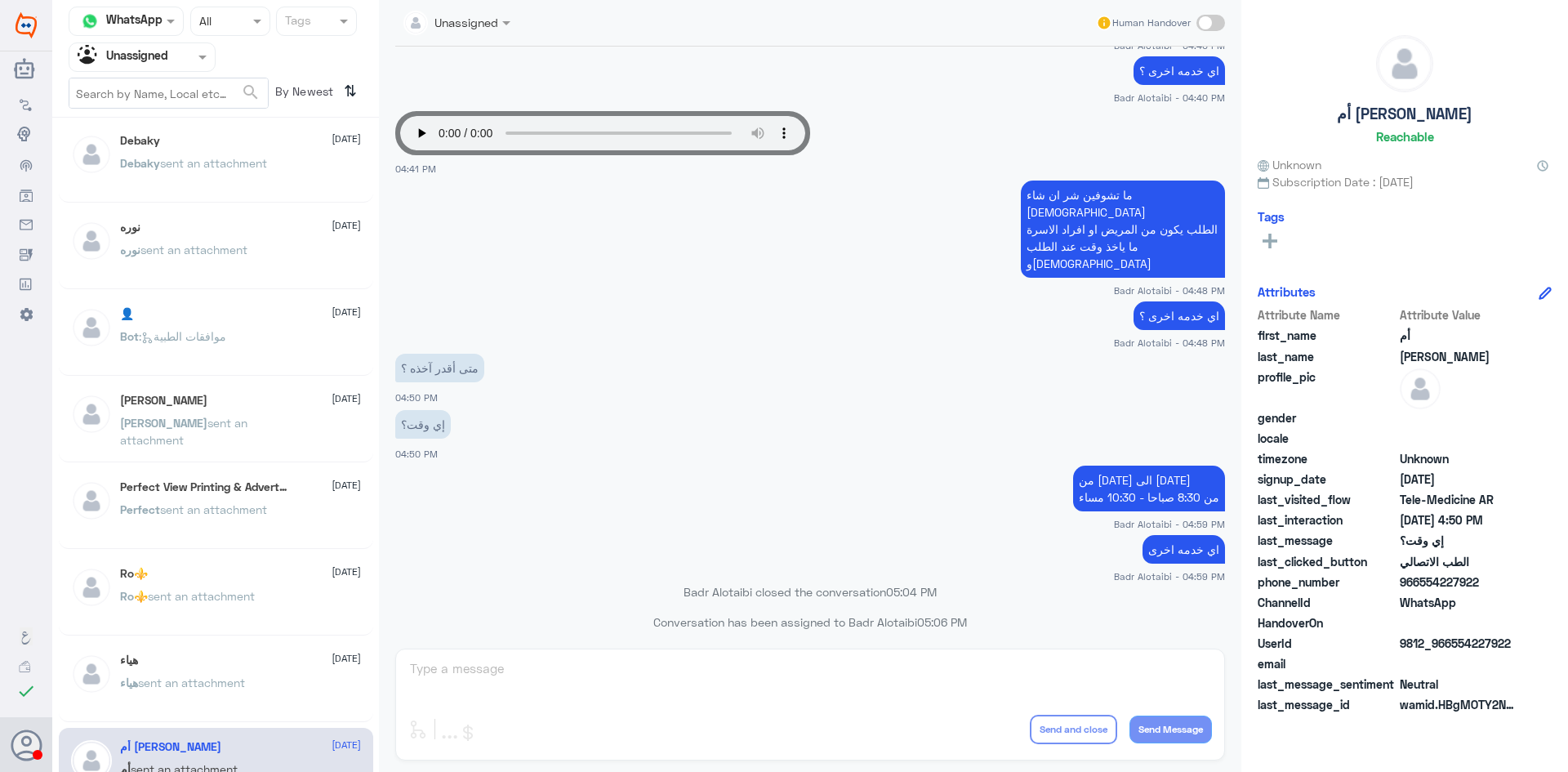
scroll to position [817, 0]
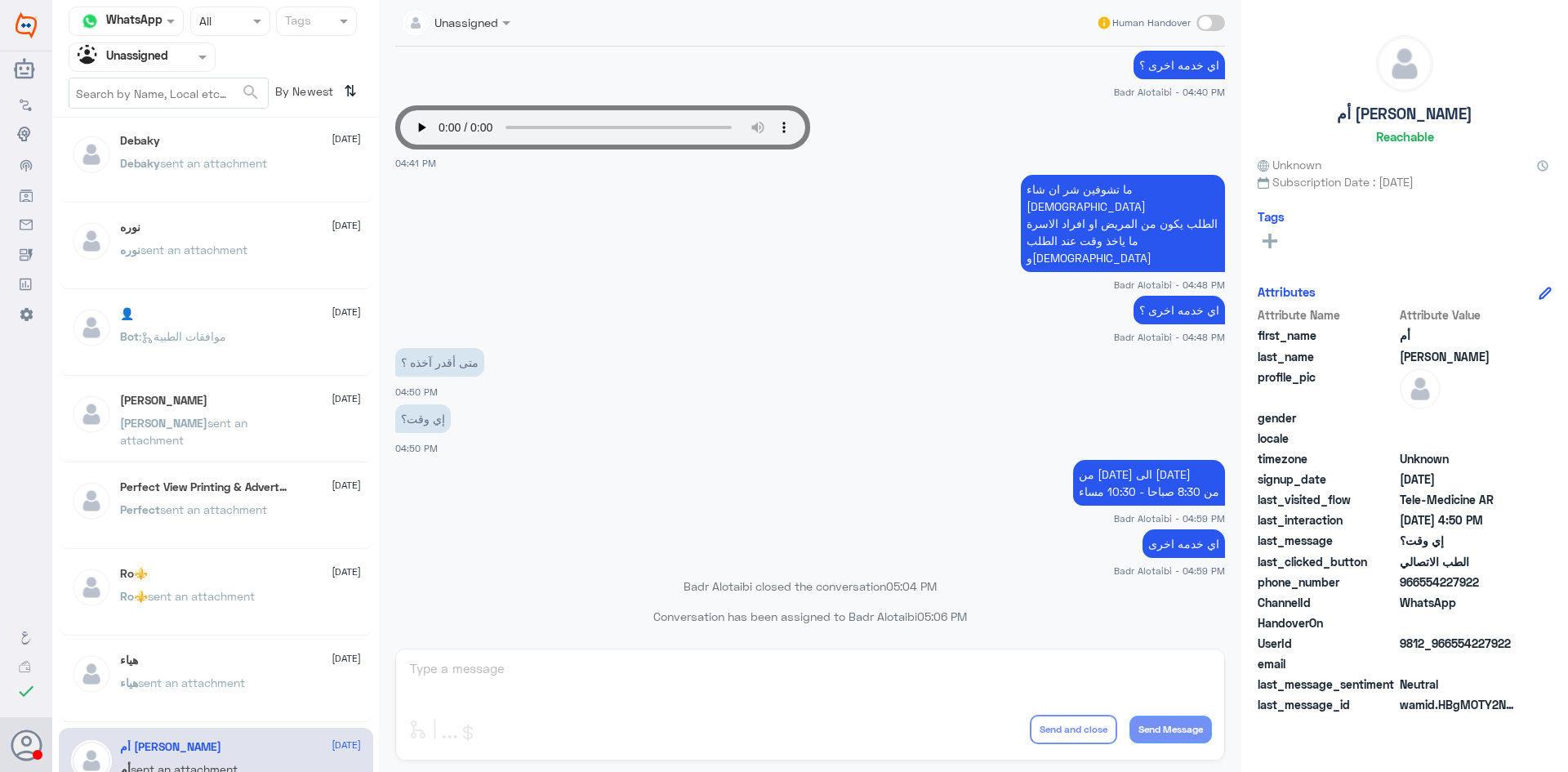
click at [238, 678] on span "sent an attachment" at bounding box center [191, 682] width 107 height 14
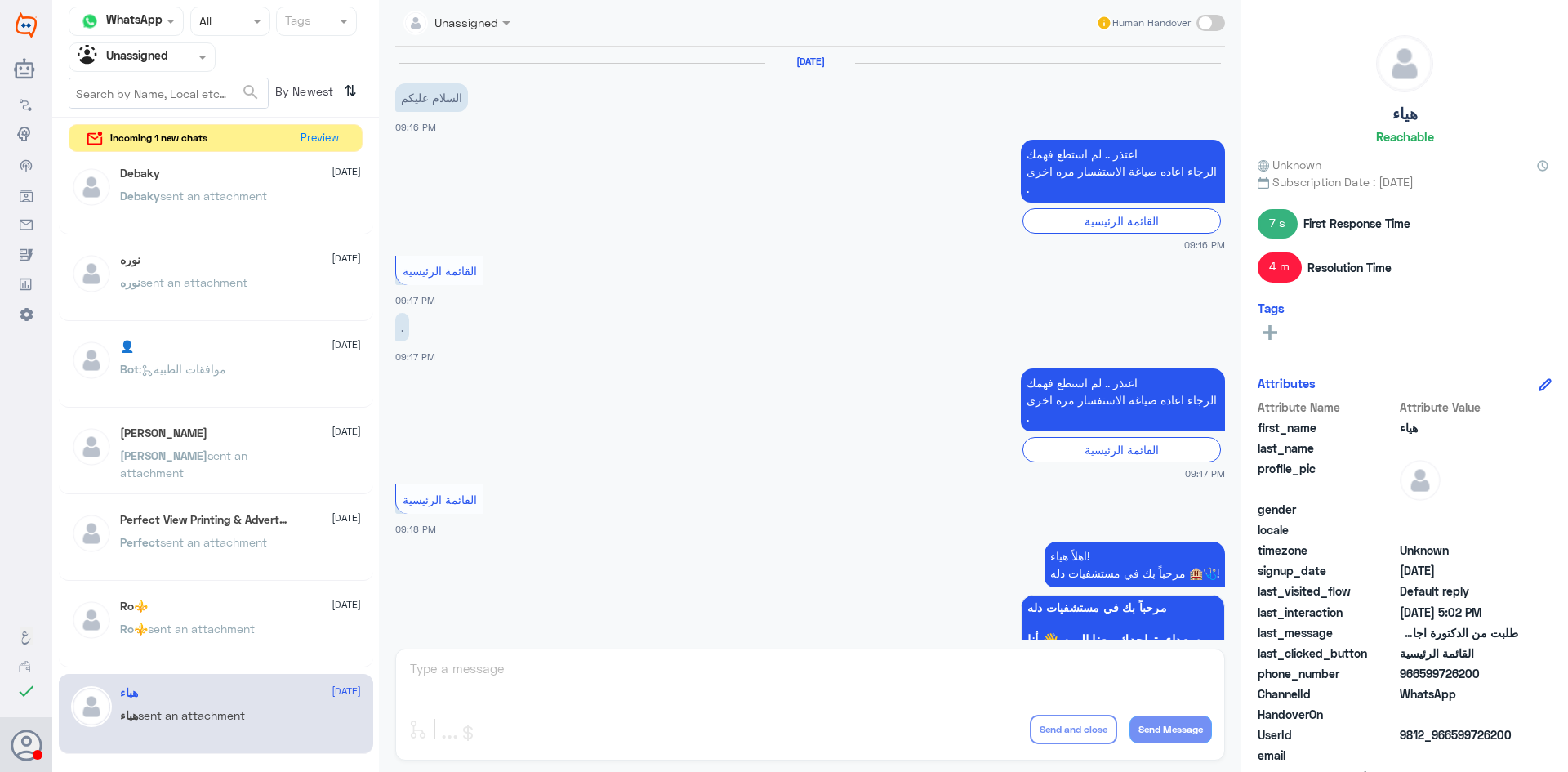
click at [216, 635] on p "Ro⚜️ sent an attachment" at bounding box center [187, 640] width 135 height 41
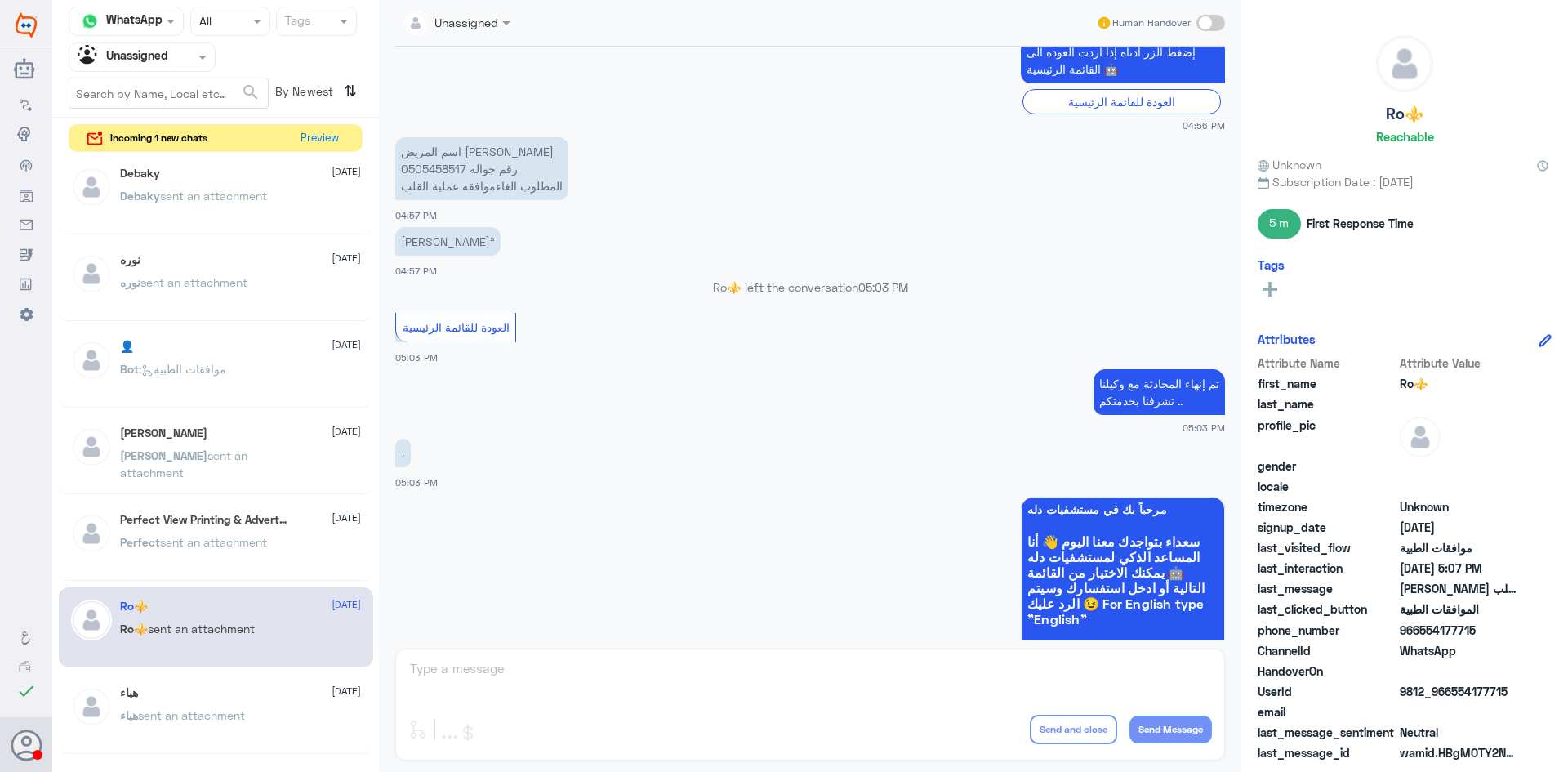
scroll to position [1110, 0]
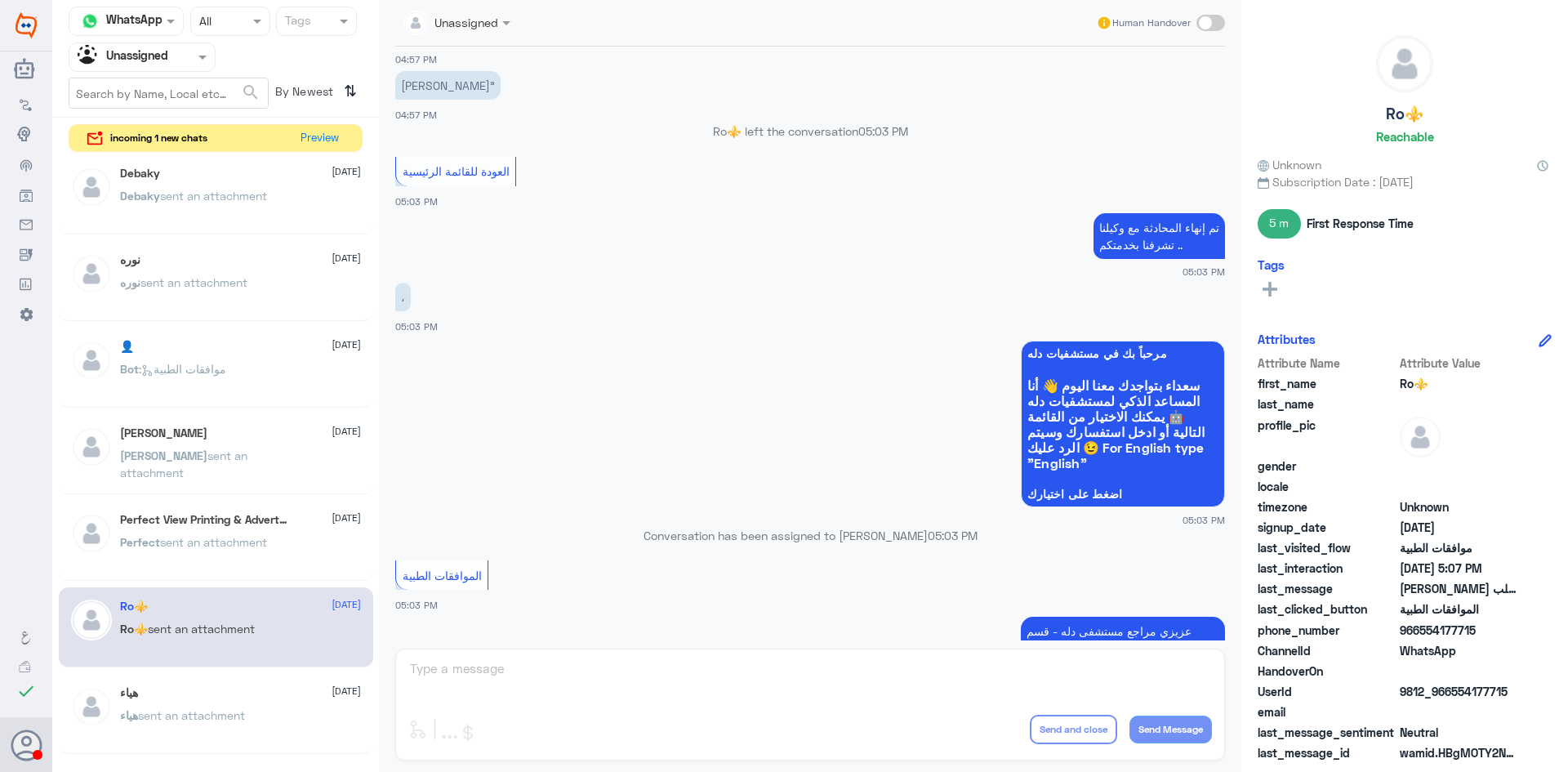
click at [278, 527] on div "Perfect View Printing & Advertising Solution 27 July Perfect sent an attachment" at bounding box center [240, 544] width 241 height 61
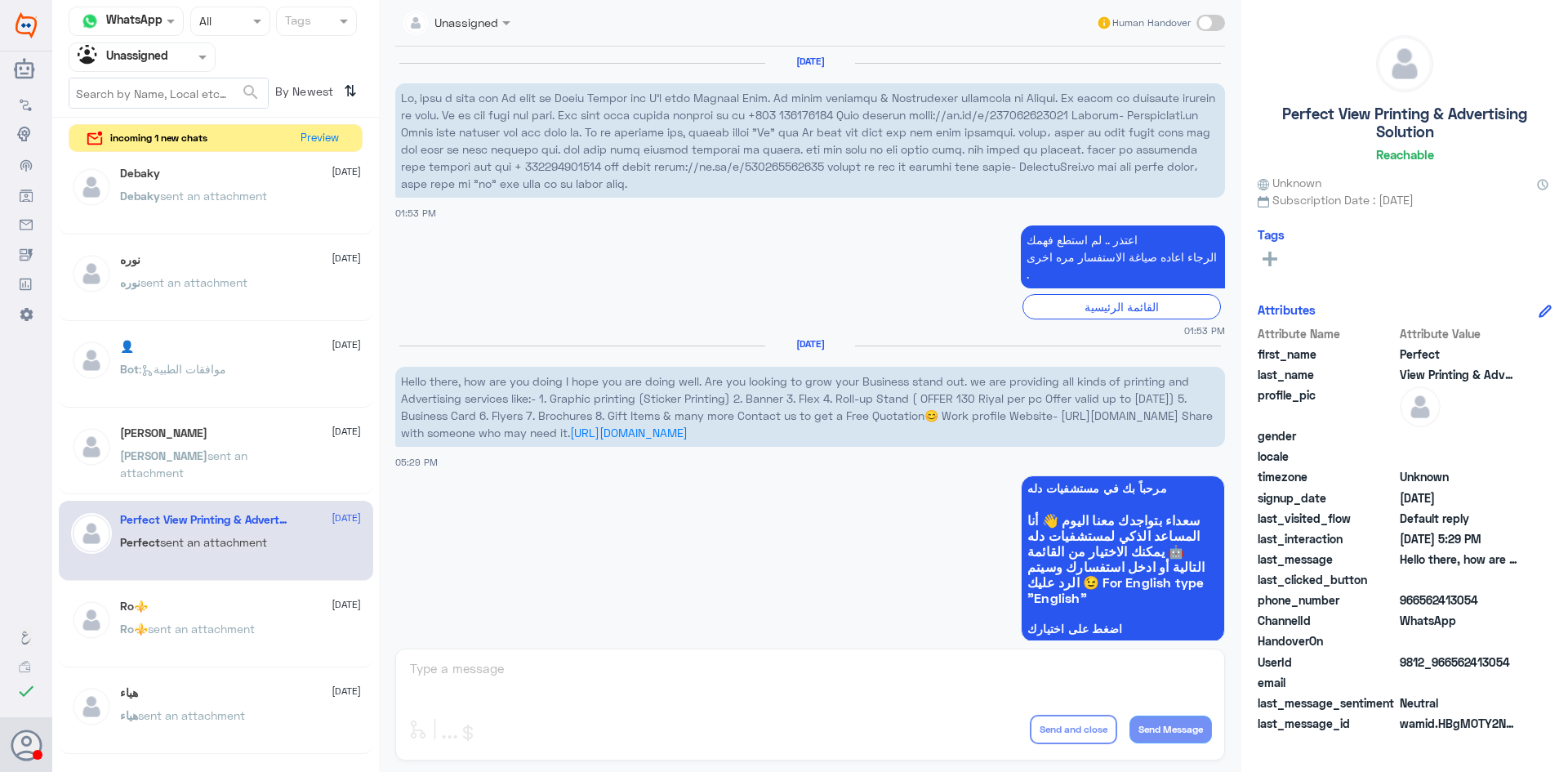
scroll to position [12, 0]
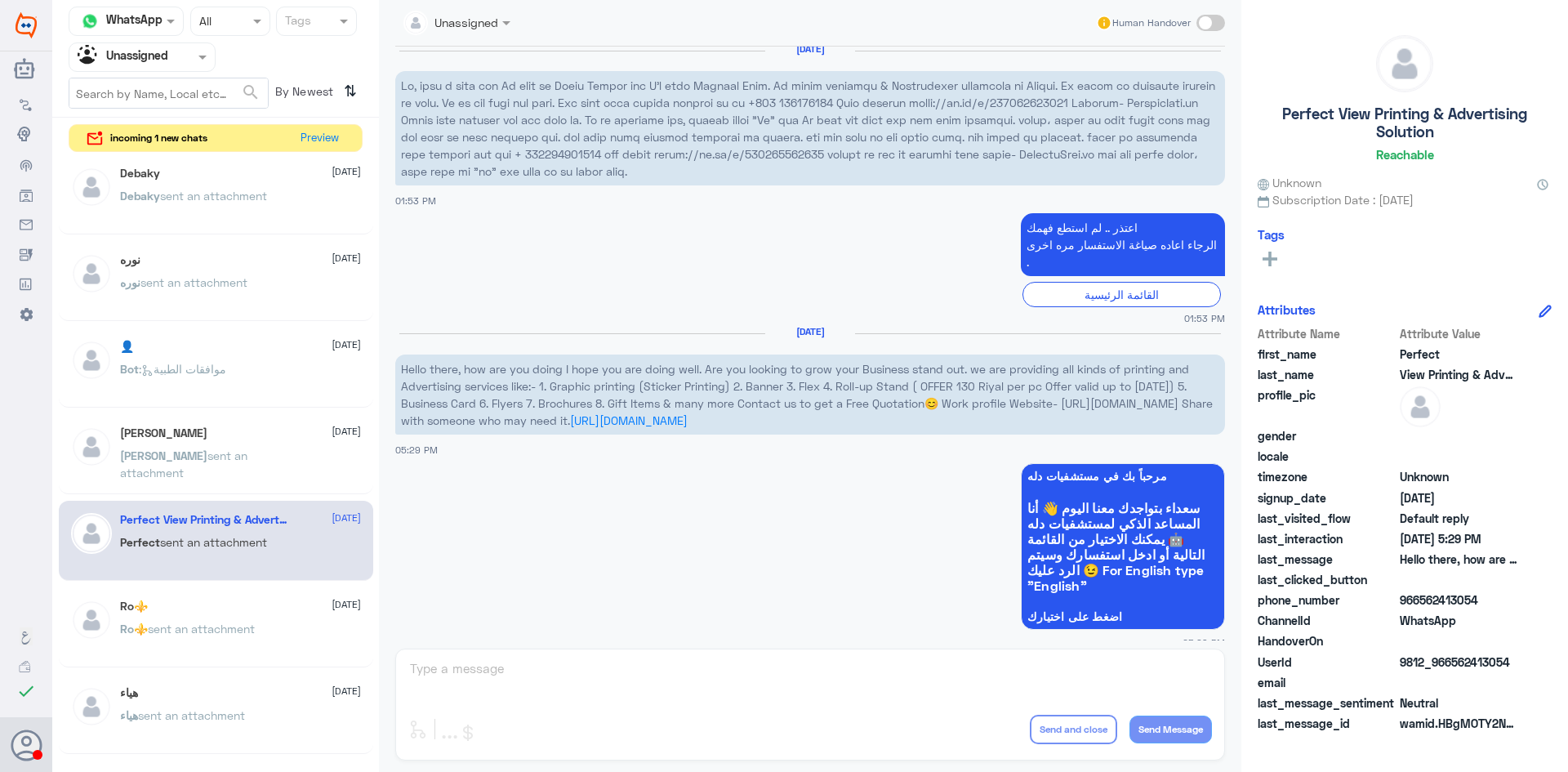
click at [240, 460] on span "sent an attachment" at bounding box center [183, 463] width 127 height 31
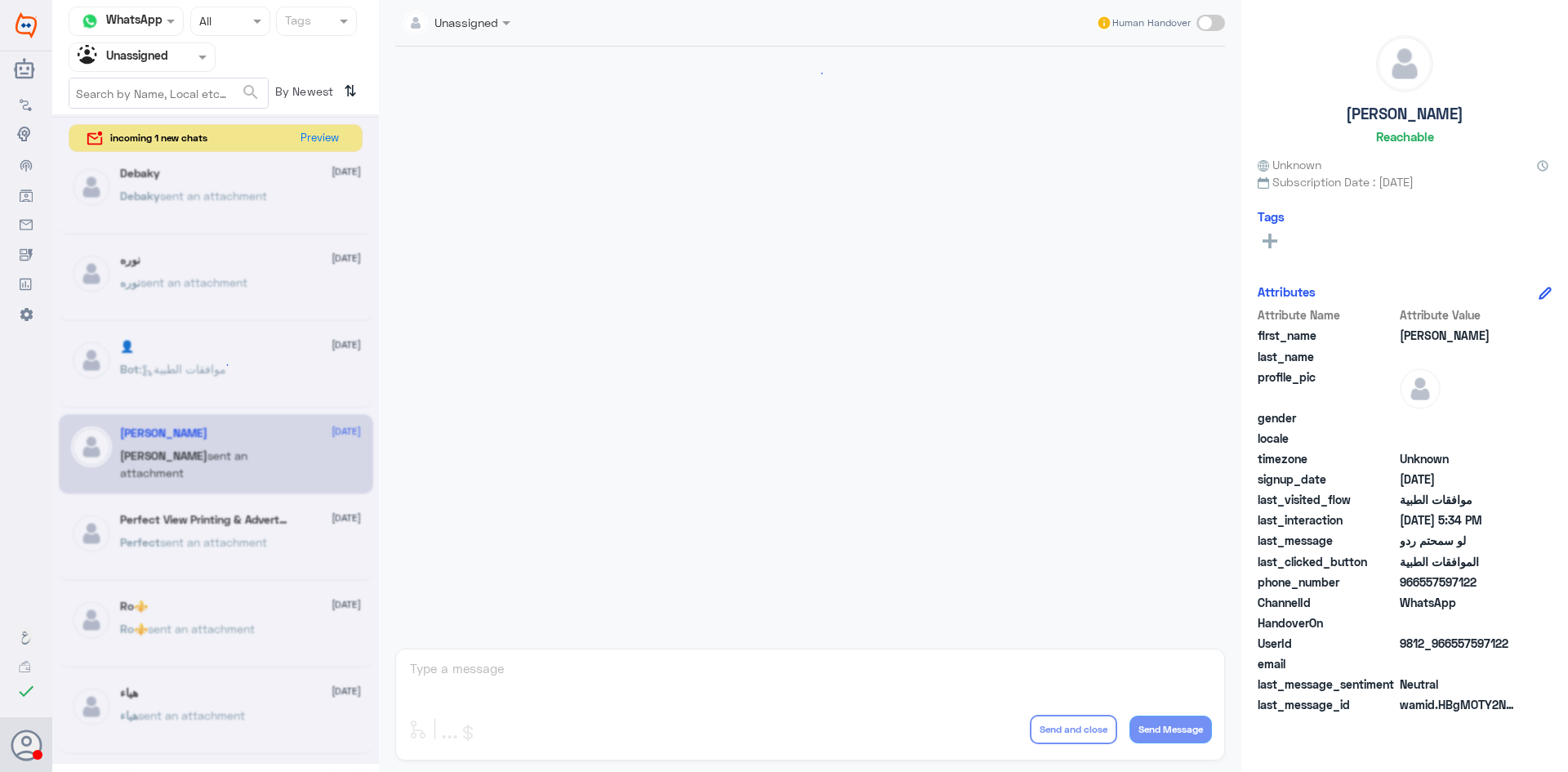
scroll to position [1213, 0]
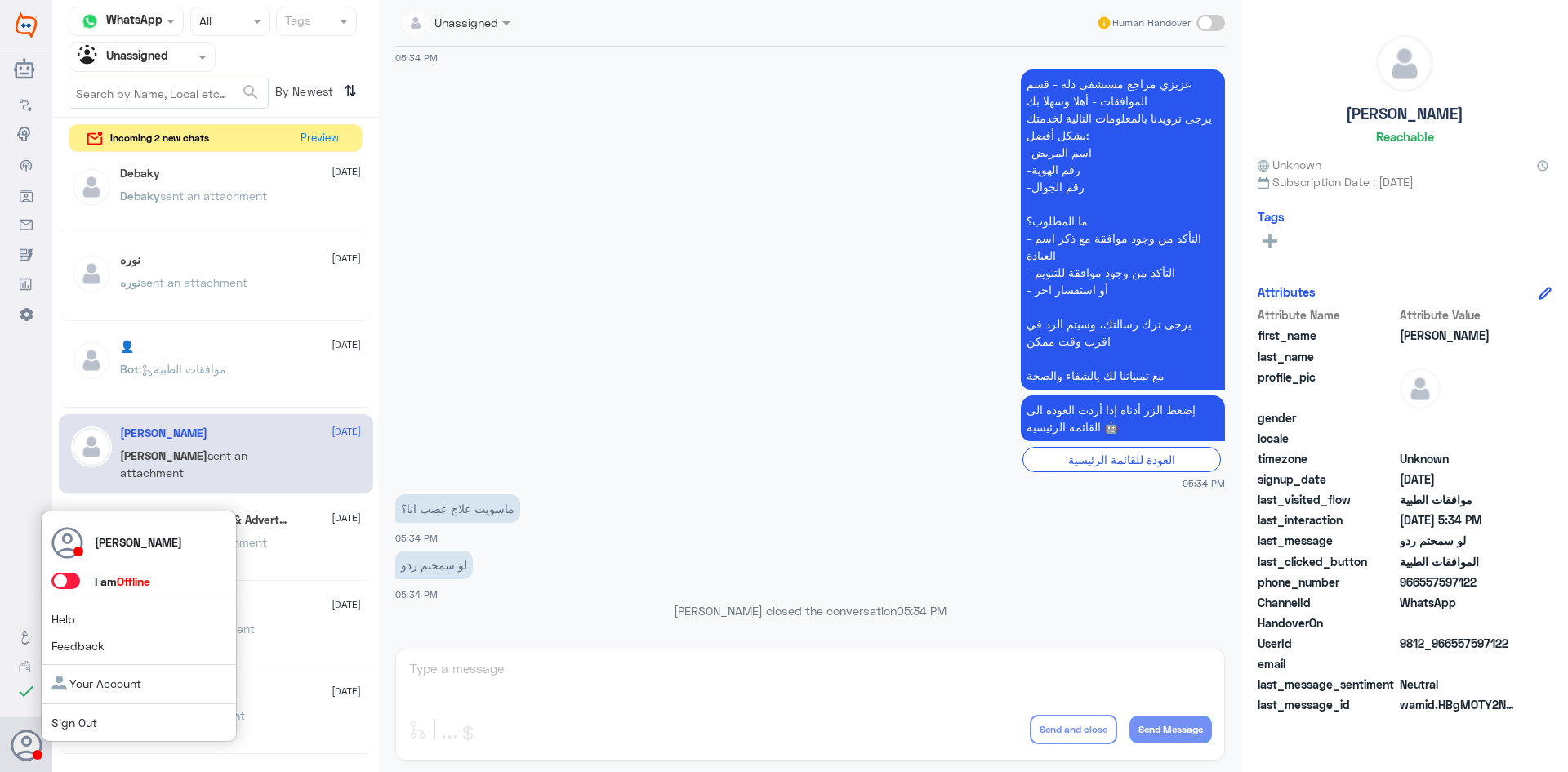
click at [70, 578] on span at bounding box center [66, 580] width 28 height 16
click at [0, 0] on input "checkbox" at bounding box center [0, 0] width 0 height 0
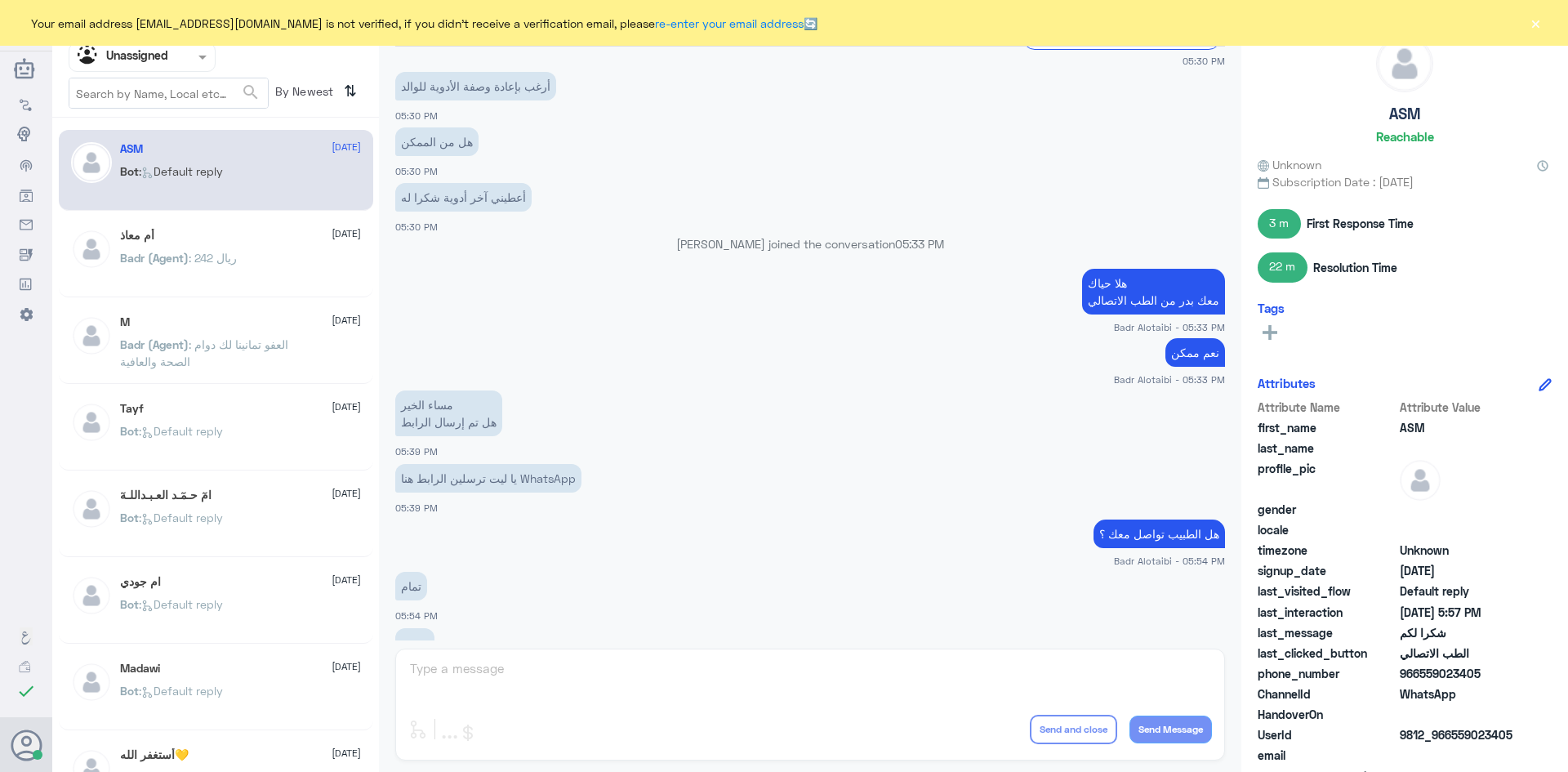
scroll to position [416, 0]
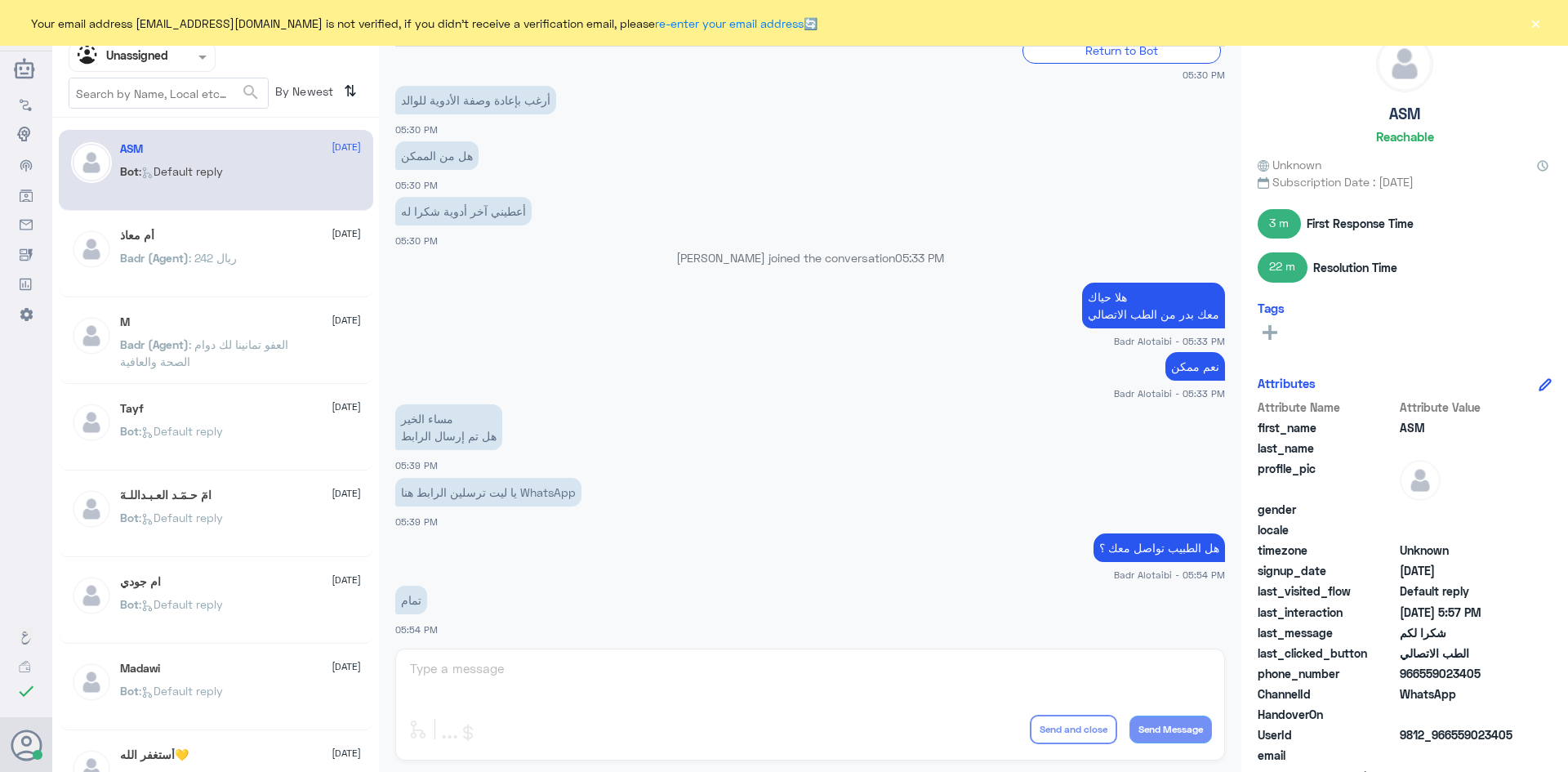
click at [269, 246] on div "أم معاذ 12 August Badr (Agent) : 242 ريال" at bounding box center [240, 259] width 241 height 61
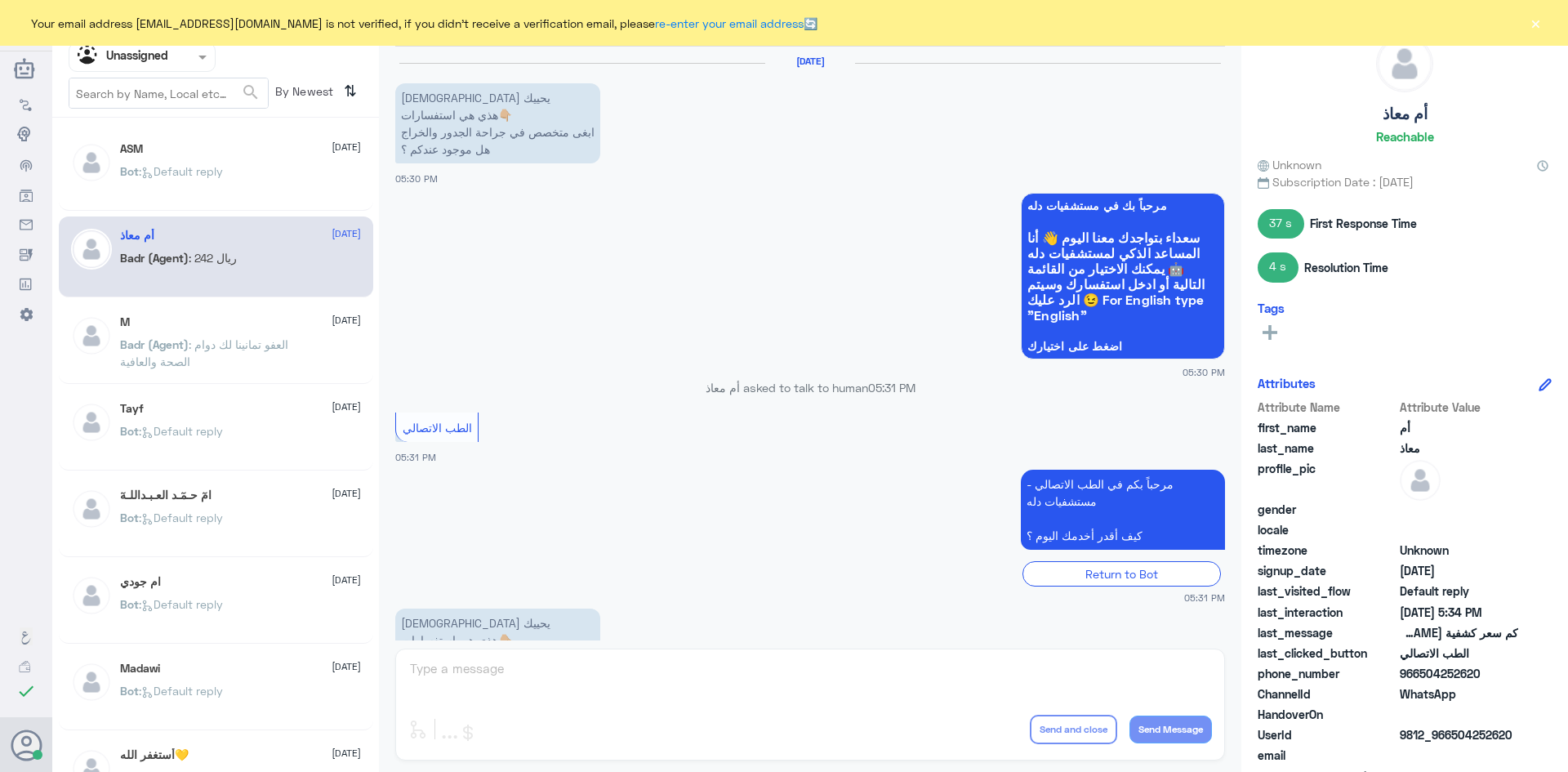
scroll to position [1116, 0]
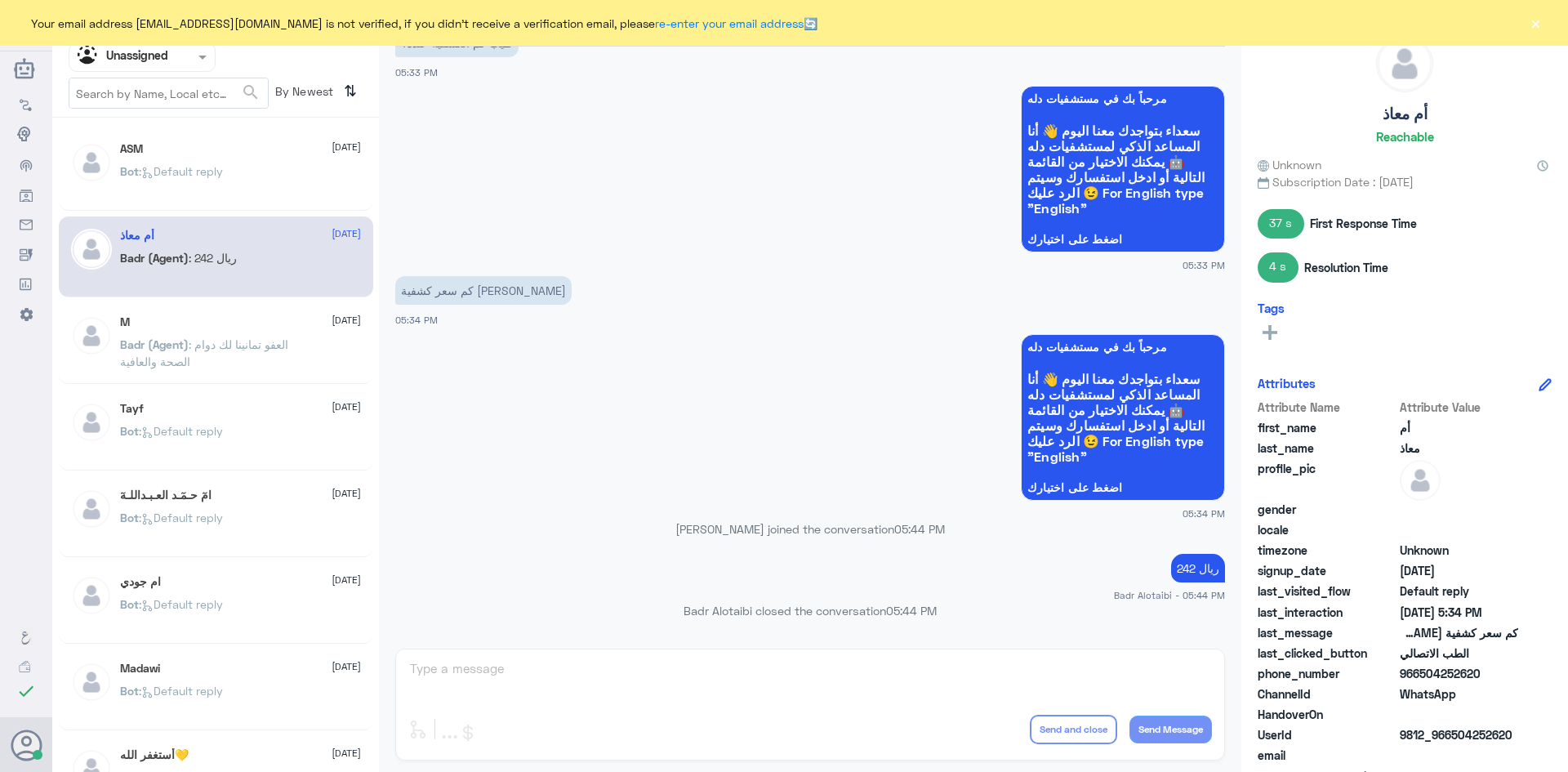
click at [289, 349] on span ": العفو تمانينا لك دوام الصحة والعافية" at bounding box center [204, 352] width 168 height 31
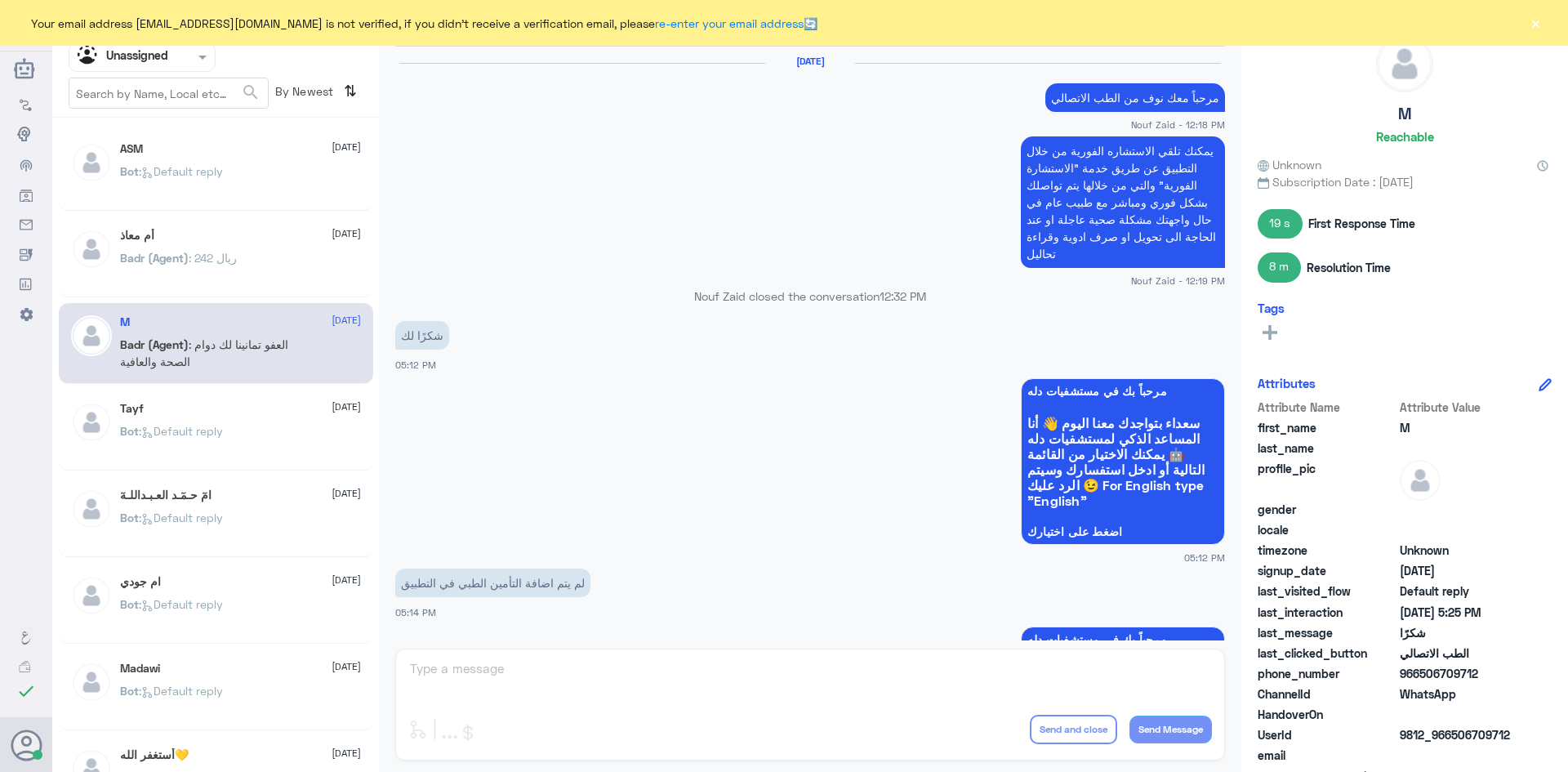
scroll to position [902, 0]
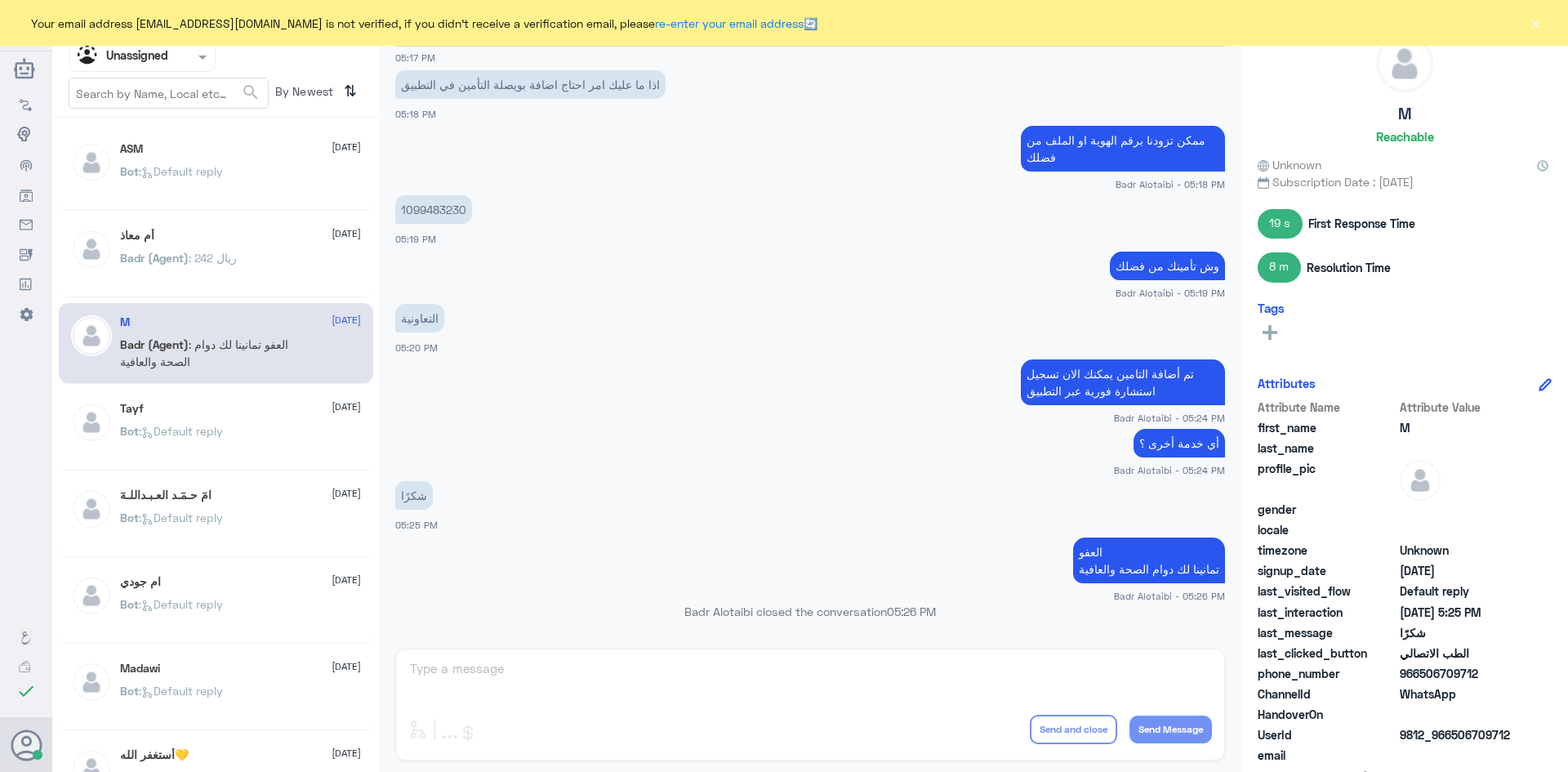
click at [296, 266] on div "Badr (Agent) : 242 ريال" at bounding box center [240, 271] width 241 height 37
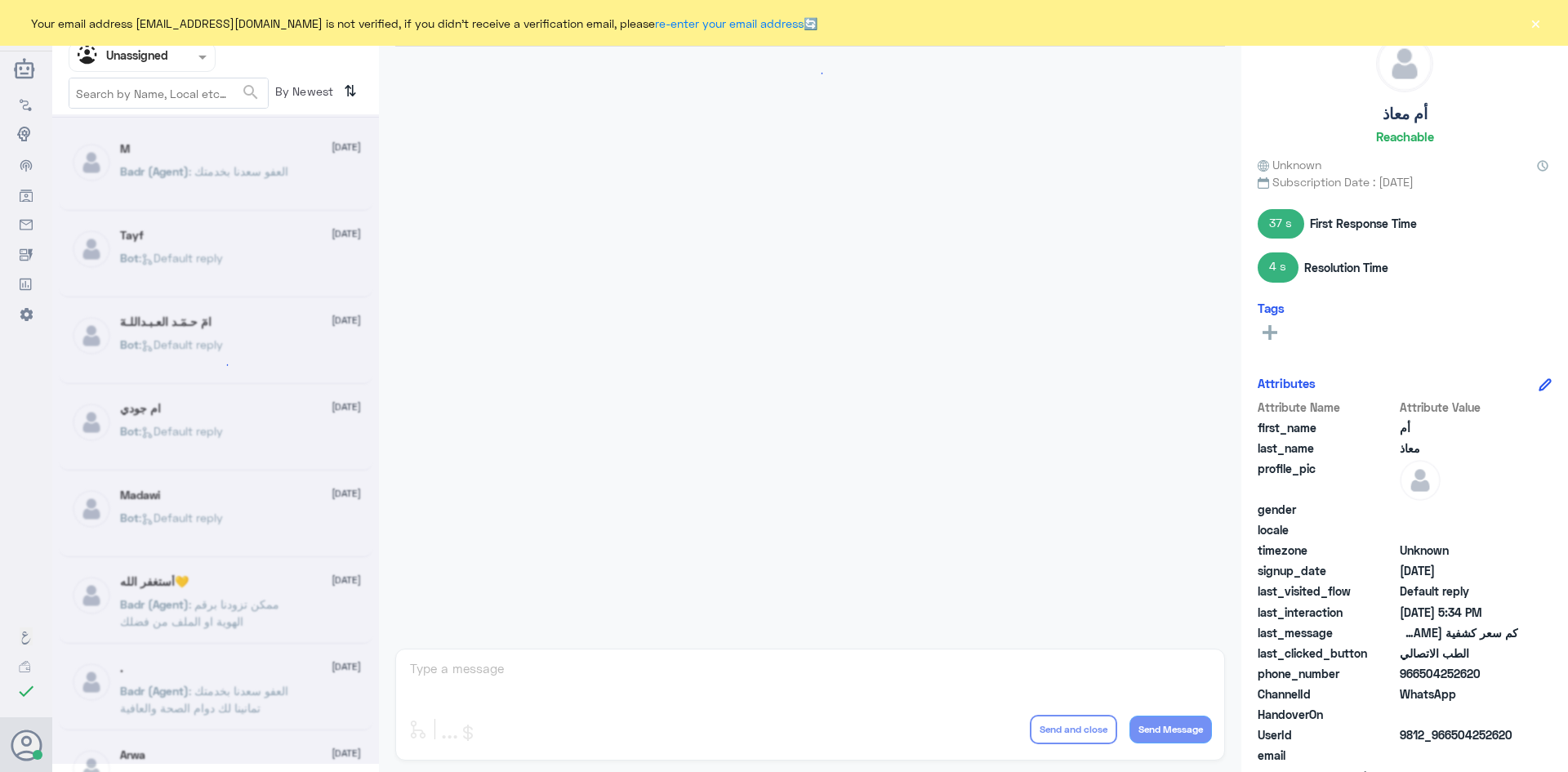
scroll to position [1116, 0]
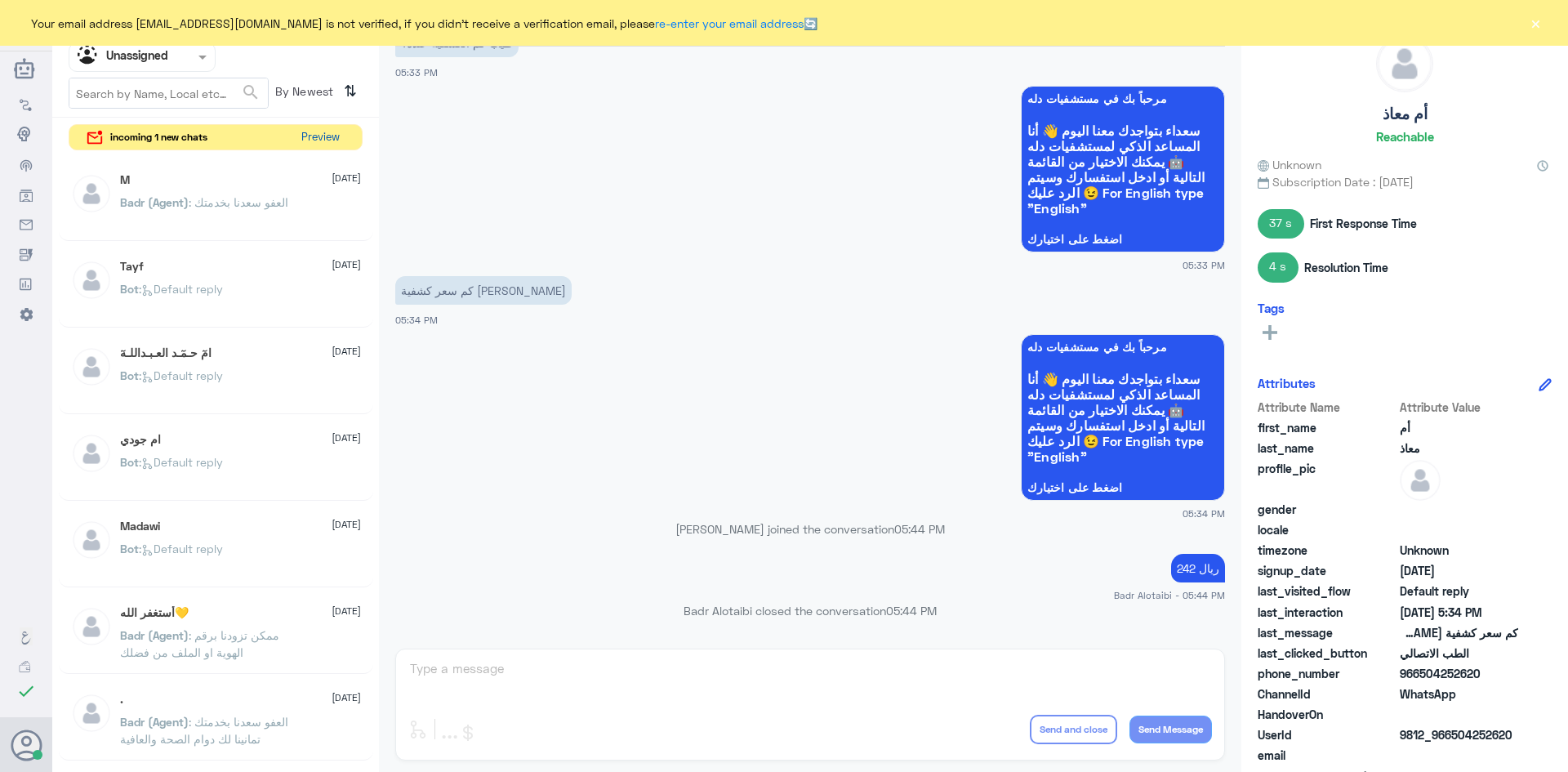
click at [322, 138] on button "Preview" at bounding box center [320, 137] width 51 height 25
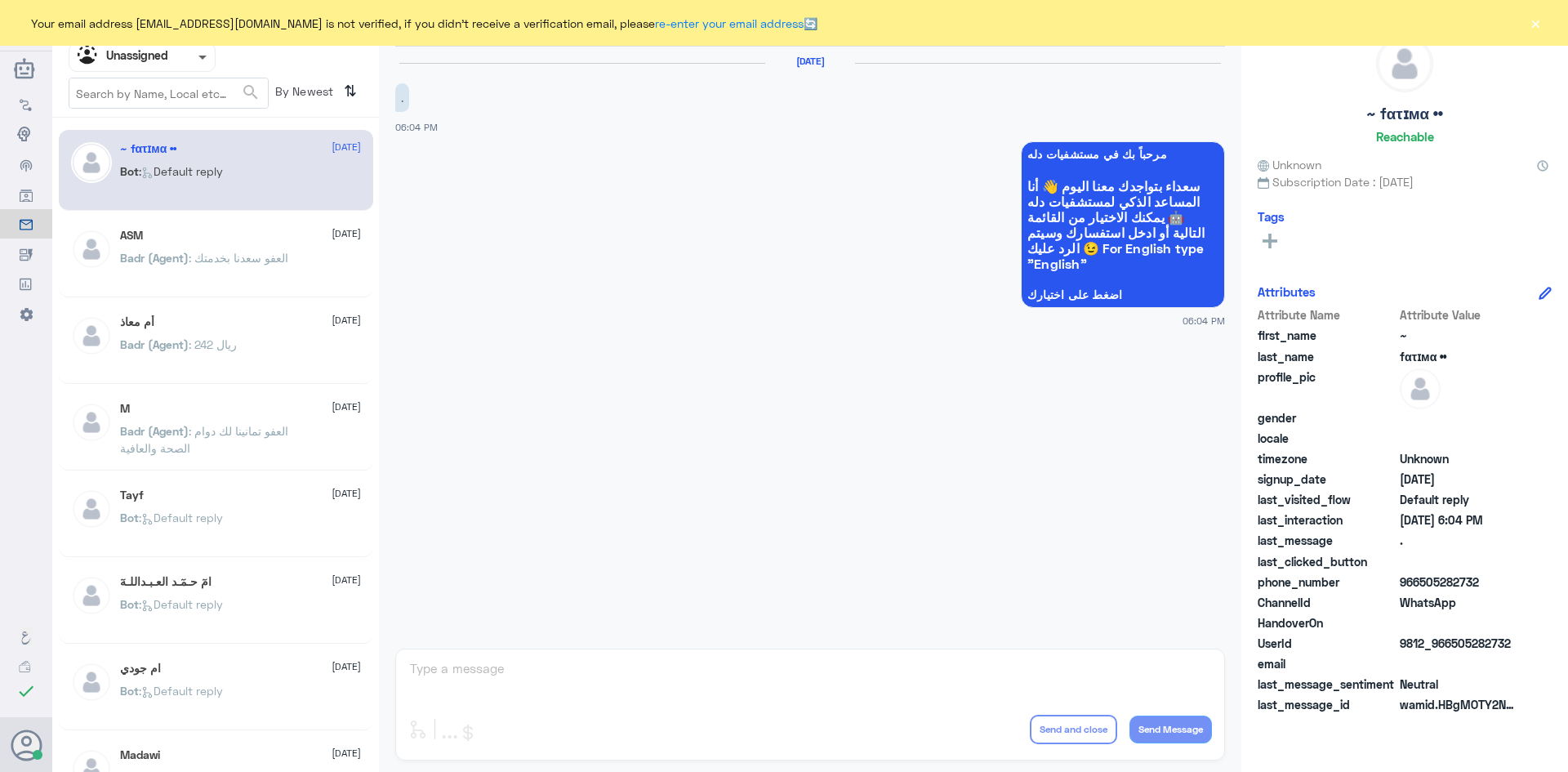
click at [205, 58] on span at bounding box center [202, 59] width 8 height 6
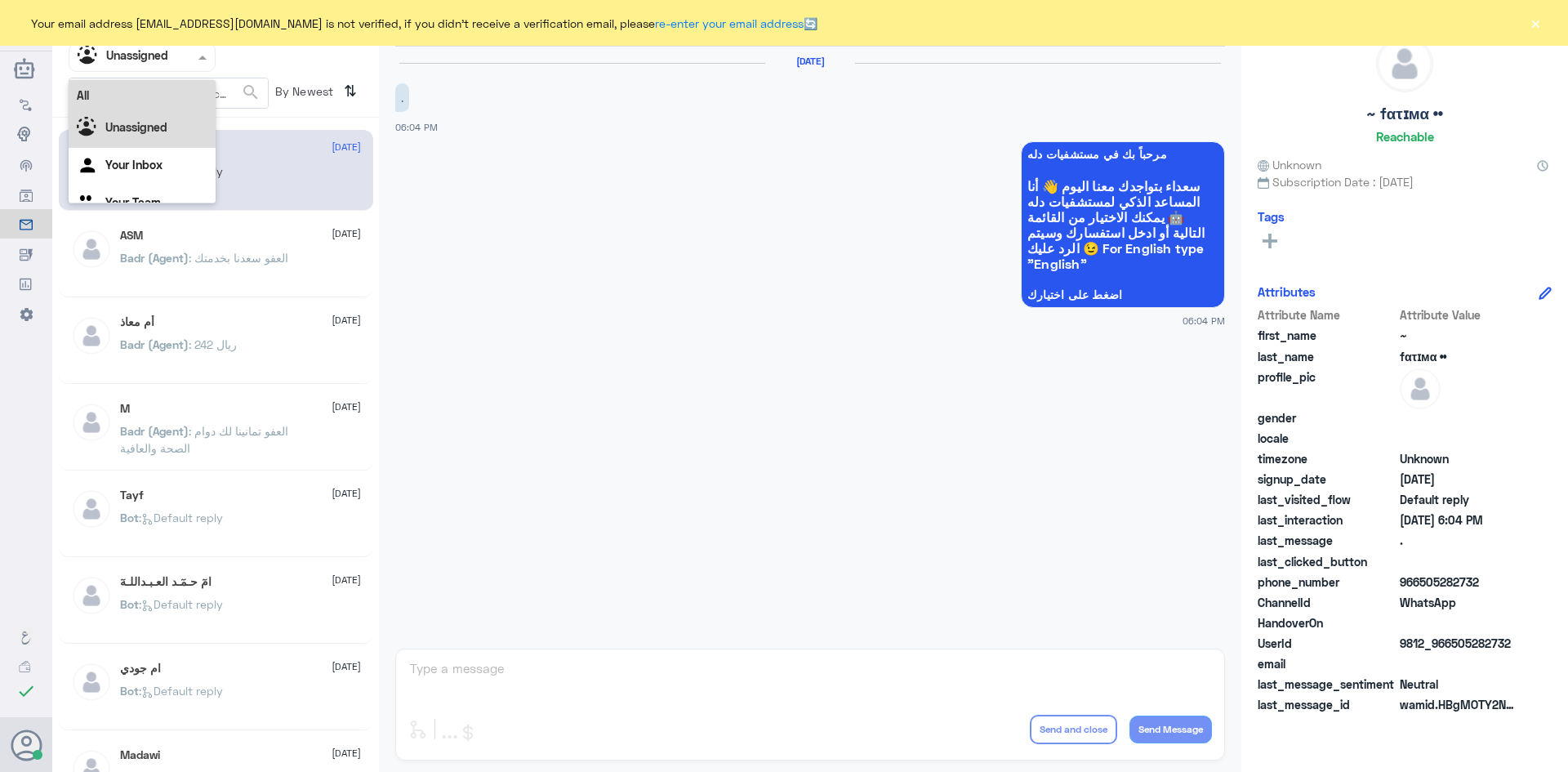
click at [172, 98] on div "All" at bounding box center [142, 95] width 147 height 30
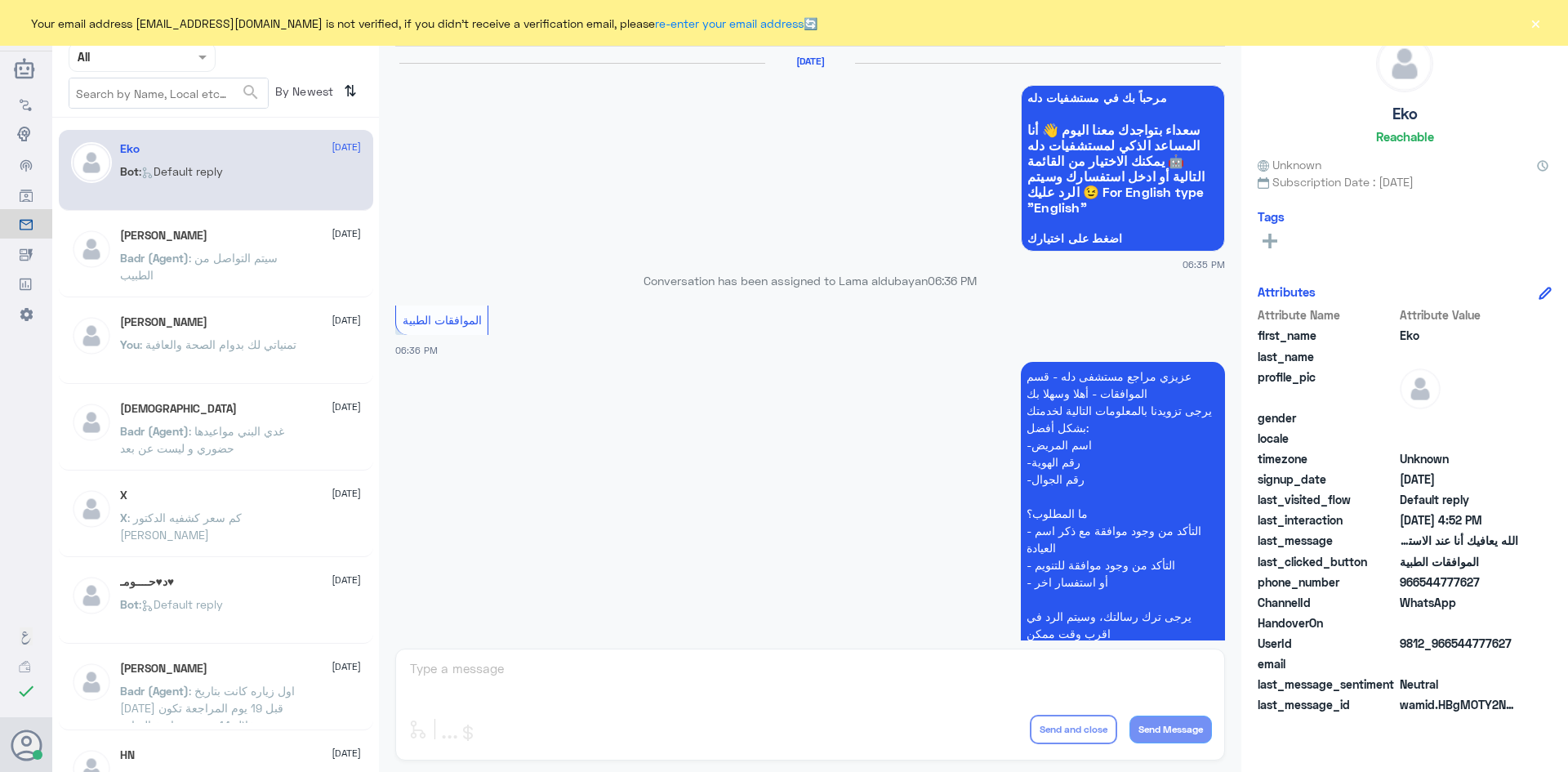
scroll to position [1560, 0]
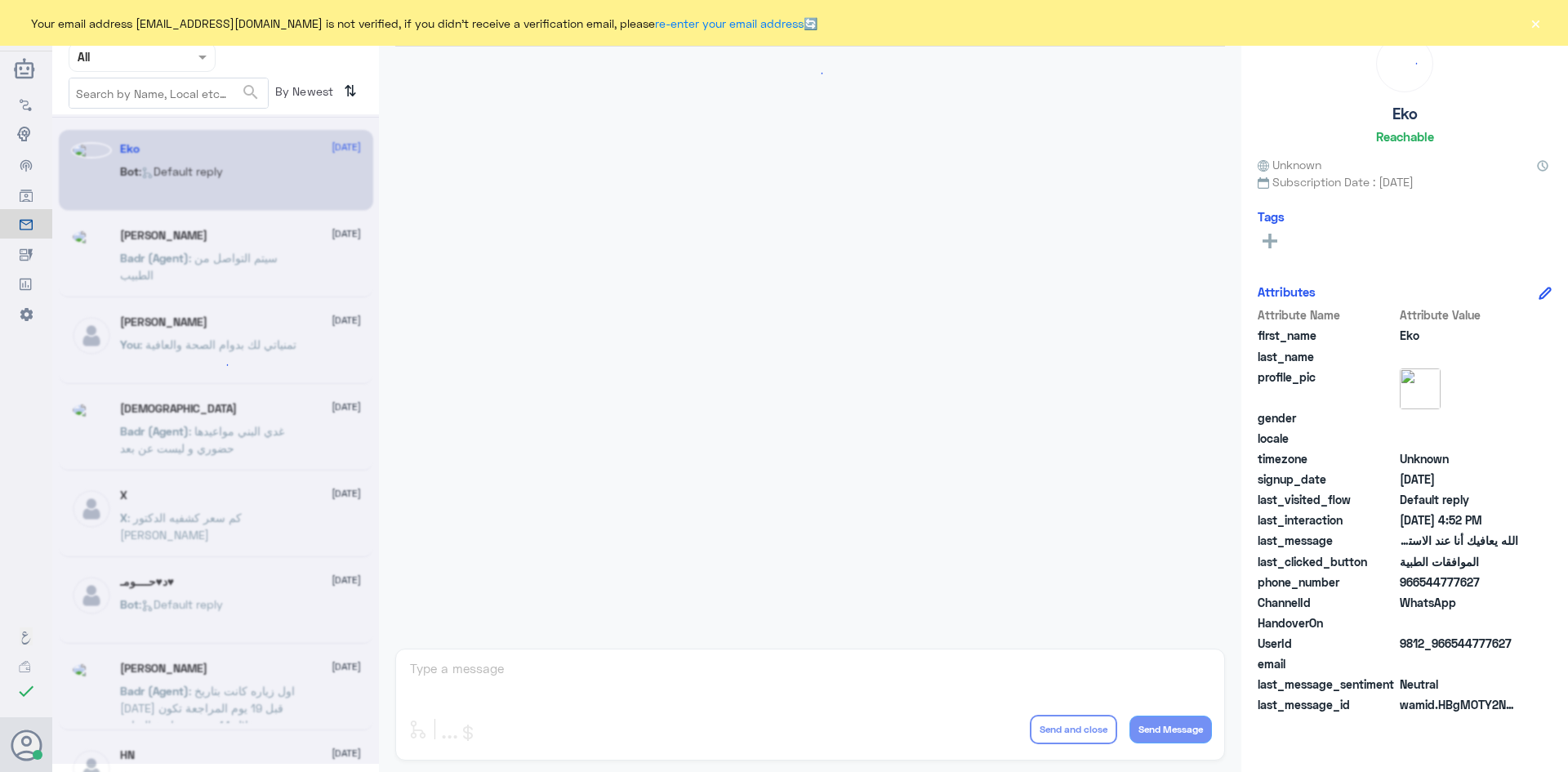
scroll to position [1560, 0]
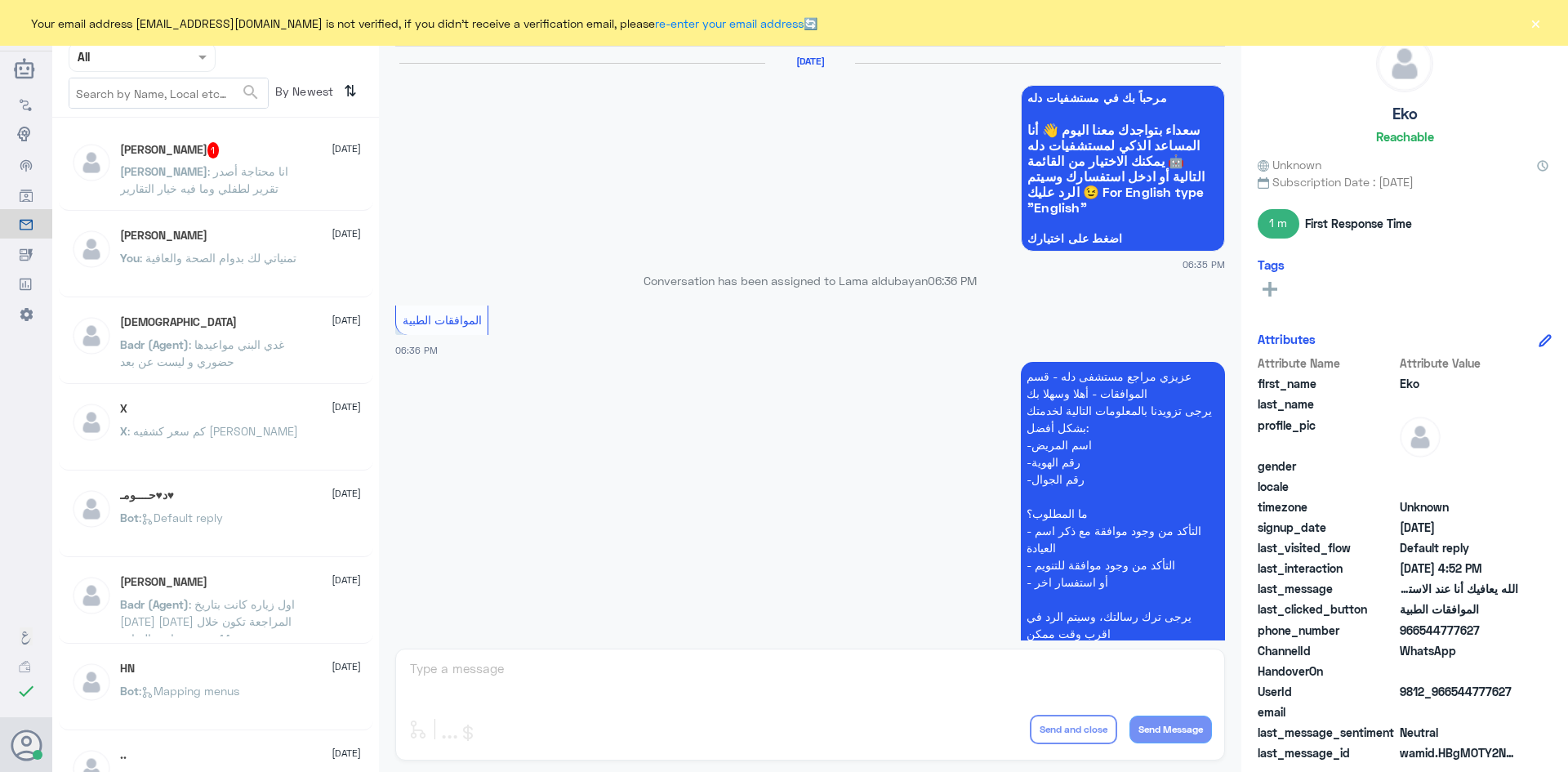
scroll to position [1560, 0]
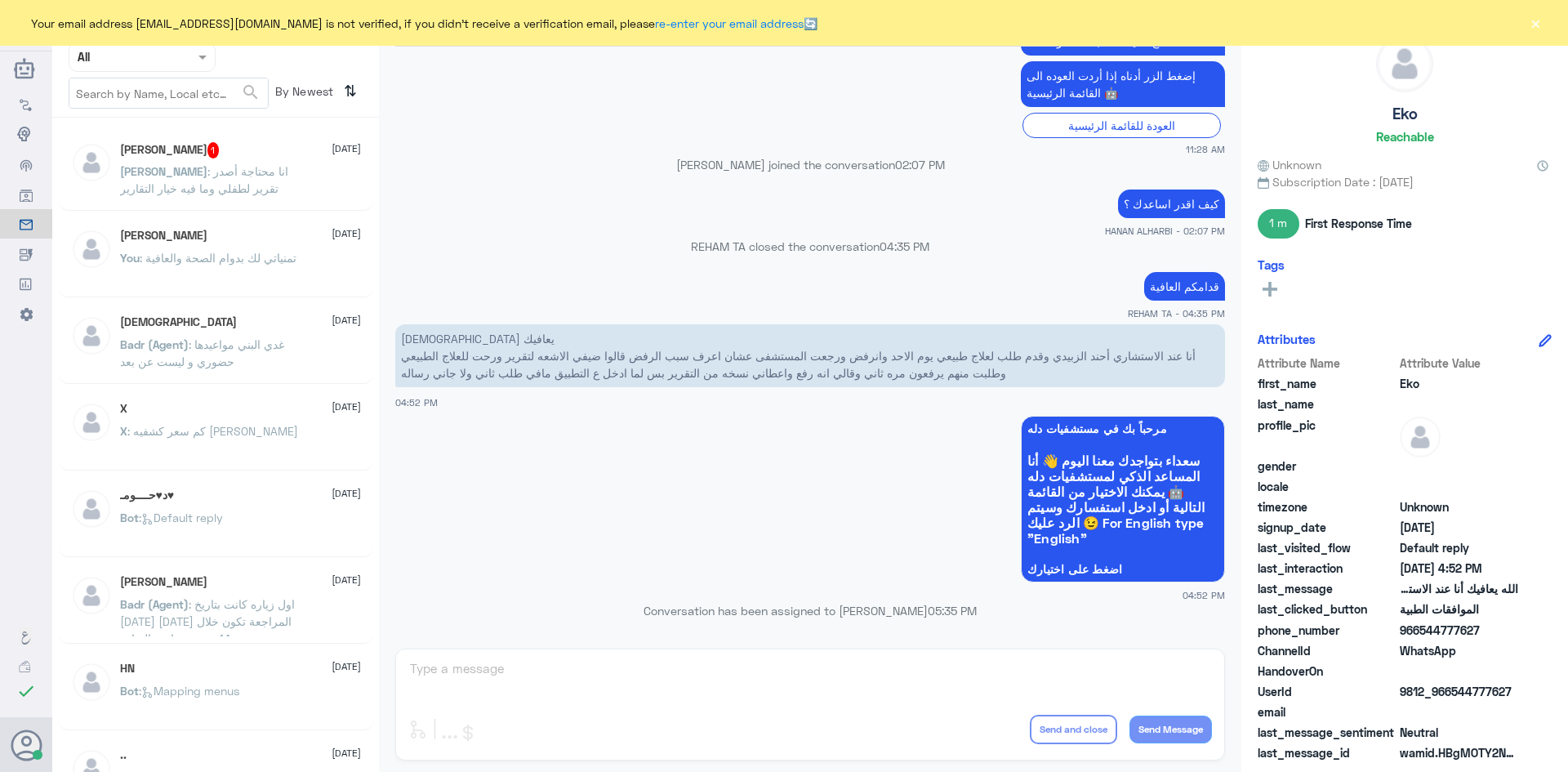
click at [299, 165] on p "Anas : انا محتاجة أصدر تقرير لطفلي وما فيه خيار التقارير" at bounding box center [211, 182] width 184 height 41
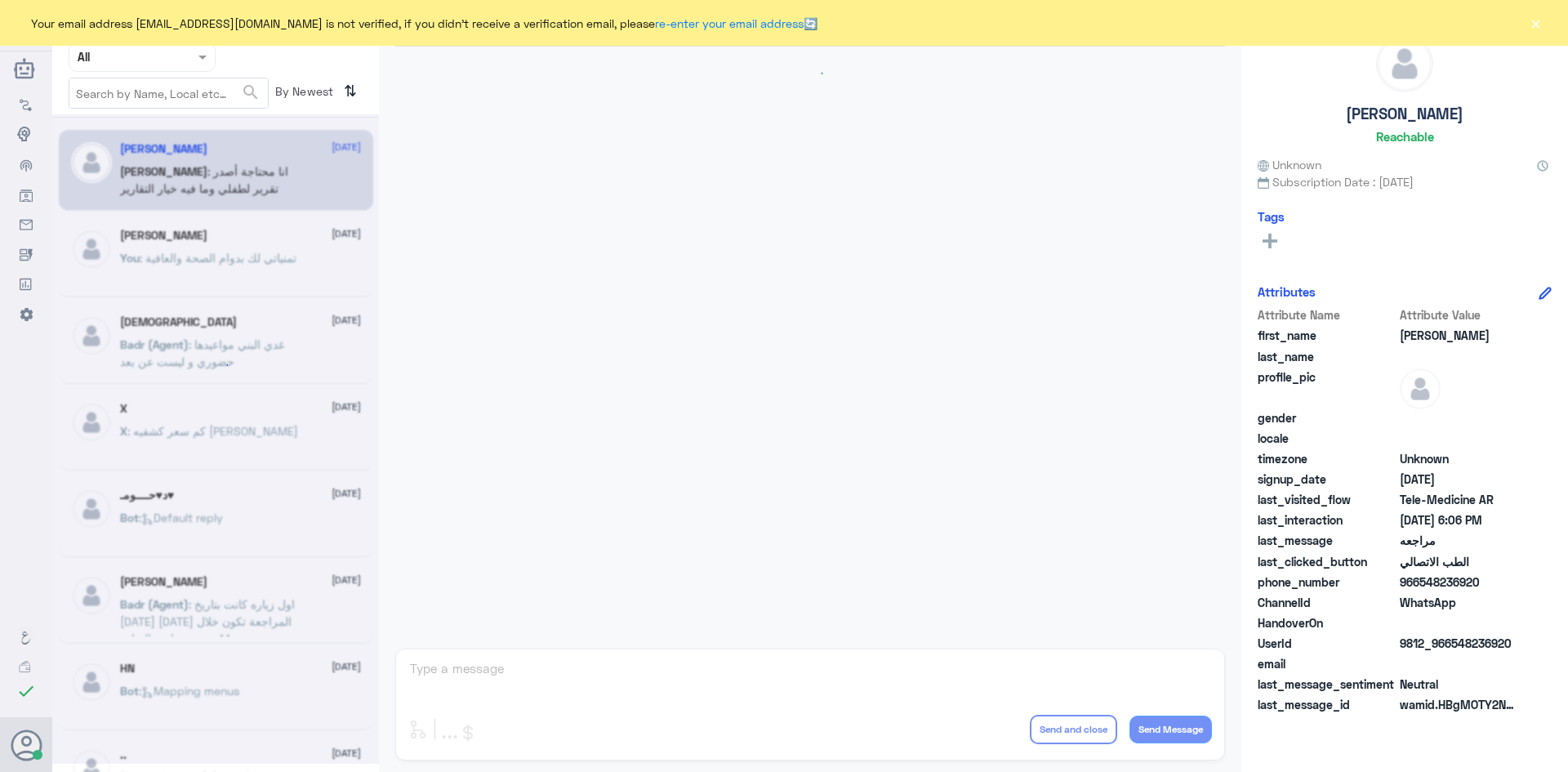
scroll to position [605, 0]
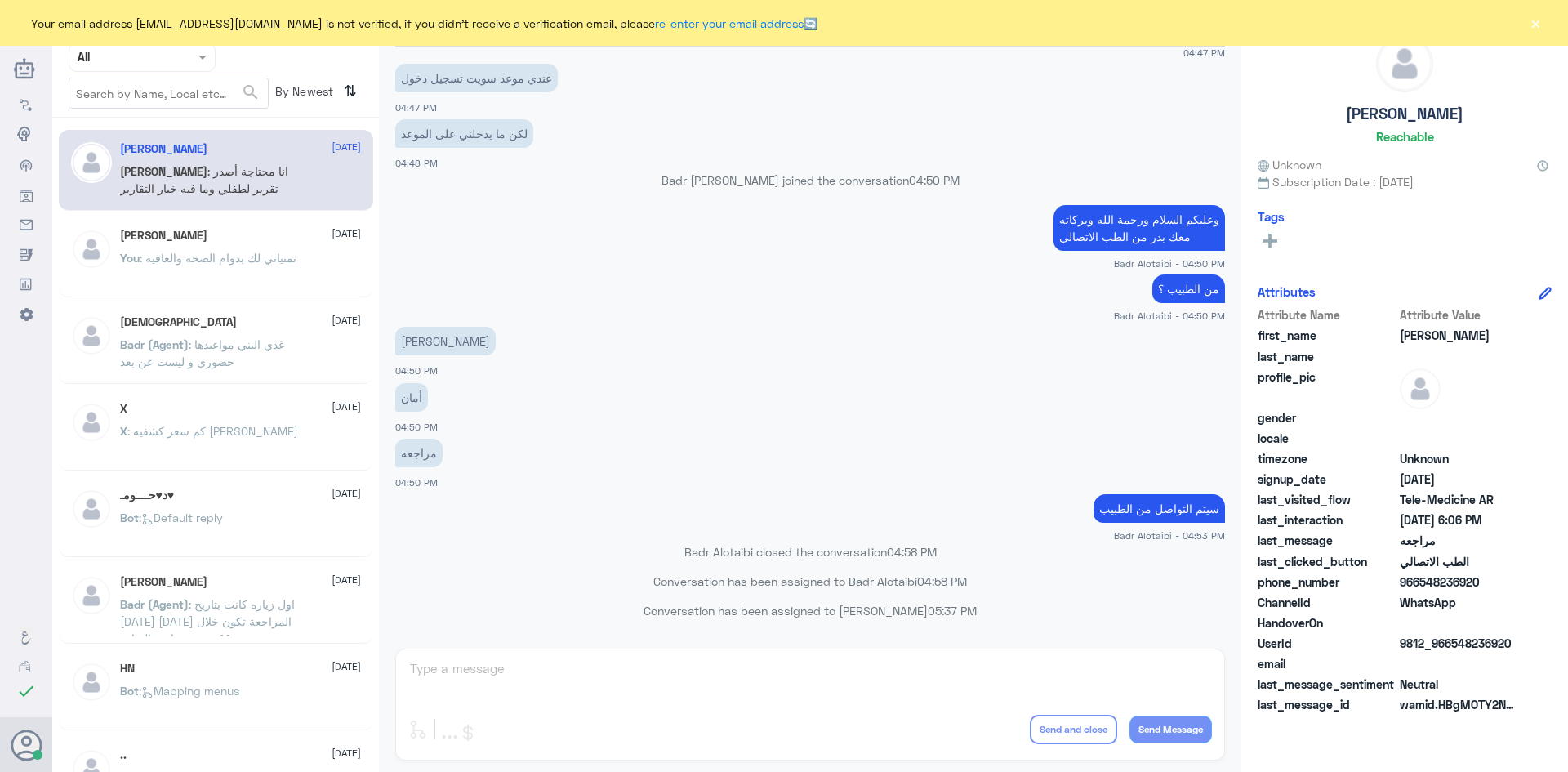
click at [1539, 31] on button "×" at bounding box center [1535, 23] width 16 height 16
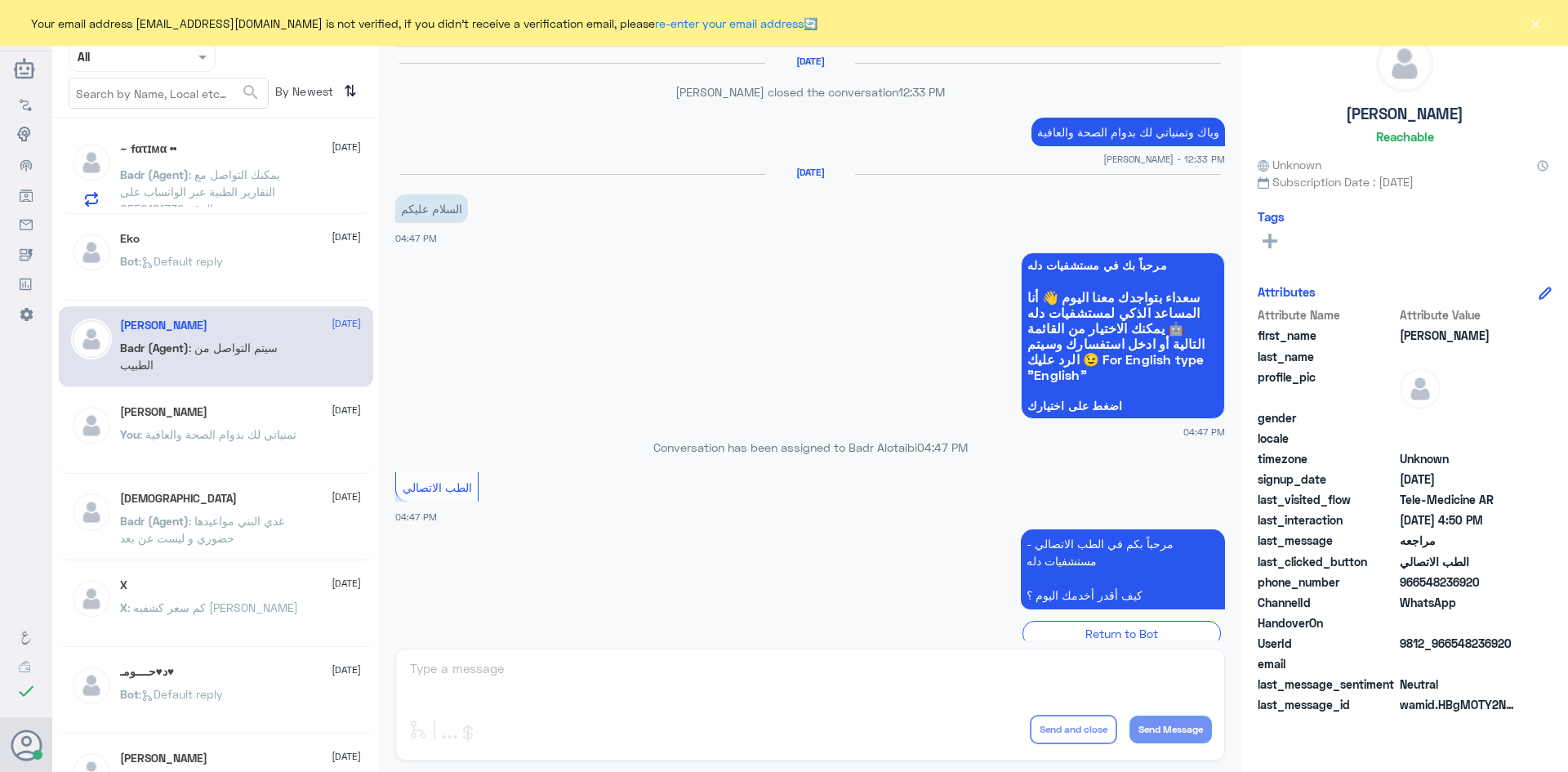
scroll to position [605, 0]
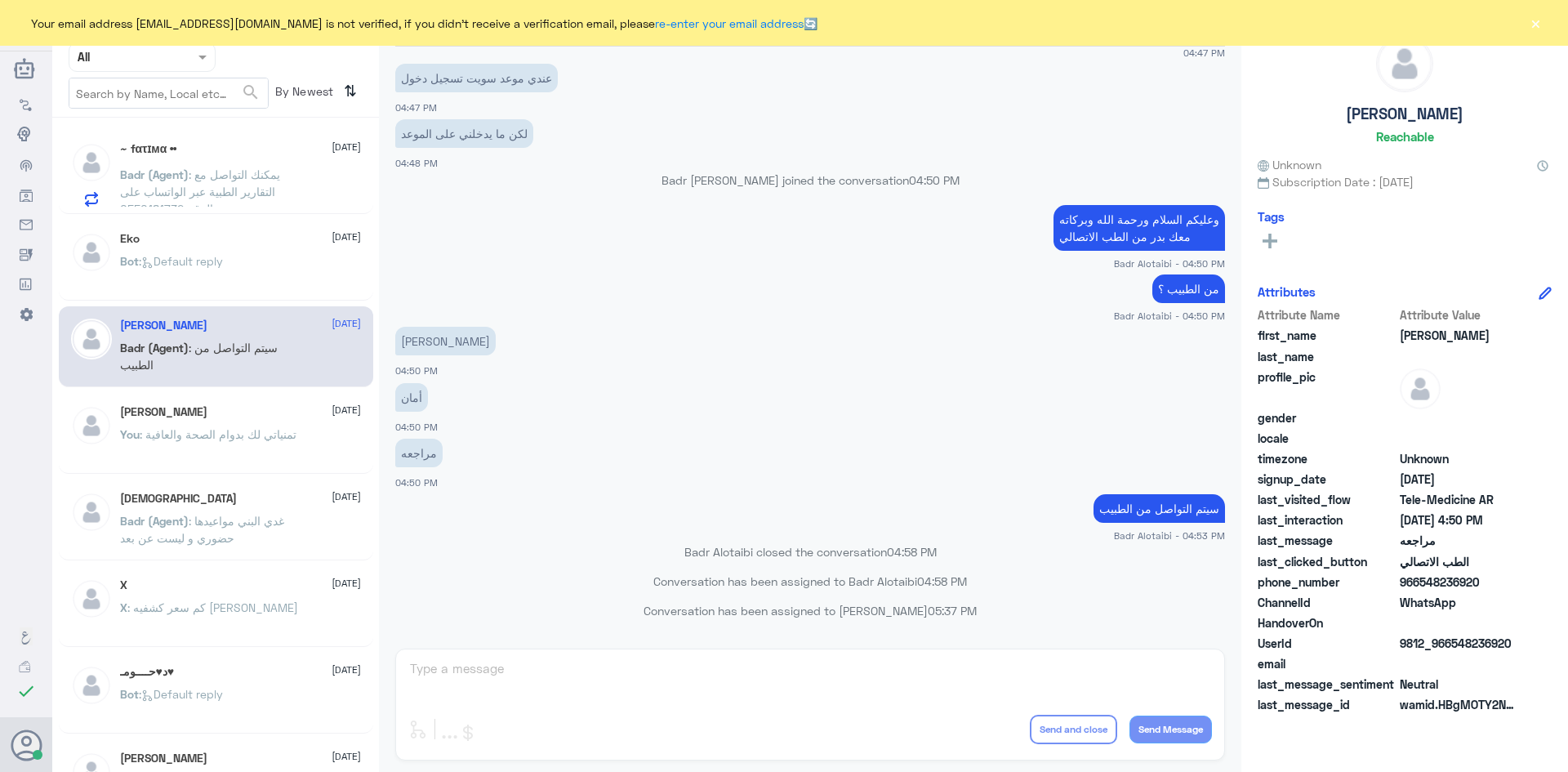
click at [262, 173] on span ": يمكنك التواصل مع التقارير الطبية عبر الواتساب على الرقم 0550181732" at bounding box center [200, 191] width 160 height 48
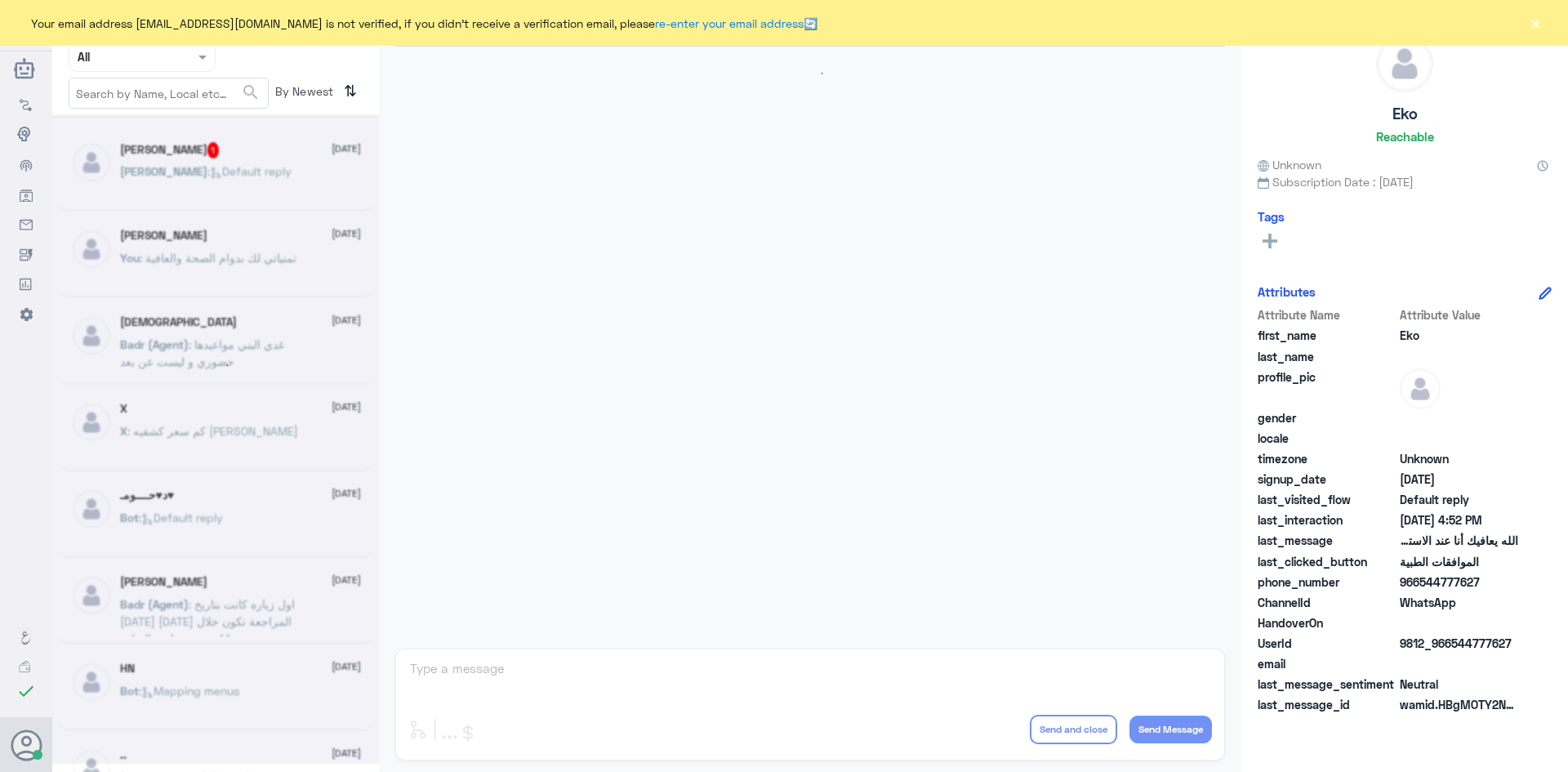
scroll to position [1560, 0]
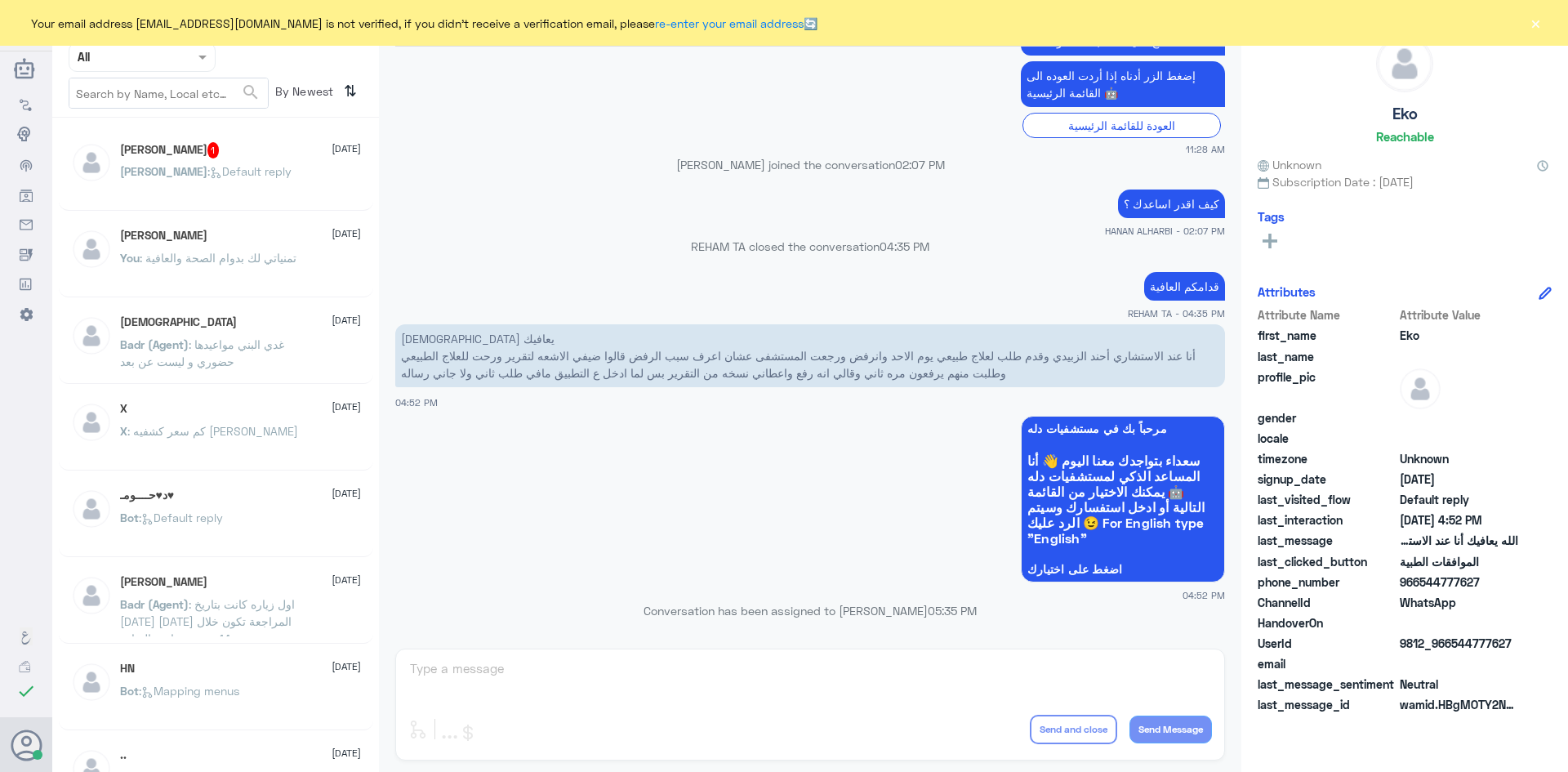
click at [305, 176] on div "[PERSON_NAME] : Default reply" at bounding box center [240, 185] width 241 height 37
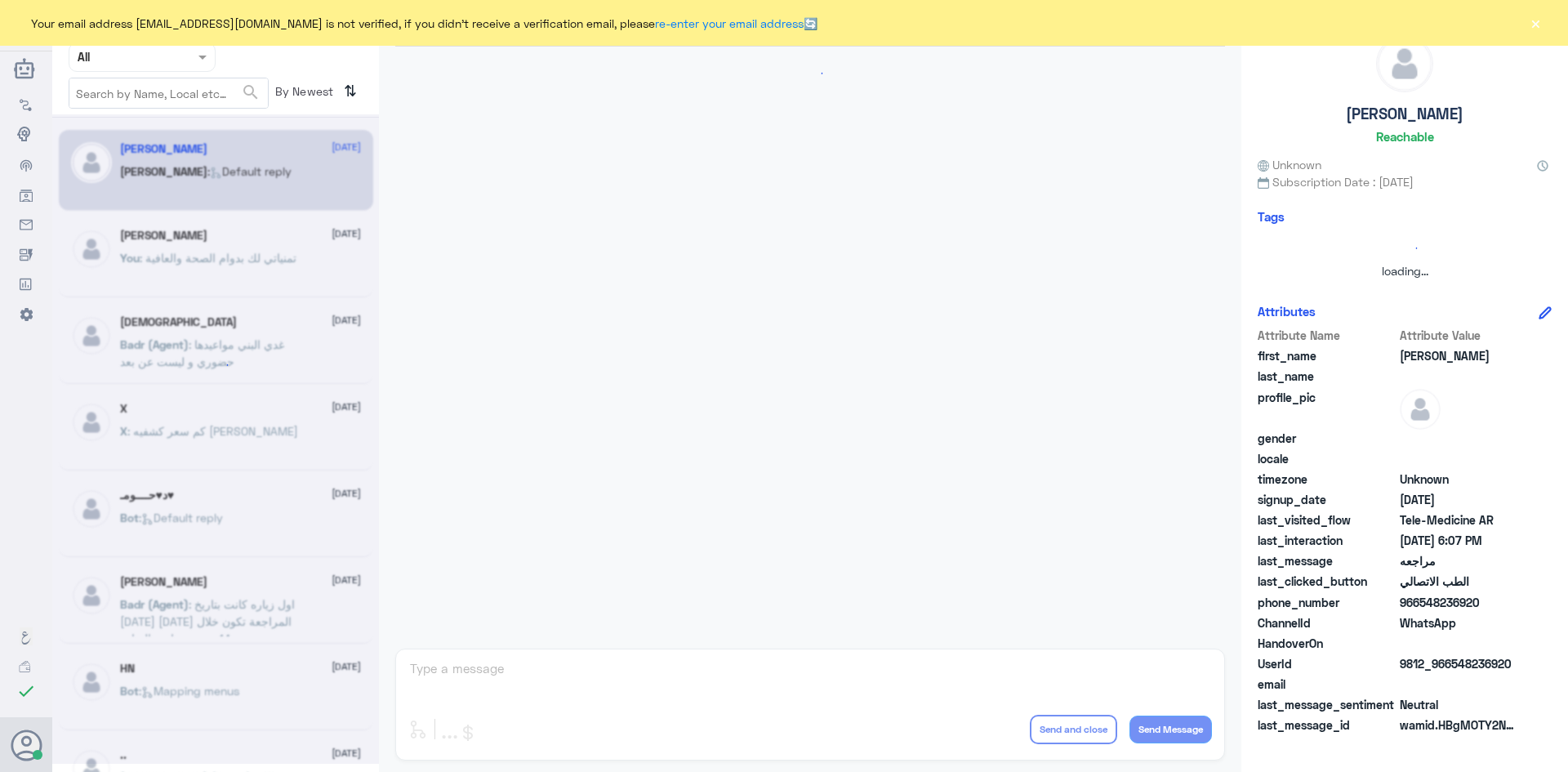
scroll to position [605, 0]
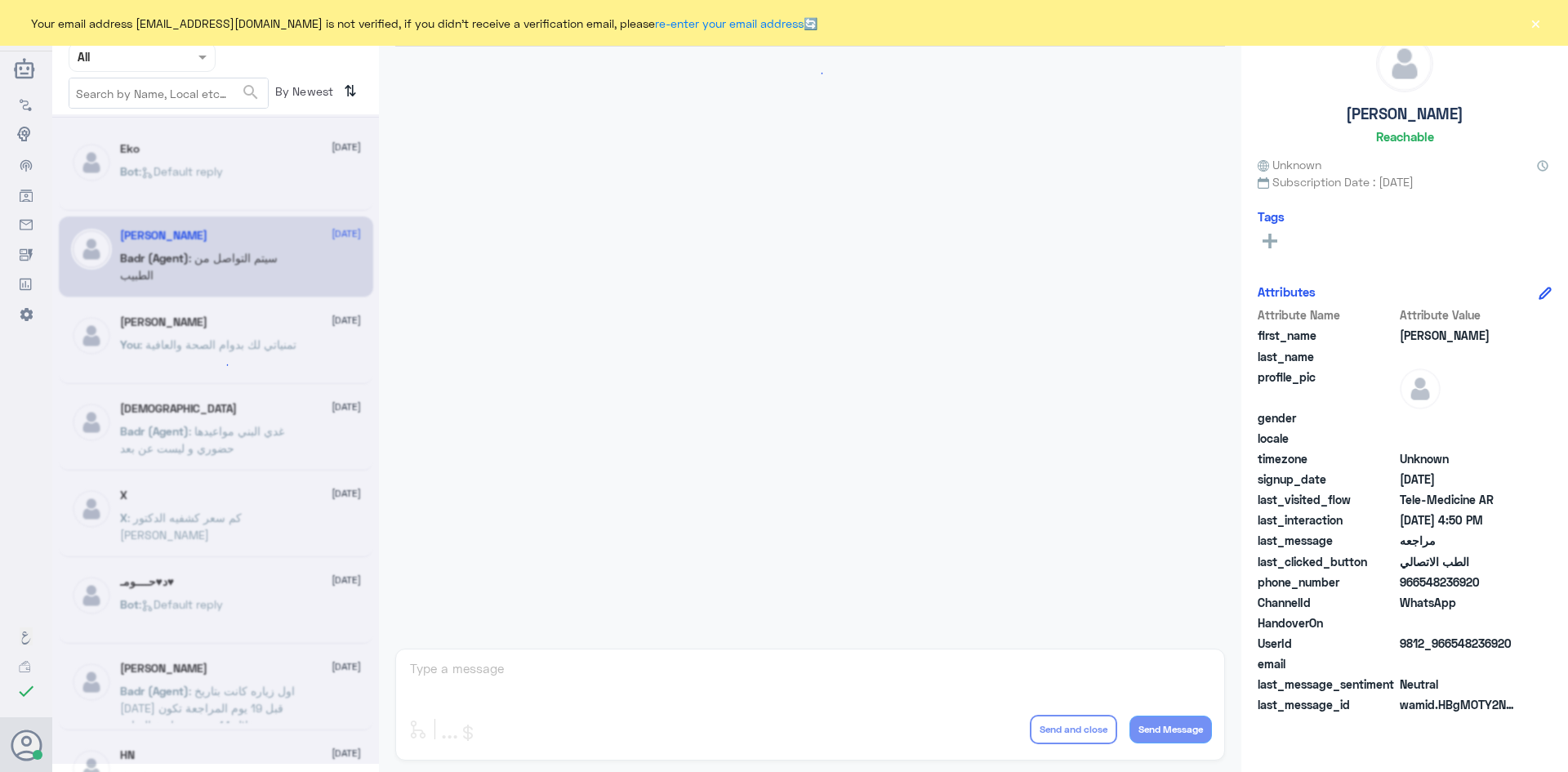
scroll to position [605, 0]
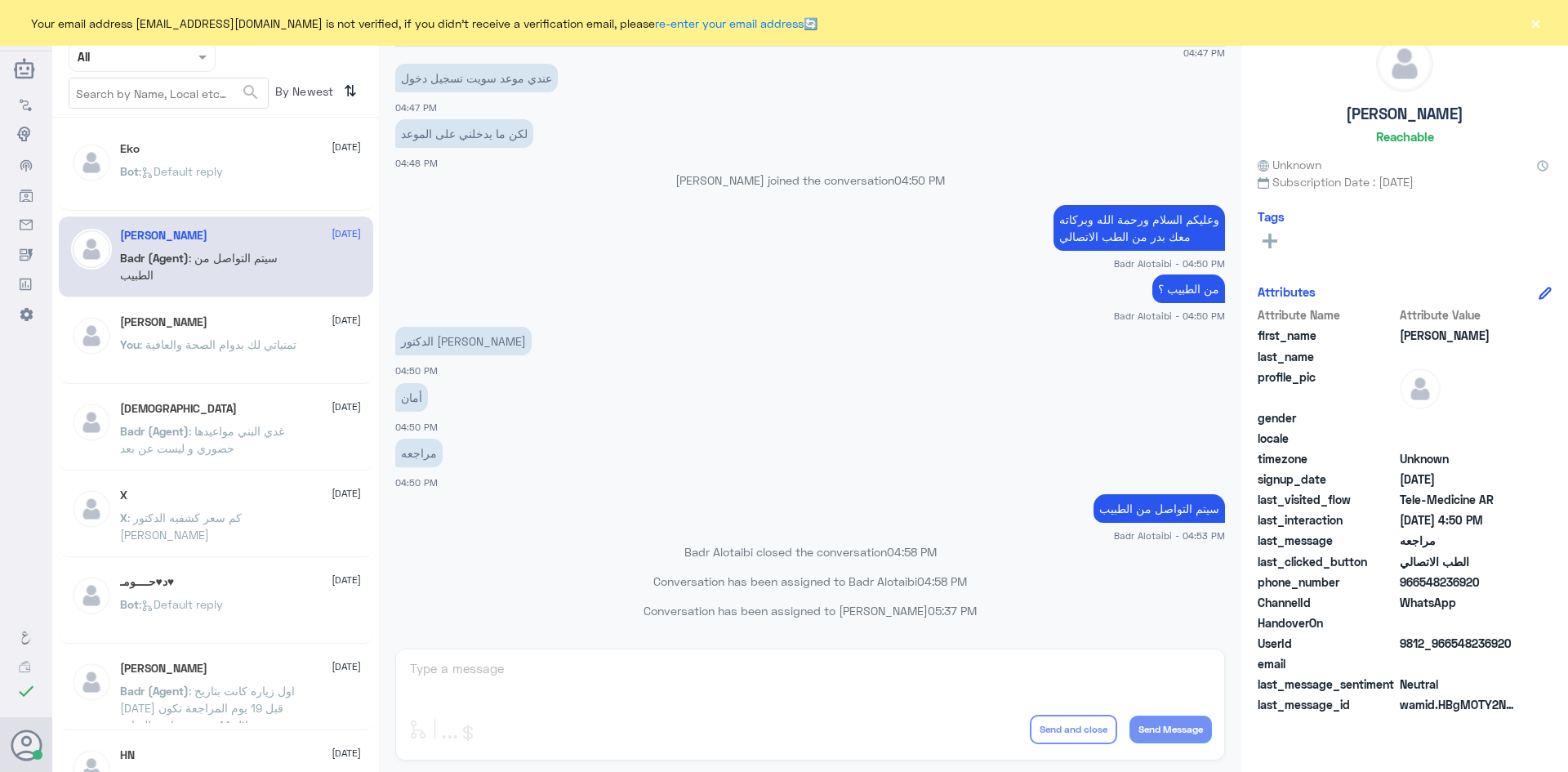
click at [316, 168] on div "Bot : Default reply" at bounding box center [240, 185] width 241 height 37
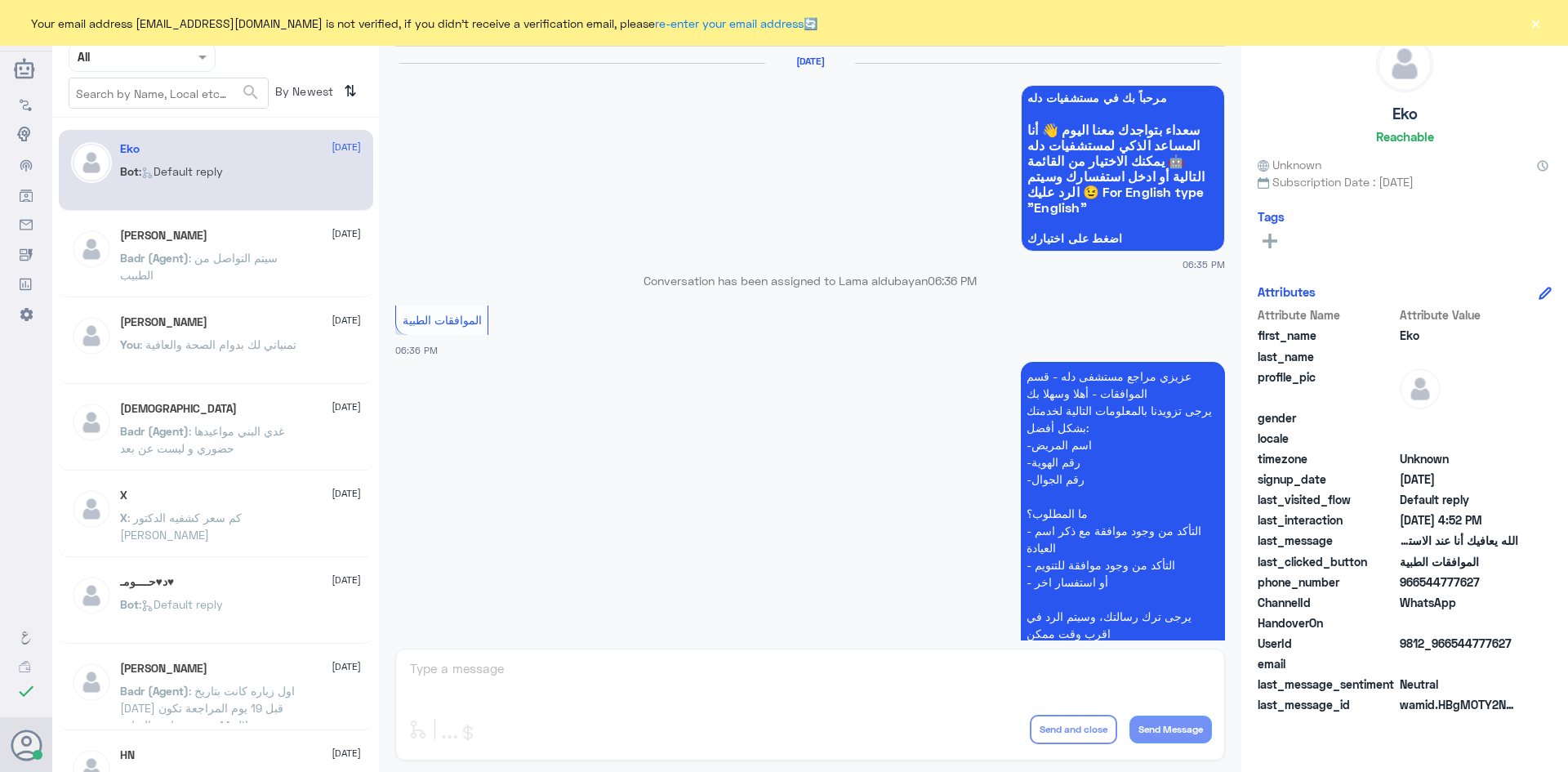
scroll to position [1560, 0]
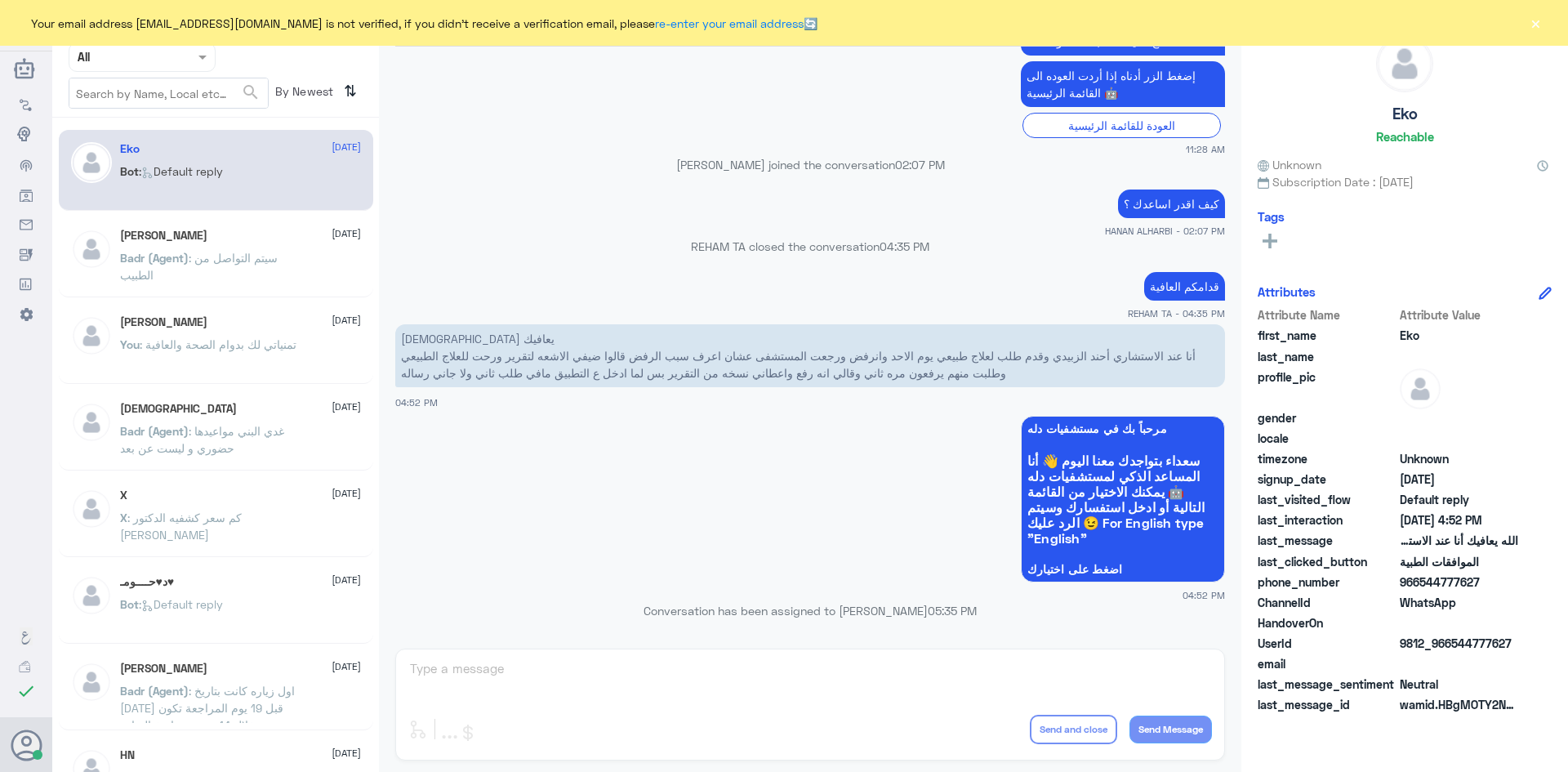
click at [1537, 28] on button "×" at bounding box center [1535, 23] width 16 height 16
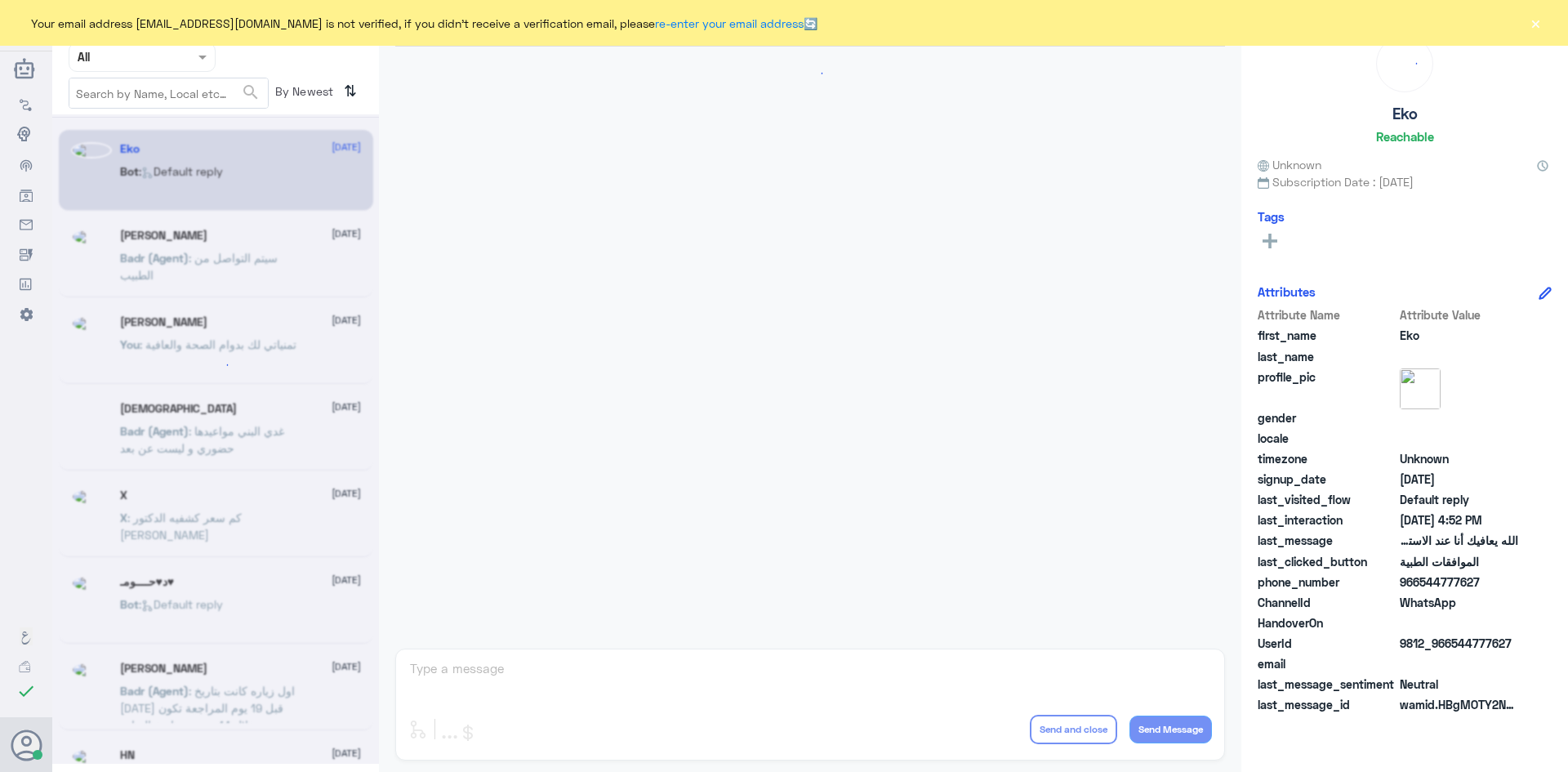
scroll to position [1560, 0]
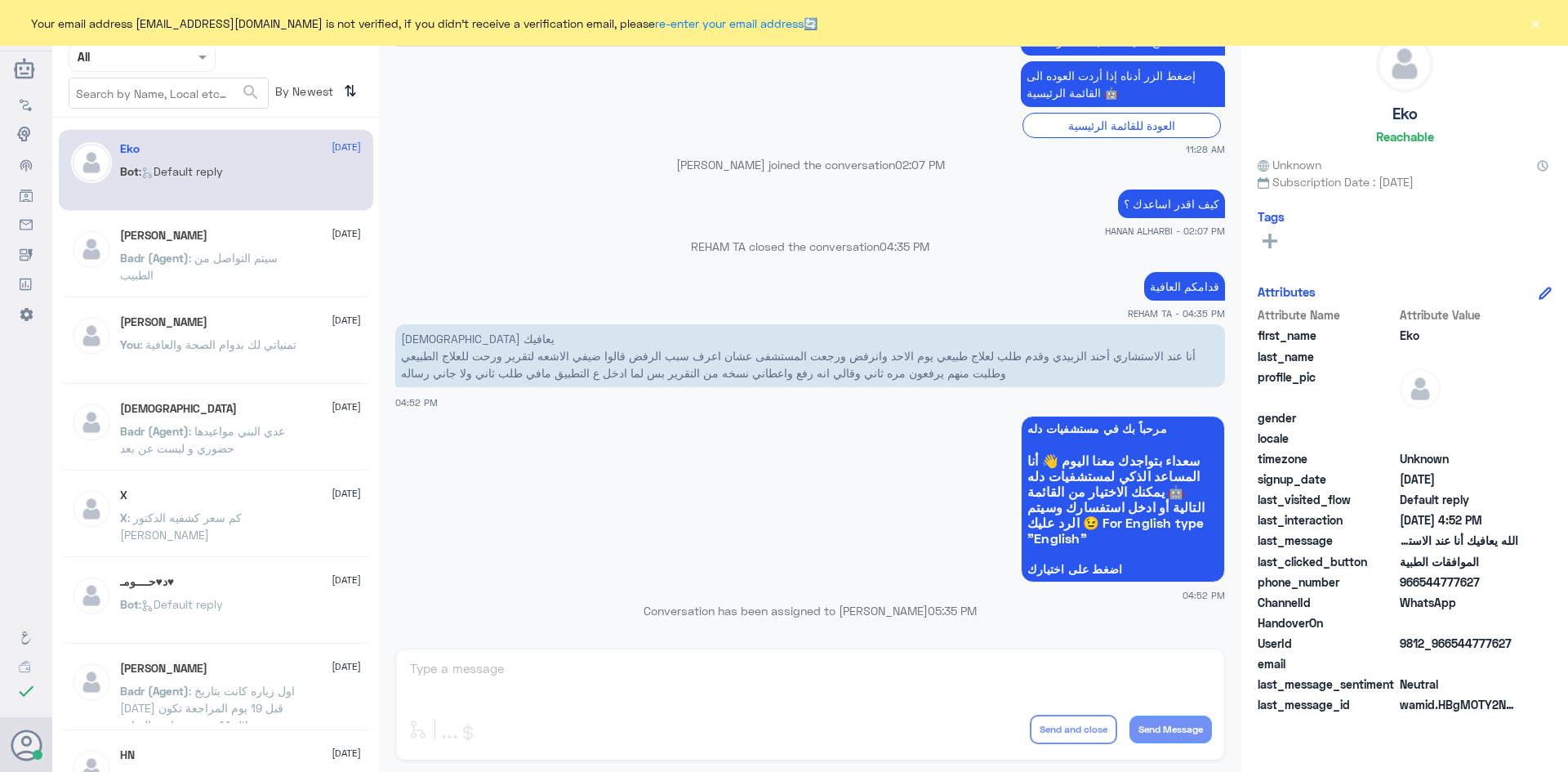
click at [200, 59] on span at bounding box center [205, 57] width 21 height 17
click at [159, 125] on b "Unassigned" at bounding box center [137, 126] width 62 height 14
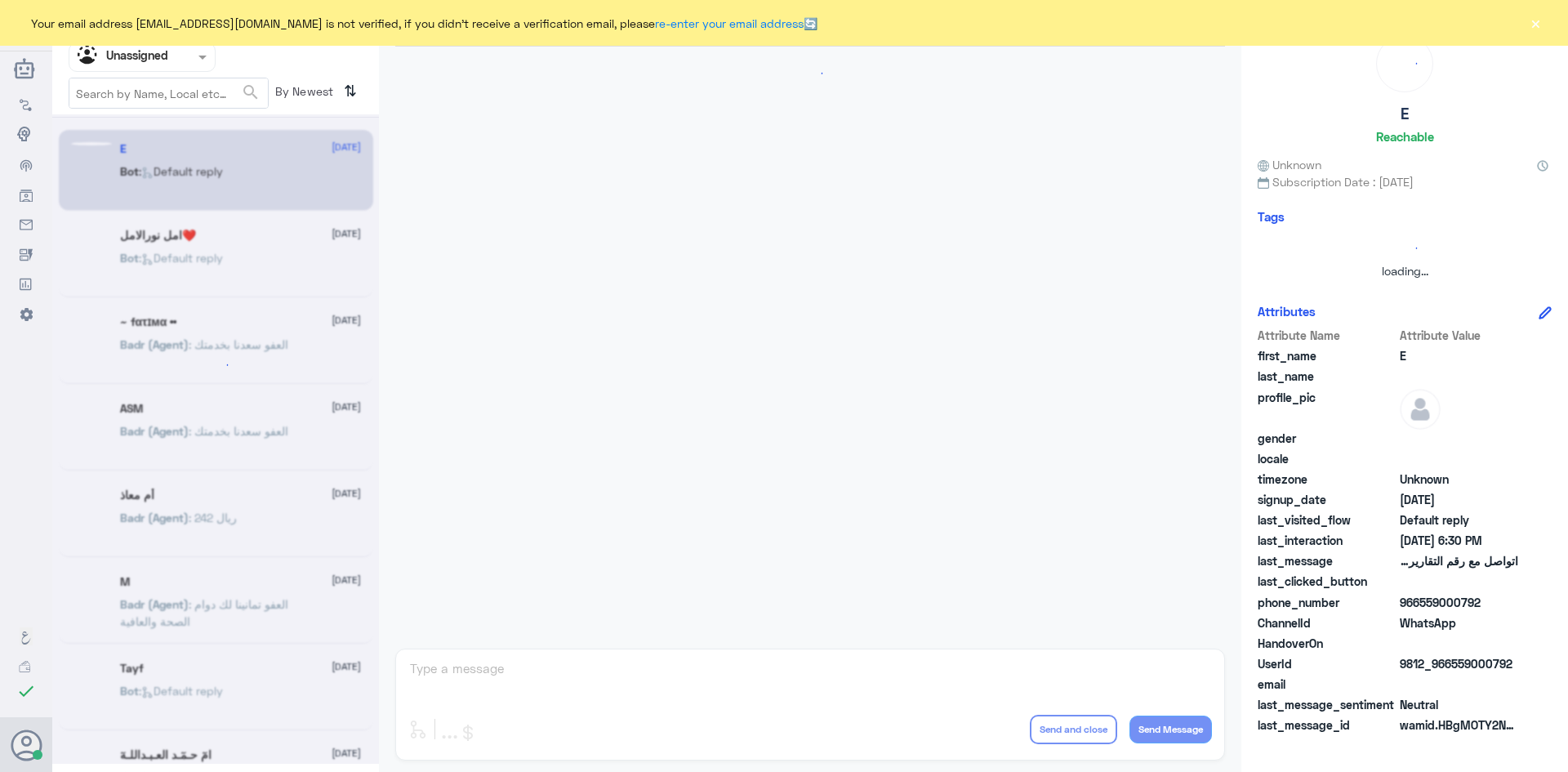
scroll to position [0, 0]
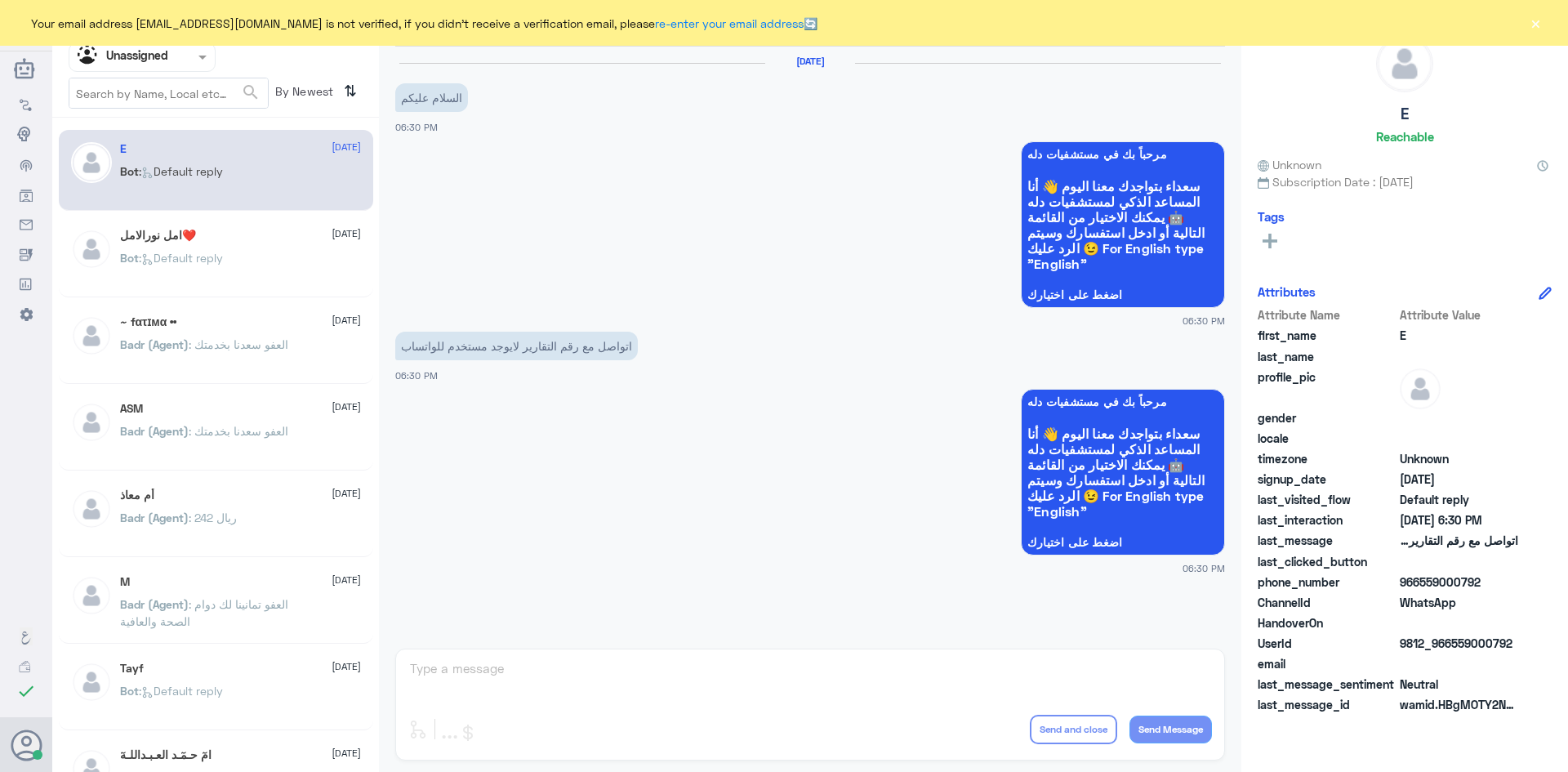
click at [296, 259] on div "Bot : Default reply" at bounding box center [240, 271] width 241 height 37
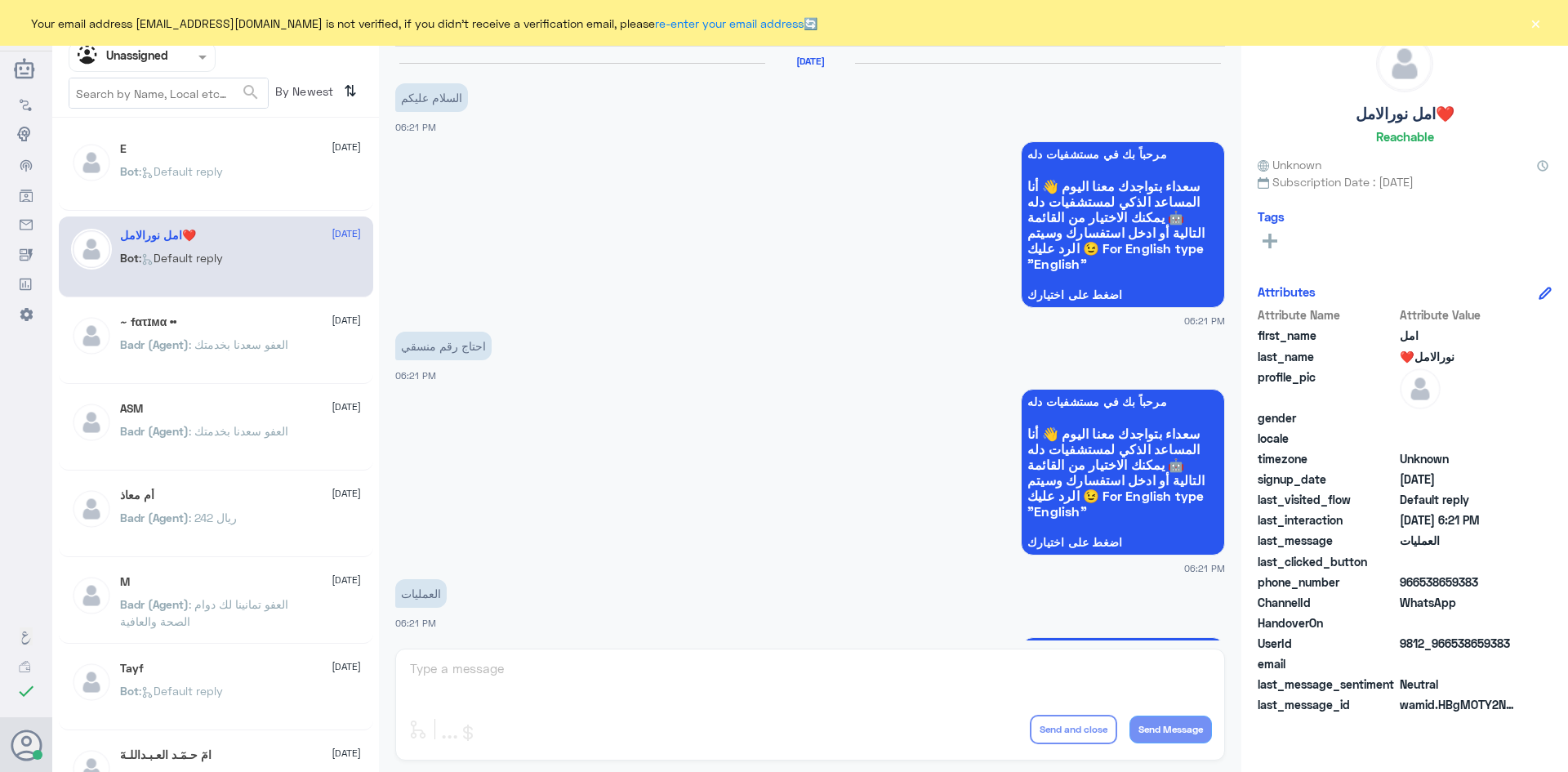
scroll to position [192, 0]
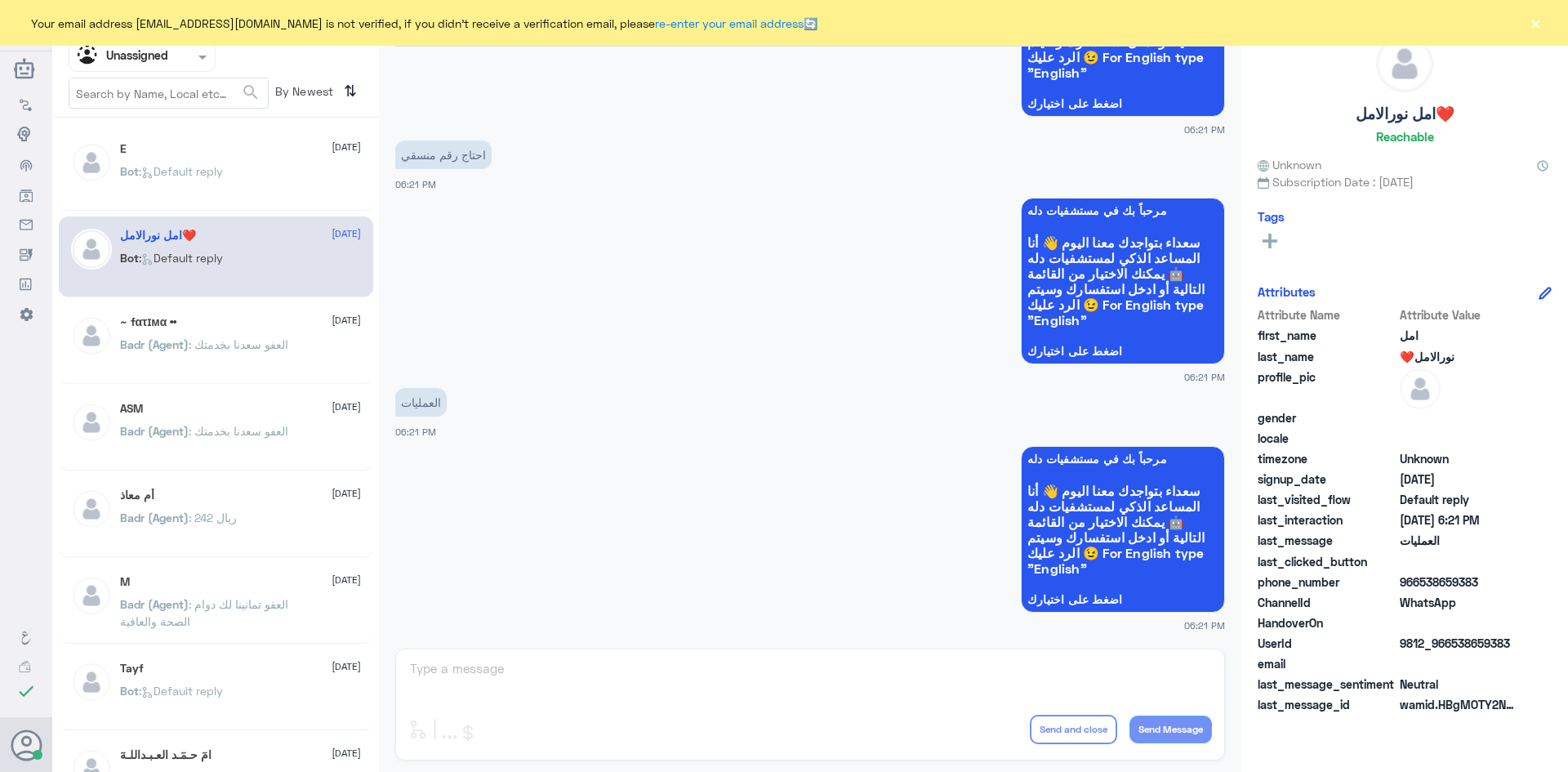
click at [276, 338] on span ": العفو سعدنا بخدمتك" at bounding box center [239, 344] width 100 height 14
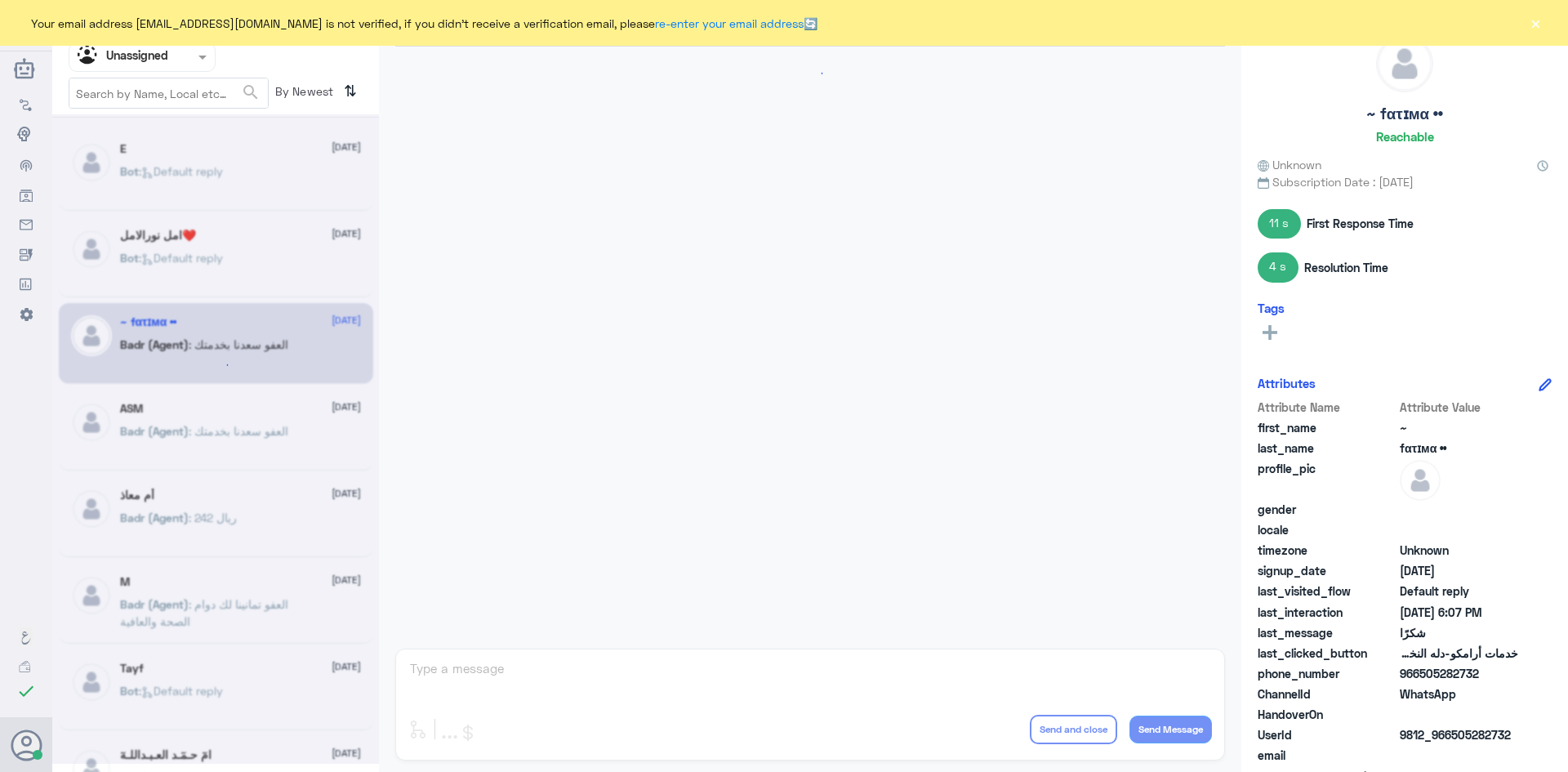
scroll to position [672, 0]
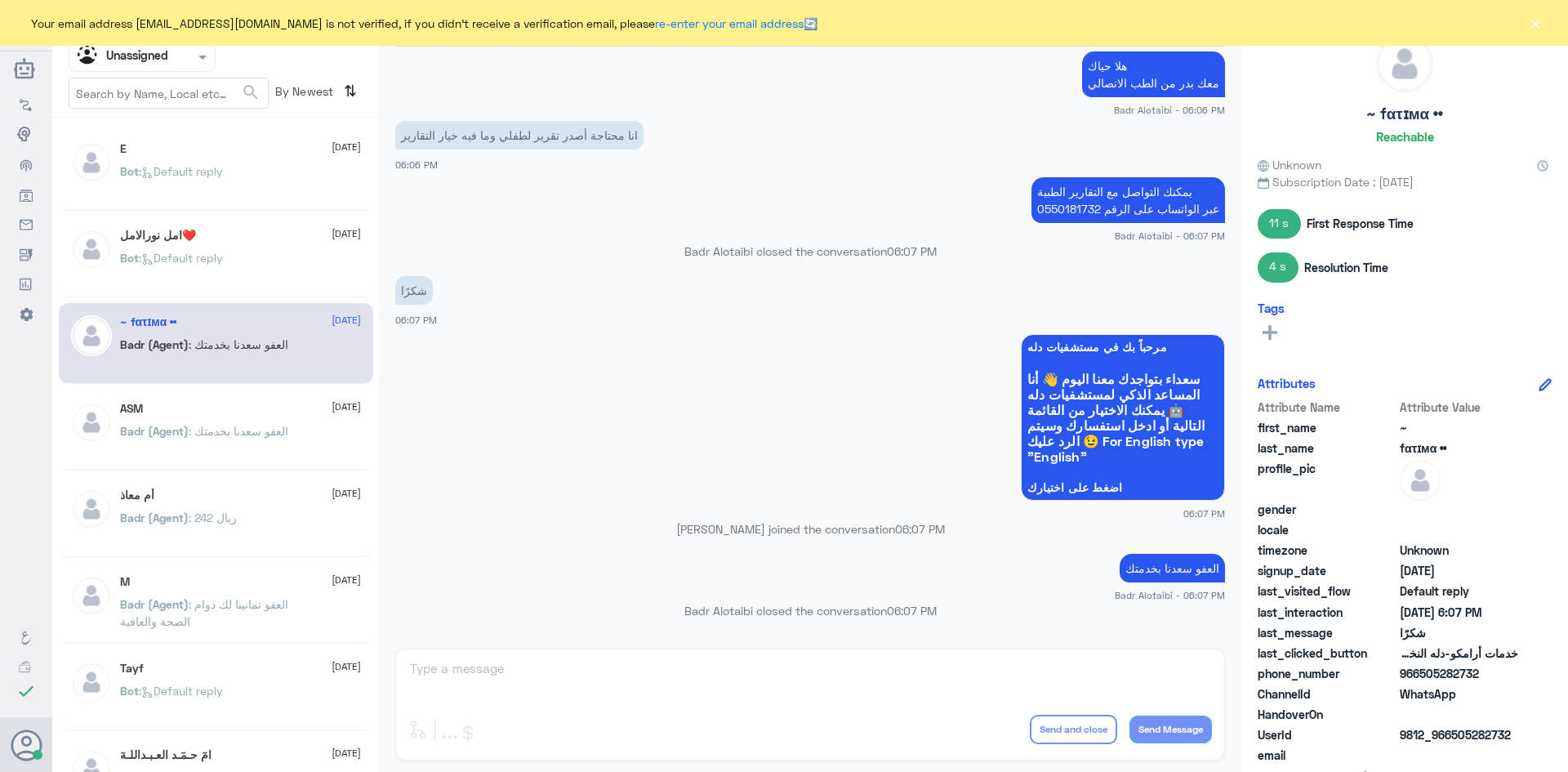
click at [221, 163] on p "Bot : Default reply" at bounding box center [171, 182] width 103 height 41
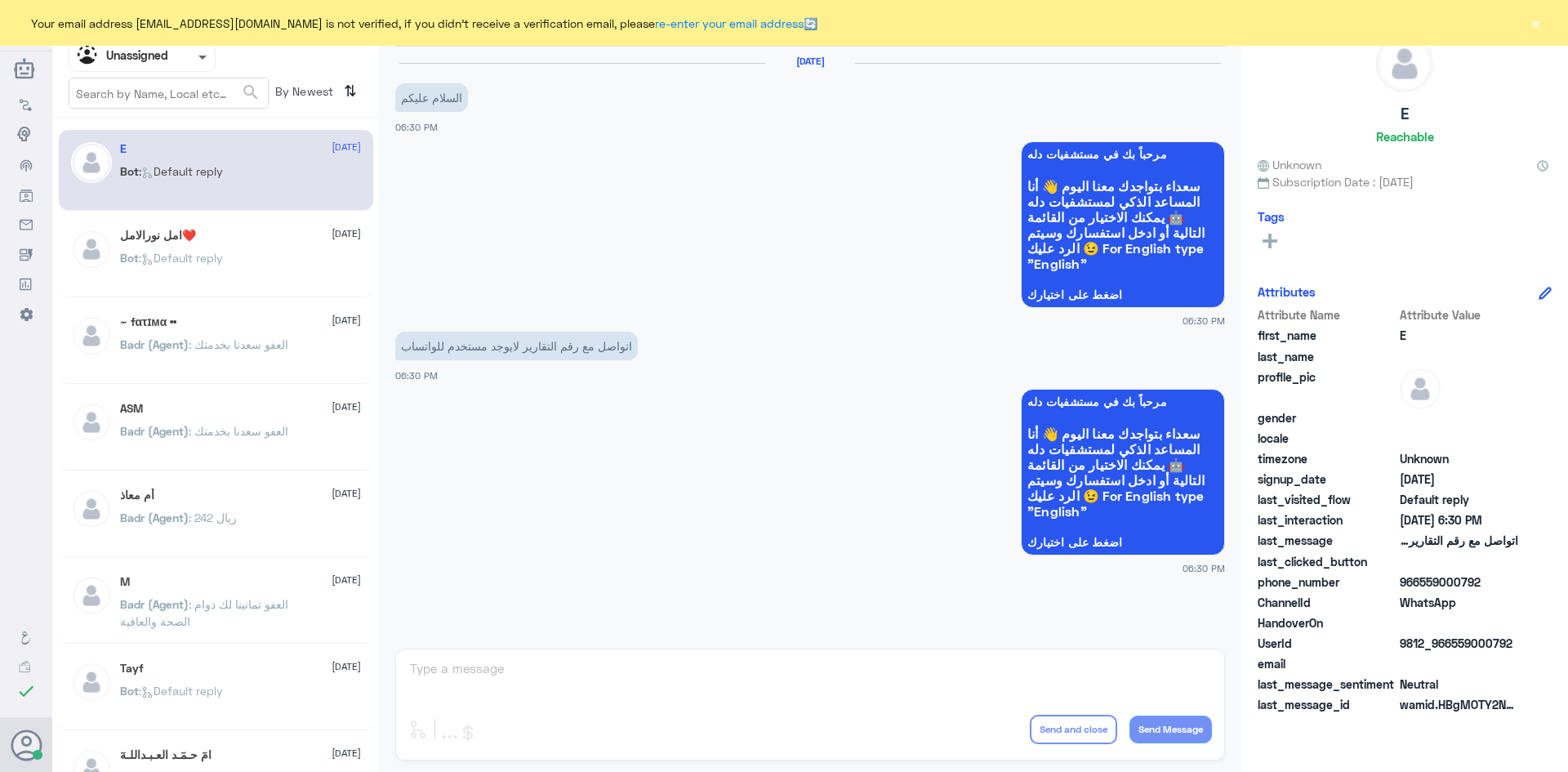
click at [199, 59] on span at bounding box center [202, 59] width 8 height 6
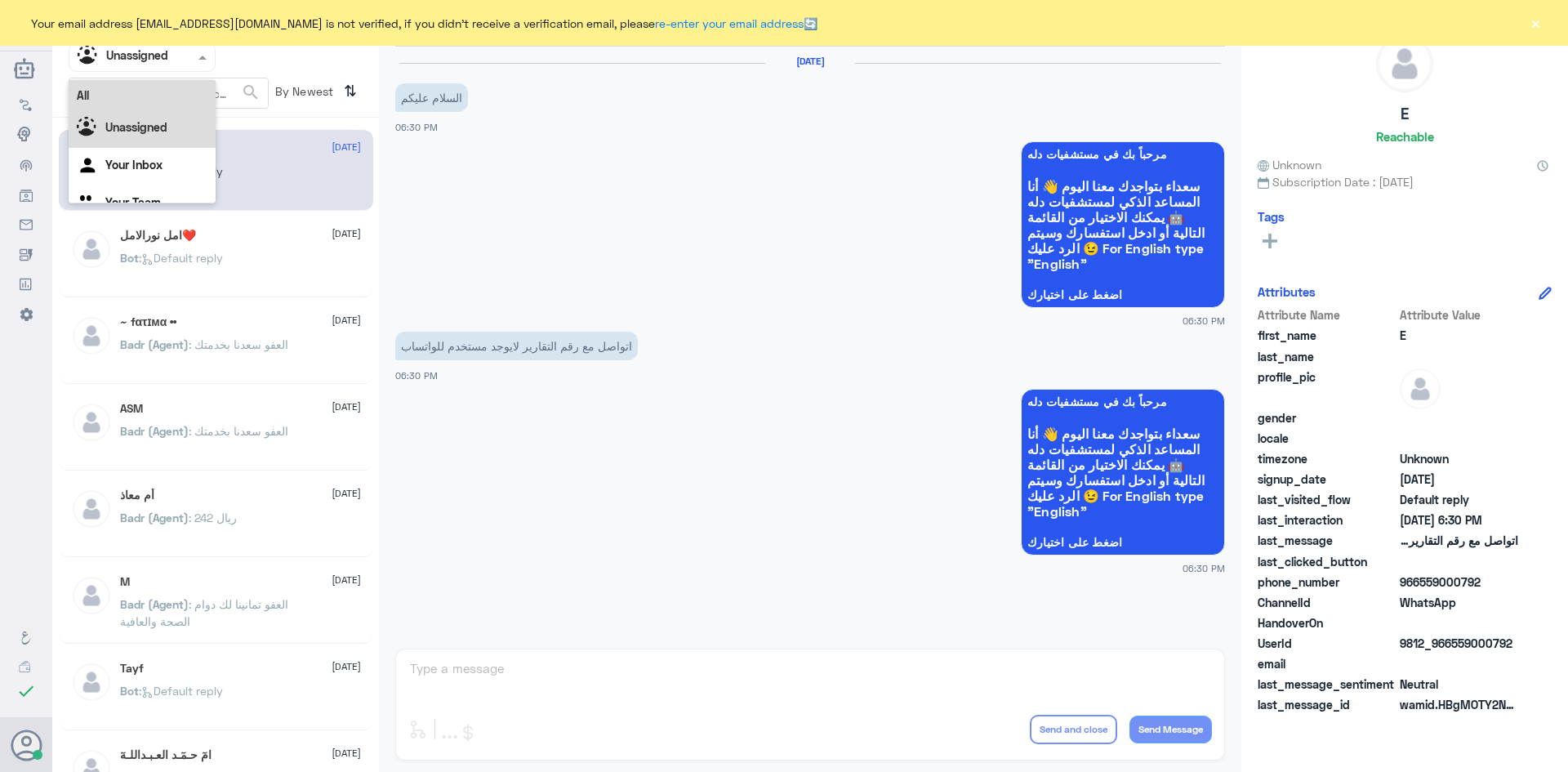
click at [167, 106] on div "All" at bounding box center [142, 95] width 147 height 30
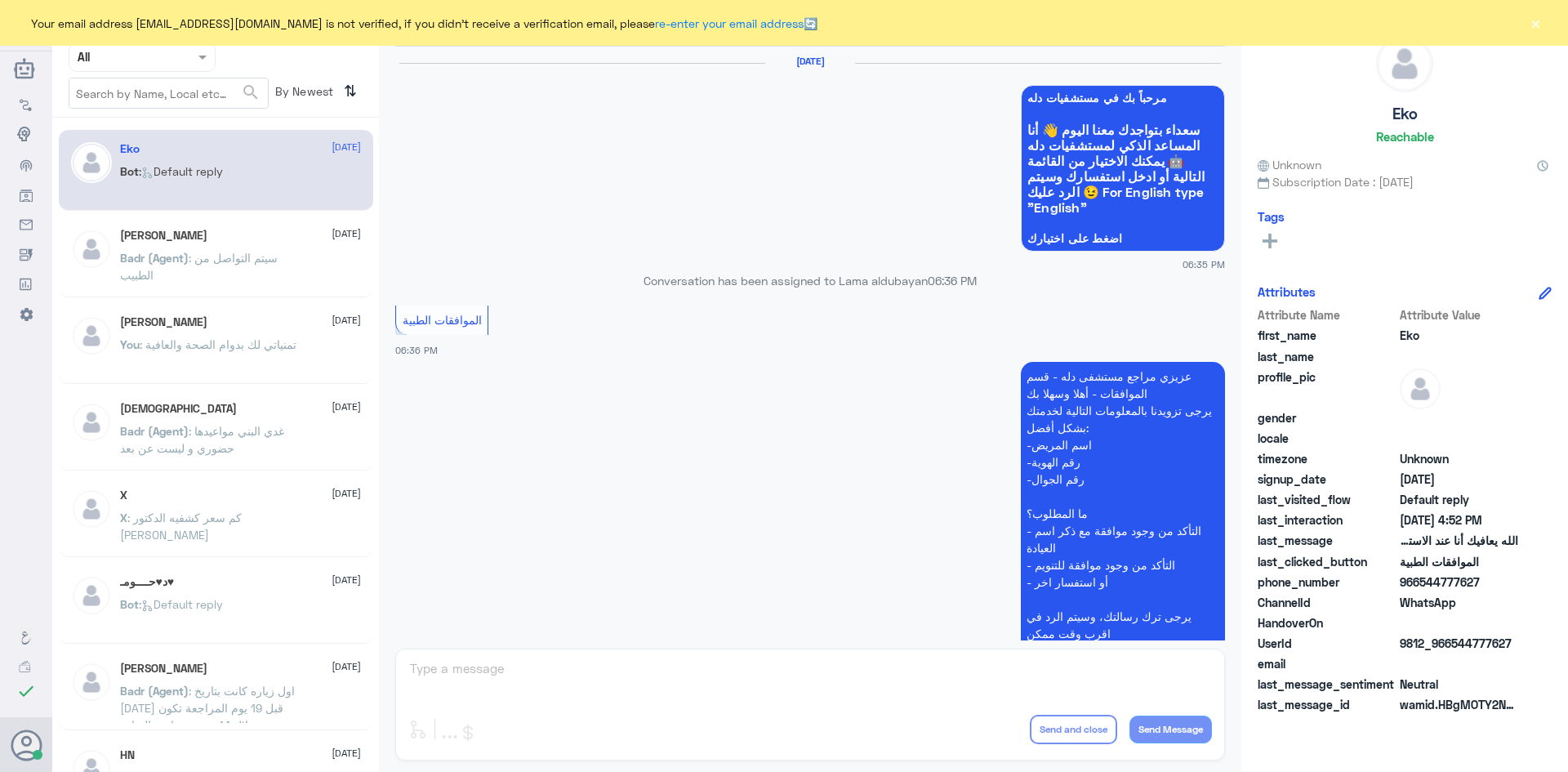
scroll to position [1560, 0]
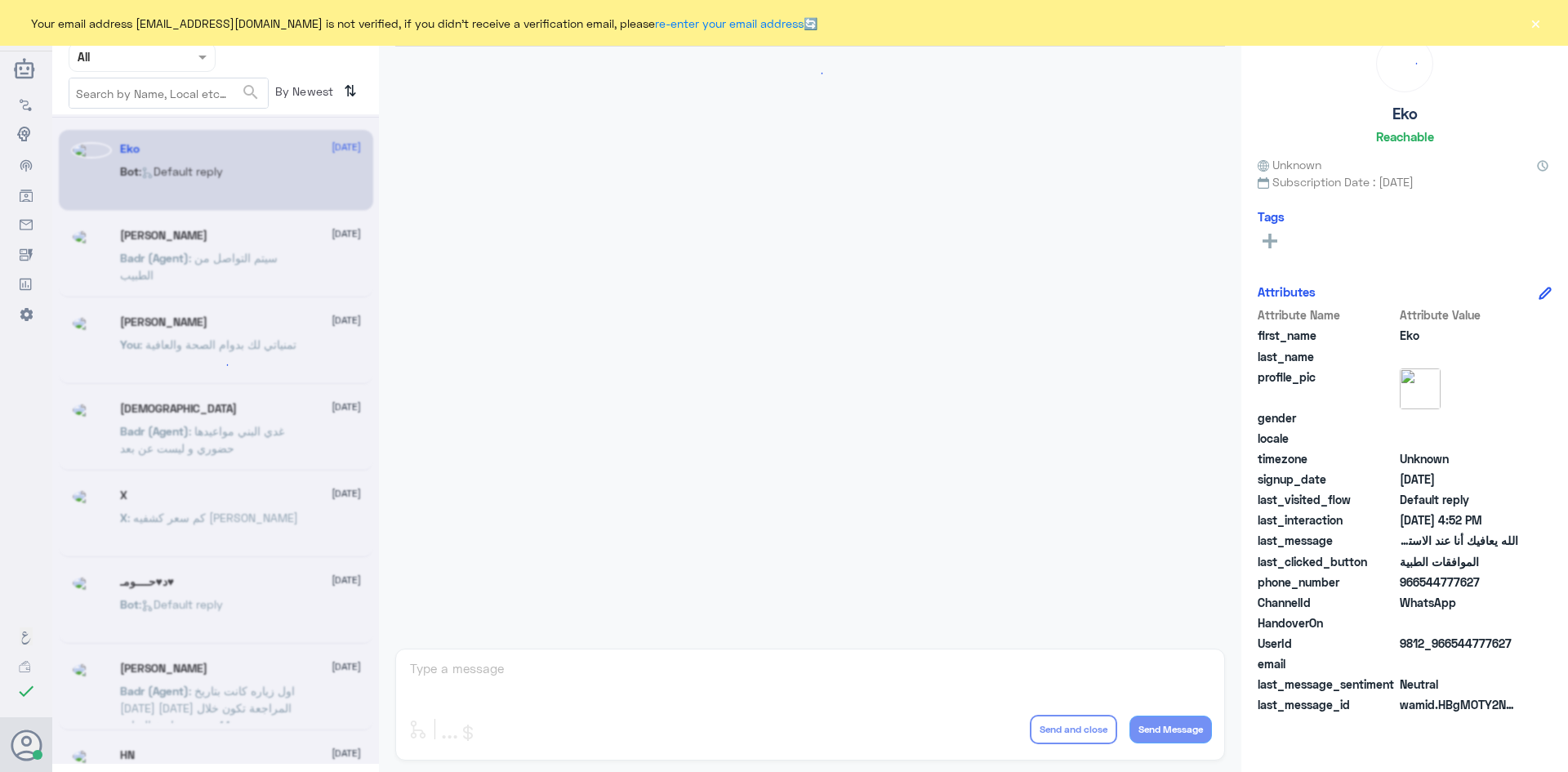
scroll to position [1560, 0]
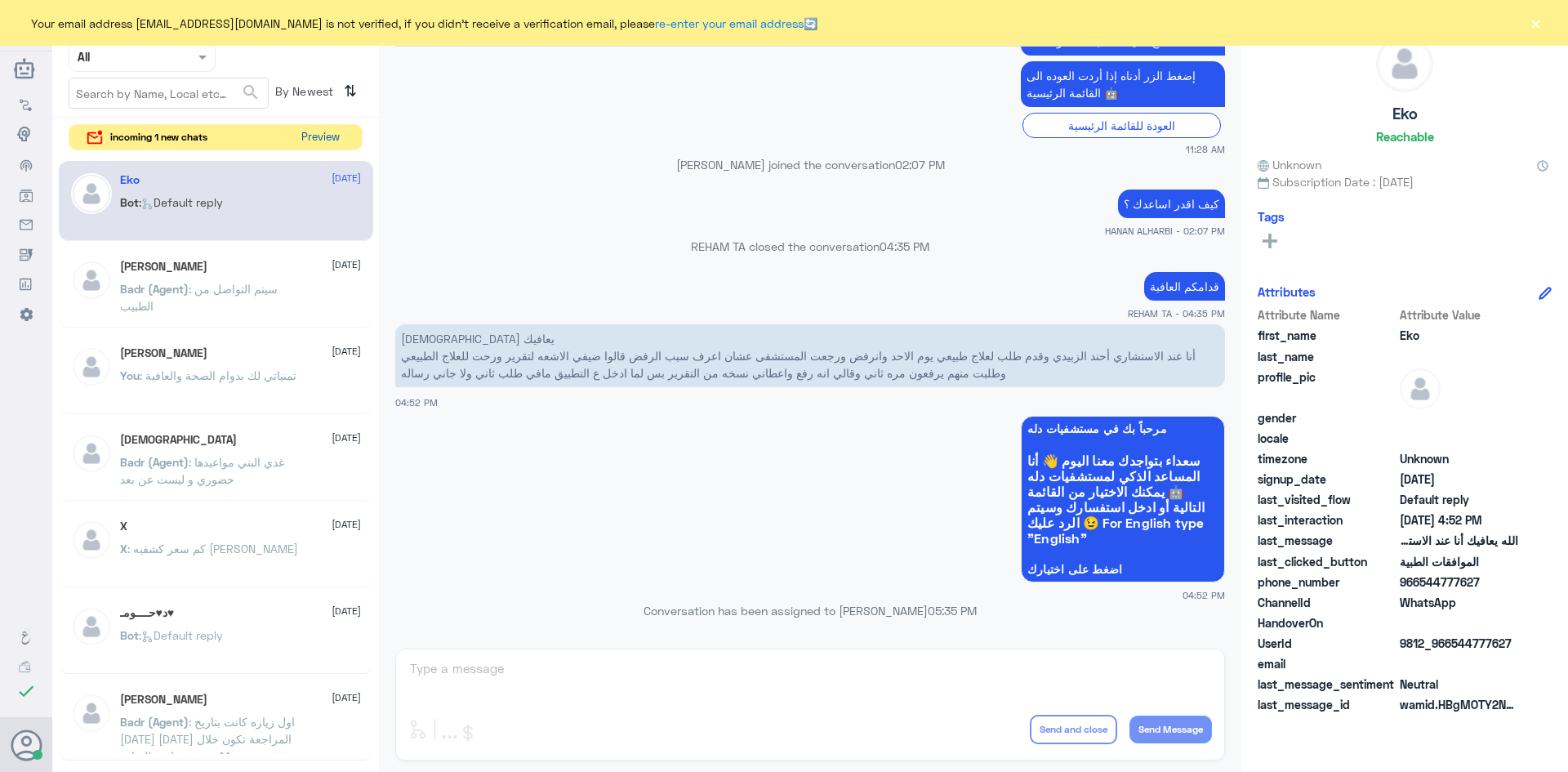
click at [323, 137] on button "Preview" at bounding box center [320, 137] width 51 height 25
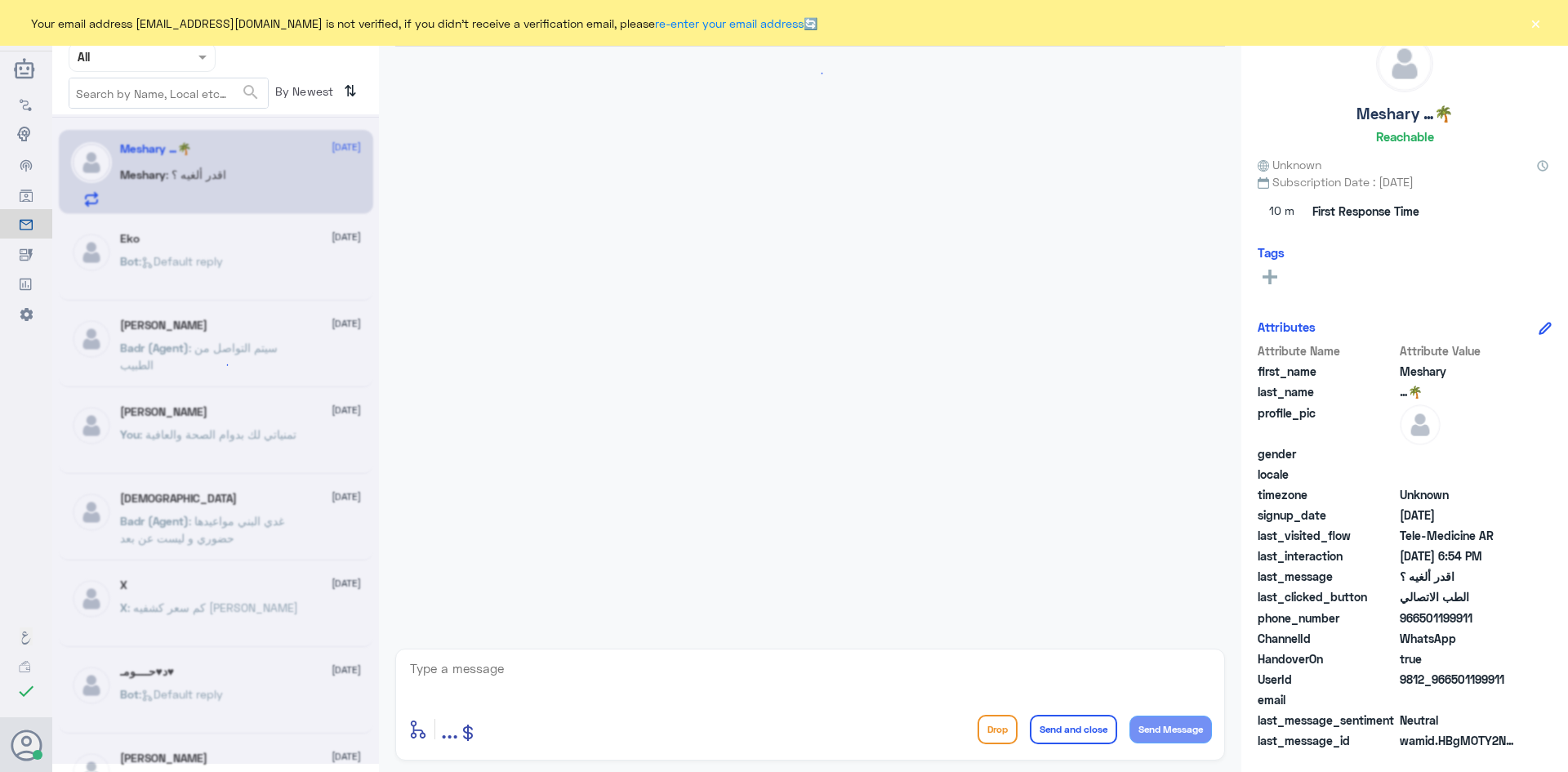
scroll to position [638, 0]
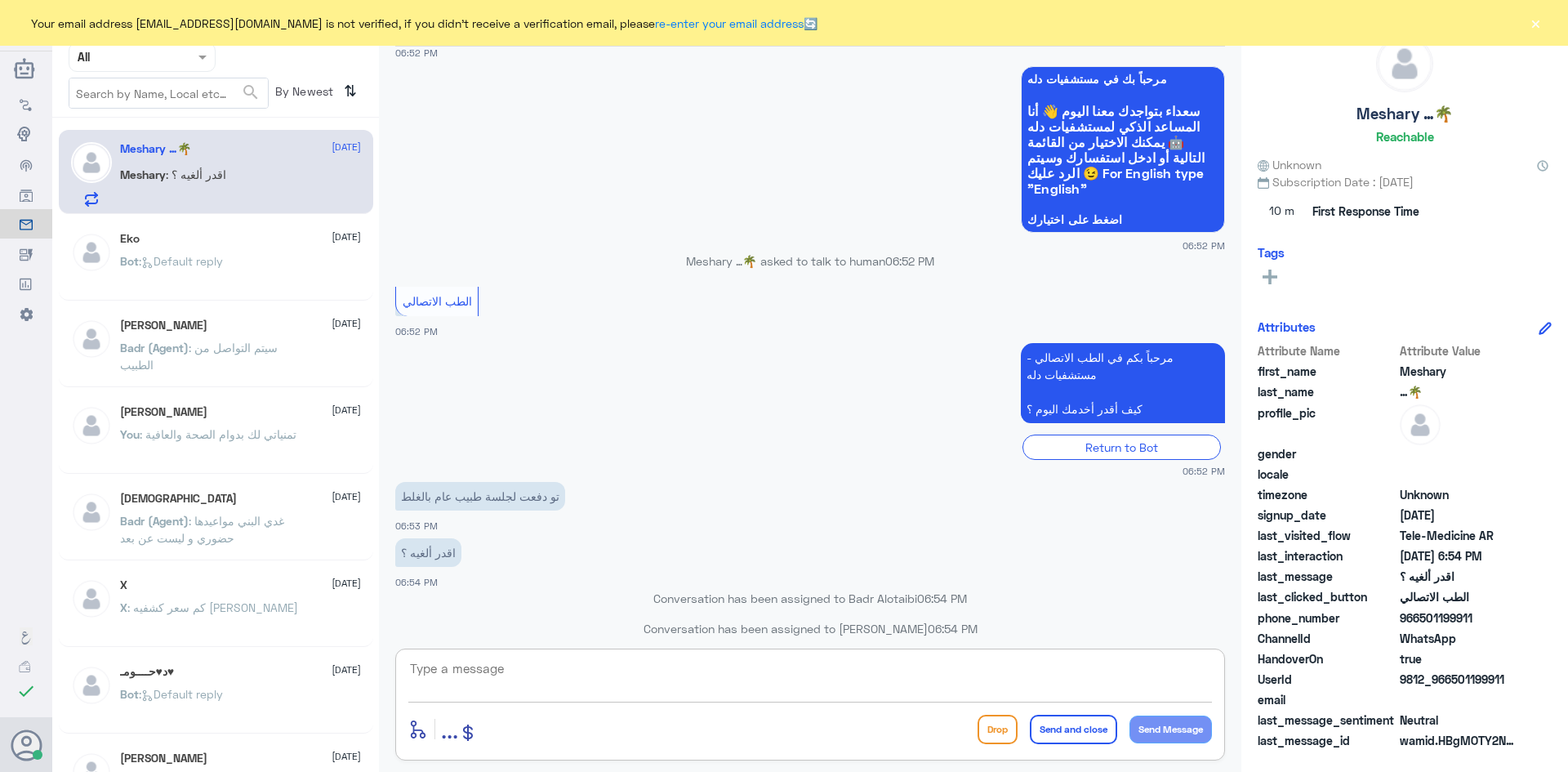
click at [556, 662] on textarea at bounding box center [810, 678] width 804 height 40
paste textarea "مرحبا معك [PERSON_NAME] من الطب الاتصالي"
type textarea "مرحبا معك [PERSON_NAME] من الطب الاتصالي"
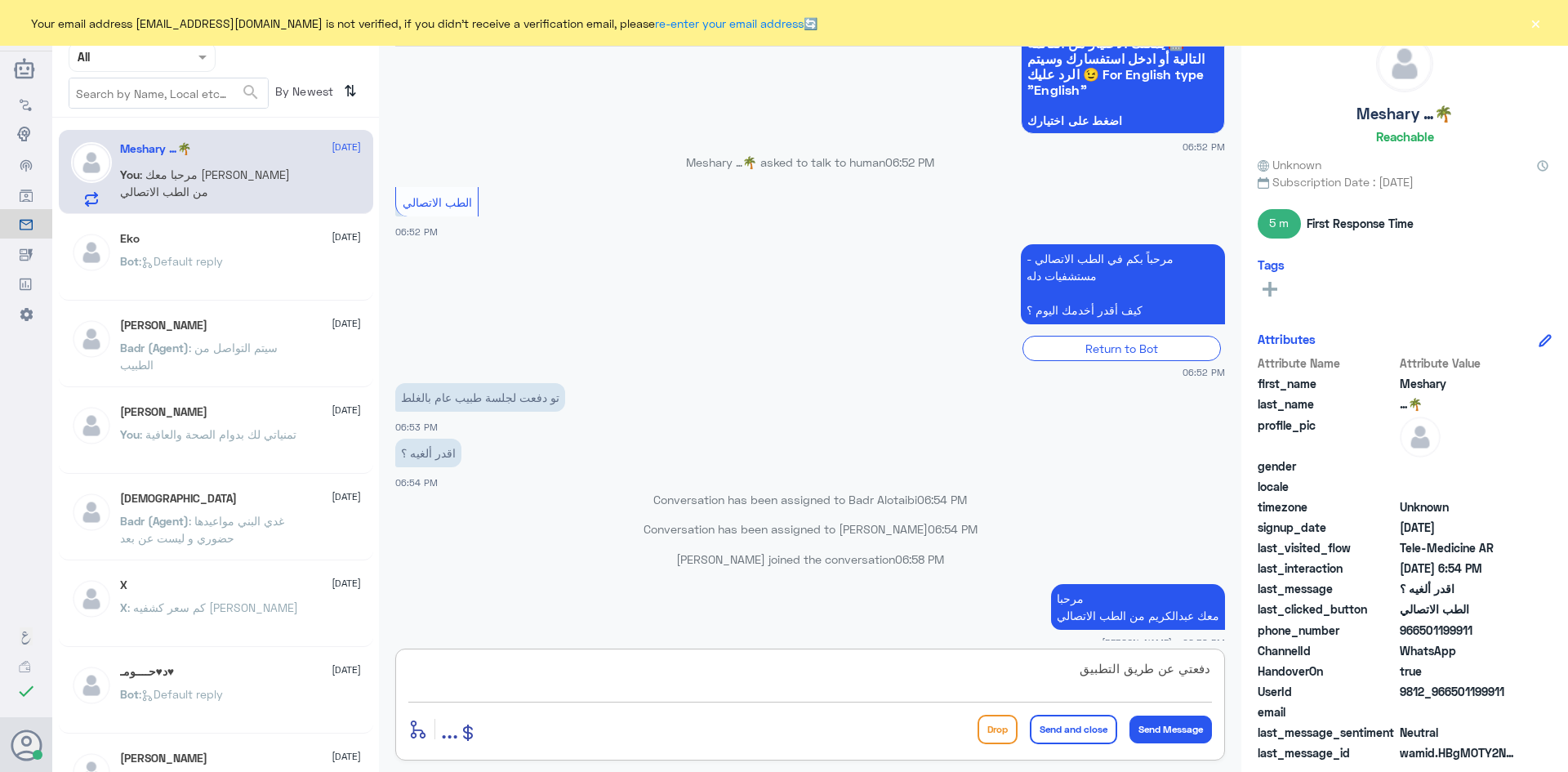
type textarea "دفعتي عن طريق التطبيق ؟"
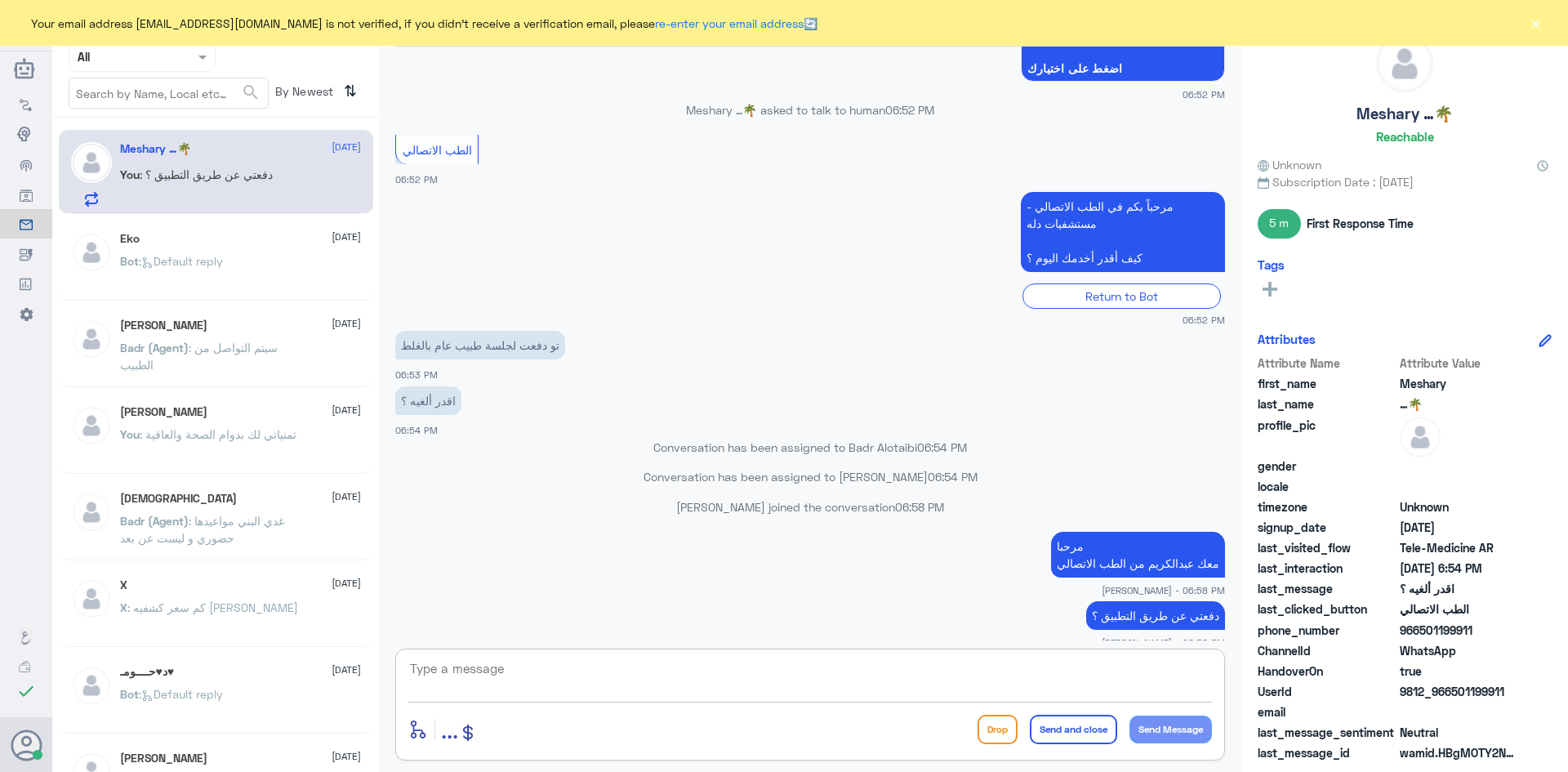
scroll to position [816, 0]
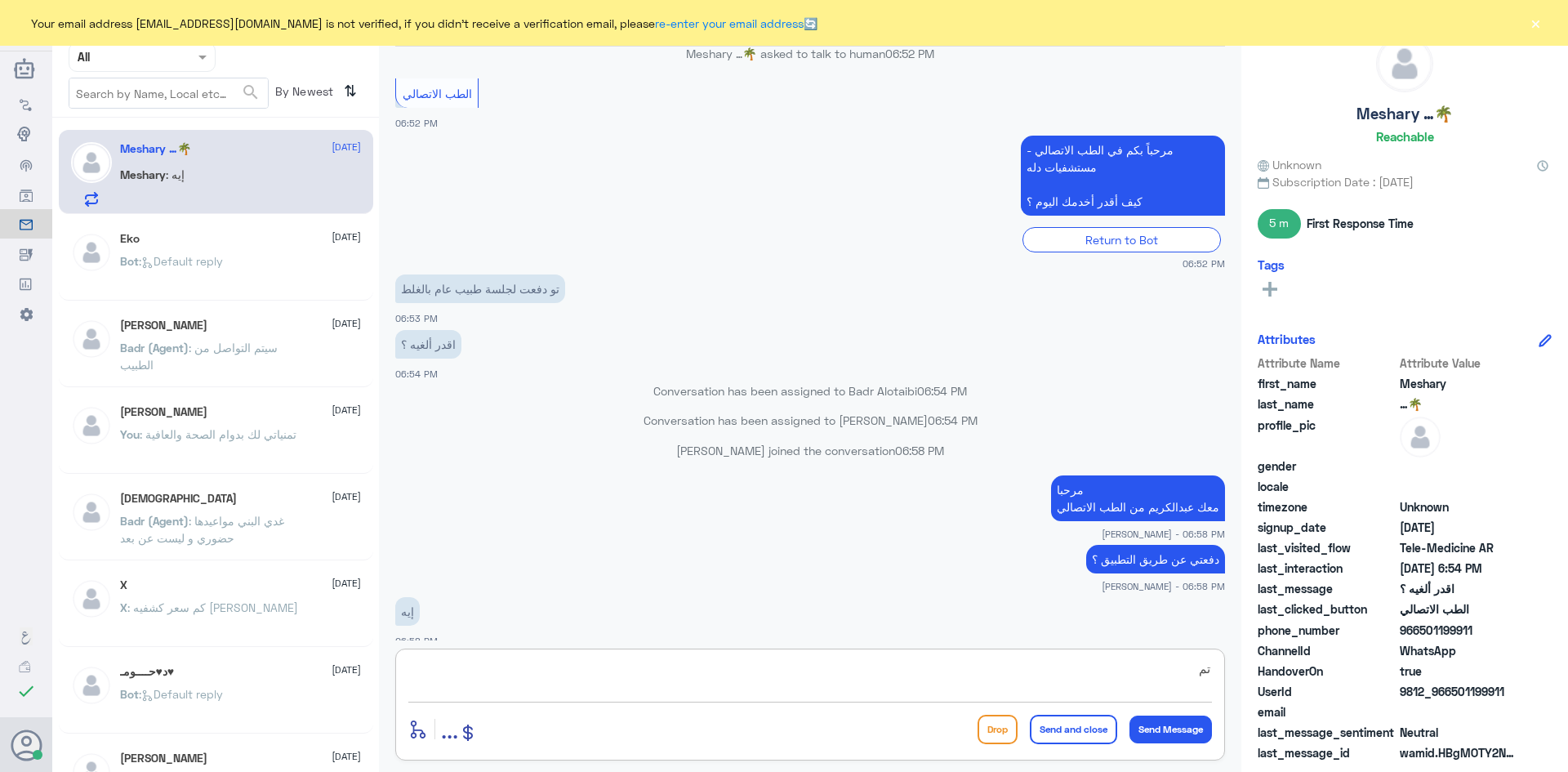
type textarea "ت"
type textarea "عن طريق الاستشارة الفورية ؟"
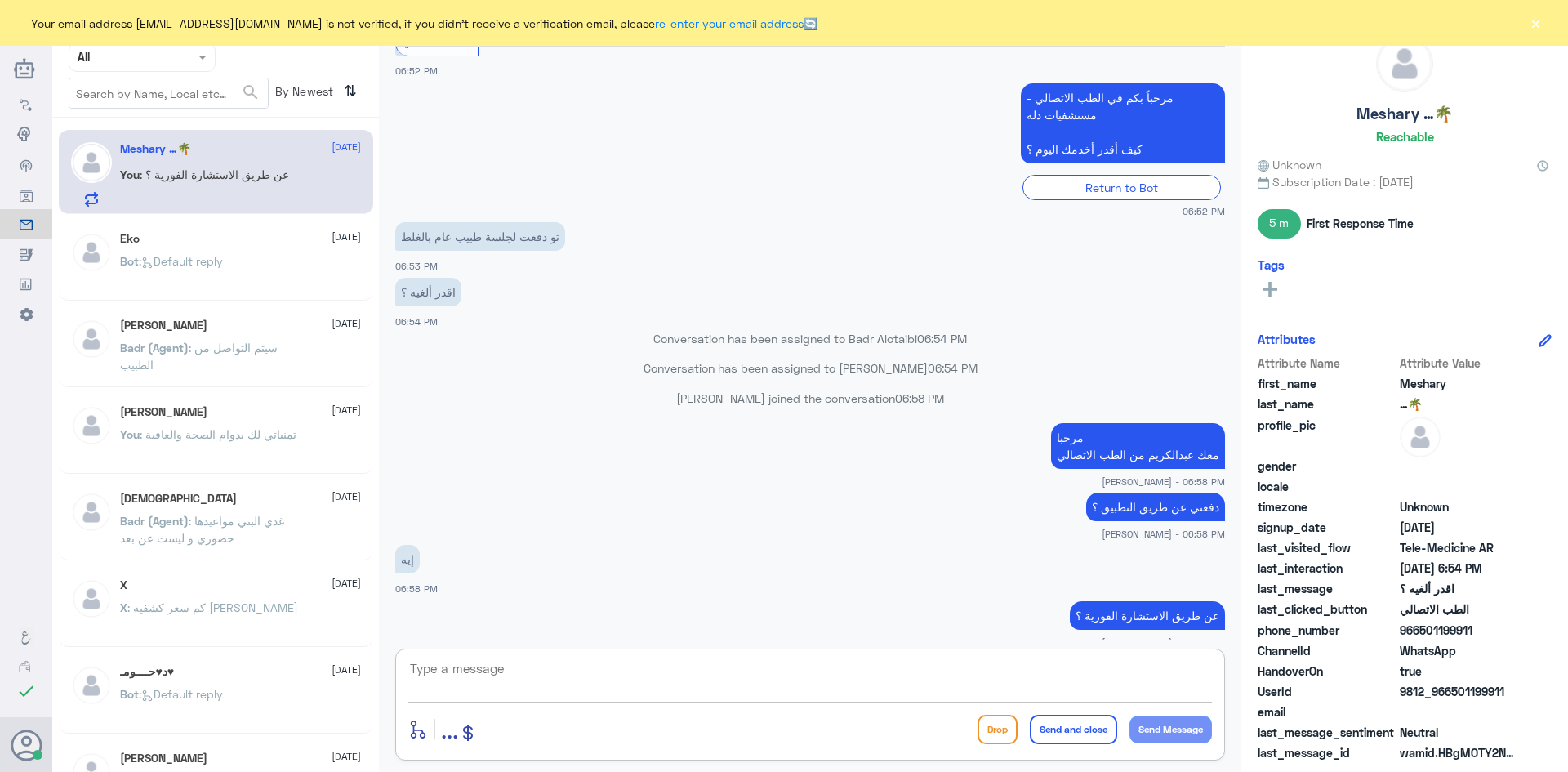
scroll to position [924, 0]
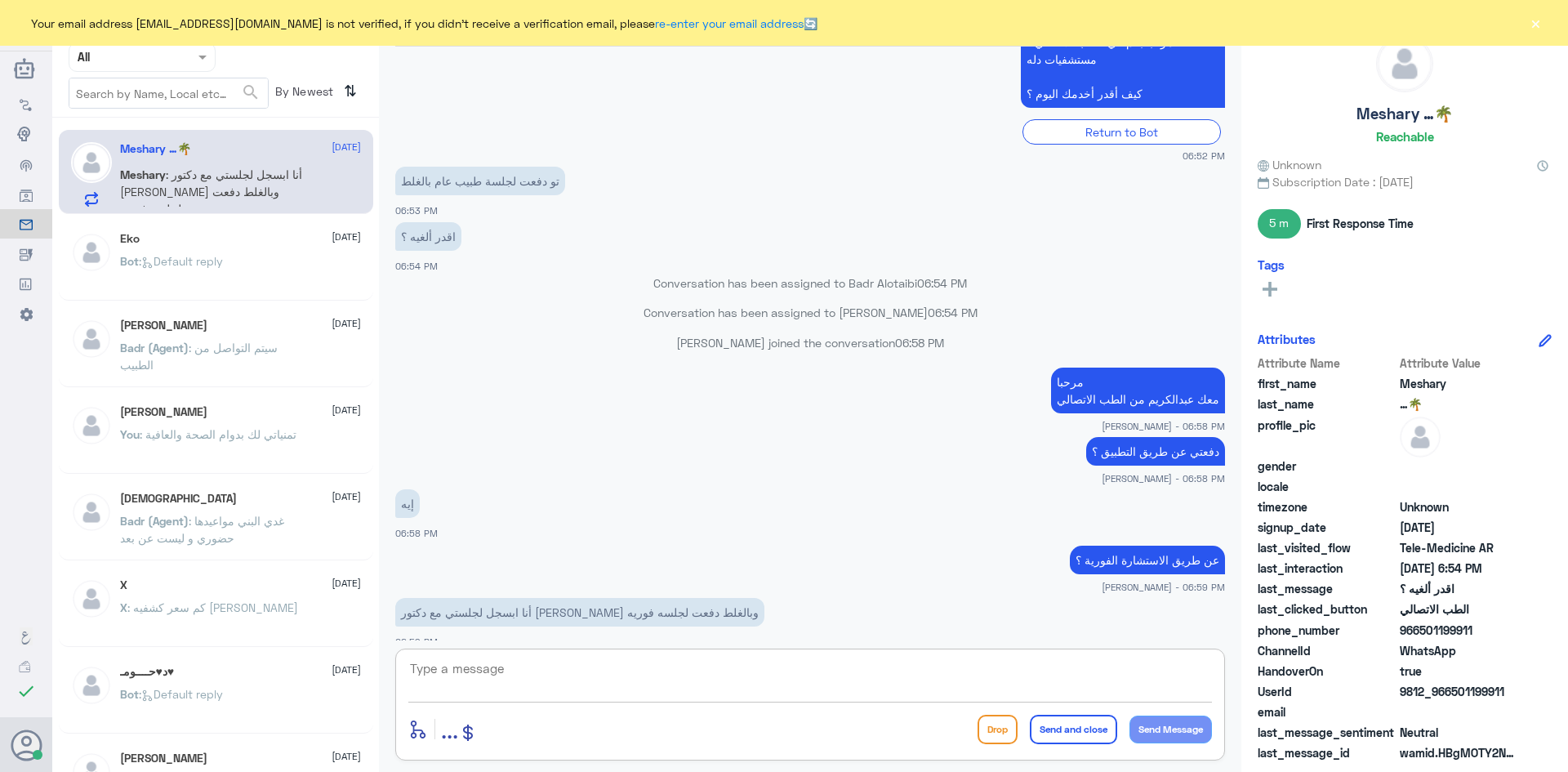
type textarea "ت"
click at [1126, 668] on textarea "عندك موعد مع [PERSON_NAME] حالياً" at bounding box center [810, 678] width 804 height 40
type textarea "عندك موعد مع [PERSON_NAME]"
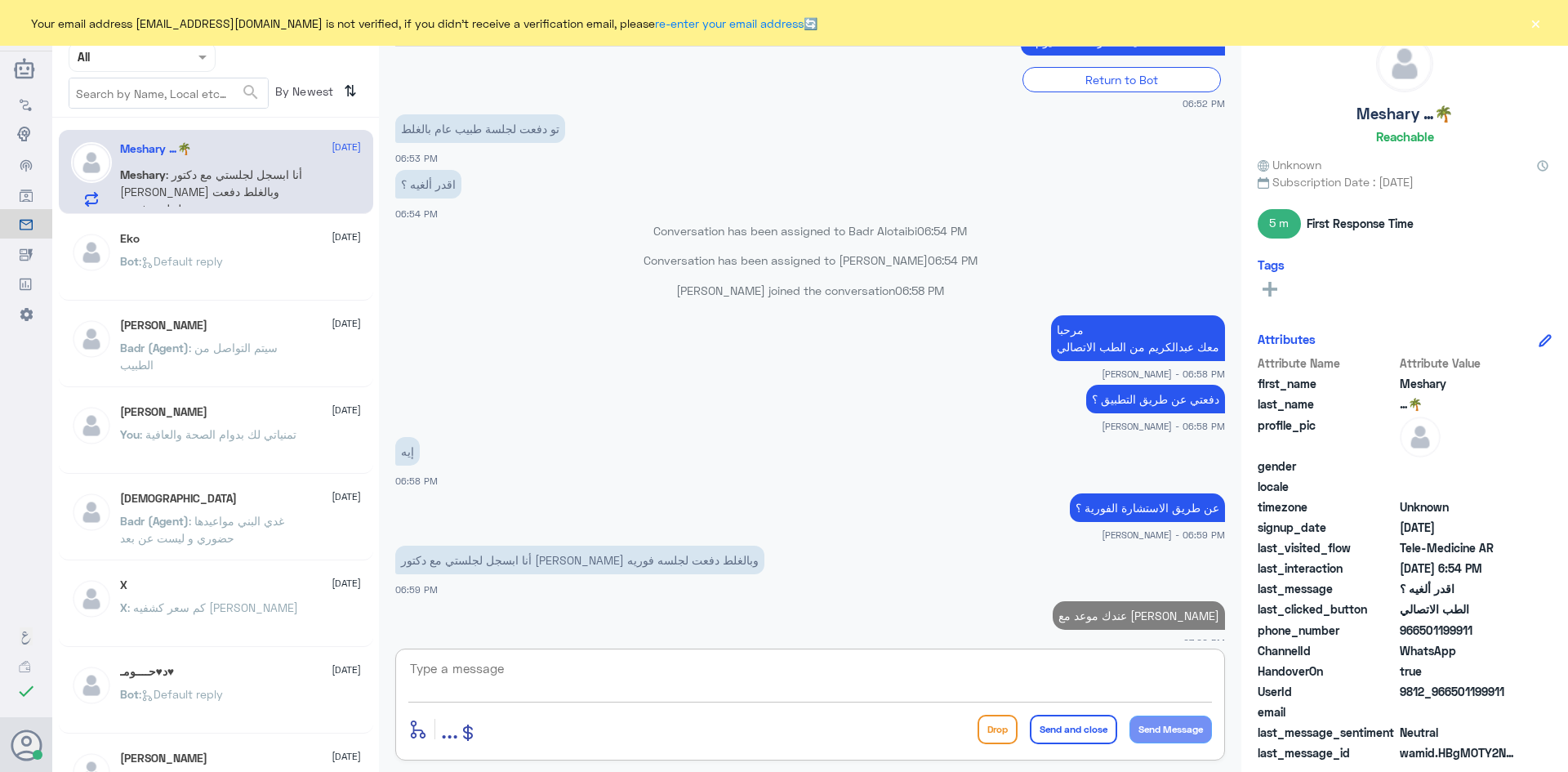
type textarea "؟"
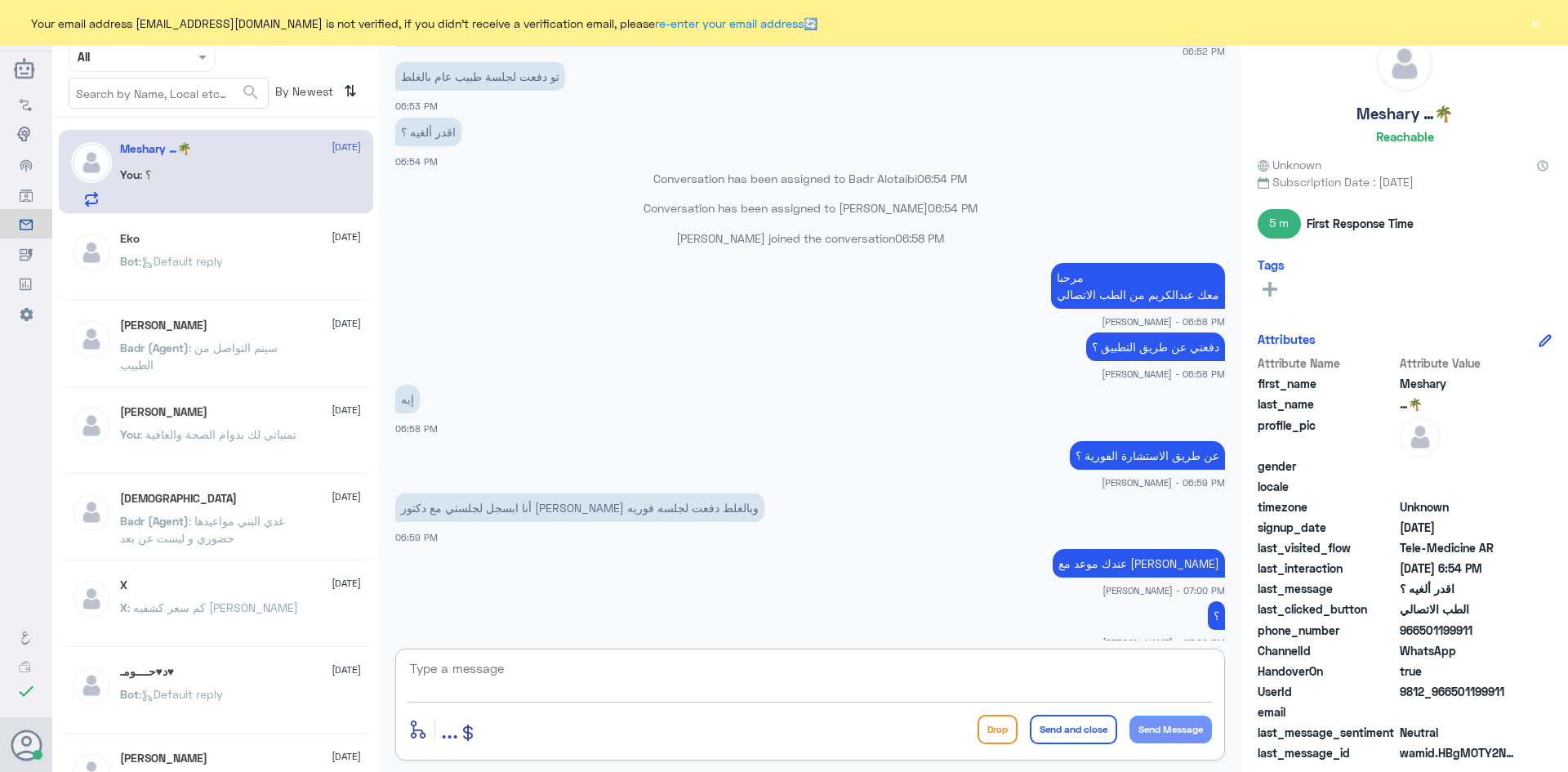
scroll to position [1085, 0]
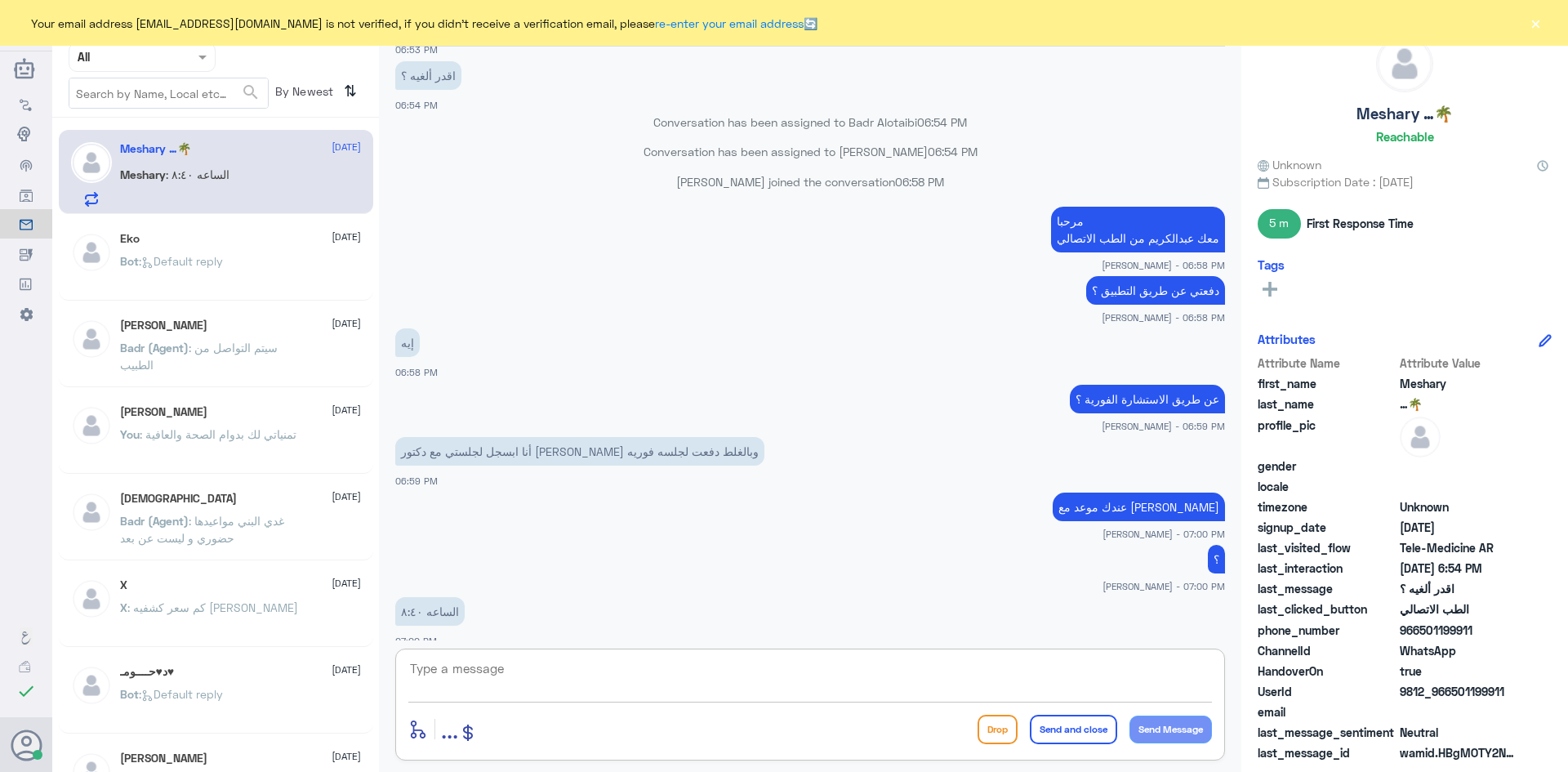
click at [1125, 668] on textarea at bounding box center [810, 678] width 804 height 40
type textarea "ت"
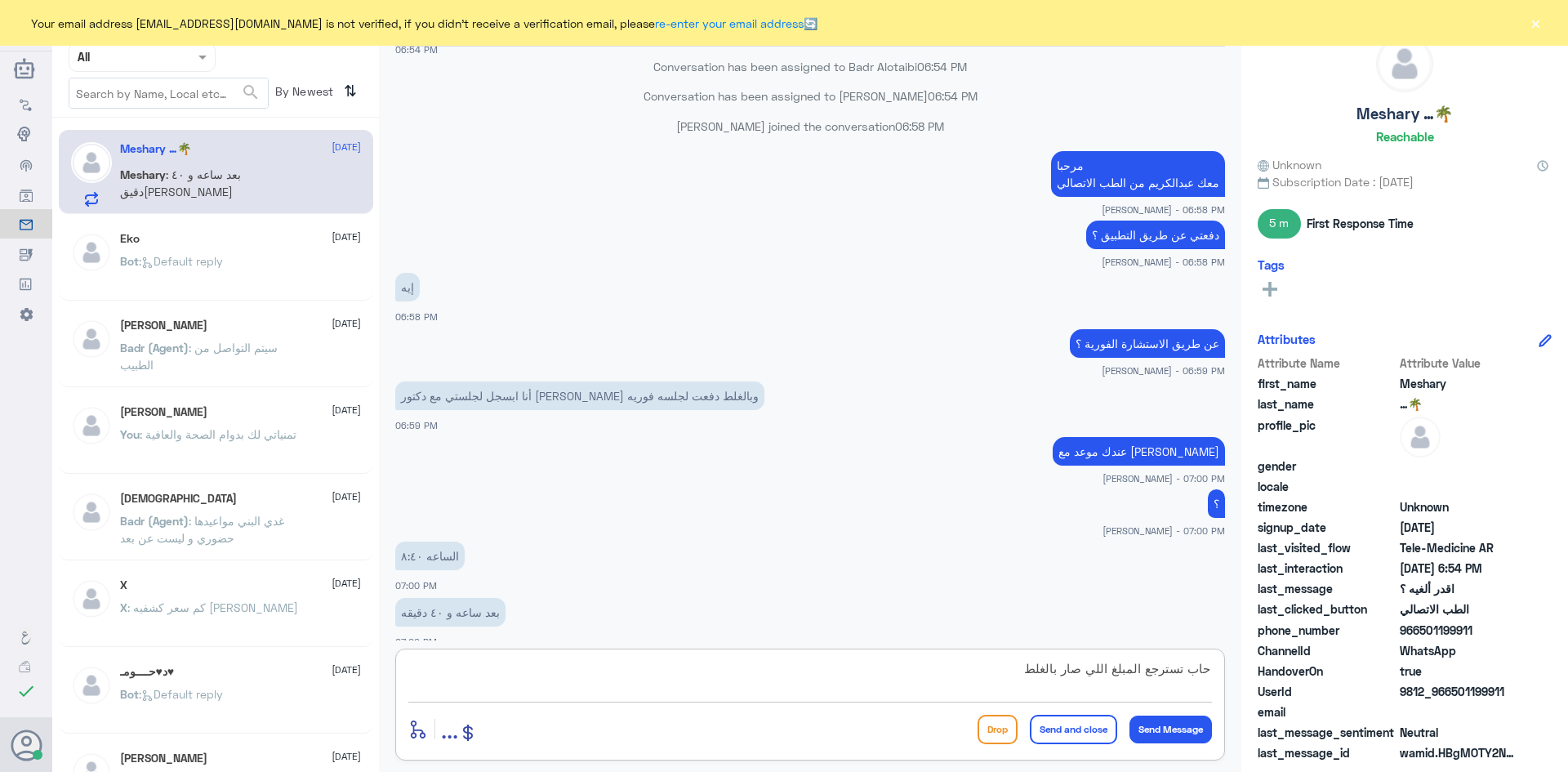
type textarea "حاب تسترجع المبلغ اللي صار بالغلط ؟"
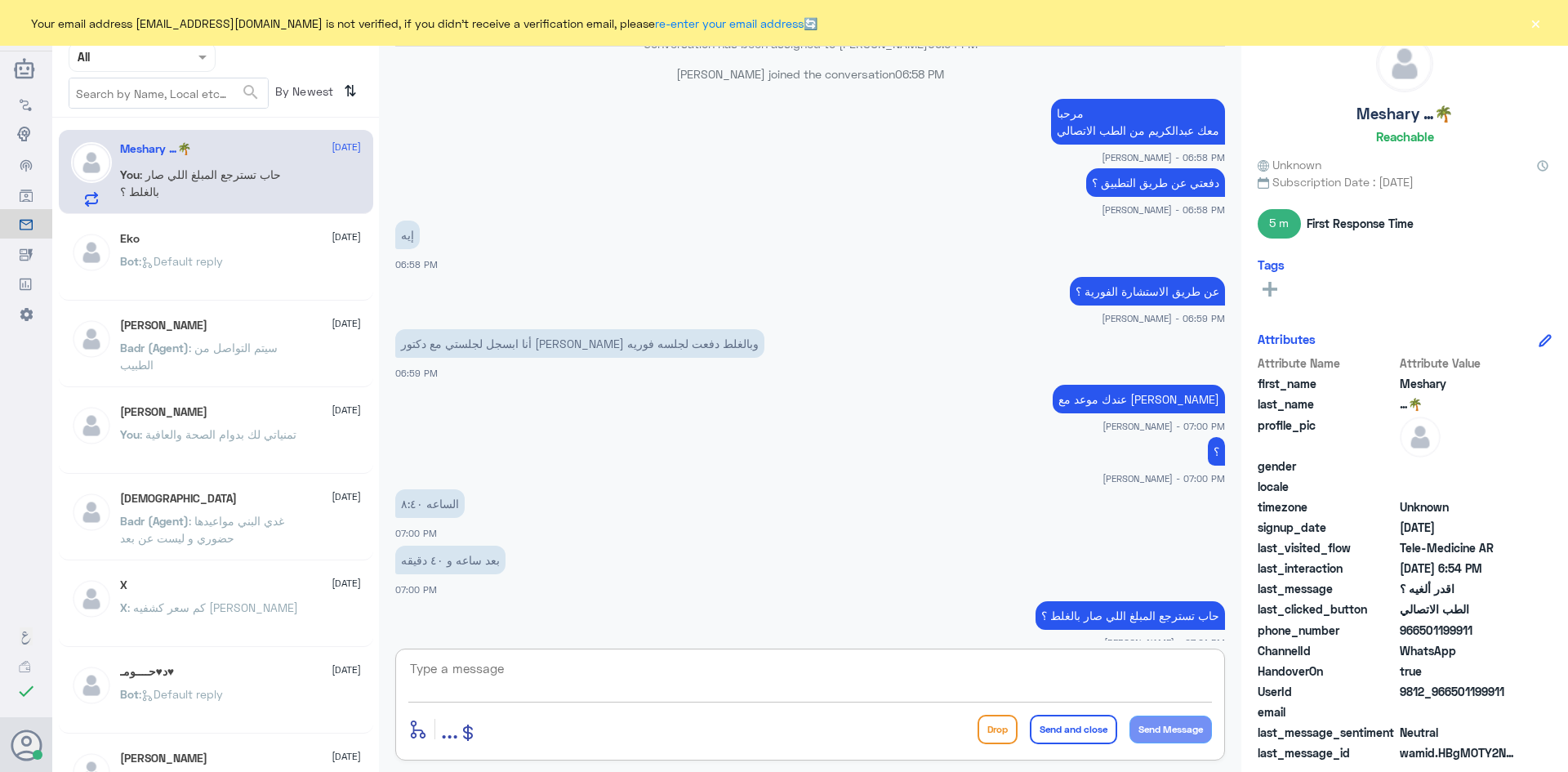
scroll to position [1249, 0]
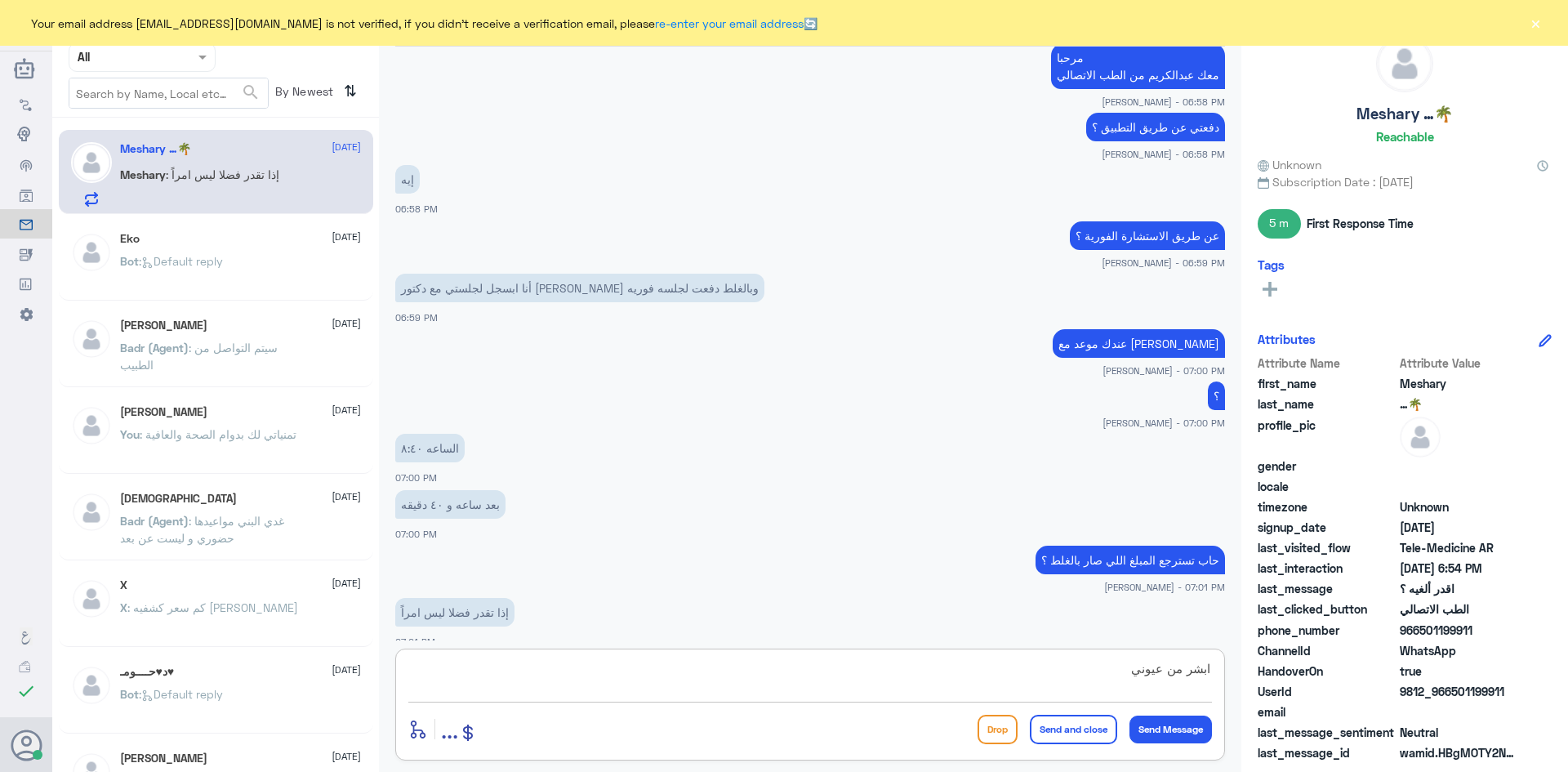
type textarea "ابشر من عيوني"
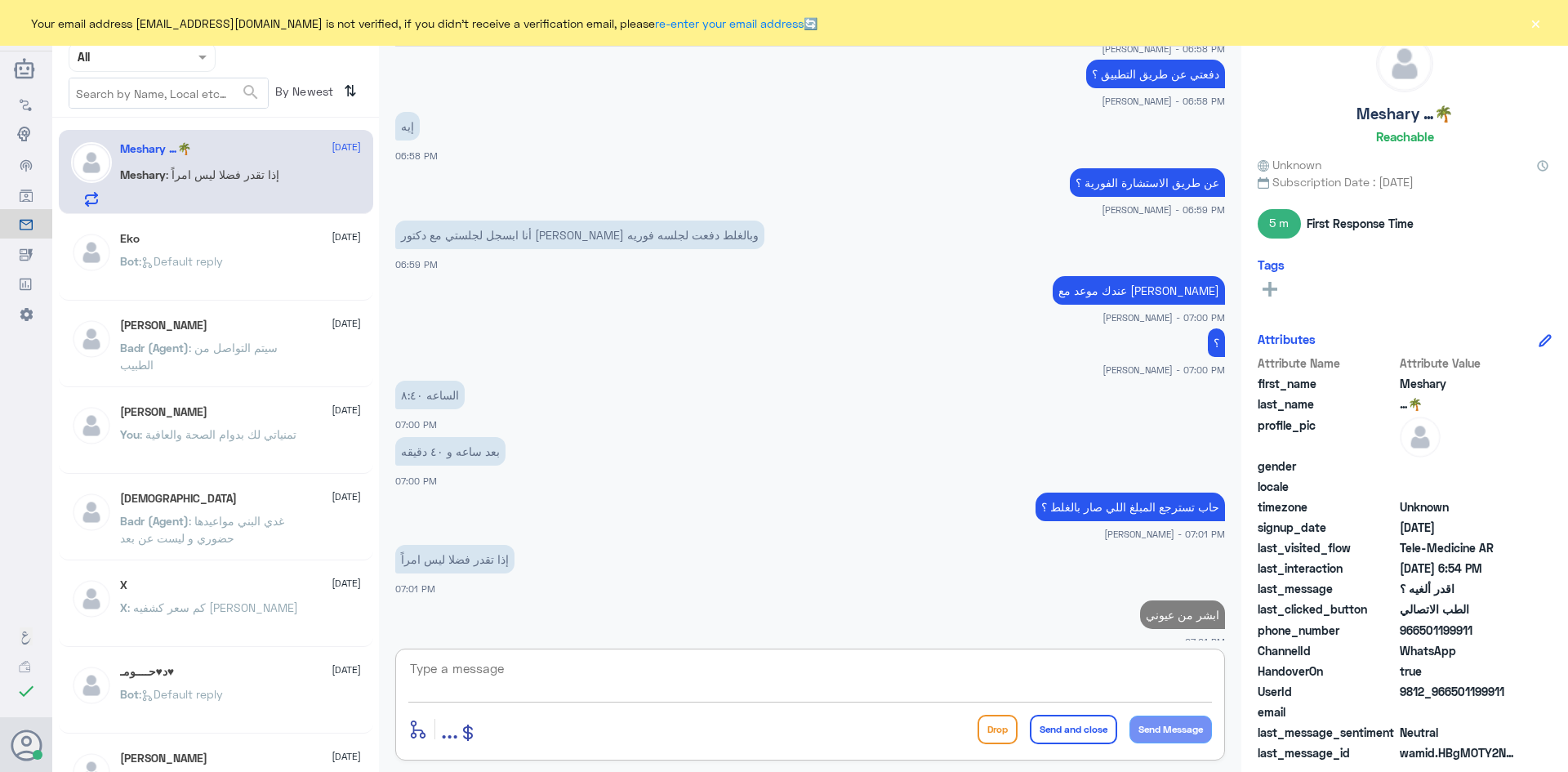
type textarea "ت"
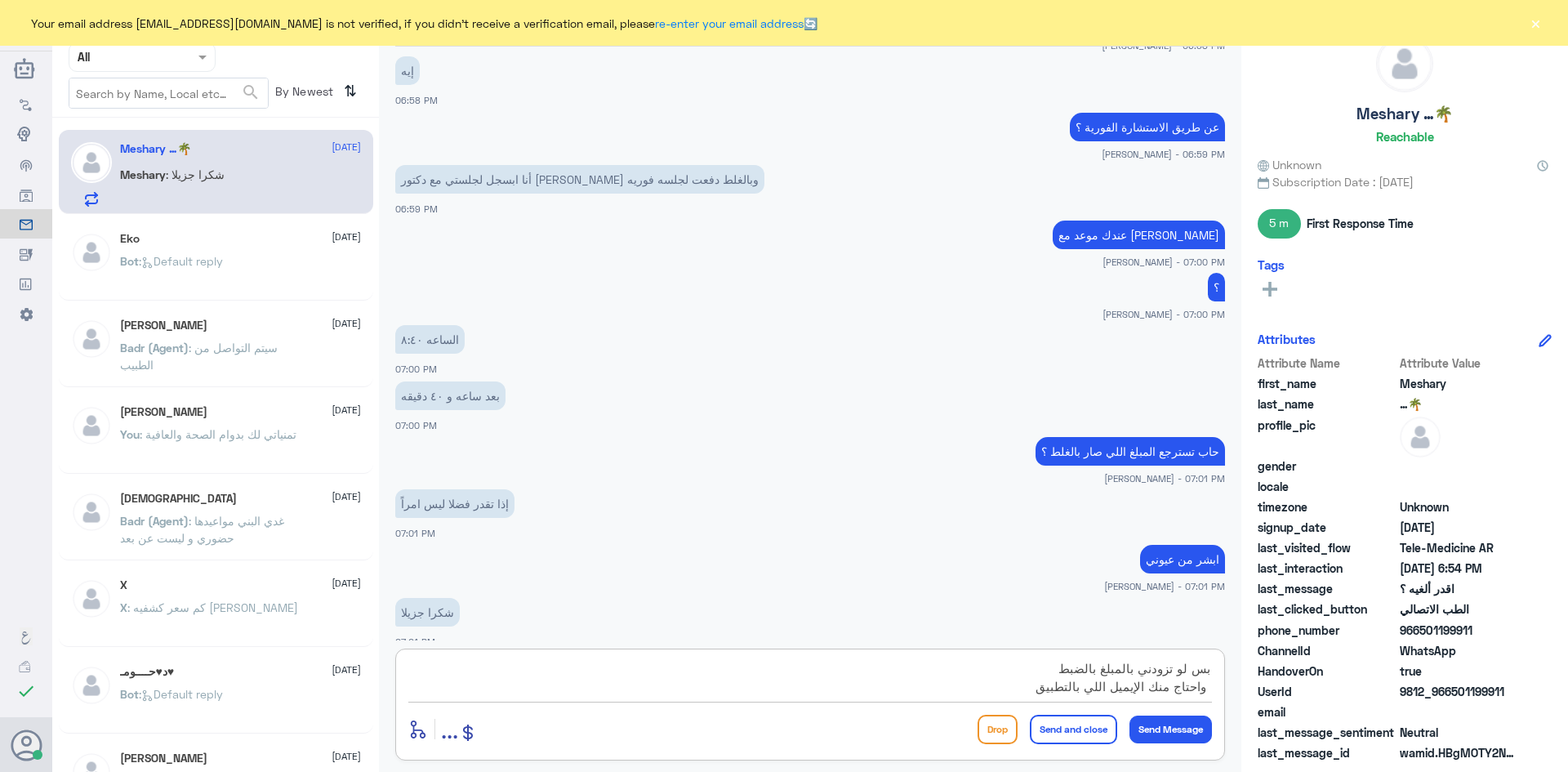
scroll to position [15, 0]
type textarea "بس لو تزودني بالمبلغ بالضبط واحتاج منك الإيميل اللي بالتطبيق ورقم الملف"
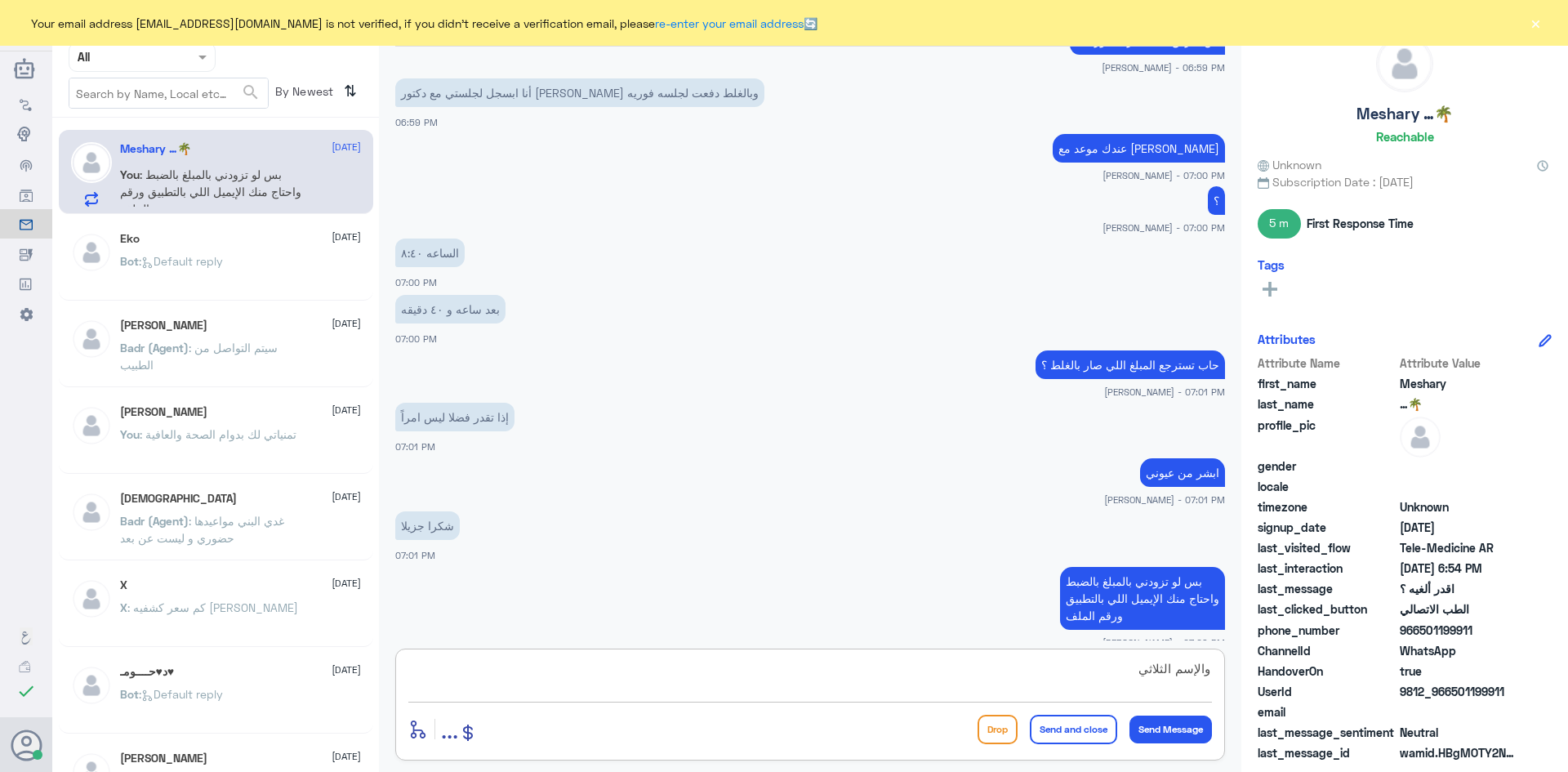
type textarea "والإسم الثلاثي"
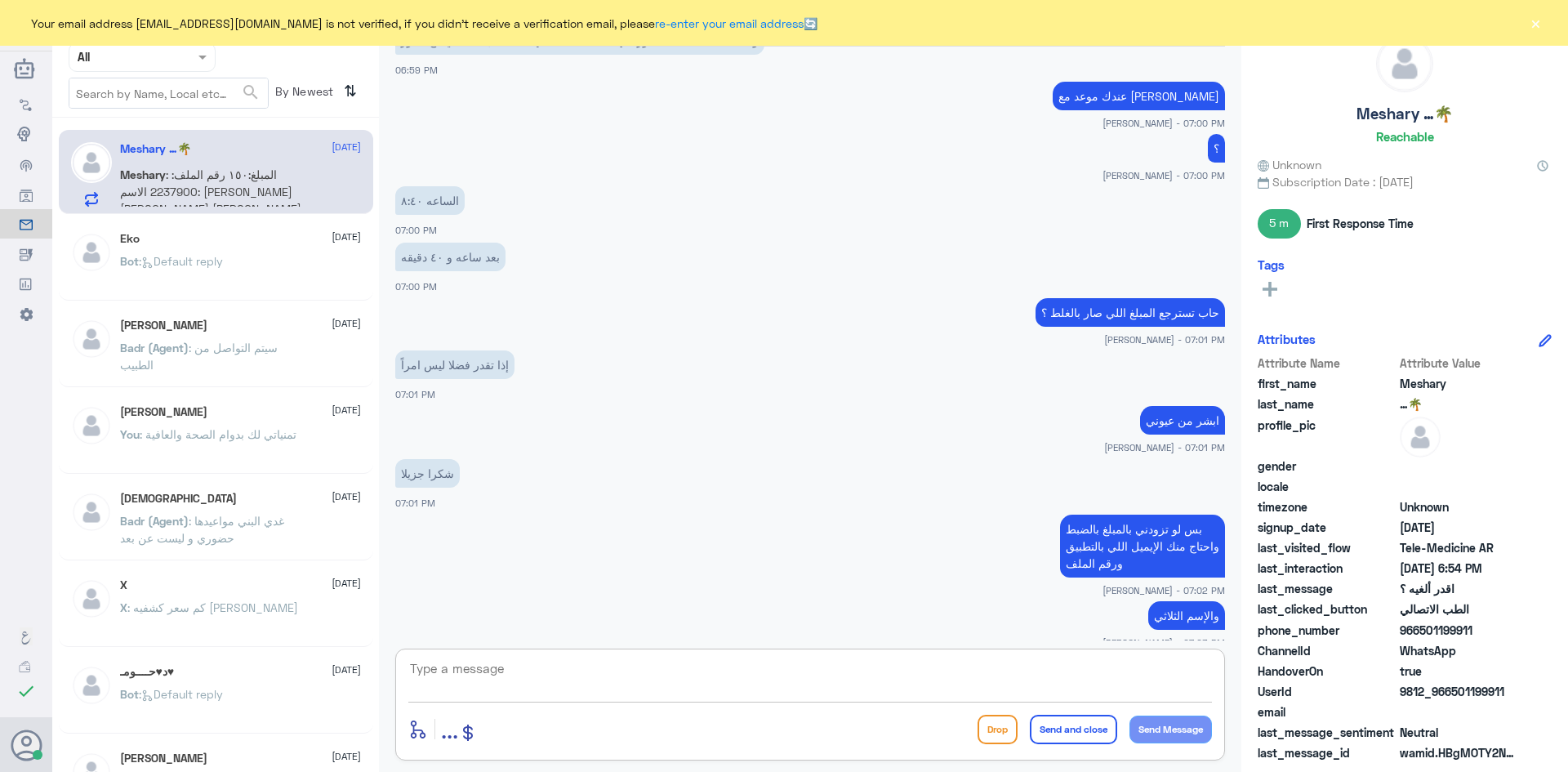
scroll to position [1603, 0]
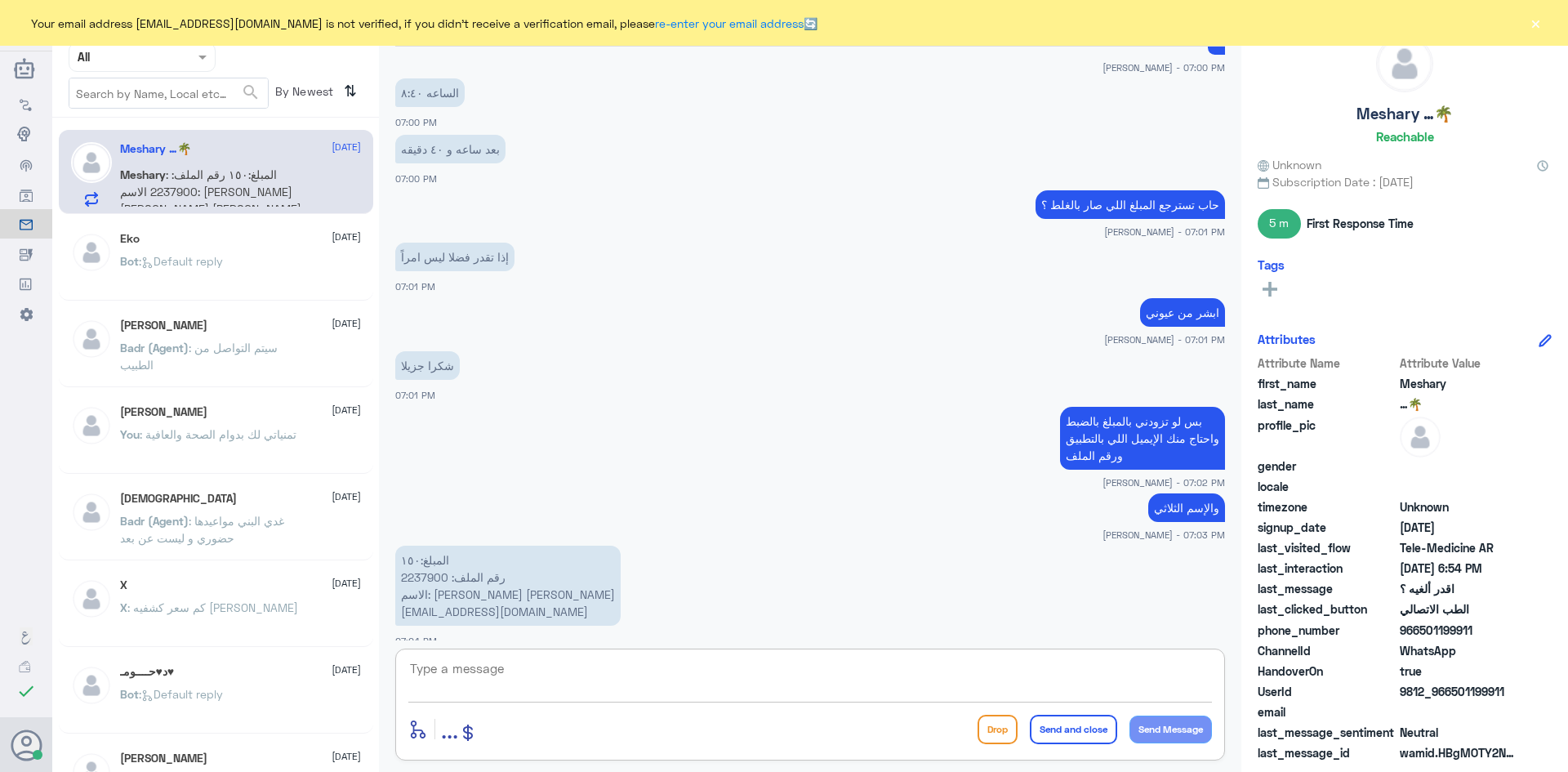
click at [631, 671] on textarea at bounding box center [810, 678] width 804 height 40
drag, startPoint x: 446, startPoint y: 559, endPoint x: 397, endPoint y: 562, distance: 49.1
click at [397, 562] on p "المبلغ:١٥٠ رقم الملف: 2237900 الاسم: عبير علي حمد الفريح Alforaihabeer@gmail.com" at bounding box center [508, 585] width 225 height 80
copy p "2237900"
click at [862, 665] on textarea at bounding box center [810, 678] width 804 height 40
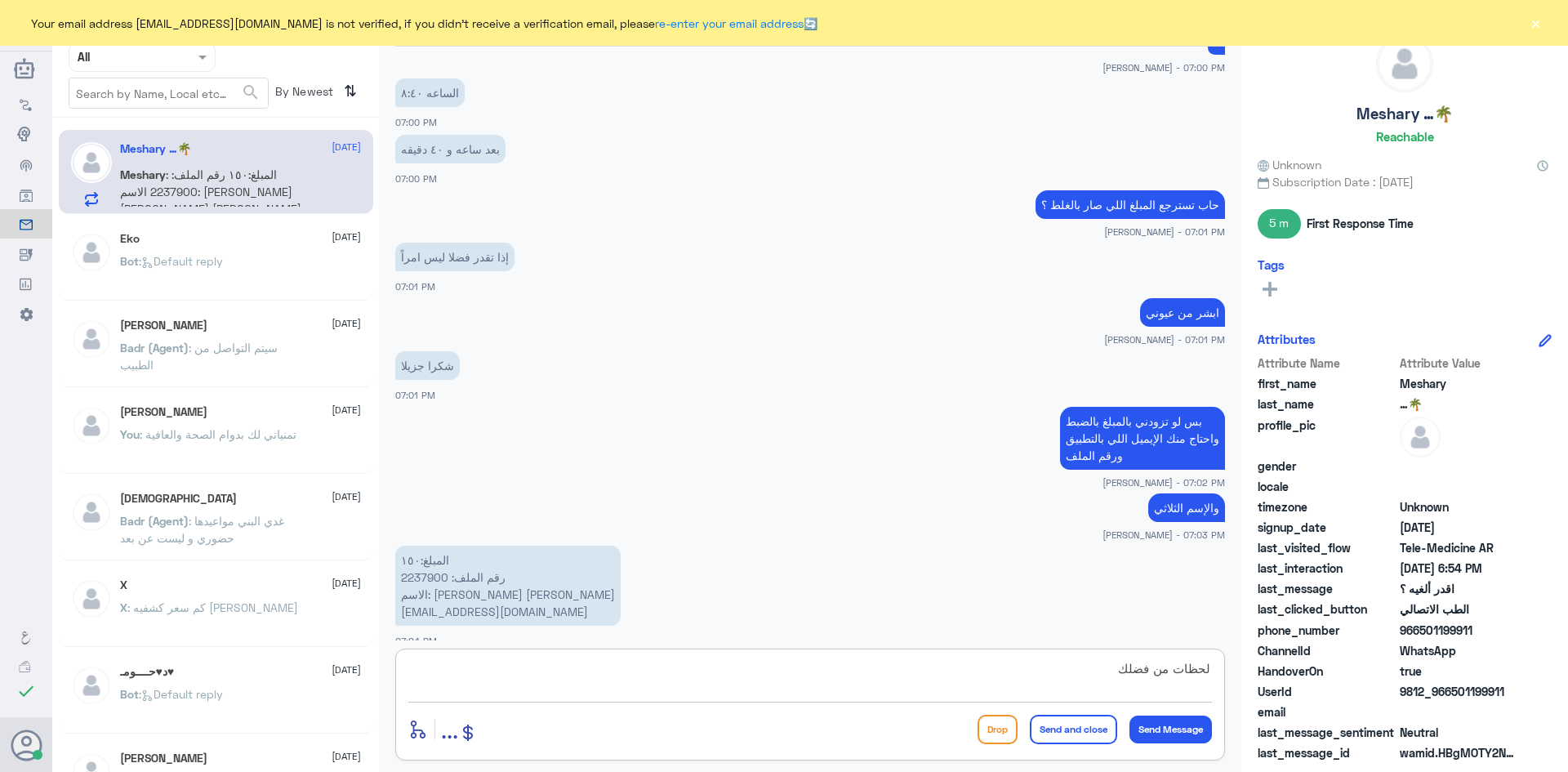
type textarea "لحظات من فضلك"
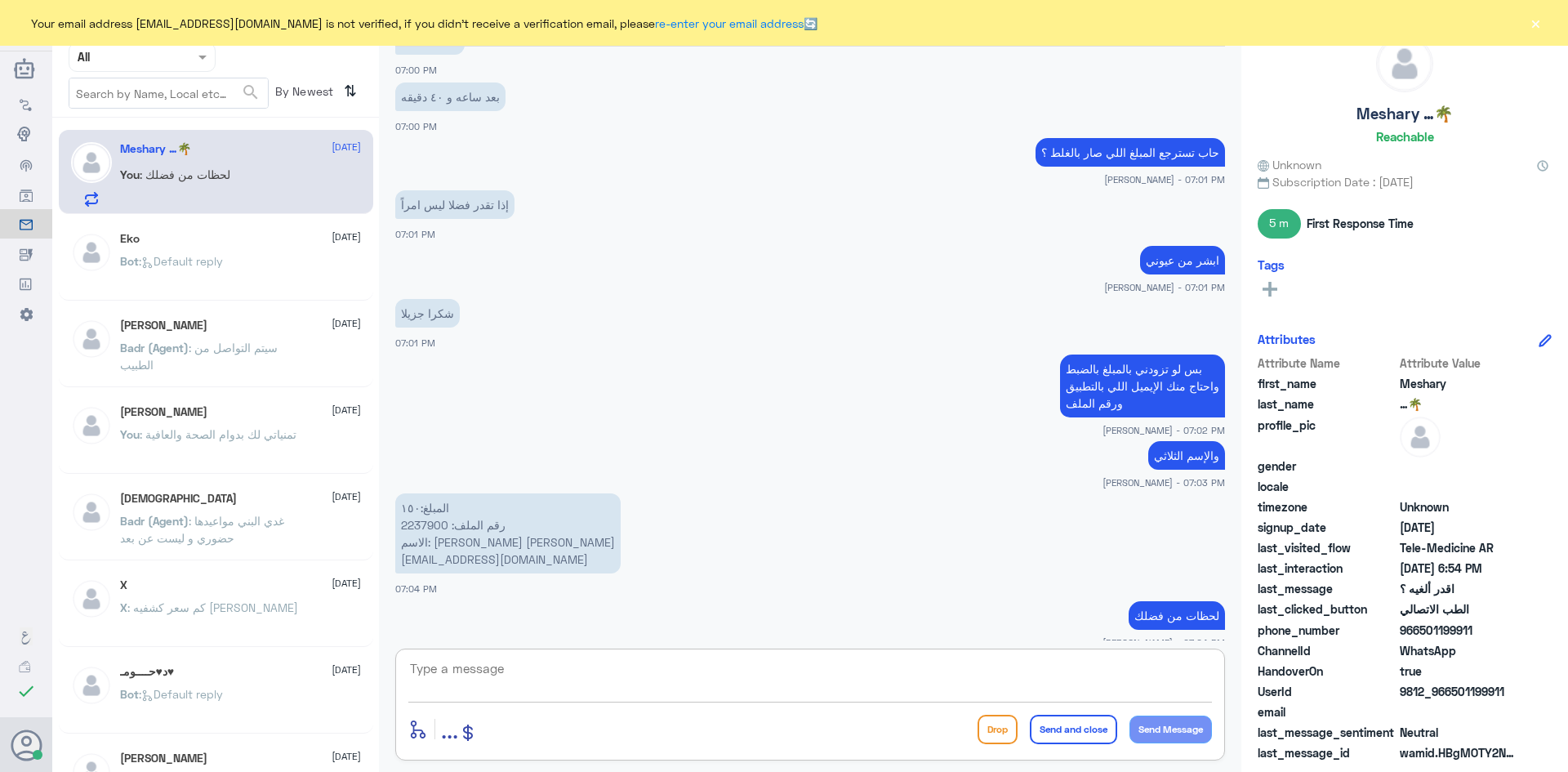
click at [871, 684] on textarea at bounding box center [810, 678] width 804 height 40
type textarea "تمام رفعت للإدارة وبإذن الله خلال يومين او ثلاثة راح يرجع لك المبلغ"
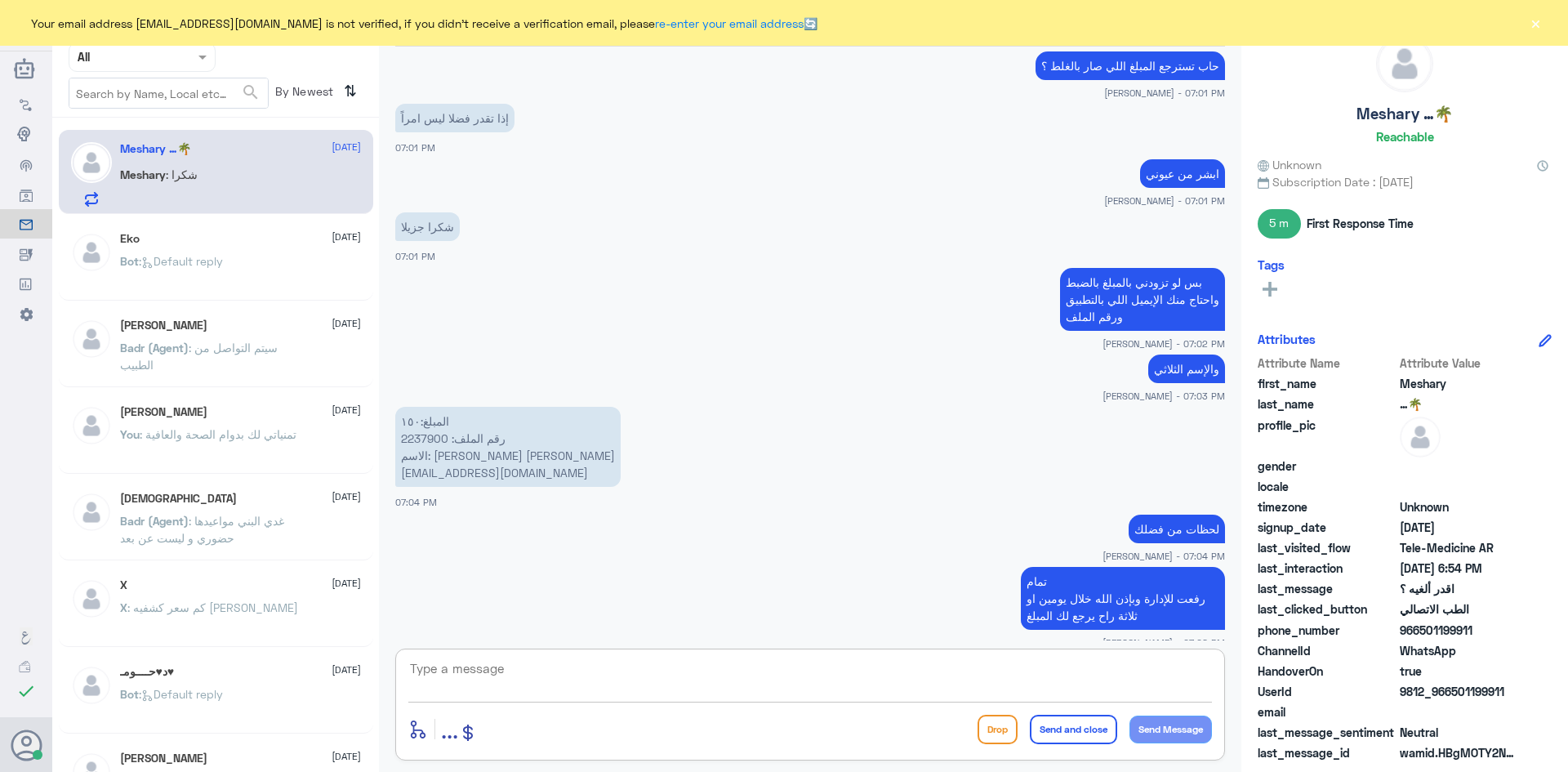
scroll to position [1798, 0]
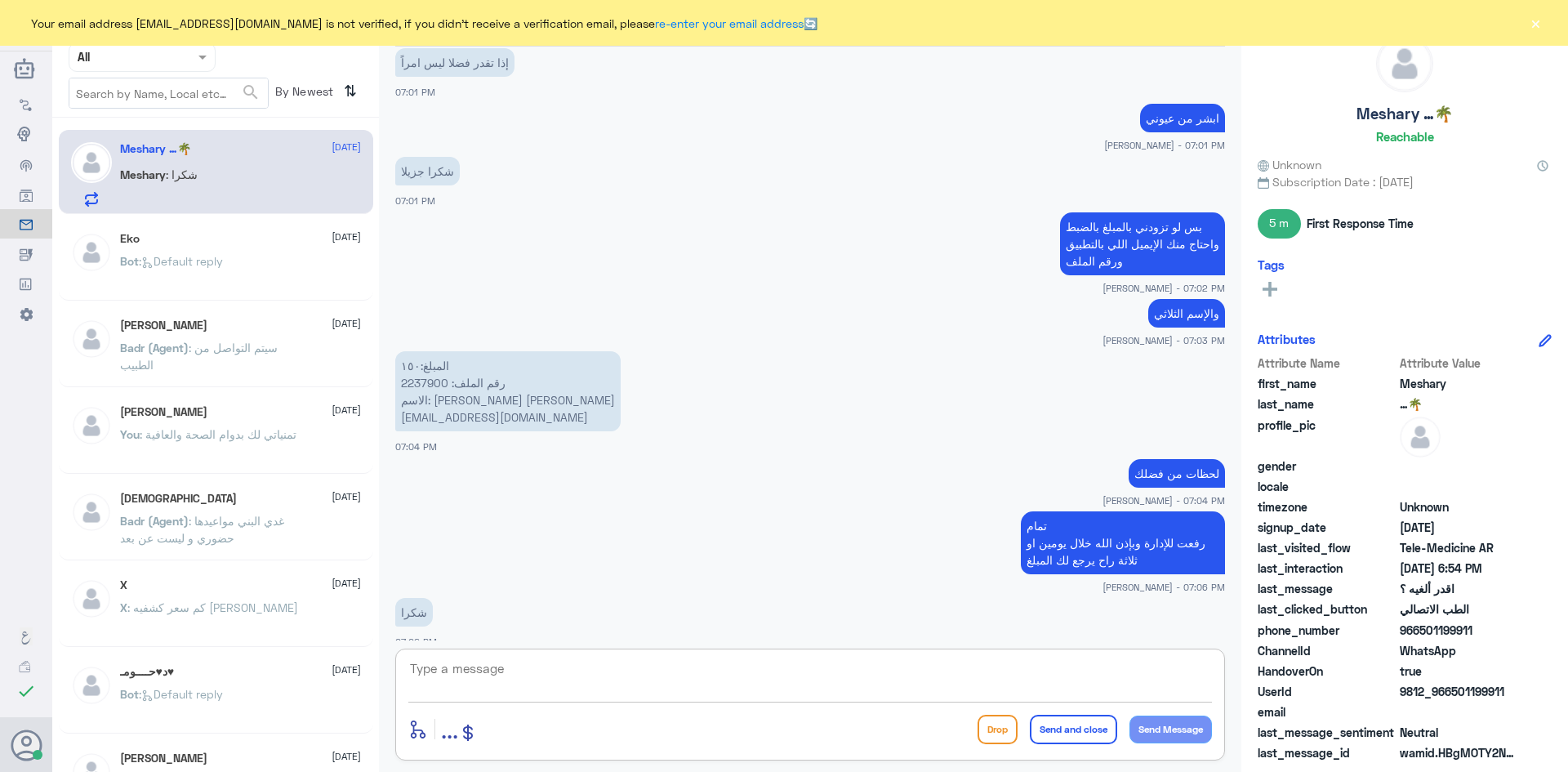
click at [820, 682] on textarea at bounding box center [810, 678] width 804 height 40
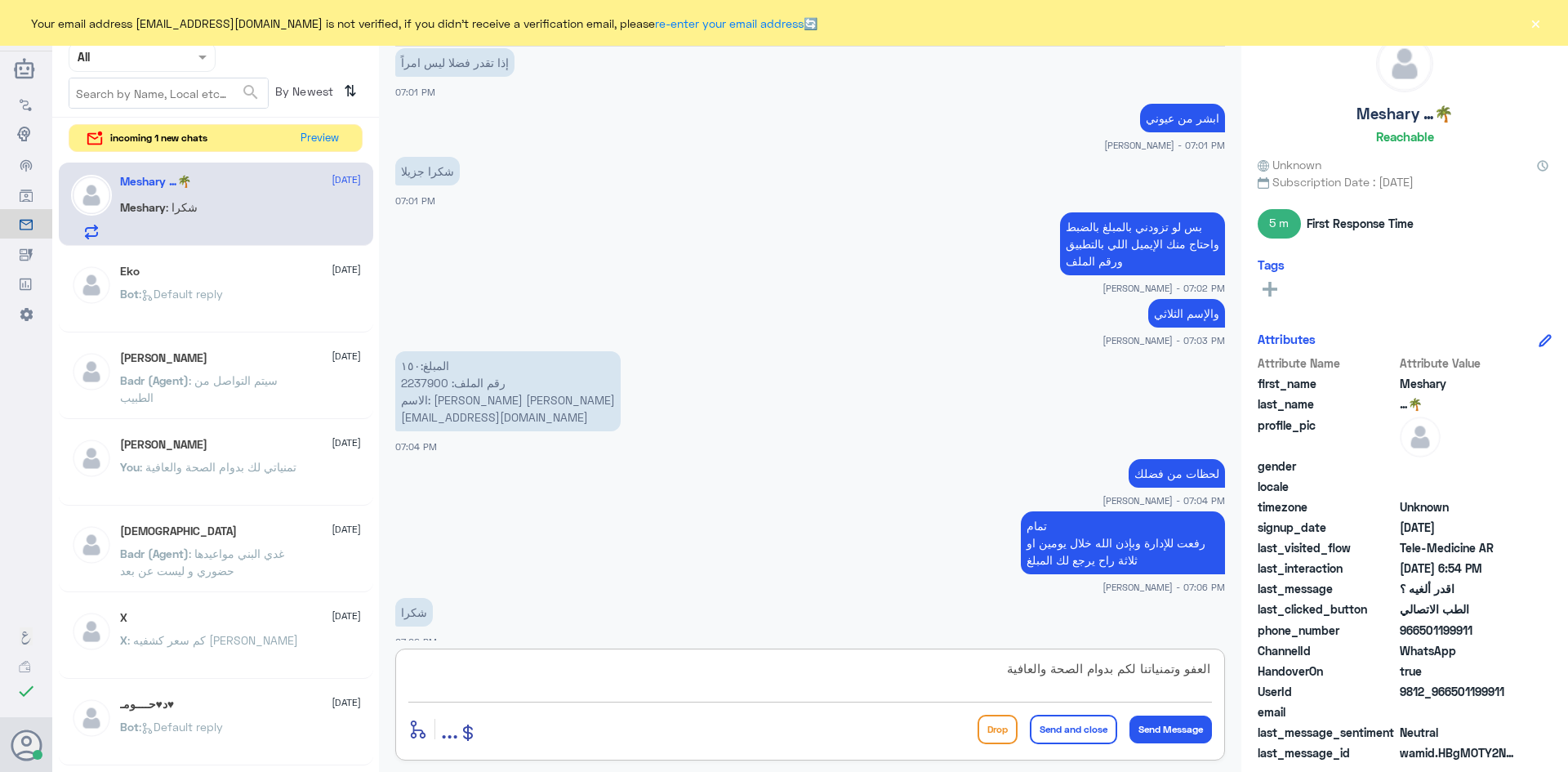
type textarea "العفو وتمنياتنا لكم بدوام الصحة والعافية"
click at [1094, 736] on button "Send and close" at bounding box center [1074, 729] width 88 height 29
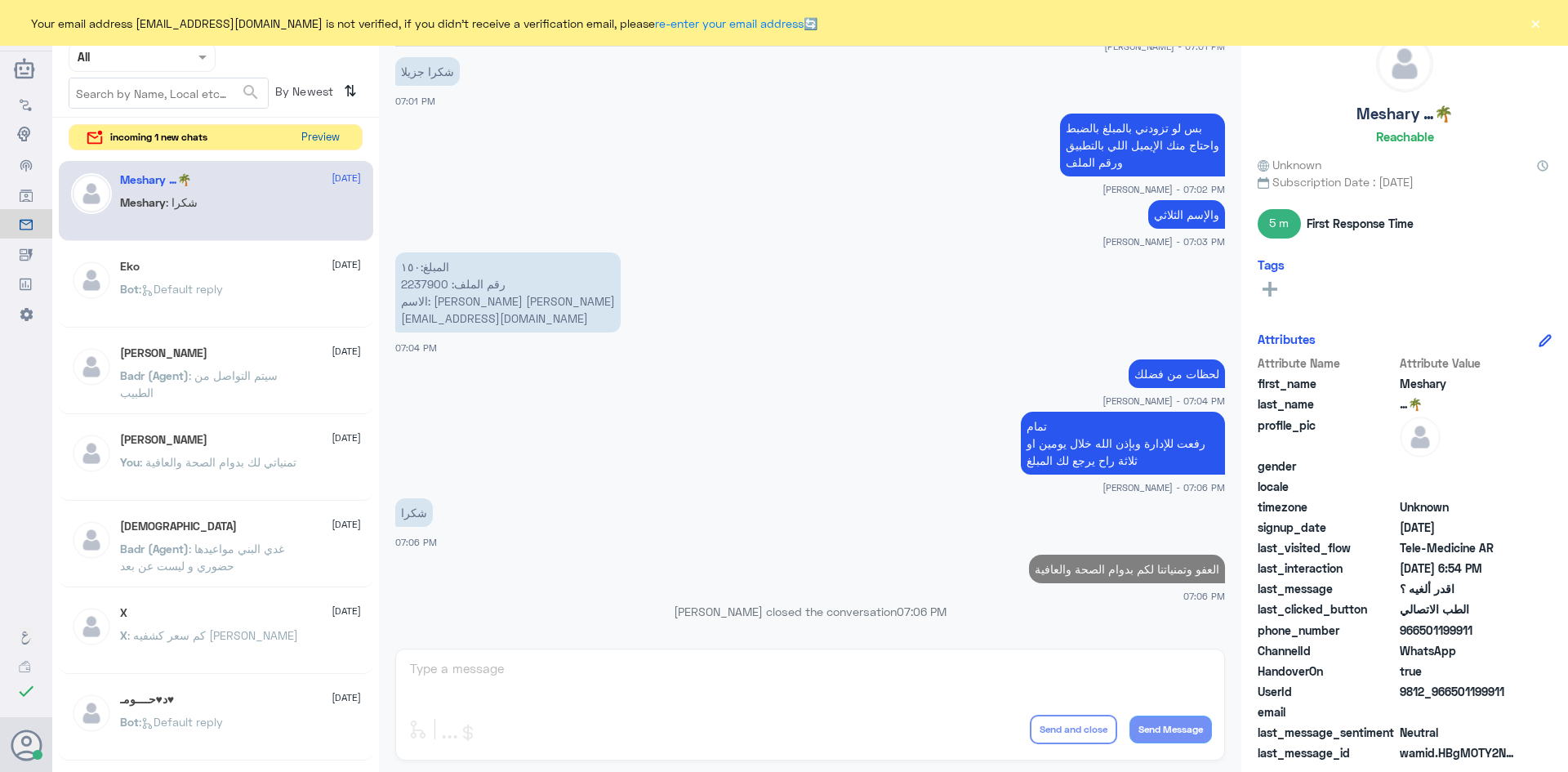
click at [309, 133] on button "Preview" at bounding box center [320, 137] width 51 height 25
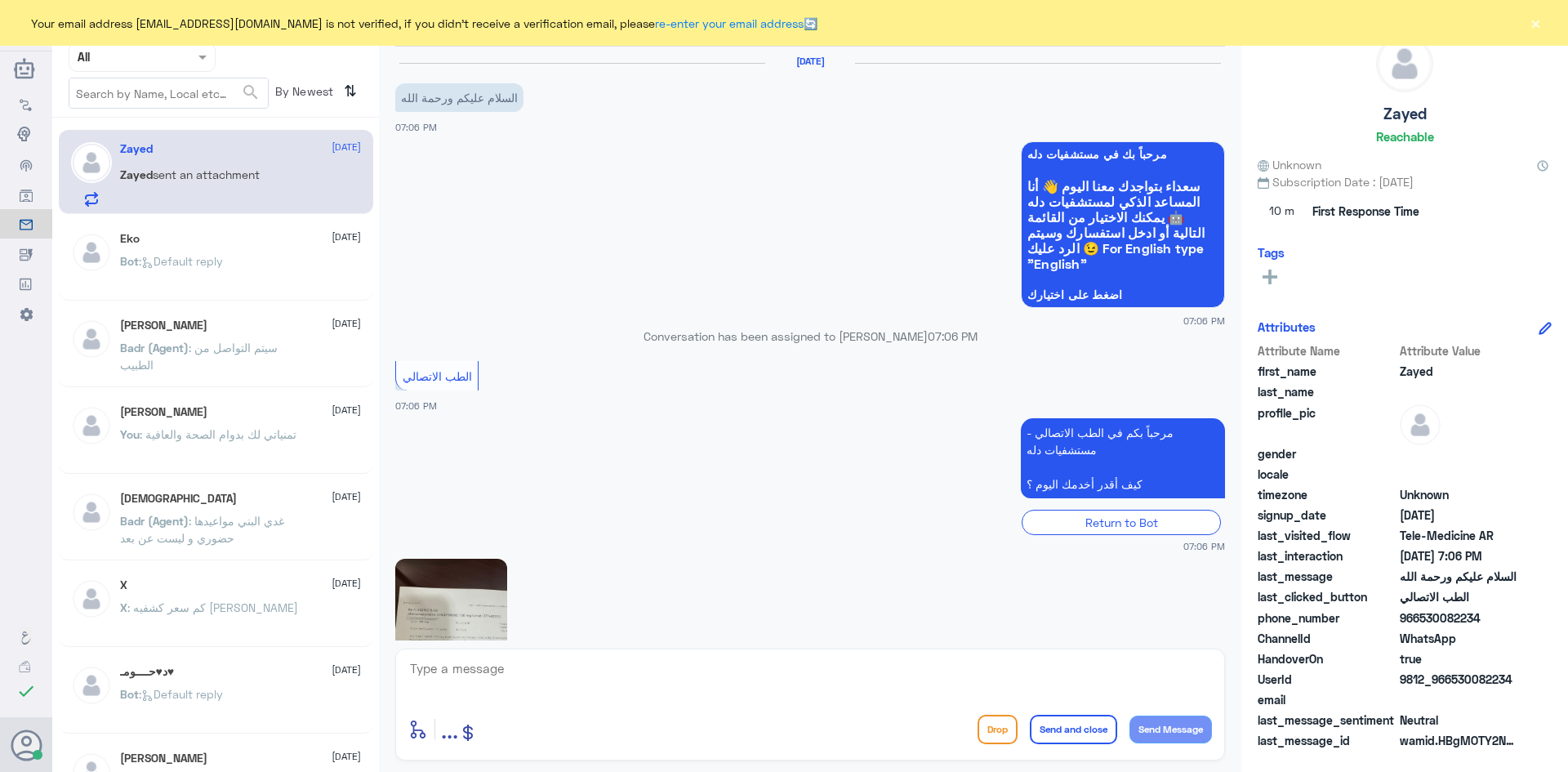
scroll to position [203, 0]
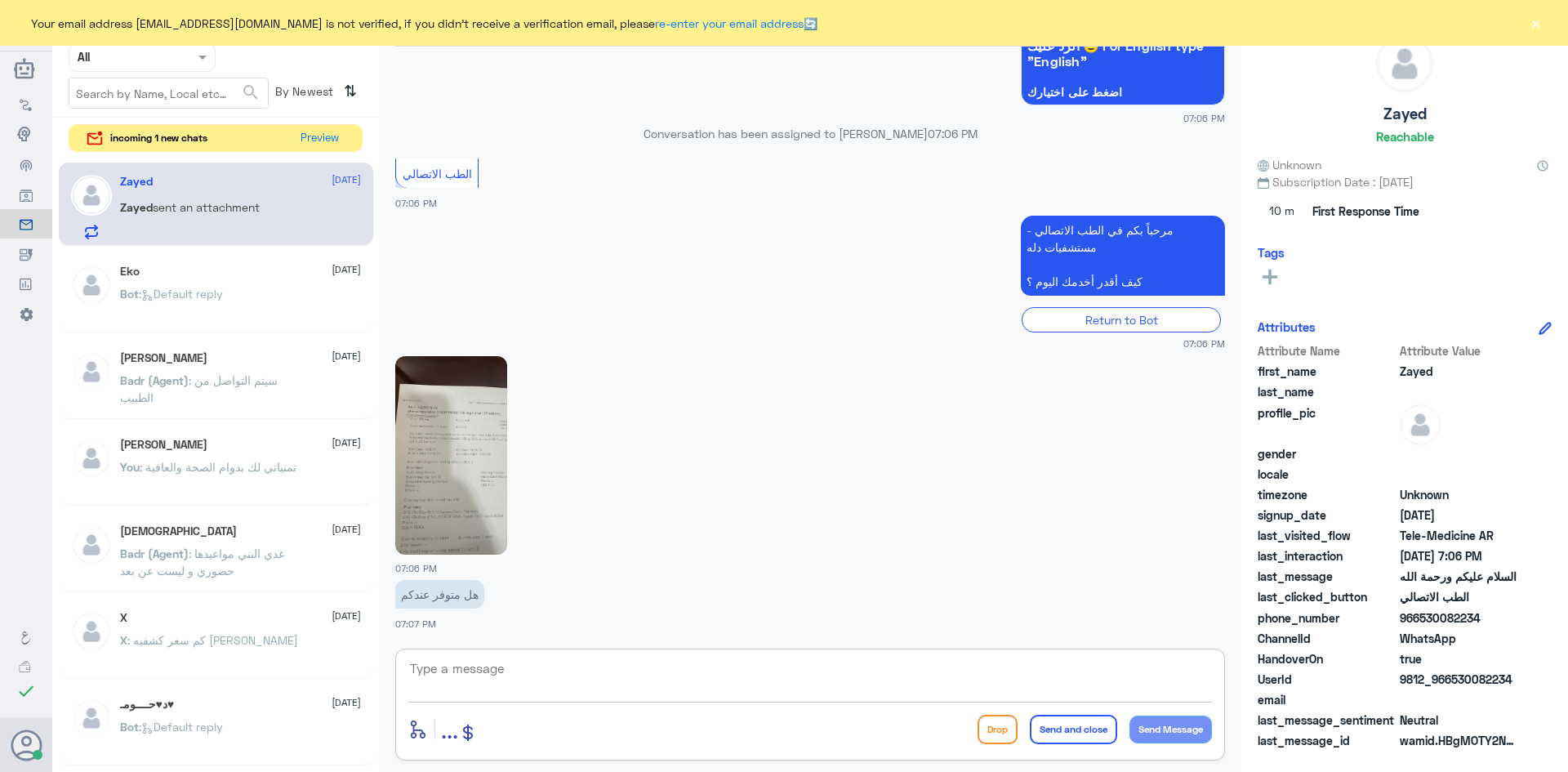
click at [487, 669] on textarea at bounding box center [810, 678] width 804 height 40
click at [470, 441] on img at bounding box center [451, 455] width 112 height 198
click at [592, 668] on textarea at bounding box center [810, 678] width 804 height 40
type textarea "لحظات من فضلك"
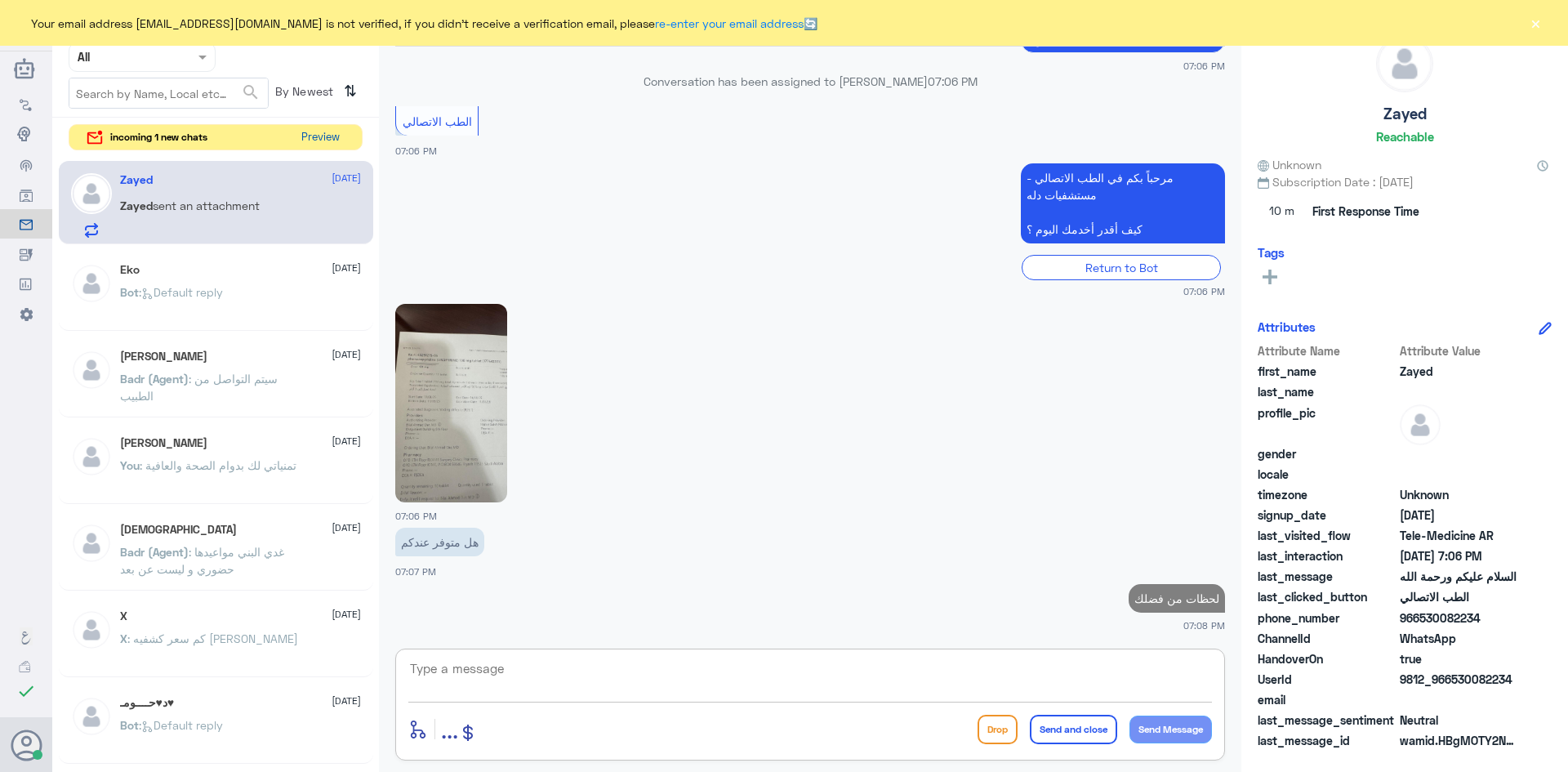
click at [325, 140] on button "Preview" at bounding box center [320, 137] width 51 height 25
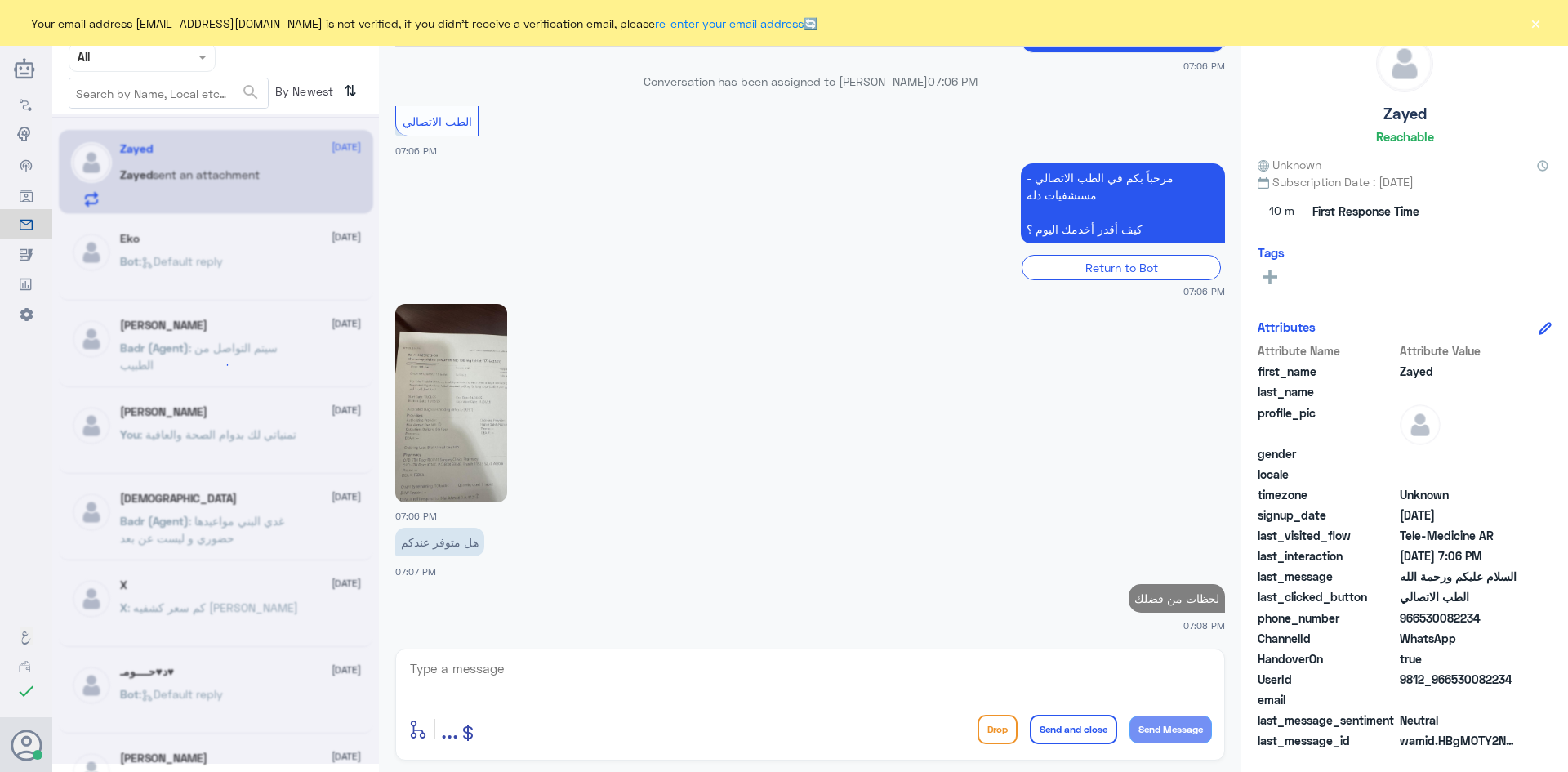
scroll to position [0, 0]
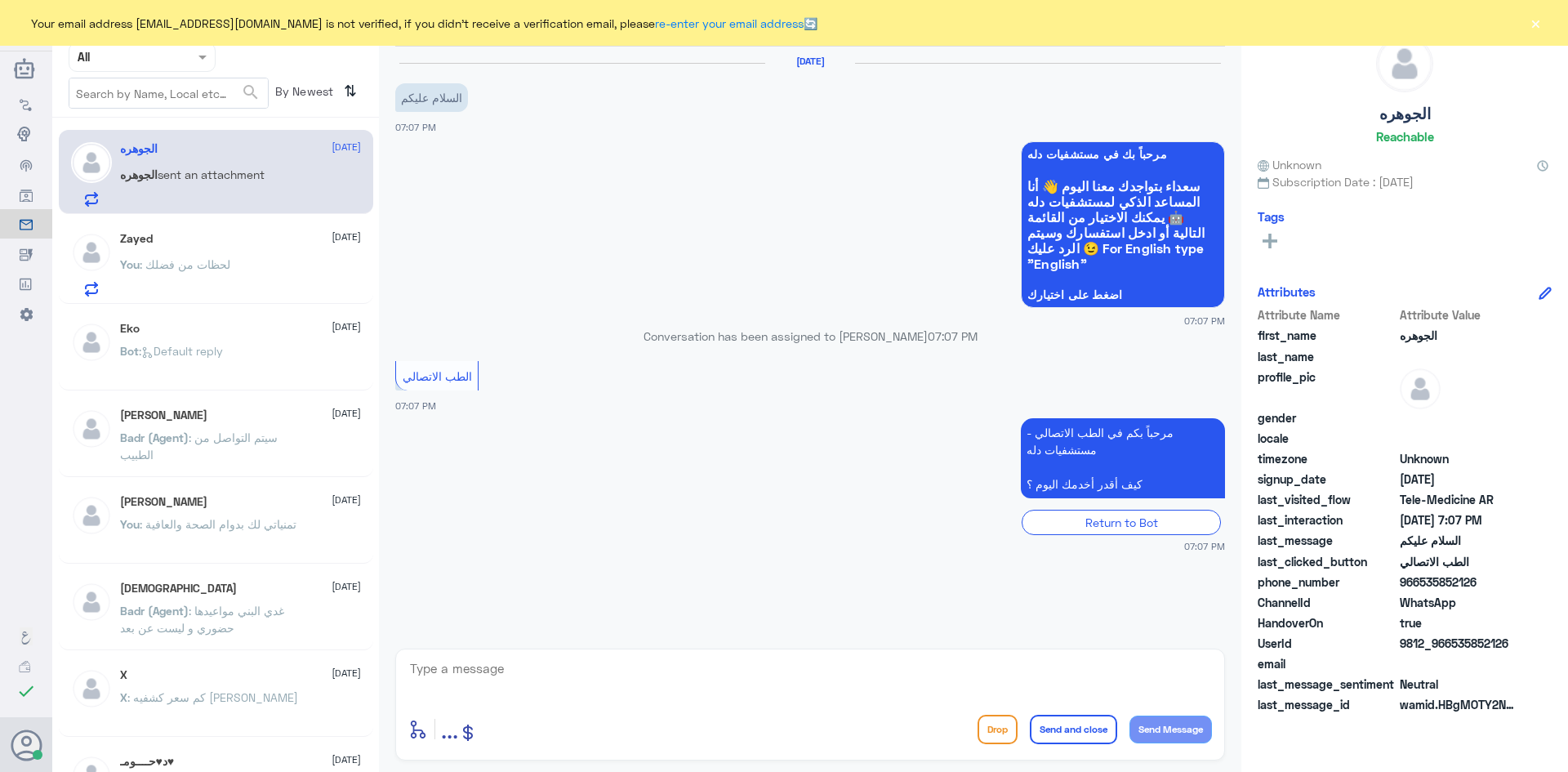
click at [641, 684] on textarea at bounding box center [810, 678] width 804 height 40
paste textarea "مرحبا معك عبدالكريم من الطب الاتصالي"
type textarea "مرحبا معك عبدالكريم من الطب الاتصالي"
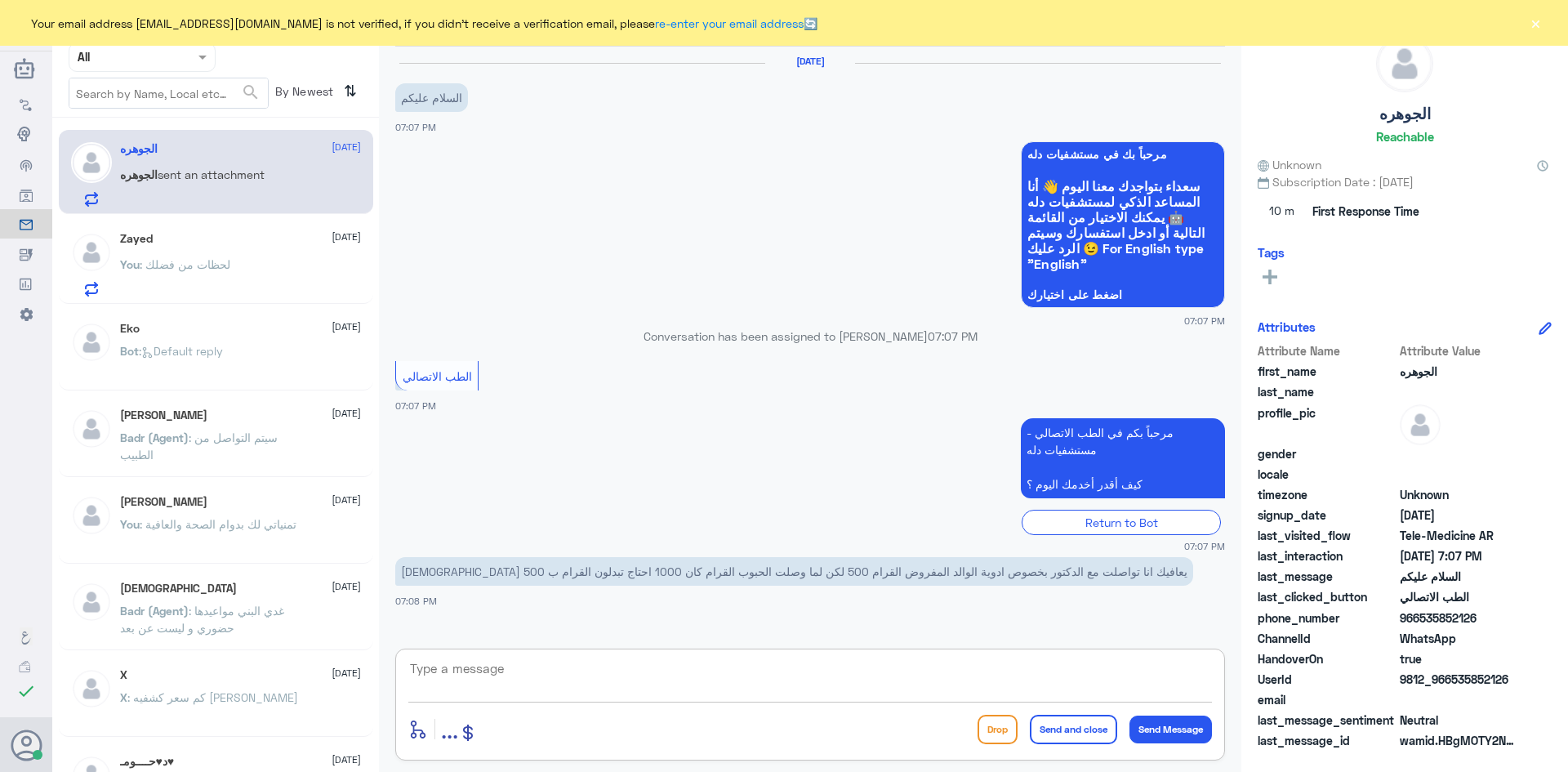
scroll to position [46, 0]
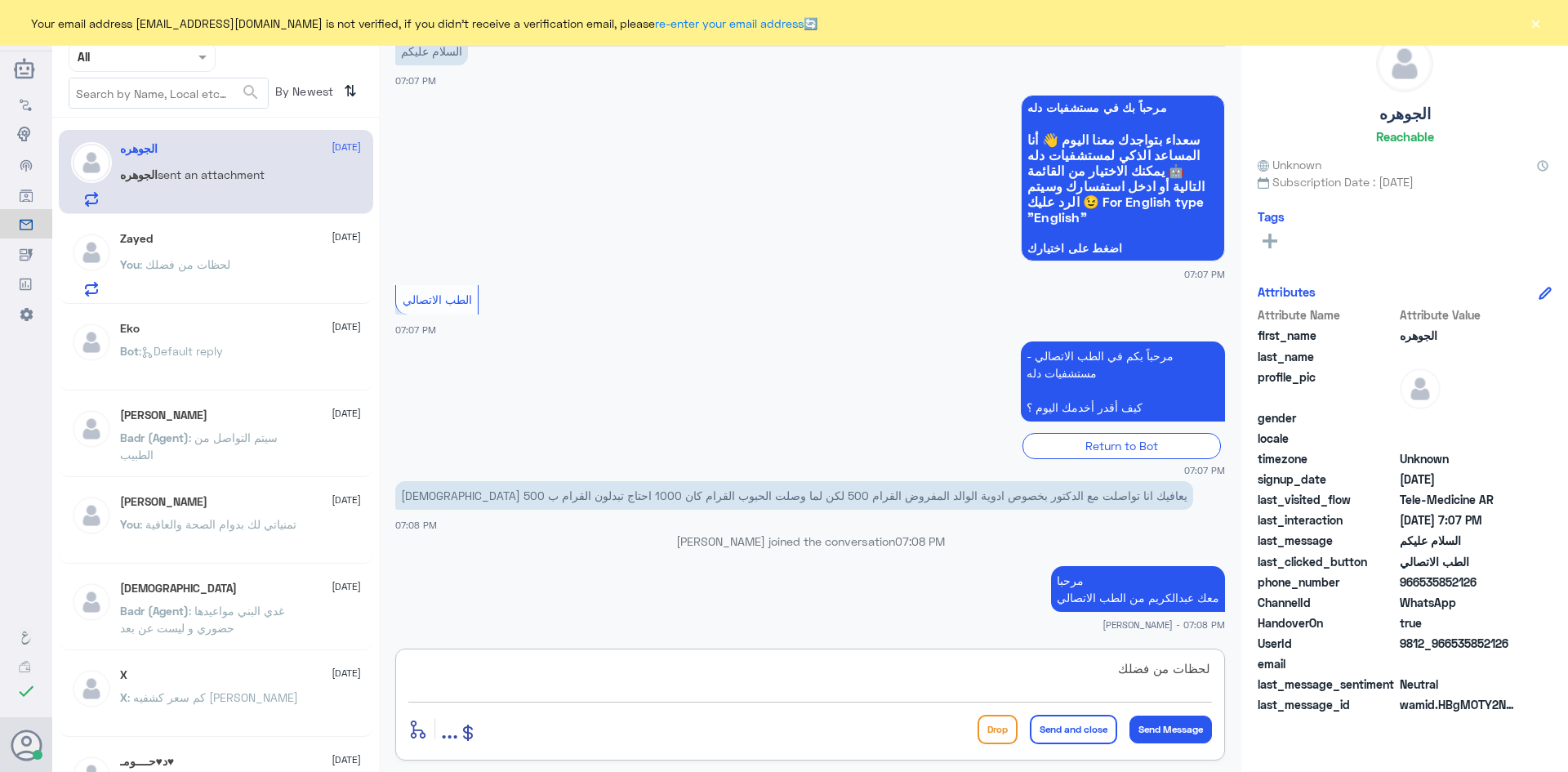
type textarea "لحظات من فضلك"
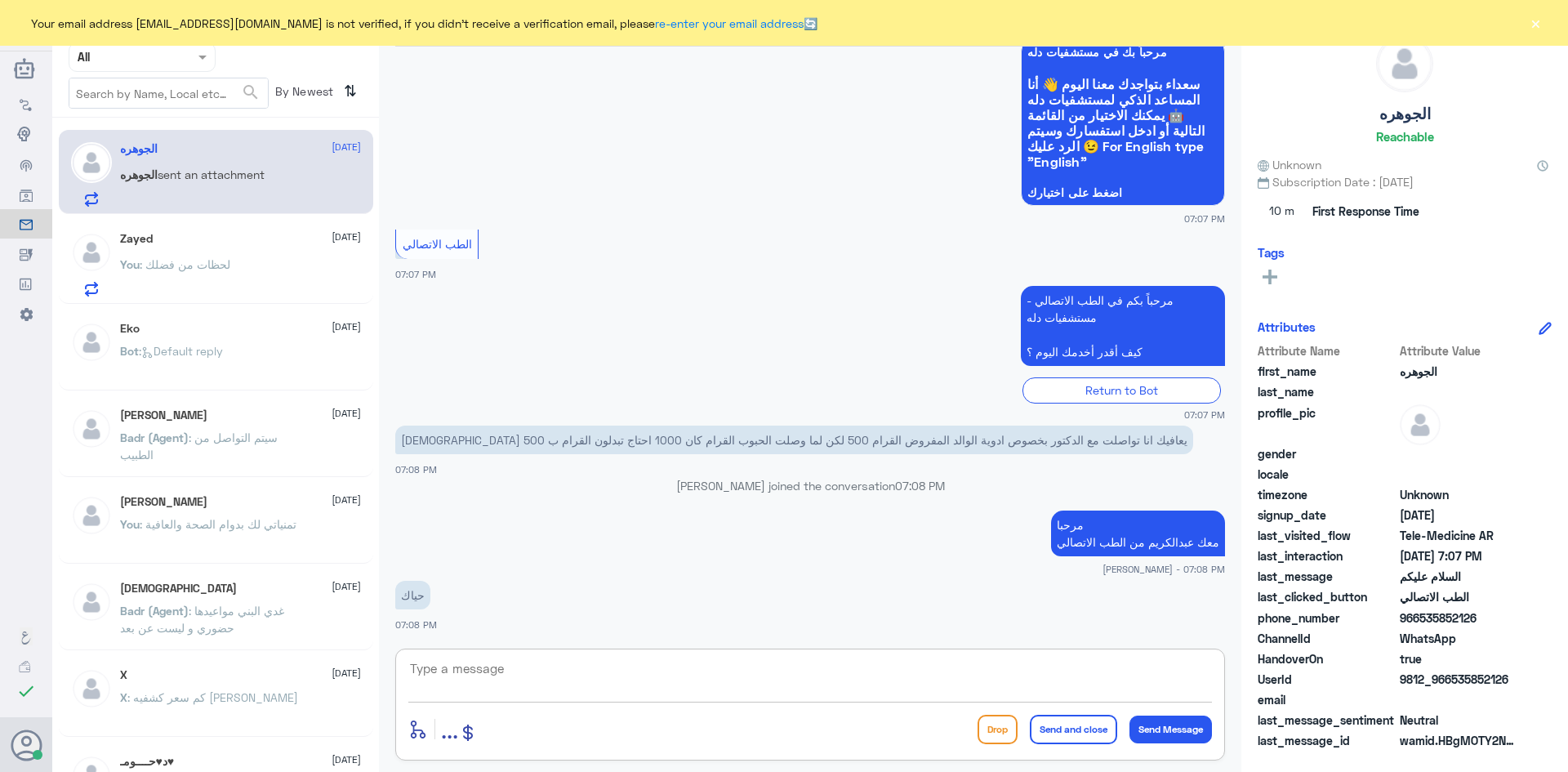
scroll to position [155, 0]
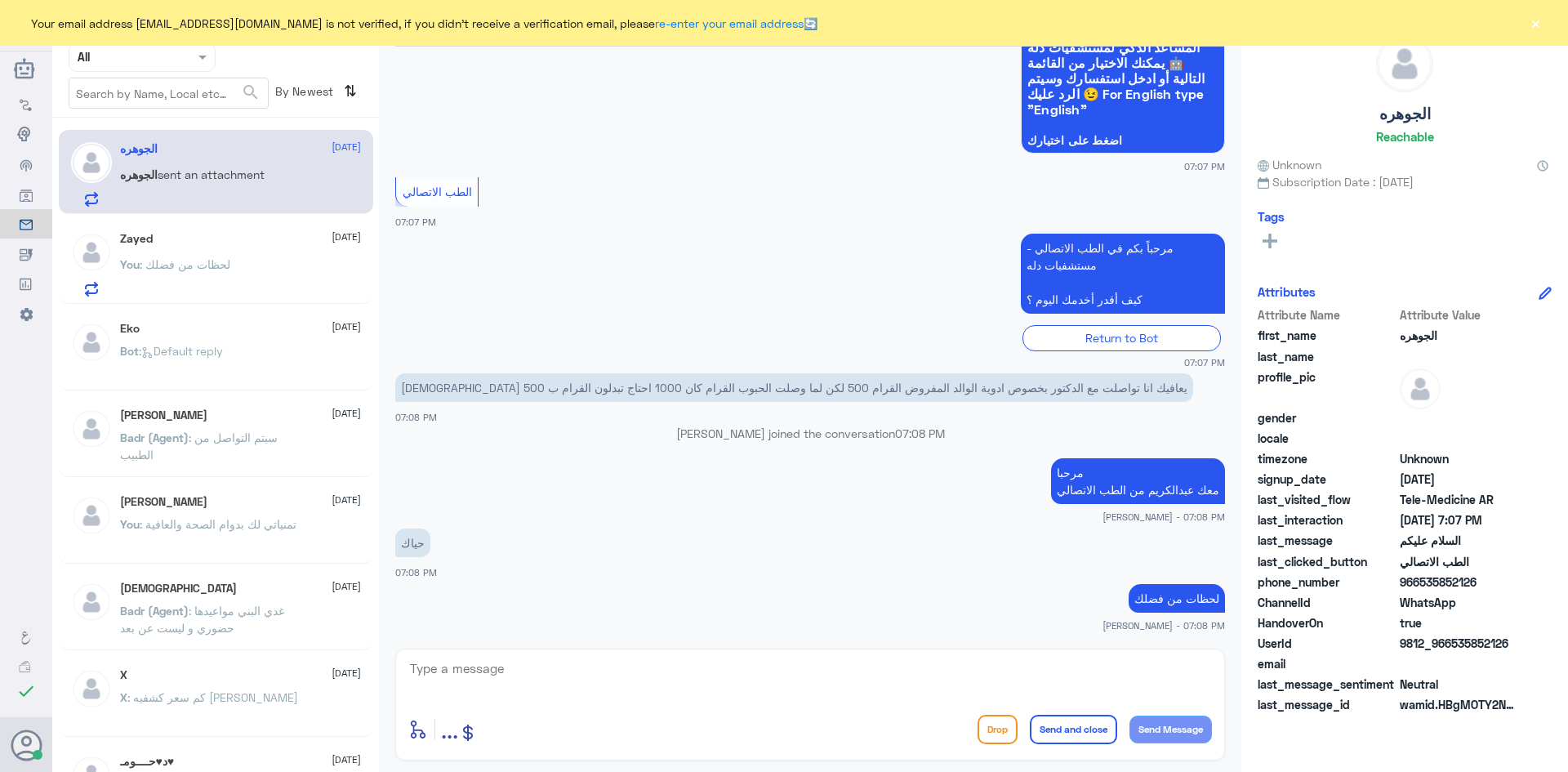
drag, startPoint x: 1510, startPoint y: 641, endPoint x: 1453, endPoint y: 641, distance: 57.0
click at [1453, 641] on span "9812_966535852126" at bounding box center [1460, 644] width 119 height 17
copy span "535852126"
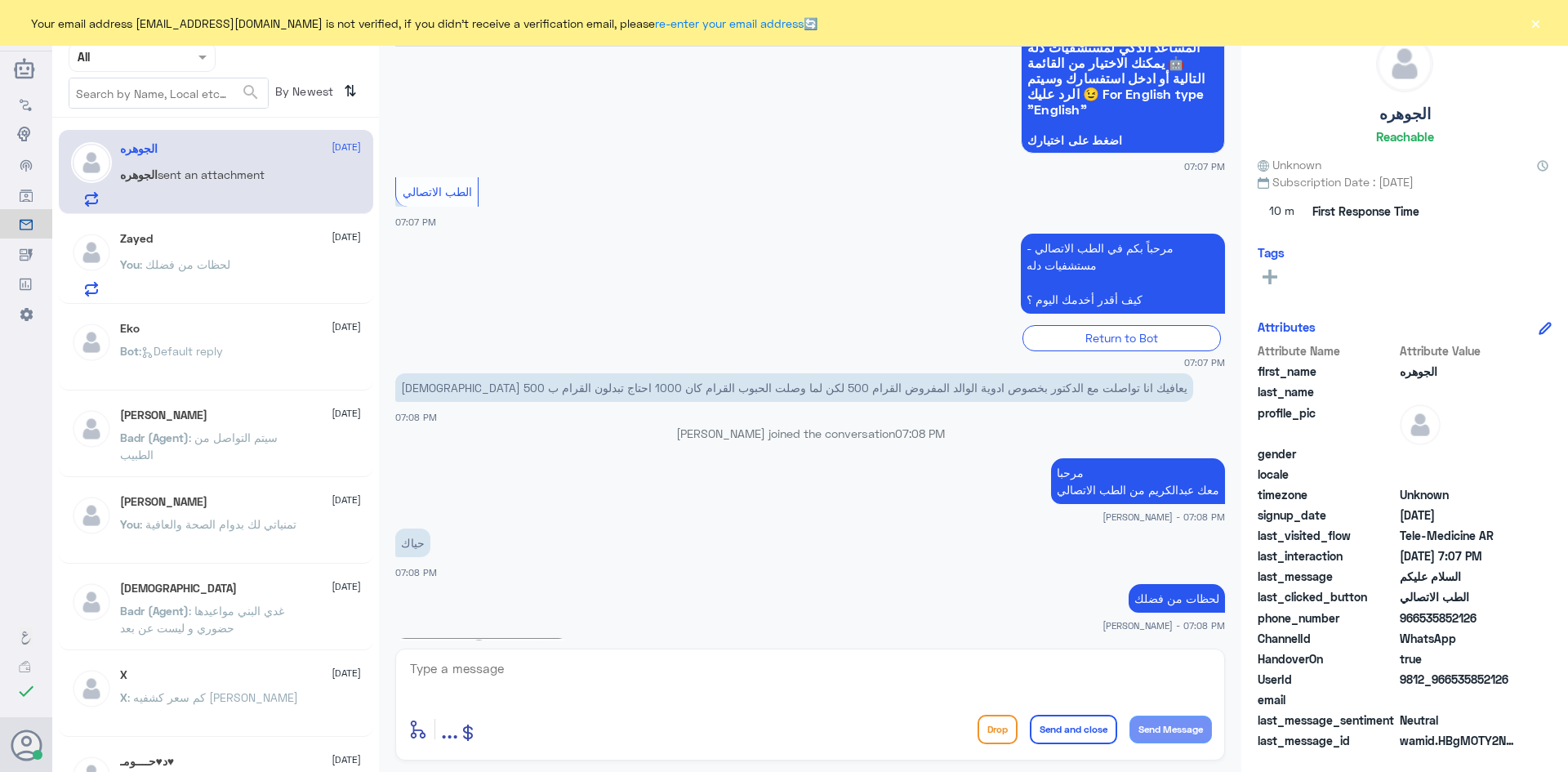
scroll to position [436, 0]
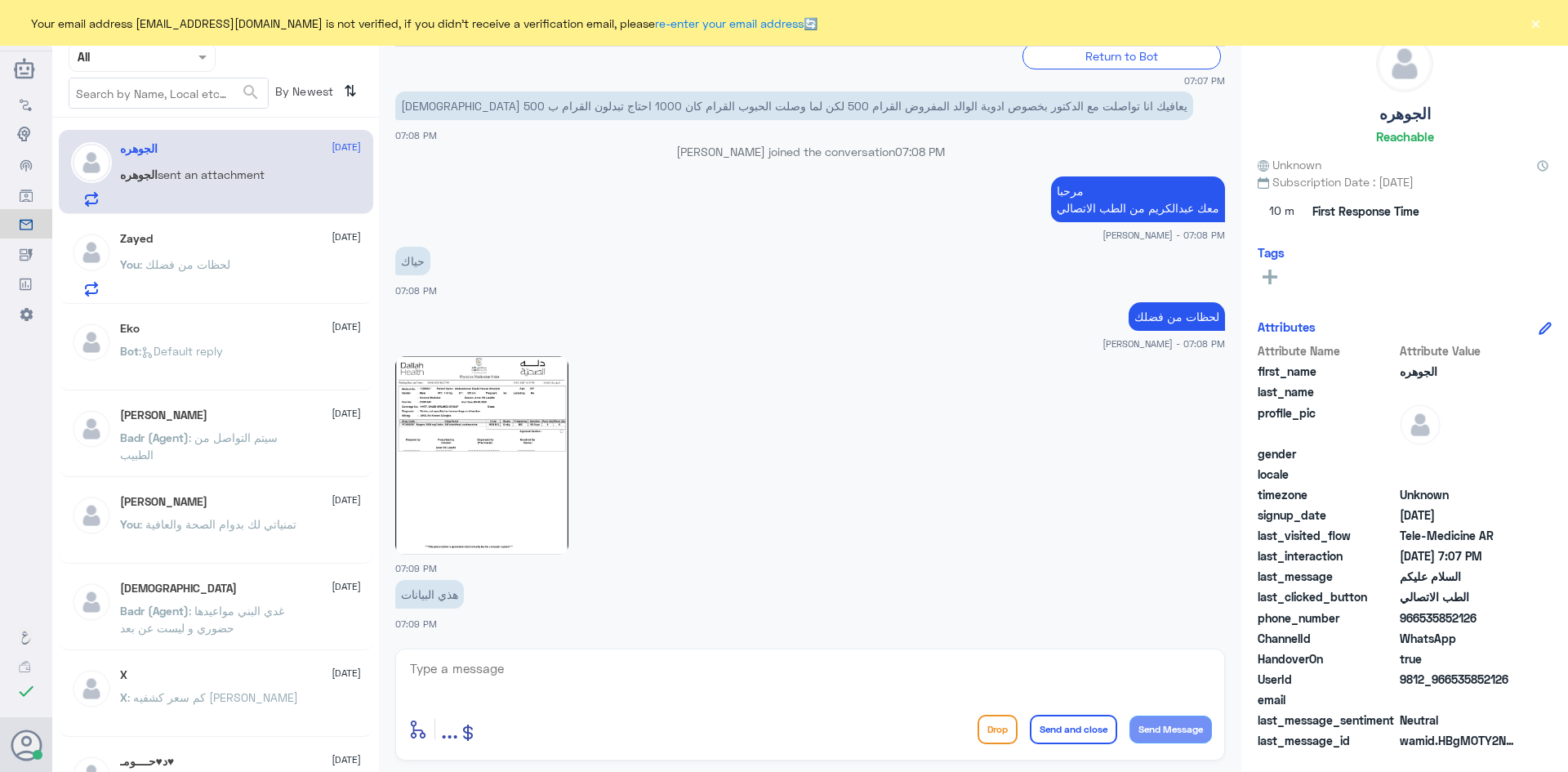
click at [525, 428] on img at bounding box center [482, 455] width 174 height 198
click at [492, 686] on textarea at bounding box center [810, 678] width 804 height 40
type textarea "تم التواصل مع الطبيب وراح يتواصل معاك"
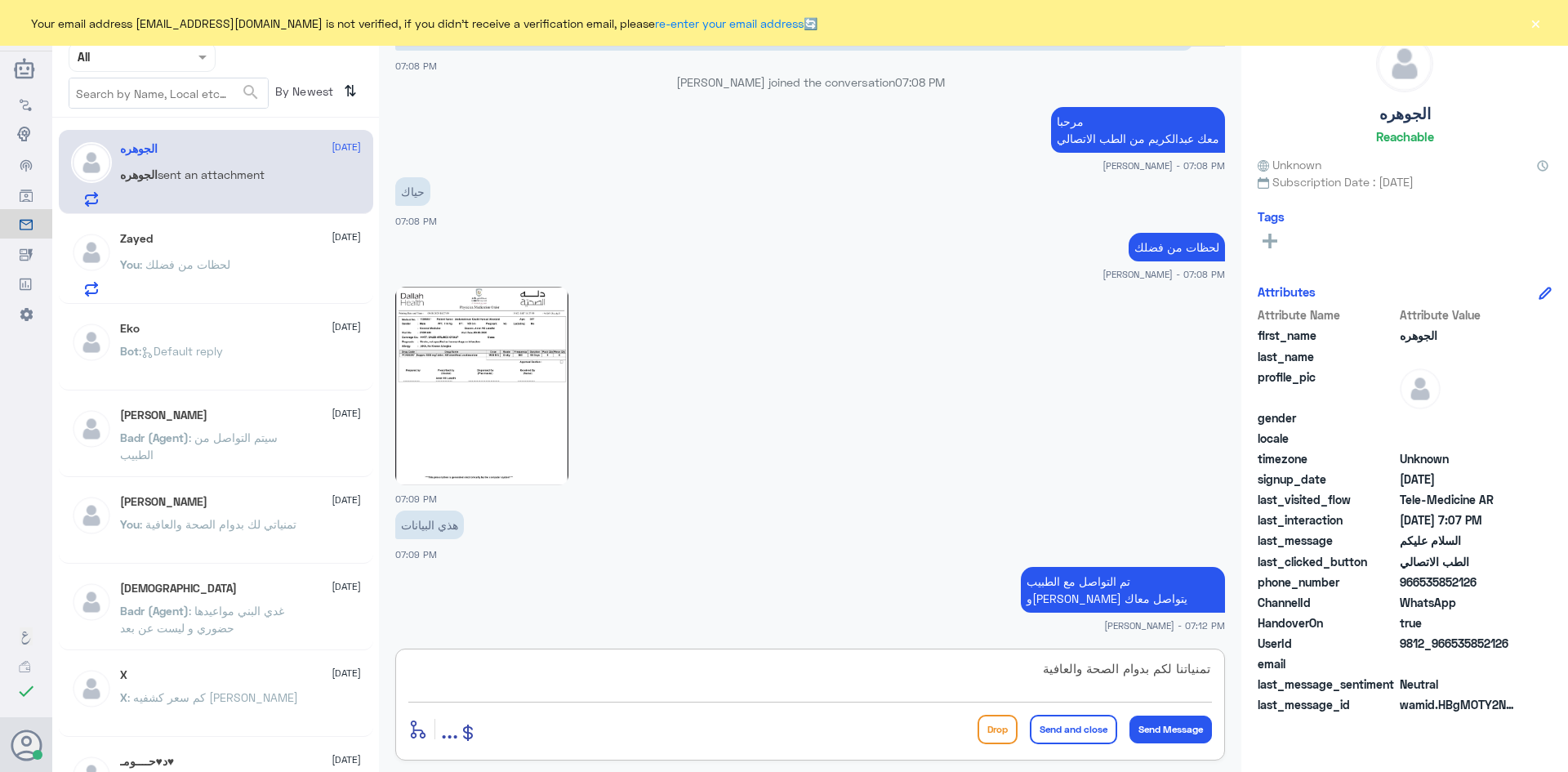
type textarea "تمنياتنا لكم بدوام الصحة والعافية"
click at [1076, 726] on button "Send and close" at bounding box center [1074, 729] width 88 height 29
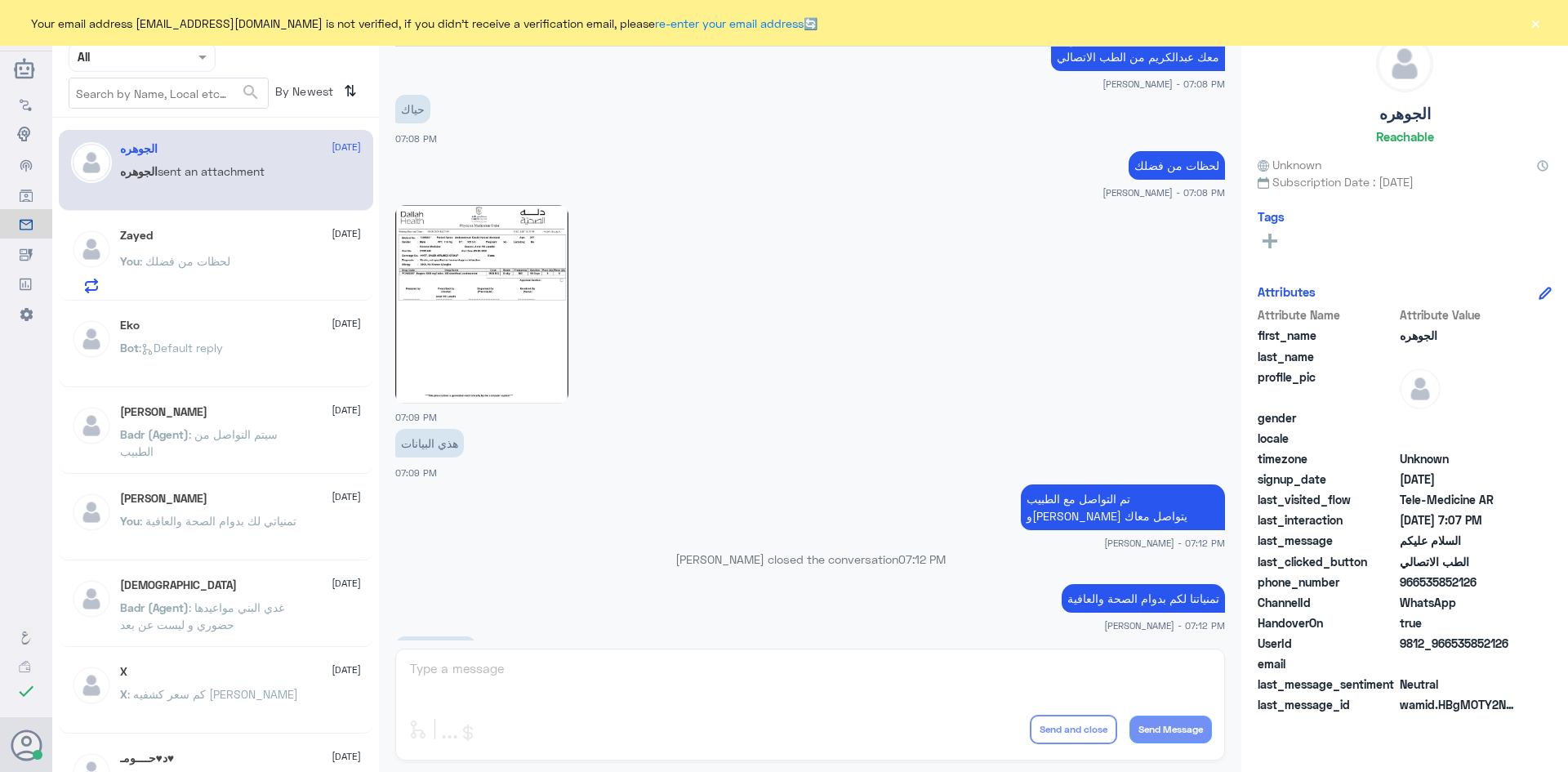
scroll to position [806, 0]
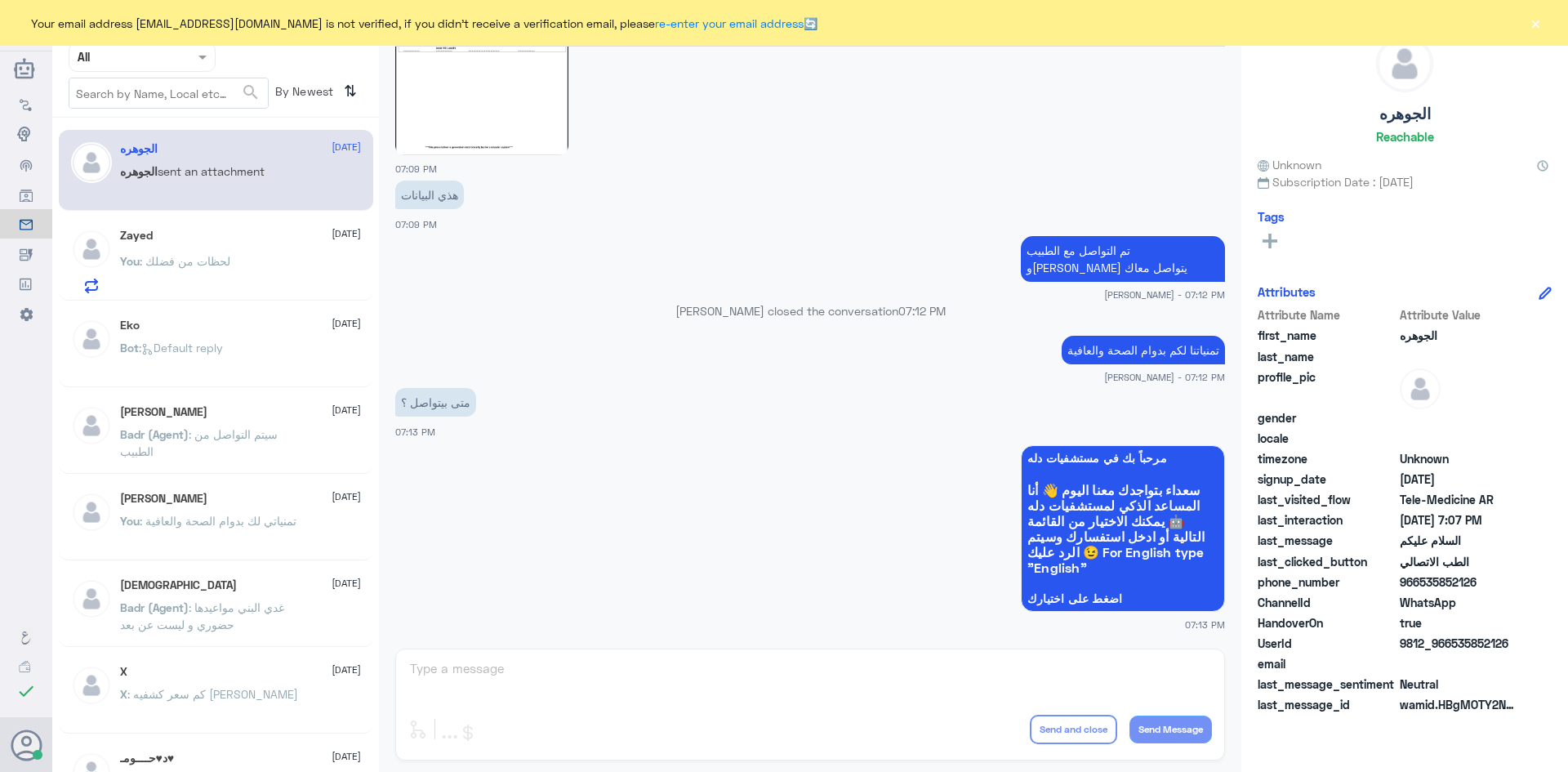
click at [240, 268] on div "You : لحظات من فضلك" at bounding box center [240, 275] width 241 height 37
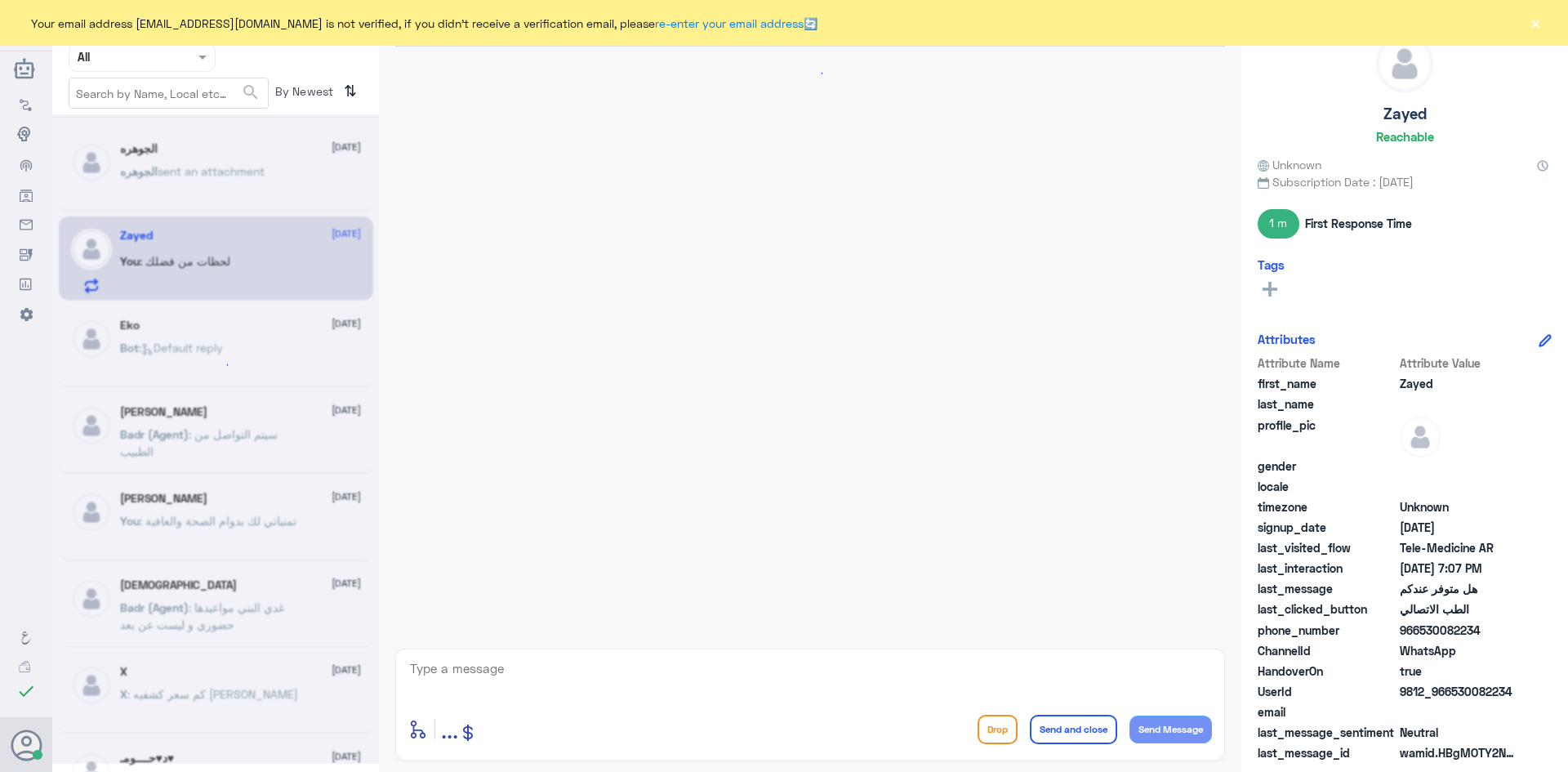
scroll to position [284, 0]
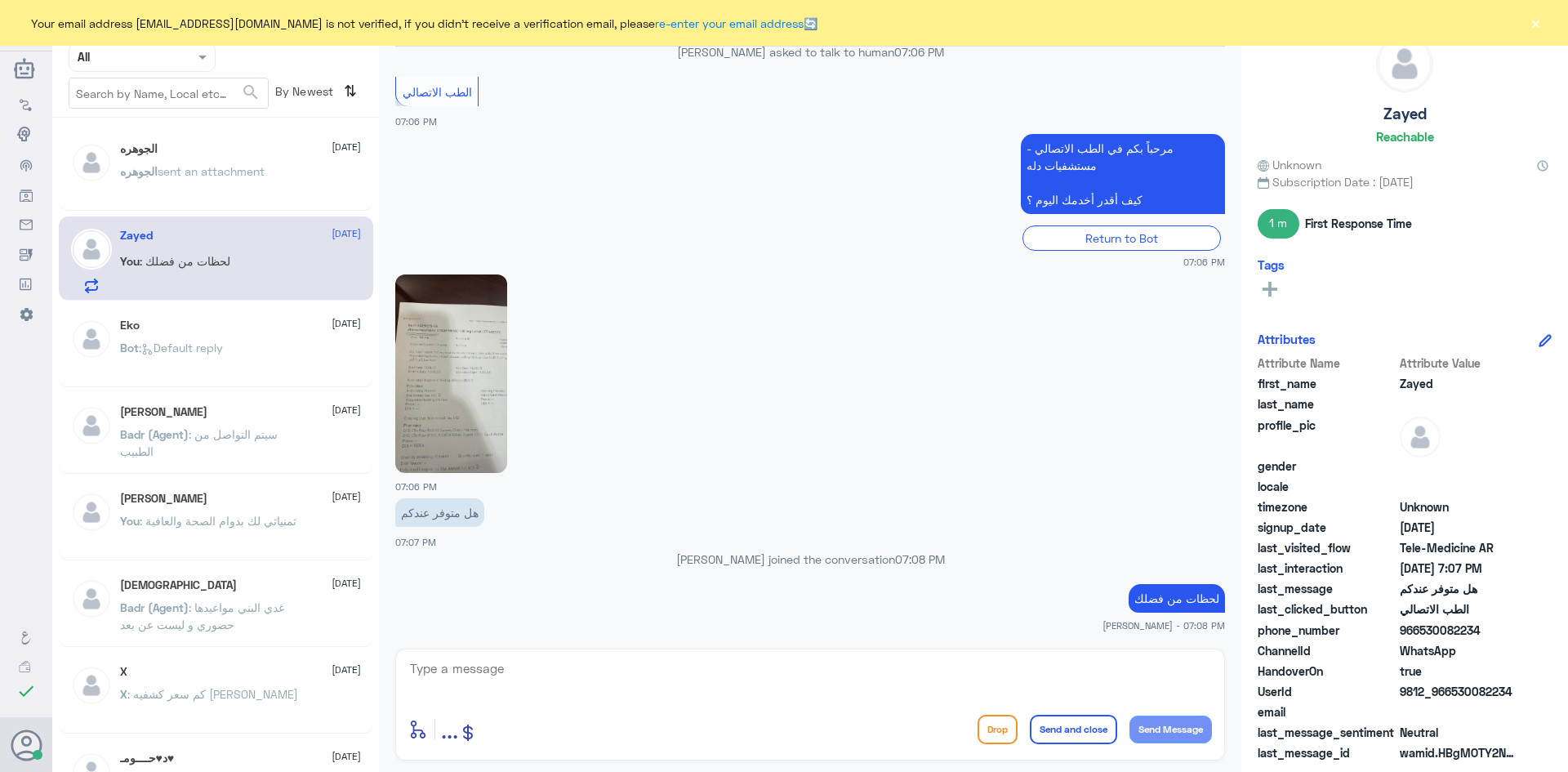
click at [608, 672] on textarea at bounding box center [810, 678] width 804 height 40
click at [750, 676] on textarea at bounding box center [810, 678] width 804 height 40
click at [732, 677] on textarea at bounding box center [810, 678] width 804 height 40
click at [937, 665] on textarea at bounding box center [810, 678] width 804 height 40
type textarea "اعتذر منك على التأخير"
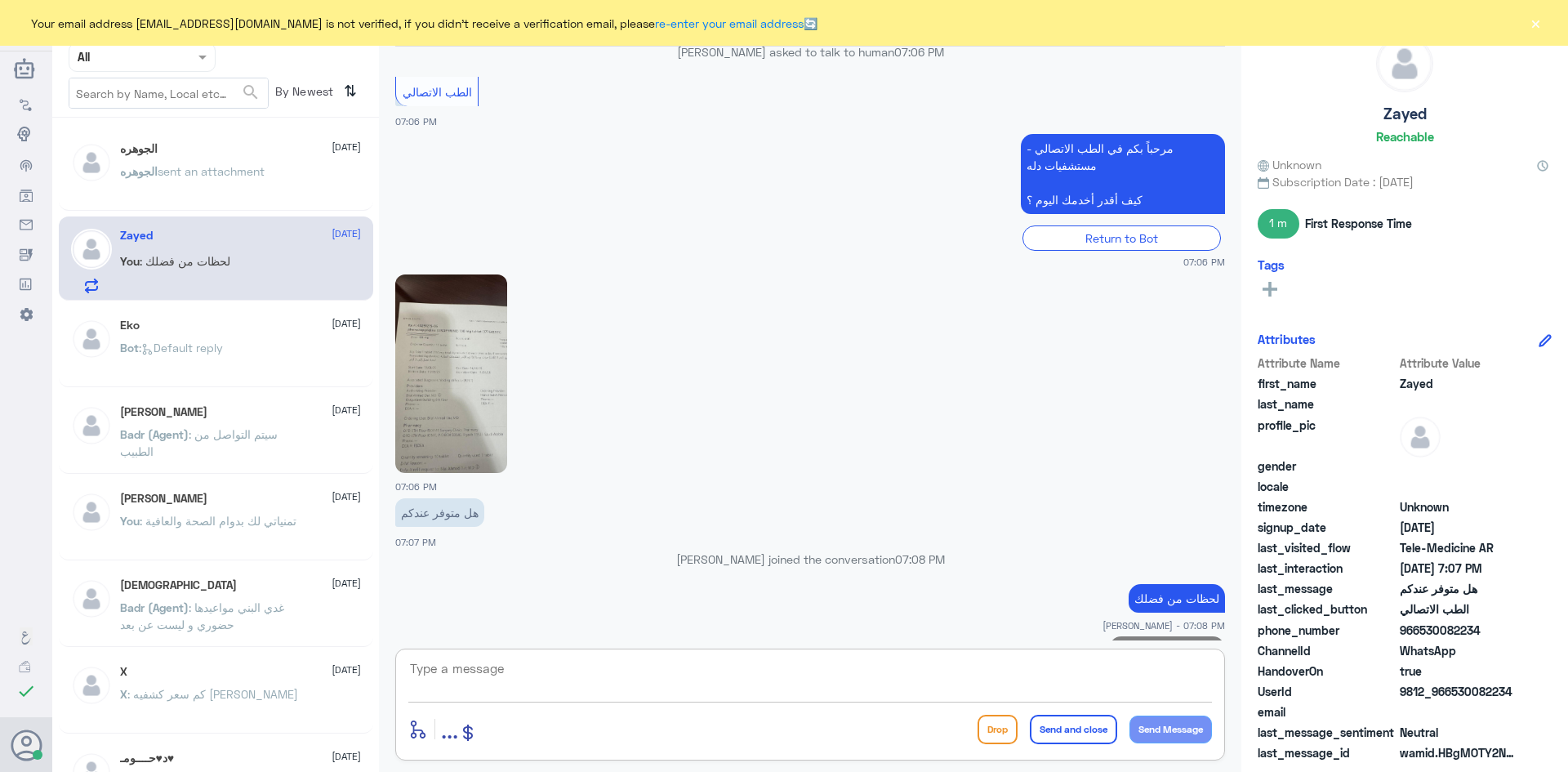
scroll to position [337, 0]
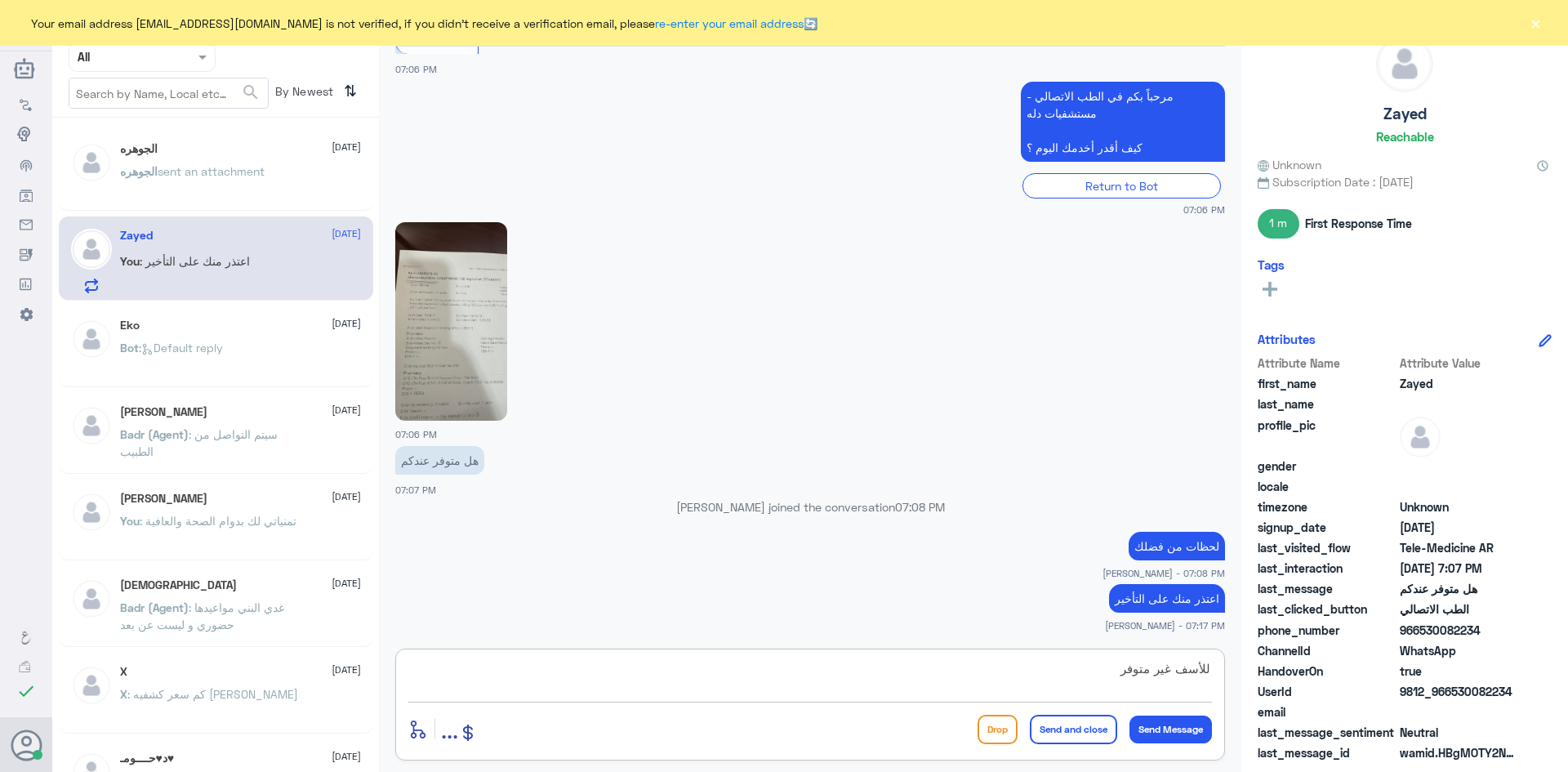
type textarea "للأسف غير متوفر"
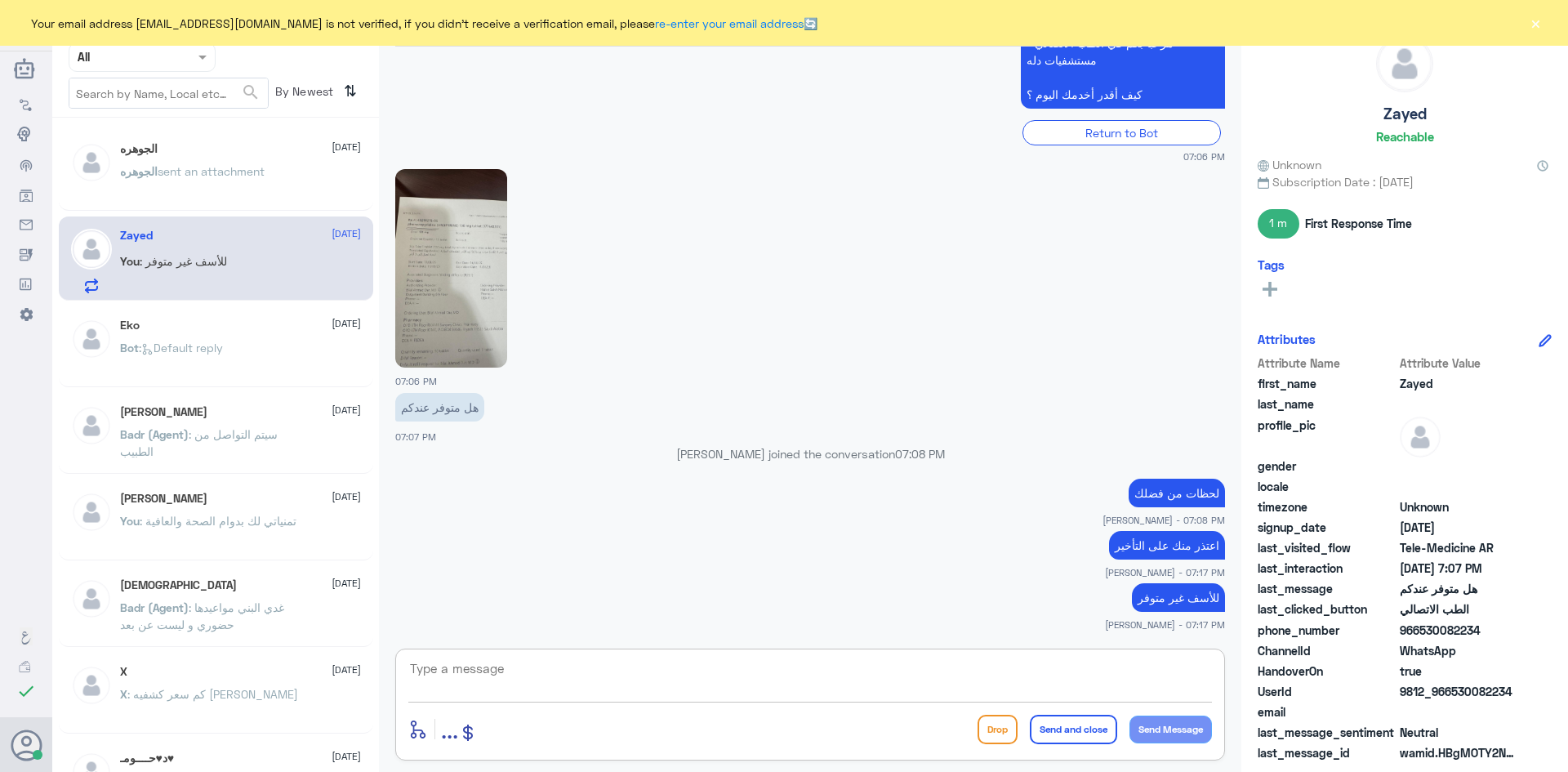
click at [1086, 732] on button "Send and close" at bounding box center [1074, 729] width 88 height 29
click at [1534, 27] on button "×" at bounding box center [1535, 23] width 16 height 16
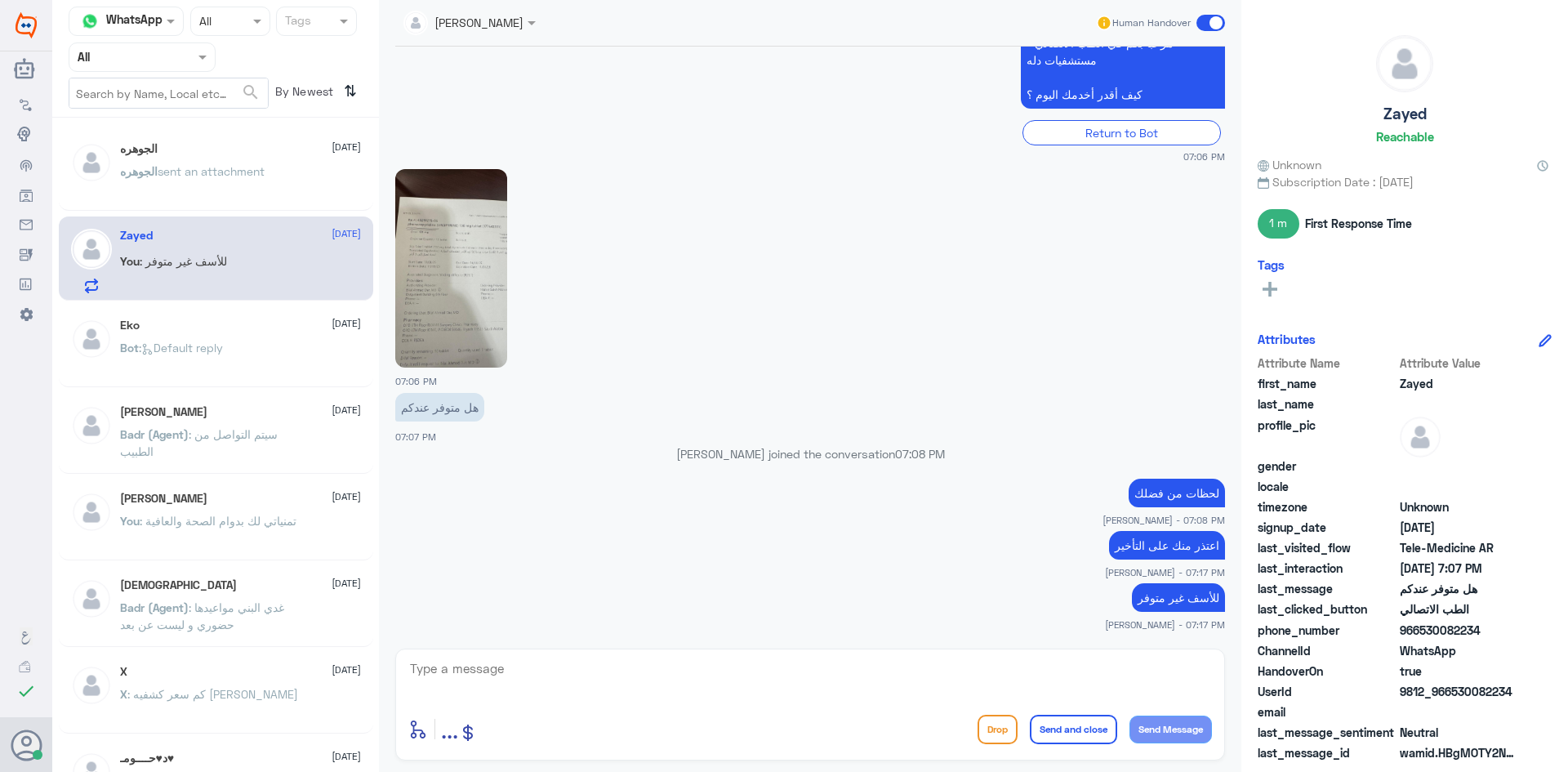
click at [1209, 25] on span at bounding box center [1210, 23] width 28 height 16
click at [0, 0] on input "checkbox" at bounding box center [0, 0] width 0 height 0
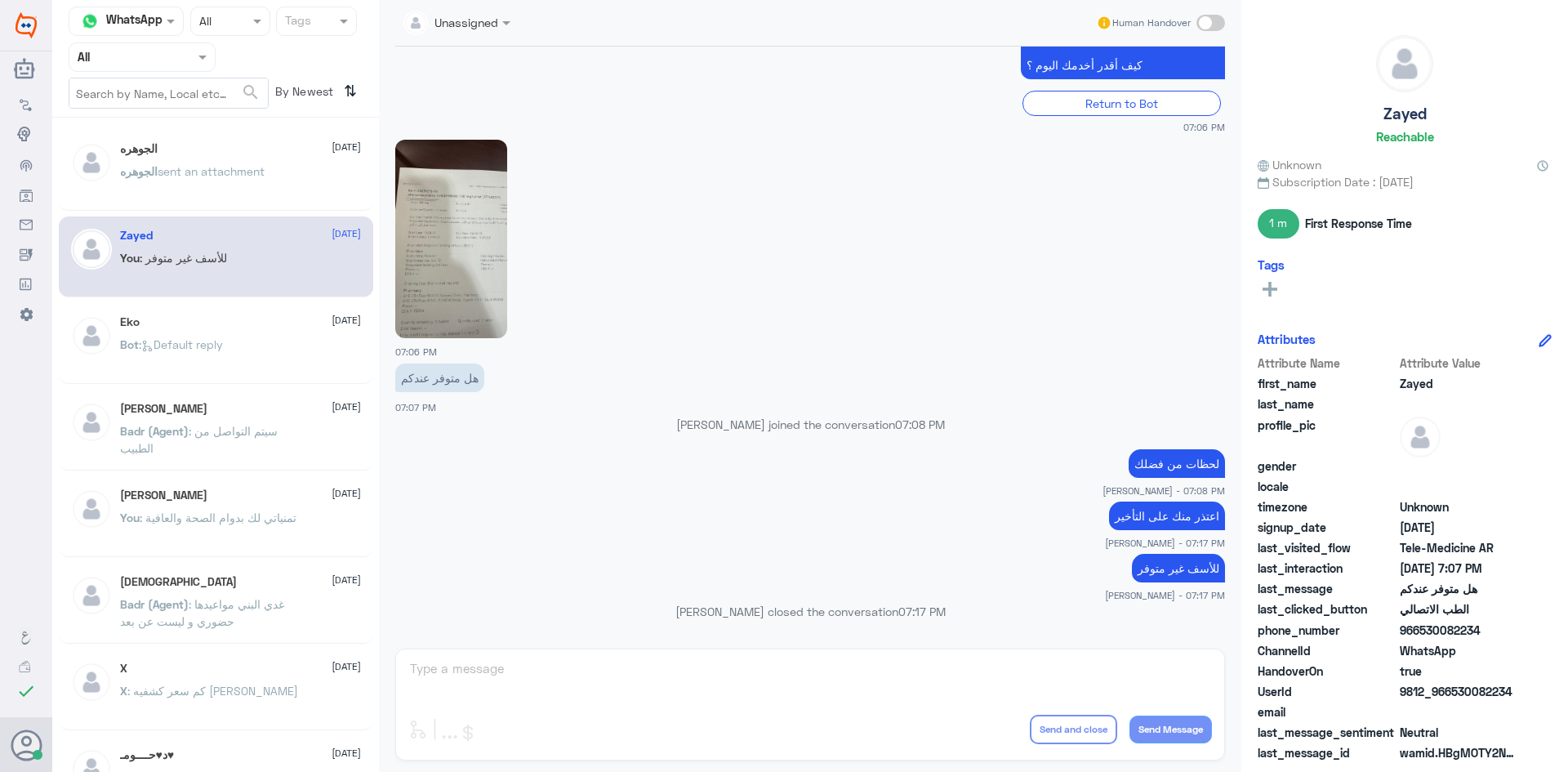
click at [246, 165] on span "sent an attachment" at bounding box center [210, 171] width 107 height 14
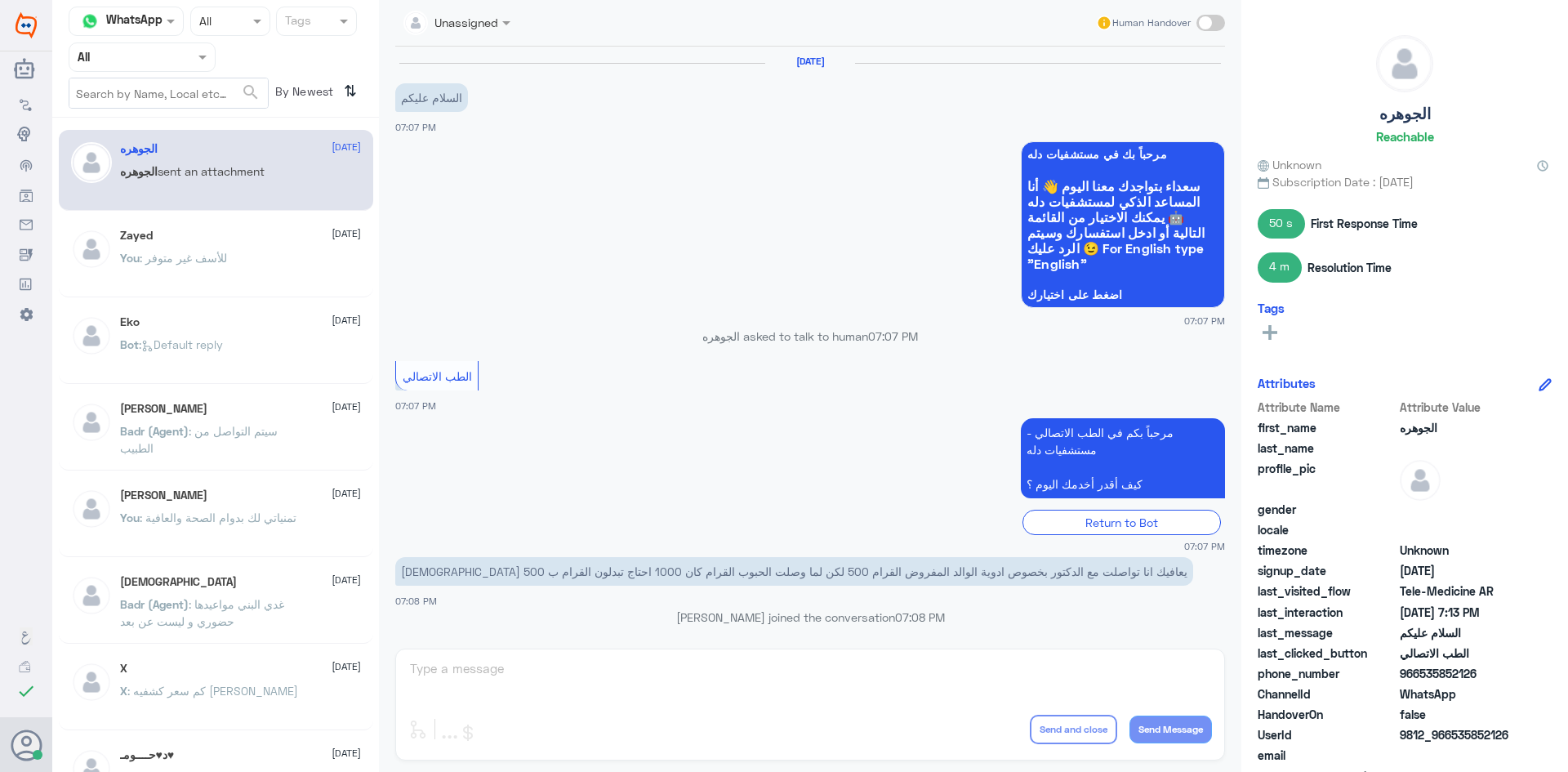
scroll to position [865, 0]
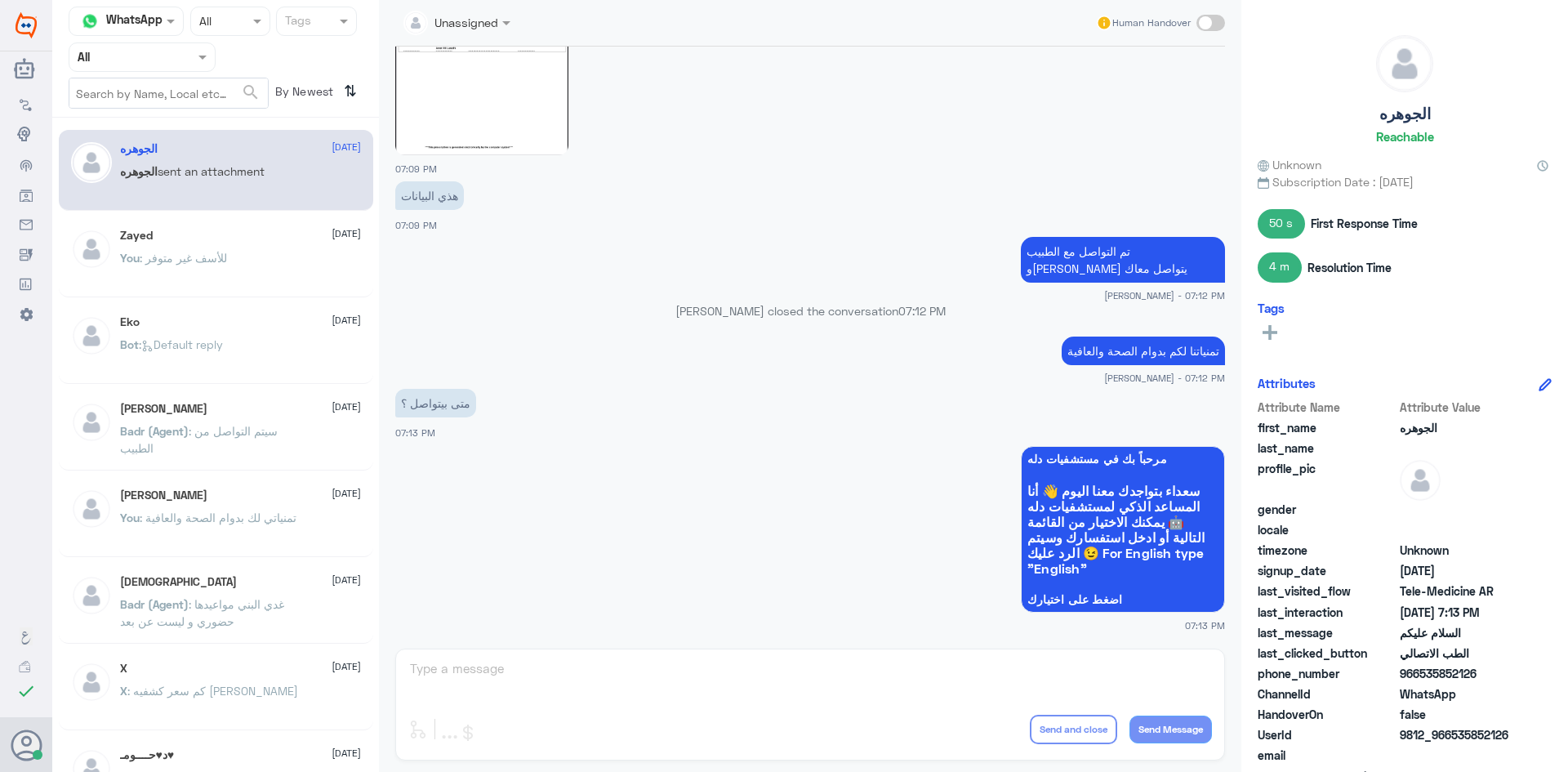
click at [201, 61] on span at bounding box center [205, 57] width 21 height 17
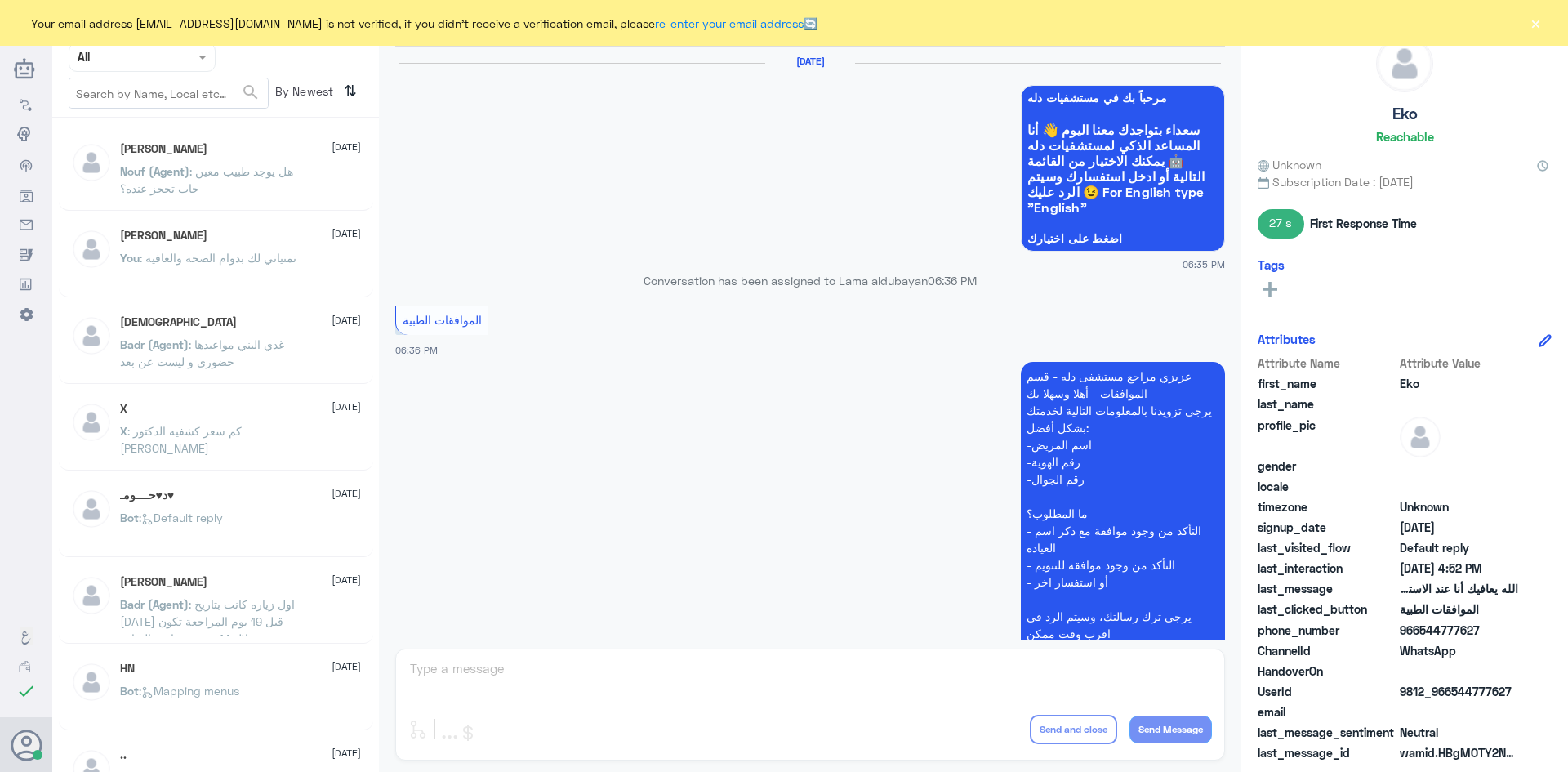
scroll to position [1560, 0]
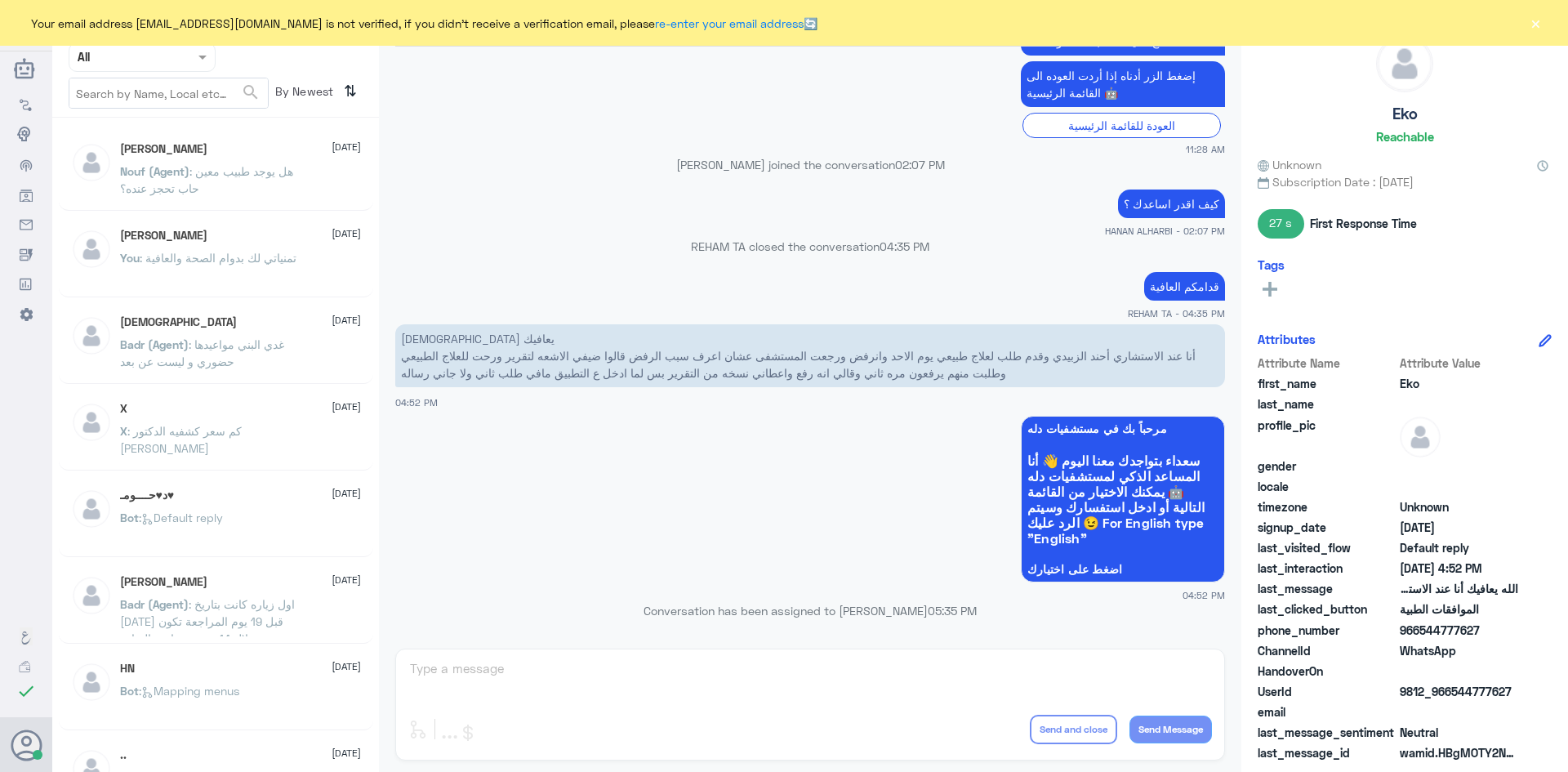
click at [234, 169] on span ": هل يوجد طبيب معين حاب تحجز عنده؟" at bounding box center [207, 179] width 174 height 31
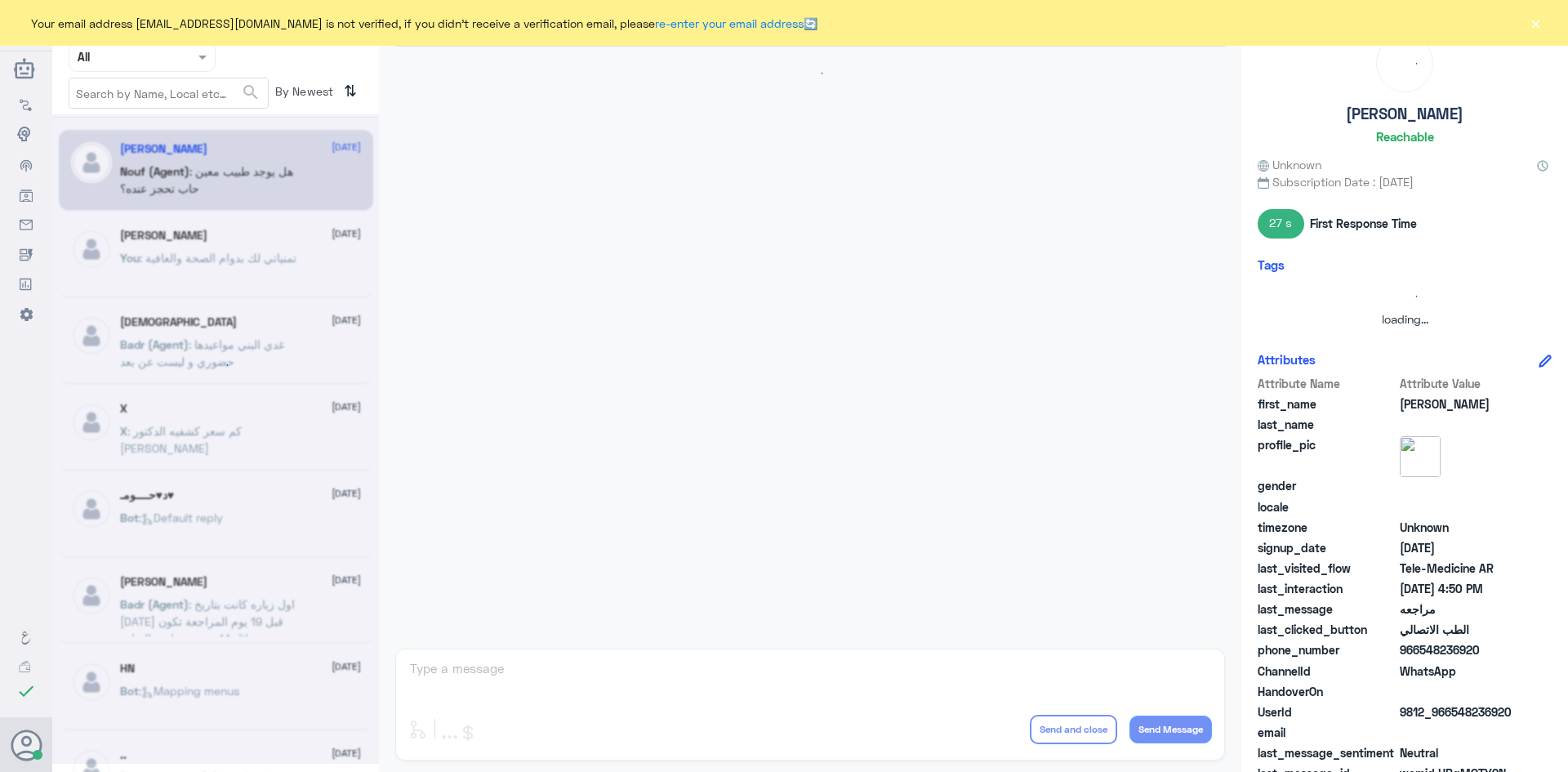
scroll to position [605, 0]
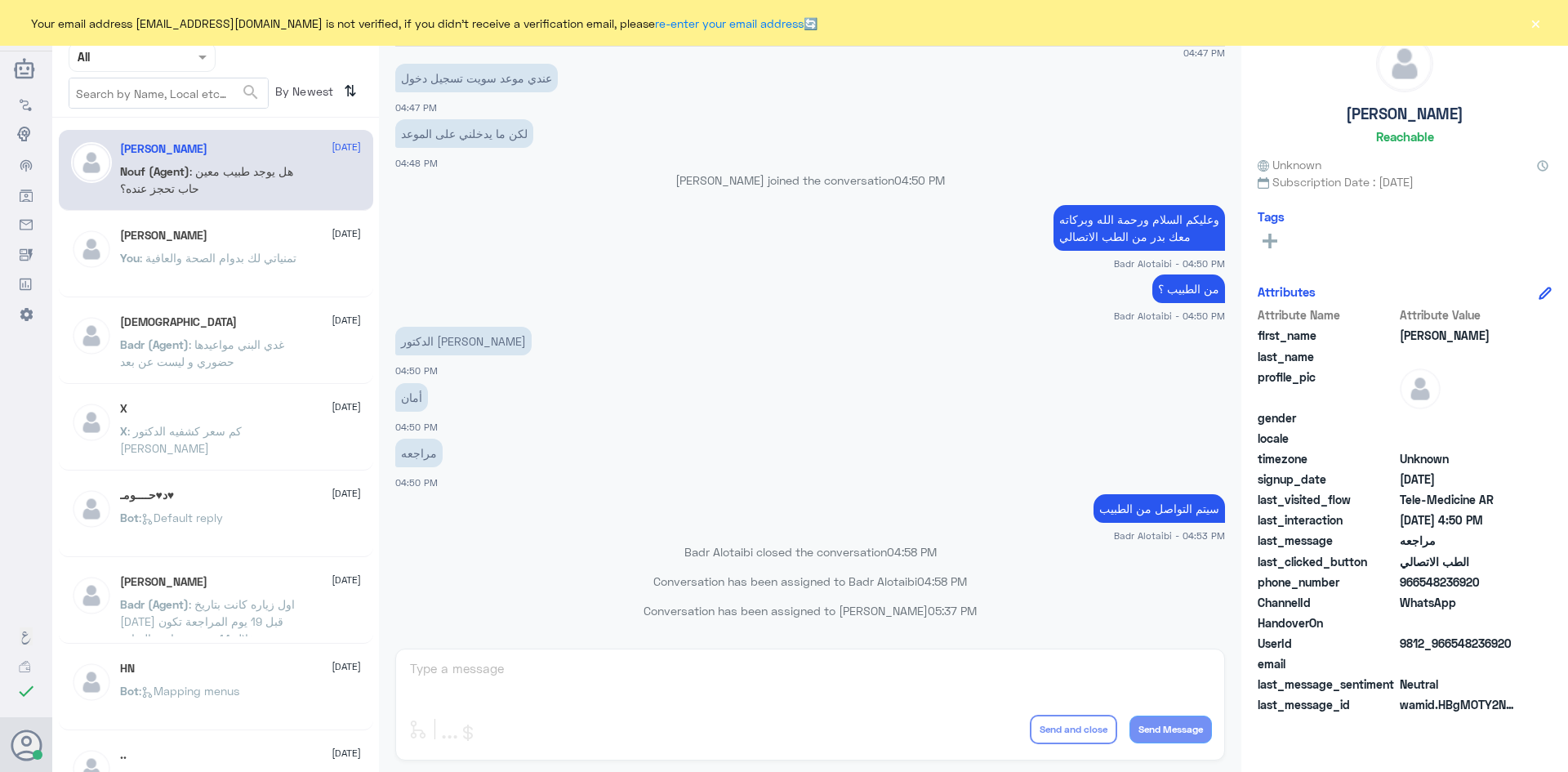
click at [234, 252] on span ": تمنياتي لك بدوام الصحة والعافية" at bounding box center [218, 258] width 157 height 14
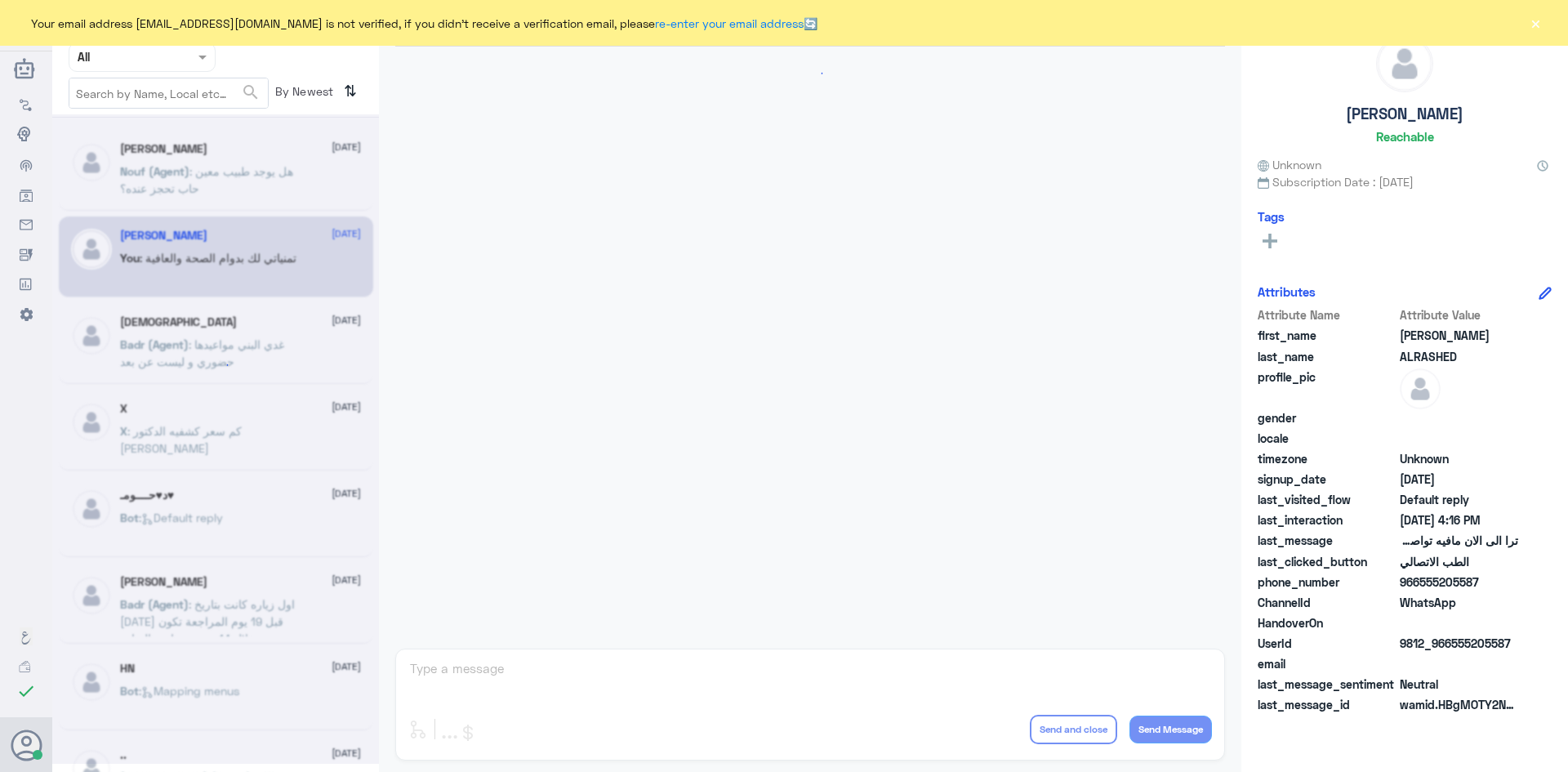
scroll to position [860, 0]
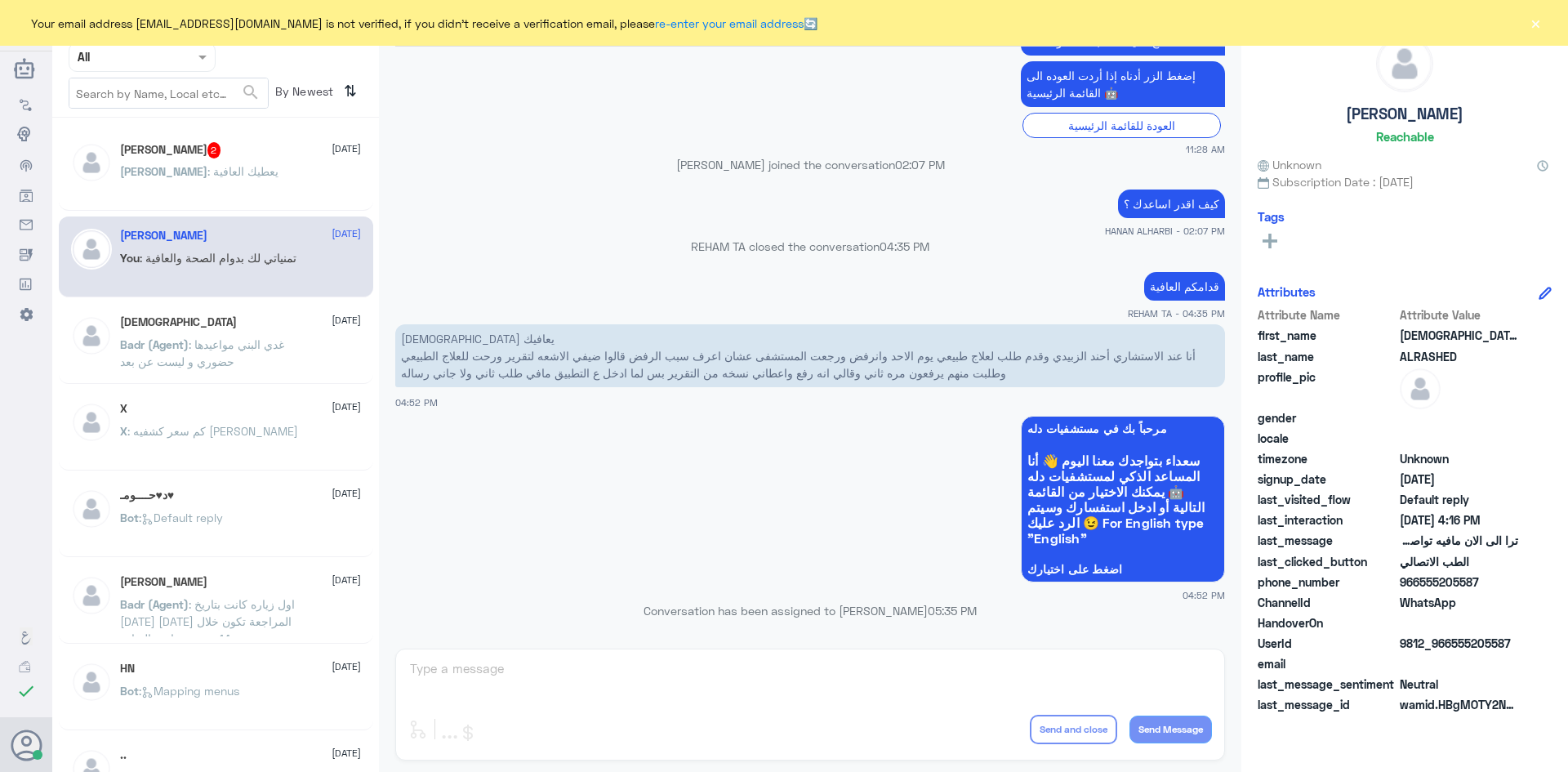
click at [258, 167] on div "[PERSON_NAME] : يعطيك العافية" at bounding box center [240, 185] width 241 height 37
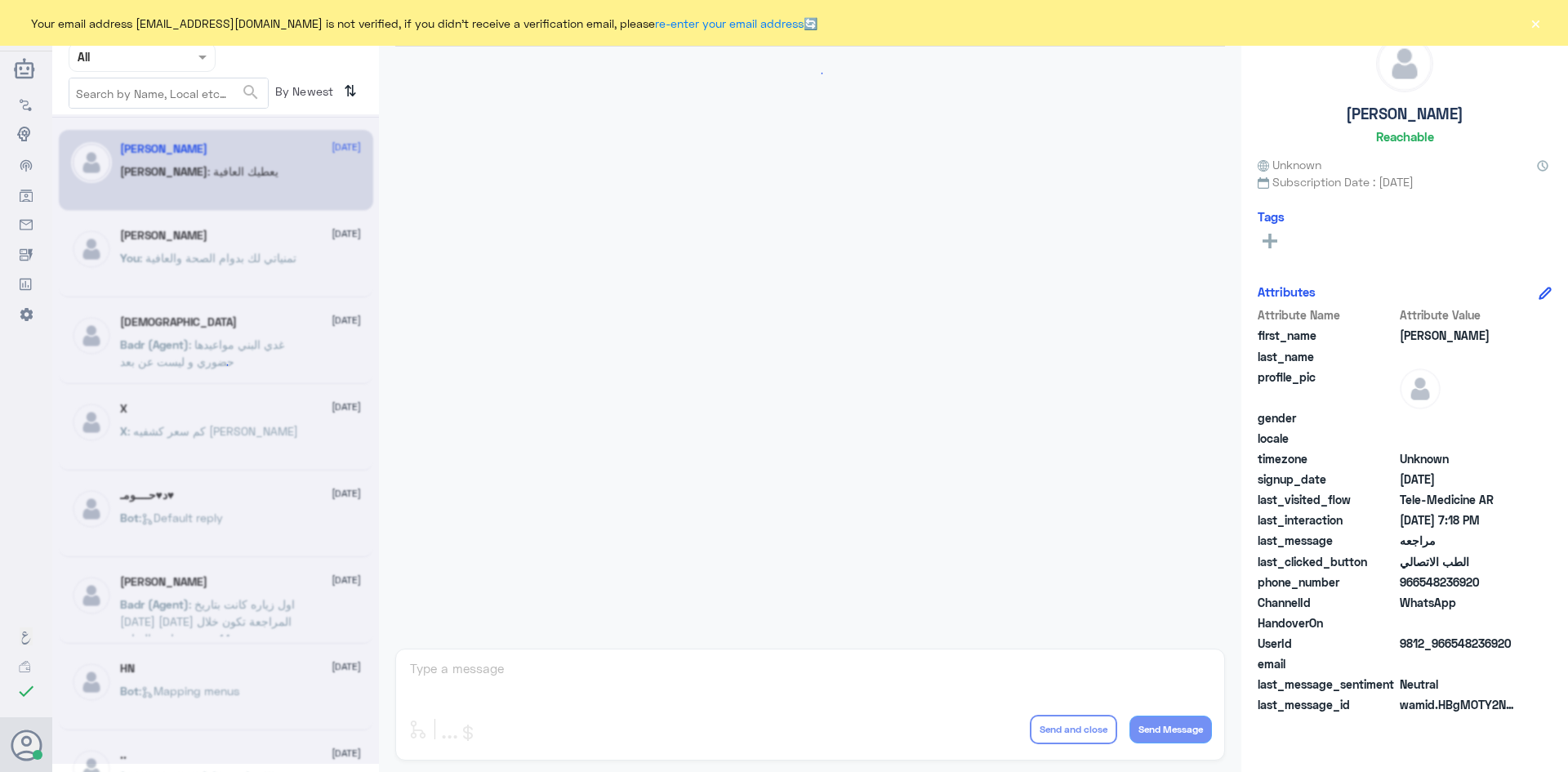
scroll to position [605, 0]
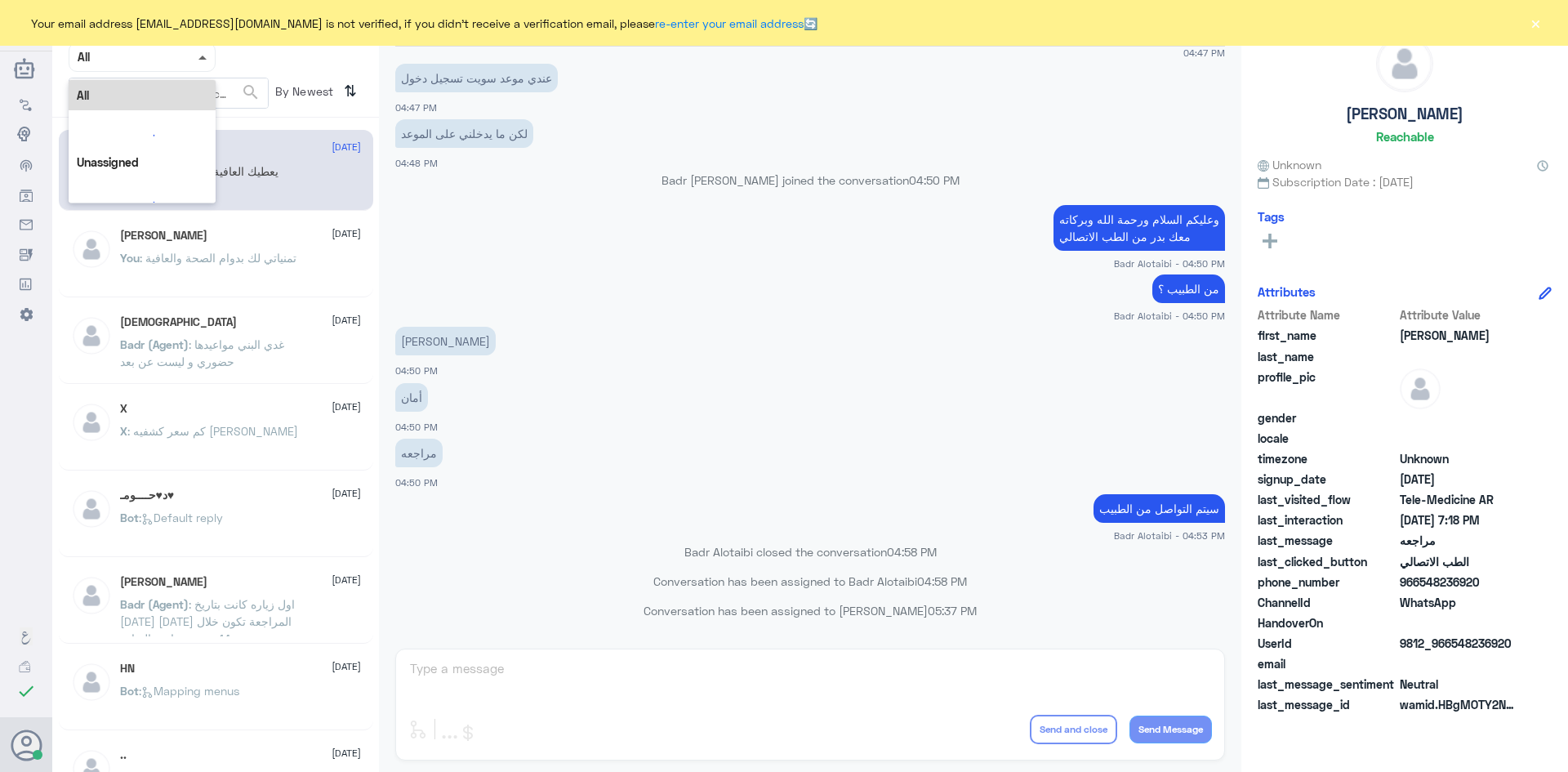
click at [200, 57] on span at bounding box center [202, 58] width 8 height 4
click at [158, 135] on div "Unassigned" at bounding box center [142, 129] width 147 height 38
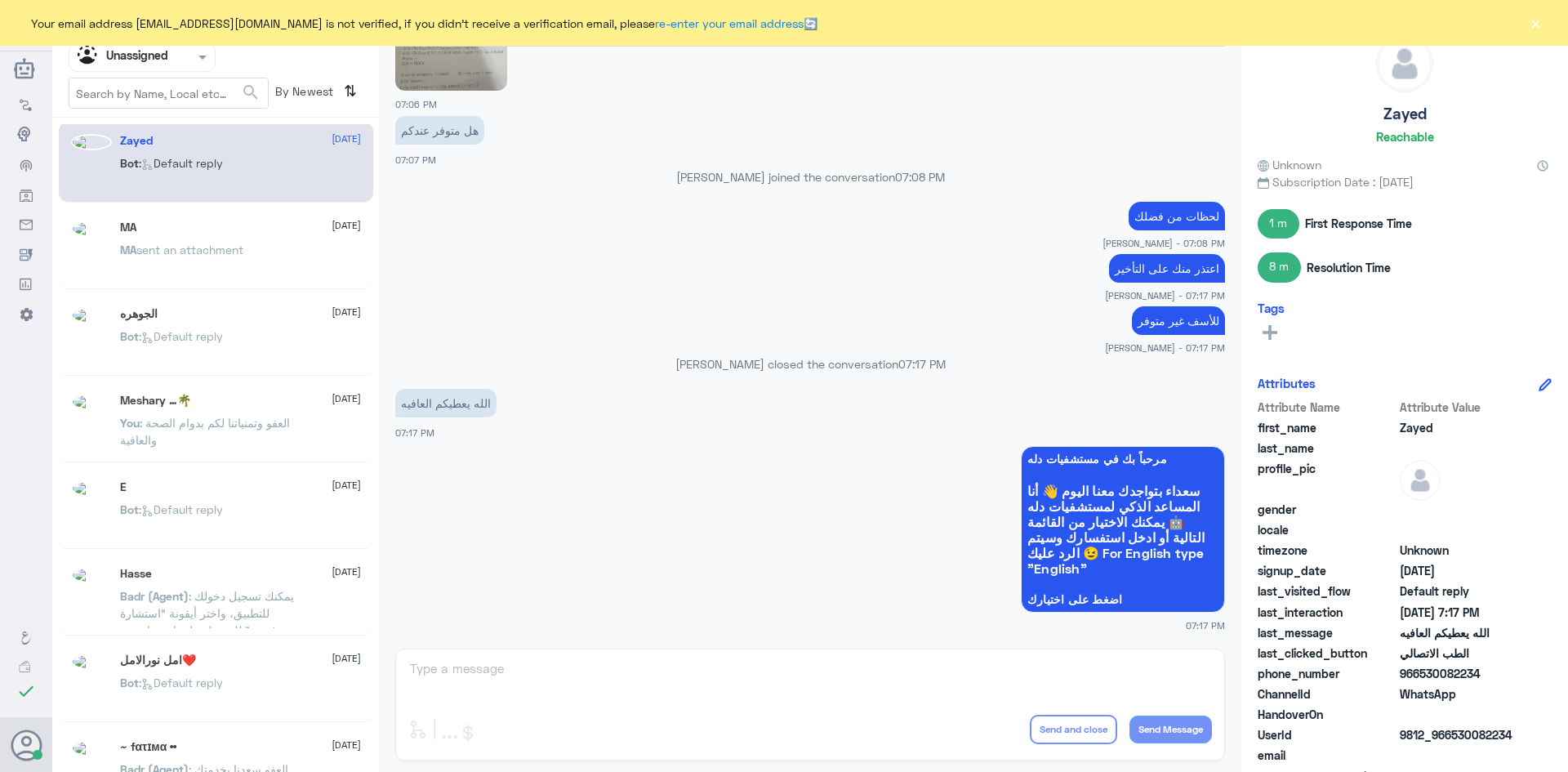
scroll to position [0, 0]
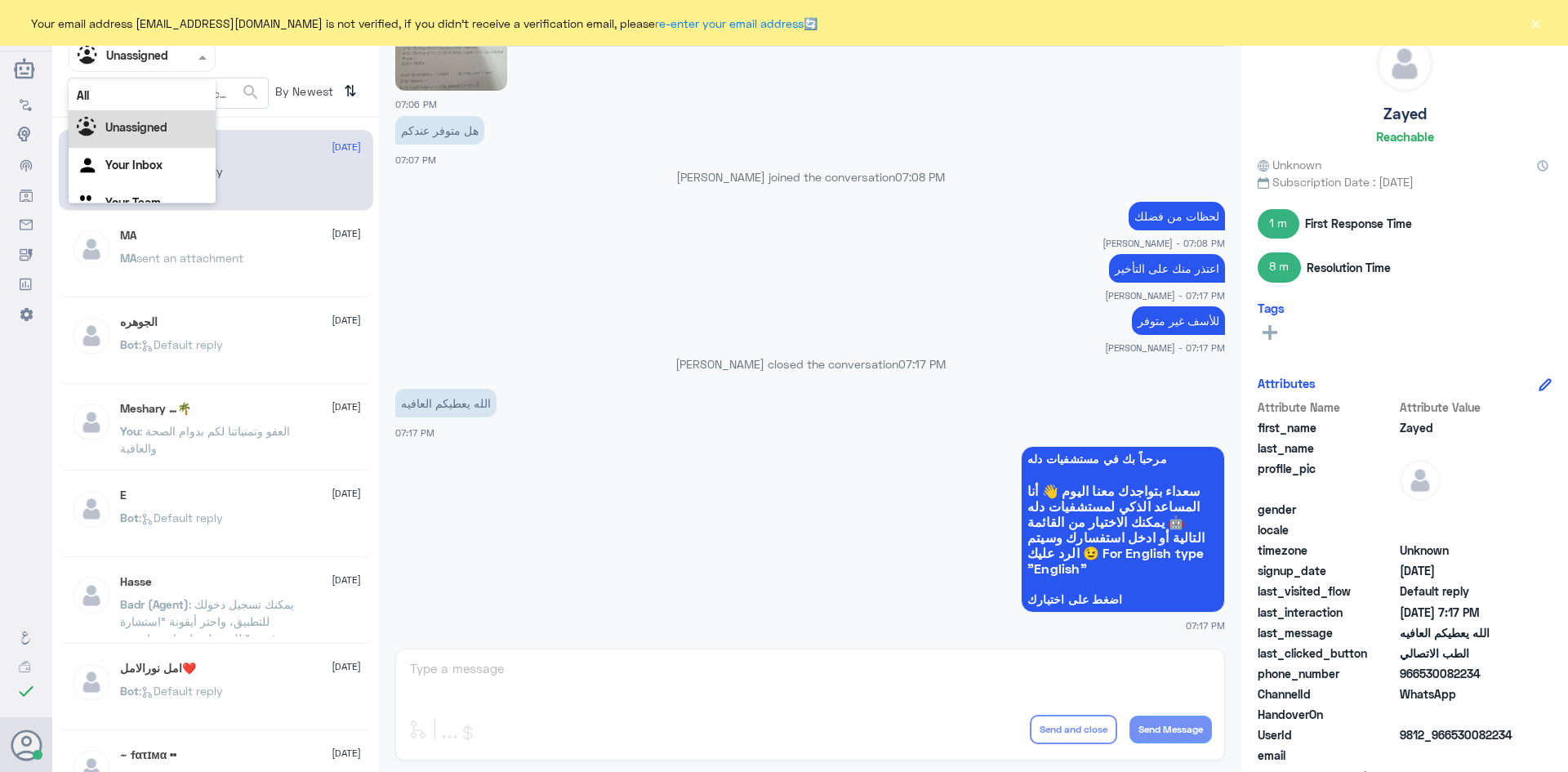
click at [209, 69] on div "Agent Filter Unassigned" at bounding box center [142, 57] width 147 height 29
click at [146, 175] on Team "Your Team" at bounding box center [133, 181] width 56 height 14
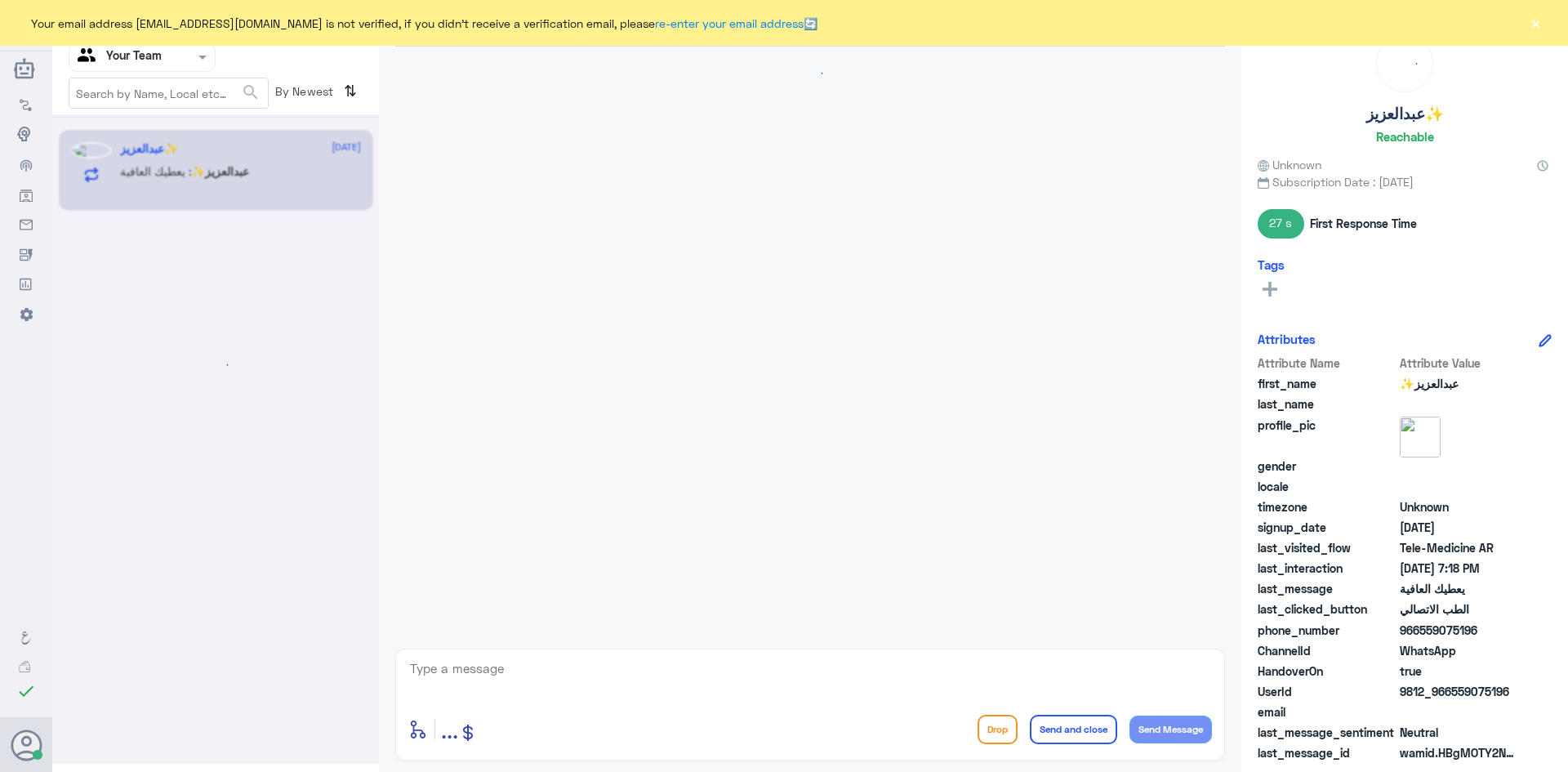
scroll to position [460, 0]
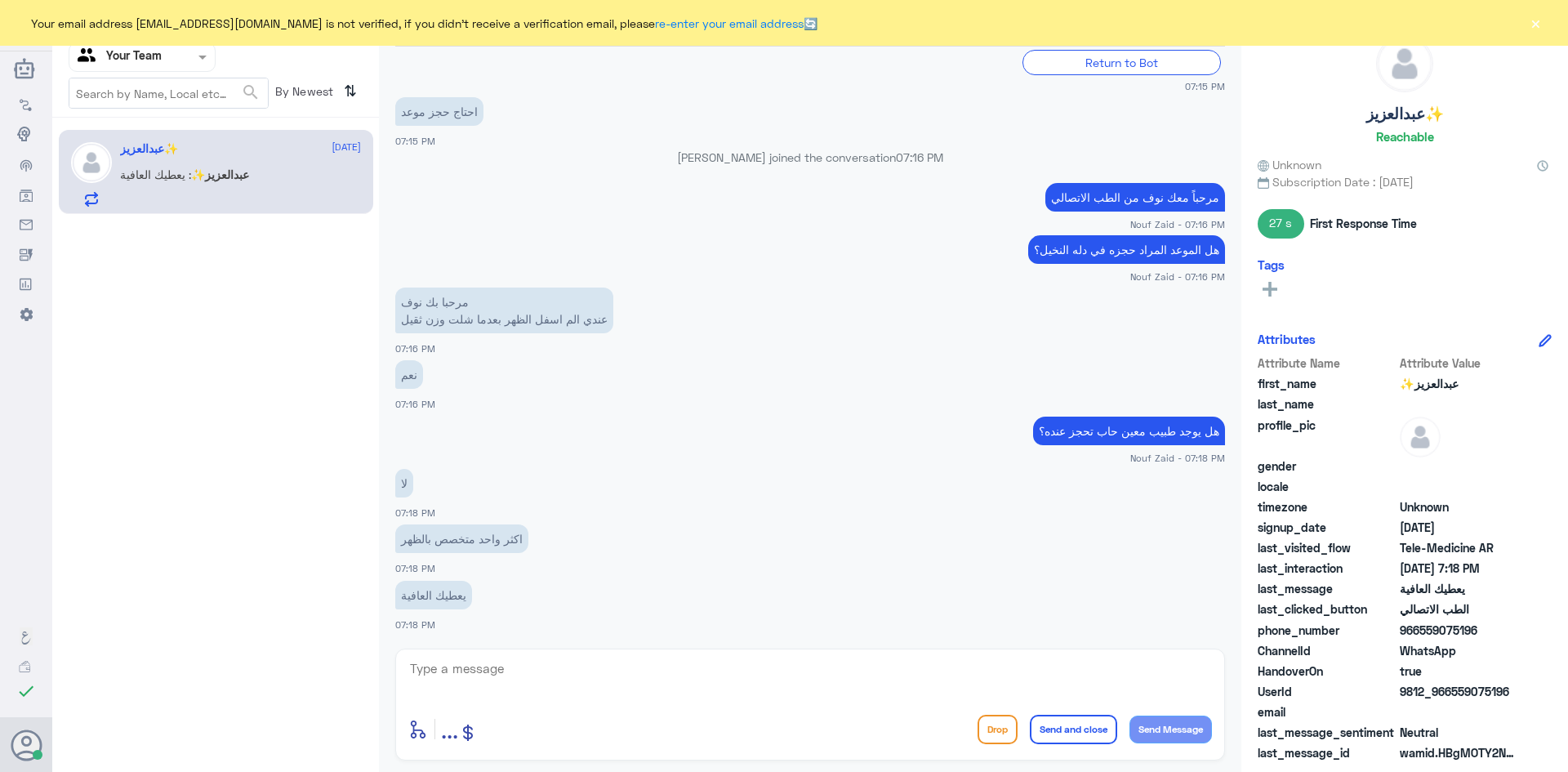
click at [204, 53] on span at bounding box center [205, 57] width 21 height 17
click at [161, 137] on div "Your Inbox" at bounding box center [142, 146] width 147 height 38
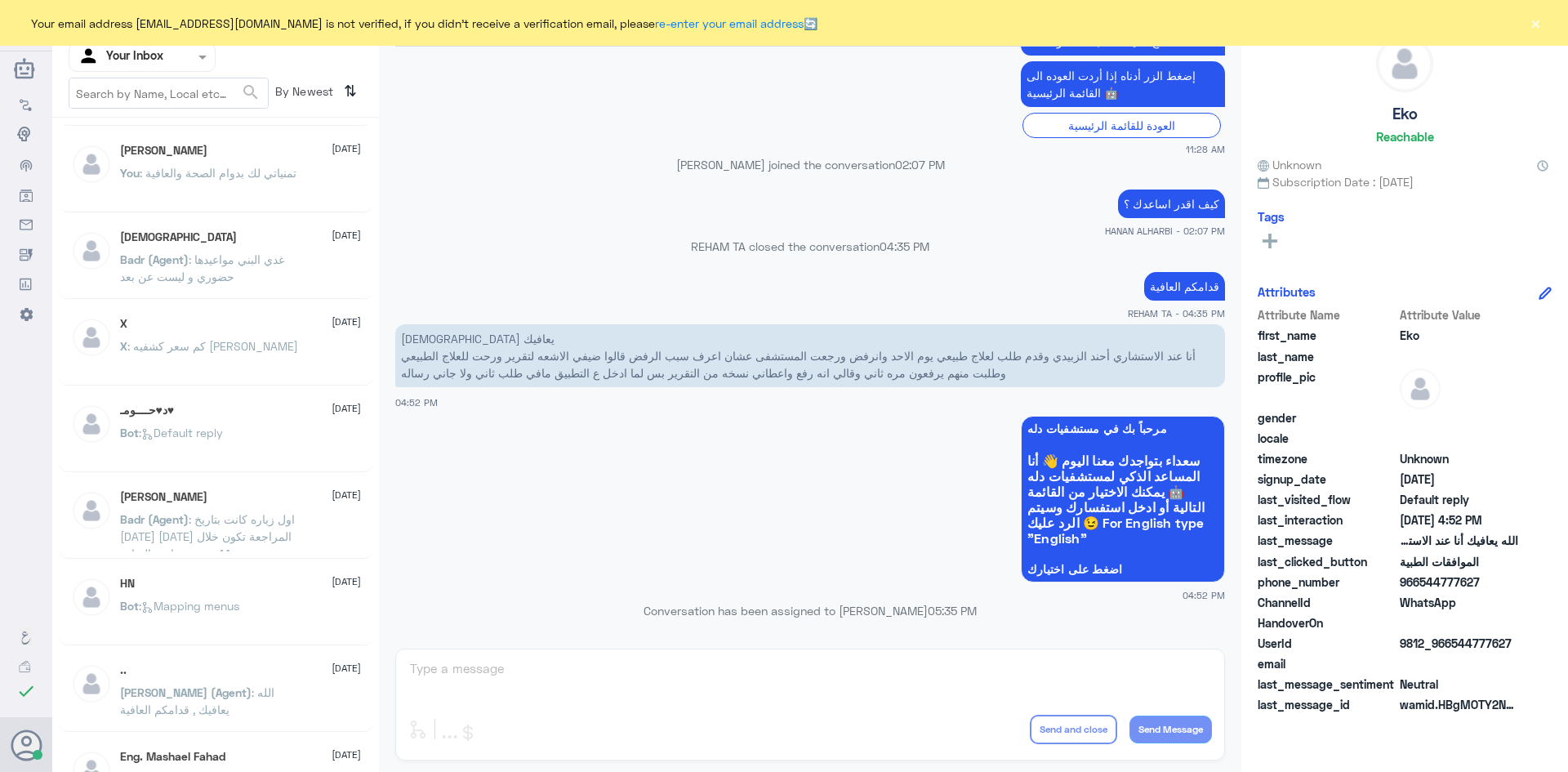
scroll to position [219, 0]
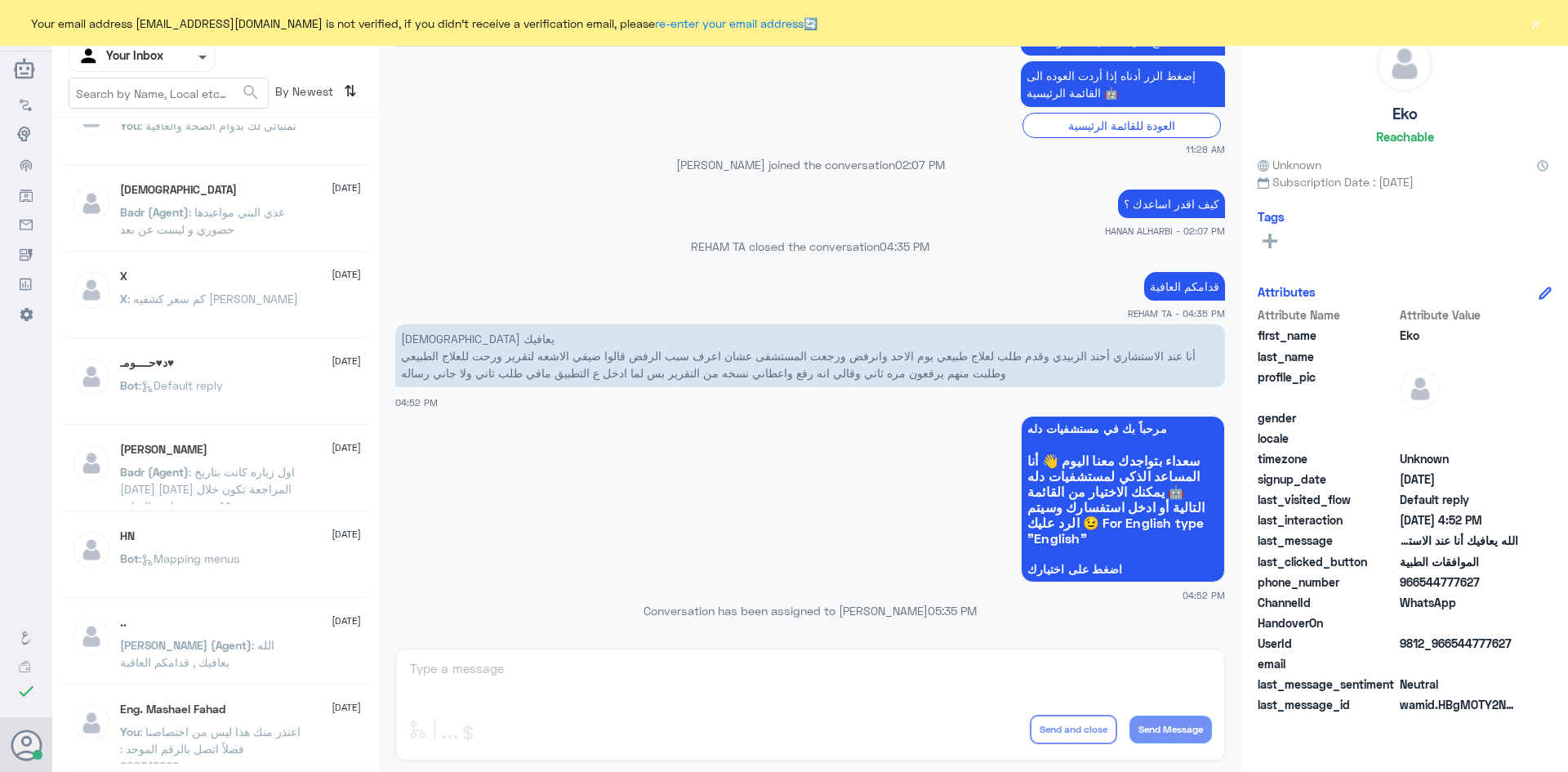
click at [201, 57] on span at bounding box center [202, 59] width 8 height 6
click at [142, 131] on b "Unassigned" at bounding box center [137, 126] width 62 height 14
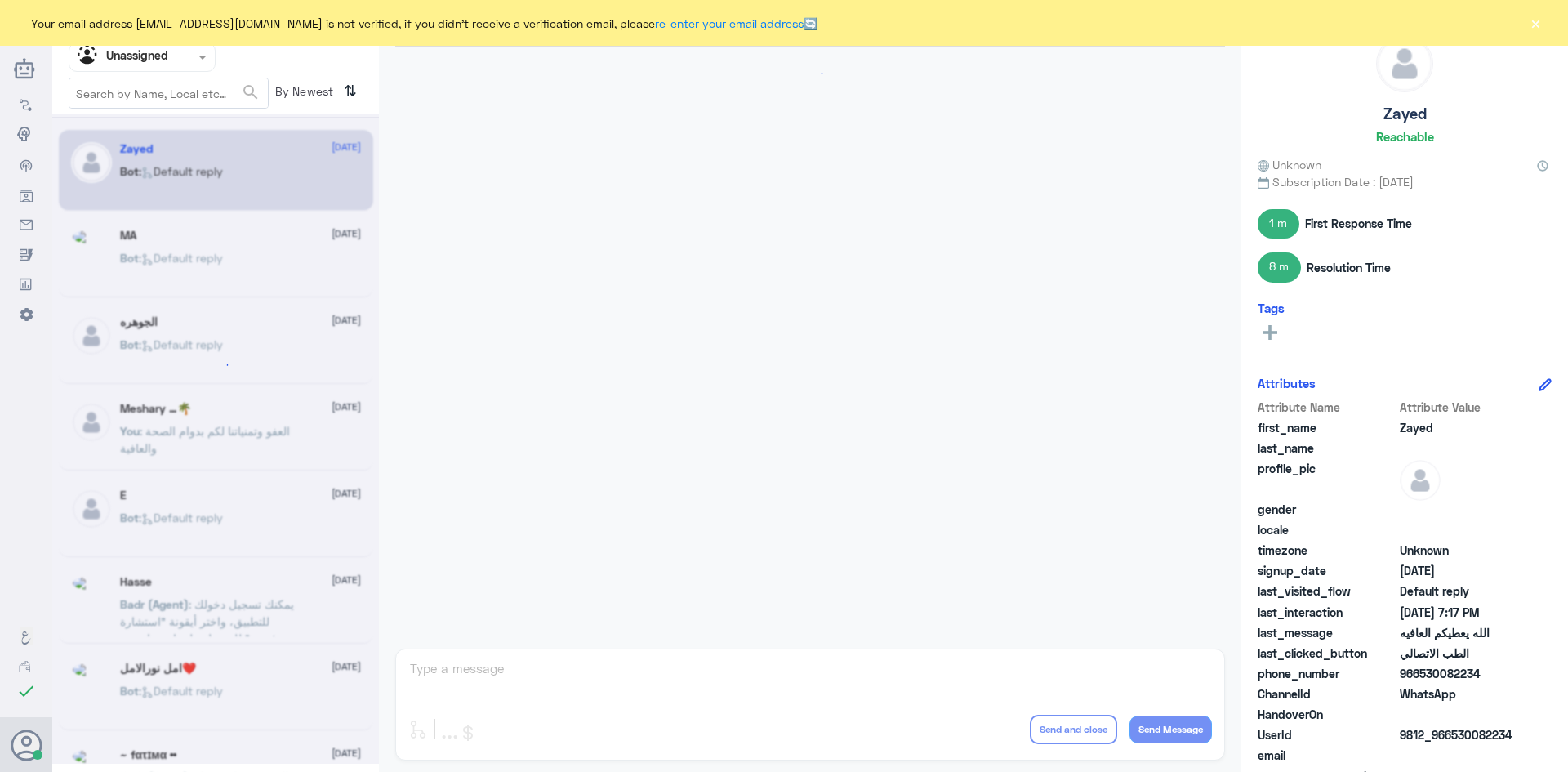
scroll to position [666, 0]
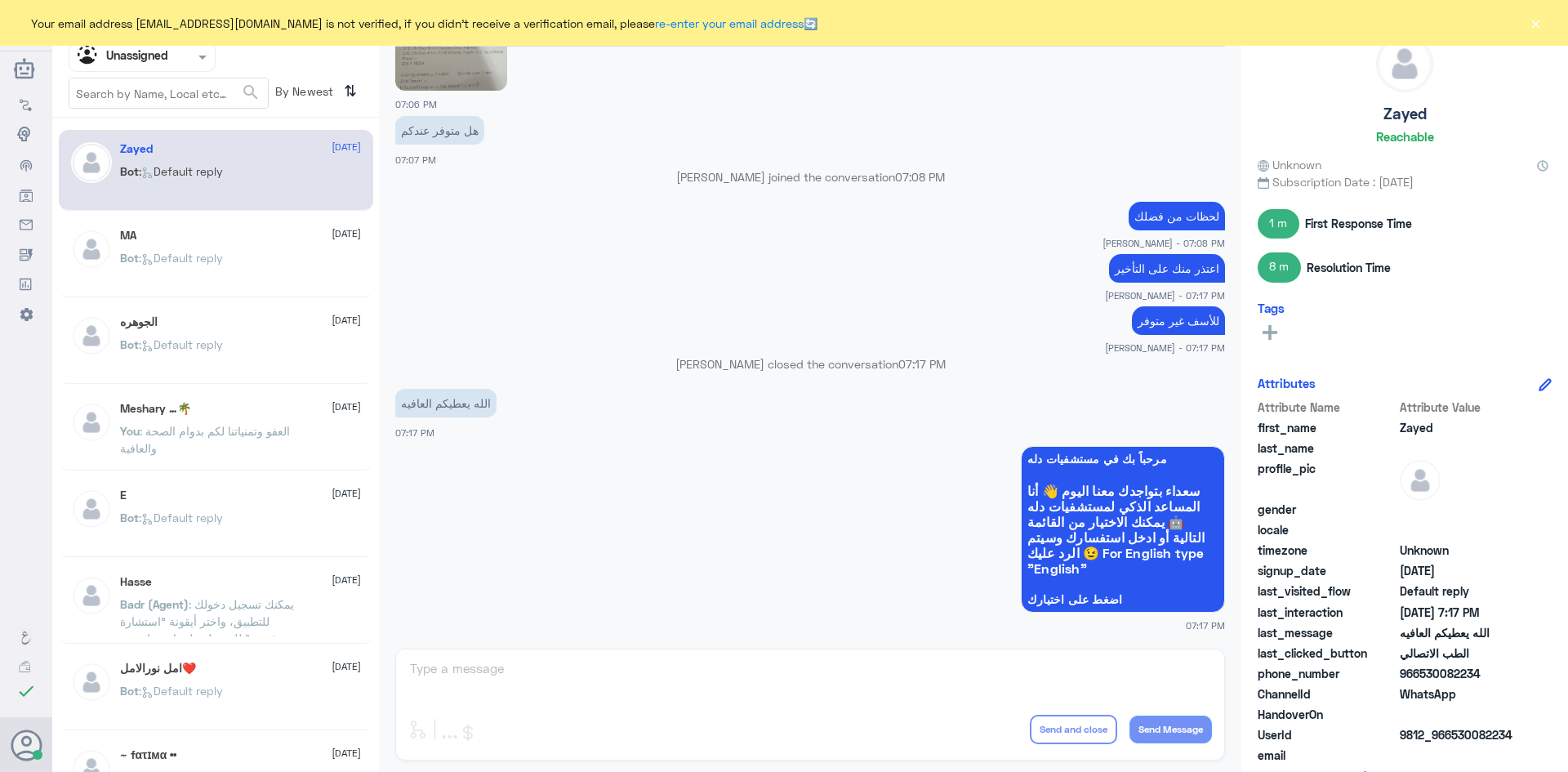
click at [234, 409] on div "Meshary …🌴 [DATE]" at bounding box center [240, 409] width 241 height 14
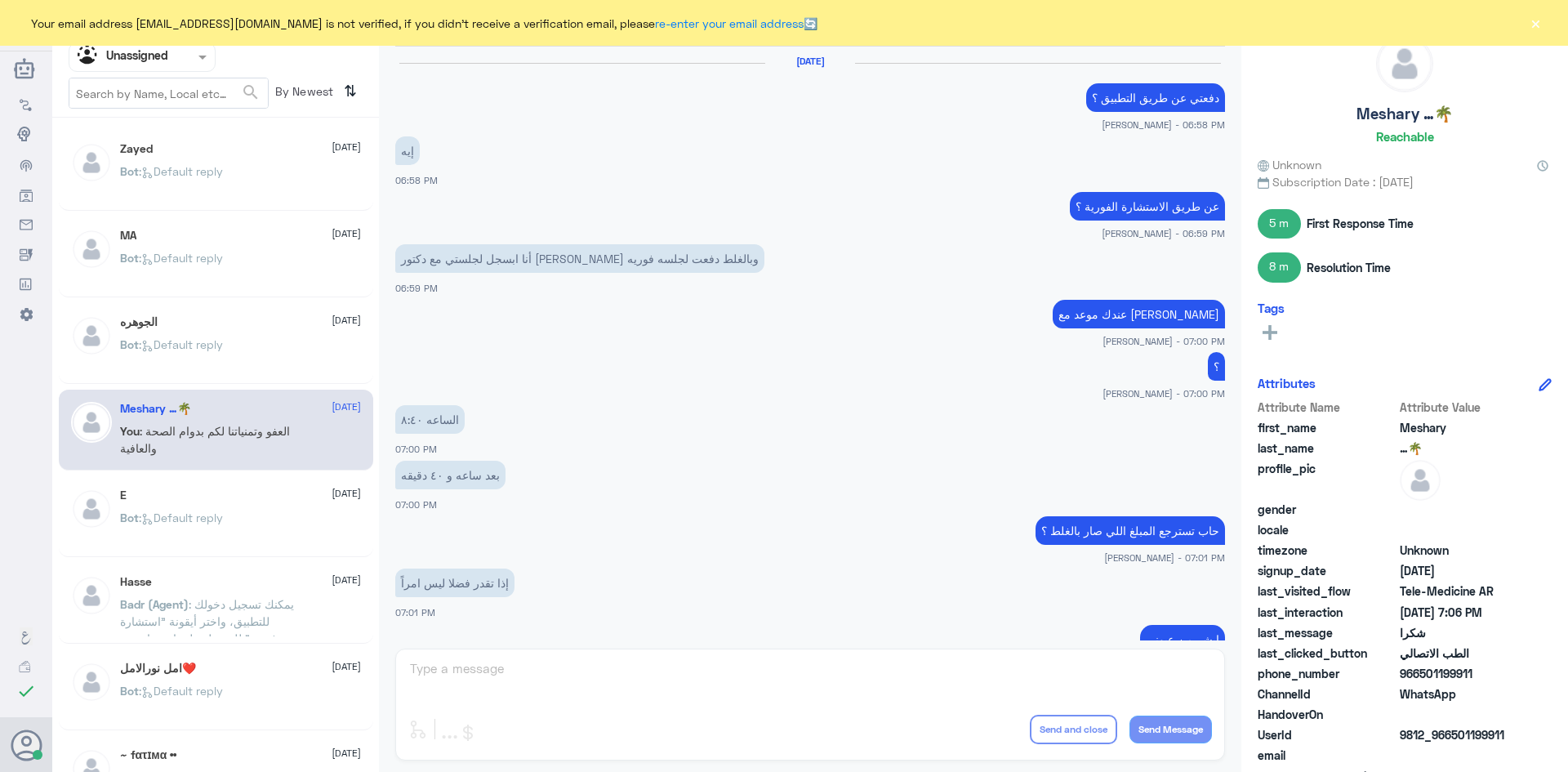
scroll to position [637, 0]
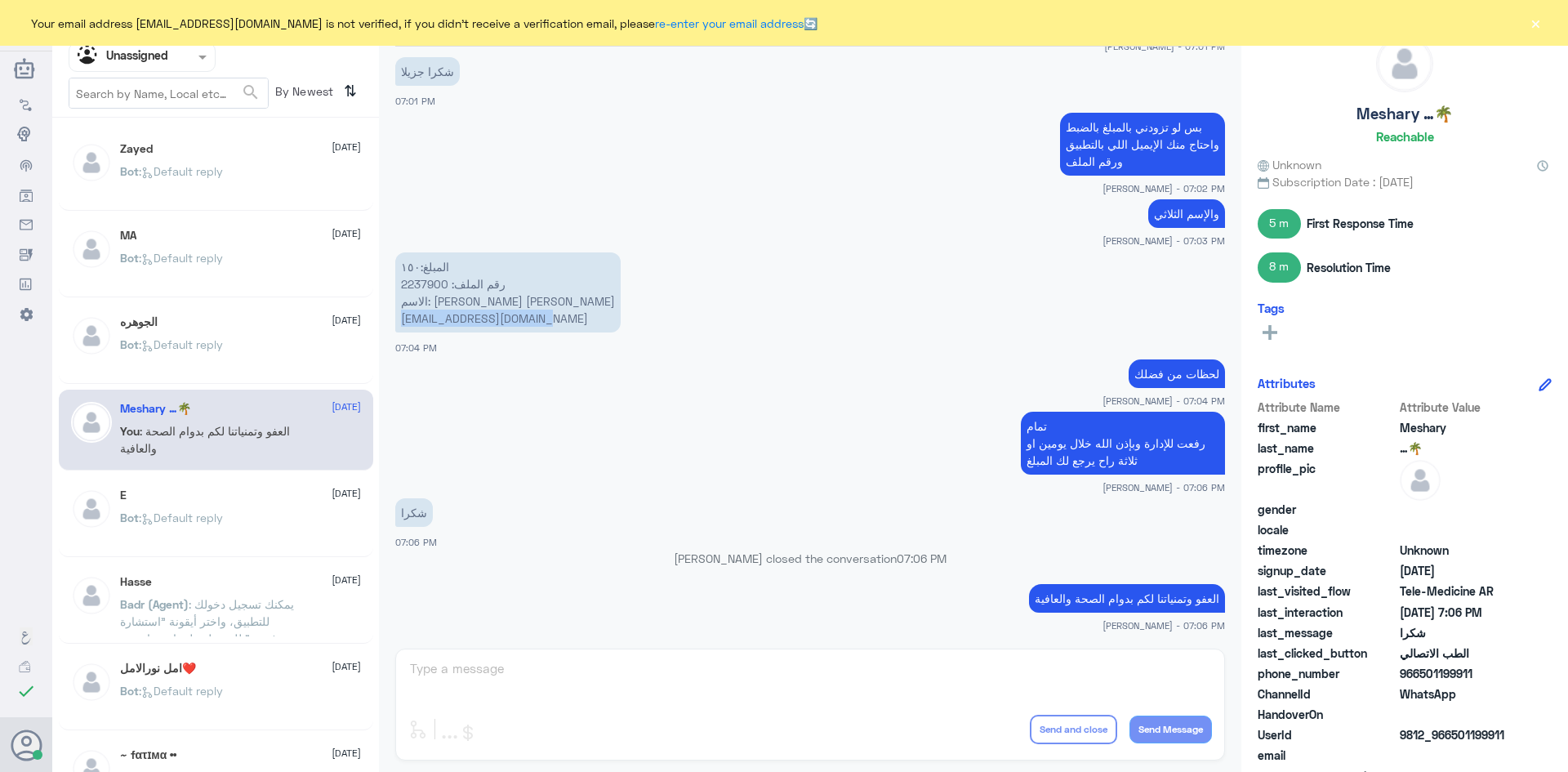
drag, startPoint x: 401, startPoint y: 302, endPoint x: 538, endPoint y: 307, distance: 137.1
click at [538, 307] on p "المبلغ:١٥٠ رقم الملف: 2237900 الاسم: [PERSON_NAME] [PERSON_NAME] [PERSON_NAME][…" at bounding box center [508, 292] width 225 height 80
copy p "[EMAIL_ADDRESS][DOMAIN_NAME]"
drag, startPoint x: 401, startPoint y: 266, endPoint x: 448, endPoint y: 272, distance: 47.4
click at [448, 272] on p "المبلغ:١٥٠ رقم الملف: 2237900 الاسم: [PERSON_NAME] [PERSON_NAME] [PERSON_NAME][…" at bounding box center [508, 292] width 225 height 80
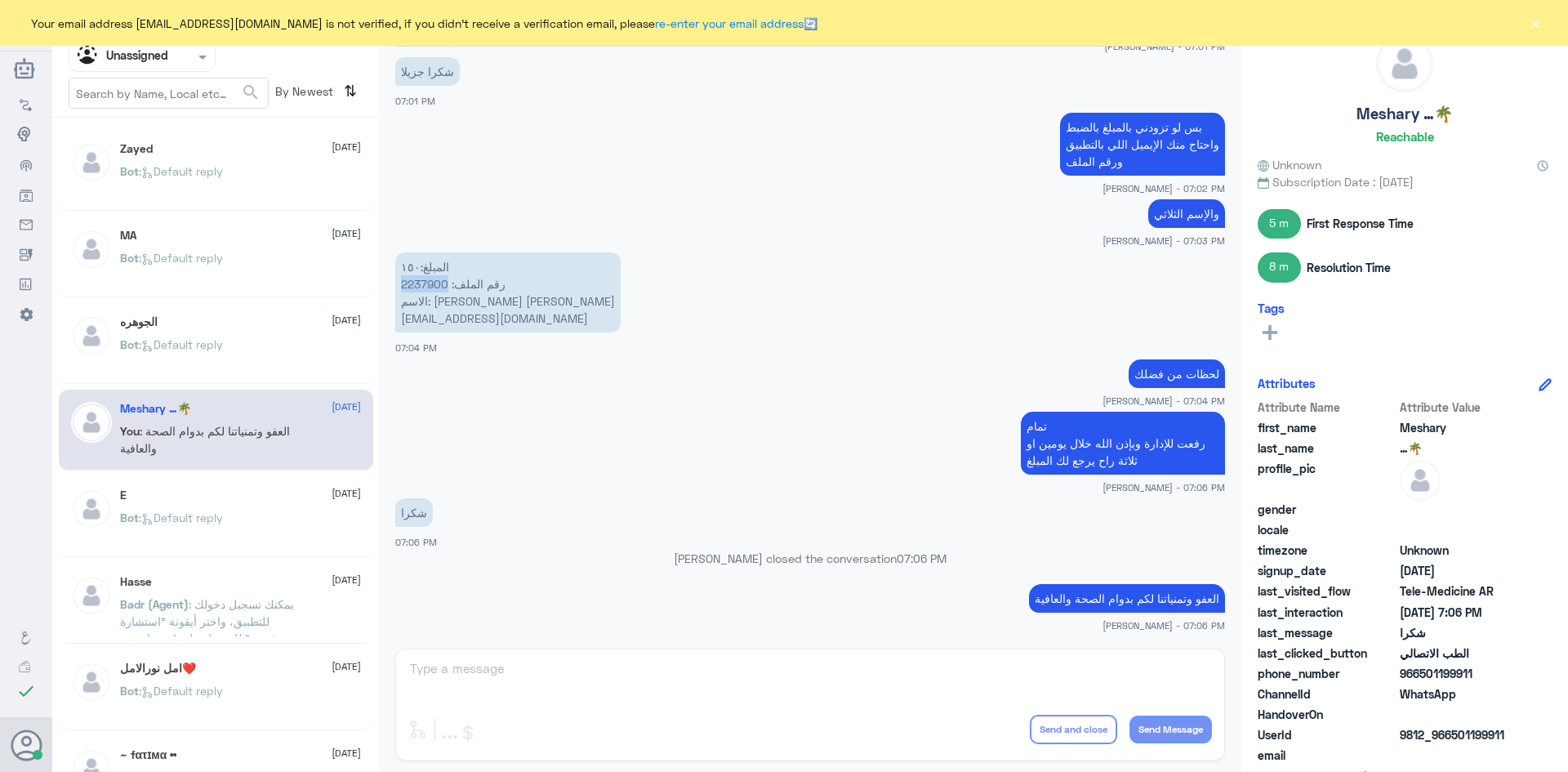
copy p "2237900"
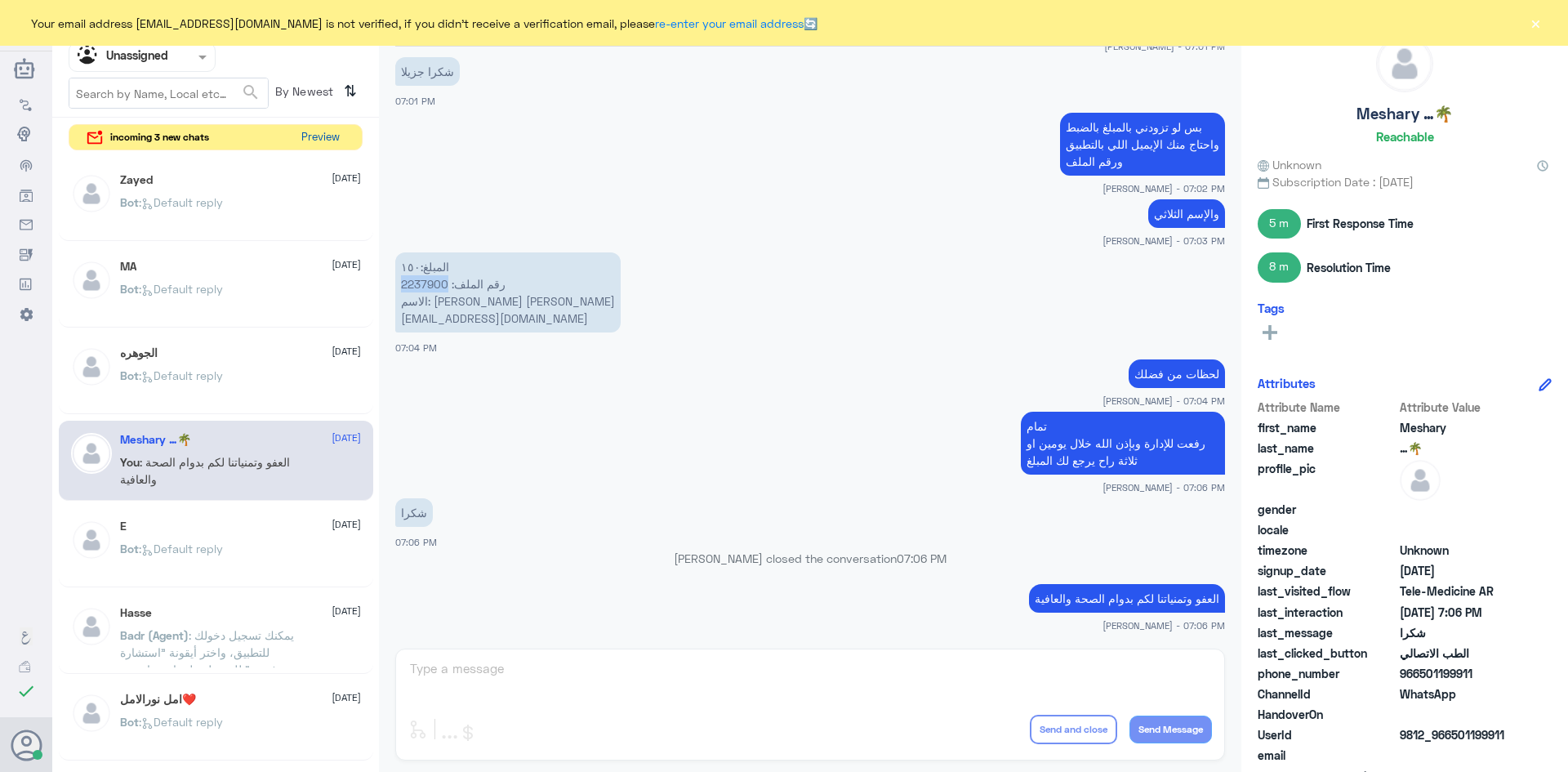
click at [312, 141] on button "Preview" at bounding box center [320, 137] width 51 height 25
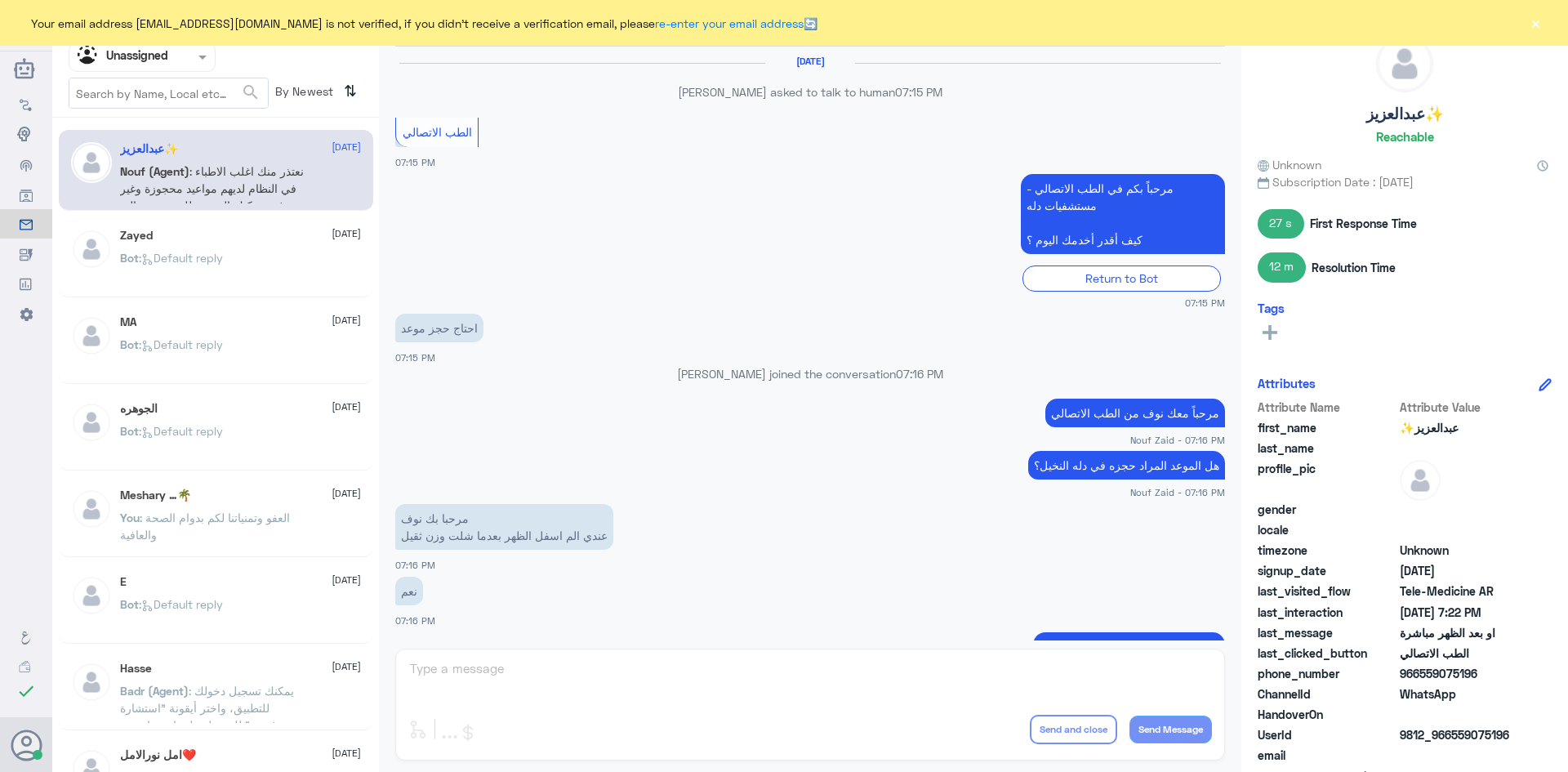
scroll to position [678, 0]
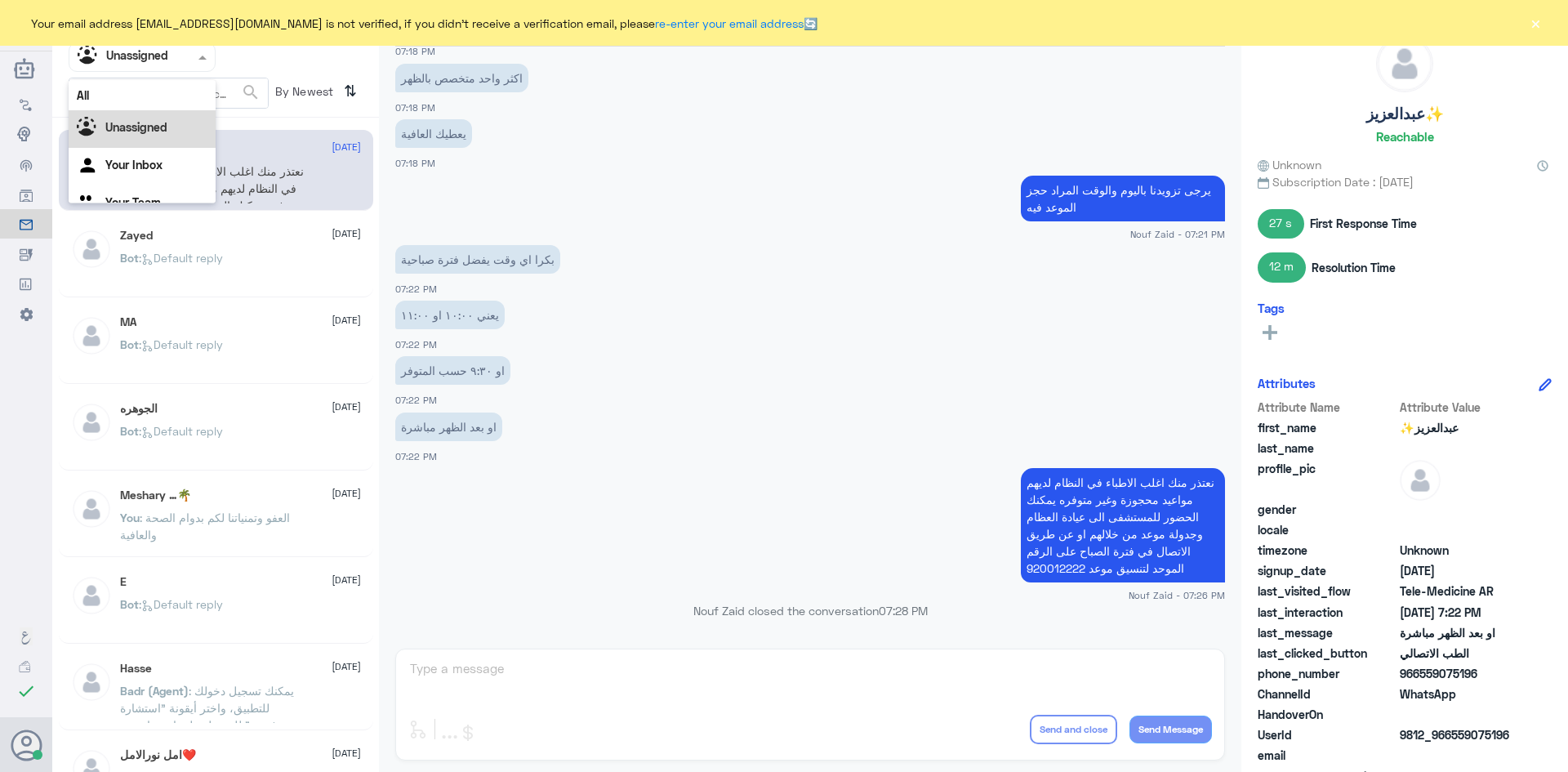
click at [203, 64] on span at bounding box center [205, 57] width 21 height 17
click at [157, 100] on div "All" at bounding box center [142, 95] width 147 height 30
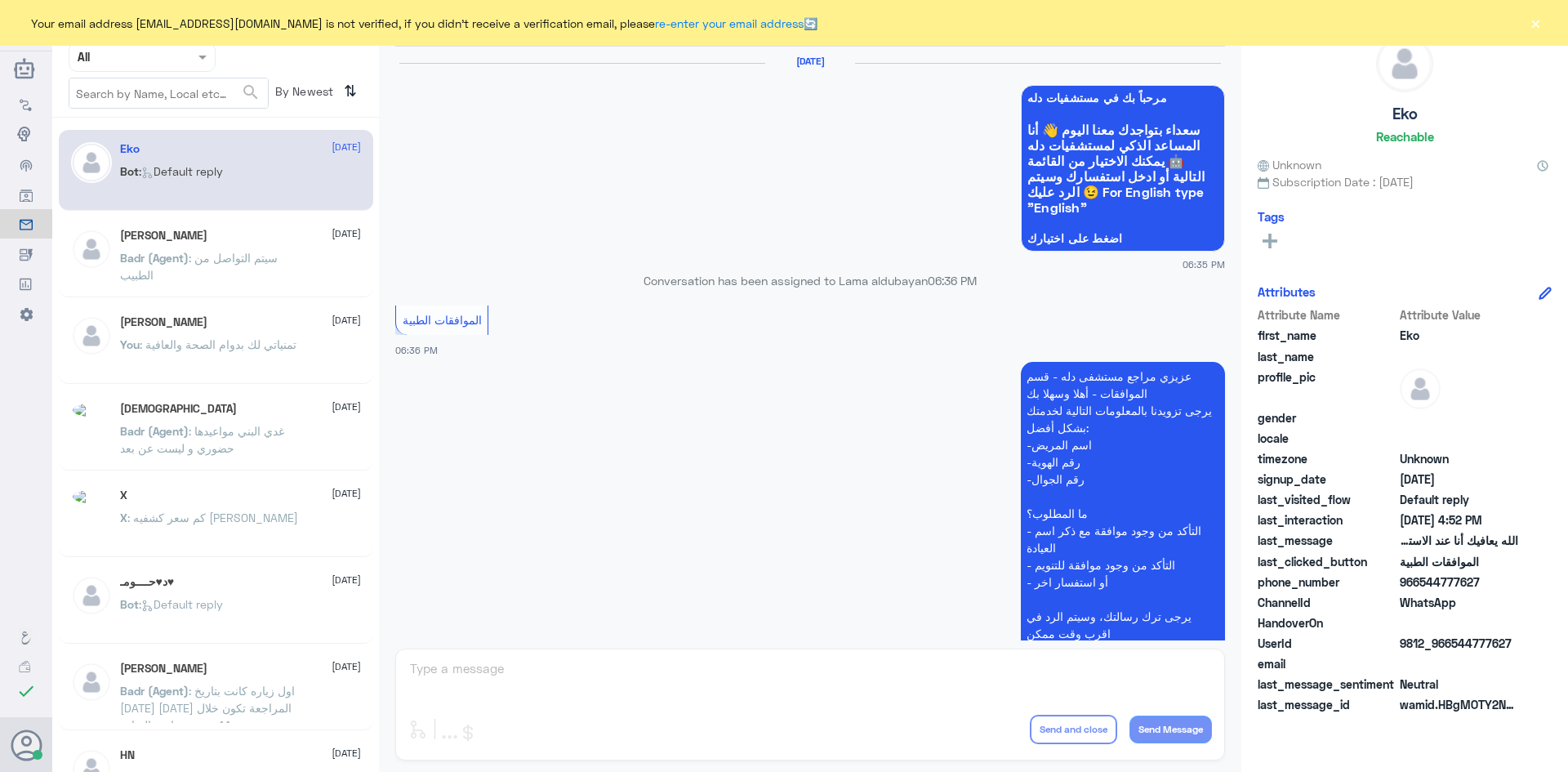
scroll to position [1560, 0]
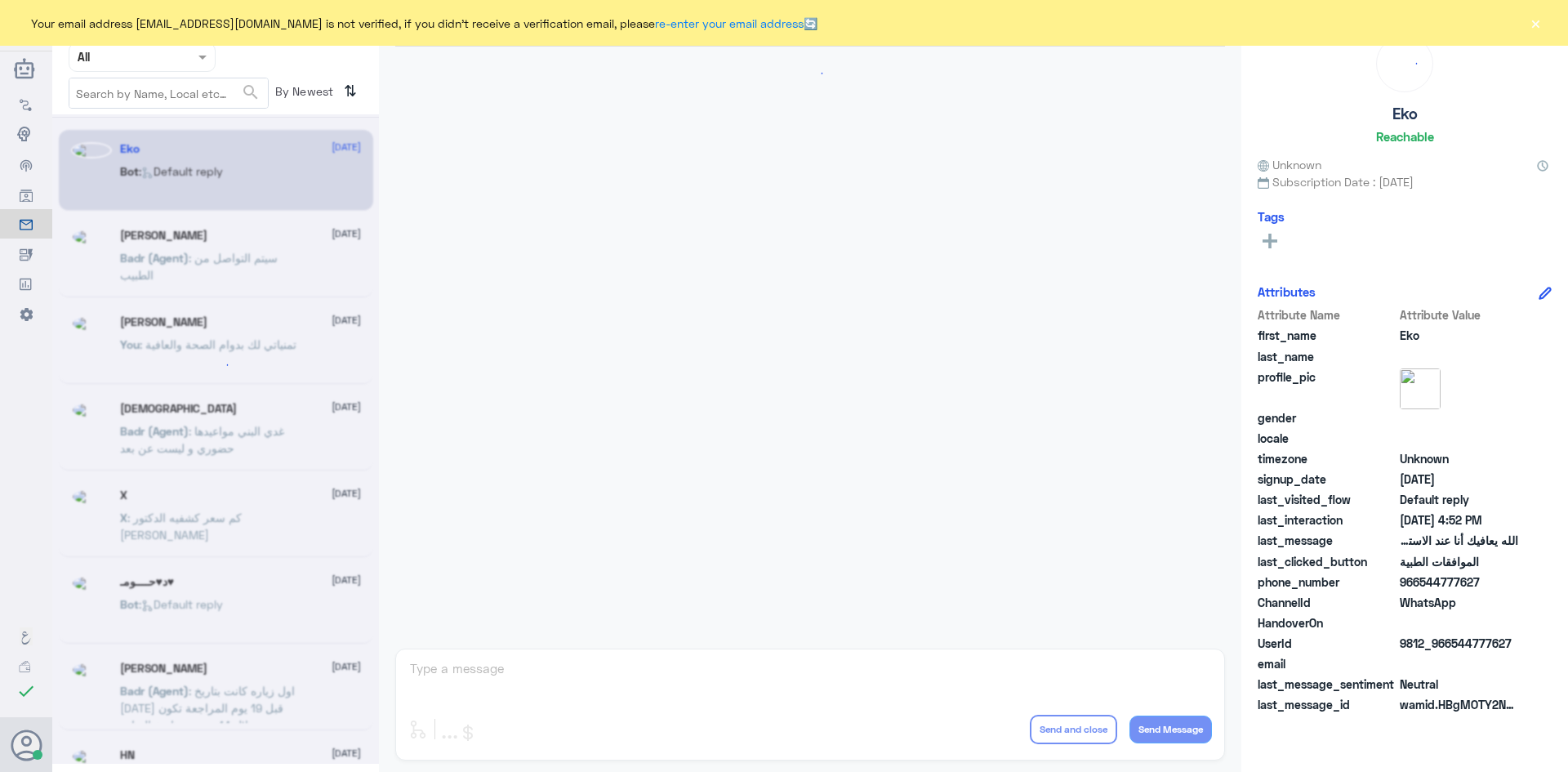
scroll to position [1560, 0]
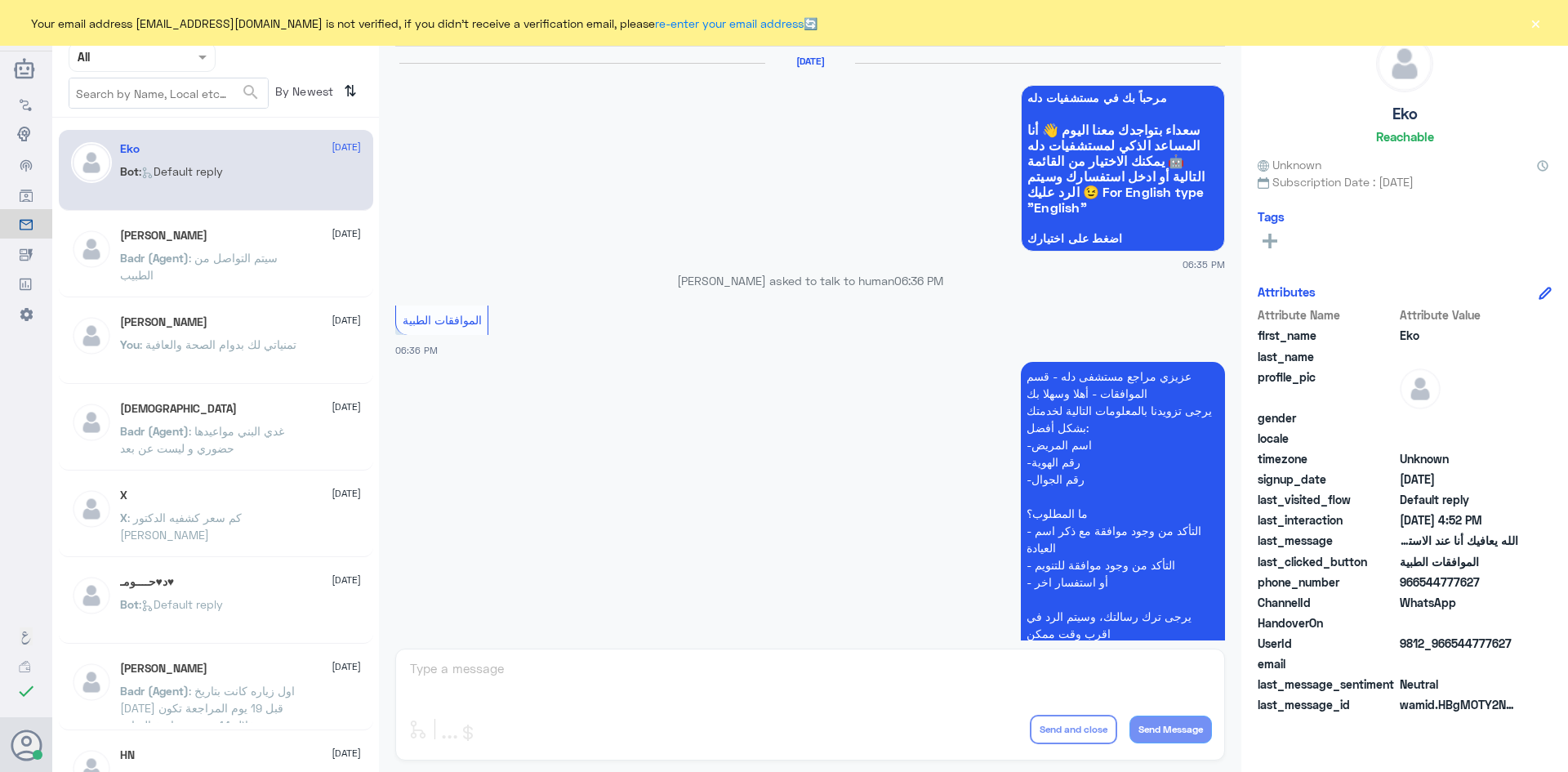
scroll to position [1560, 0]
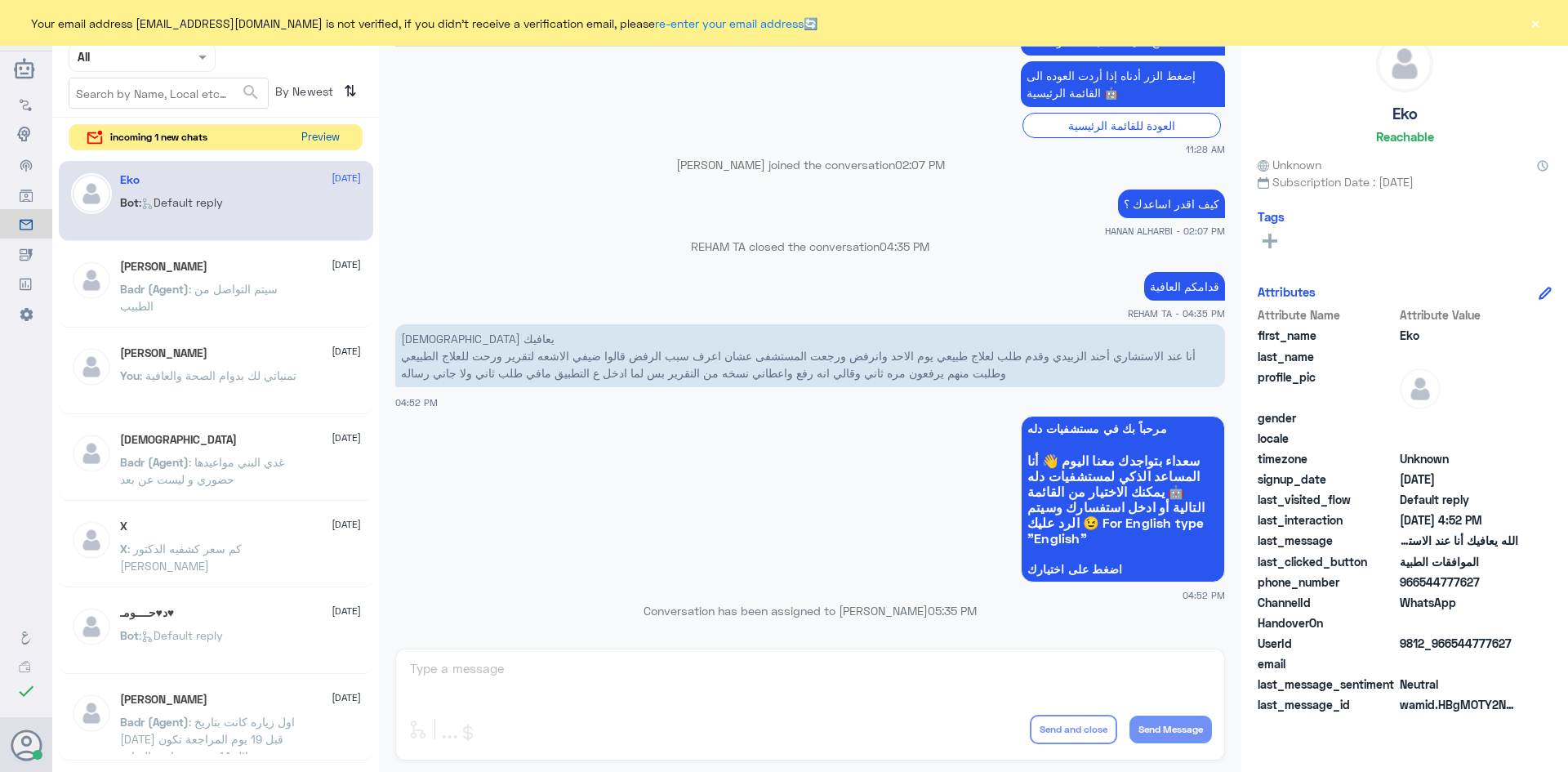
click at [328, 143] on button "Preview" at bounding box center [320, 137] width 51 height 25
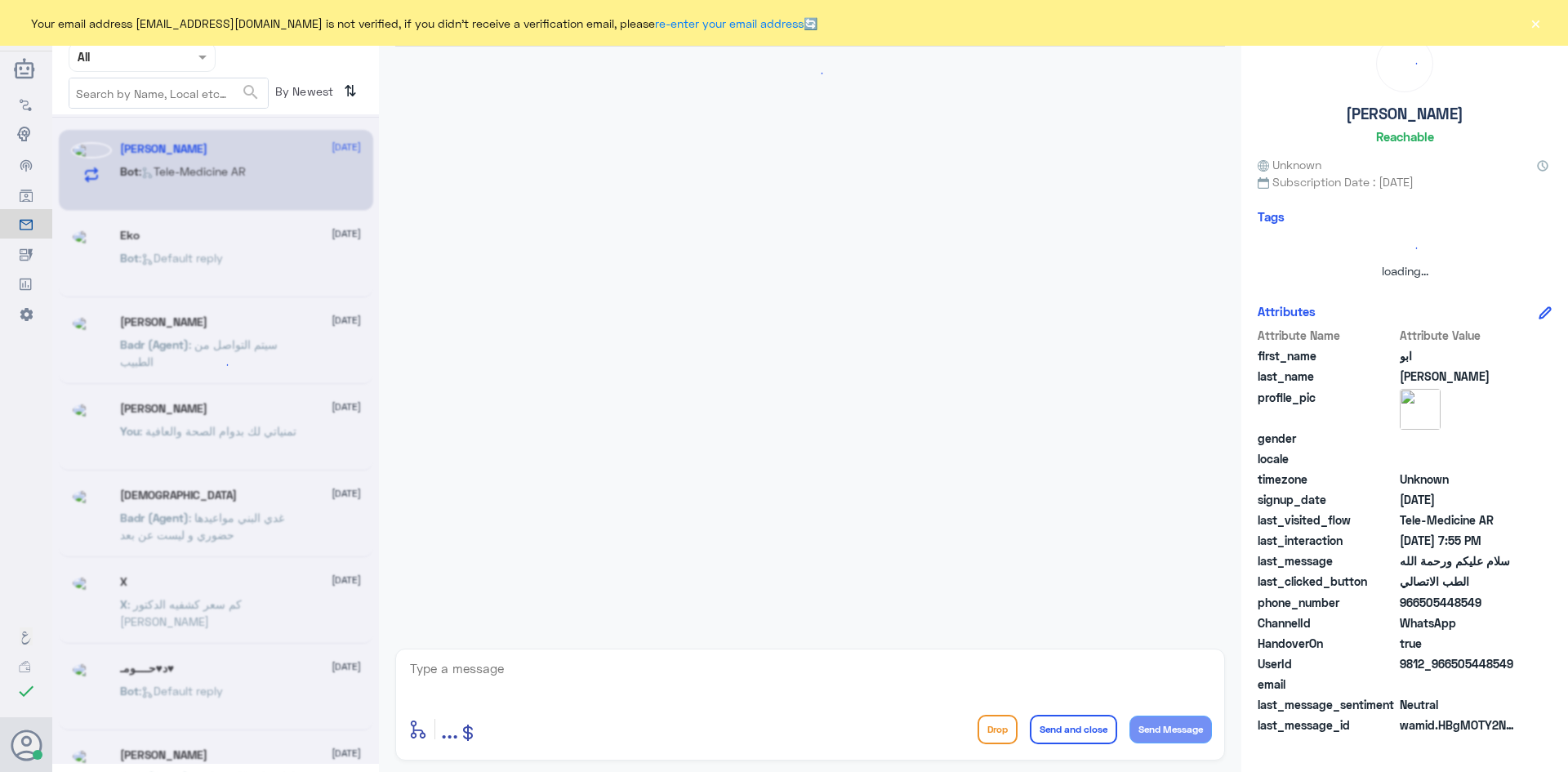
scroll to position [998, 0]
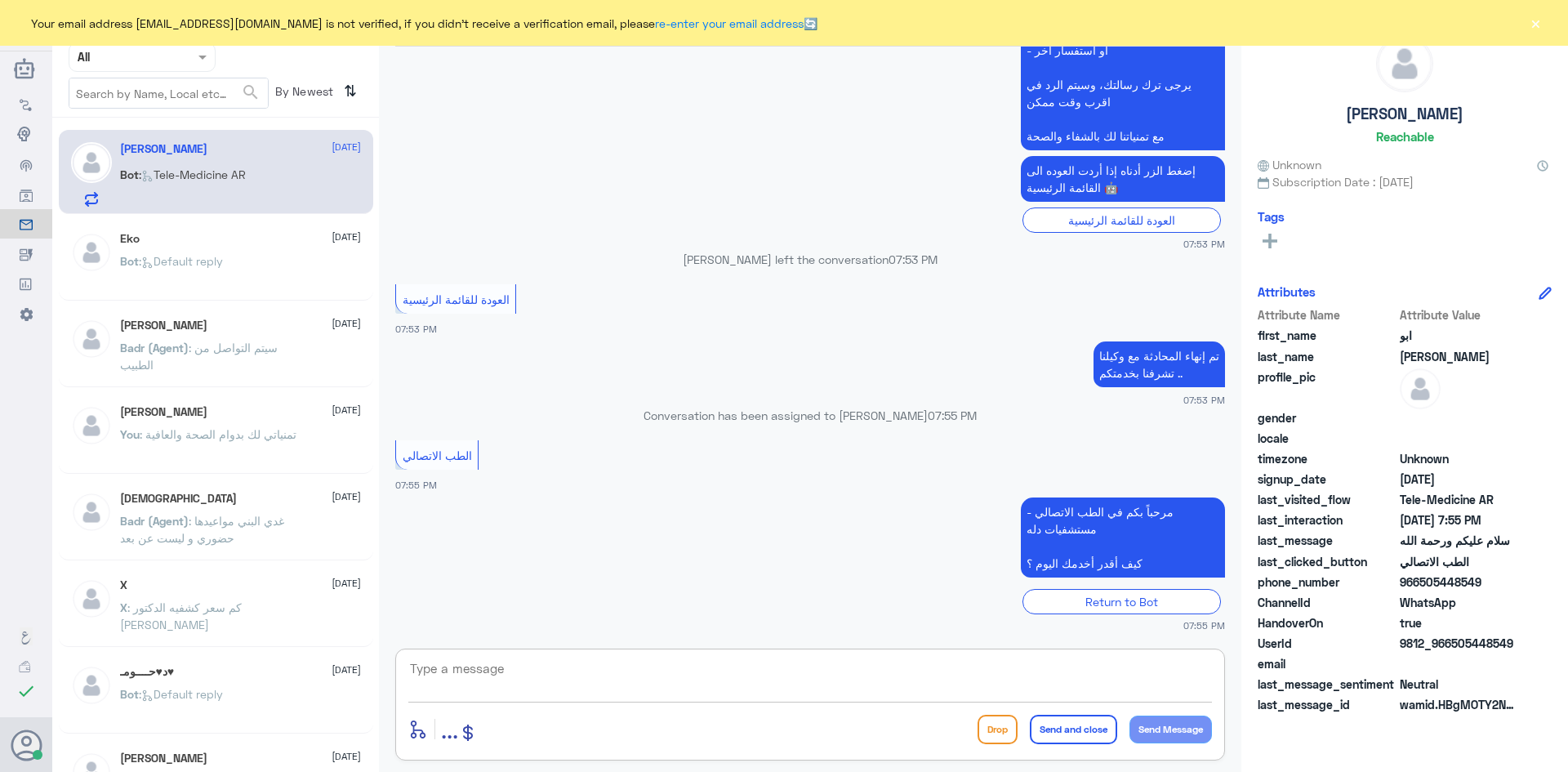
click at [513, 678] on textarea at bounding box center [810, 678] width 804 height 40
paste textarea "مرحبا معك [PERSON_NAME] من الطب الاتصالي"
type textarea "مرحبا معك [PERSON_NAME] من الطب الاتصالي"
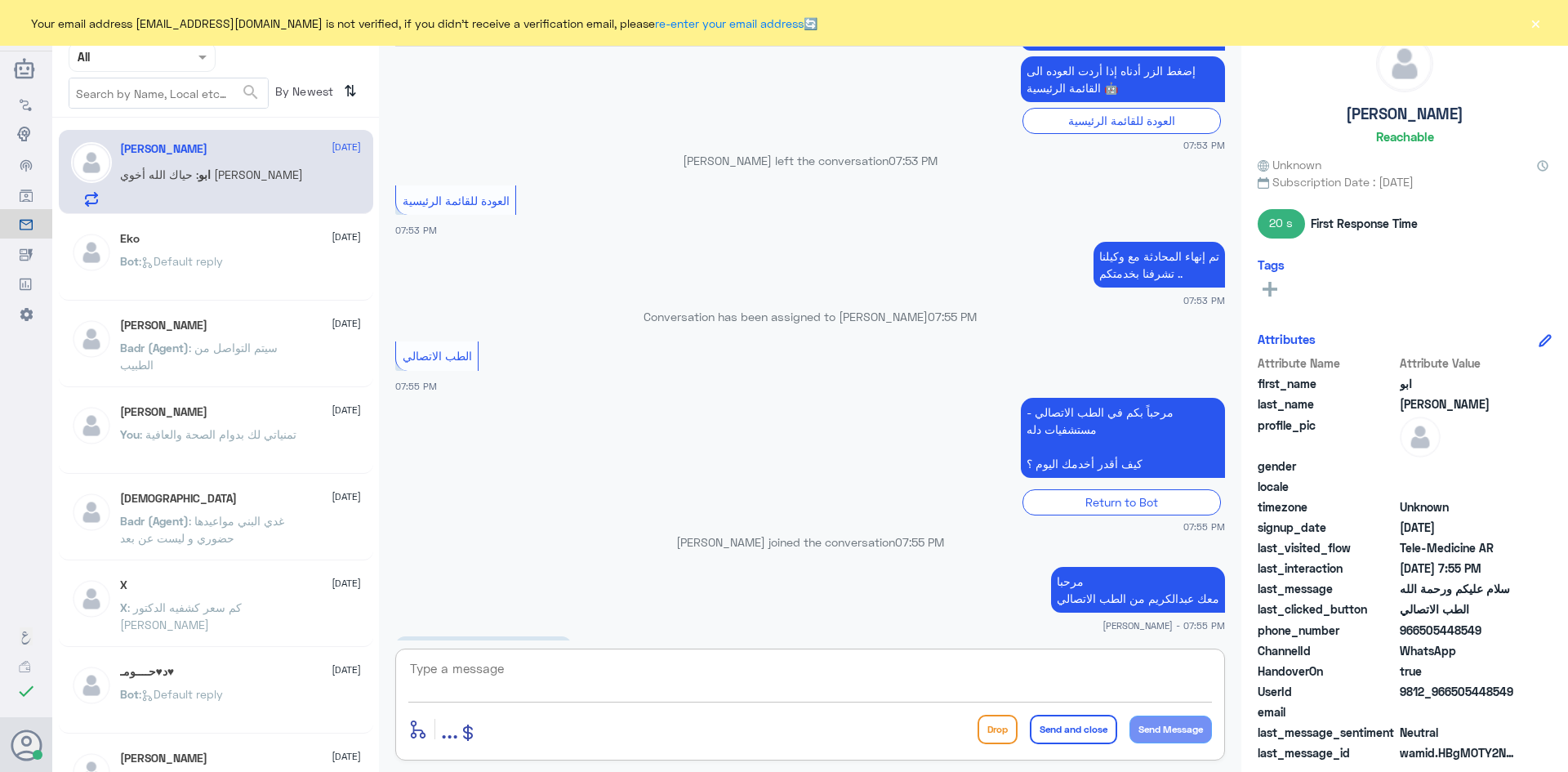
scroll to position [1119, 0]
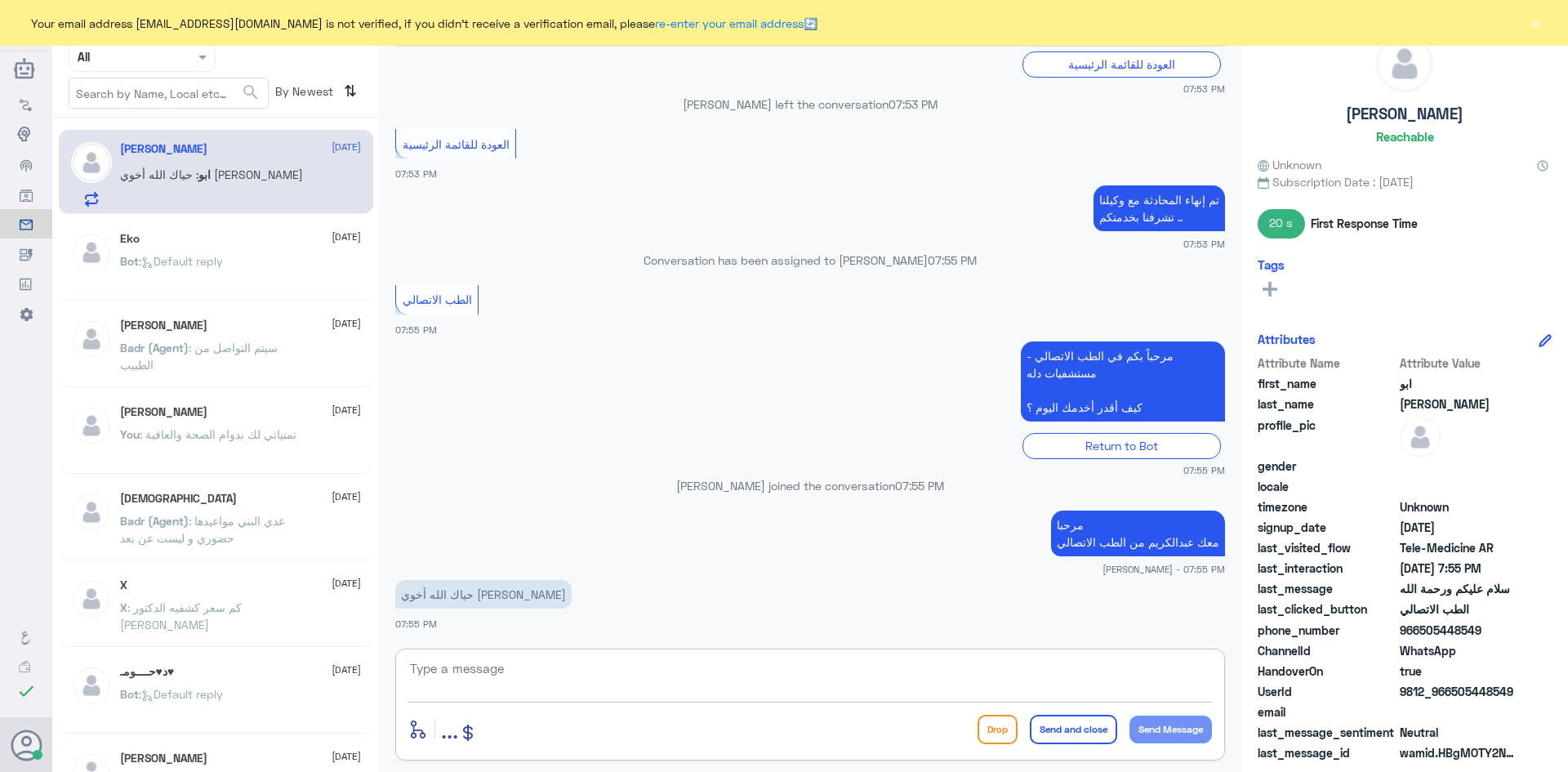
click at [728, 682] on textarea at bounding box center [810, 678] width 804 height 40
type textarea "كيف اقدر اساعدك"
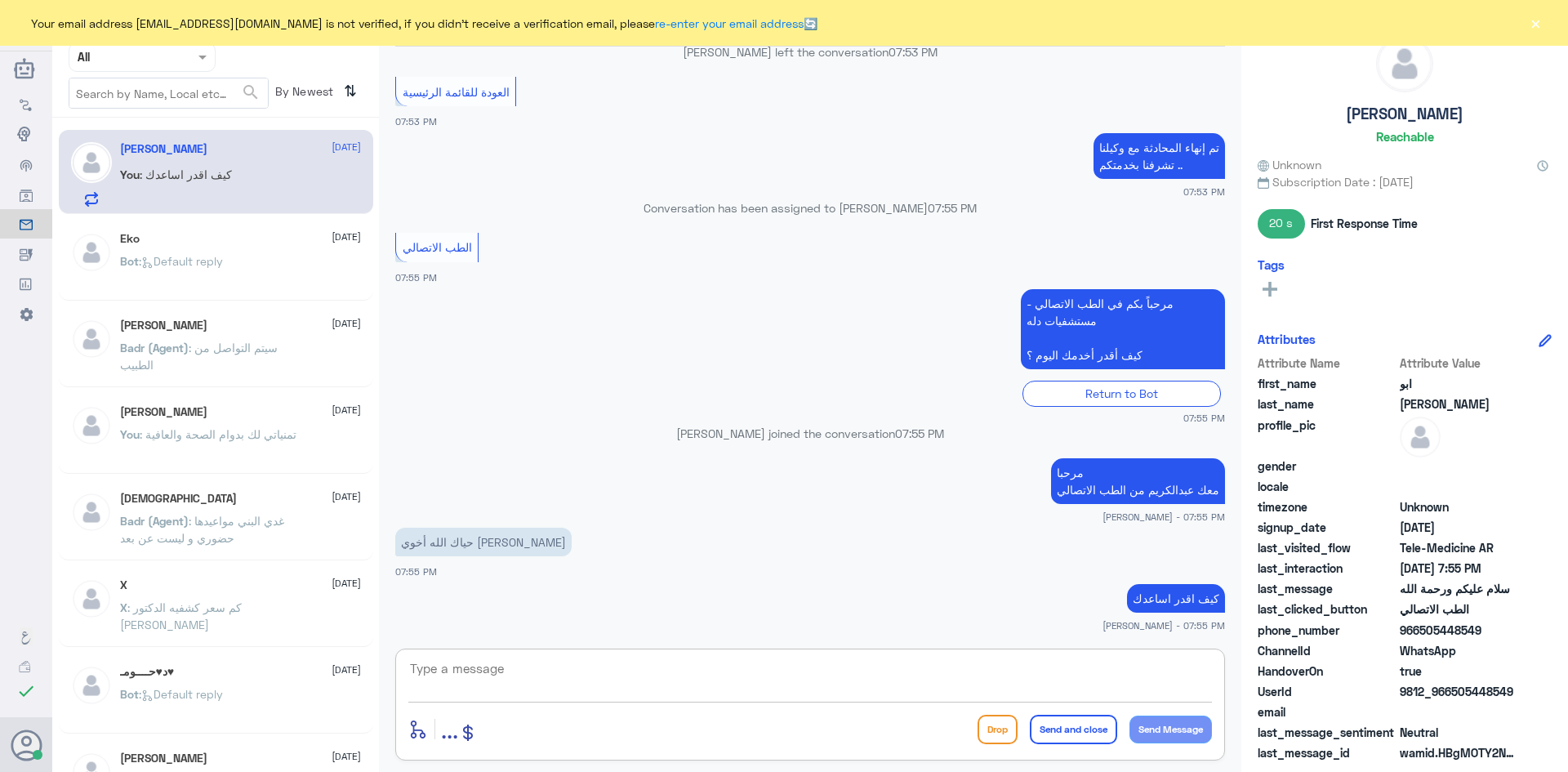
scroll to position [1261, 0]
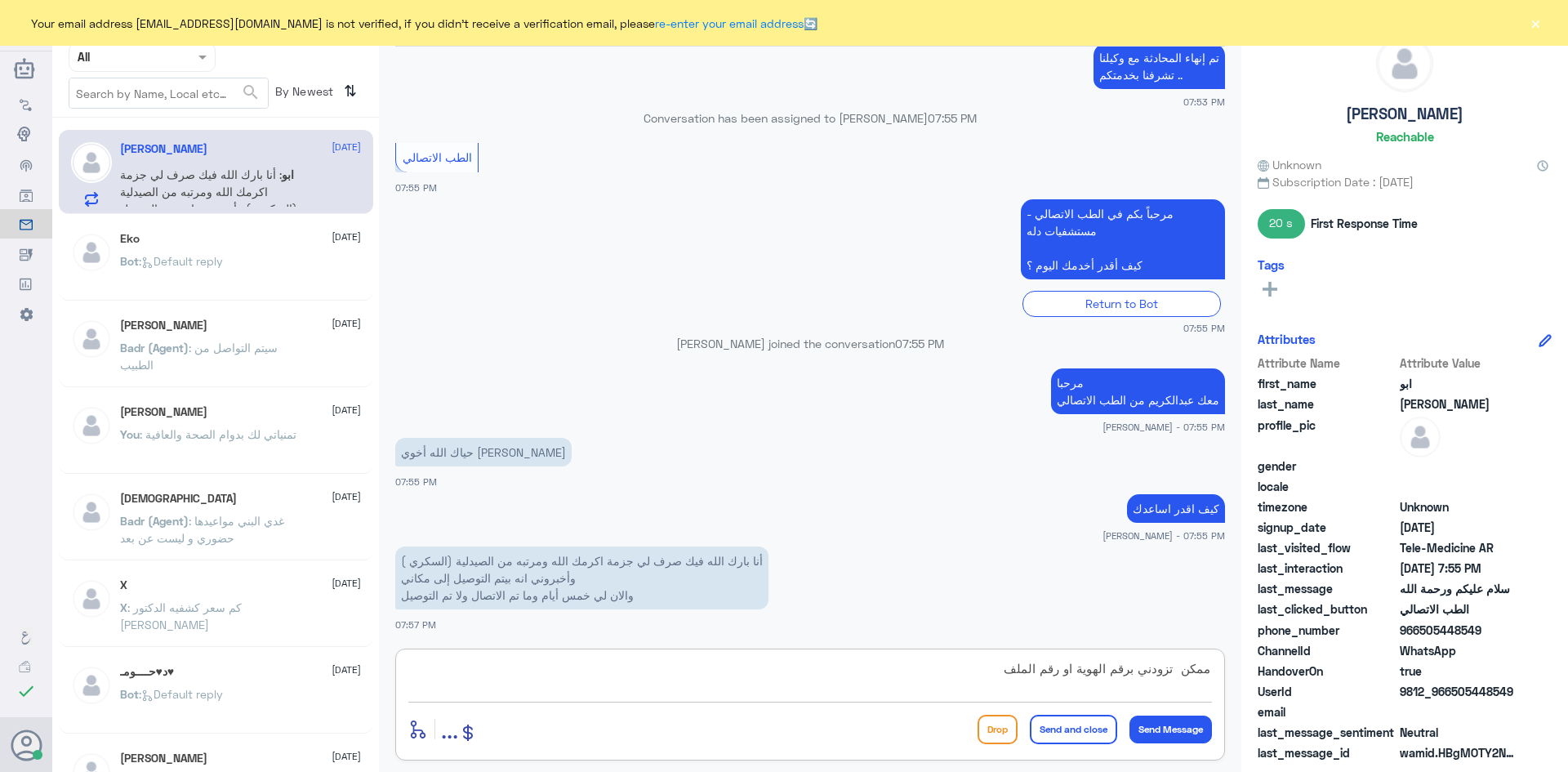
type textarea "ممكن تزودني برقم الهوية او رقم الملف ؟"
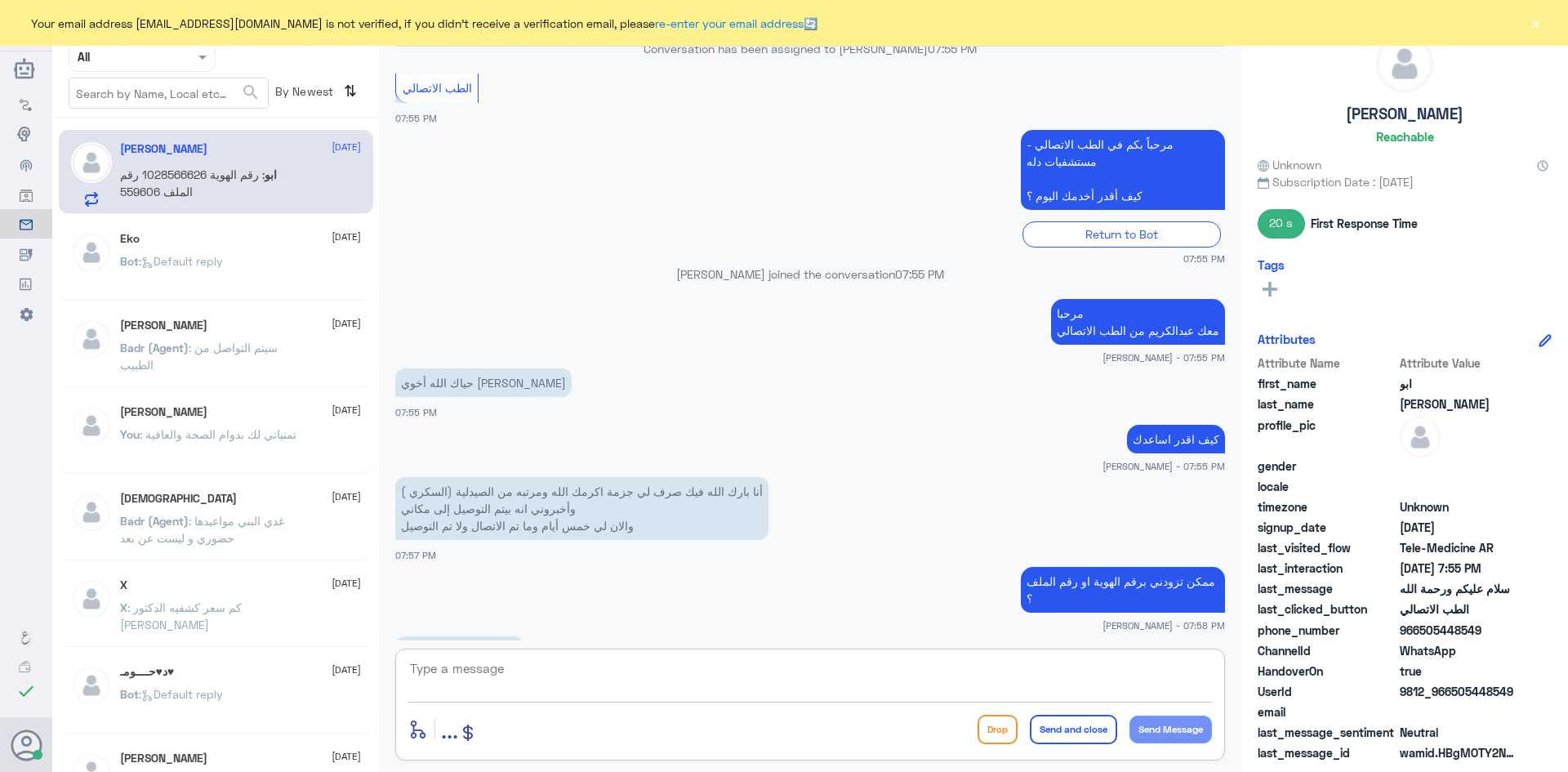
scroll to position [1404, 0]
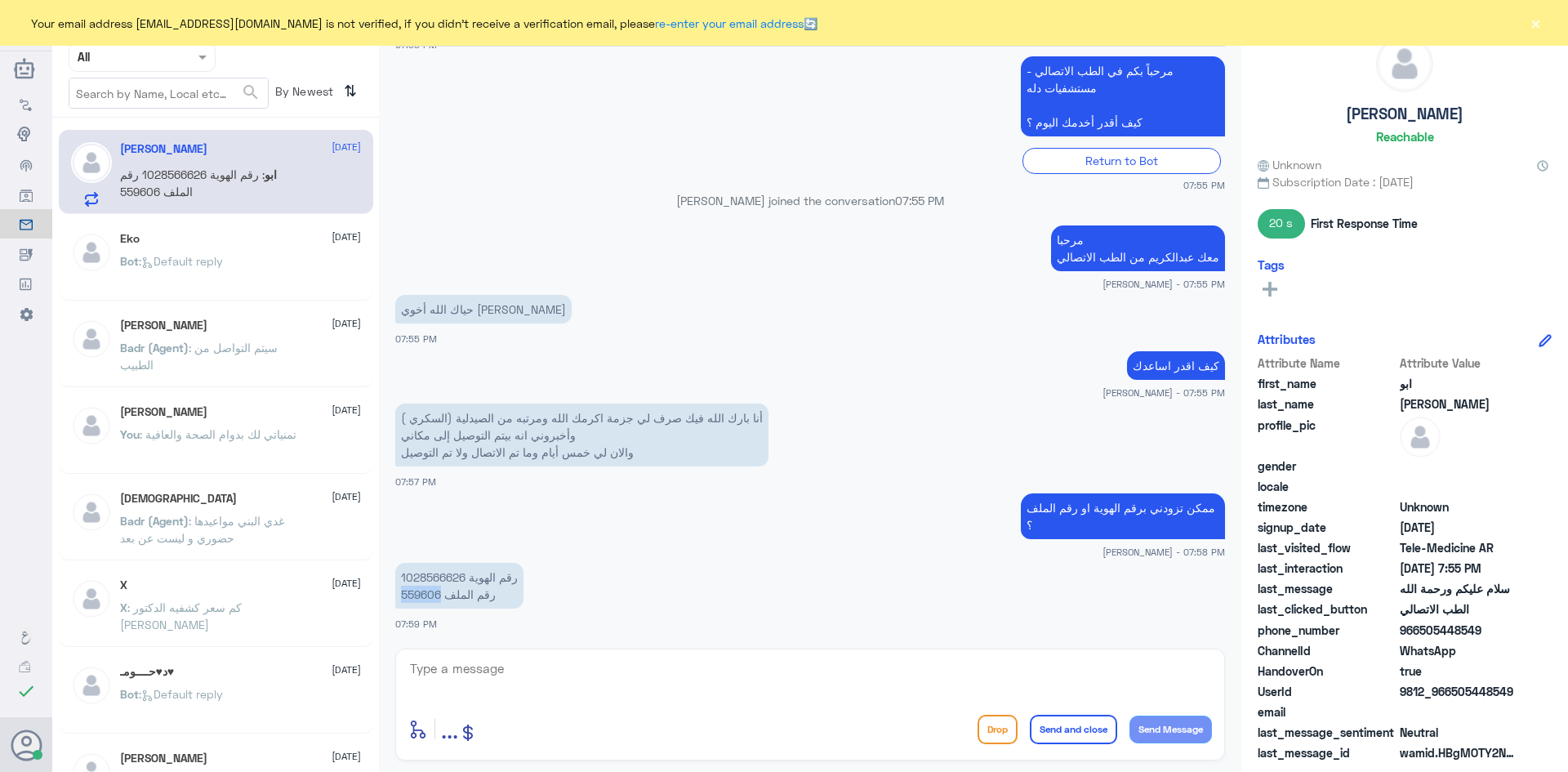
drag, startPoint x: 400, startPoint y: 593, endPoint x: 441, endPoint y: 595, distance: 41.0
click at [441, 595] on p "‏رقم الهوية 1028566626 ‏رقم الملف 559606" at bounding box center [459, 585] width 128 height 45
copy p "559606"
click at [709, 664] on textarea at bounding box center [810, 678] width 804 height 40
type textarea "مبين عندي انها طلعت من الصيدلية"
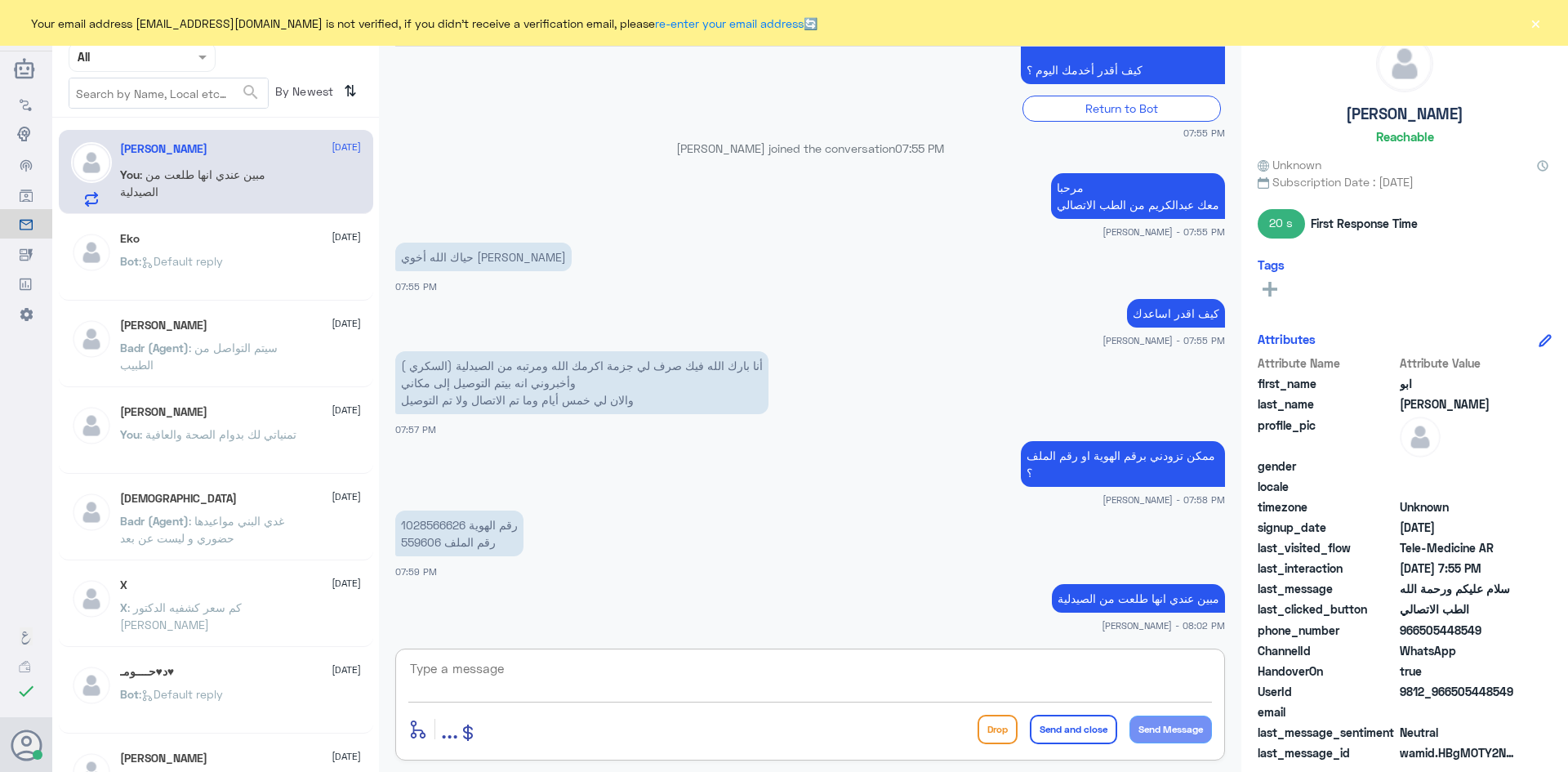
scroll to position [1486, 0]
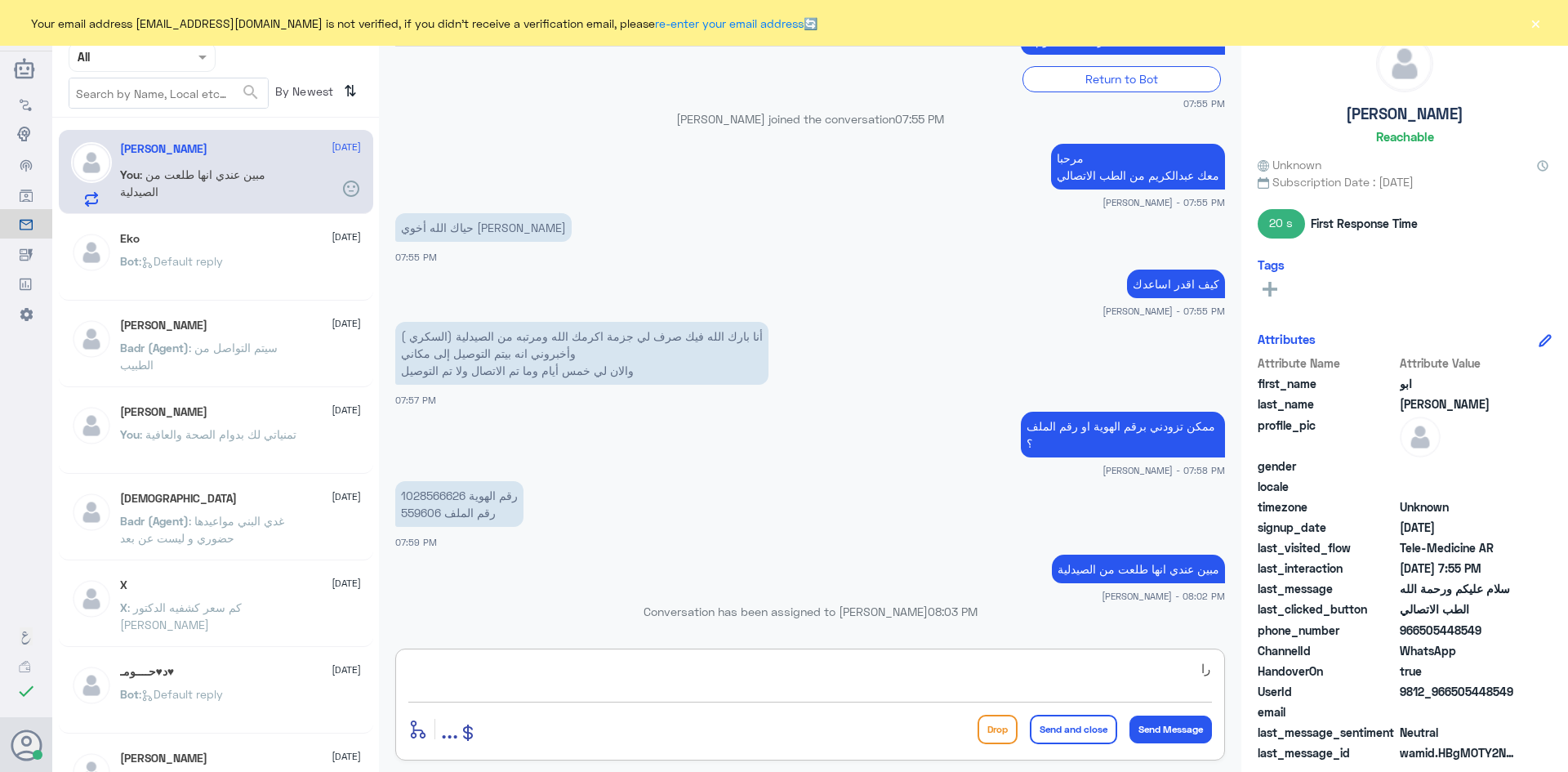
type textarea "ر"
type textarea "رفعت لك طلب على رقم ملفك ورقم الجوال وبإذن الله راح يتواصلون معك قريب"
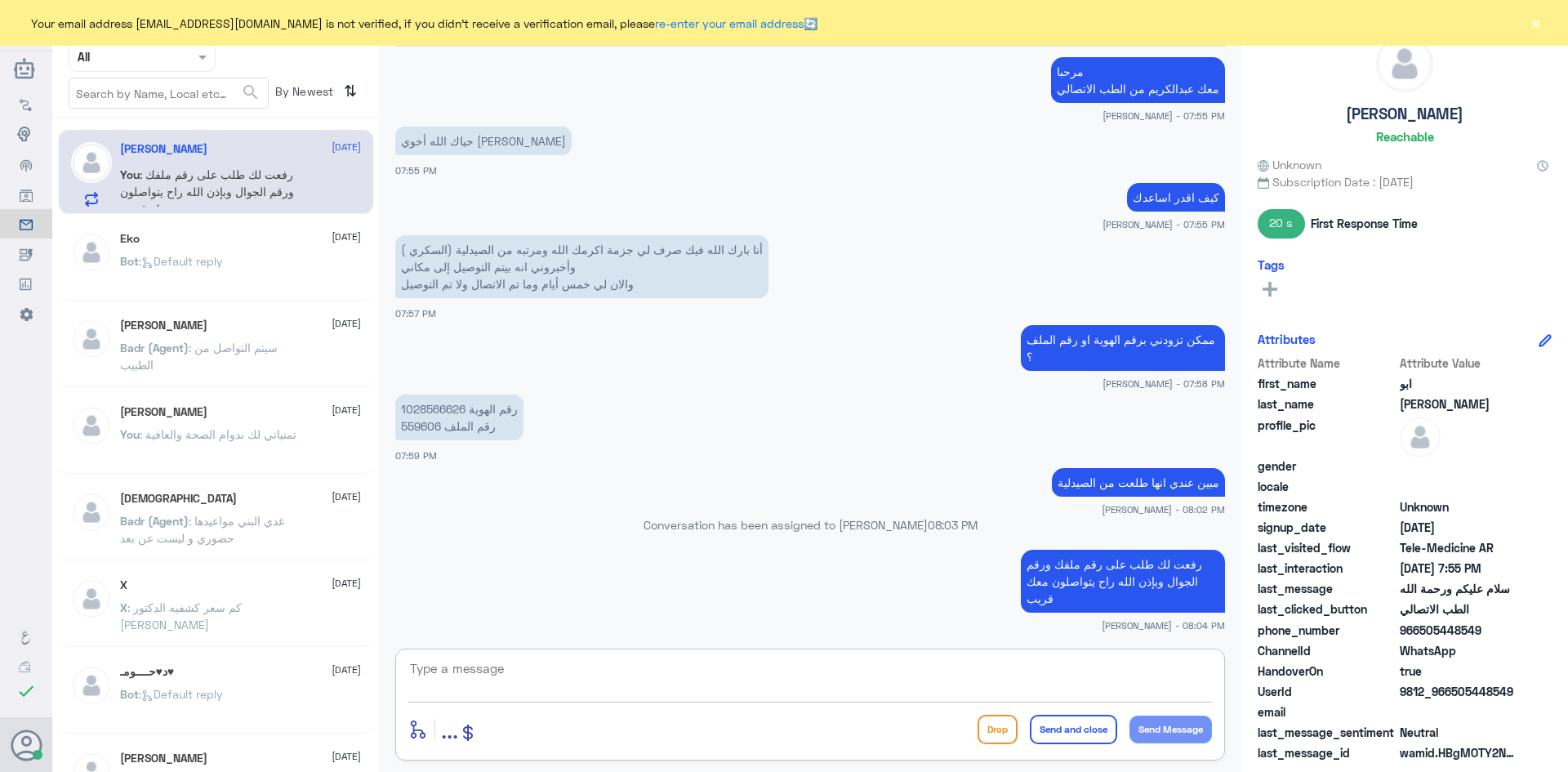
click at [1537, 23] on button "×" at bounding box center [1535, 23] width 16 height 16
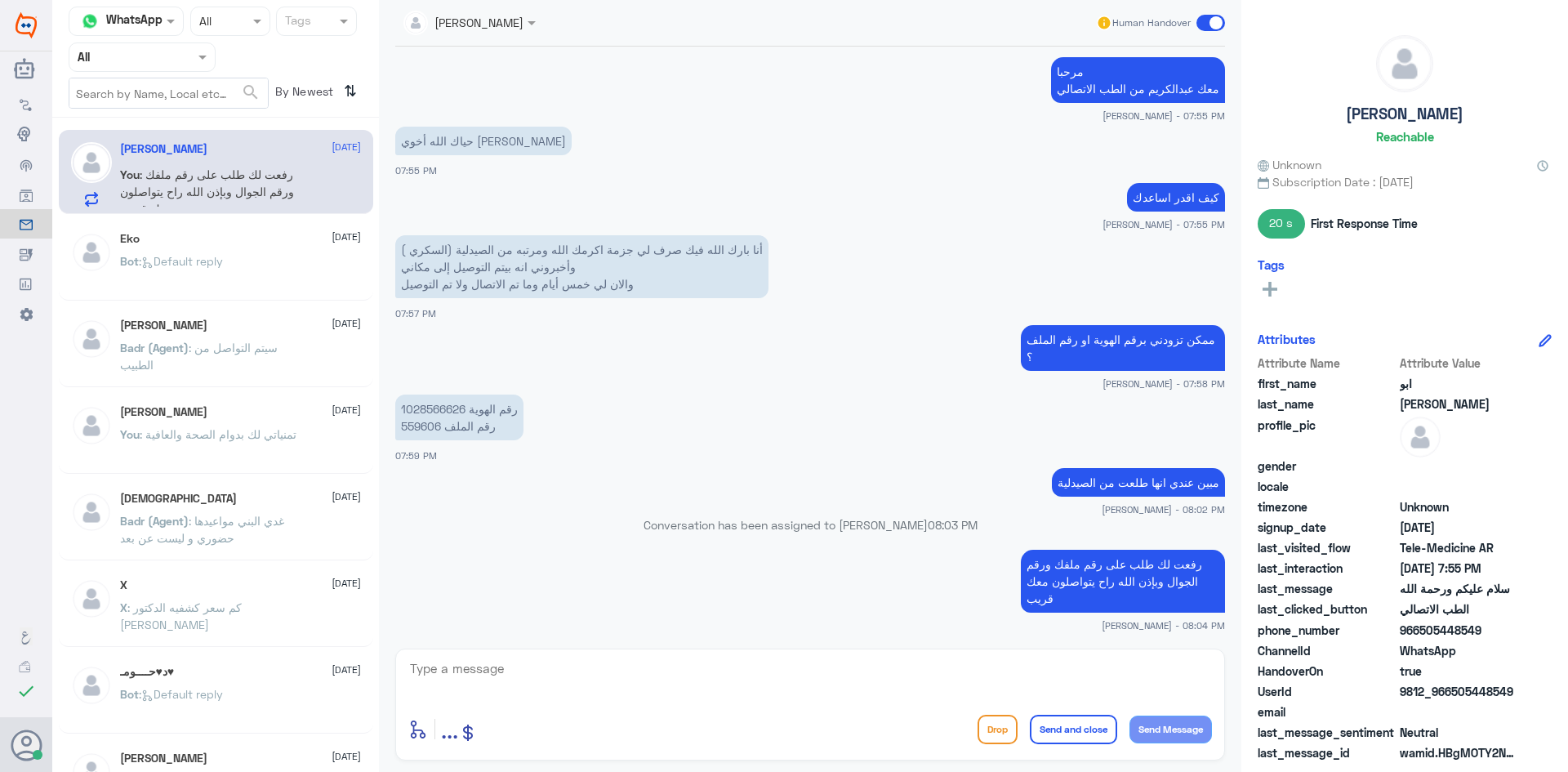
click at [1200, 22] on span at bounding box center [1210, 23] width 28 height 16
click at [0, 0] on input "checkbox" at bounding box center [0, 0] width 0 height 0
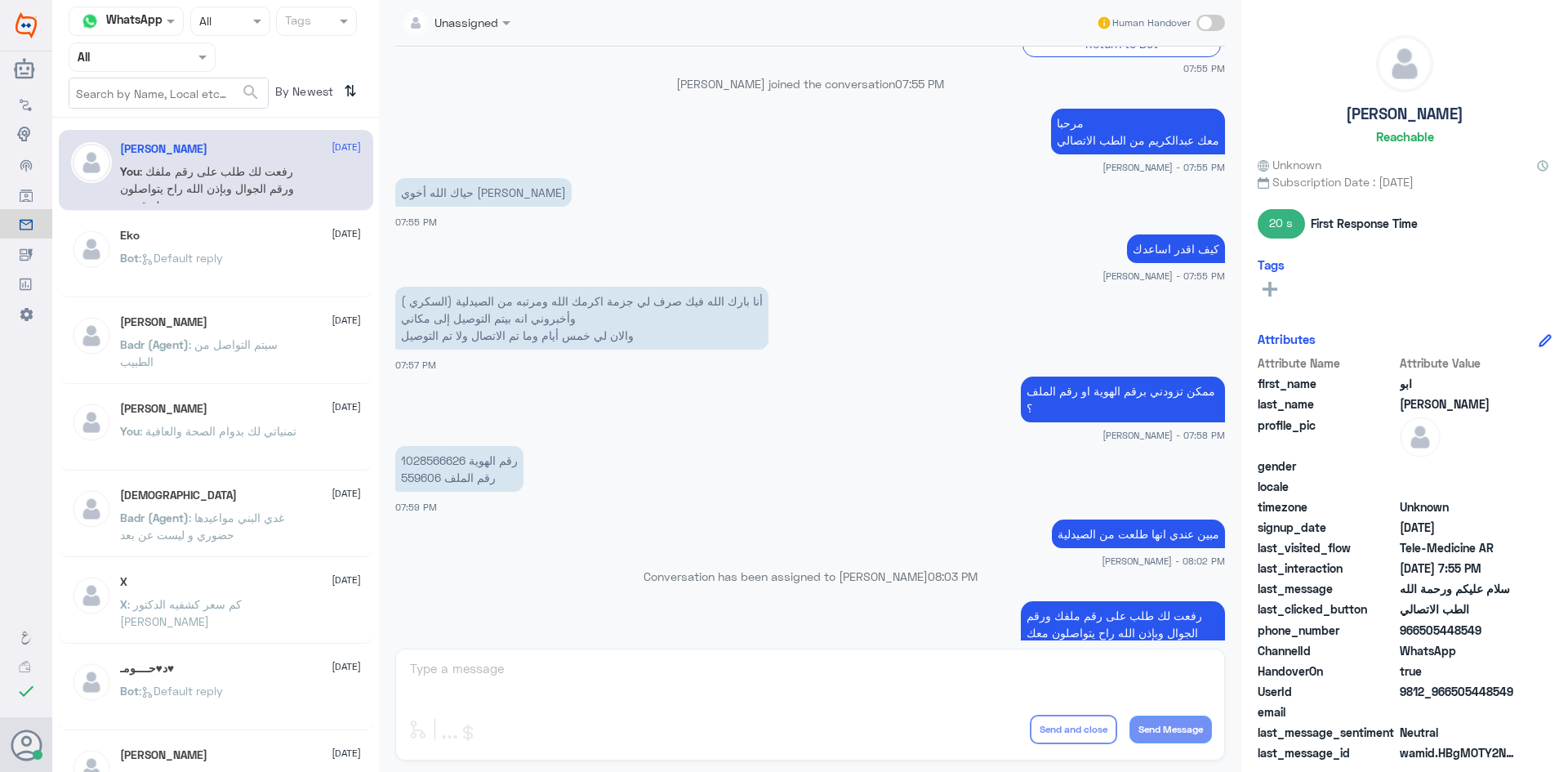
scroll to position [1603, 0]
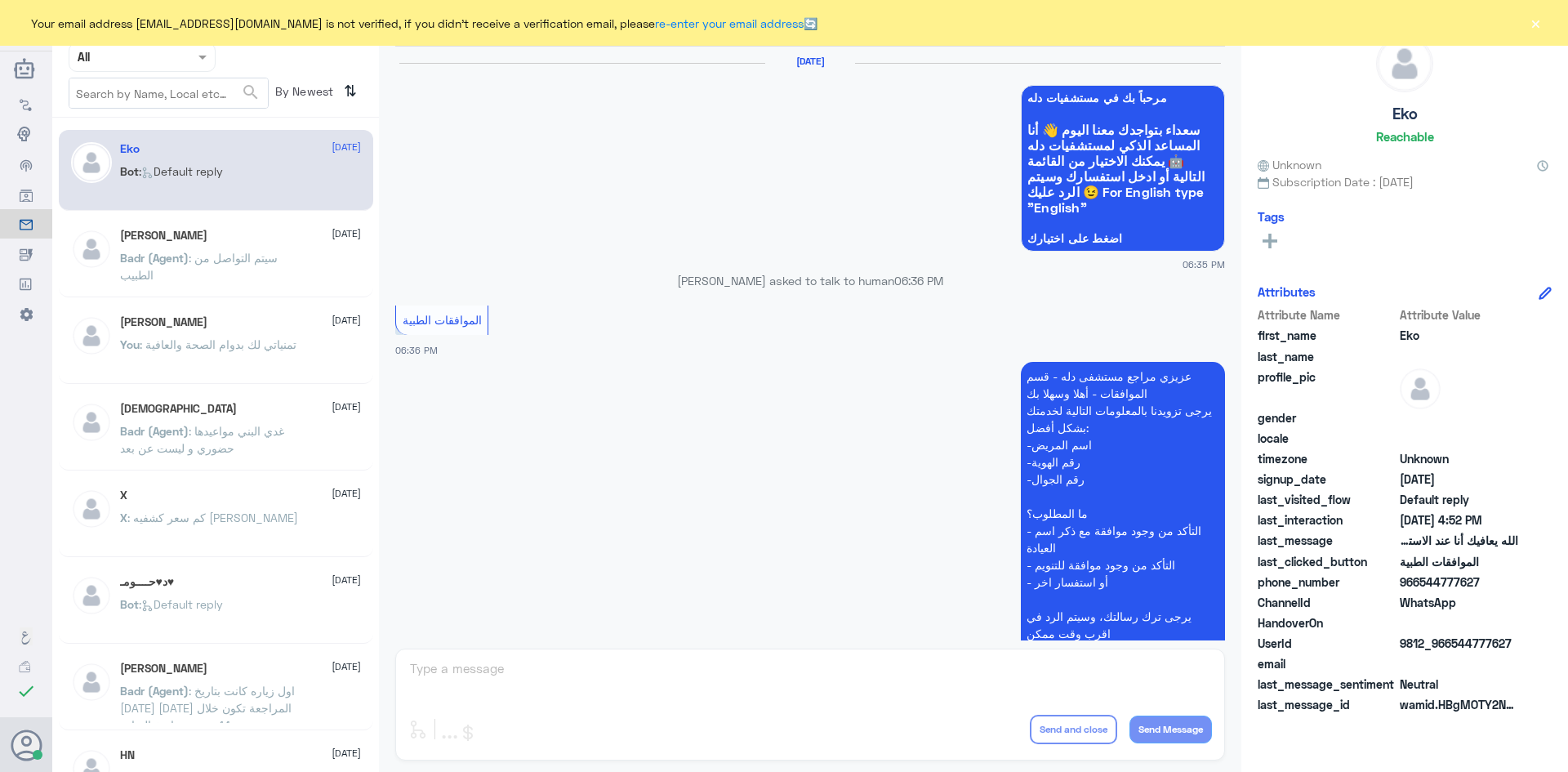
scroll to position [1560, 0]
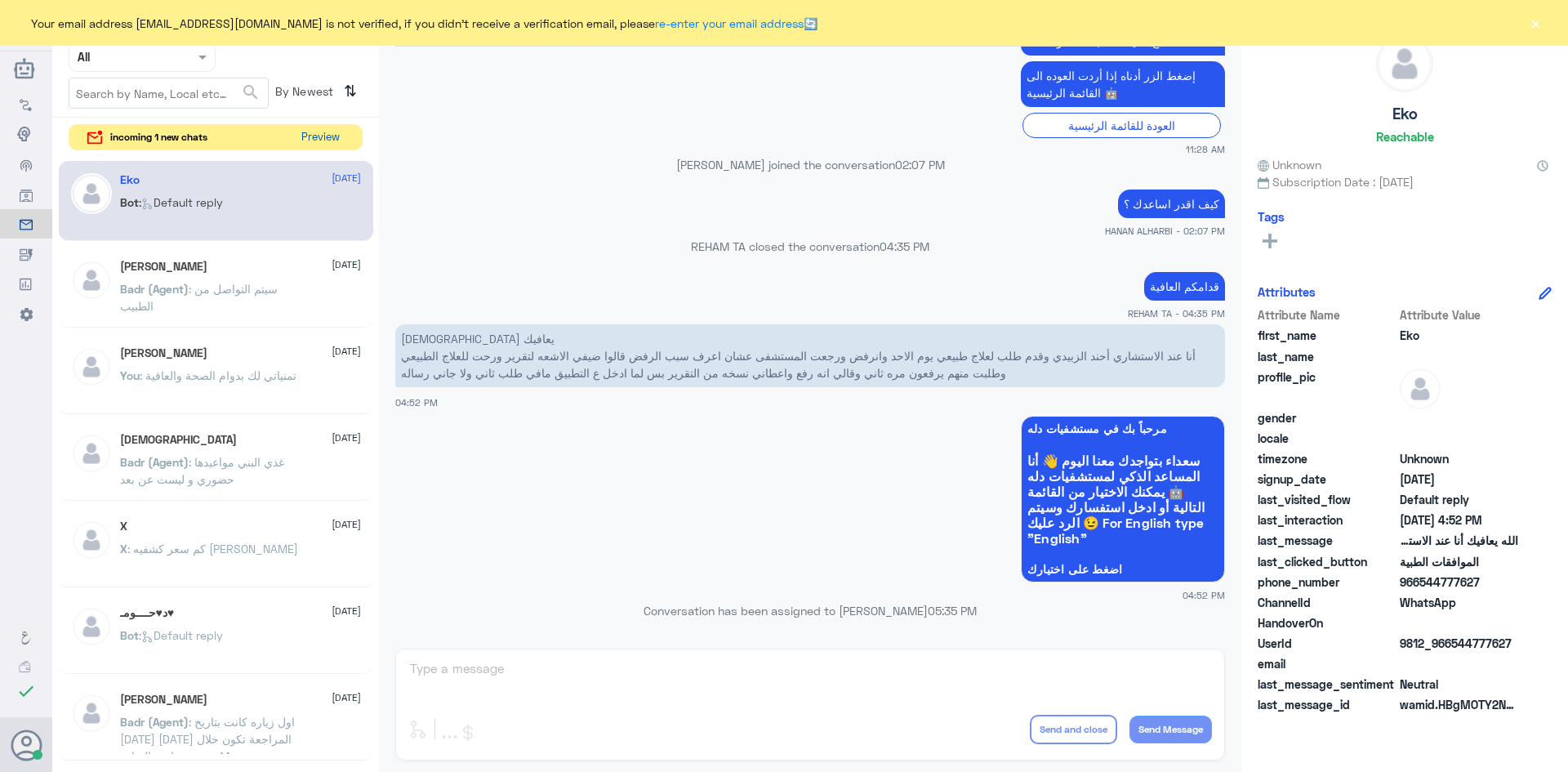
click at [334, 138] on button "Preview" at bounding box center [320, 137] width 51 height 25
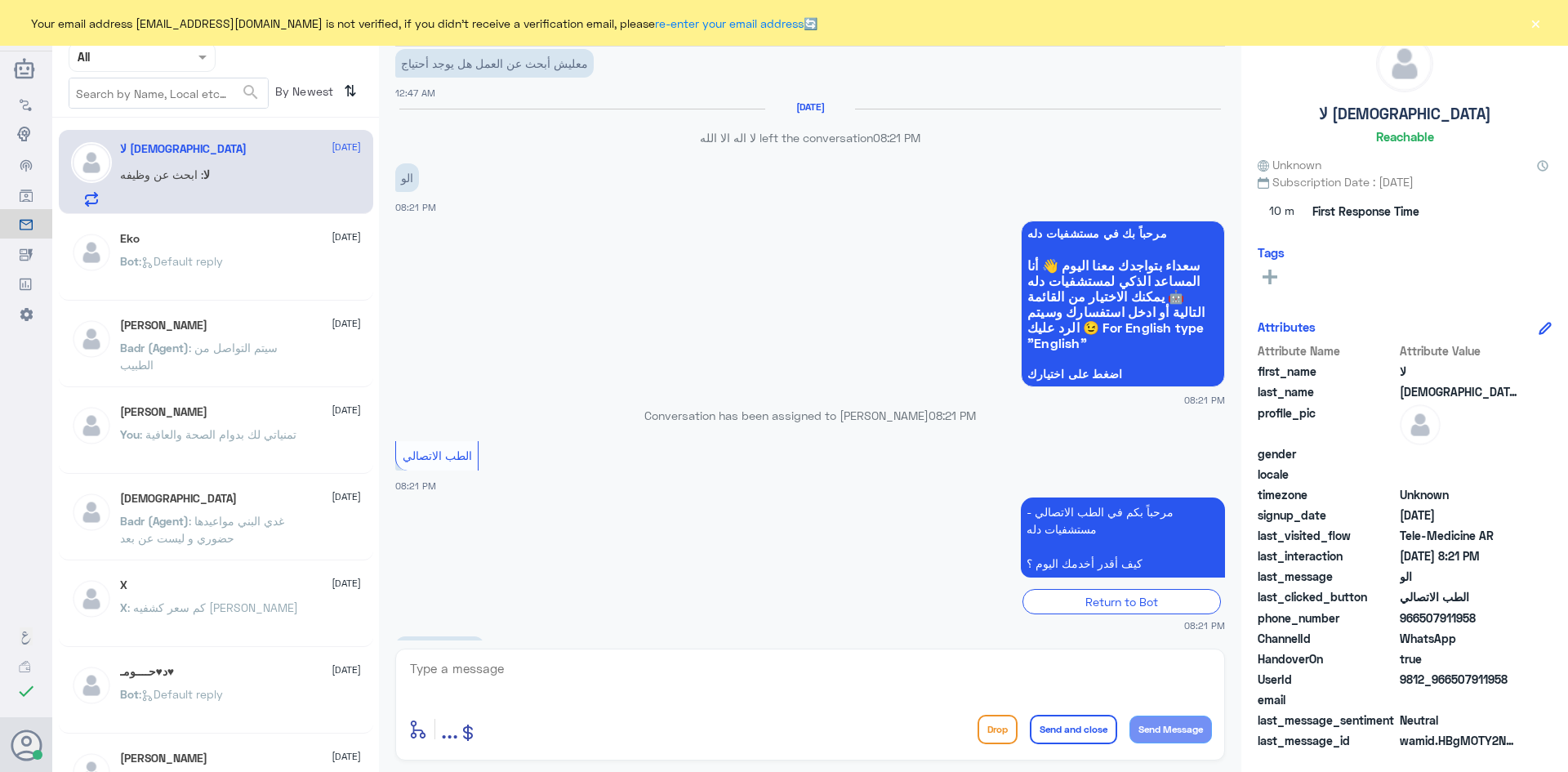
scroll to position [876, 0]
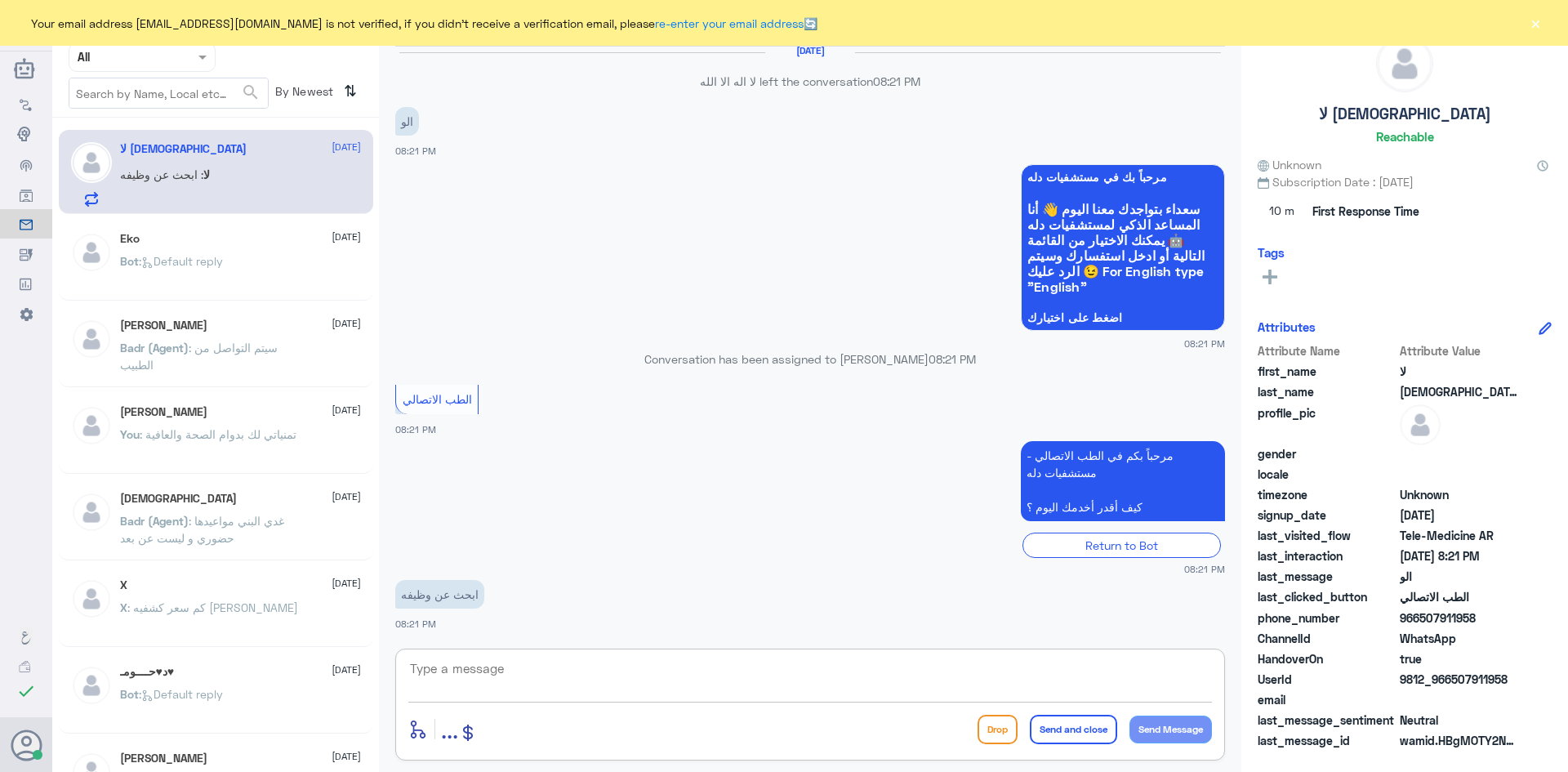
click at [573, 683] on textarea at bounding box center [810, 678] width 804 height 40
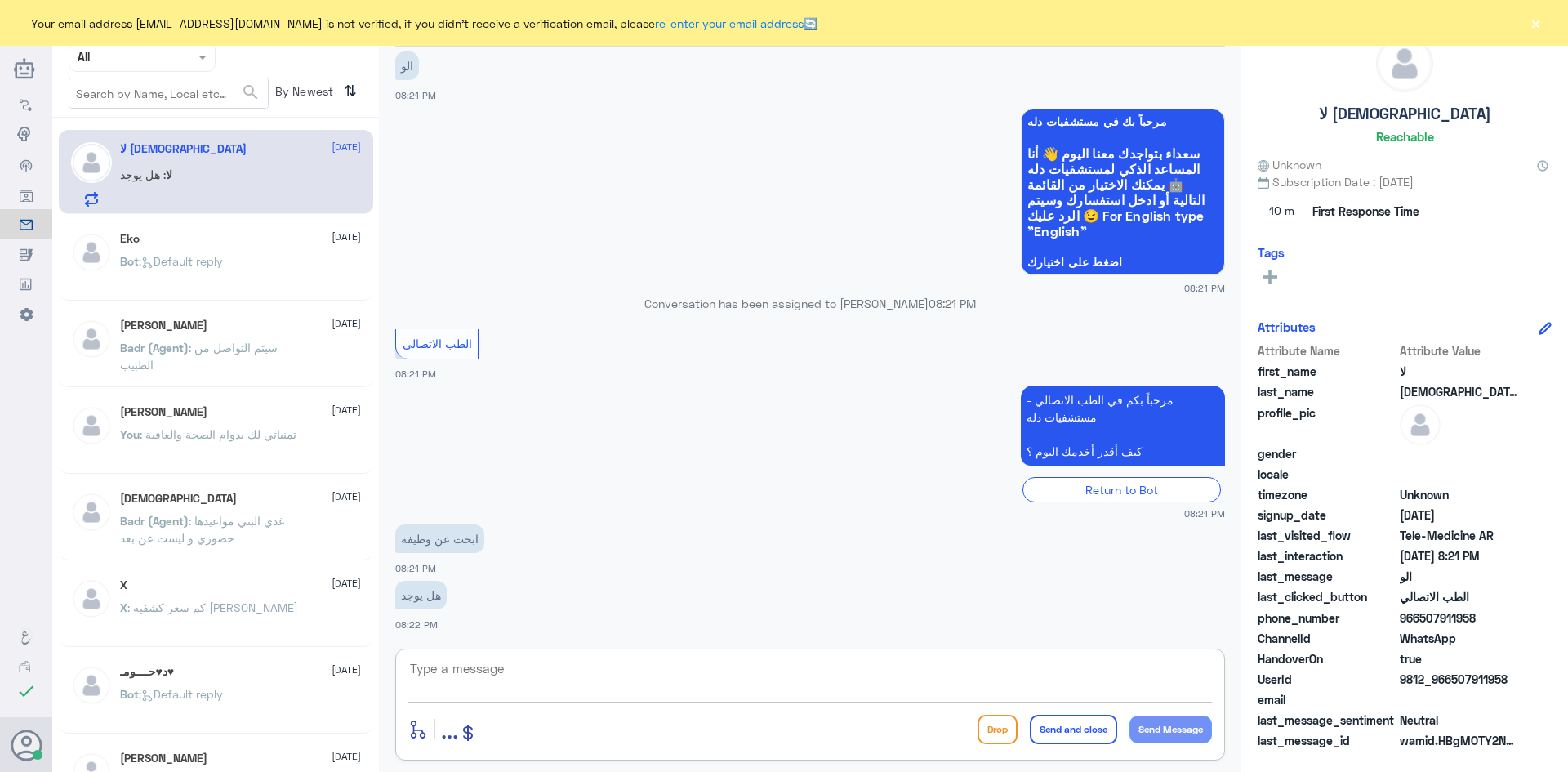
click at [549, 667] on textarea at bounding box center [810, 678] width 804 height 40
paste textarea "مرحبا معك عبدالكريم من الطب الاتصالي"
type textarea "مرحبا معك عبدالكريم من الطب الاتصالي"
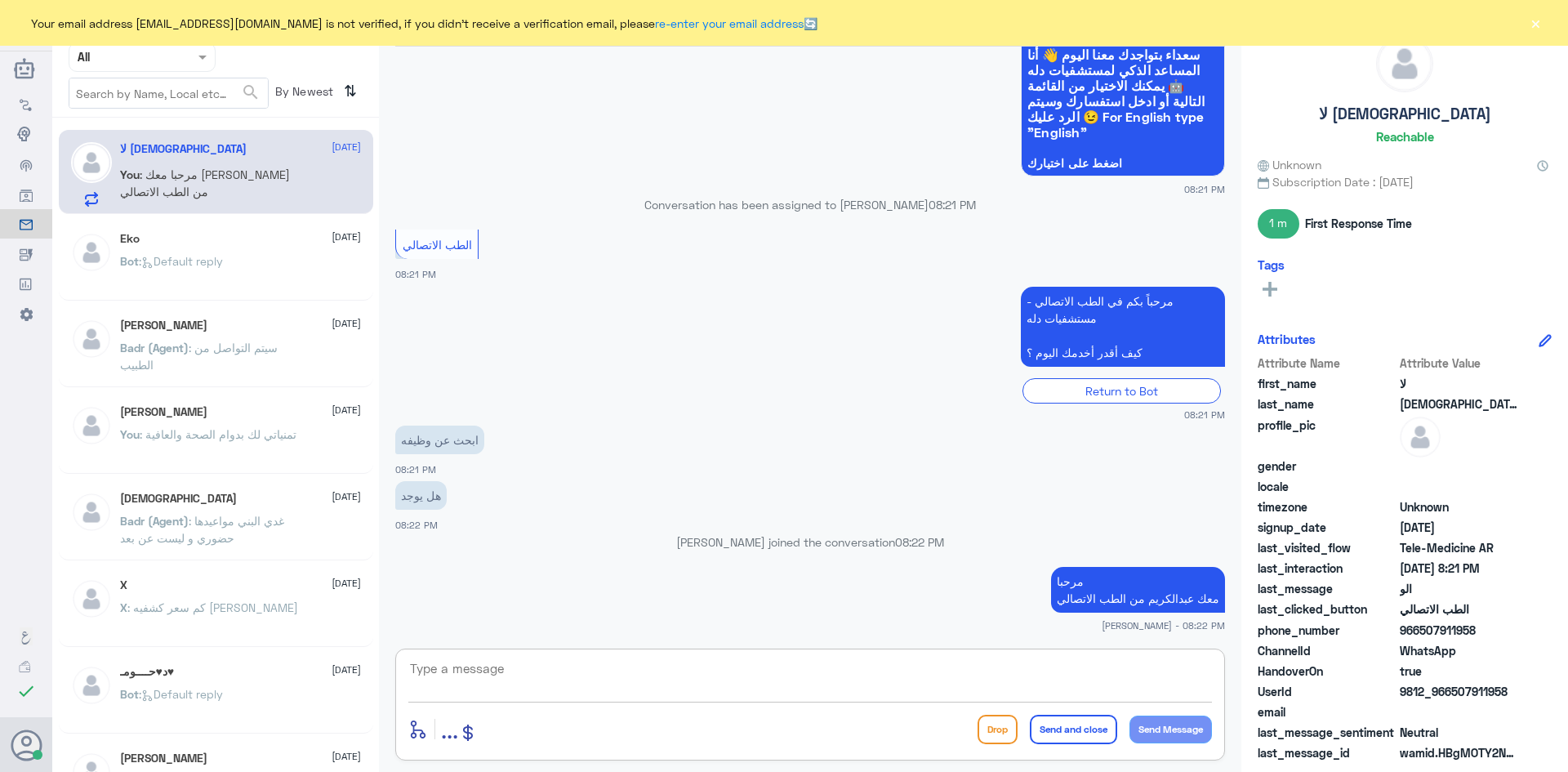
paste textarea "مرحبا معك عبدالكريم من الطب الاتصالي"
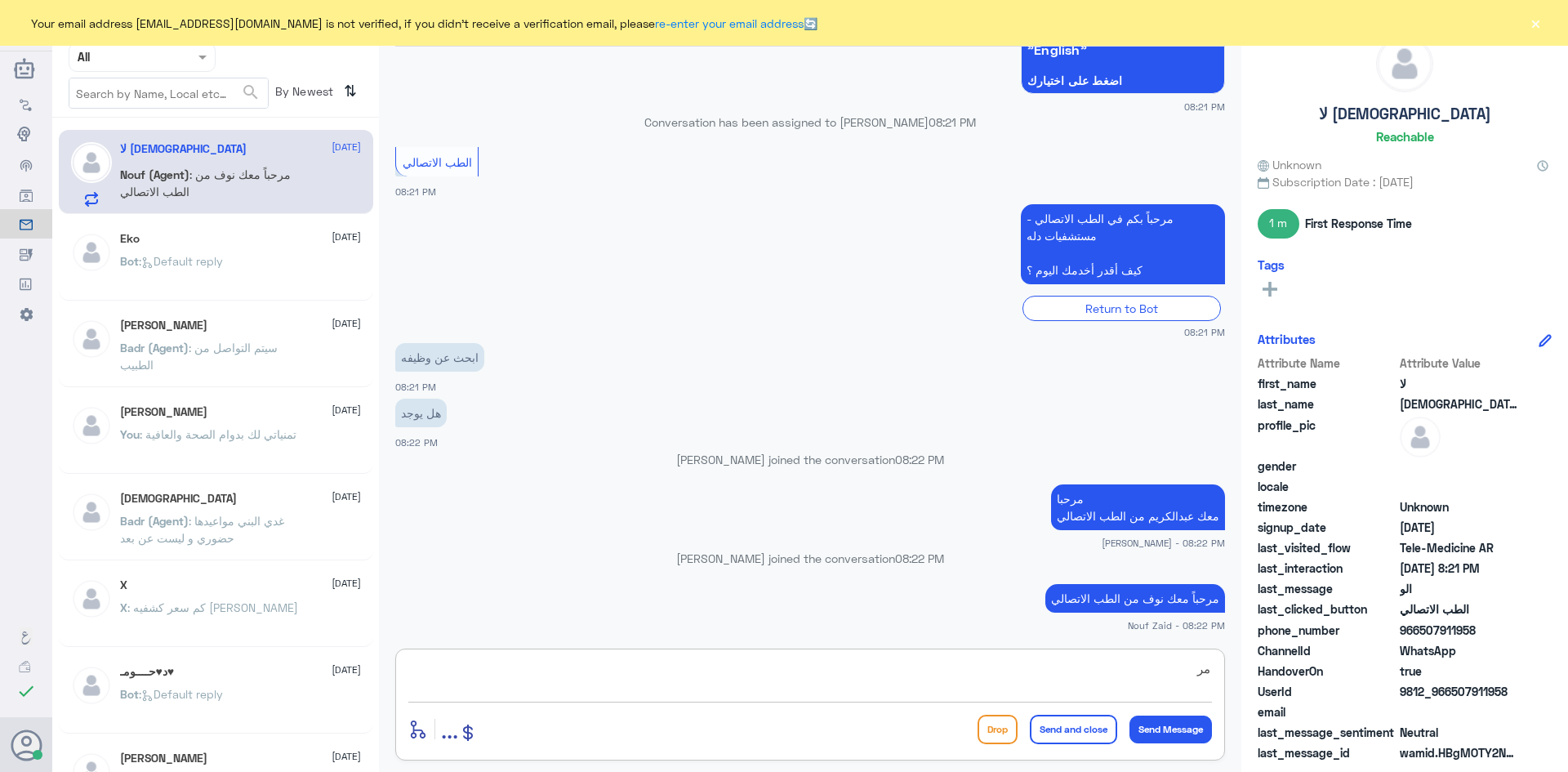
type textarea "م"
click at [653, 661] on textarea at bounding box center [810, 678] width 804 height 40
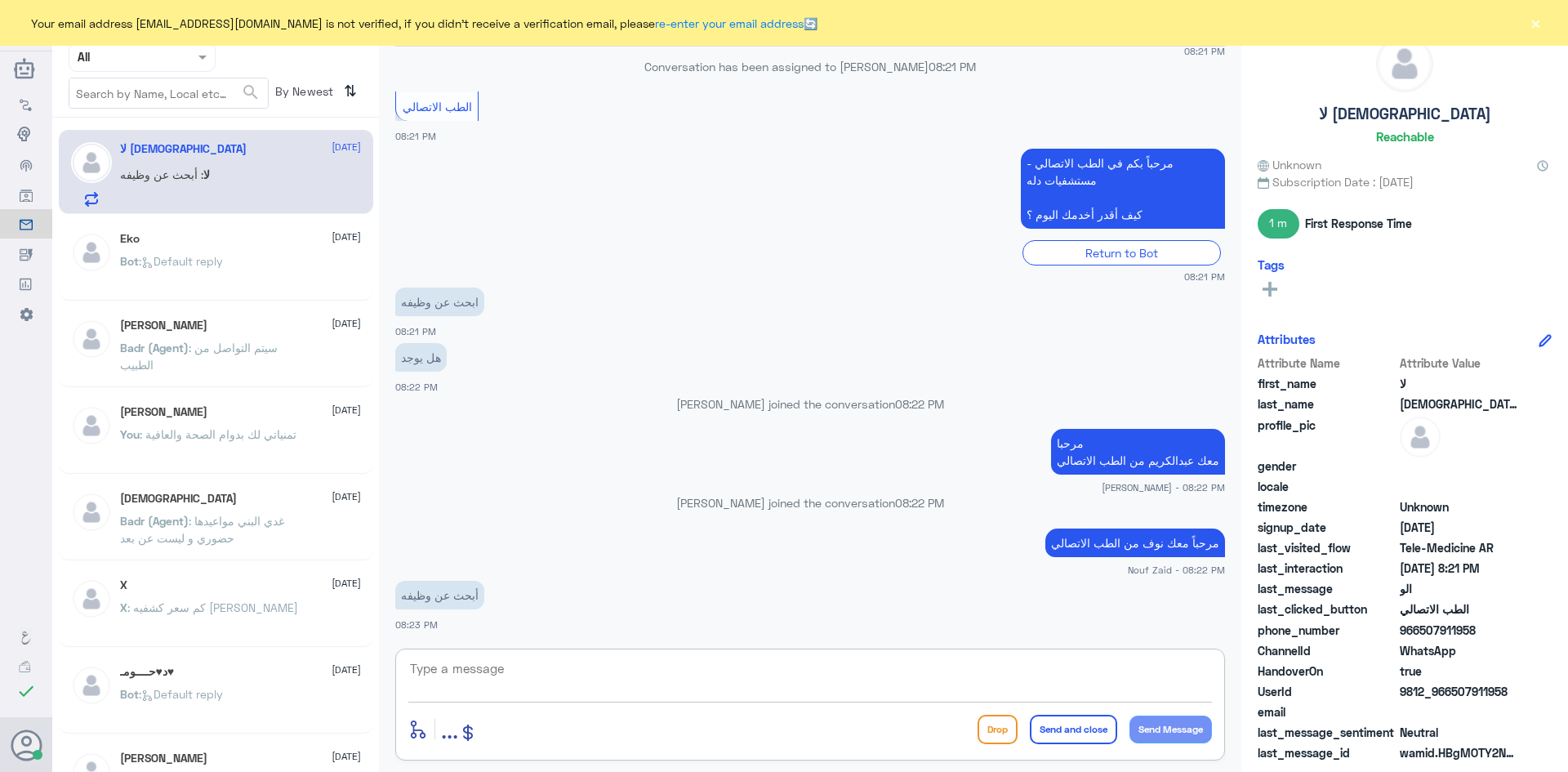
paste textarea "https://www.dallahhealth.com/arabic/hr-careers"
type textarea "https://www.dallahhealth.com/arabic/hr-careers"
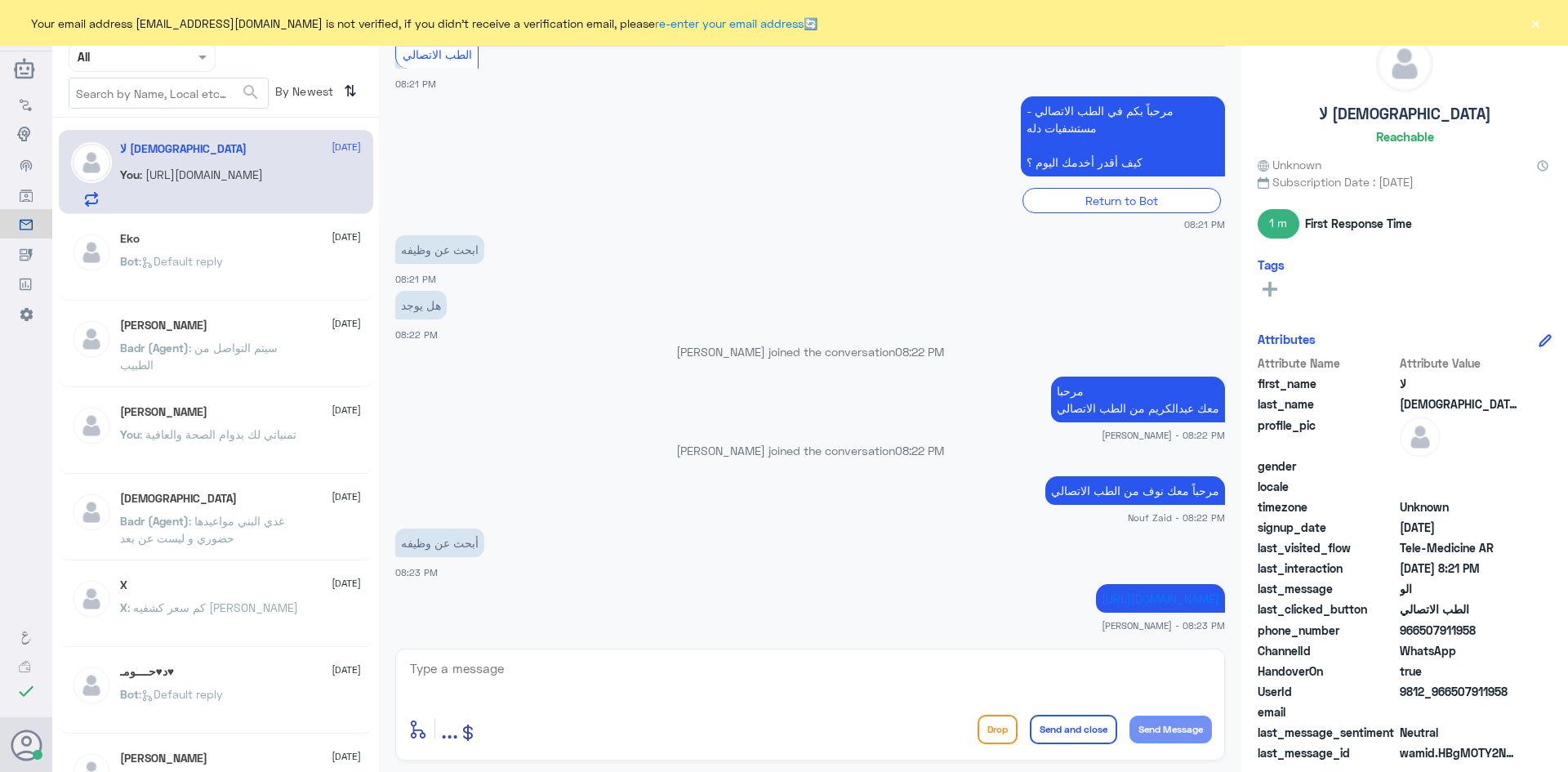
click at [1536, 24] on button "×" at bounding box center [1535, 23] width 16 height 16
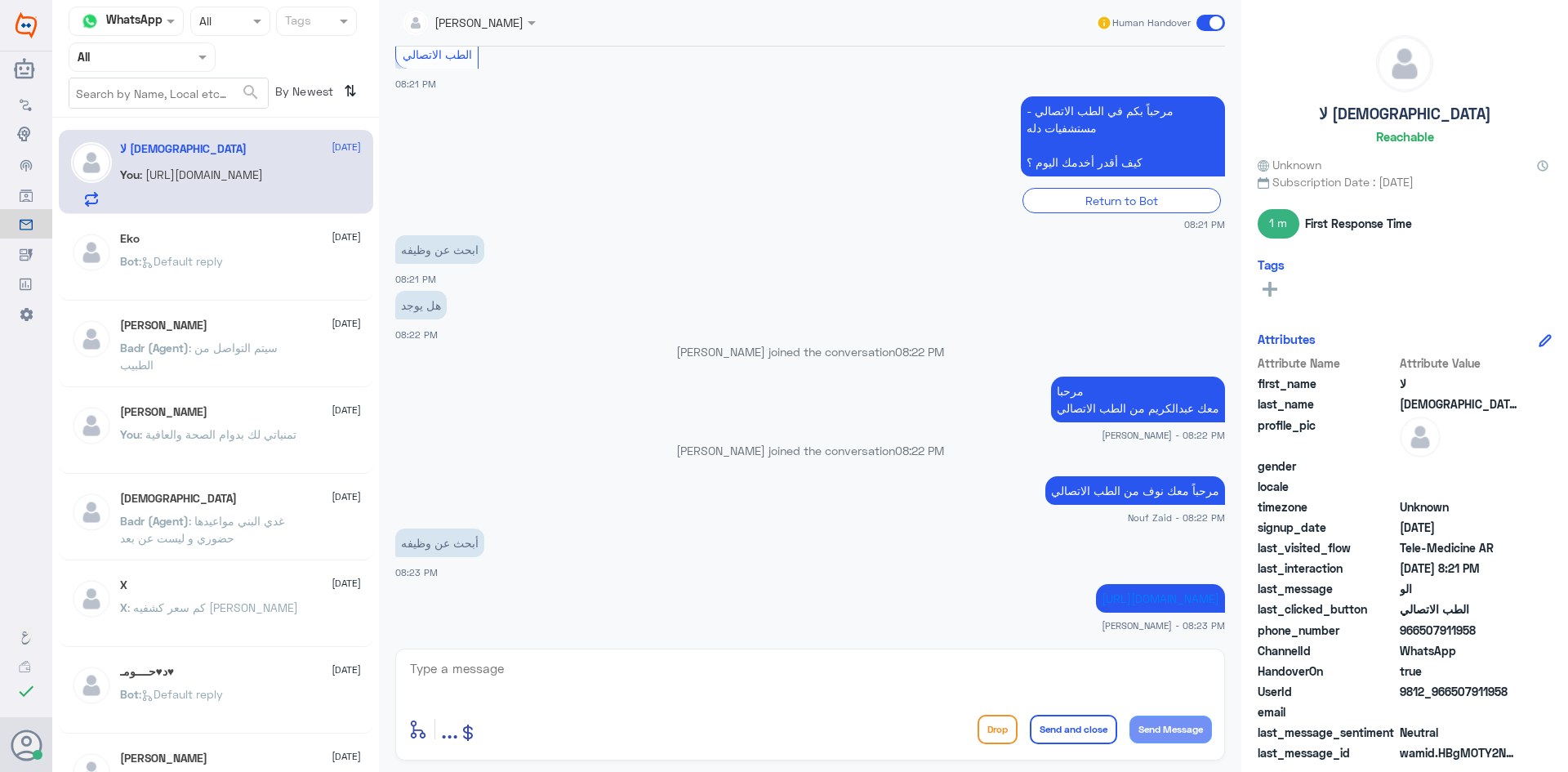
click at [1207, 20] on span at bounding box center [1210, 23] width 28 height 16
click at [0, 0] on input "checkbox" at bounding box center [0, 0] width 0 height 0
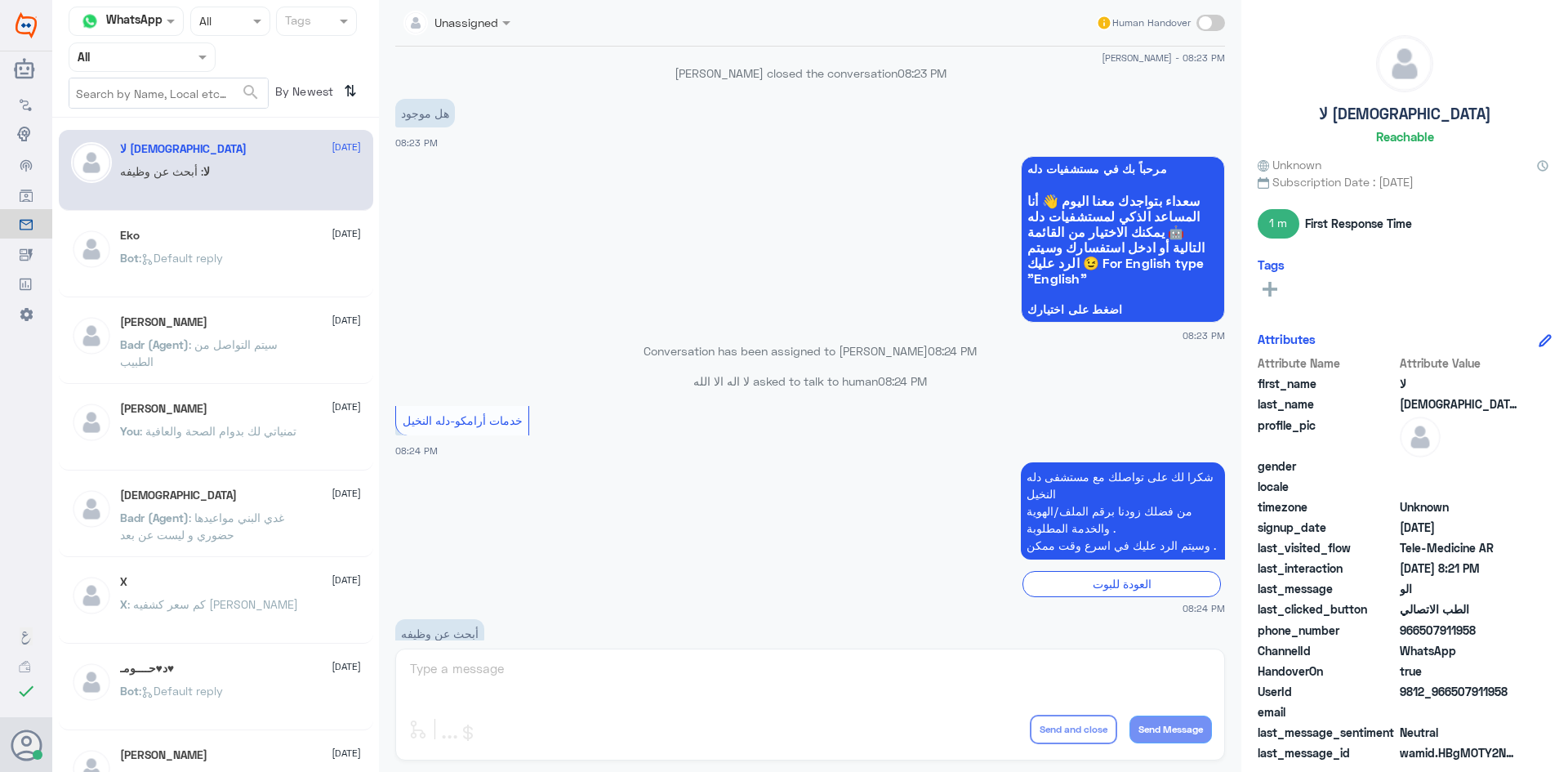
scroll to position [1814, 0]
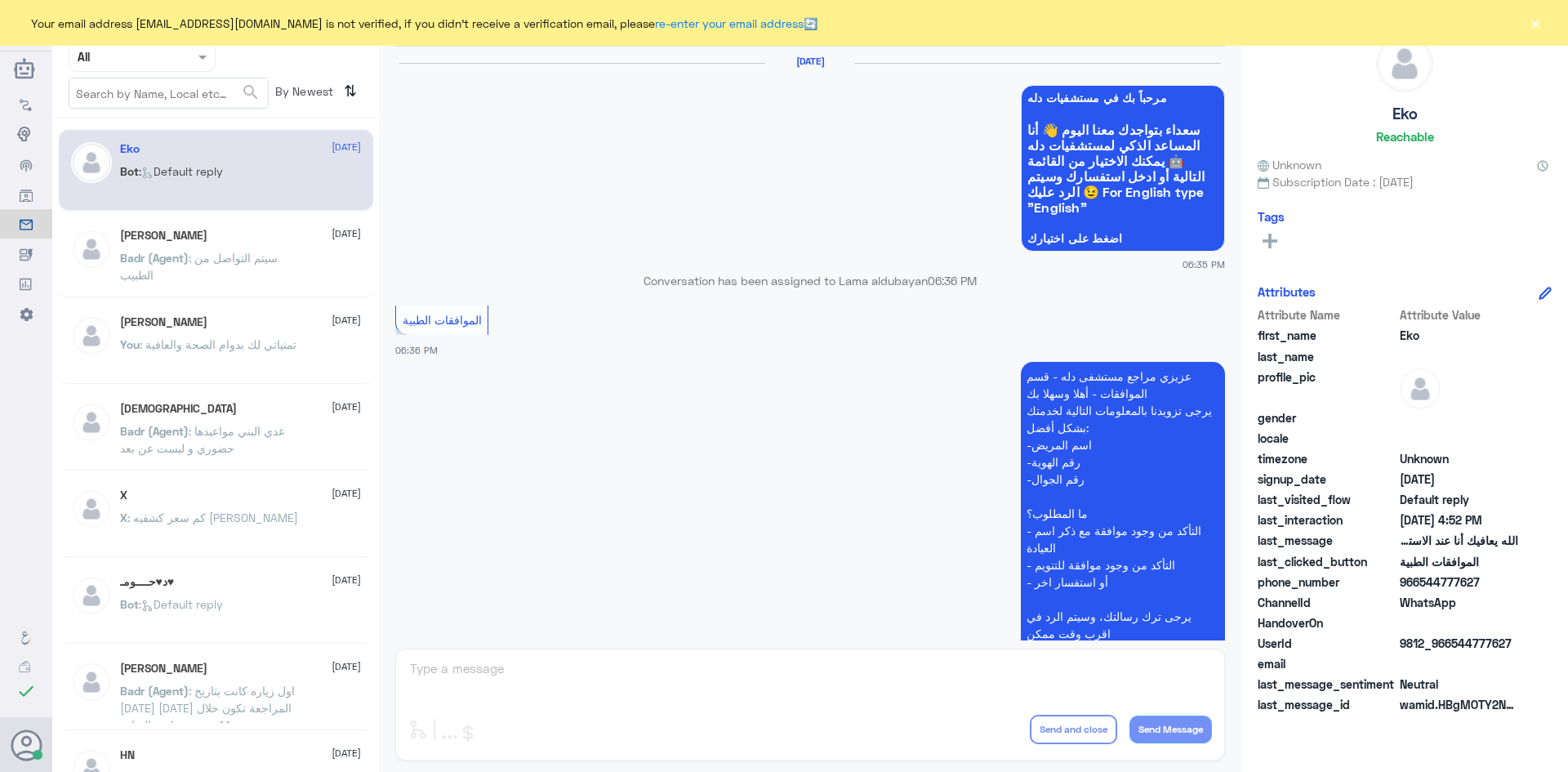
scroll to position [1560, 0]
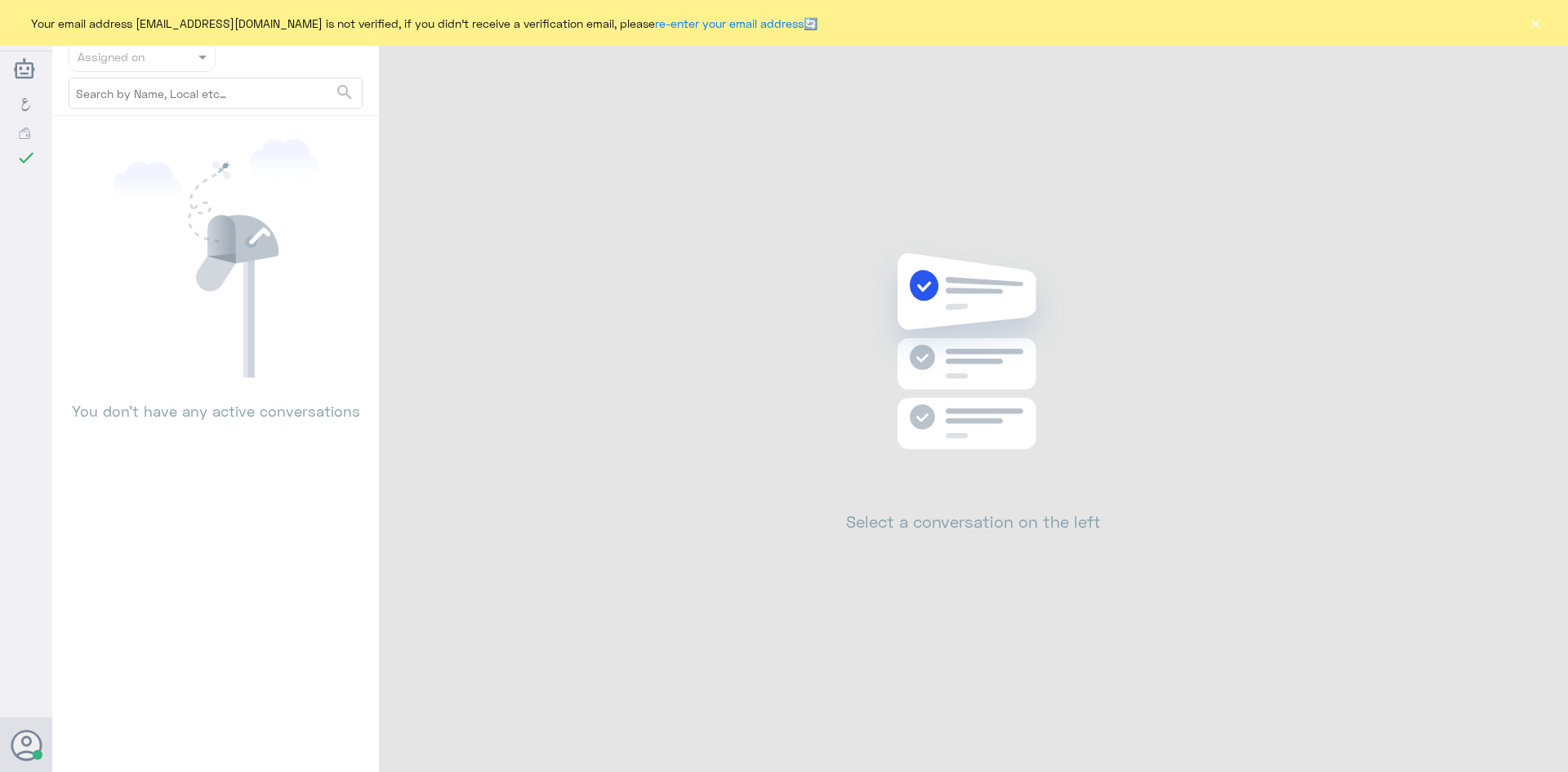
click at [1537, 23] on button "×" at bounding box center [1535, 23] width 16 height 16
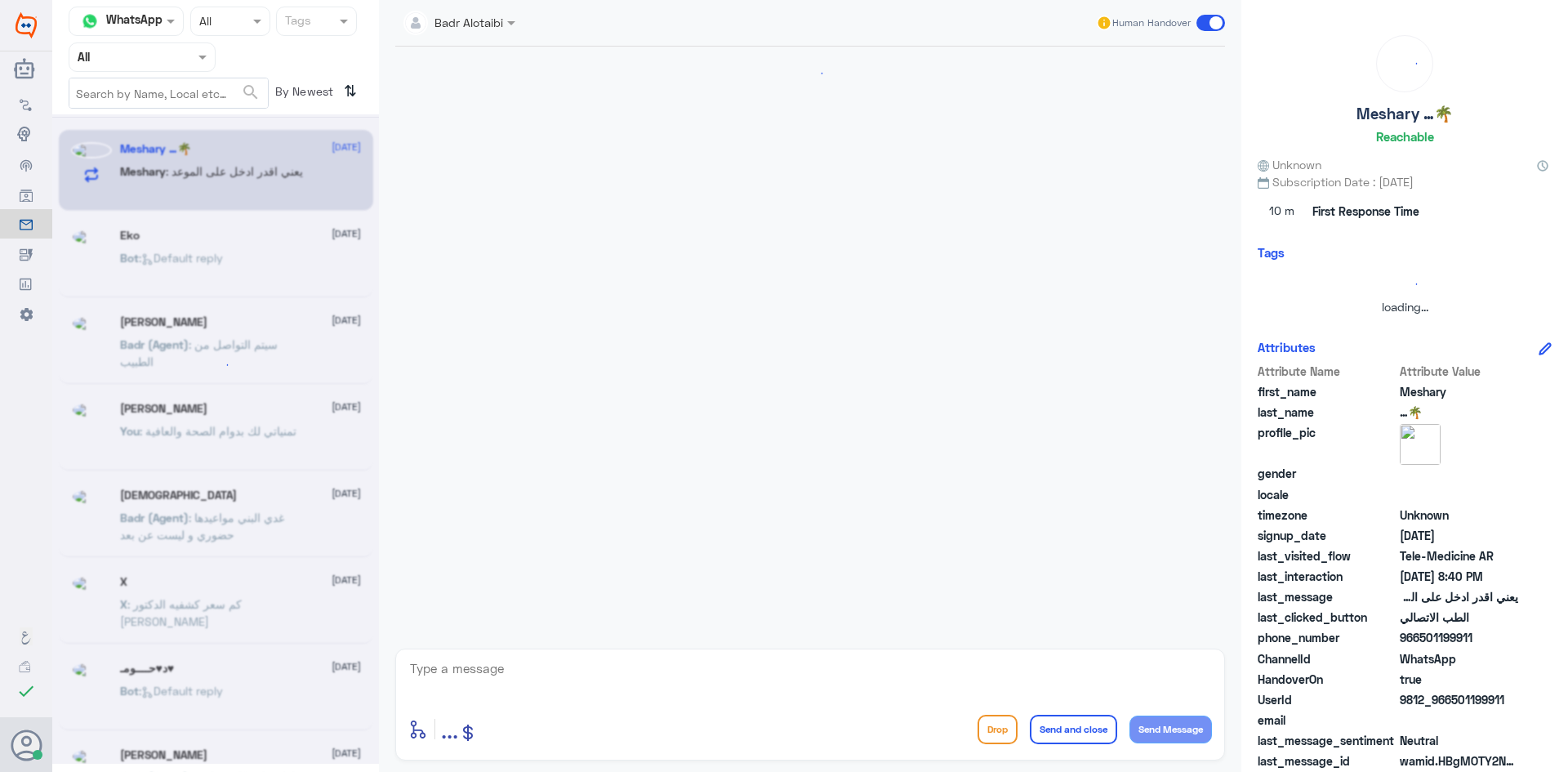
scroll to position [1066, 0]
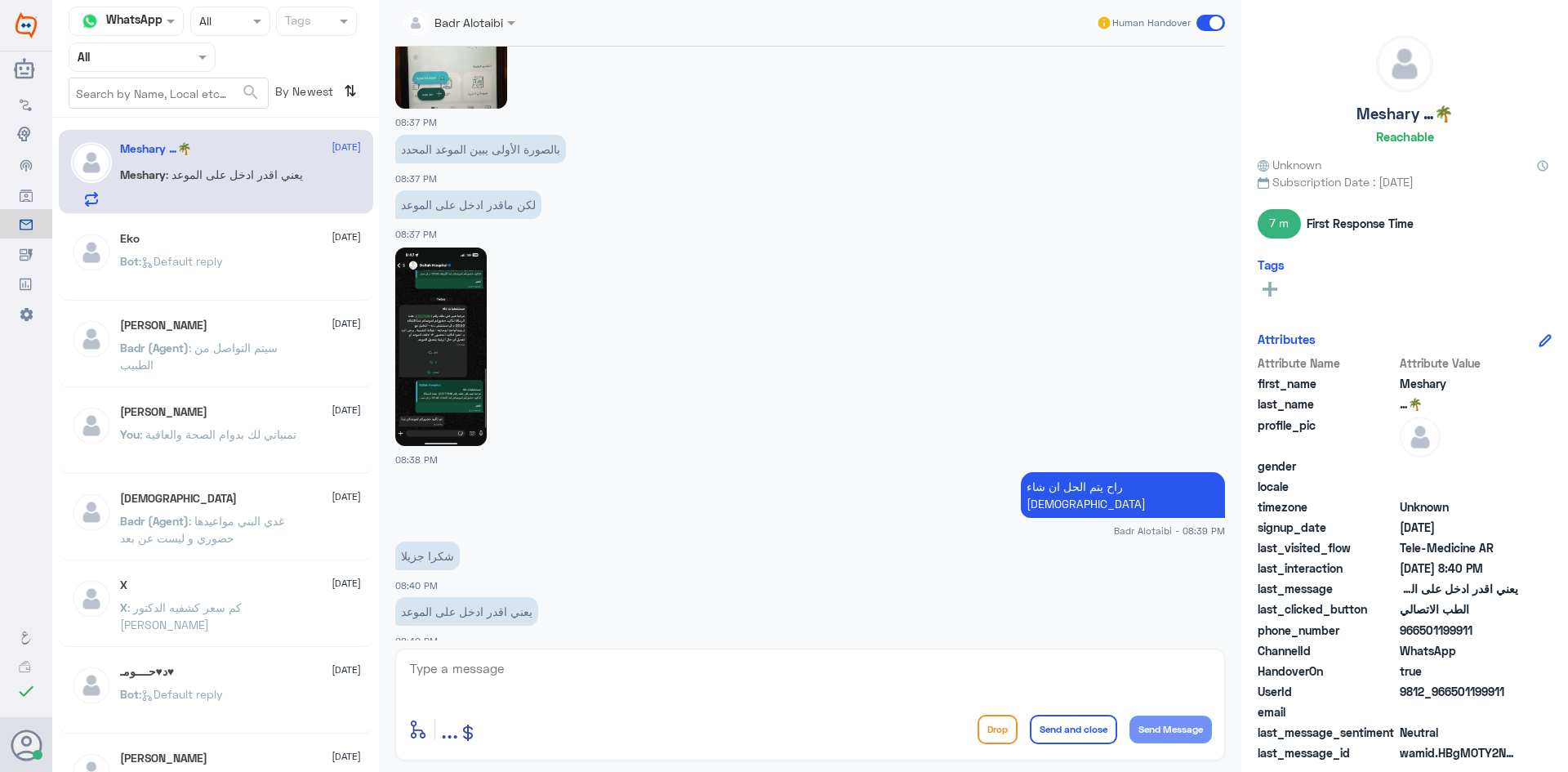
click at [463, 344] on img at bounding box center [441, 346] width 92 height 198
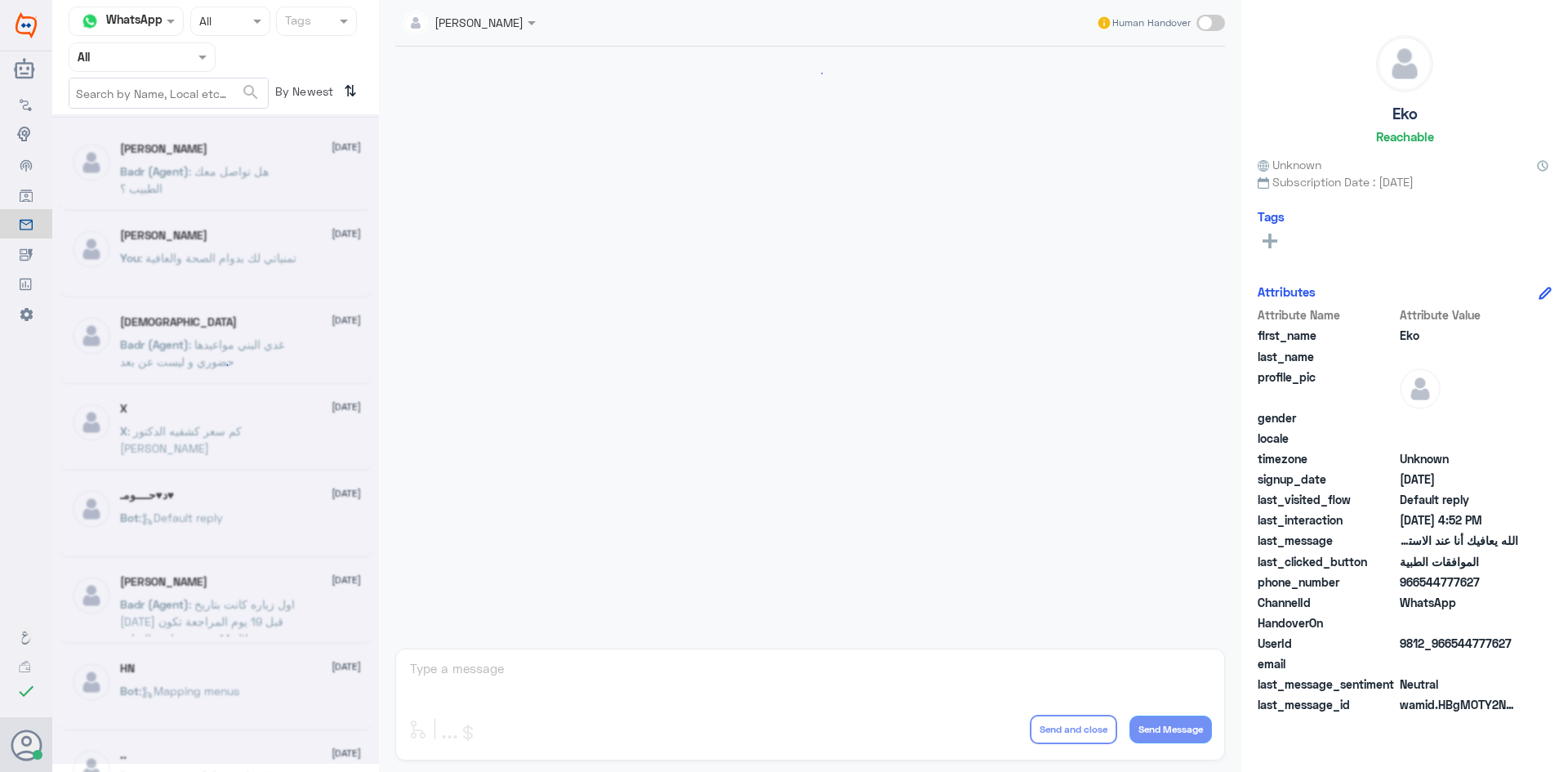
scroll to position [1560, 0]
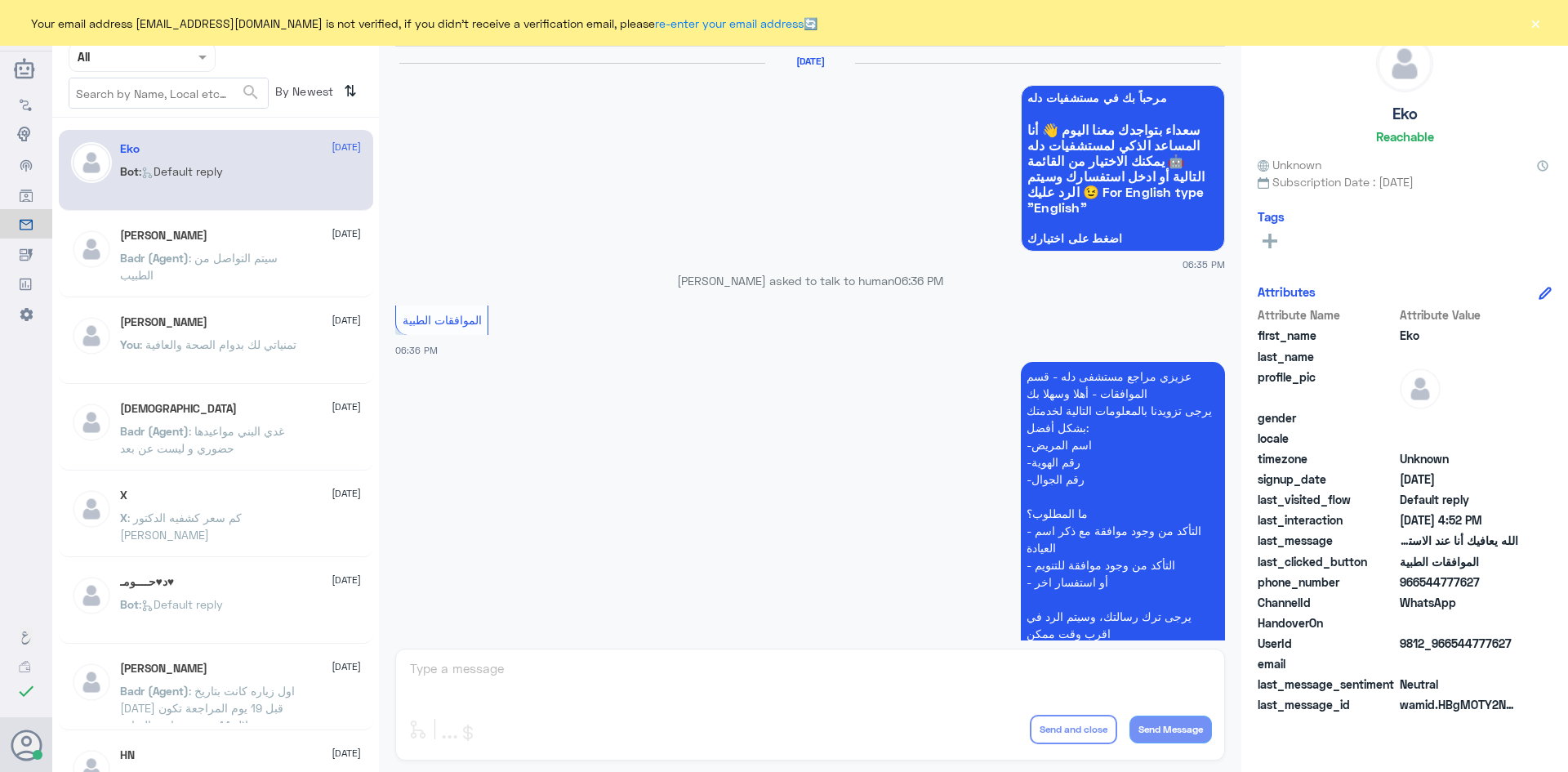
scroll to position [1560, 0]
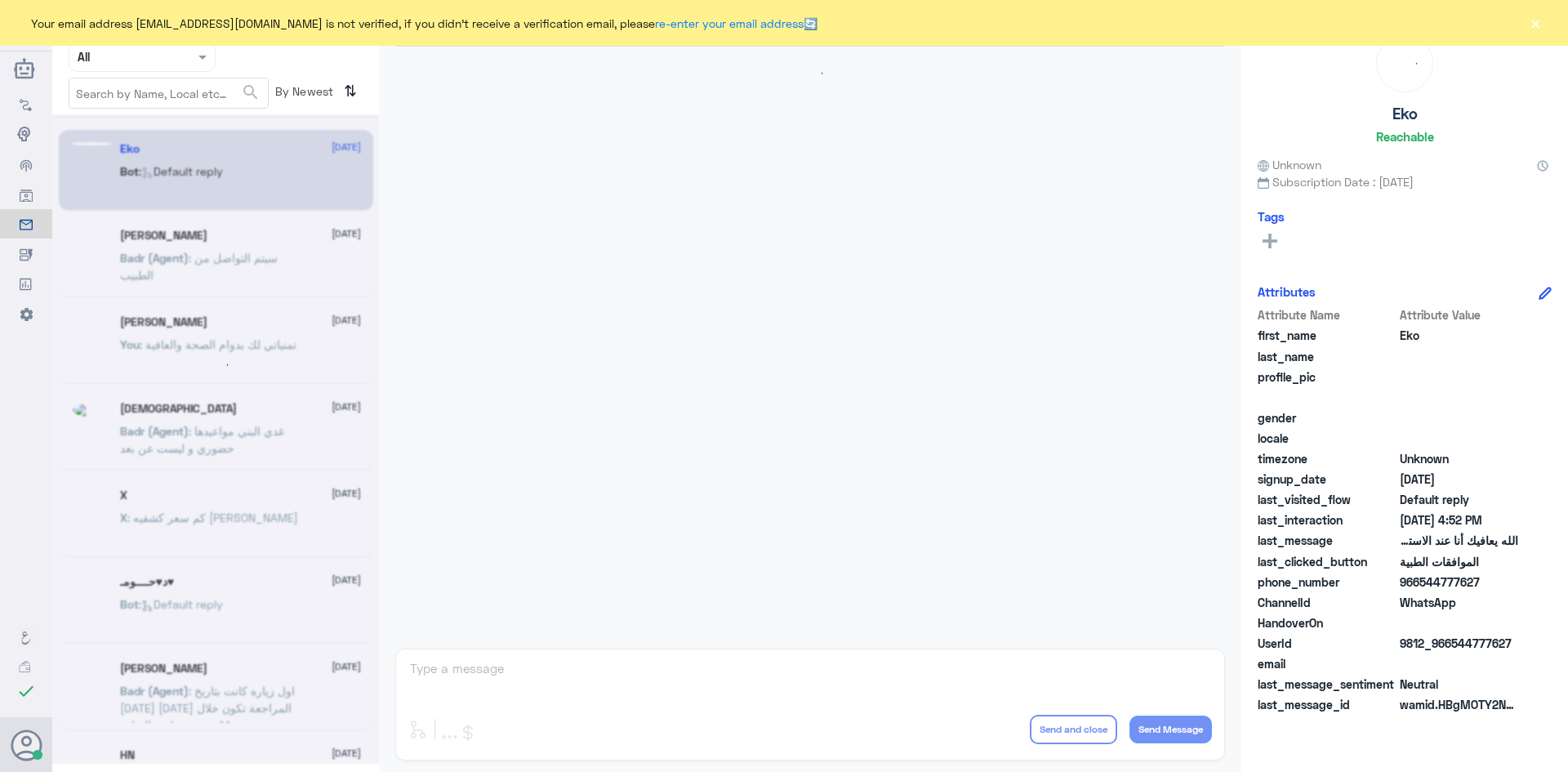
scroll to position [1560, 0]
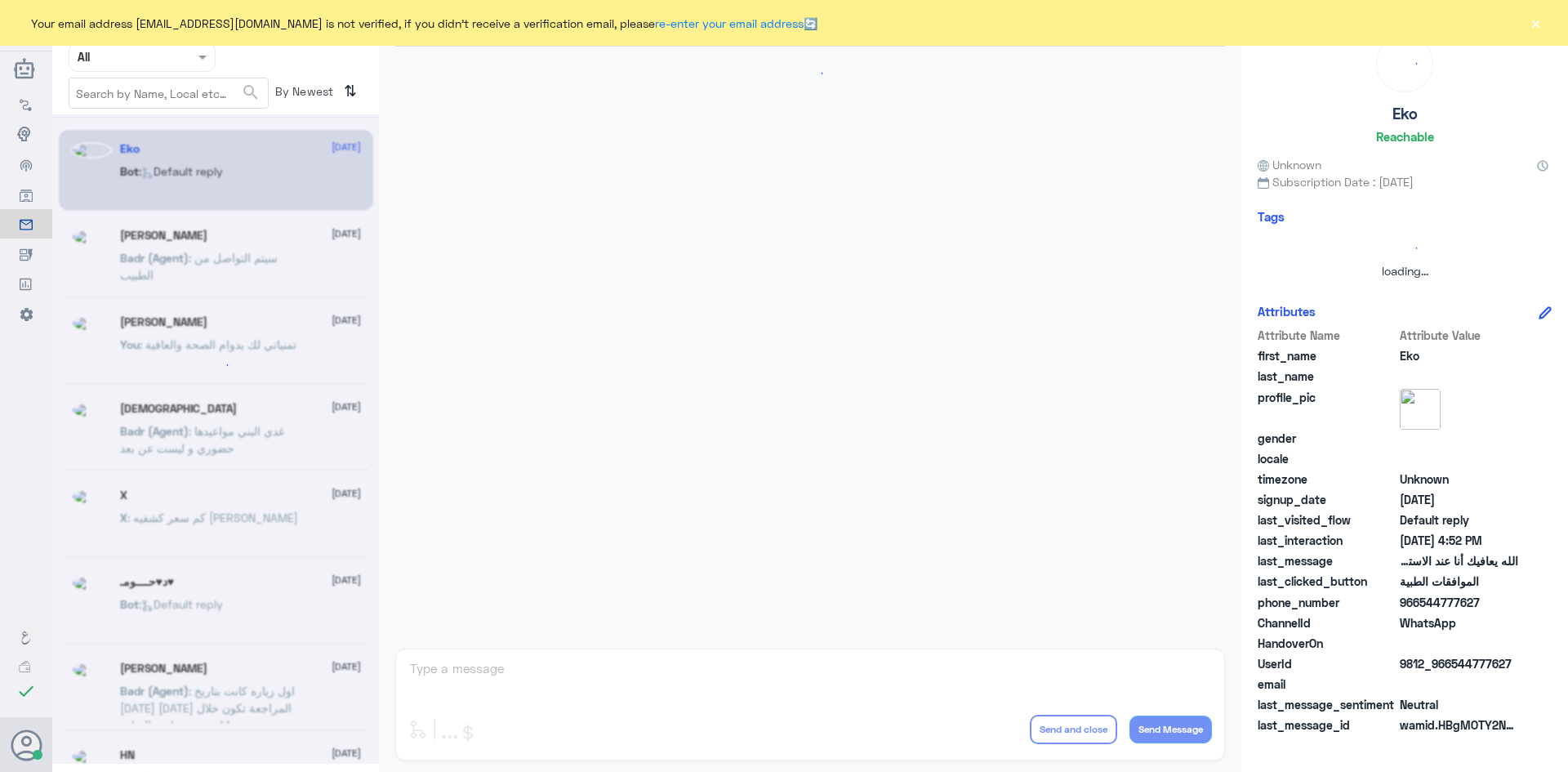
scroll to position [1560, 0]
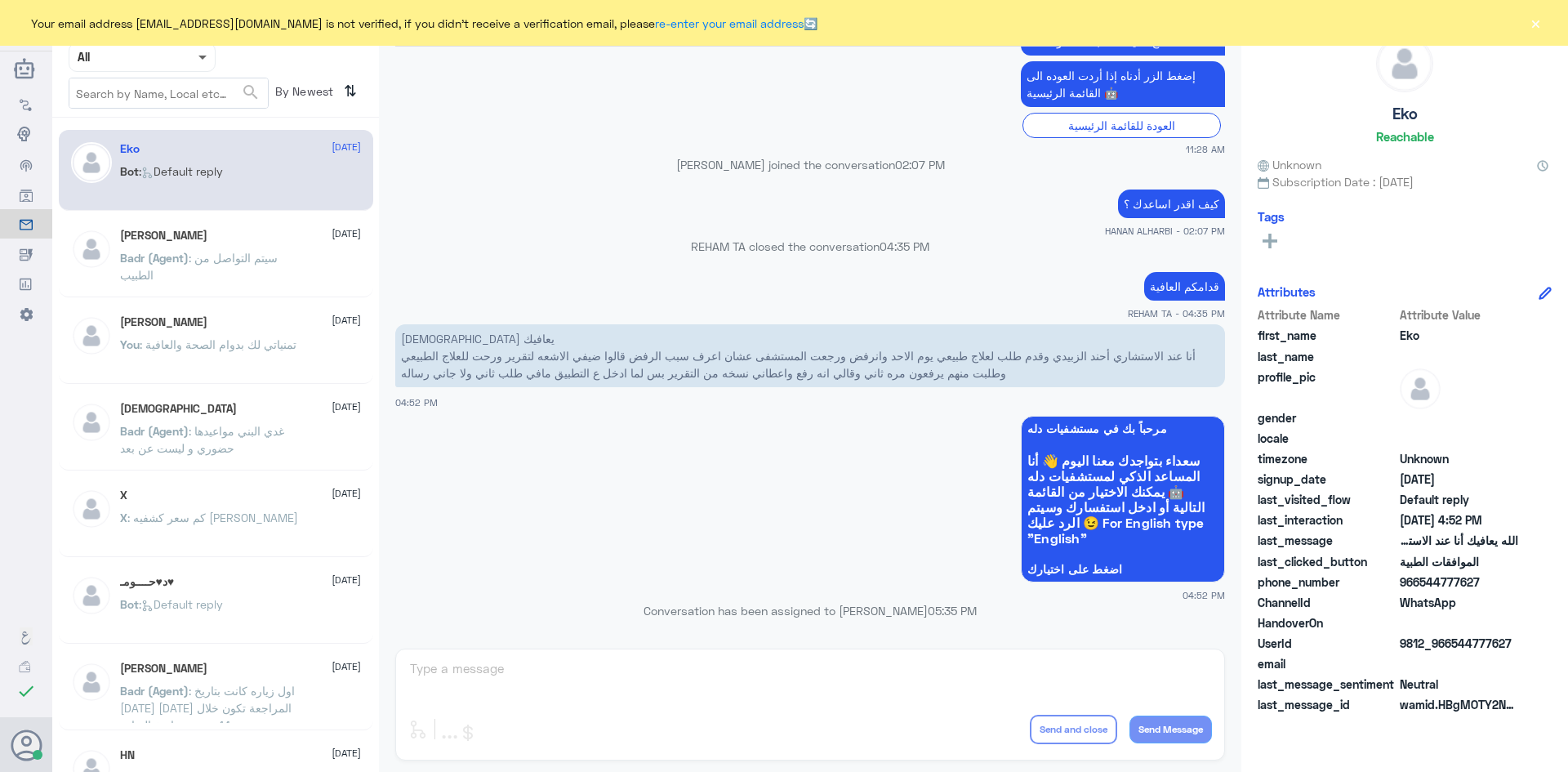
click at [202, 57] on span at bounding box center [202, 59] width 8 height 6
click at [157, 137] on div "Unassigned" at bounding box center [142, 129] width 147 height 38
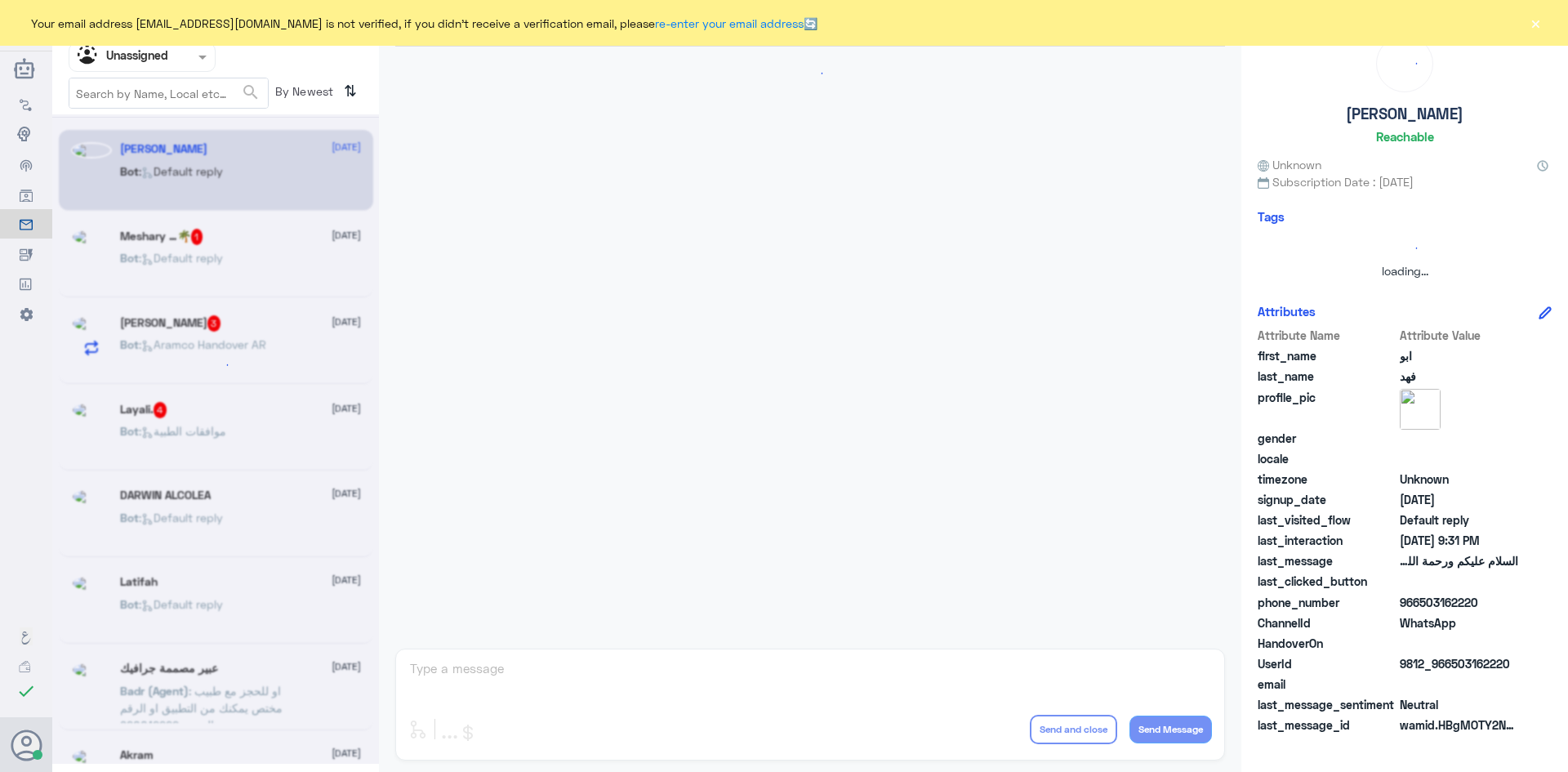
scroll to position [0, 0]
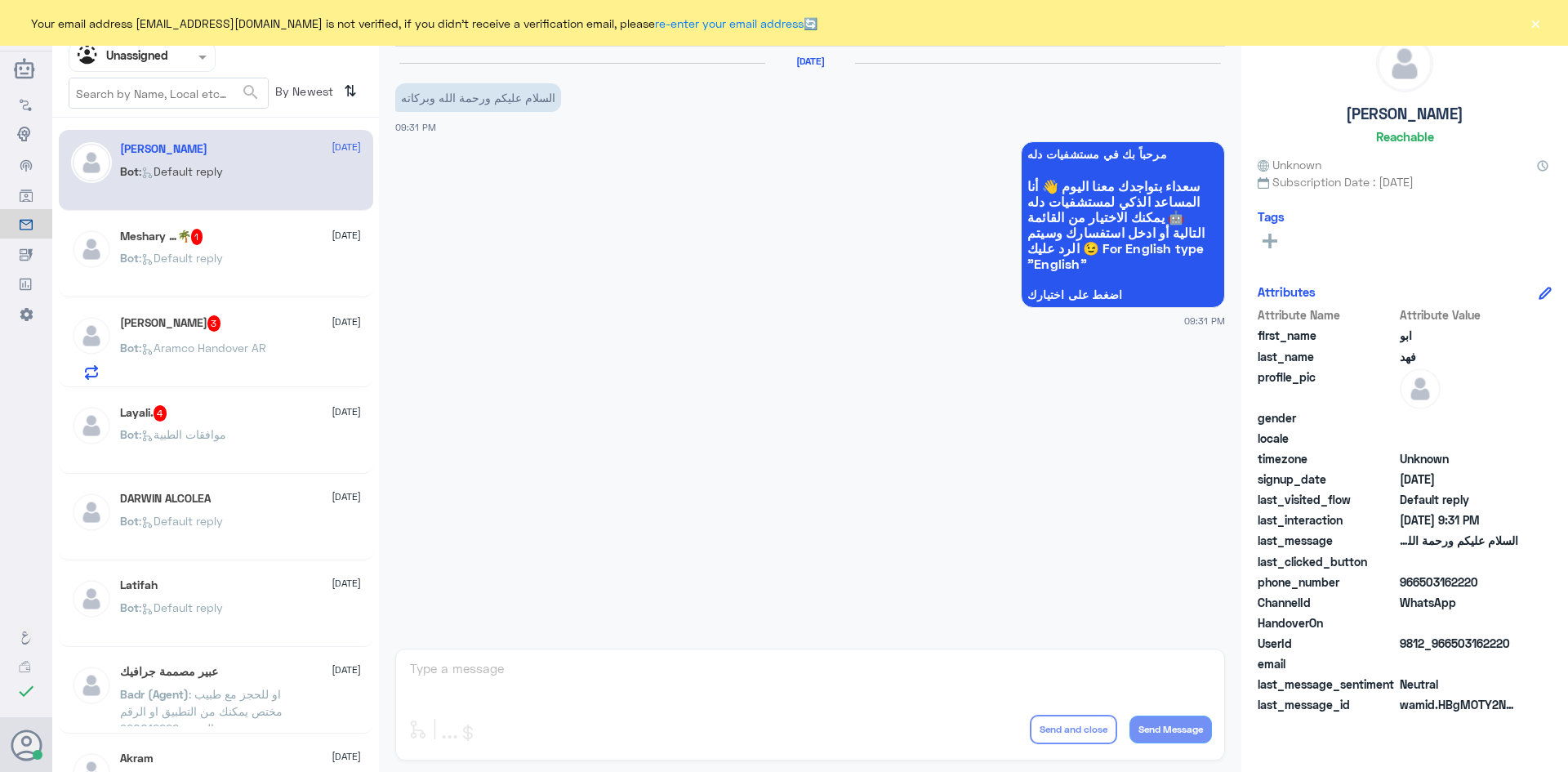
click at [248, 255] on div "Bot : Default reply" at bounding box center [240, 271] width 241 height 37
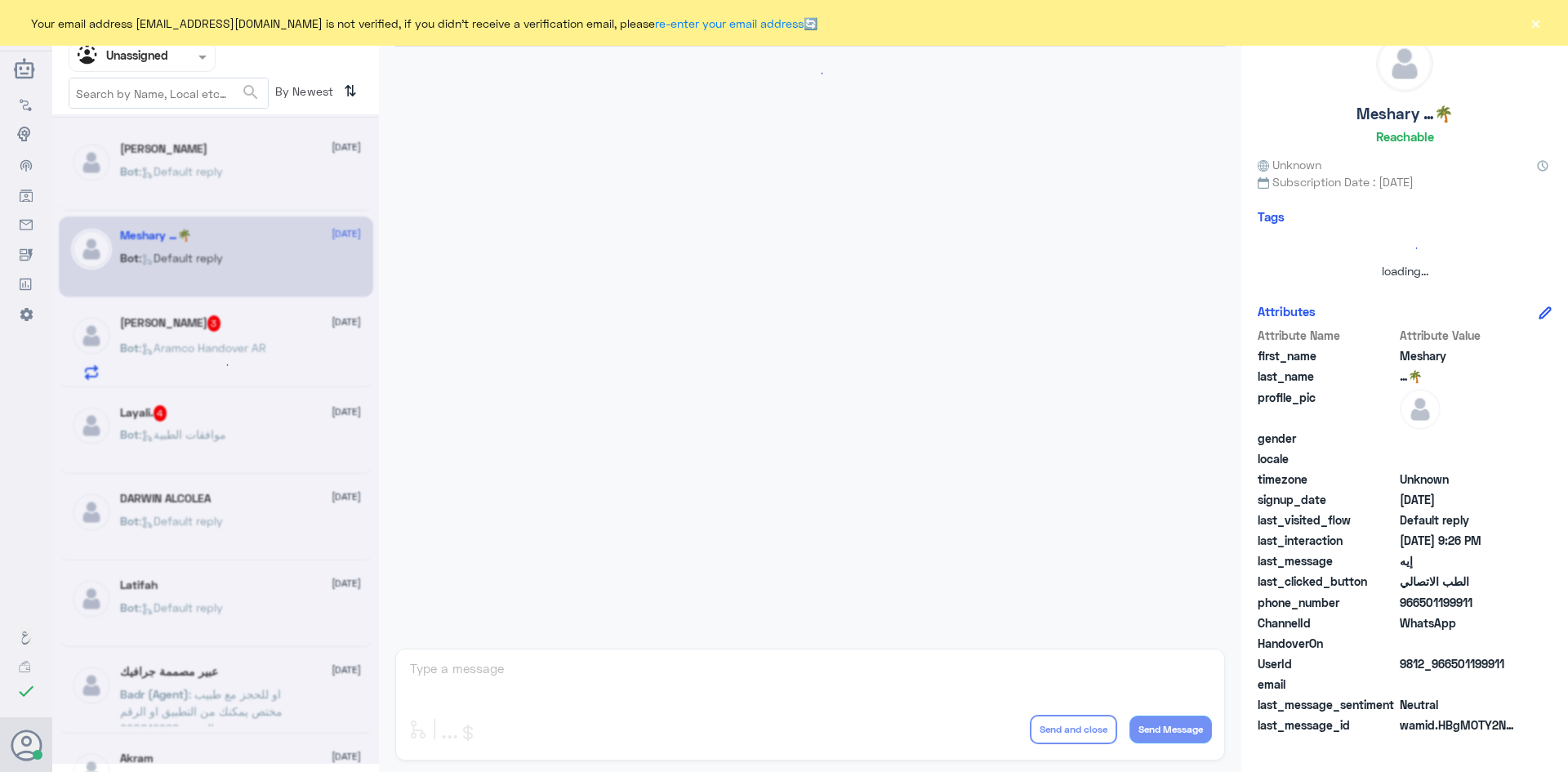
scroll to position [1198, 0]
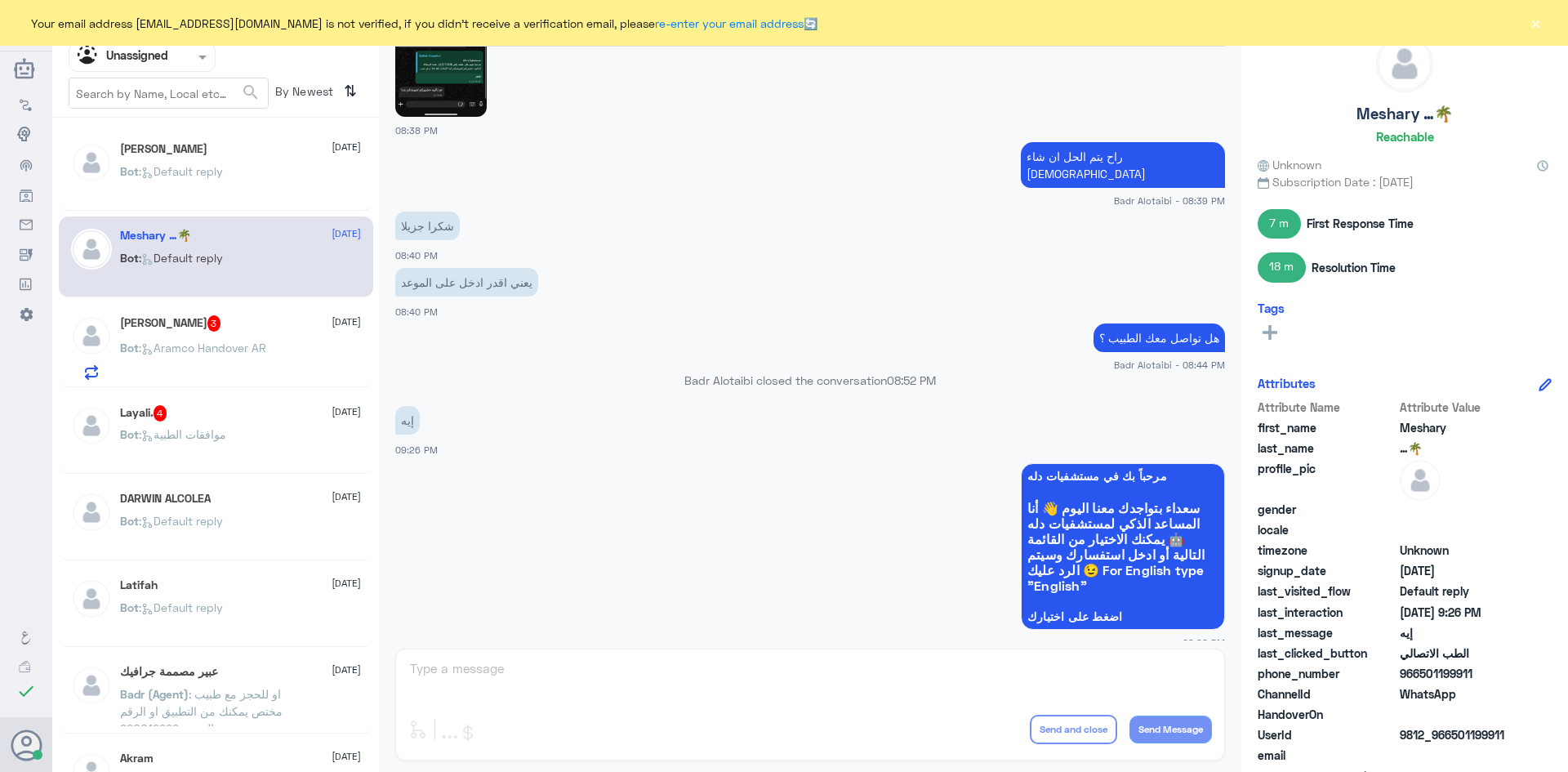
click at [250, 327] on div "حمد الشمري 3 12 August" at bounding box center [240, 323] width 241 height 16
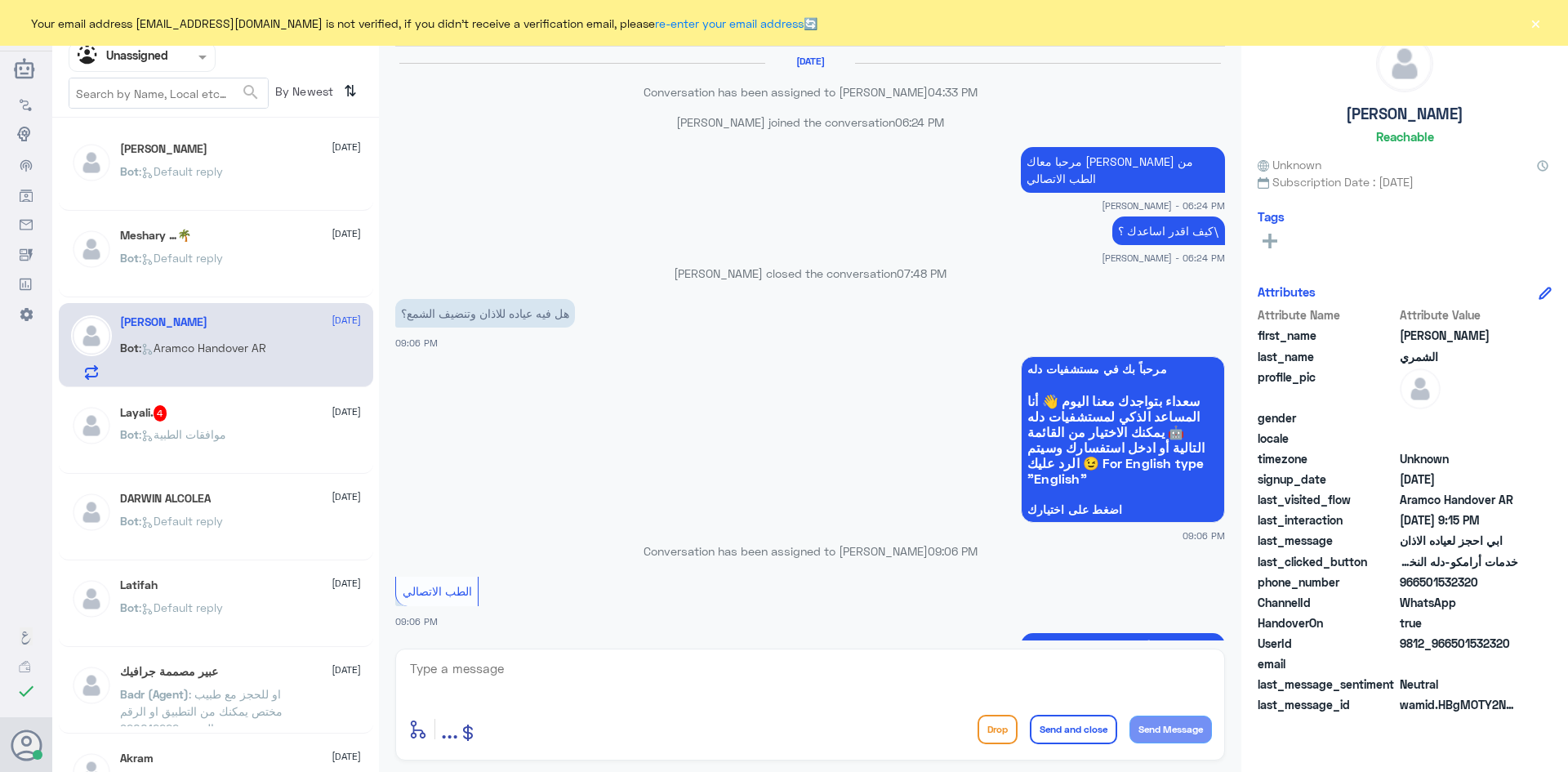
scroll to position [994, 0]
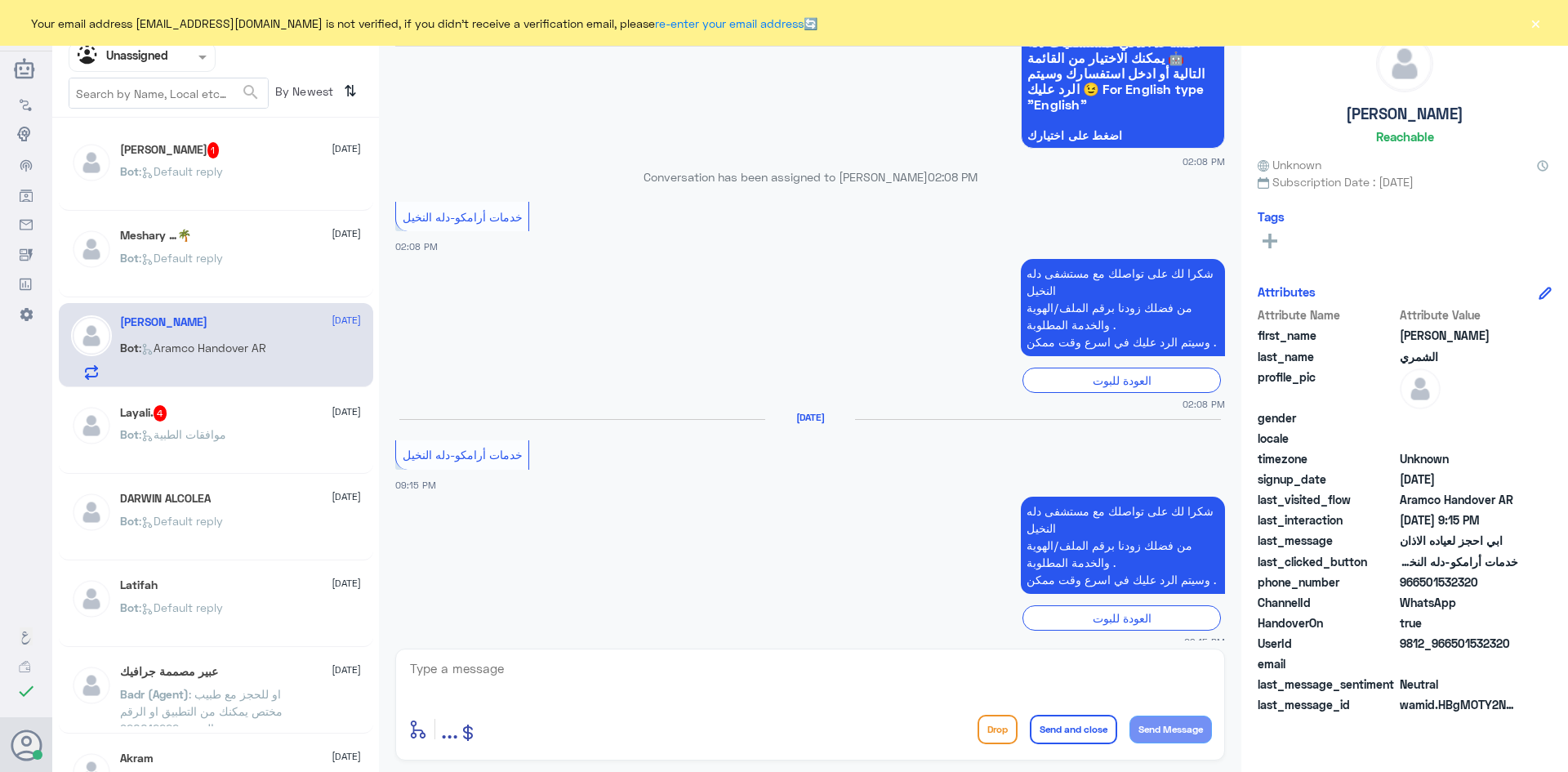
click at [294, 435] on div "Bot : موافقات الطبية" at bounding box center [240, 447] width 241 height 37
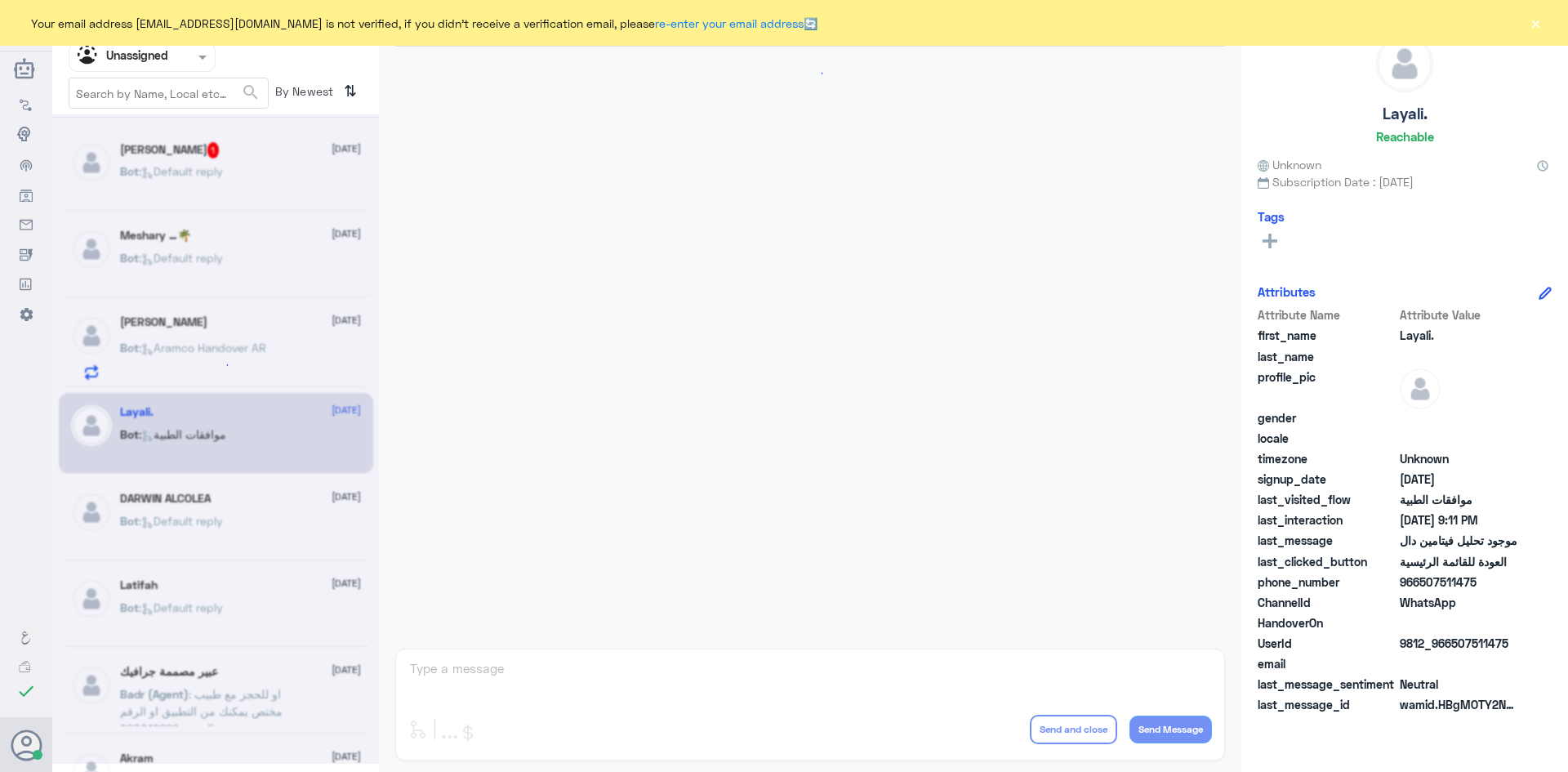
scroll to position [611, 0]
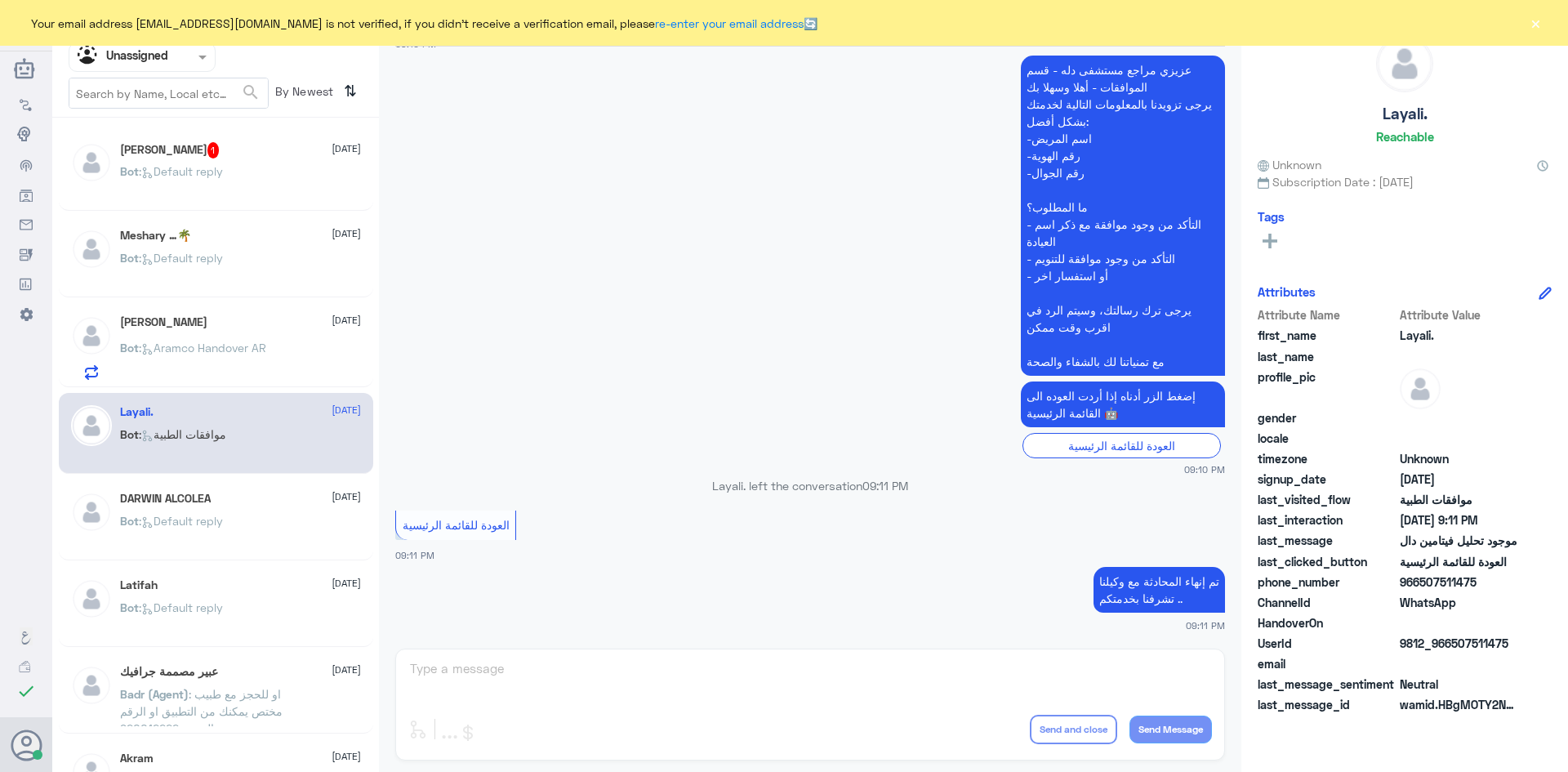
click at [197, 147] on div "ابو فهد 1 12 August" at bounding box center [240, 150] width 241 height 16
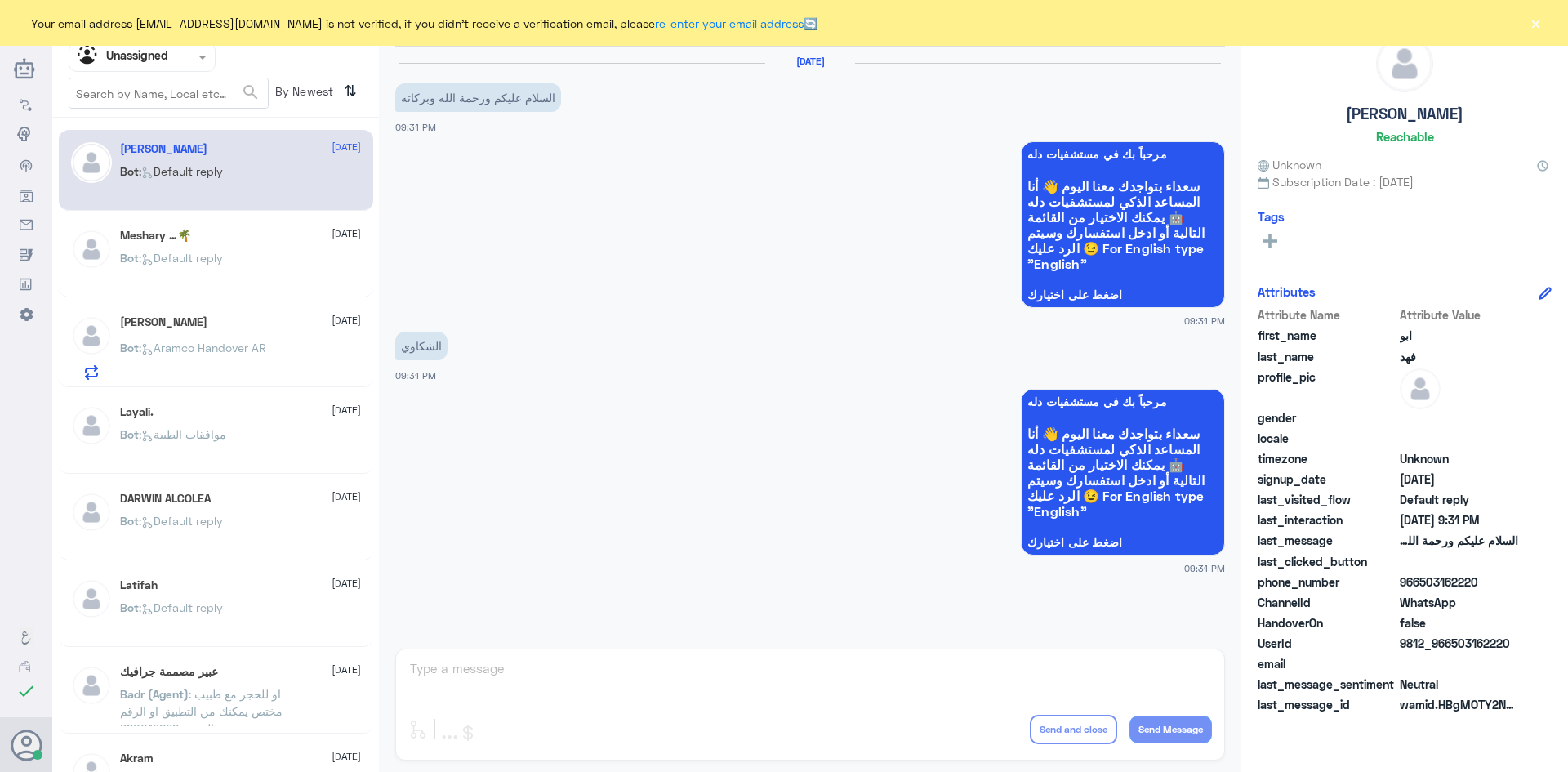
click at [244, 600] on div "Latifah 12 August Bot : Default reply" at bounding box center [240, 609] width 241 height 61
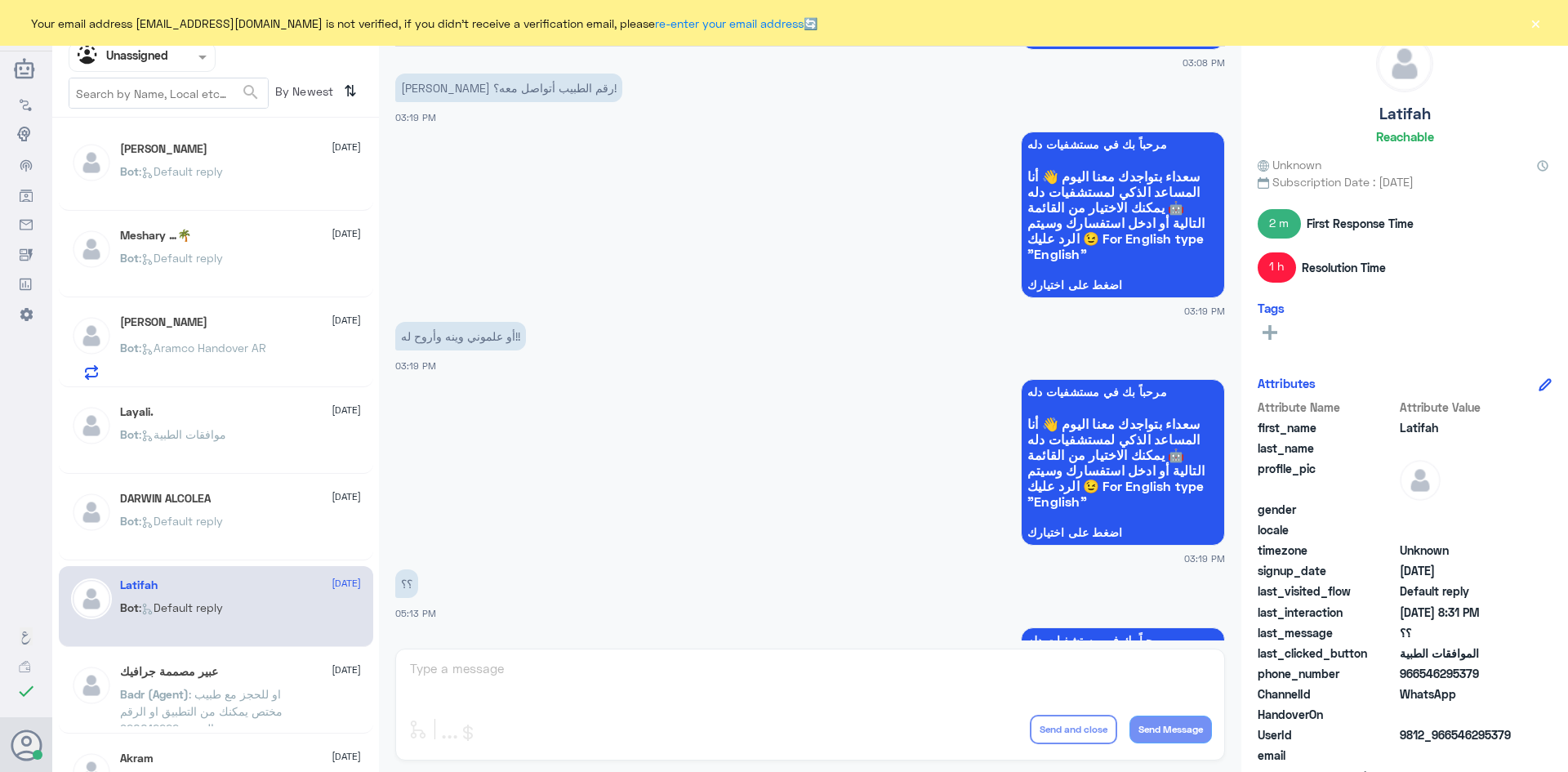
scroll to position [500, 0]
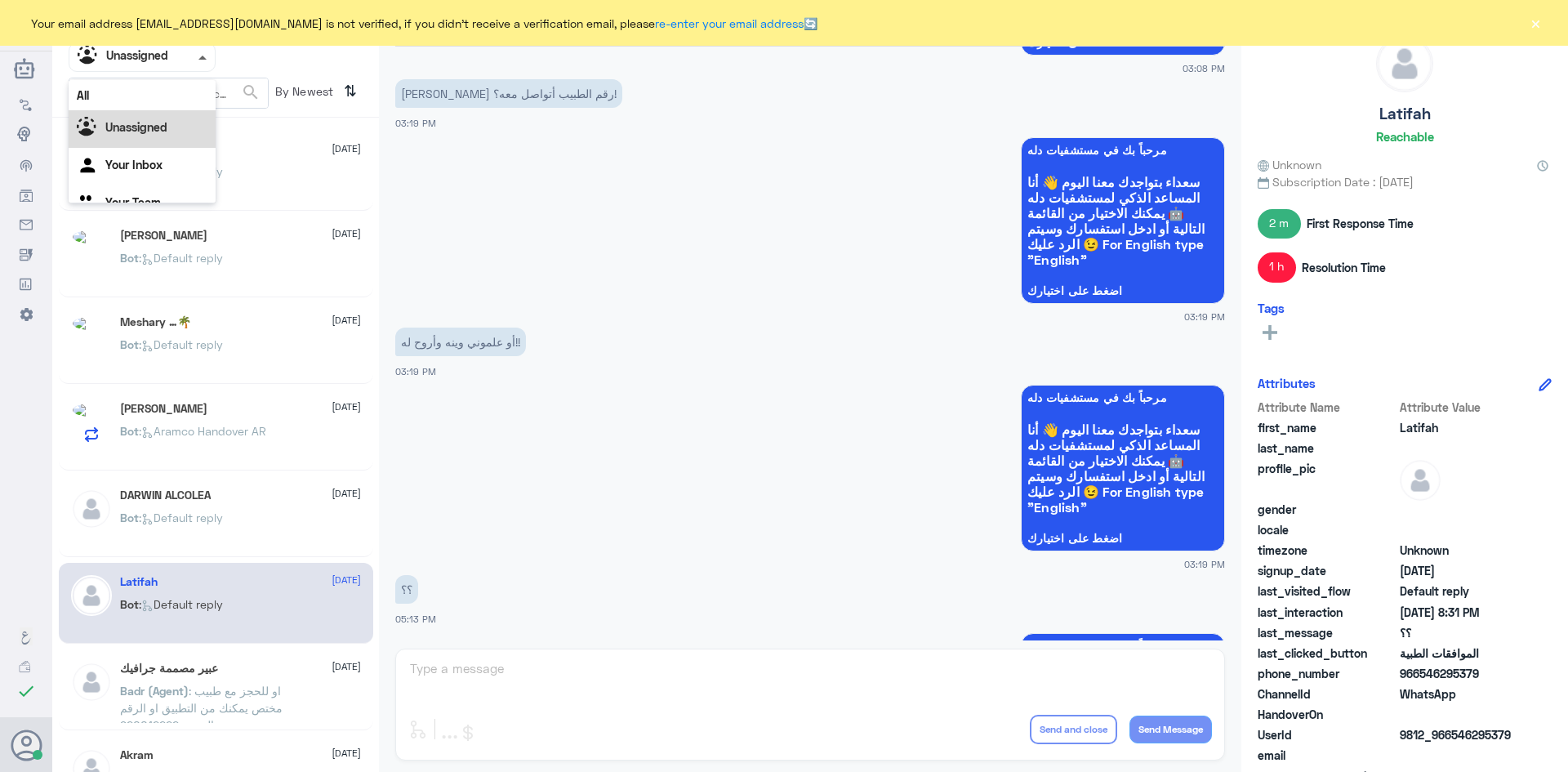
click at [204, 59] on span at bounding box center [202, 58] width 8 height 4
click at [158, 93] on div "All" at bounding box center [142, 95] width 147 height 30
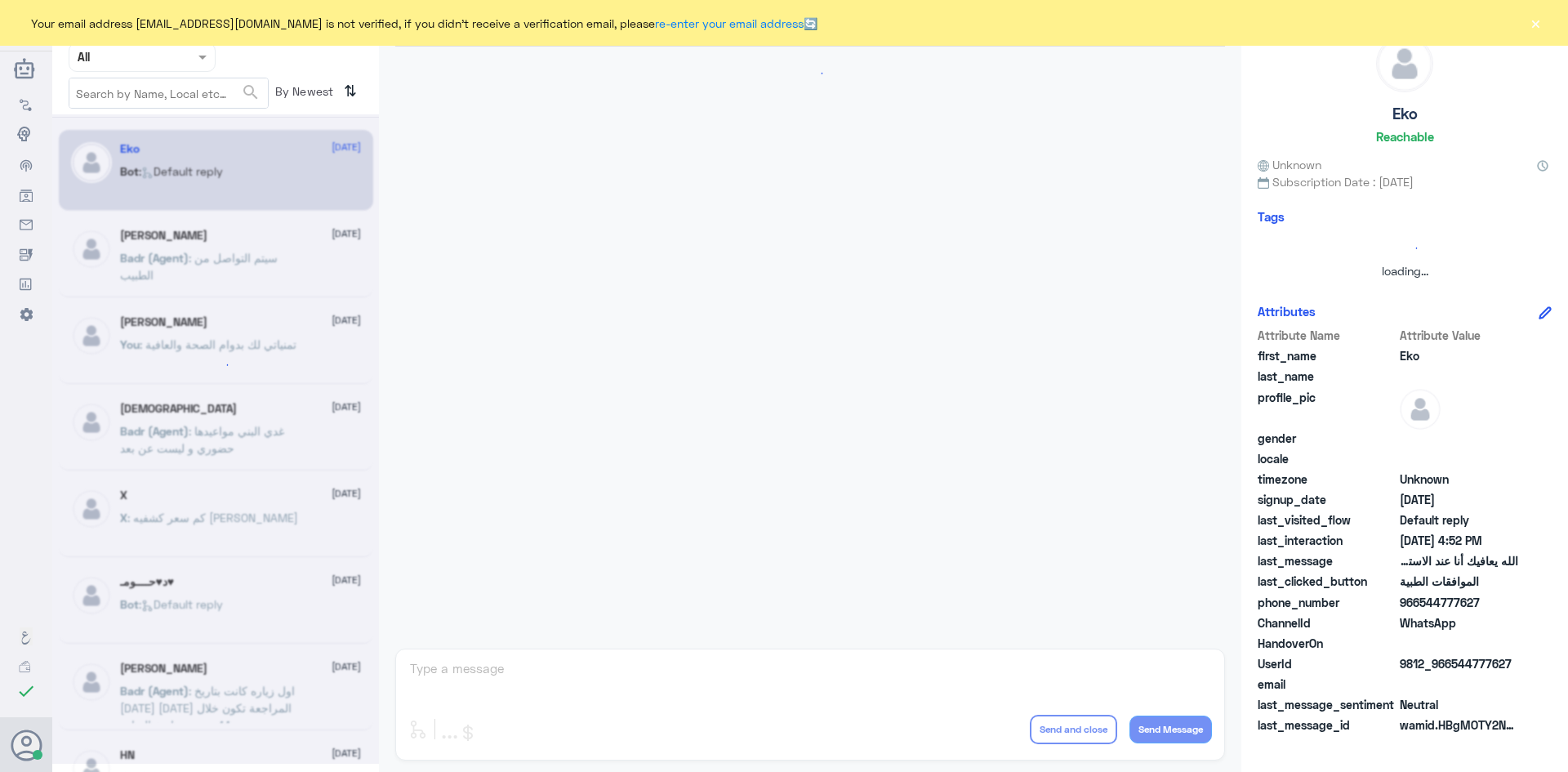
scroll to position [1560, 0]
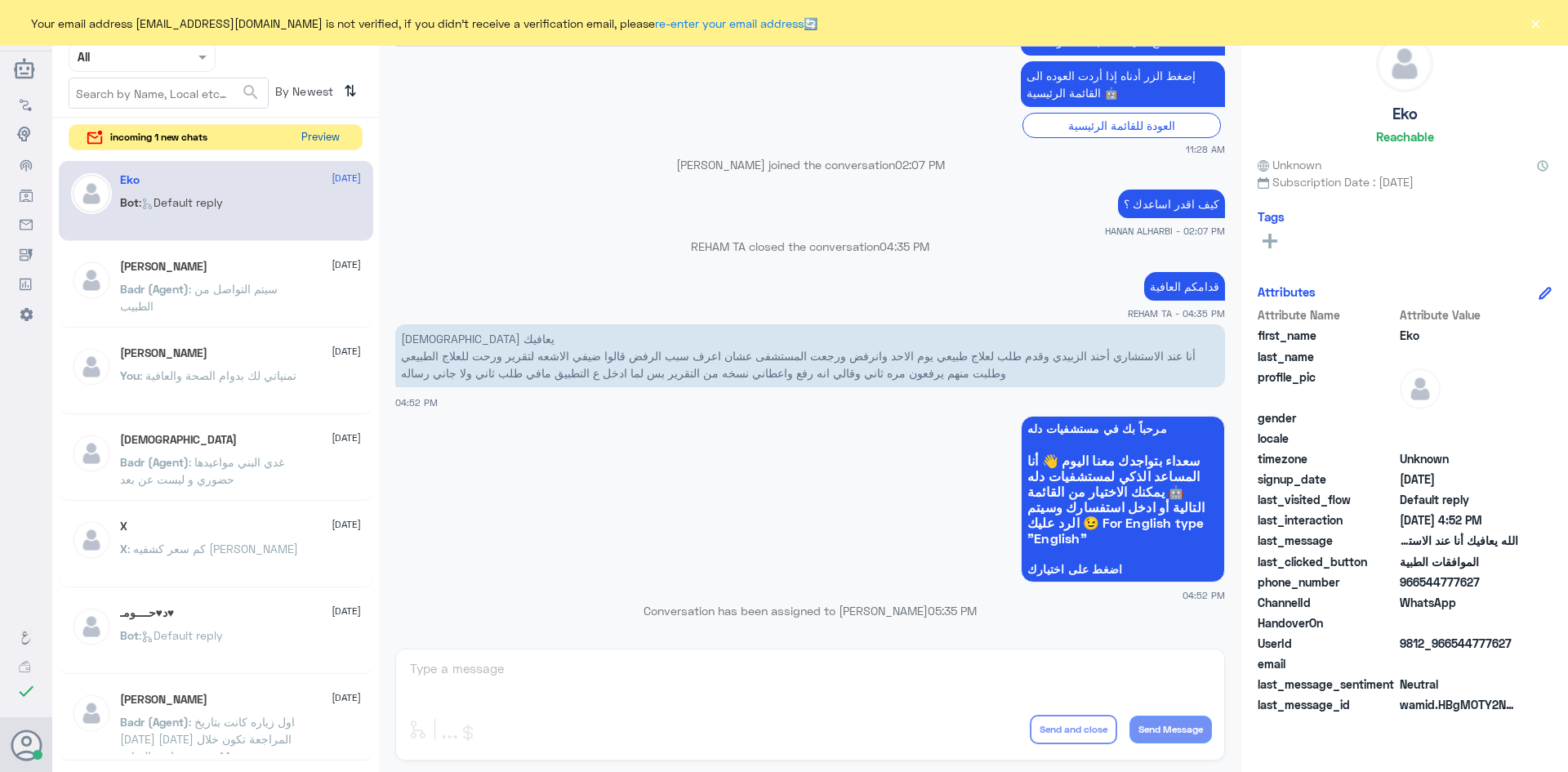
click at [320, 132] on button "Preview" at bounding box center [320, 137] width 51 height 25
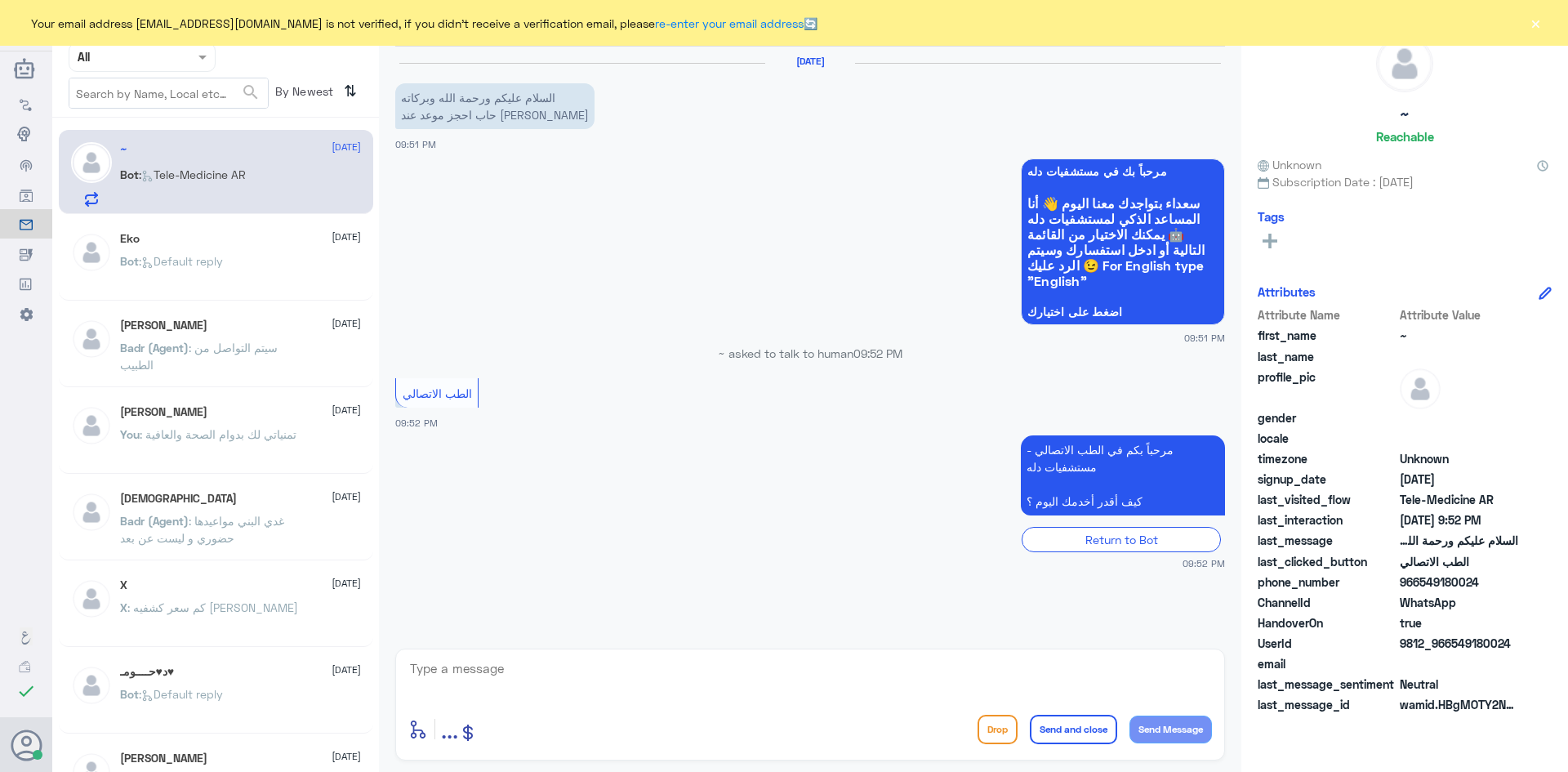
click at [649, 678] on textarea at bounding box center [810, 678] width 804 height 40
paste textarea "مرحبا معك عبدالكريم من الطب الاتصالي"
type textarea "مرحبا معك عبدالكريم من الطب الاتصالي"
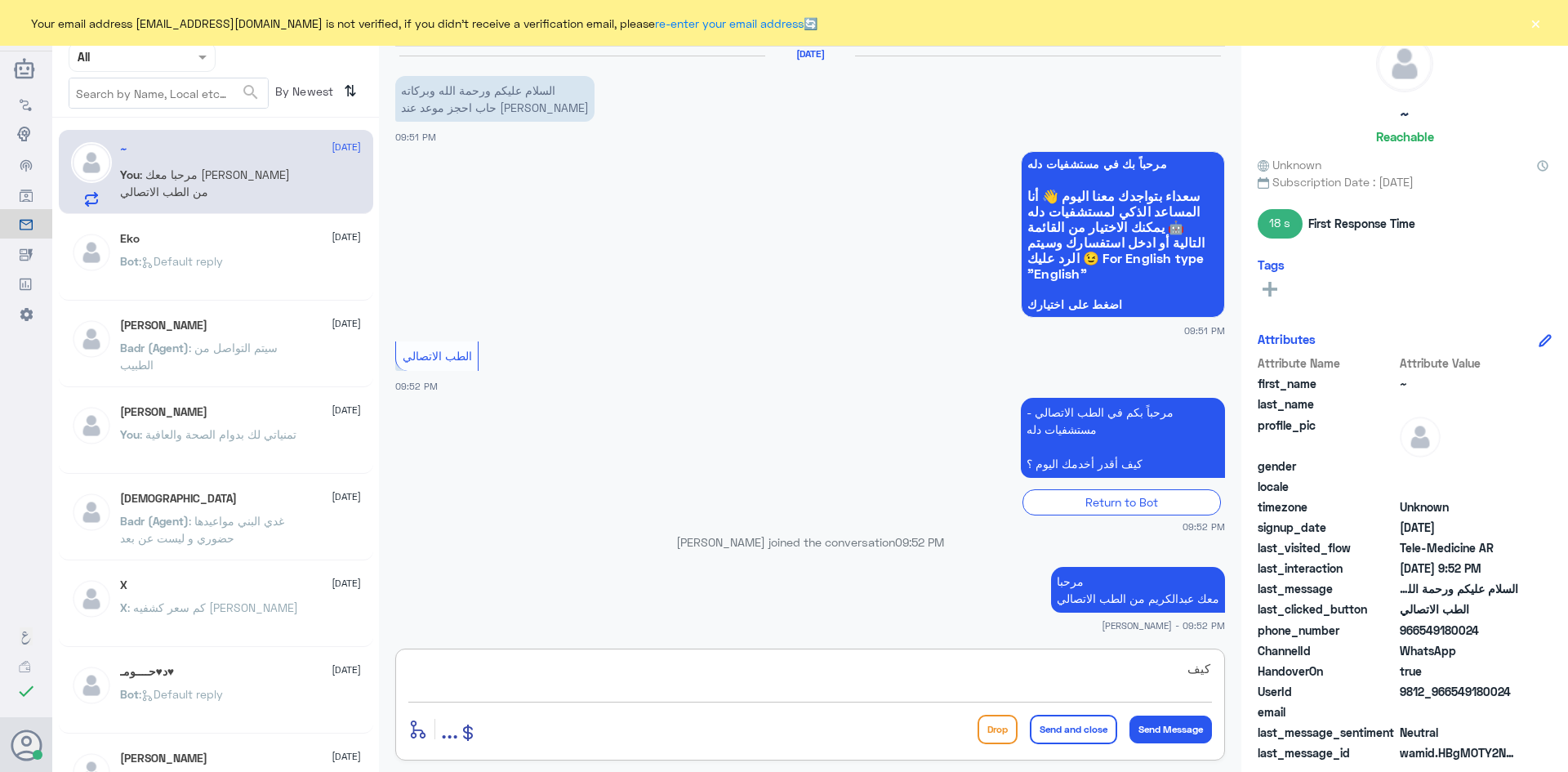
scroll to position [64, 0]
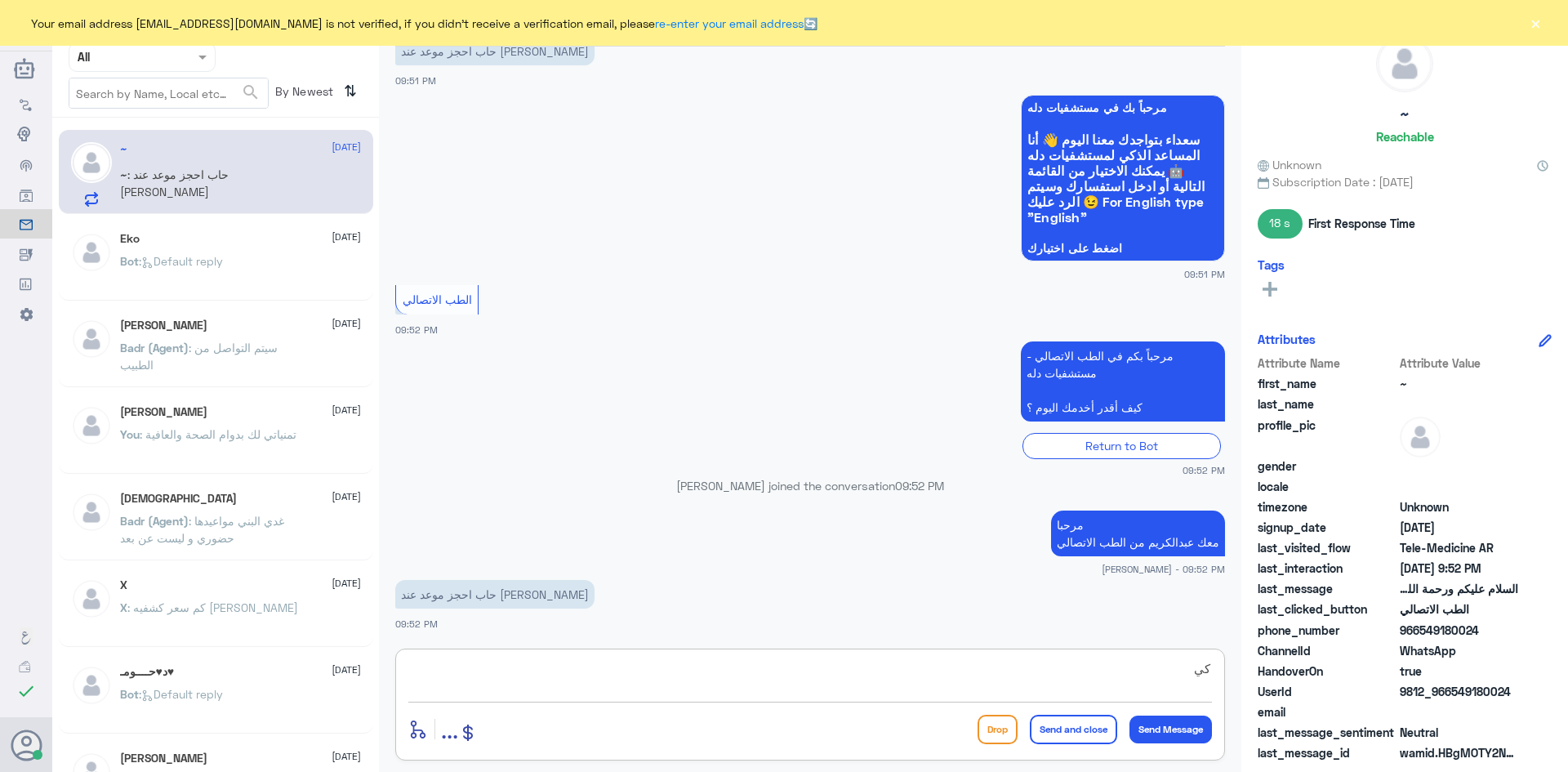
type textarea "ك"
type textarea "ممكن تزودني برقم الملف او رقم الهوية"
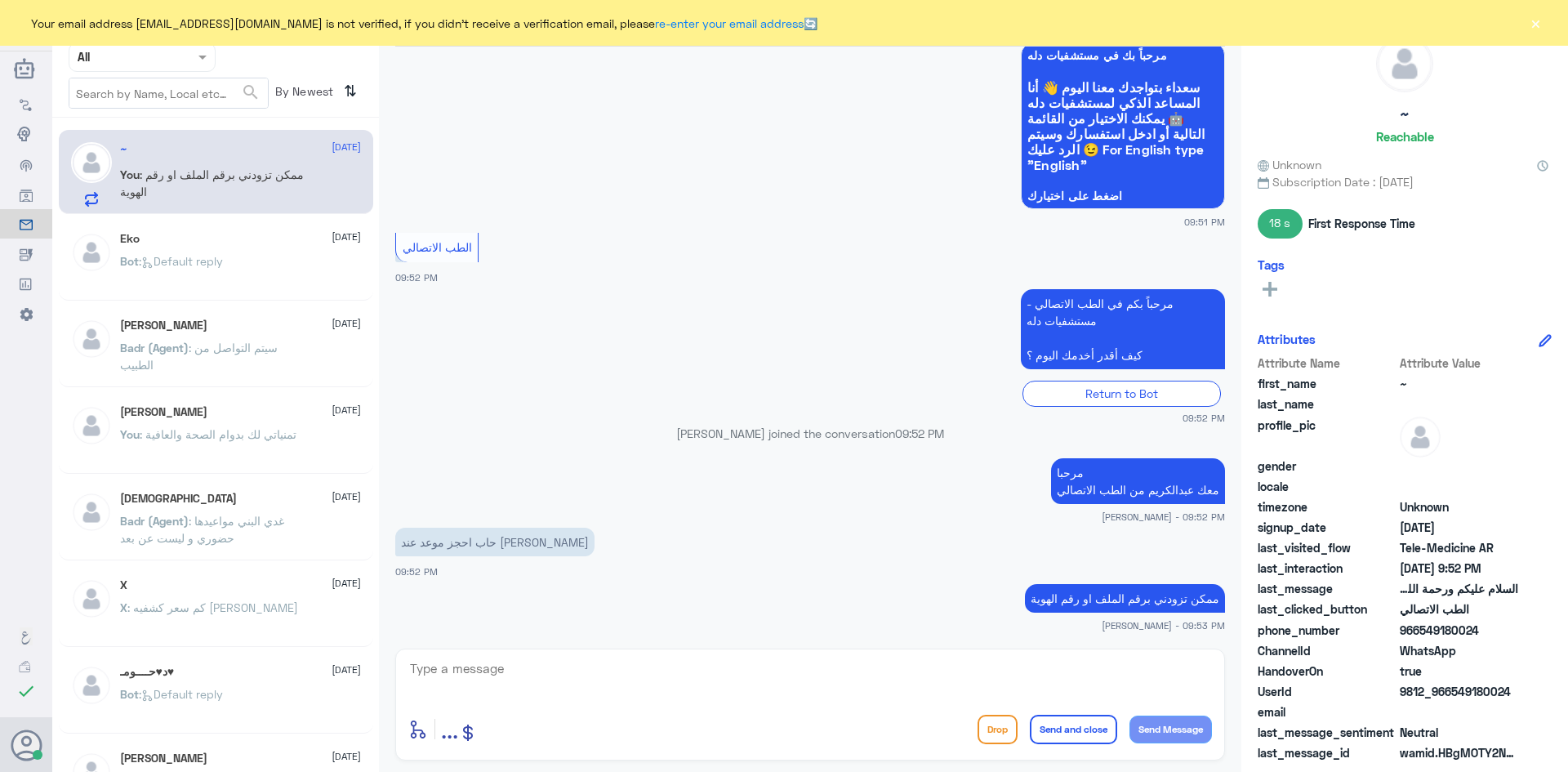
drag, startPoint x: 1479, startPoint y: 626, endPoint x: 1423, endPoint y: 629, distance: 56.1
click at [1423, 629] on span "966549180024" at bounding box center [1460, 630] width 119 height 17
copy span "549180024"
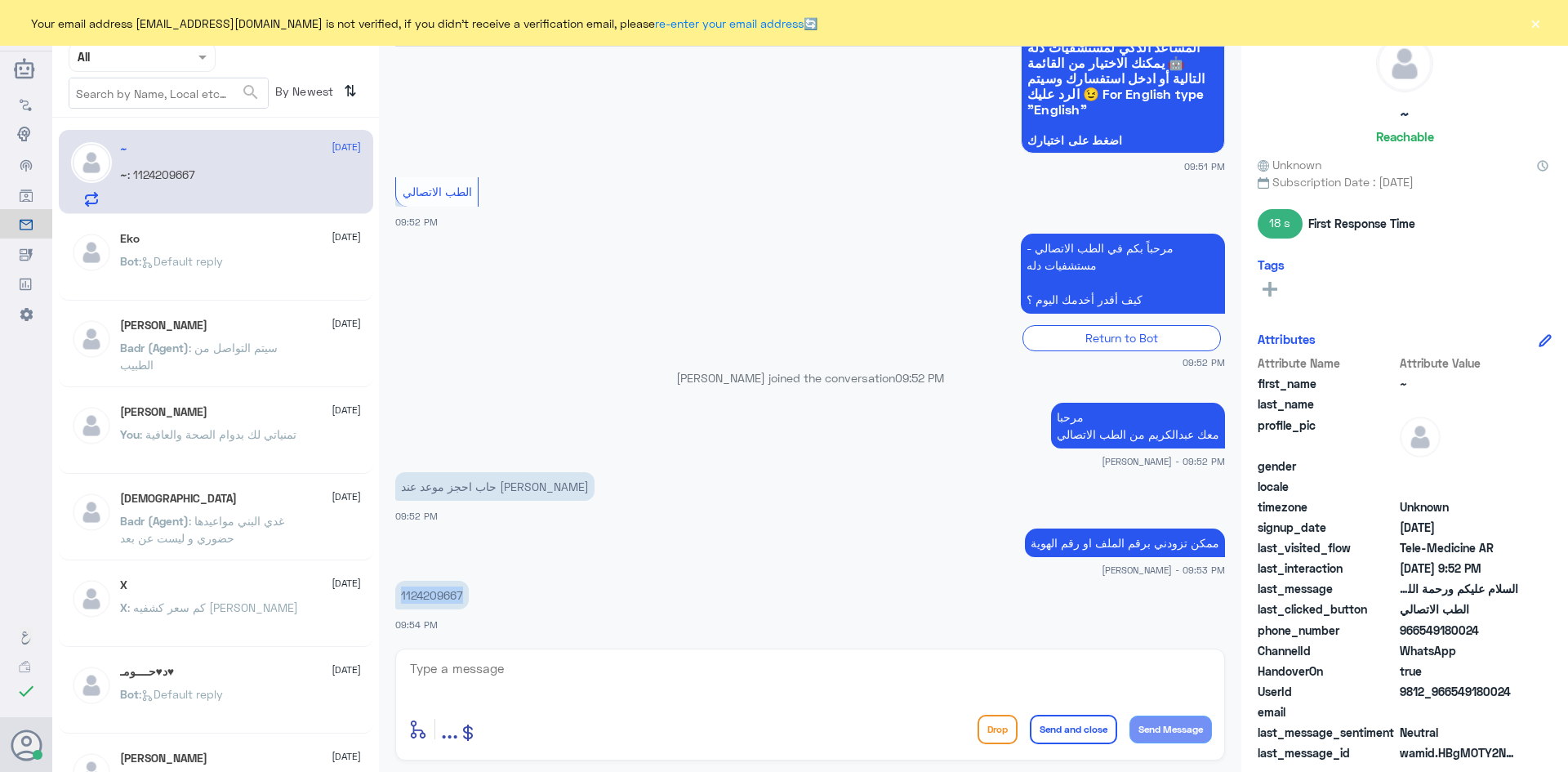
drag, startPoint x: 464, startPoint y: 597, endPoint x: 385, endPoint y: 596, distance: 79.0
click at [385, 596] on div "عبدالكريم الموسى Human Handover 12 Aug 2025 السلام عليكم ورحمة الله وبركاته حاب…" at bounding box center [810, 388] width 862 height 777
copy p "1124209667"
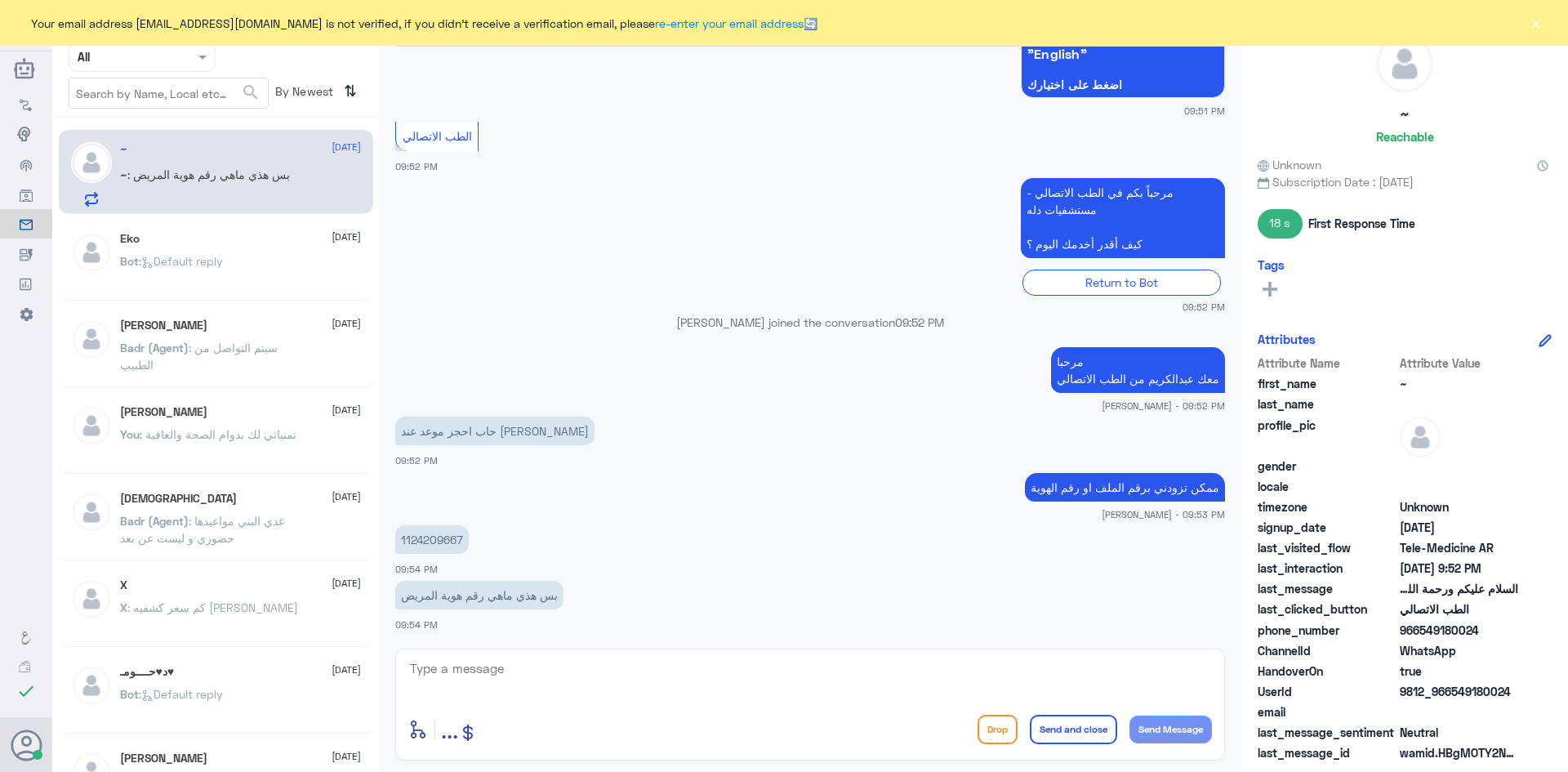
click at [912, 674] on textarea at bounding box center [810, 678] width 804 height 40
type textarea "لايوجد ملف برقم الهوية"
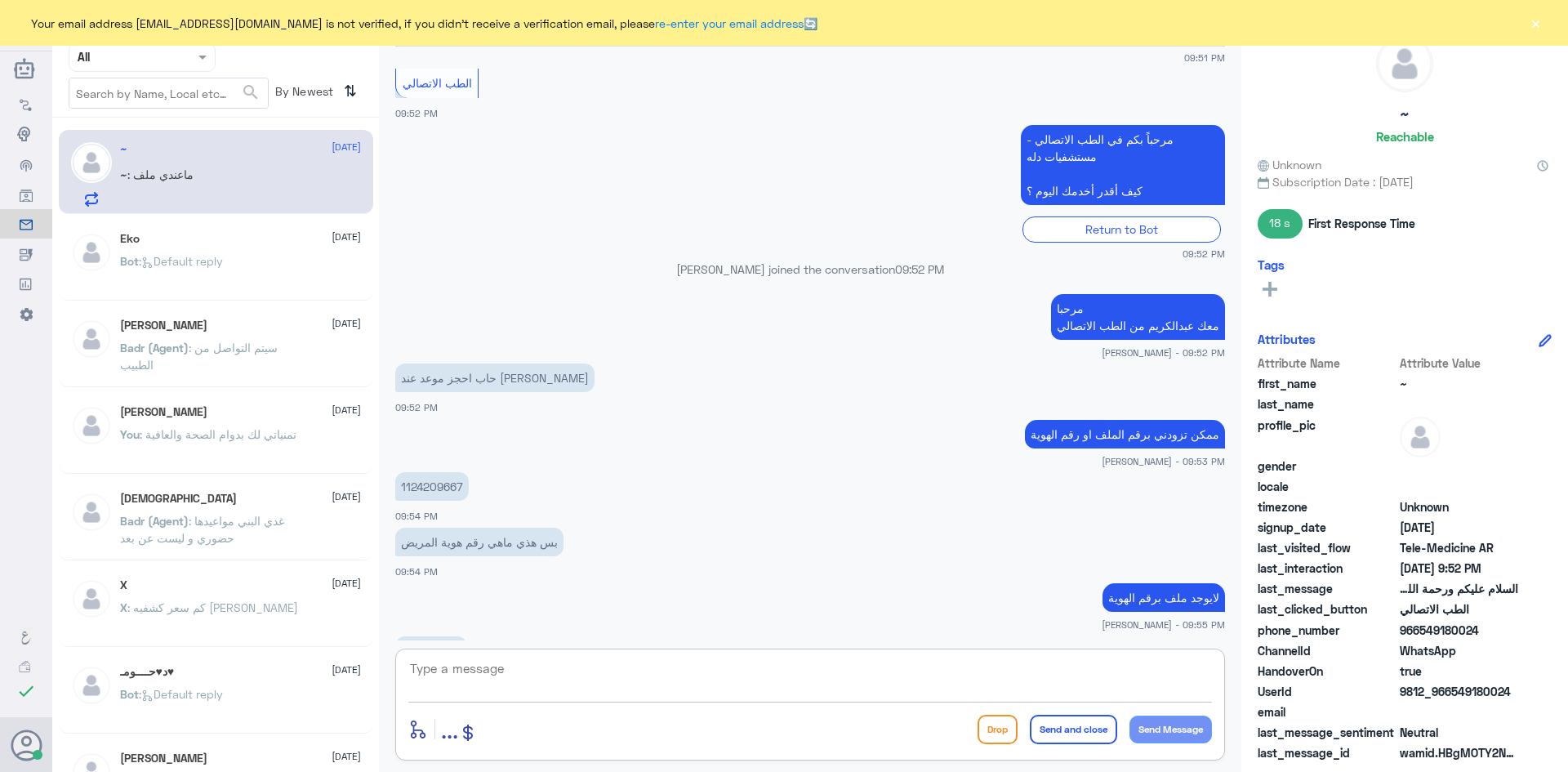
scroll to position [336, 0]
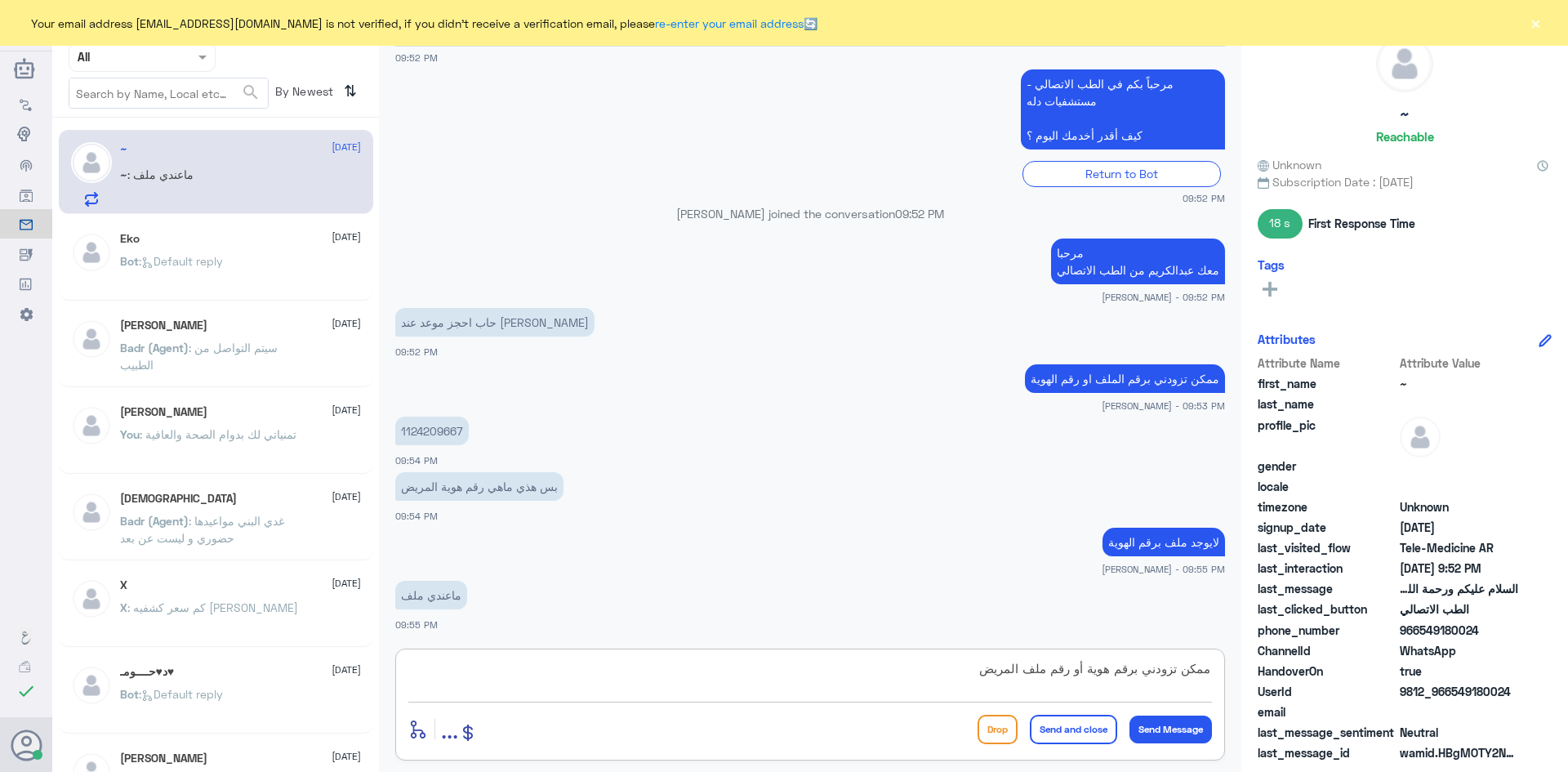
type textarea "ممكن تزودني برقم هوية أو رقم ملف المريض"
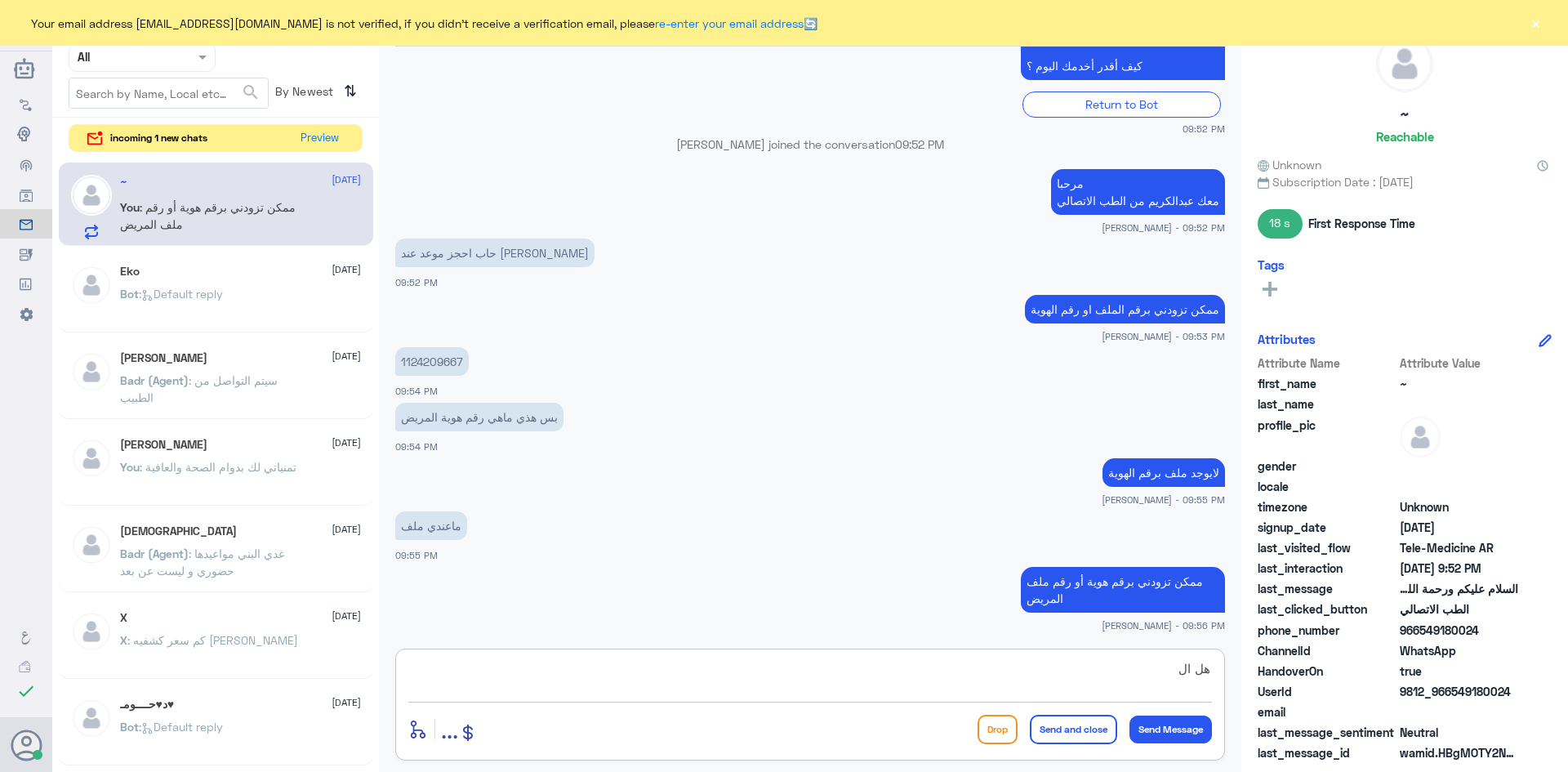
scroll to position [461, 0]
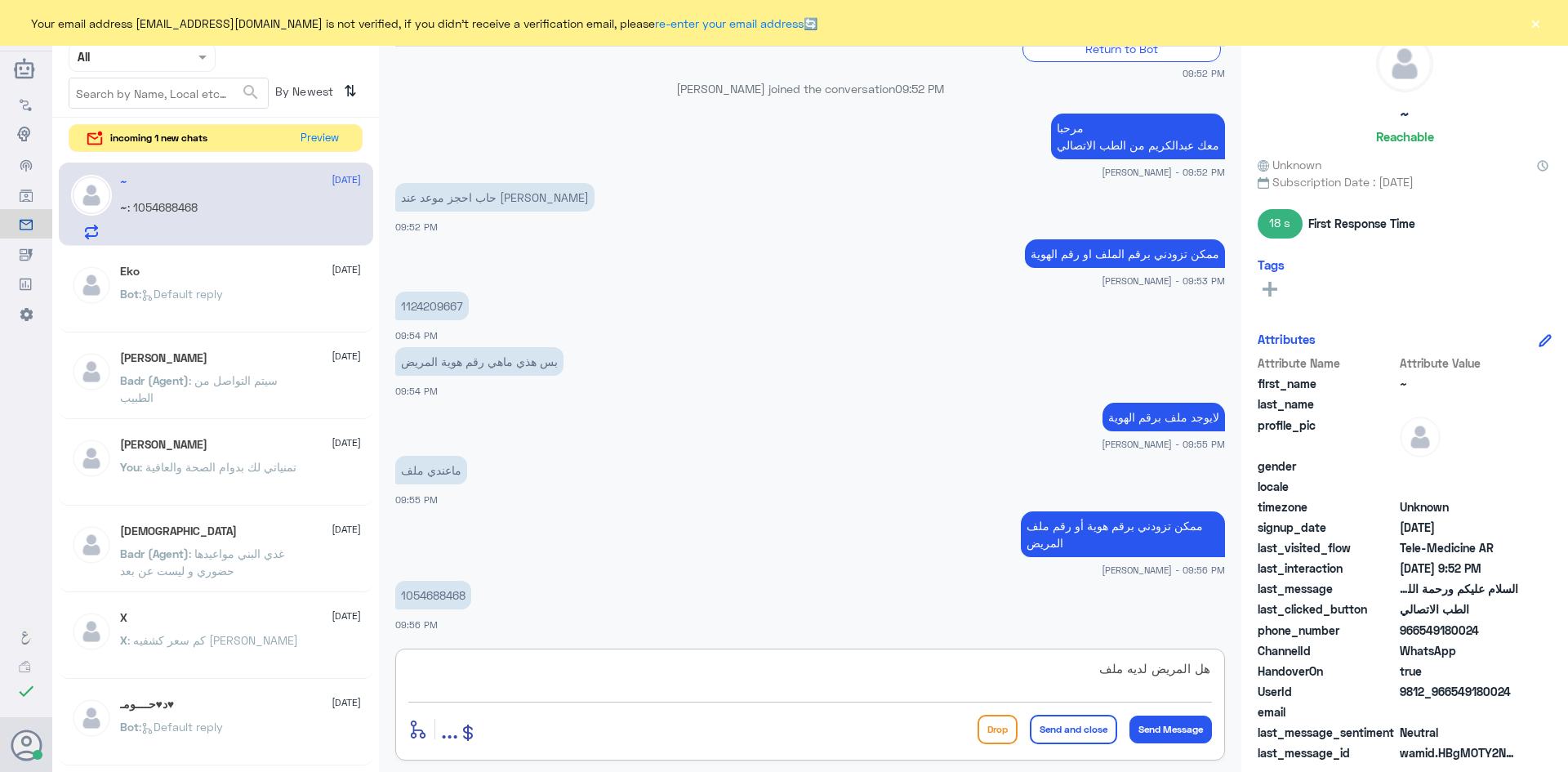
type textarea "هل المريض لديه ملف ؟"
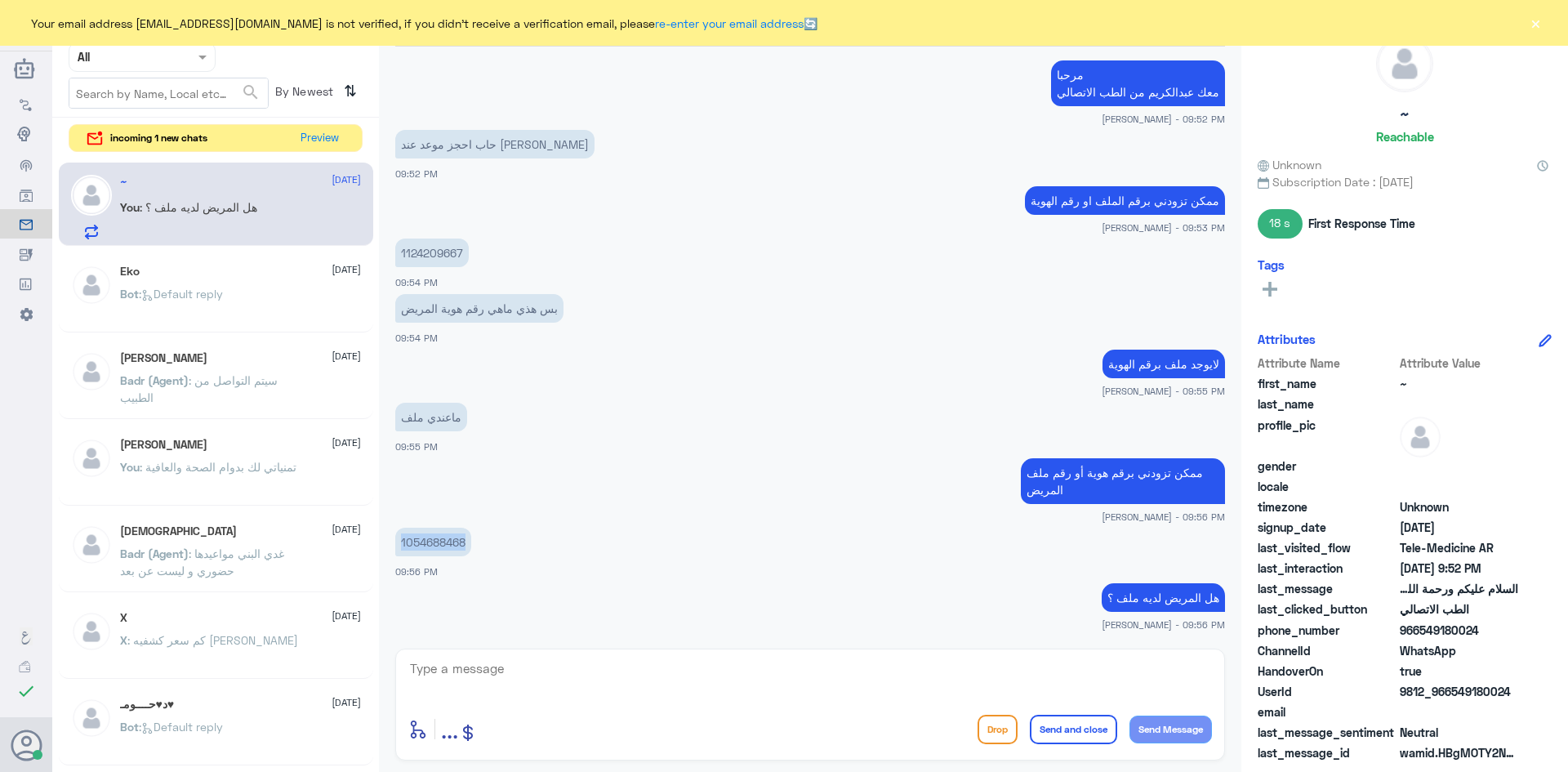
drag, startPoint x: 467, startPoint y: 545, endPoint x: 396, endPoint y: 550, distance: 71.2
click at [396, 550] on p "1054688468" at bounding box center [433, 542] width 76 height 28
copy p "1054688468"
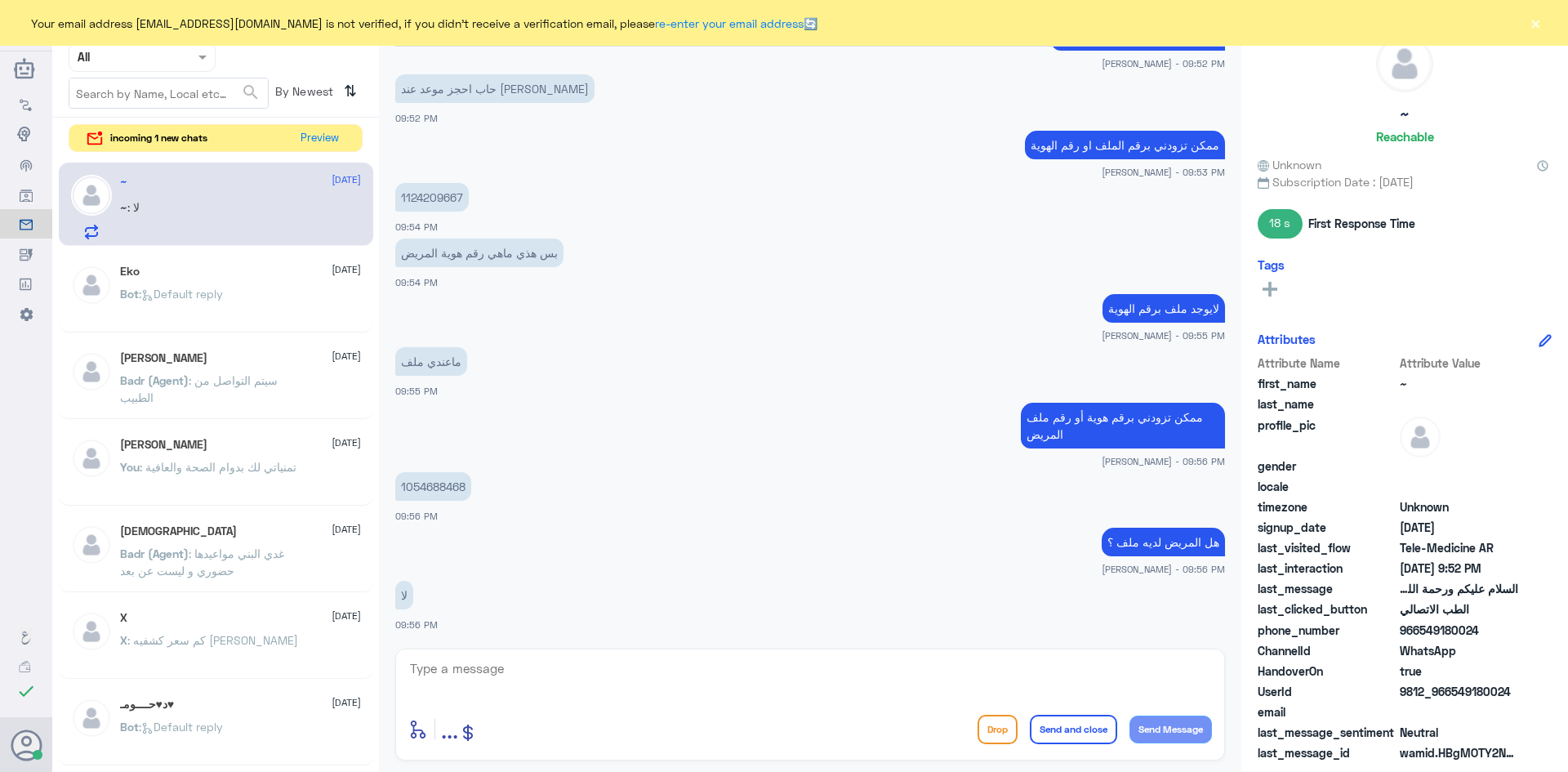
click at [673, 674] on textarea at bounding box center [810, 678] width 804 height 40
type textarea "لايمكن حجز موعد بدون وجود ملف"
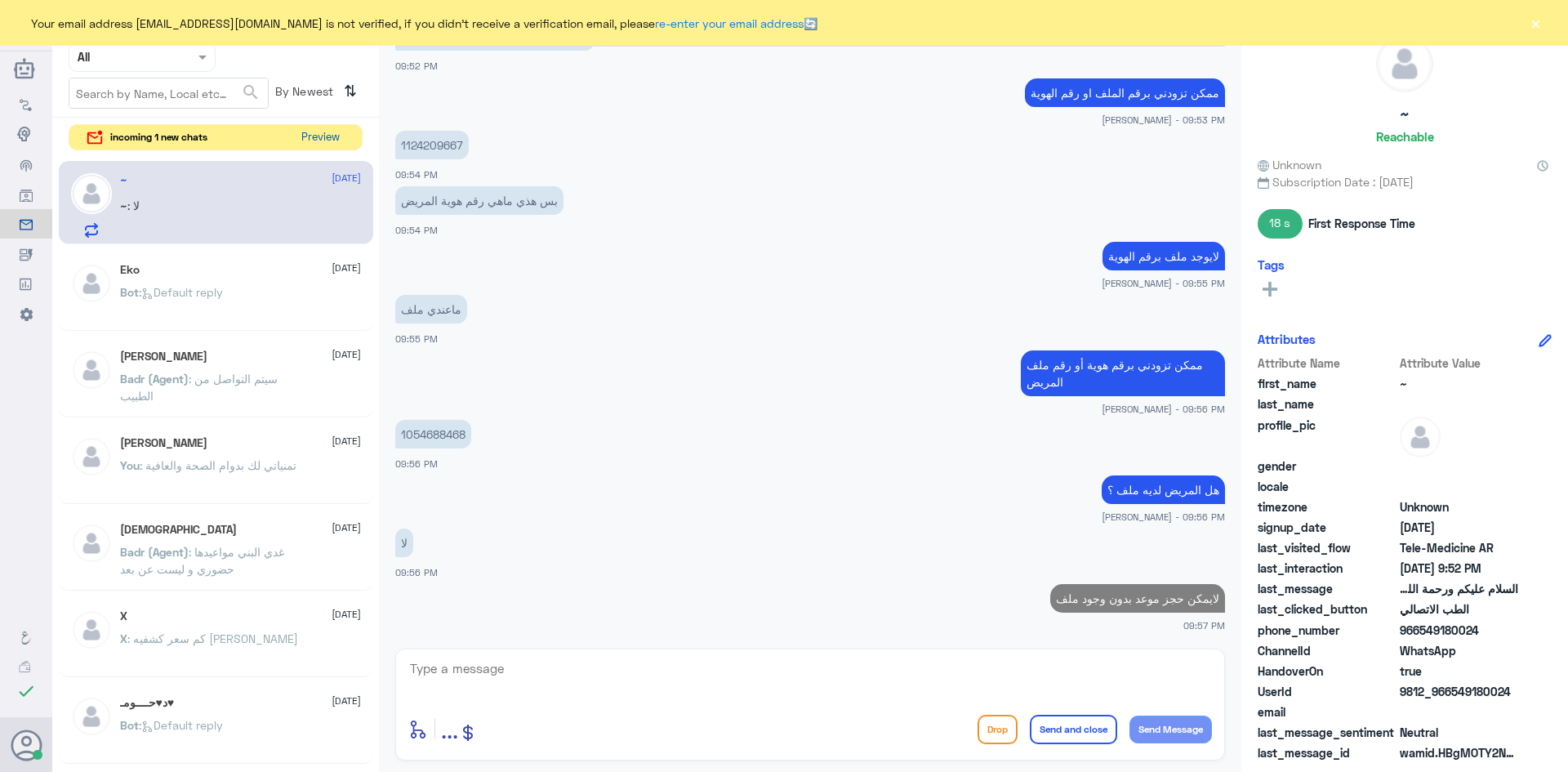
click at [321, 130] on button "Preview" at bounding box center [320, 137] width 51 height 25
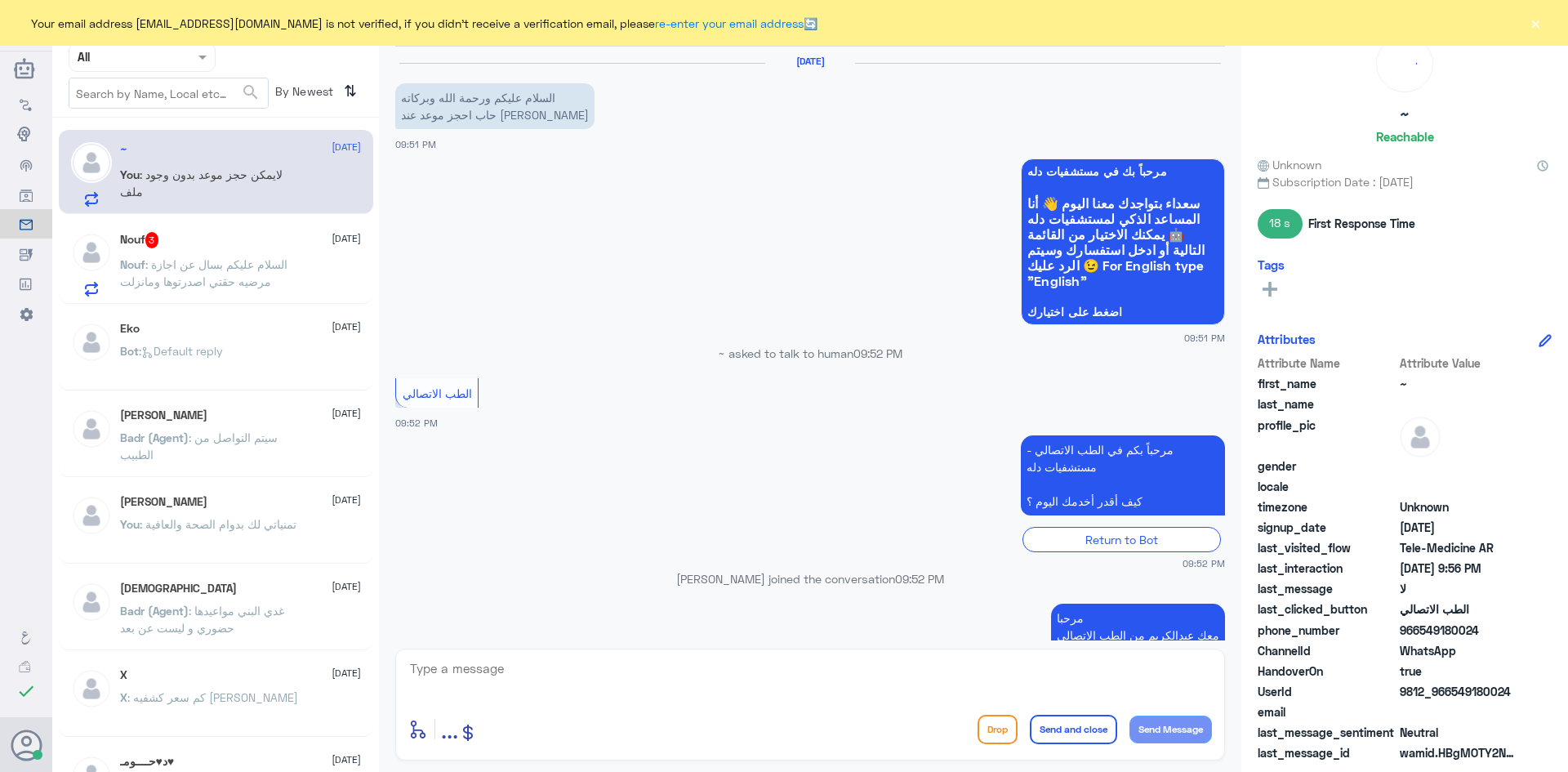
scroll to position [651, 0]
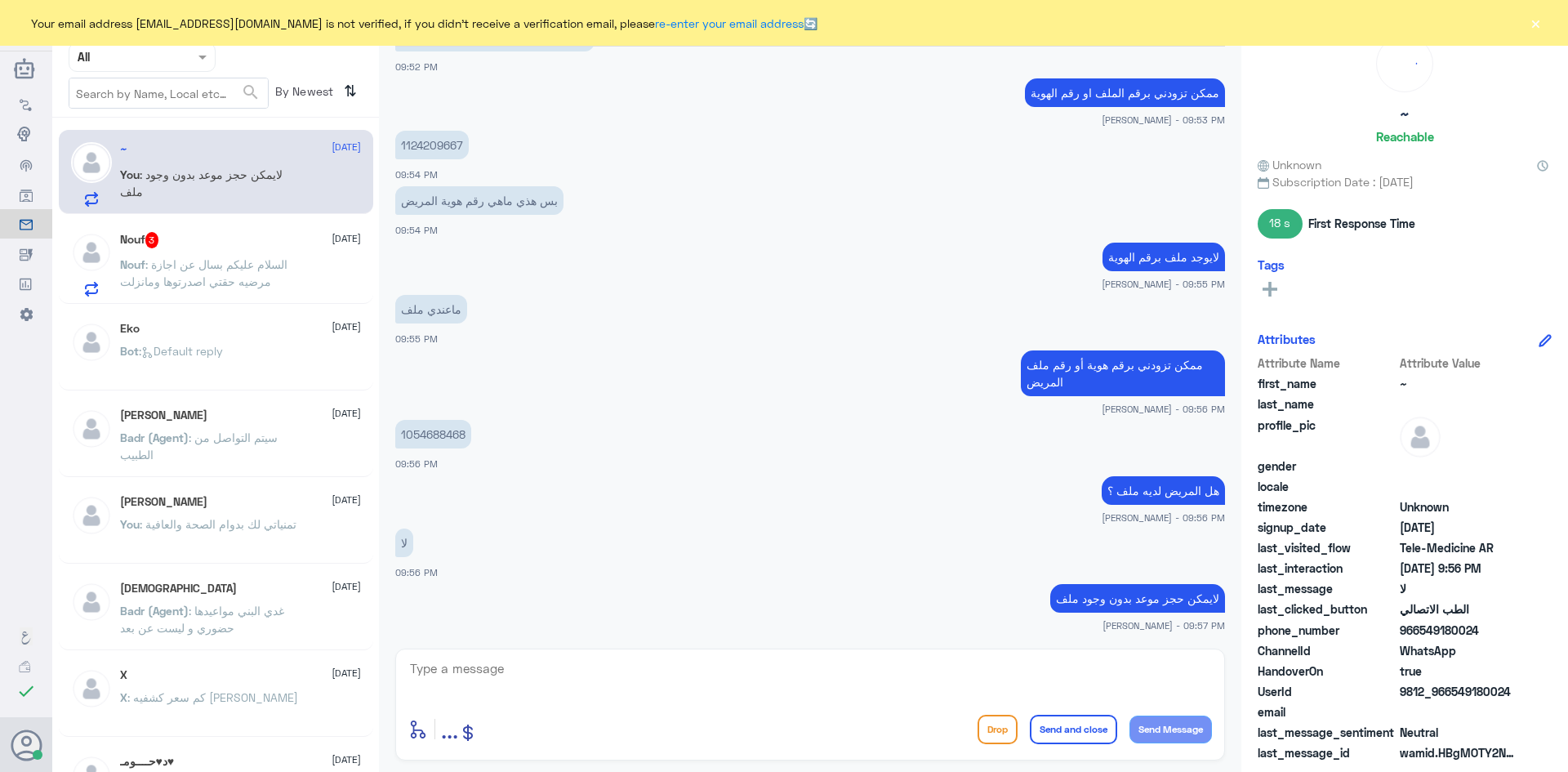
click at [262, 259] on span ": السلام عليكم بسال عن اجازة مرضيه حقتي اصدرتوها ومانزلت صحتي" at bounding box center [203, 281] width 167 height 48
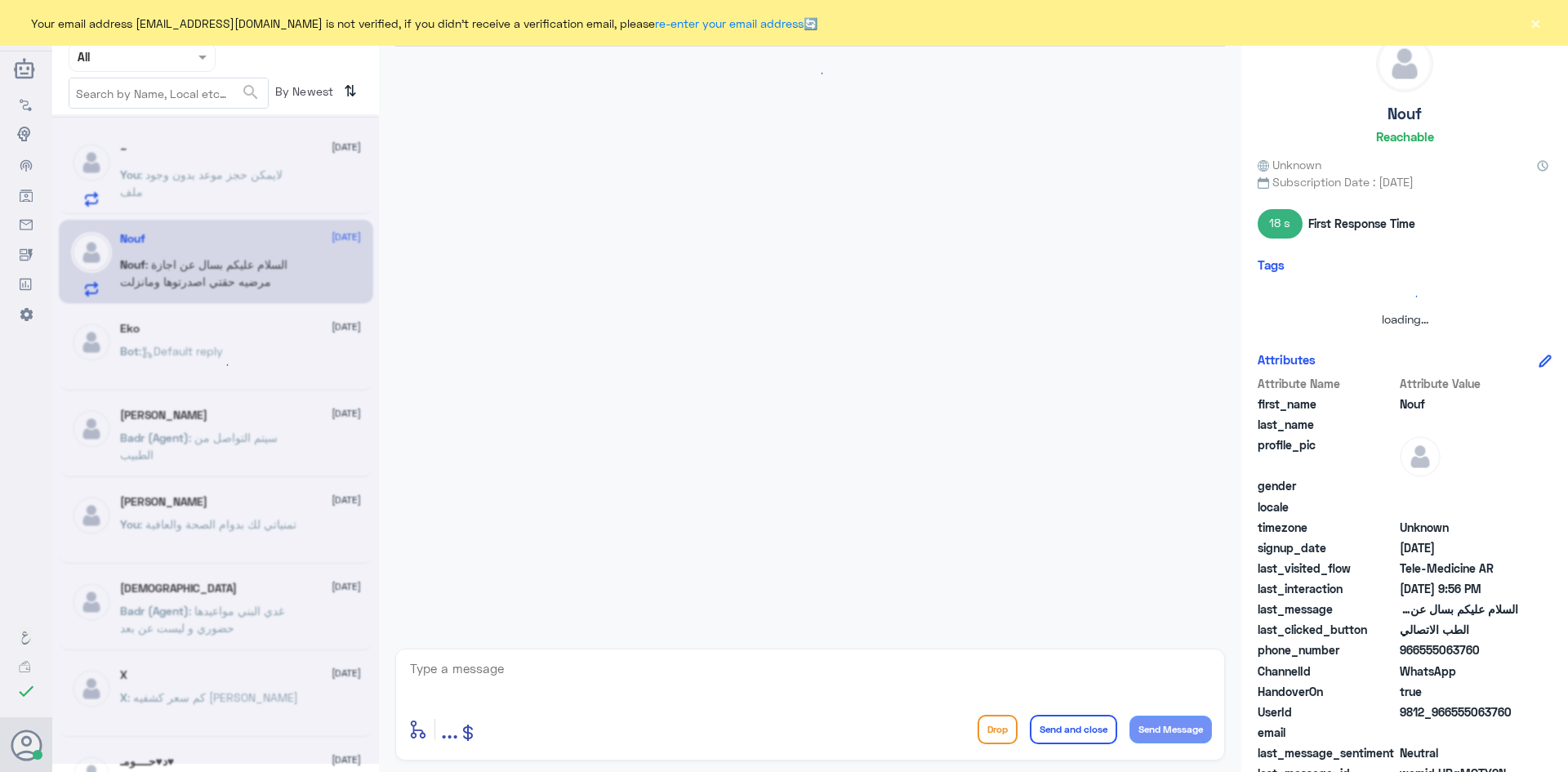
scroll to position [1358, 0]
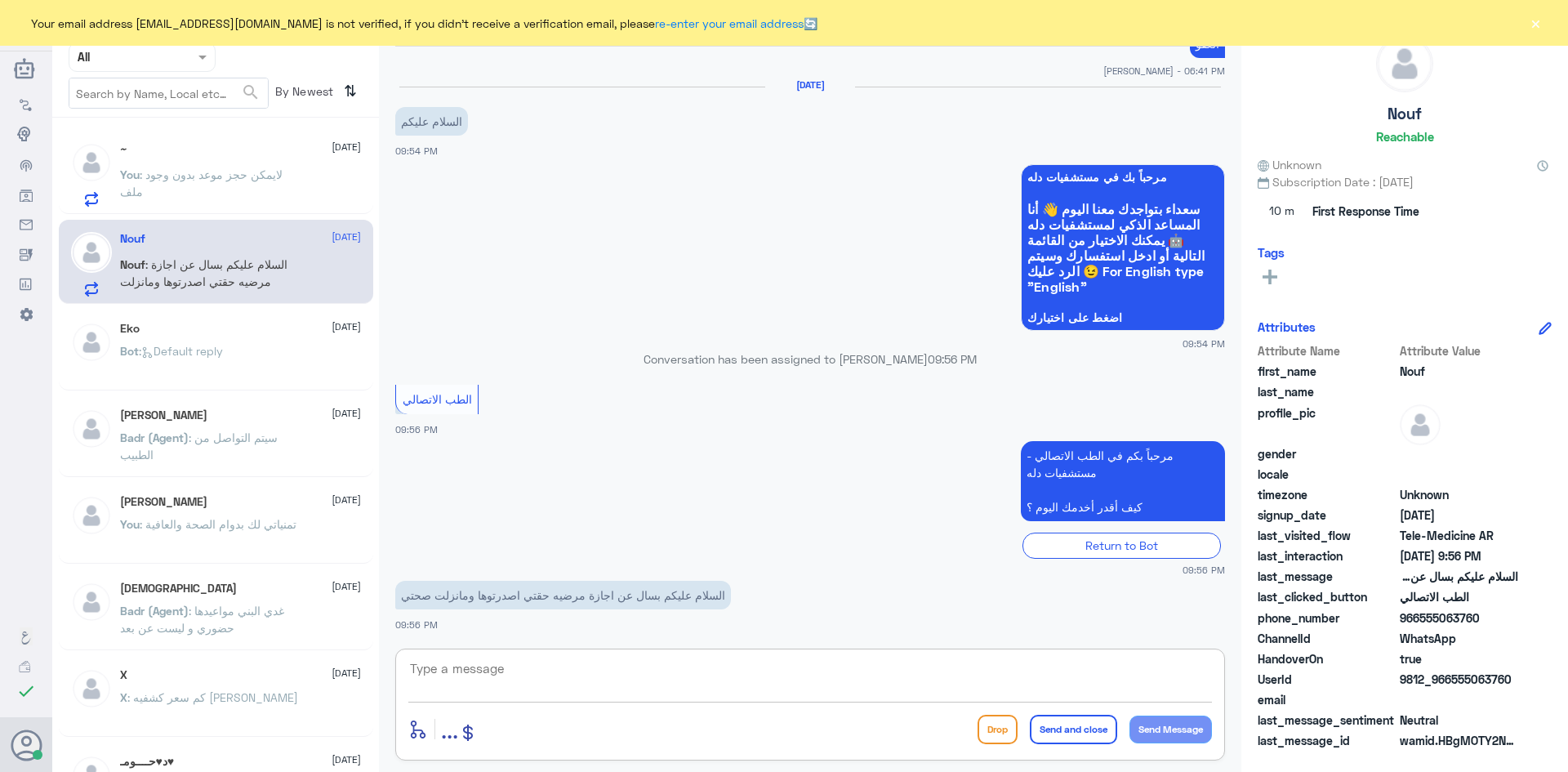
click at [507, 667] on textarea at bounding box center [810, 678] width 804 height 40
click at [700, 665] on textarea at bounding box center [810, 678] width 804 height 40
paste textarea "بإمكانك التواصل مع قسم التقارير الطبية عن طريق الواتس اب رقم : 0550181732"
type textarea "بإمكانك التواصل مع قسم التقارير الطبية عن طريق الواتس اب رقم : 0550181732"
click at [1074, 730] on button "Send and close" at bounding box center [1074, 729] width 88 height 29
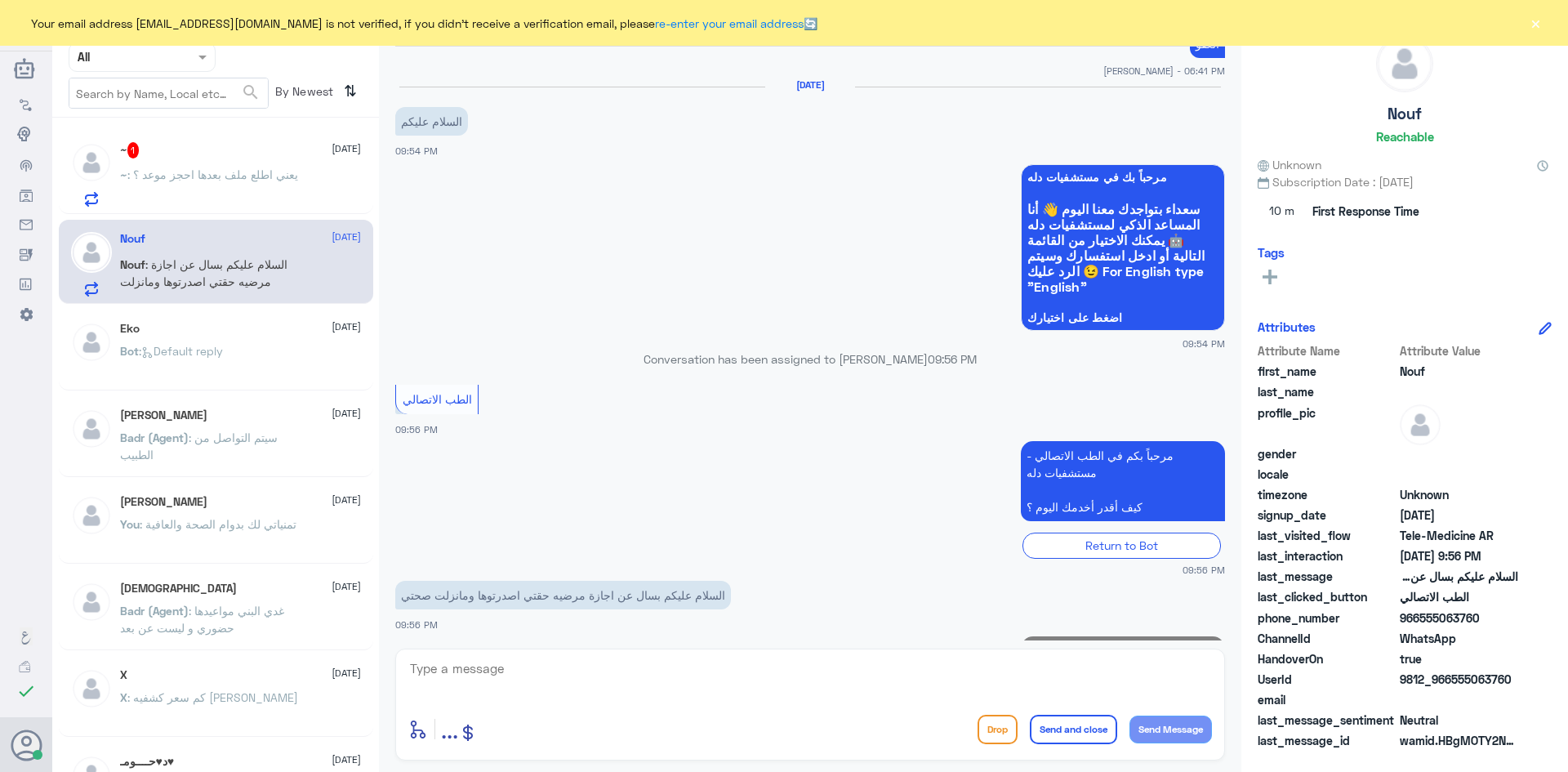
scroll to position [1428, 0]
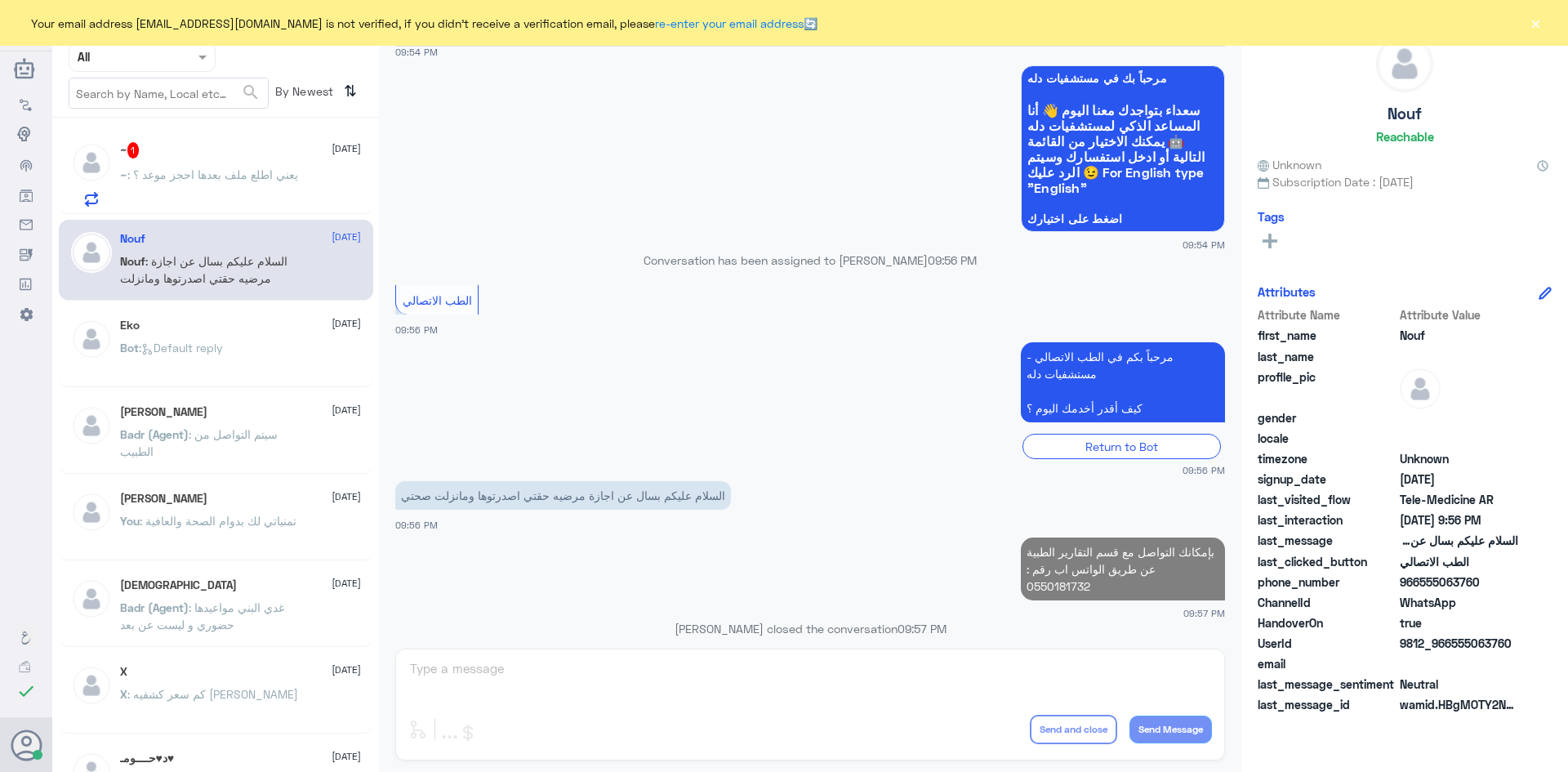
click at [272, 176] on span ": يعني اطلع ملف بعدها احجز موعد ؟" at bounding box center [212, 174] width 171 height 14
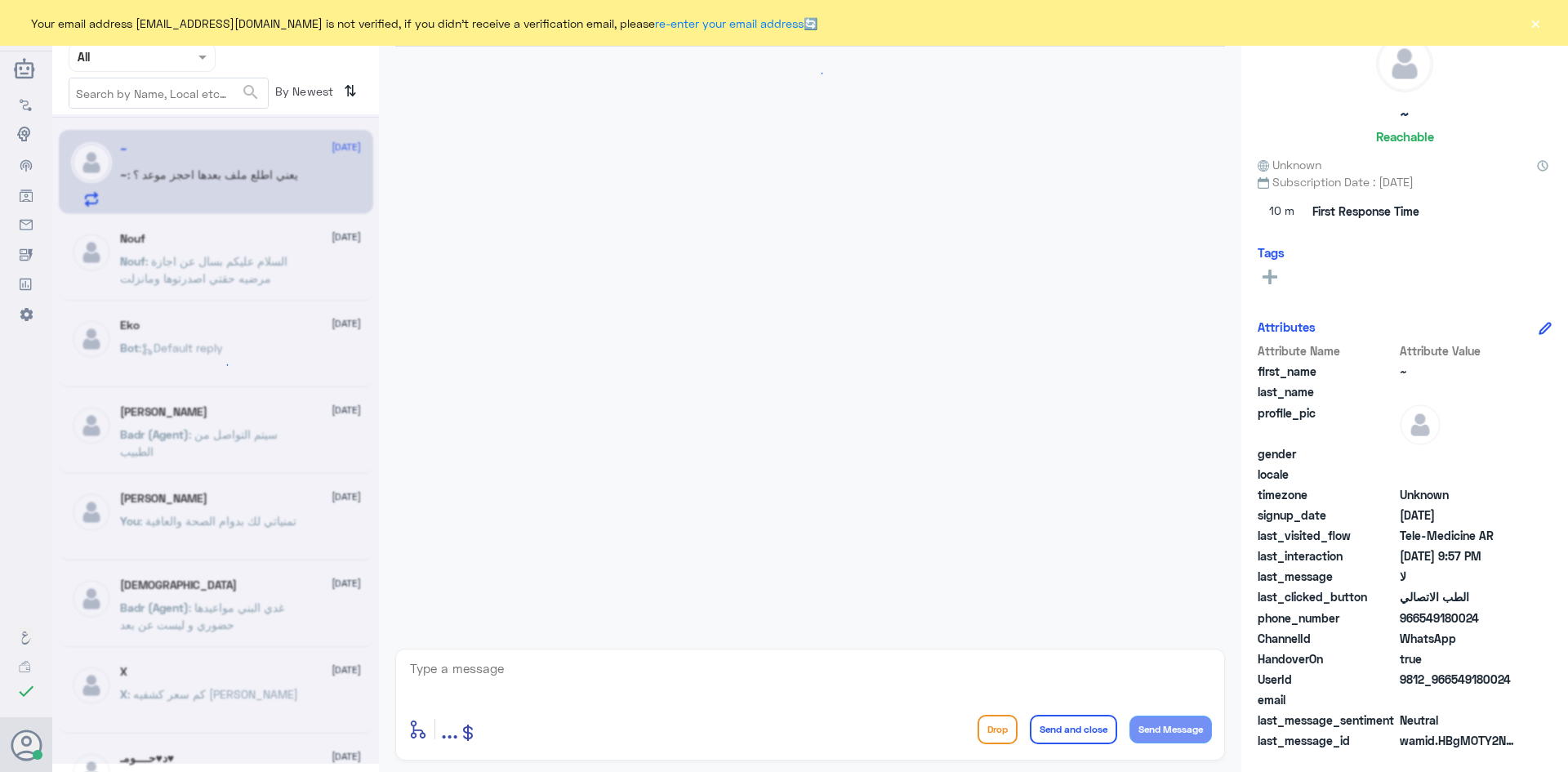
scroll to position [708, 0]
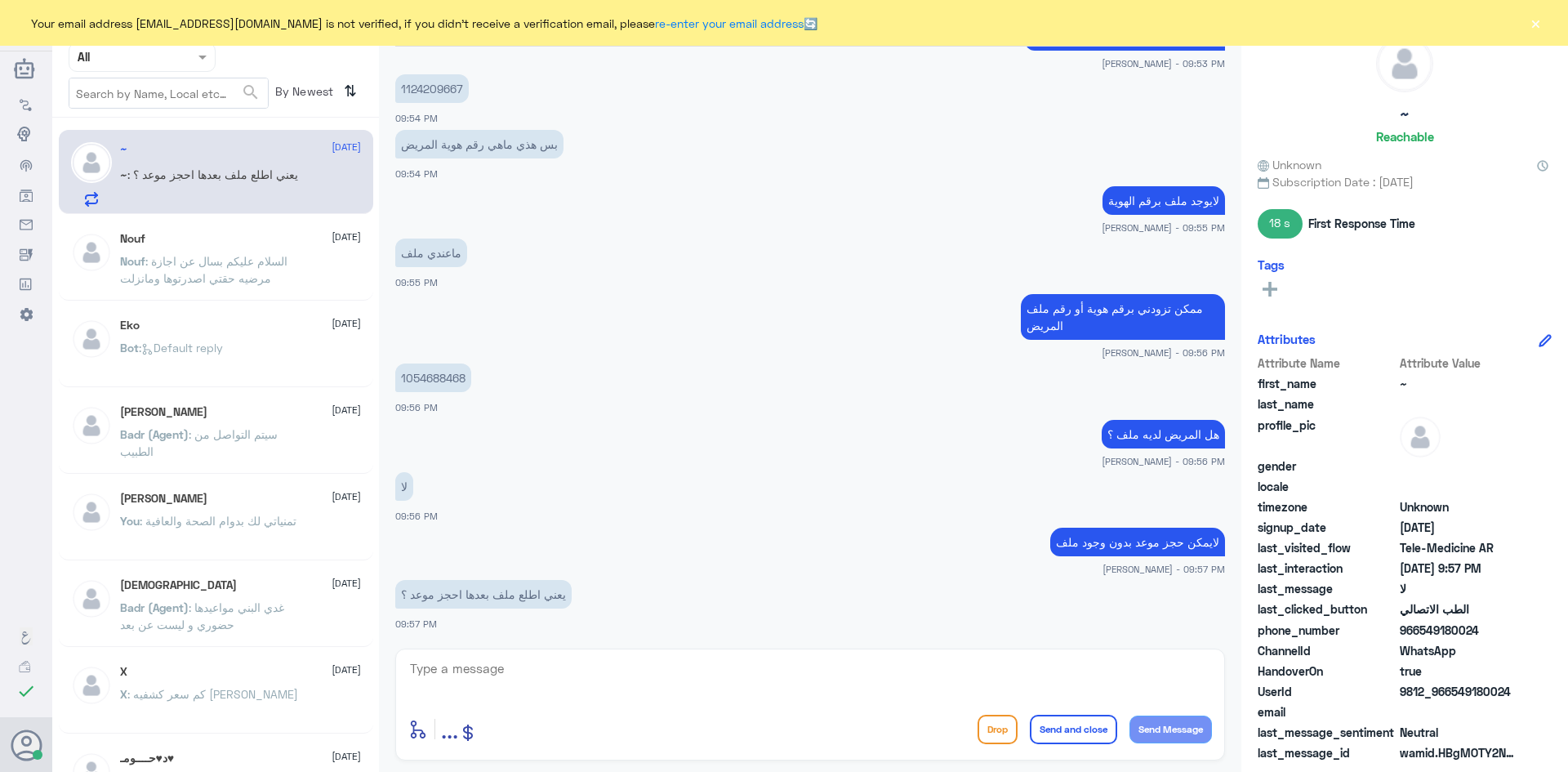
click at [843, 652] on div "enter flow name ... Drop Send and close Send Message" at bounding box center [809, 704] width 829 height 112
click at [860, 668] on textarea at bounding box center [810, 678] width 804 height 40
type textarea "بالضبط"
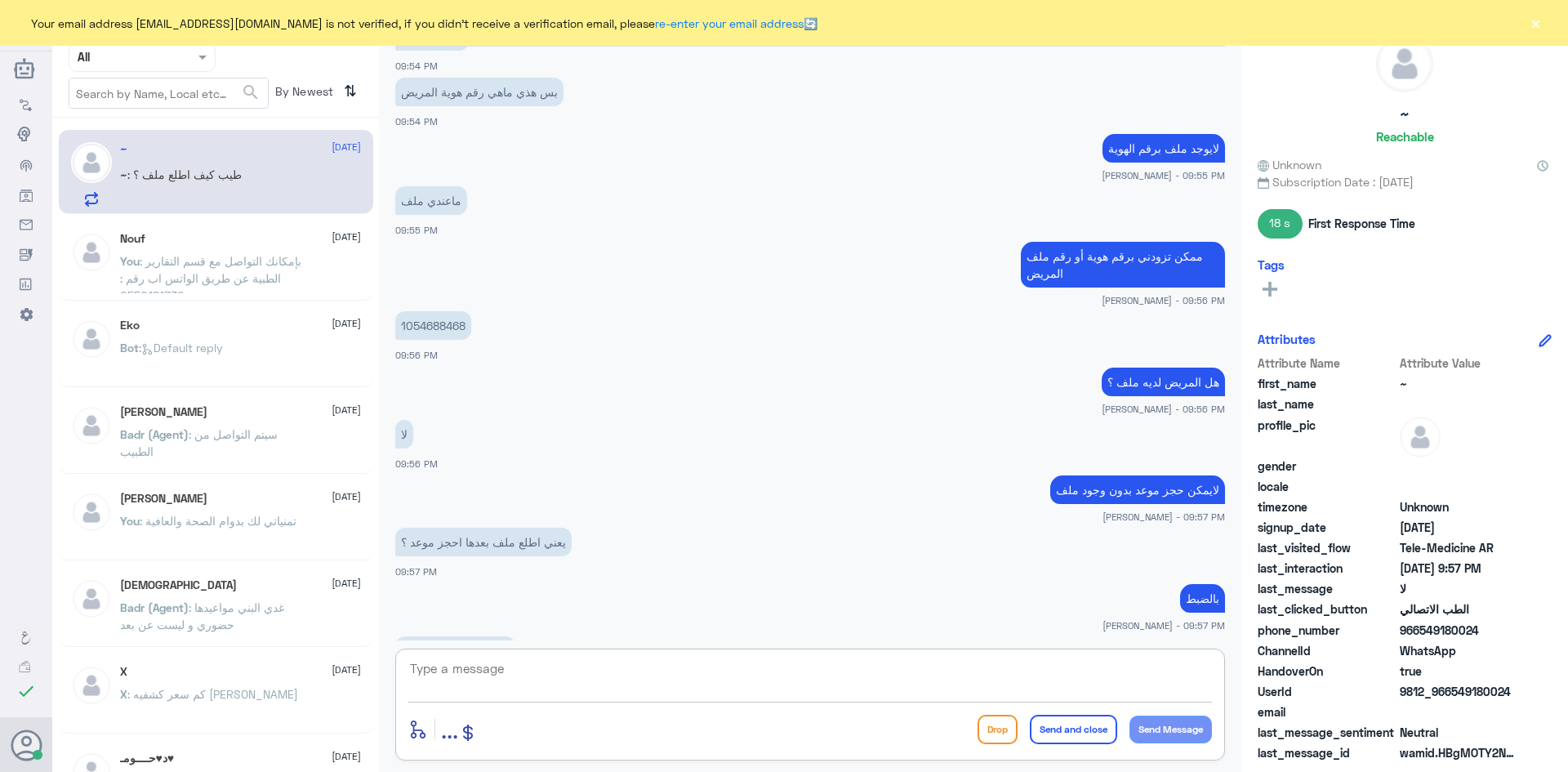
scroll to position [815, 0]
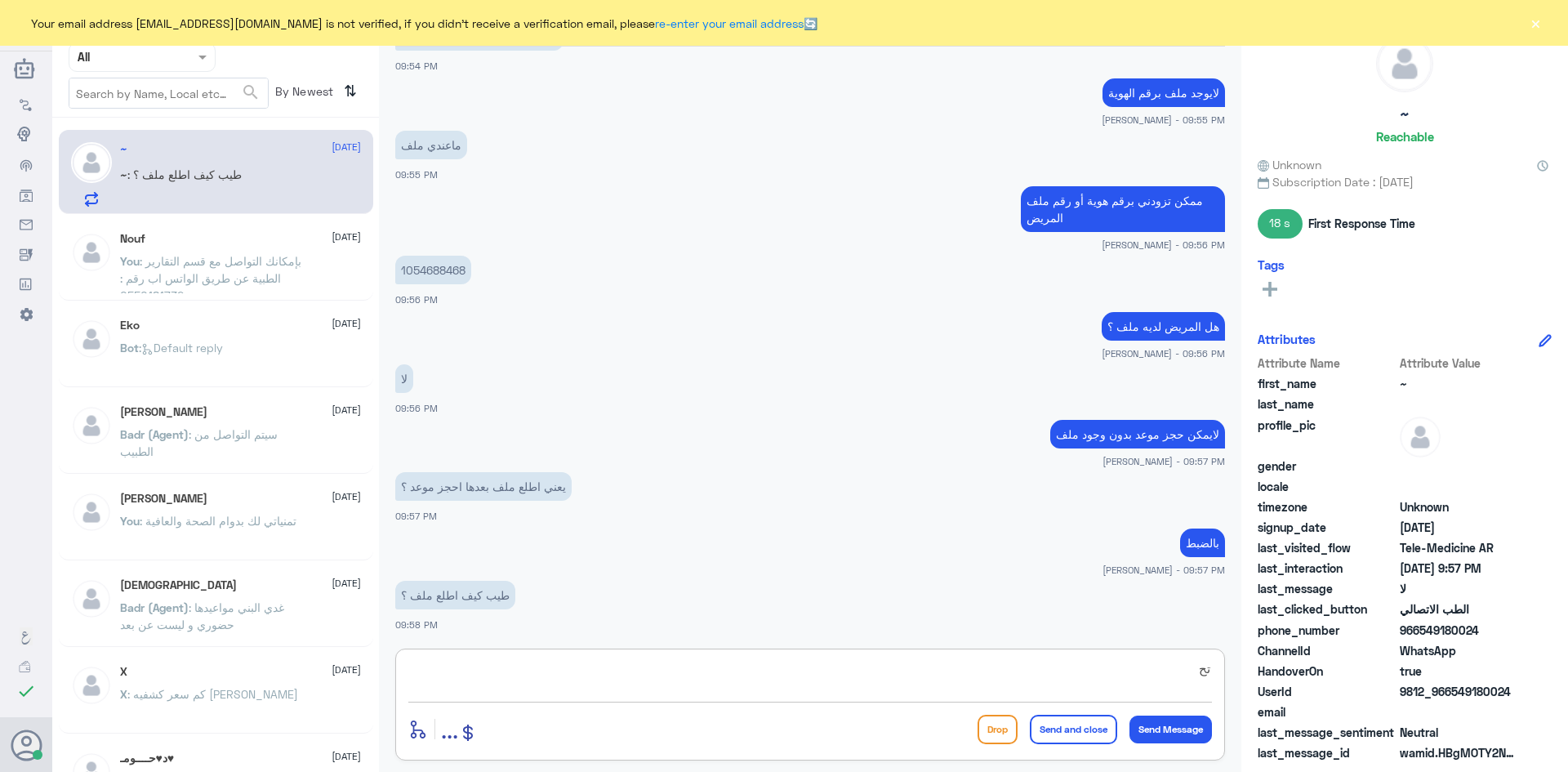
type textarea "ت"
type textarea "الاتصال بالرقم الموحد 920012222"
click at [1076, 727] on button "Send and close" at bounding box center [1074, 729] width 88 height 29
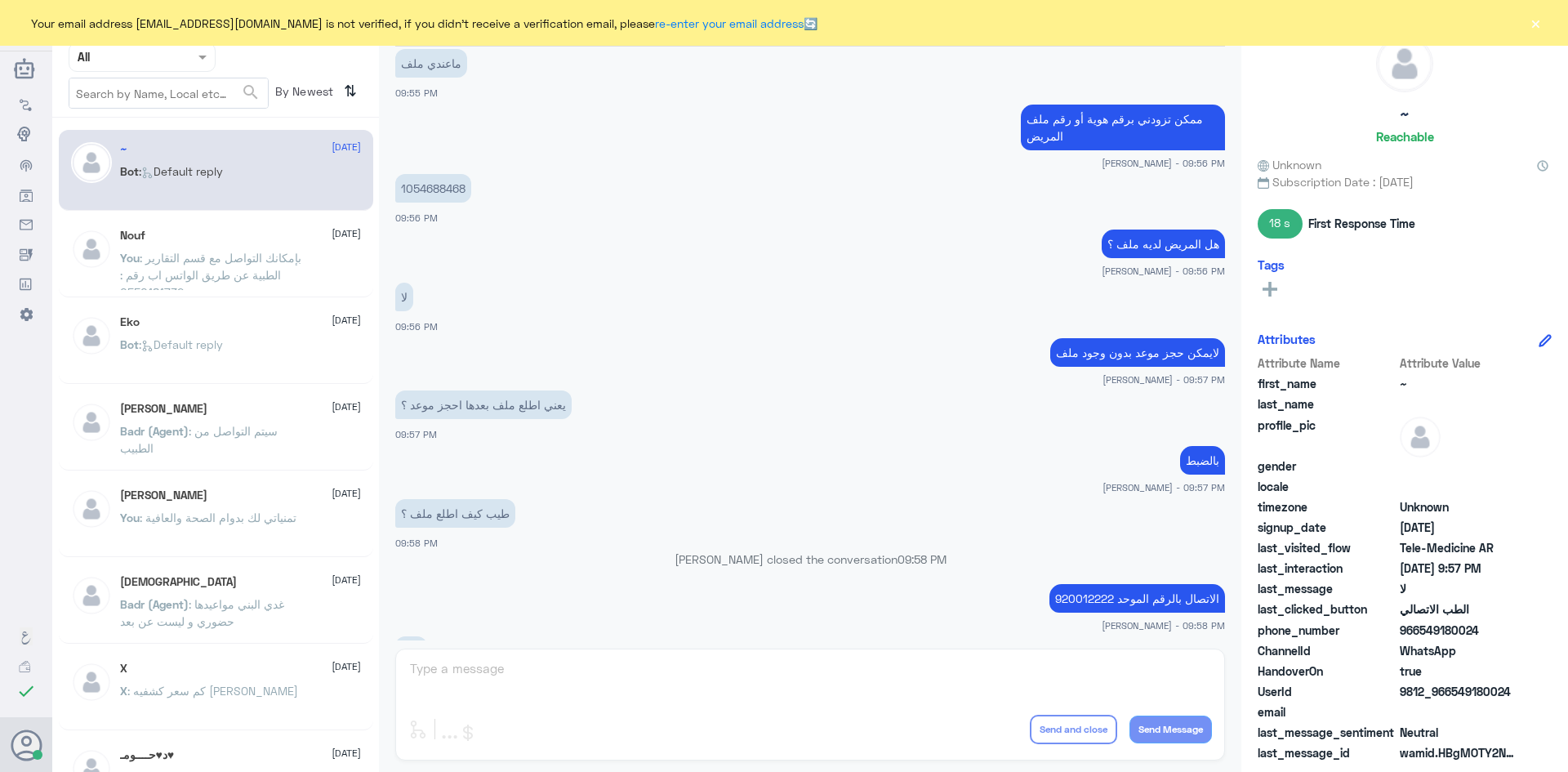
scroll to position [1116, 0]
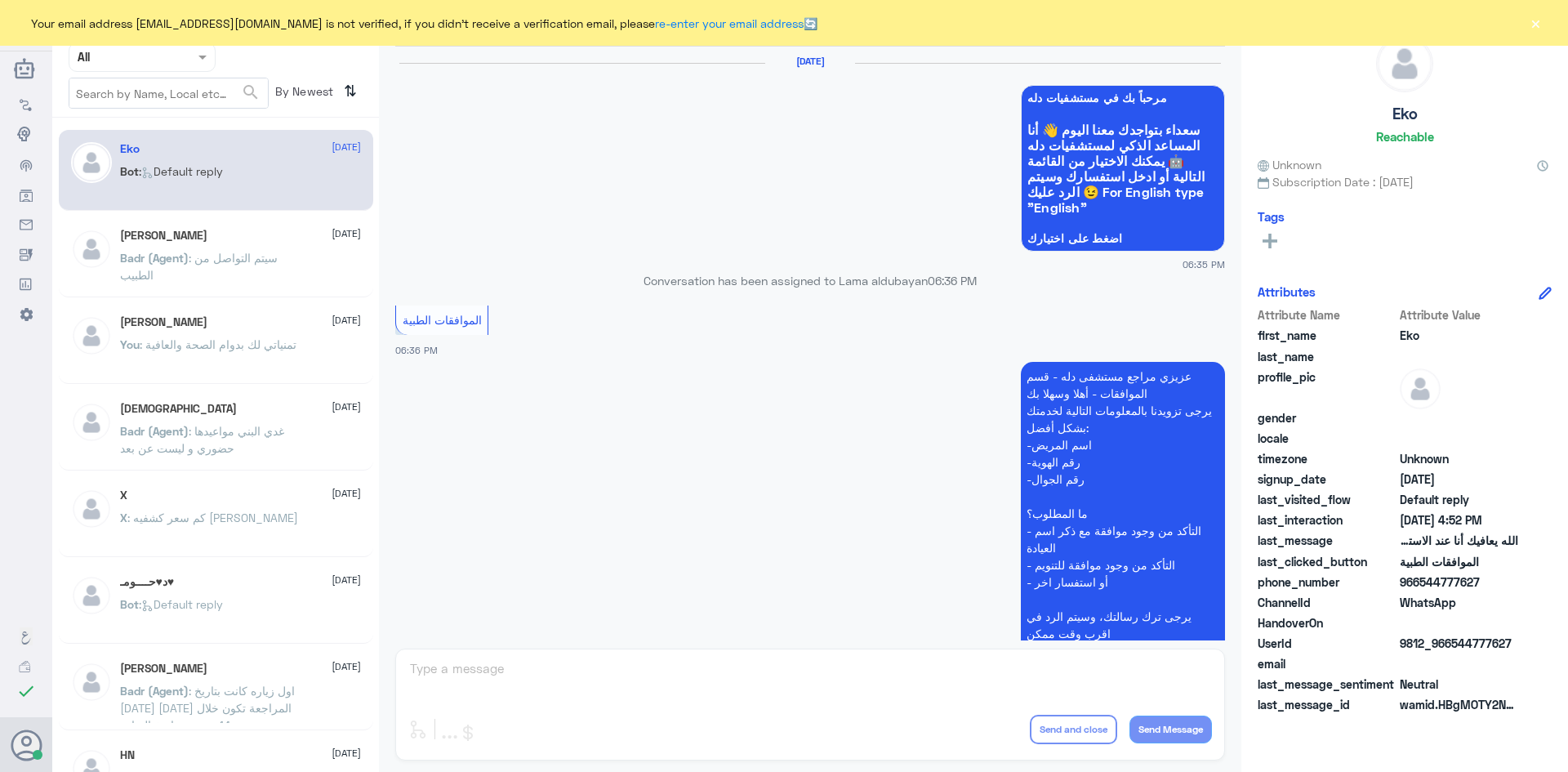
scroll to position [1560, 0]
